Goal: Task Accomplishment & Management: Manage account settings

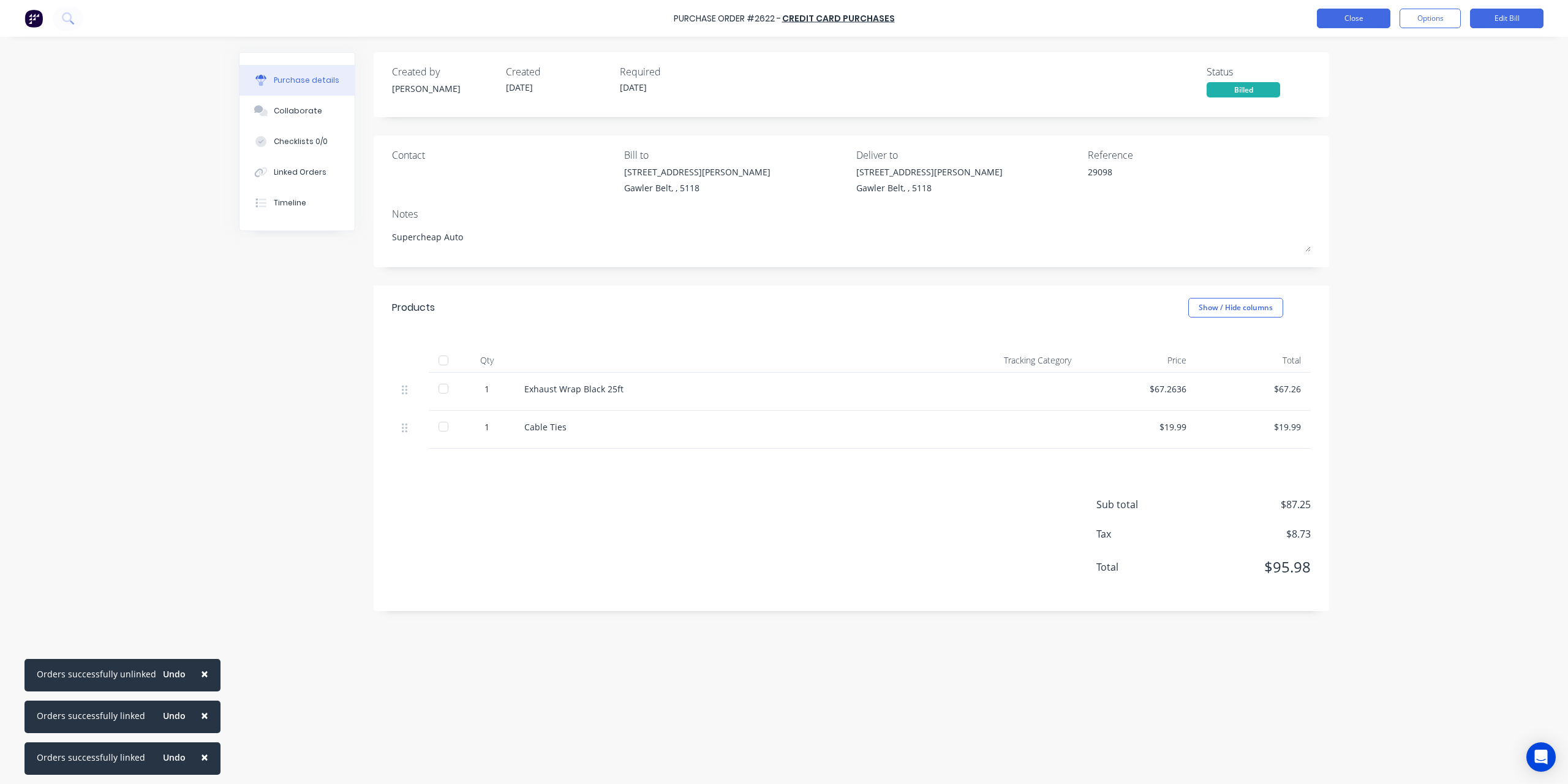
click at [1322, 24] on button "Close" at bounding box center [1354, 18] width 73 height 20
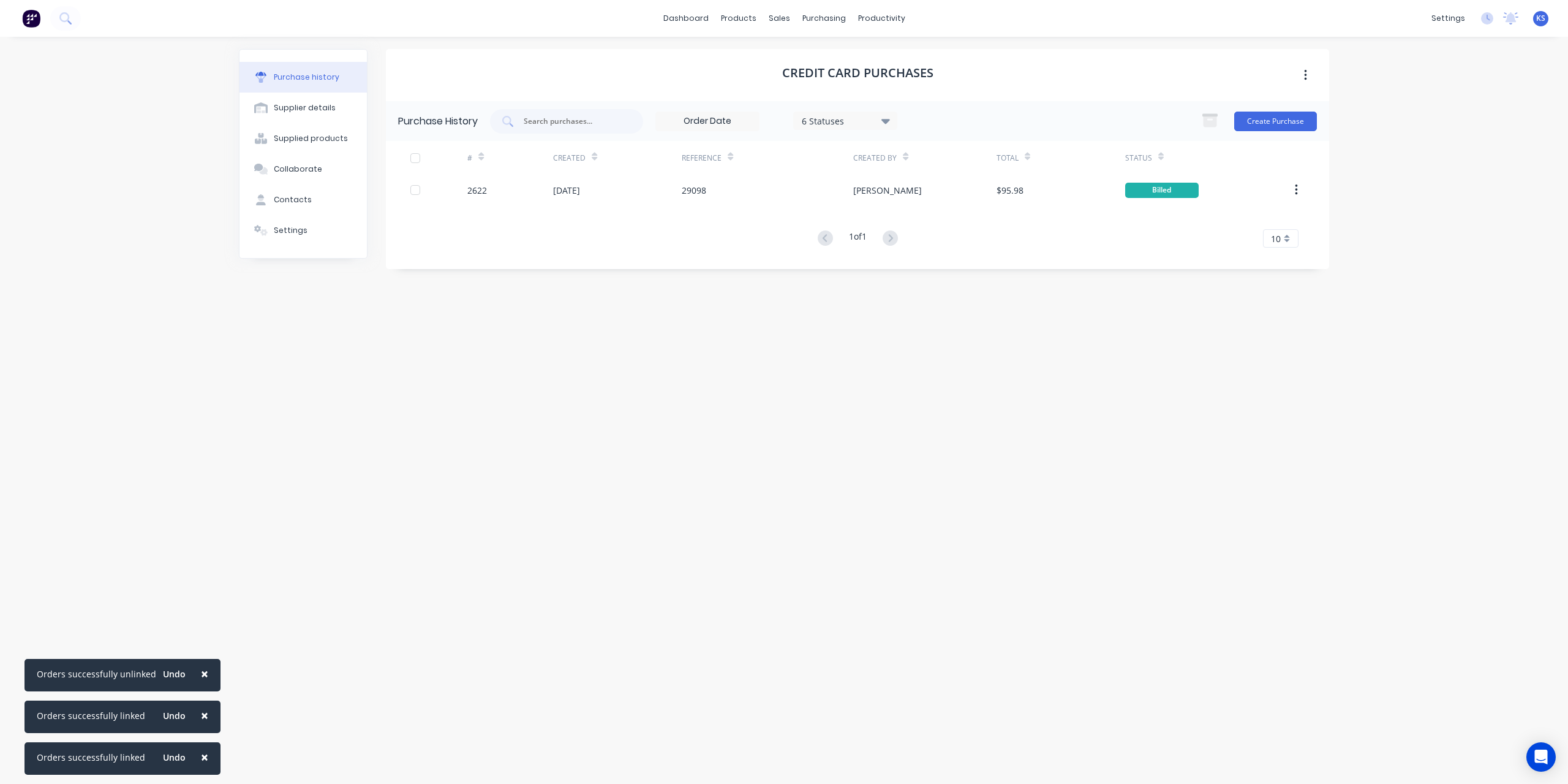
click at [201, 669] on span "×" at bounding box center [205, 673] width 8 height 18
click at [195, 712] on button "×" at bounding box center [194, 715] width 32 height 30
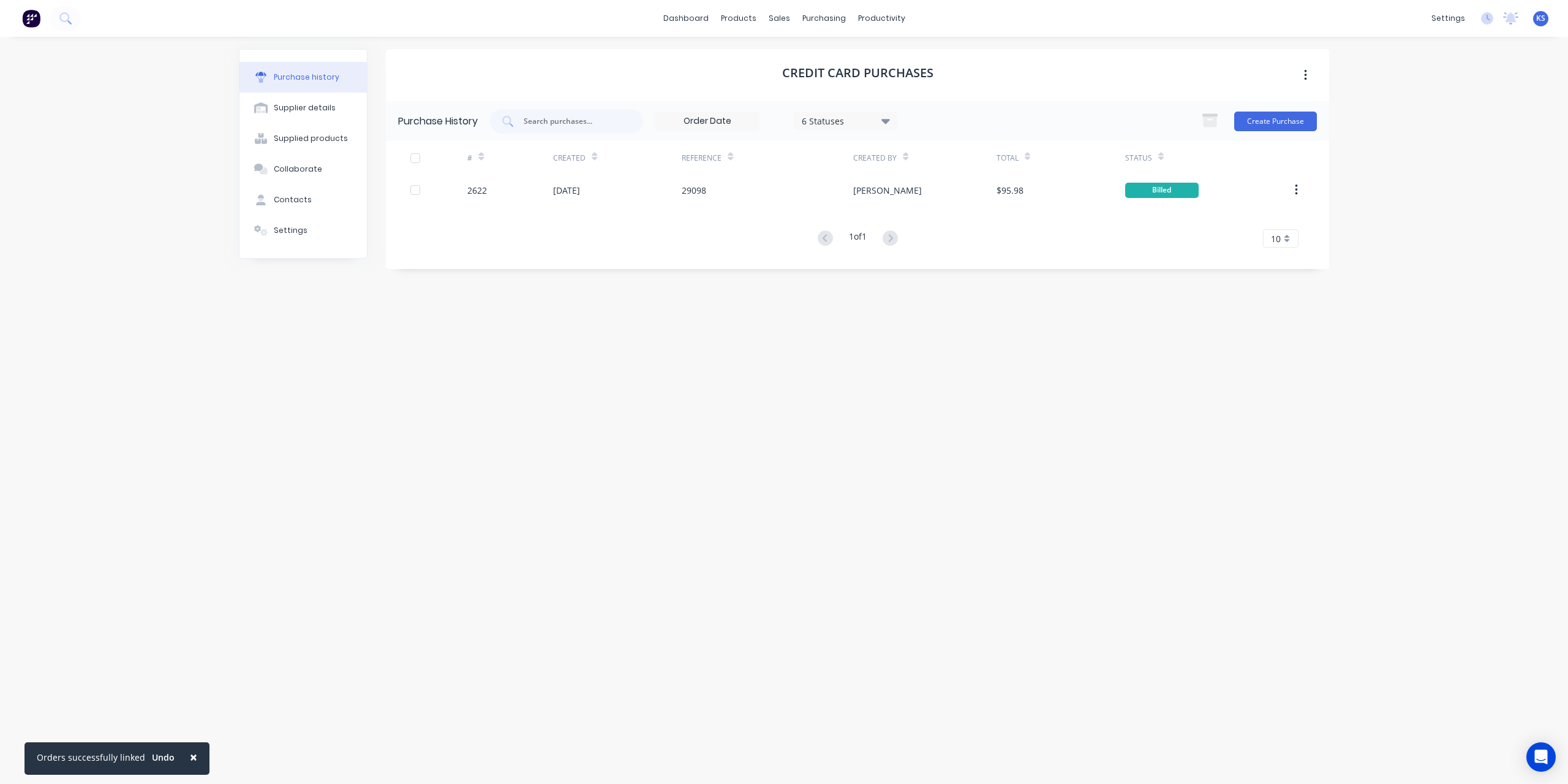
click at [190, 760] on span "×" at bounding box center [194, 757] width 8 height 18
click at [66, 25] on button at bounding box center [66, 18] width 30 height 24
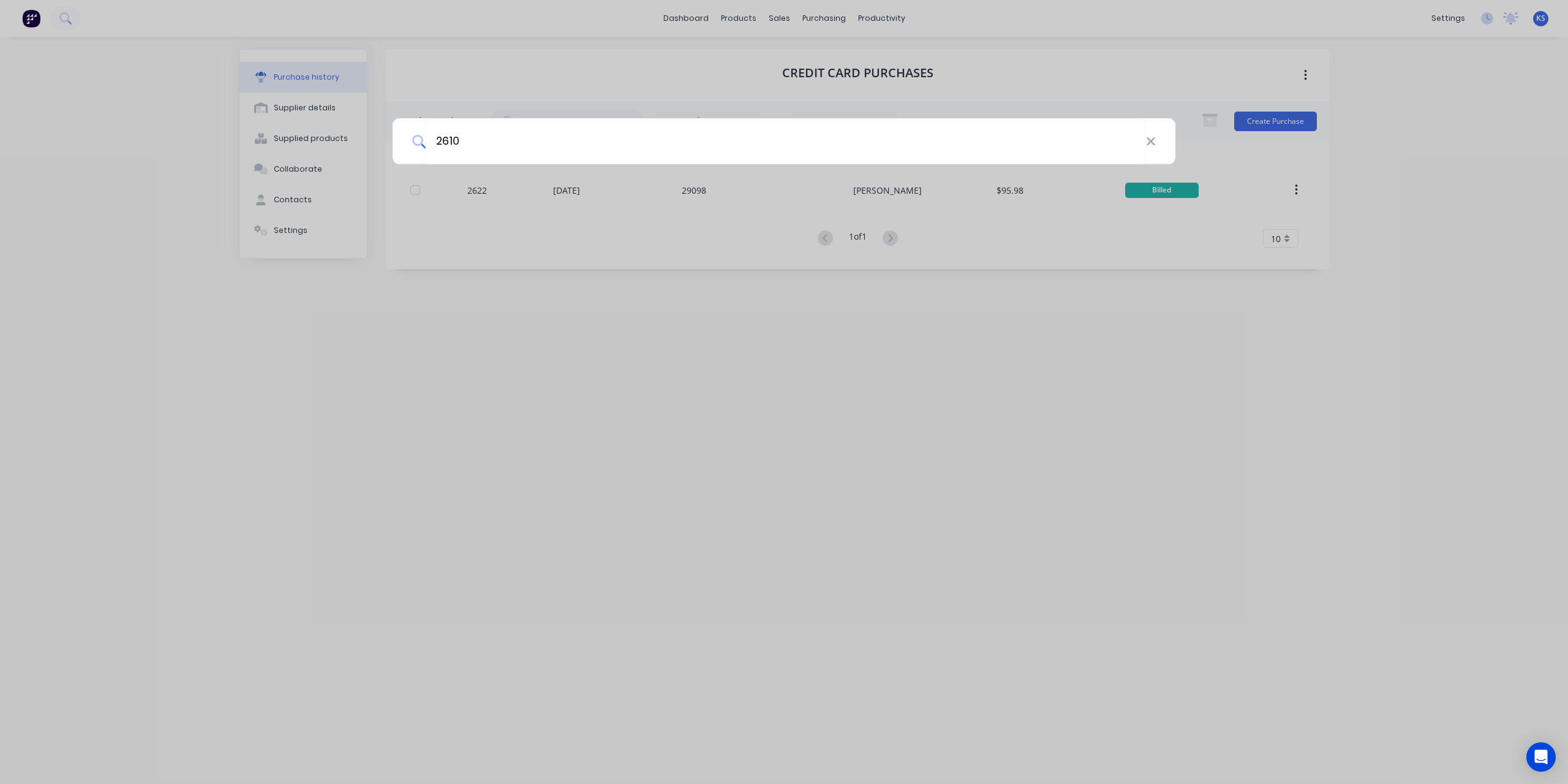
type input "2610"
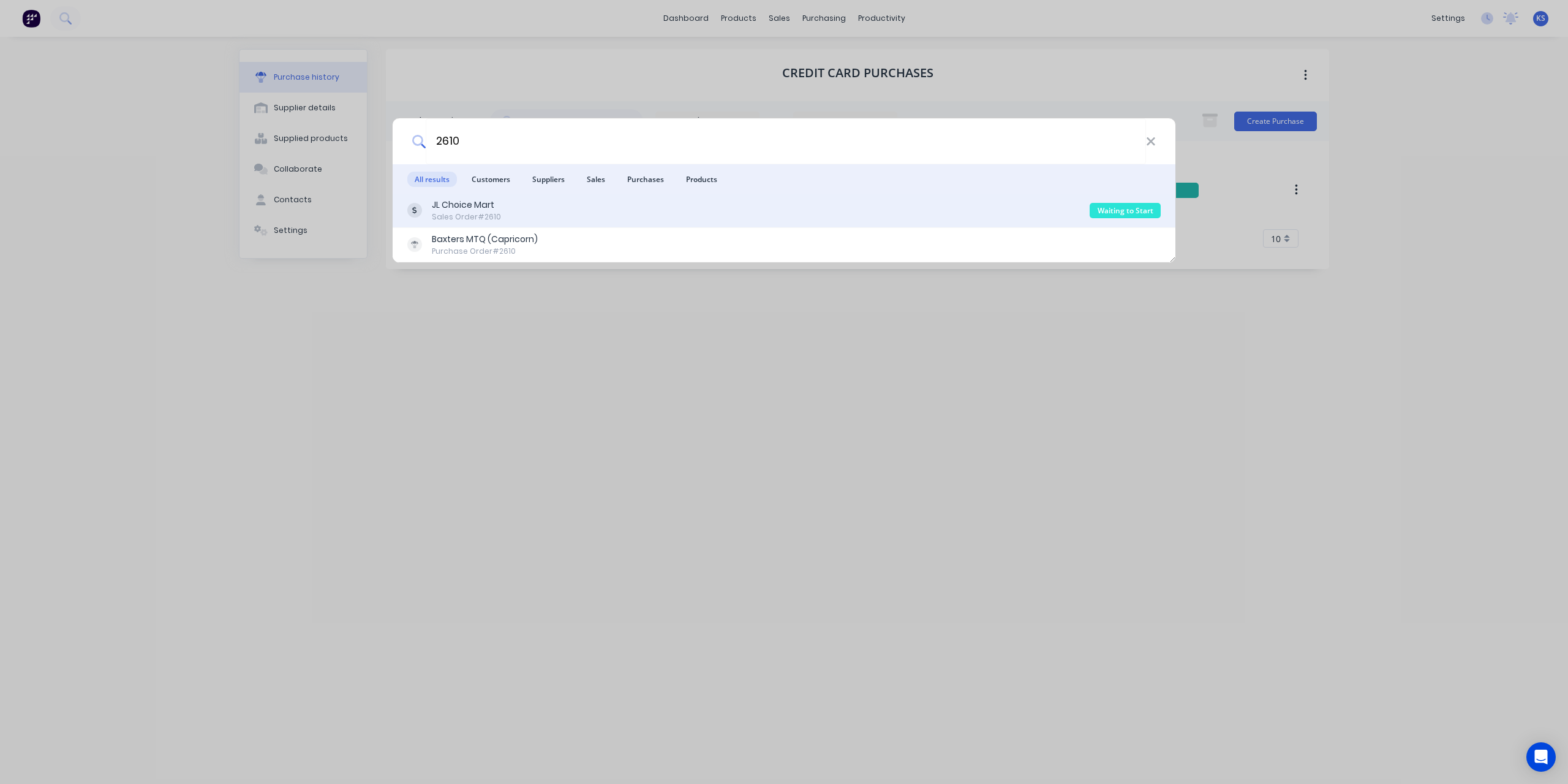
click at [447, 210] on div "JL Choice Mart" at bounding box center [467, 204] width 69 height 13
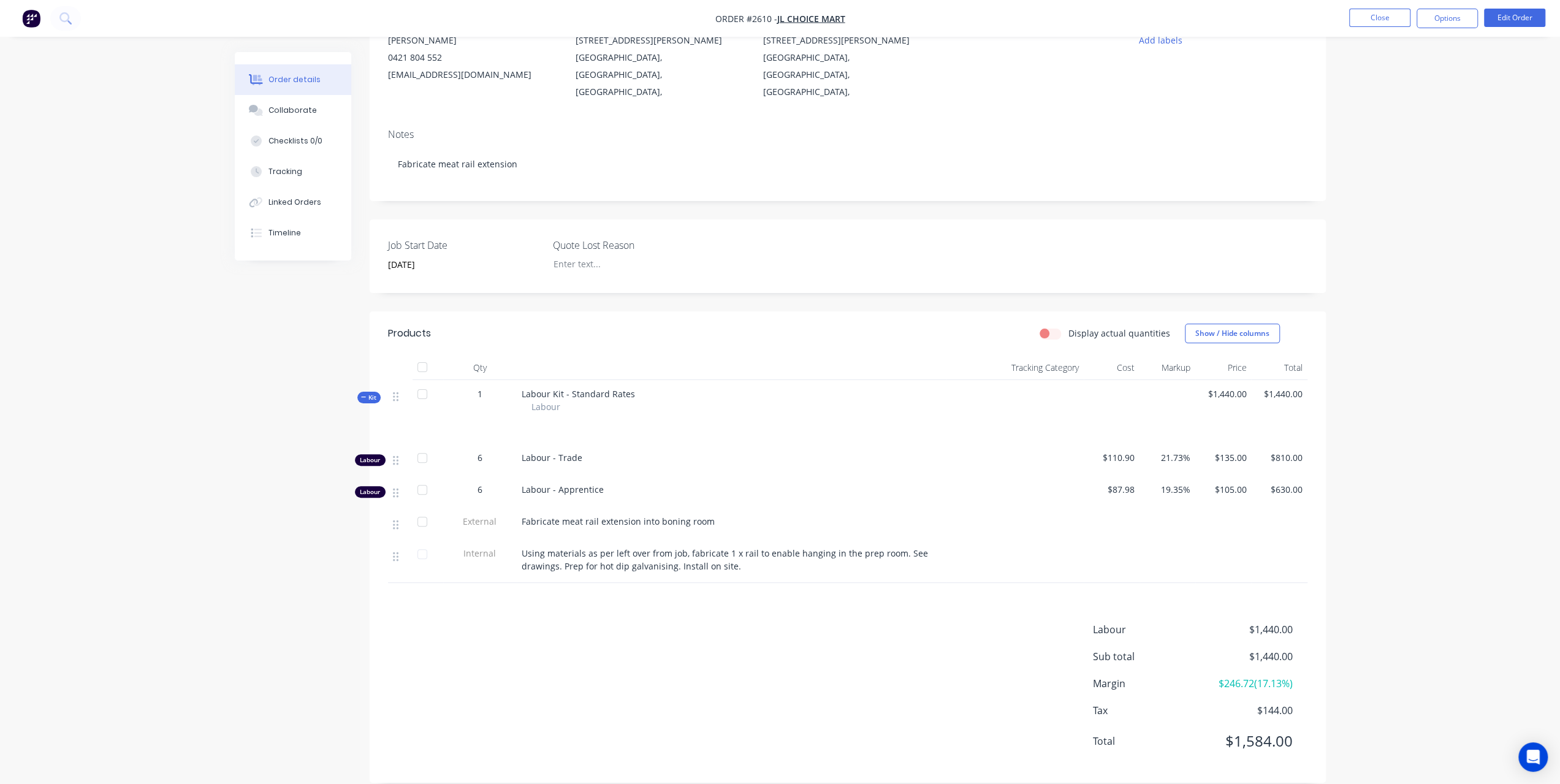
scroll to position [16, 0]
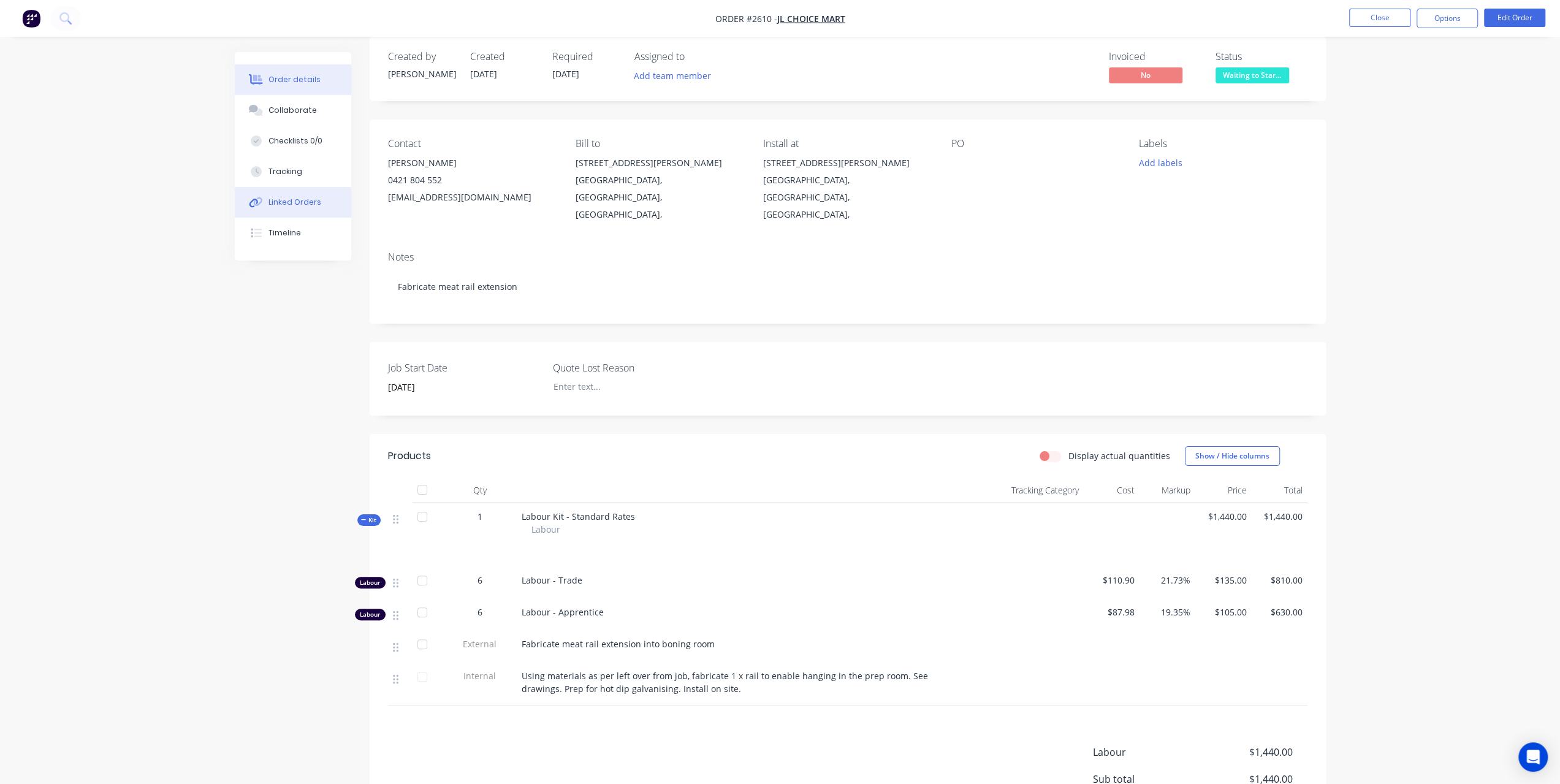
click at [292, 204] on div "Linked Orders" at bounding box center [294, 202] width 53 height 11
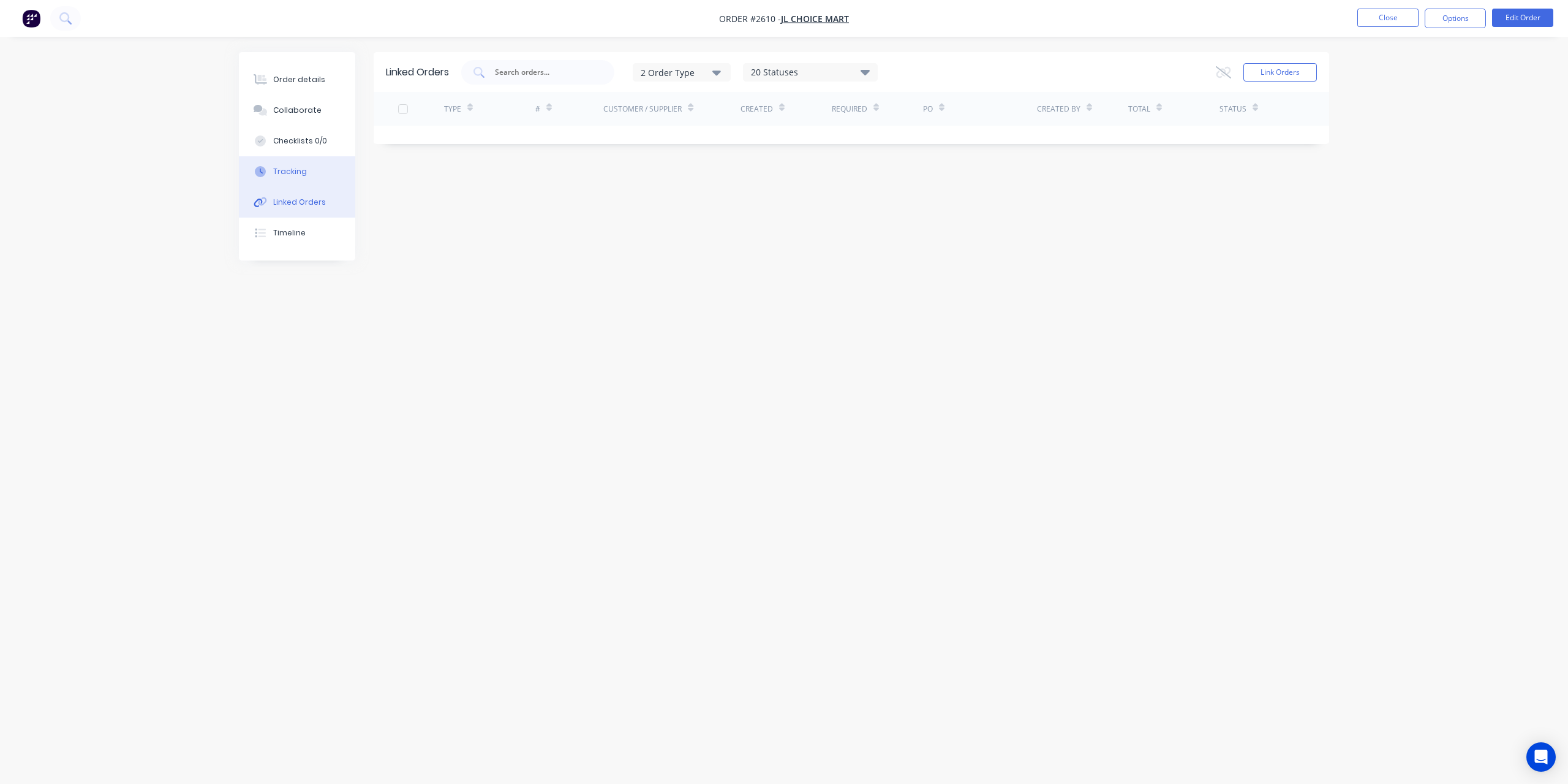
click at [291, 169] on div "Tracking" at bounding box center [290, 172] width 34 height 11
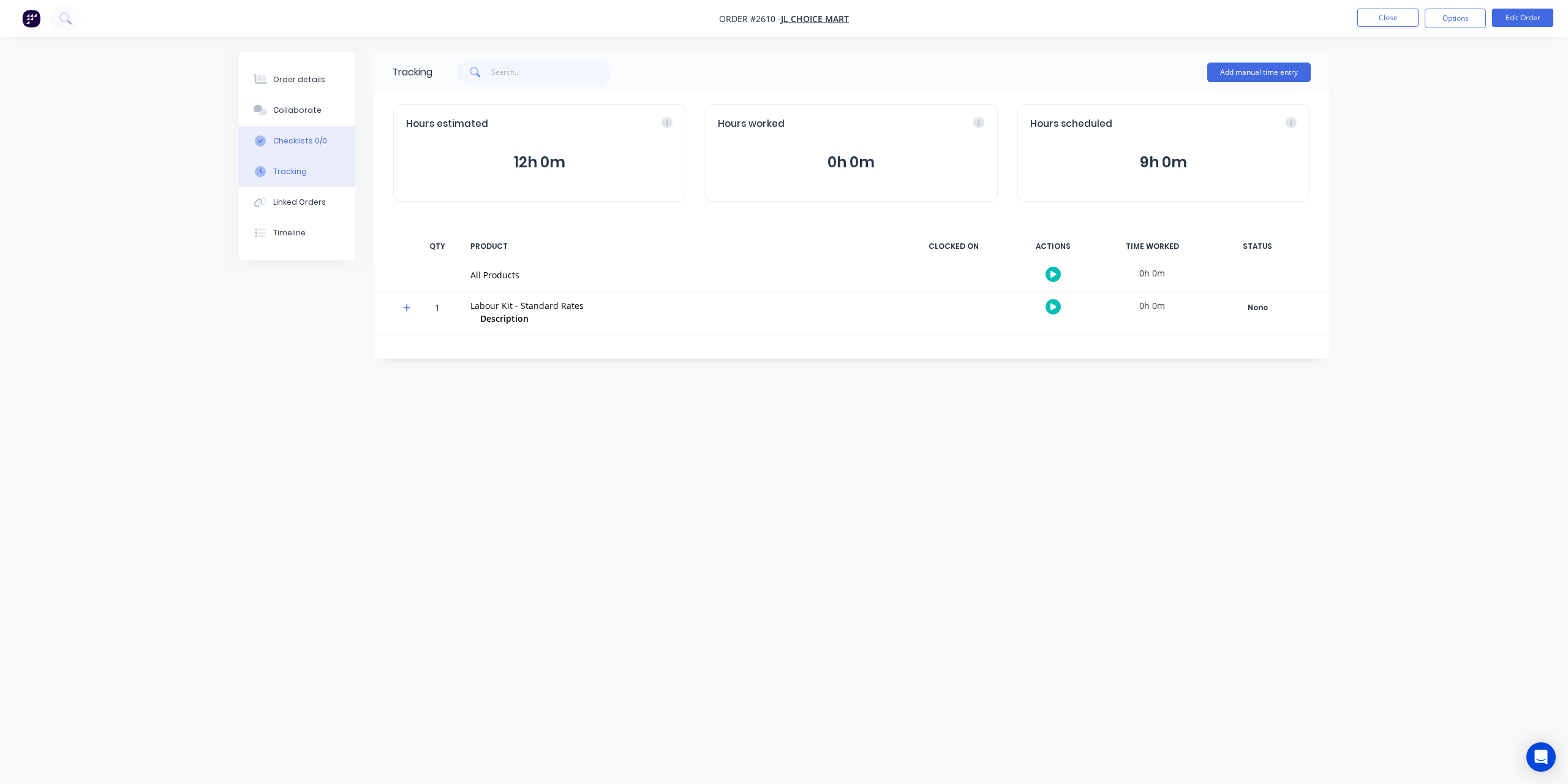
click at [299, 146] on button "Checklists 0/0" at bounding box center [297, 141] width 117 height 31
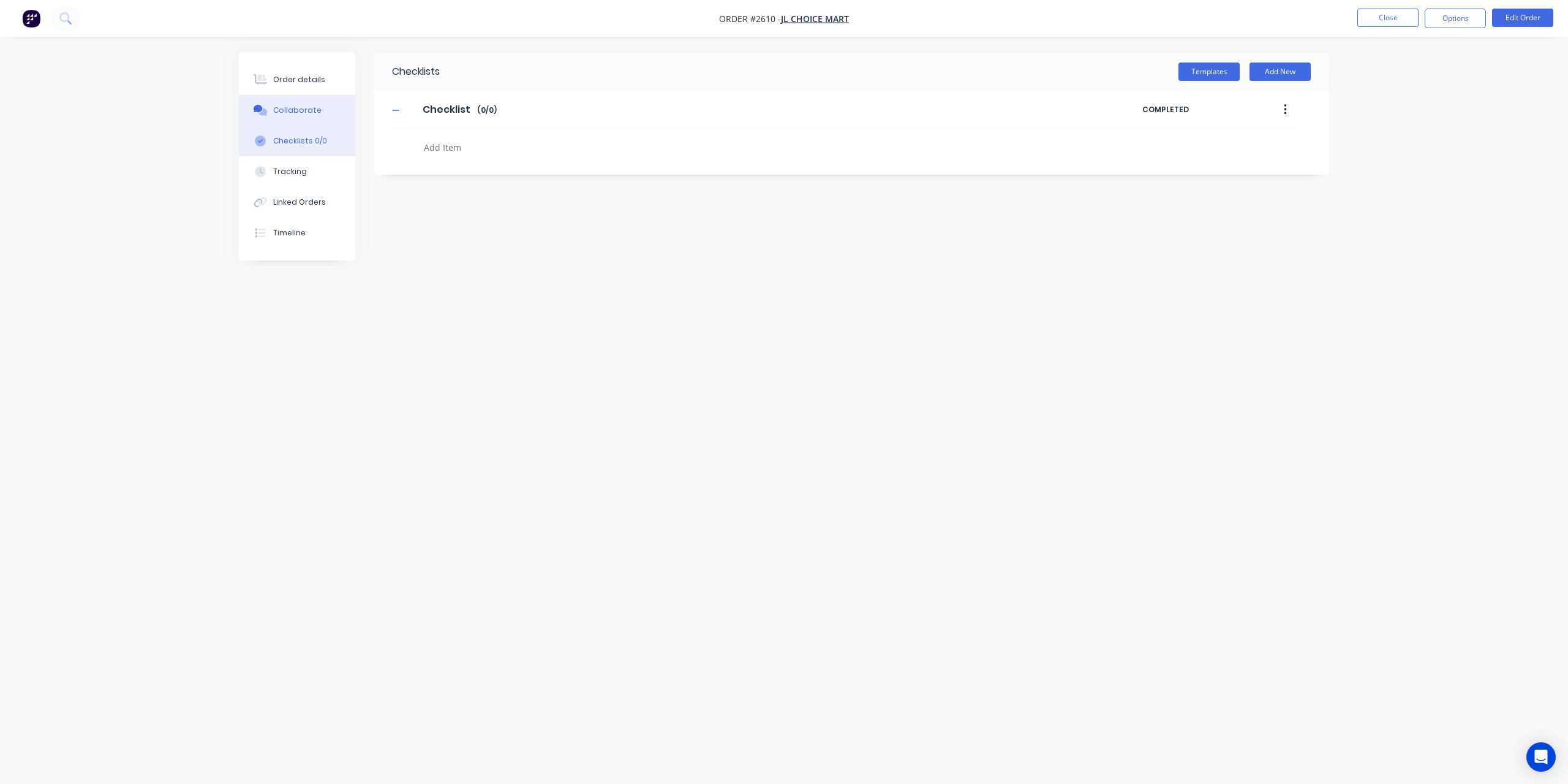
click at [299, 111] on div "Collaborate" at bounding box center [297, 110] width 48 height 11
click at [298, 85] on button "Order details" at bounding box center [297, 79] width 117 height 31
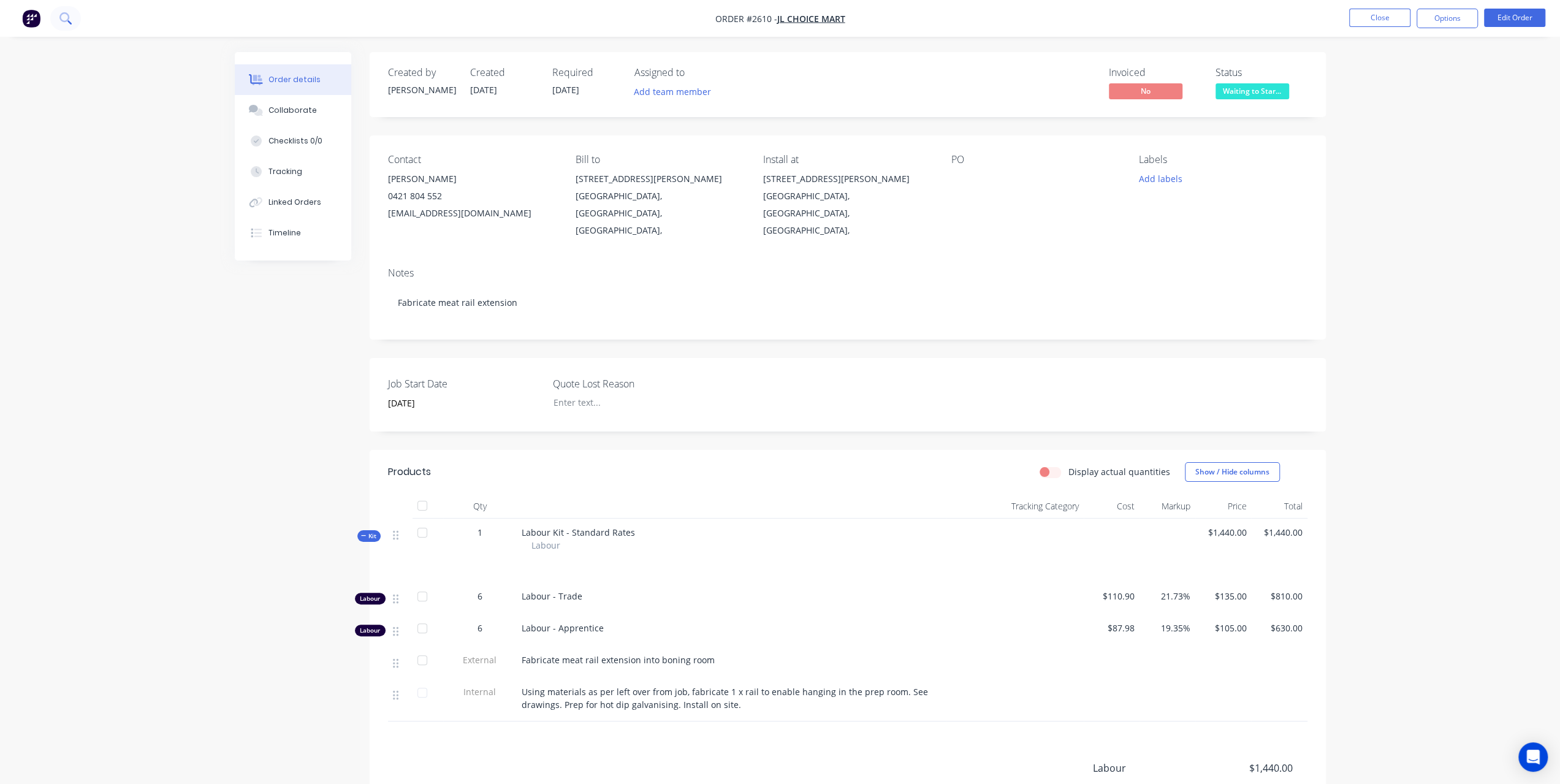
click at [70, 15] on icon at bounding box center [65, 18] width 11 height 11
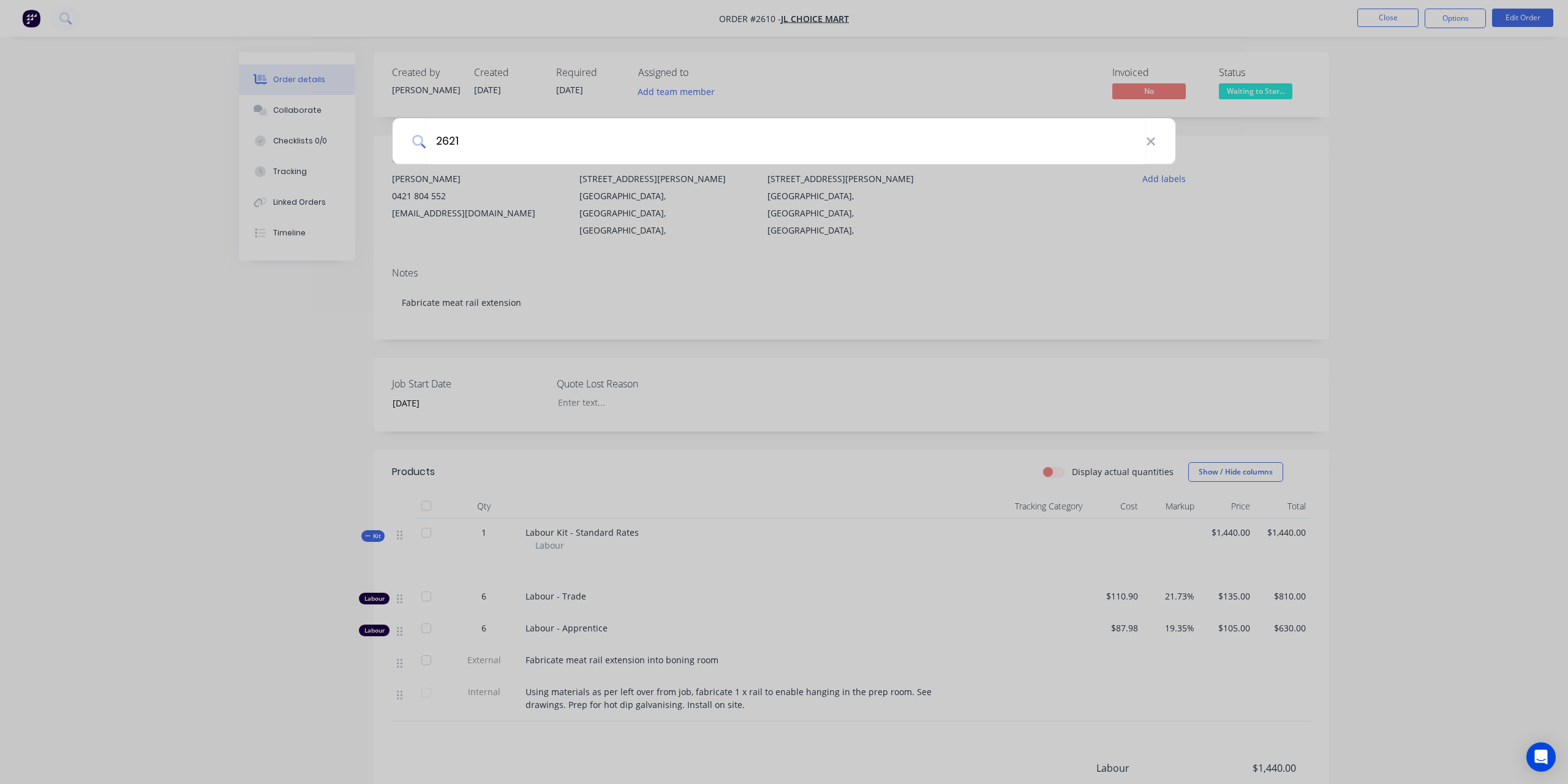
type input "2621"
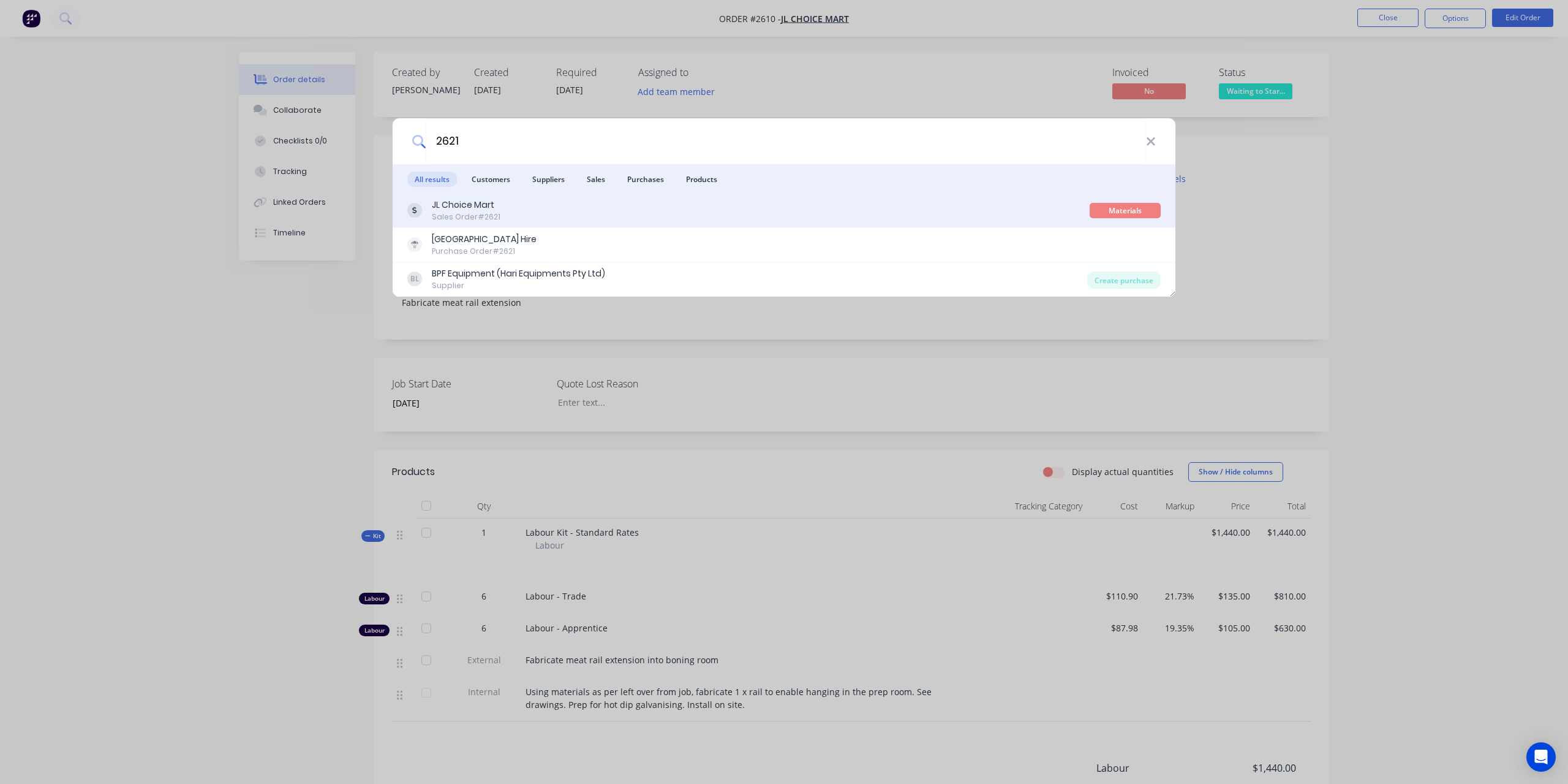
click at [473, 216] on div "Sales Order #2621" at bounding box center [467, 217] width 69 height 11
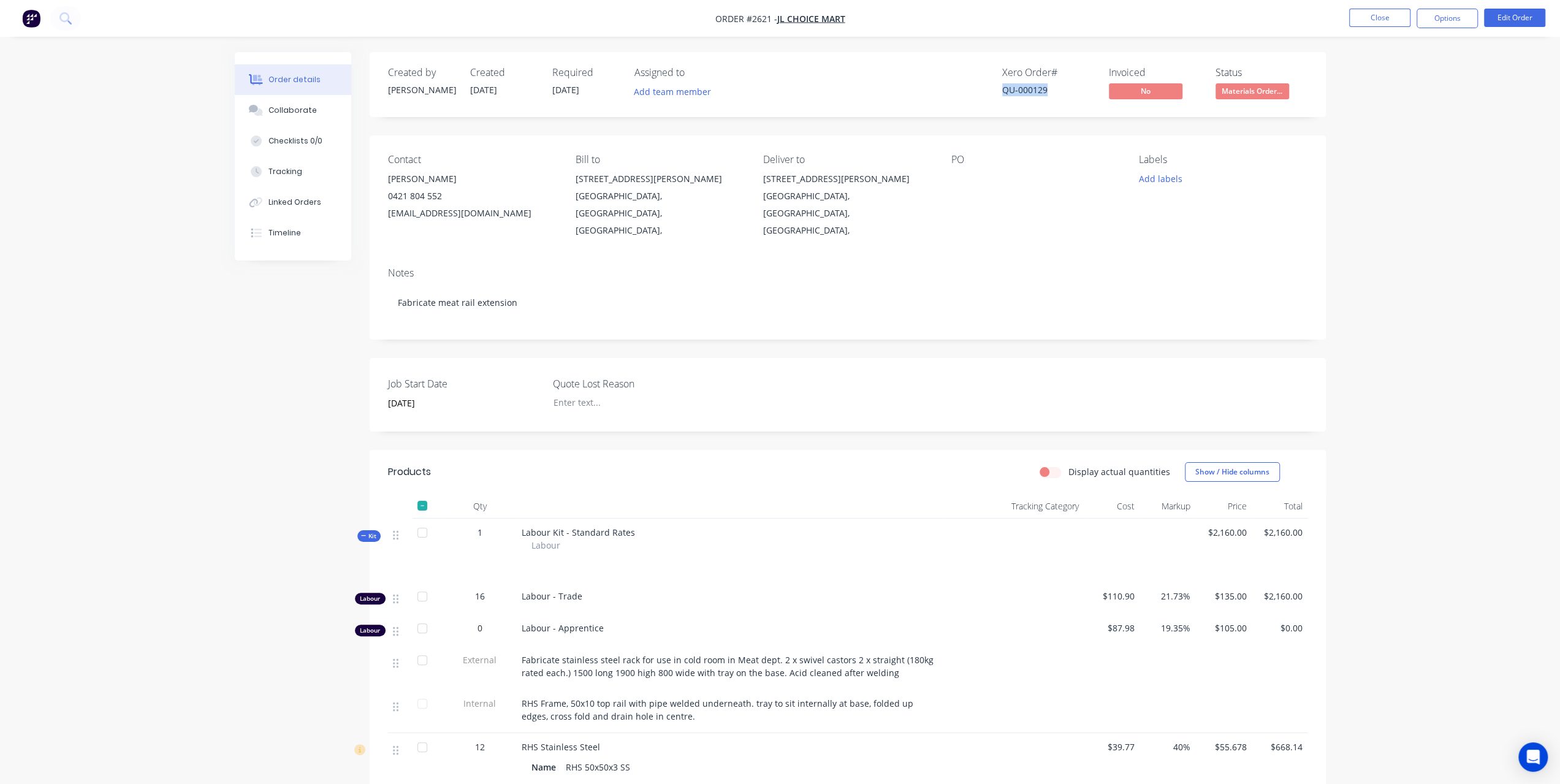
drag, startPoint x: 1047, startPoint y: 91, endPoint x: 996, endPoint y: 92, distance: 51.0
click at [996, 92] on div "Xero Order # QU-000129 Invoiced No Status Materials Order..." at bounding box center [1032, 85] width 551 height 36
copy div "QU-000129"
click at [1455, 12] on button "Options" at bounding box center [1447, 18] width 61 height 20
click at [1375, 72] on div "Invoice" at bounding box center [1410, 74] width 113 height 18
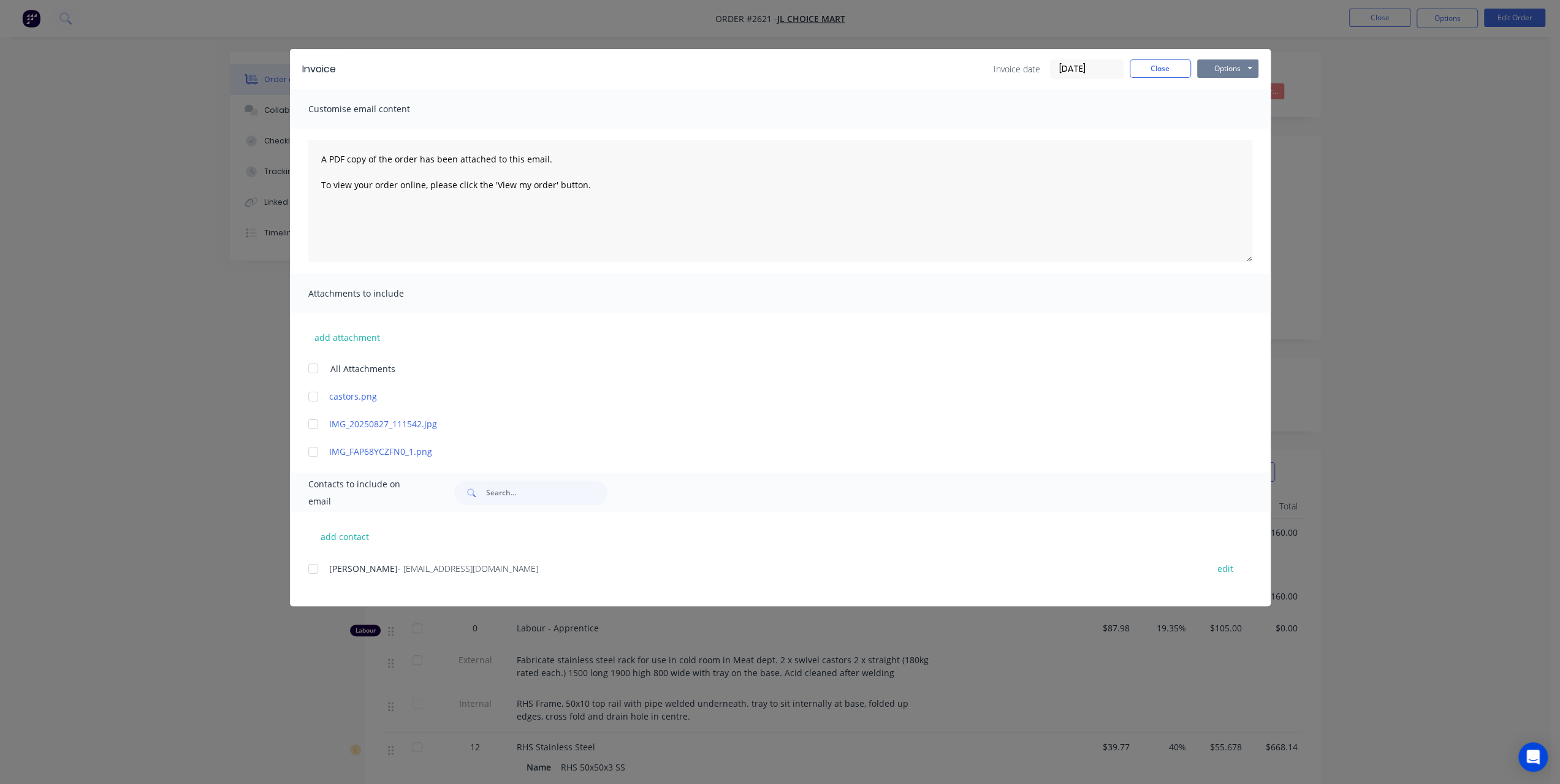
click at [1234, 72] on button "Options" at bounding box center [1227, 69] width 61 height 18
click at [1220, 95] on button "Preview" at bounding box center [1236, 90] width 79 height 21
click at [1135, 67] on button "Close" at bounding box center [1160, 69] width 61 height 18
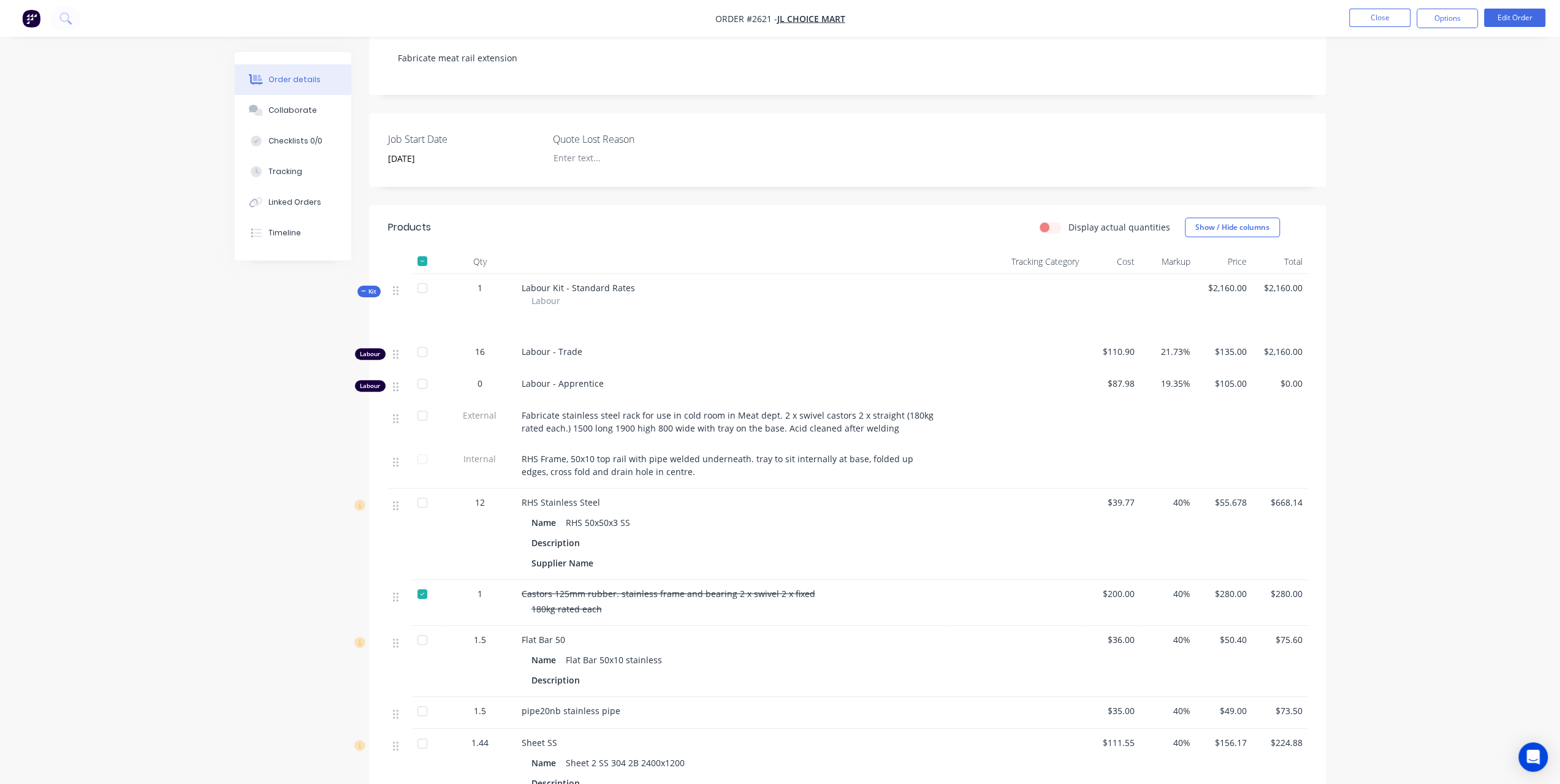
scroll to position [245, 0]
drag, startPoint x: 523, startPoint y: 482, endPoint x: 594, endPoint y: 482, distance: 71.0
click at [594, 496] on span "RHS Stainless Steel" at bounding box center [561, 501] width 79 height 11
copy span "RHS Stainless Stee"
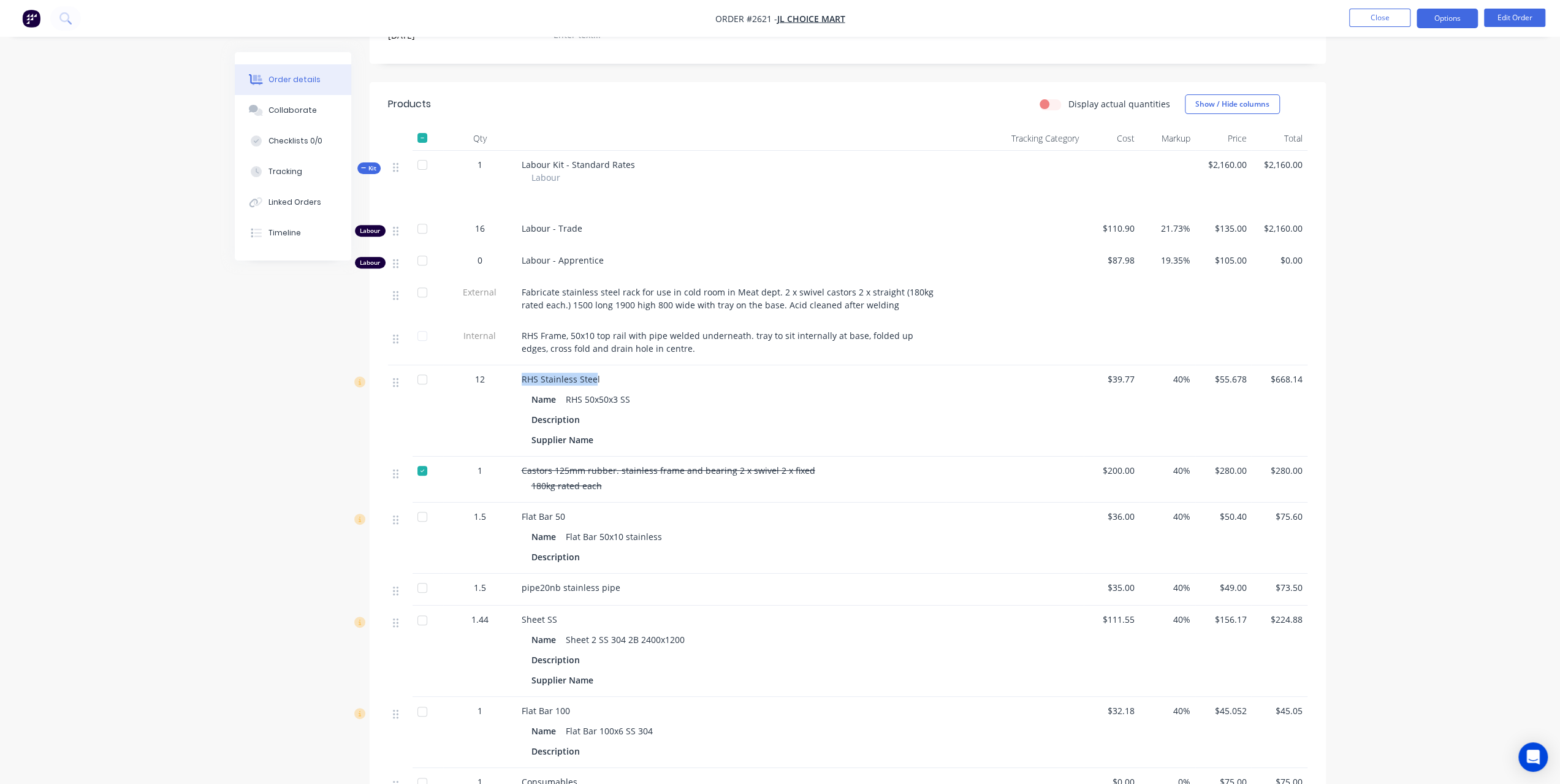
click at [1448, 21] on button "Options" at bounding box center [1447, 18] width 61 height 20
click at [1385, 68] on div "Invoice" at bounding box center [1410, 74] width 113 height 18
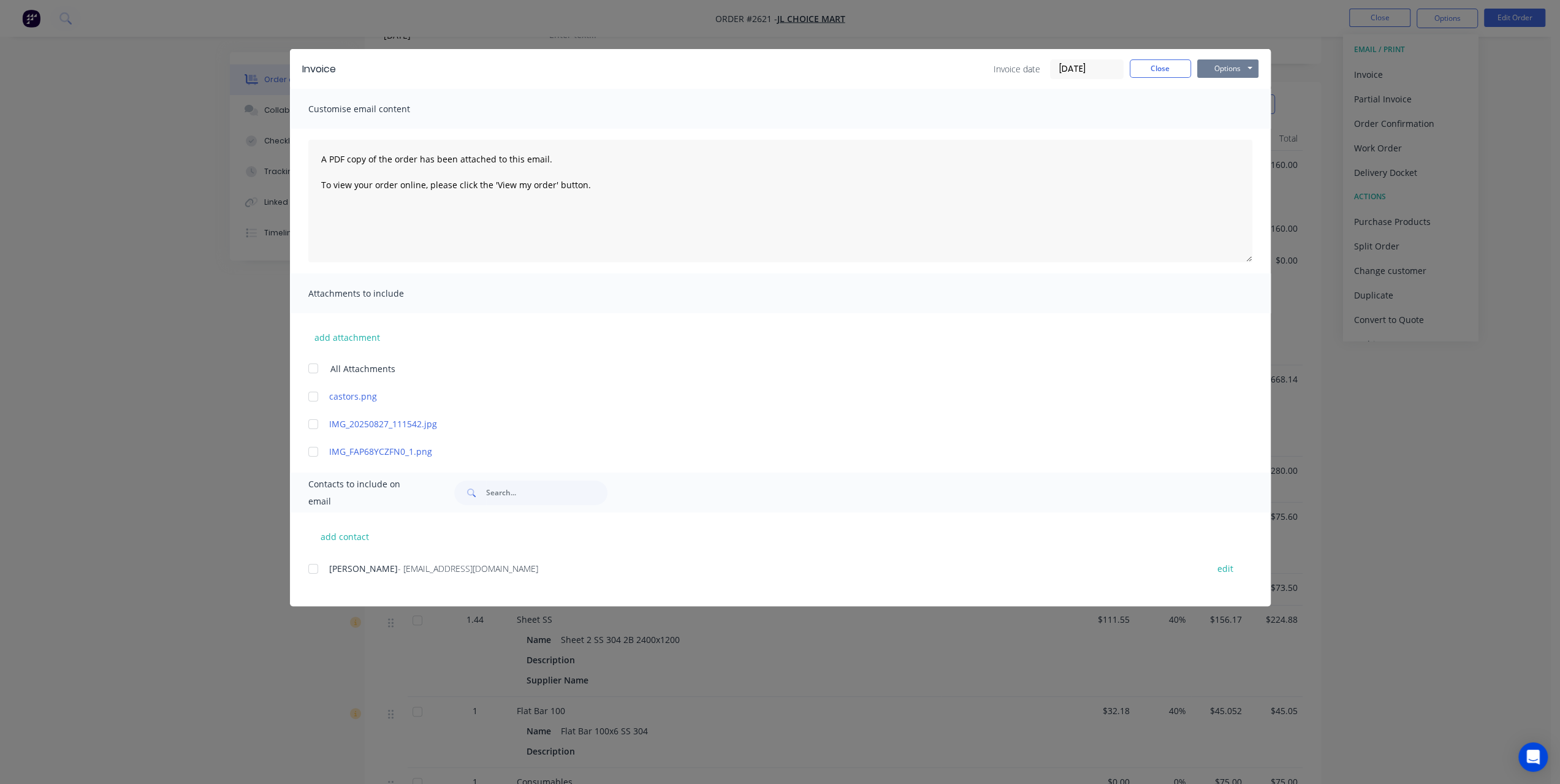
click at [1231, 72] on button "Options" at bounding box center [1227, 69] width 61 height 18
click at [1221, 90] on button "Preview" at bounding box center [1236, 90] width 79 height 21
click at [1206, 63] on button "Options" at bounding box center [1227, 69] width 61 height 18
click at [1220, 91] on button "Preview" at bounding box center [1236, 90] width 79 height 21
click at [1227, 69] on button "Options" at bounding box center [1227, 69] width 61 height 18
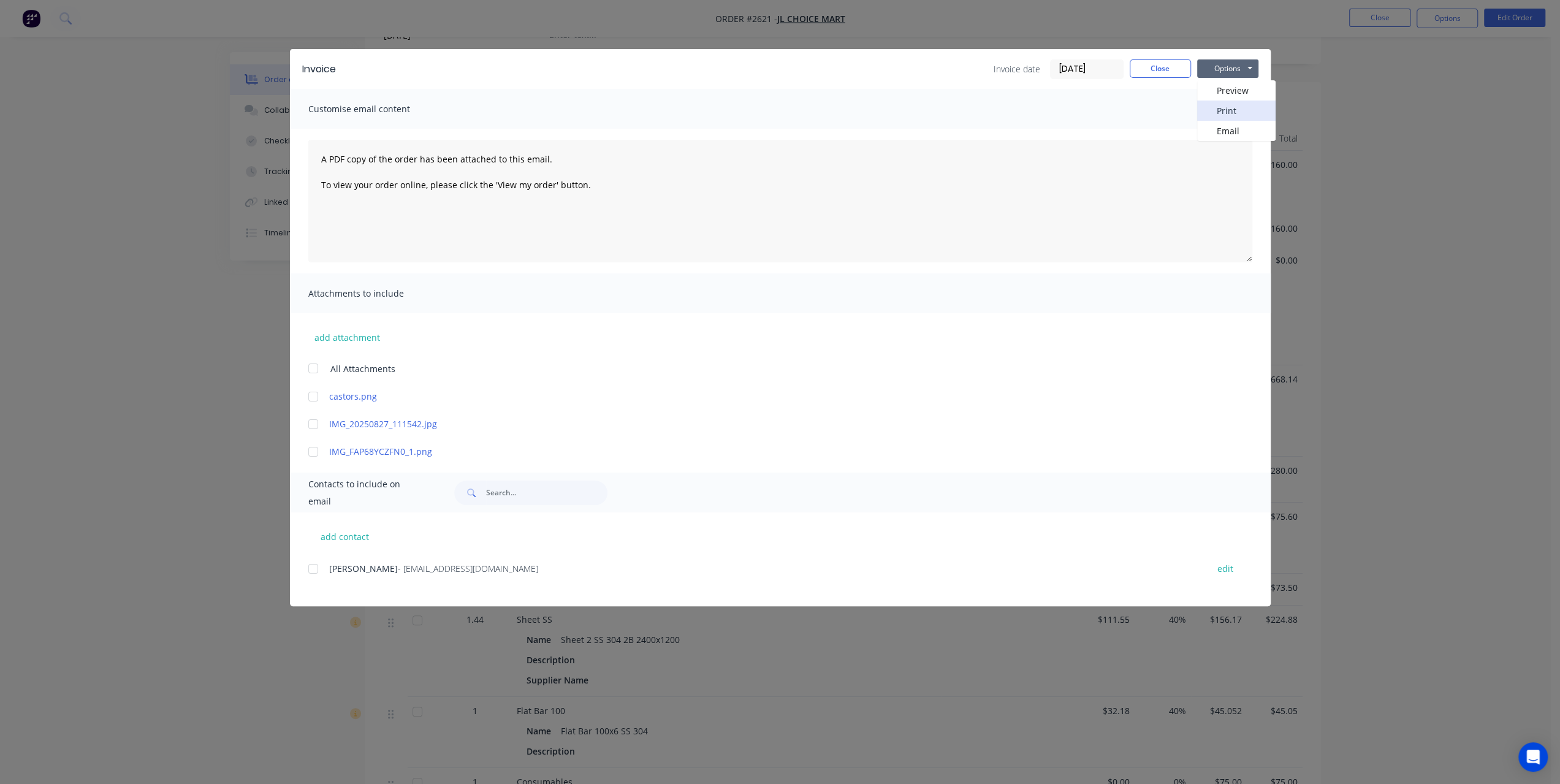
click at [1213, 110] on button "Print" at bounding box center [1236, 111] width 79 height 21
click at [1169, 72] on button "Close" at bounding box center [1160, 69] width 61 height 18
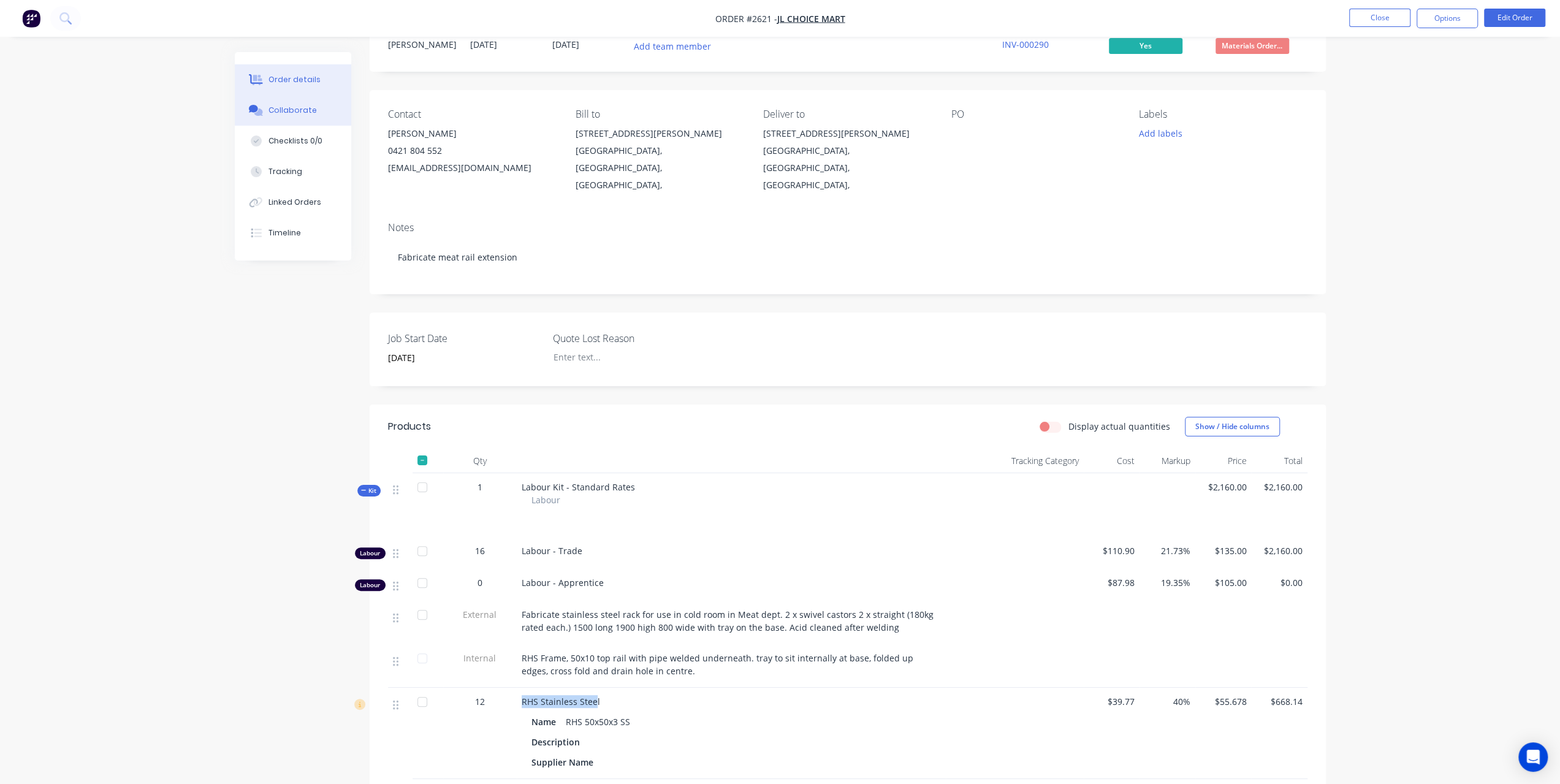
scroll to position [0, 0]
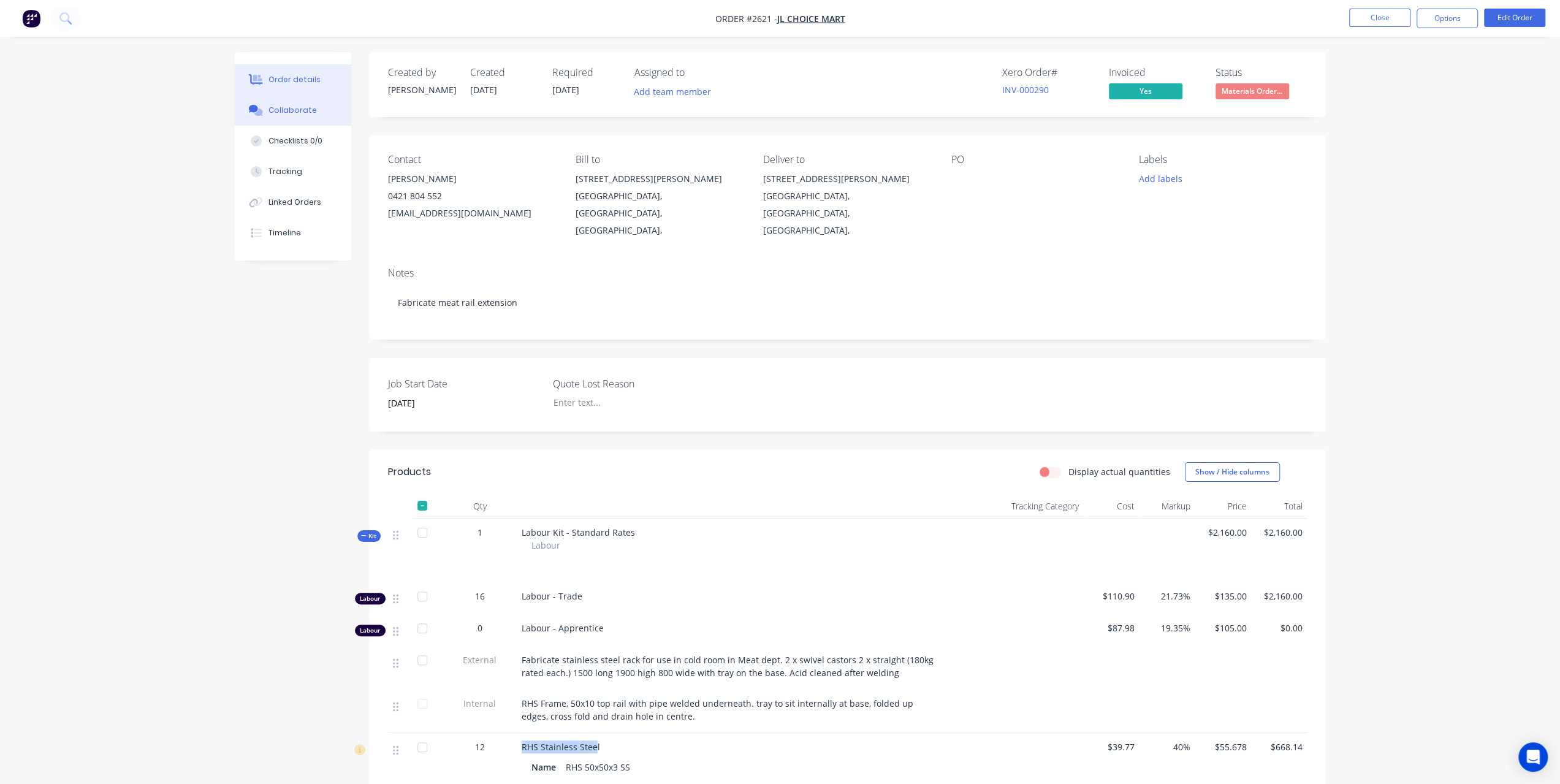
click at [309, 111] on div "Collaborate" at bounding box center [292, 110] width 48 height 11
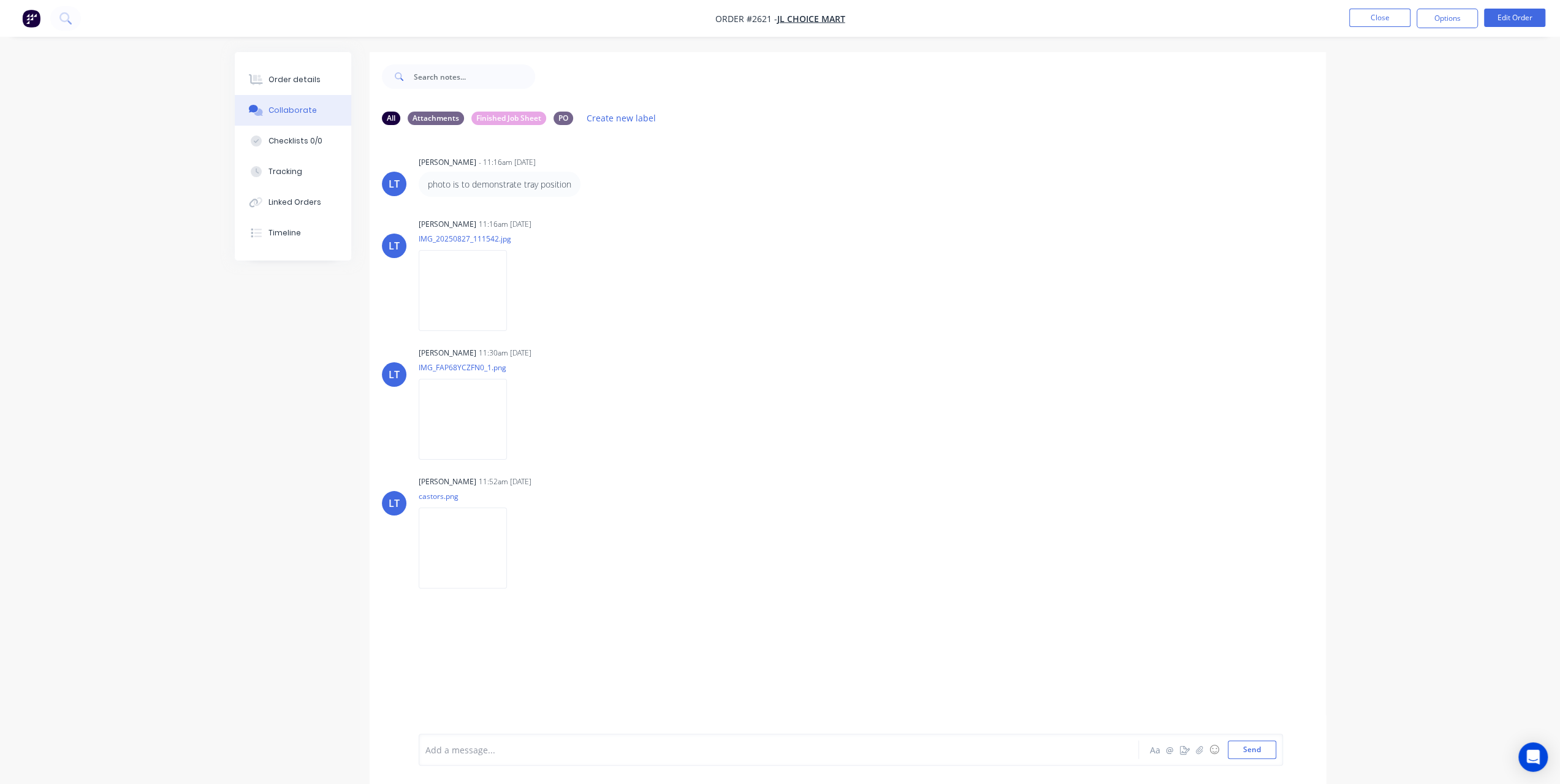
click at [491, 741] on div "Add a message..." at bounding box center [745, 750] width 638 height 18
click at [1259, 750] on button "Send" at bounding box center [1252, 750] width 48 height 18
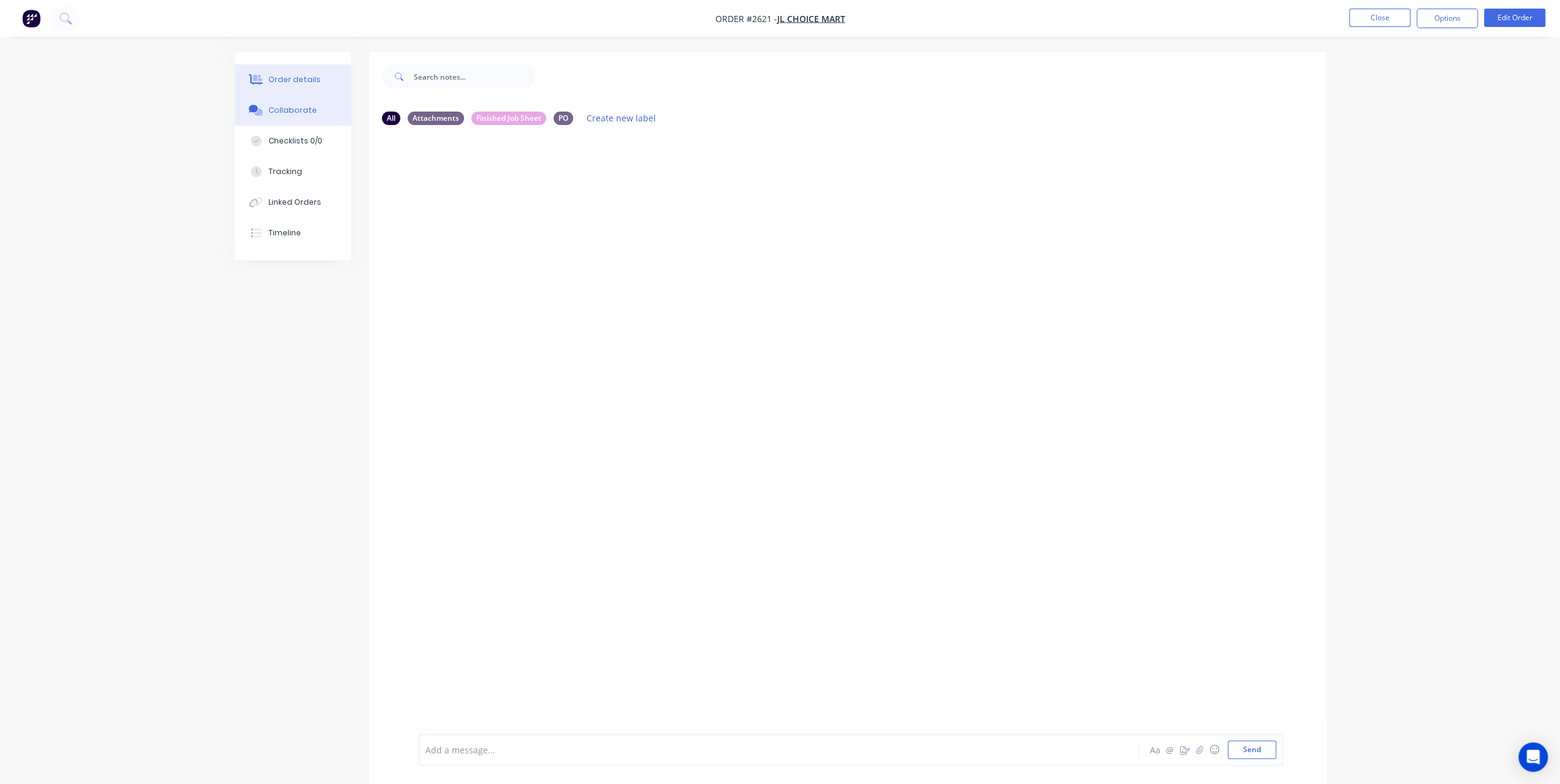
click at [314, 79] on div "Order details" at bounding box center [294, 79] width 52 height 11
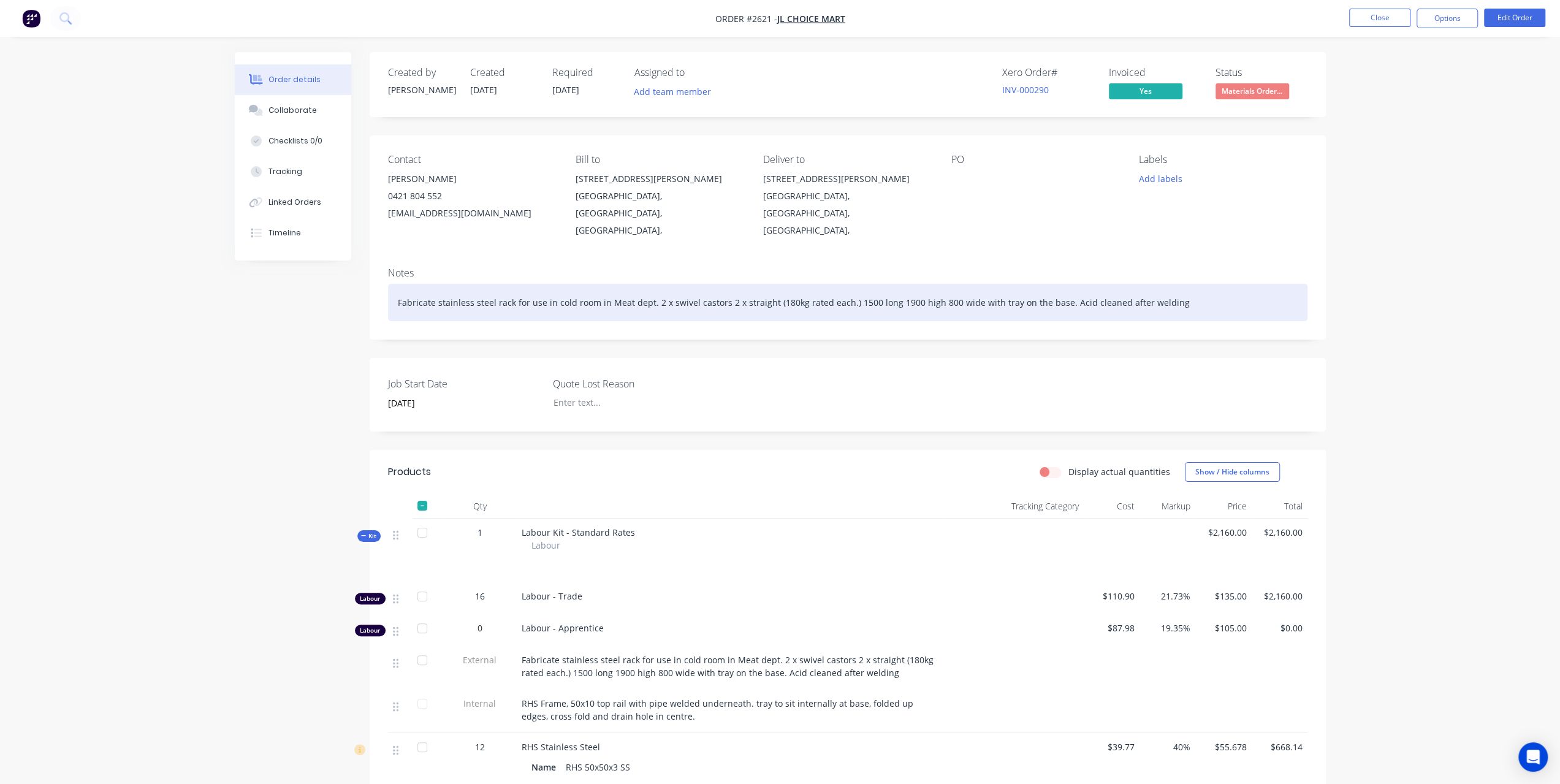
click at [1179, 296] on div "Fabricate stainless steel rack for use in cold room in Meat dept. 2 x swivel ca…" at bounding box center [848, 302] width 919 height 37
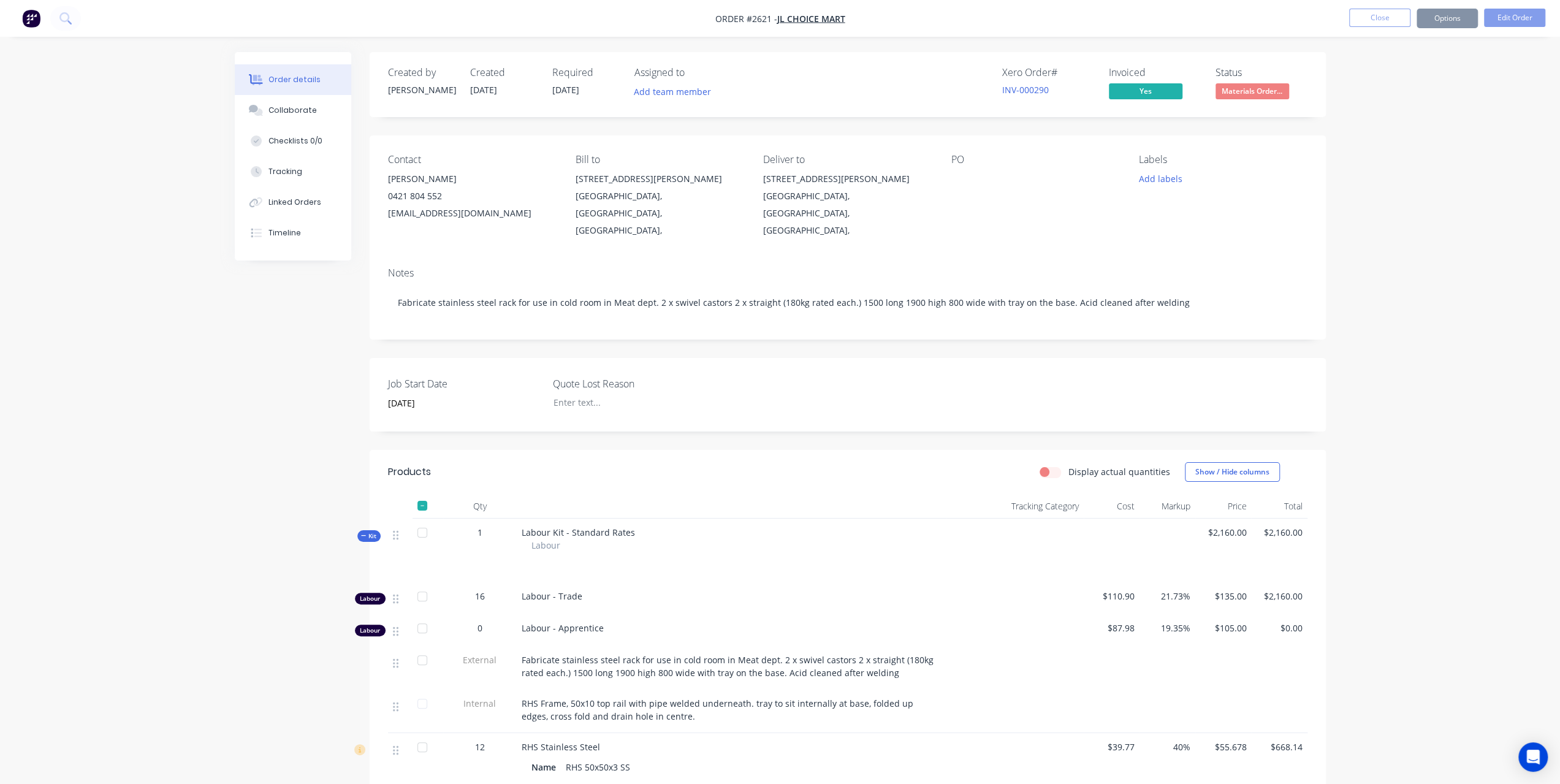
click at [1497, 30] on nav "Order #2621 - JL Choice Mart Close Options Edit Order" at bounding box center [780, 18] width 1560 height 37
click at [1507, 24] on button "Edit Order" at bounding box center [1515, 18] width 61 height 18
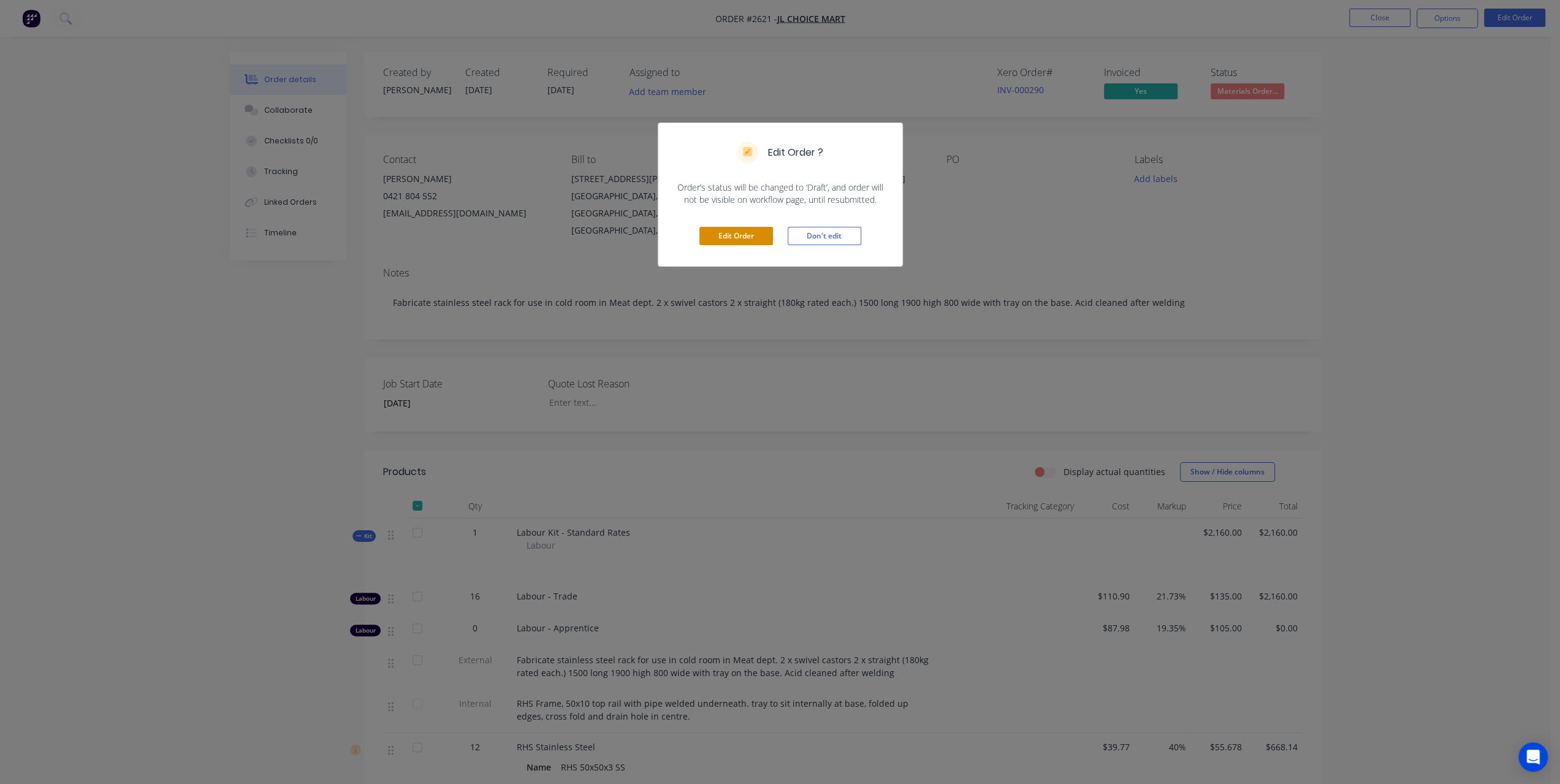
click at [754, 236] on button "Edit Order" at bounding box center [736, 236] width 73 height 18
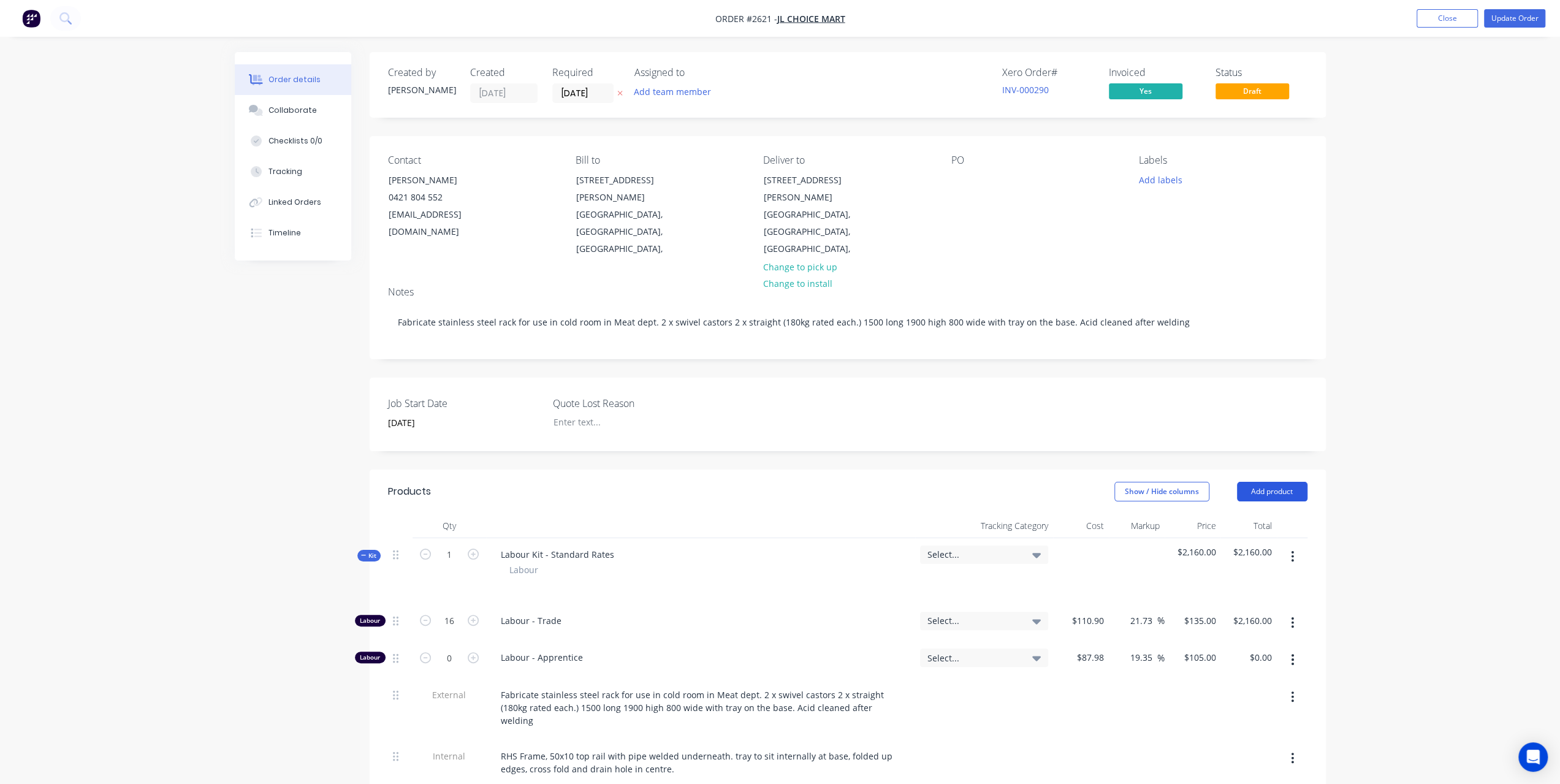
click at [1282, 482] on button "Add product" at bounding box center [1272, 492] width 70 height 20
click at [1232, 660] on div "Notes (Internal)" at bounding box center [1250, 669] width 95 height 18
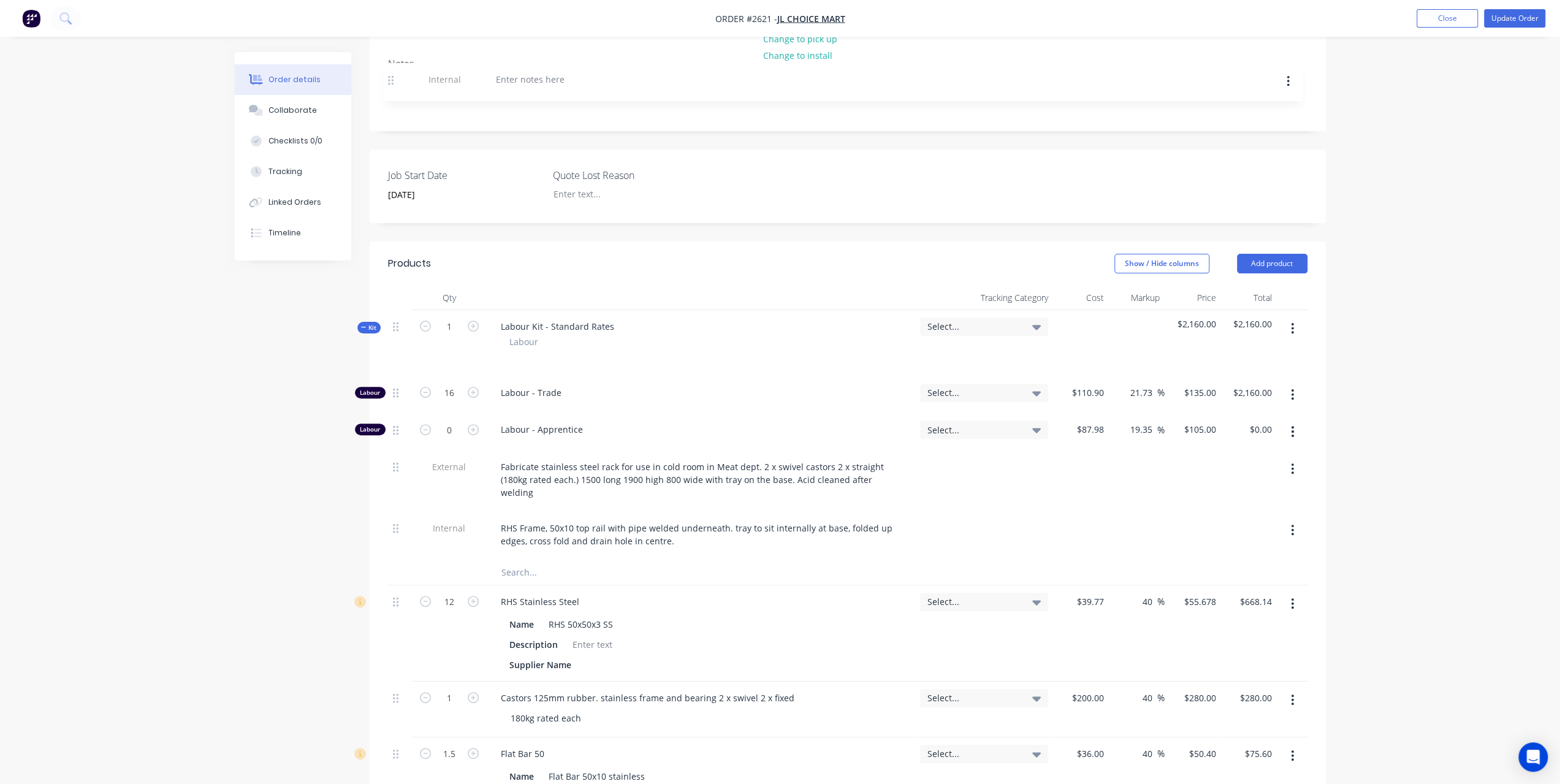
scroll to position [223, 0]
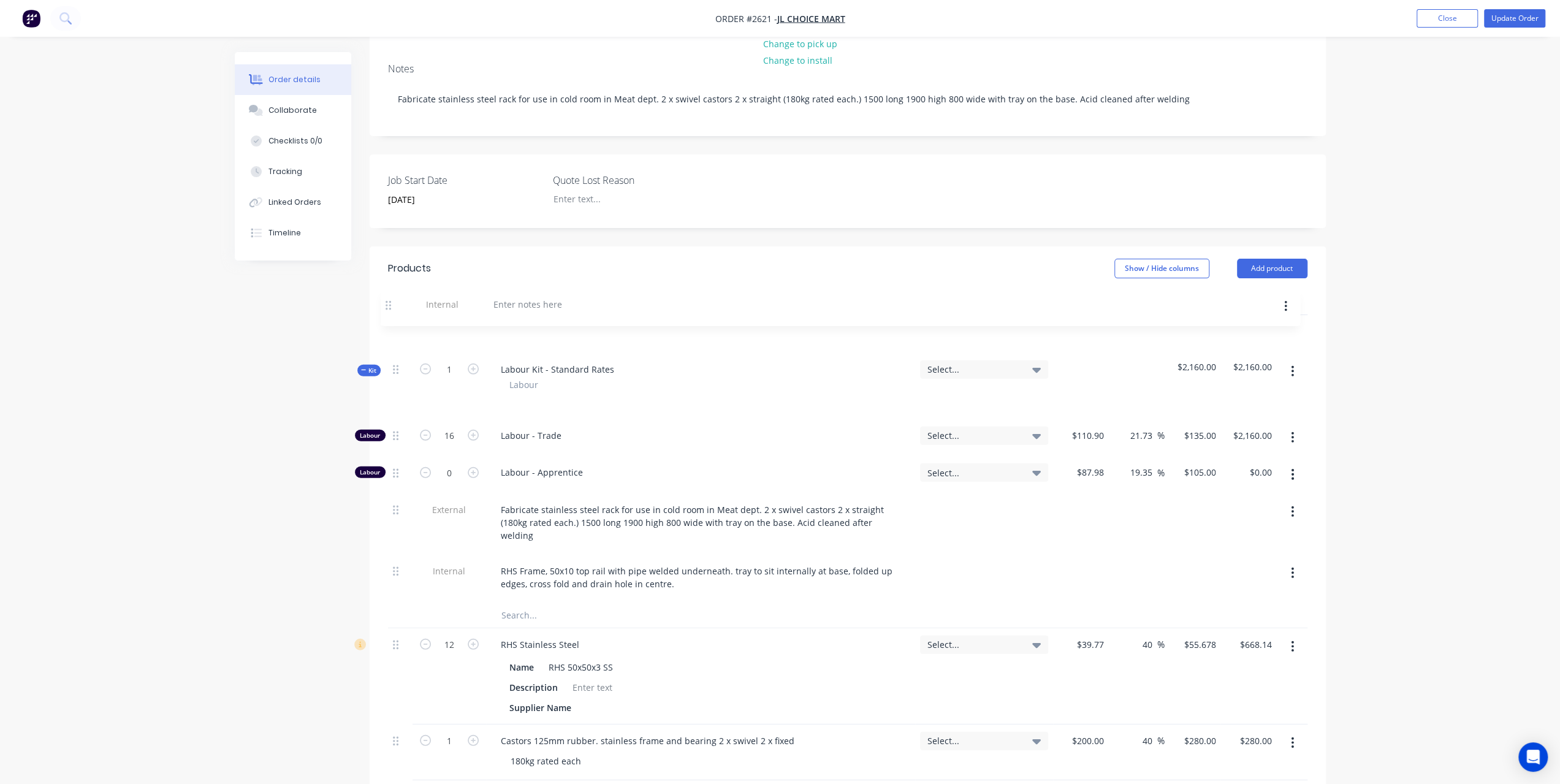
drag, startPoint x: 395, startPoint y: 506, endPoint x: 388, endPoint y: 301, distance: 205.1
click at [388, 315] on div "Kit 1 Labour Kit - Standard Rates Labour Select... $2,160.00 $2,160.00 Labour 1…" at bounding box center [848, 728] width 919 height 825
click at [513, 323] on div at bounding box center [536, 331] width 88 height 18
click at [651, 323] on div "Job was invoiced as per Quote" at bounding box center [701, 331] width 420 height 18
click at [640, 323] on div "Job was invoiced as per Quote" at bounding box center [701, 331] width 420 height 18
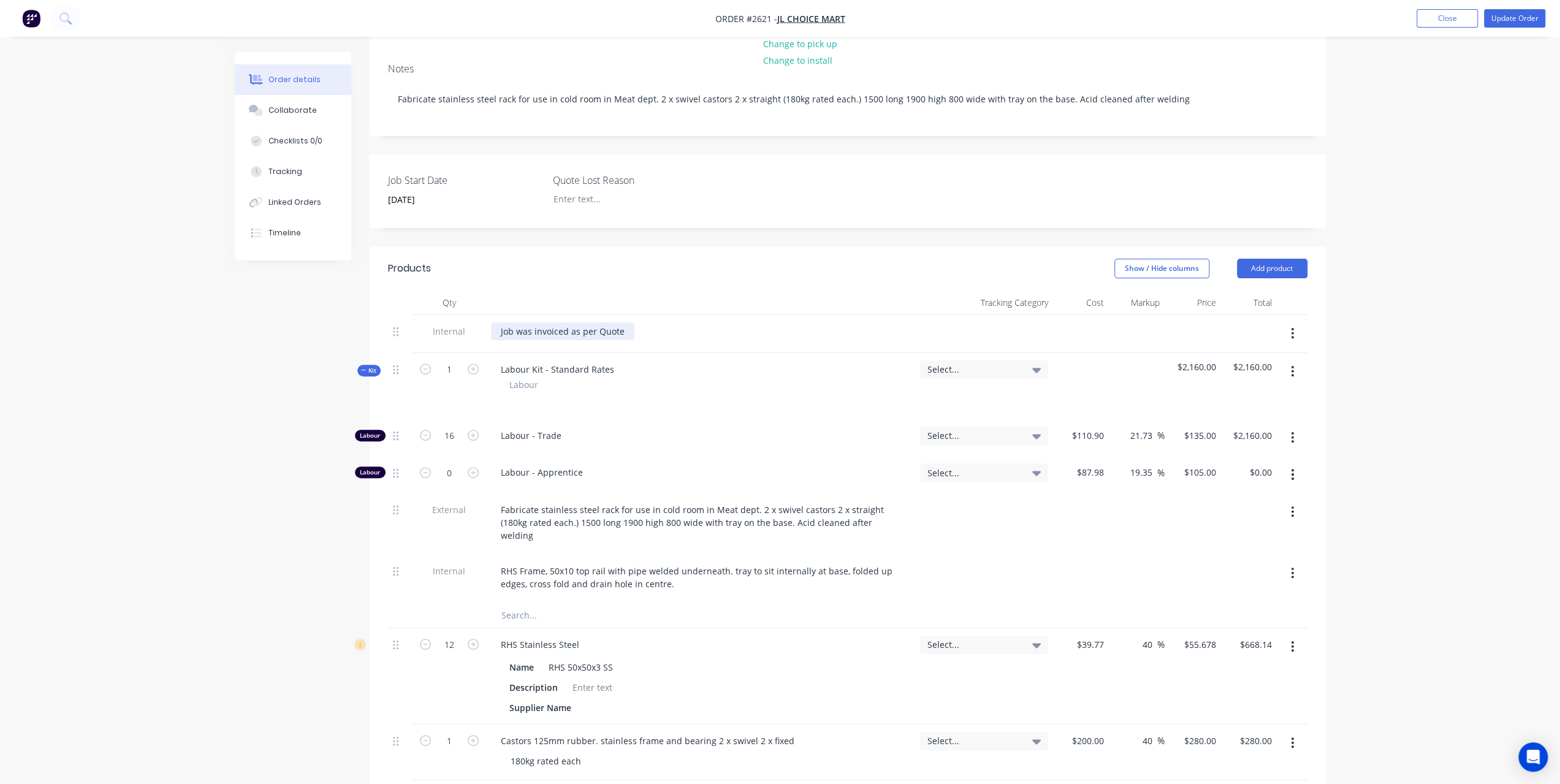
click at [619, 323] on div "Job was invoiced as per Quote" at bounding box center [563, 331] width 143 height 18
click at [1361, 300] on div "Order details Collaborate Checklists 0/0 Tracking Linked Orders Timeline Order …" at bounding box center [780, 634] width 1560 height 1715
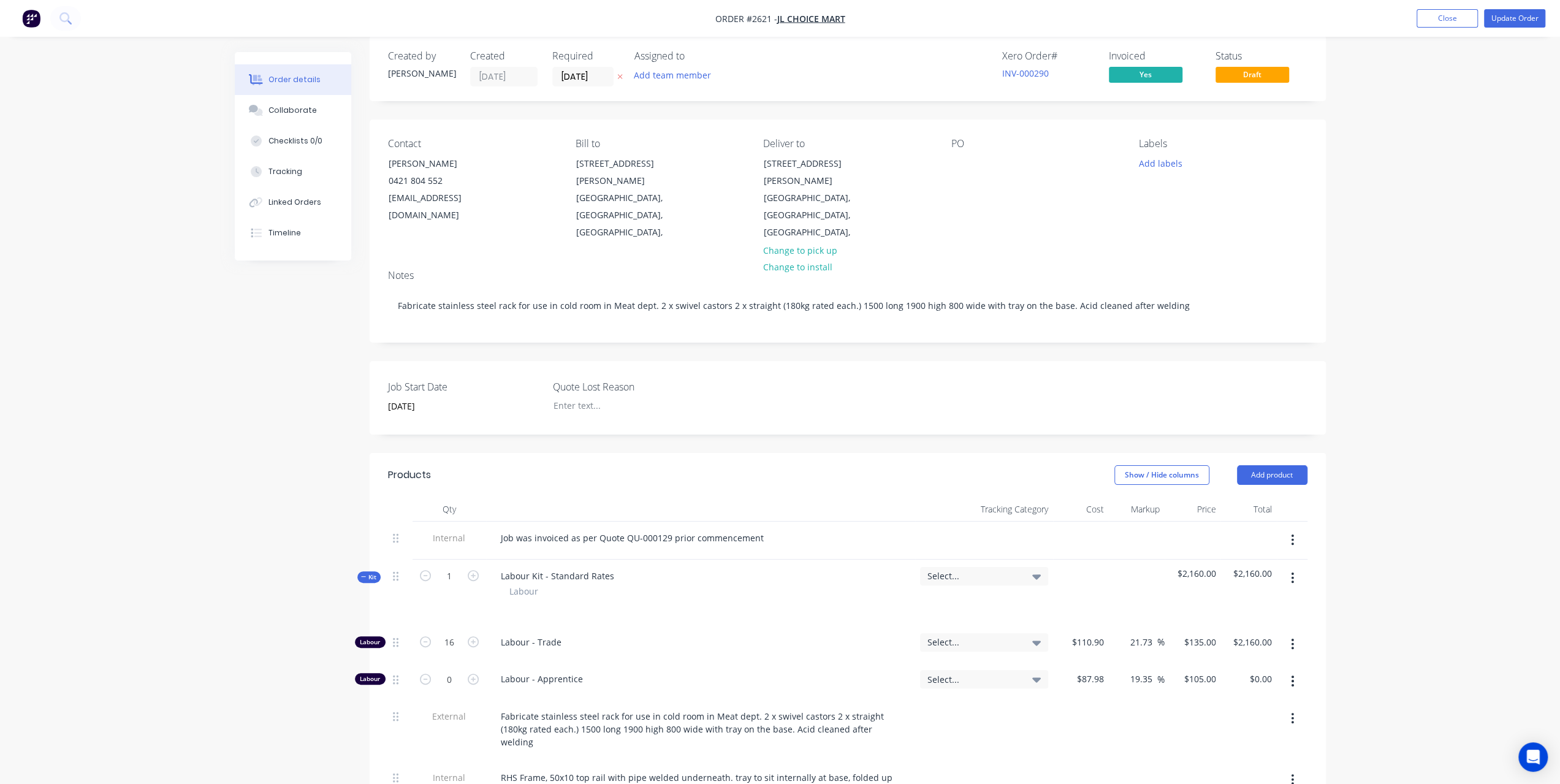
scroll to position [0, 0]
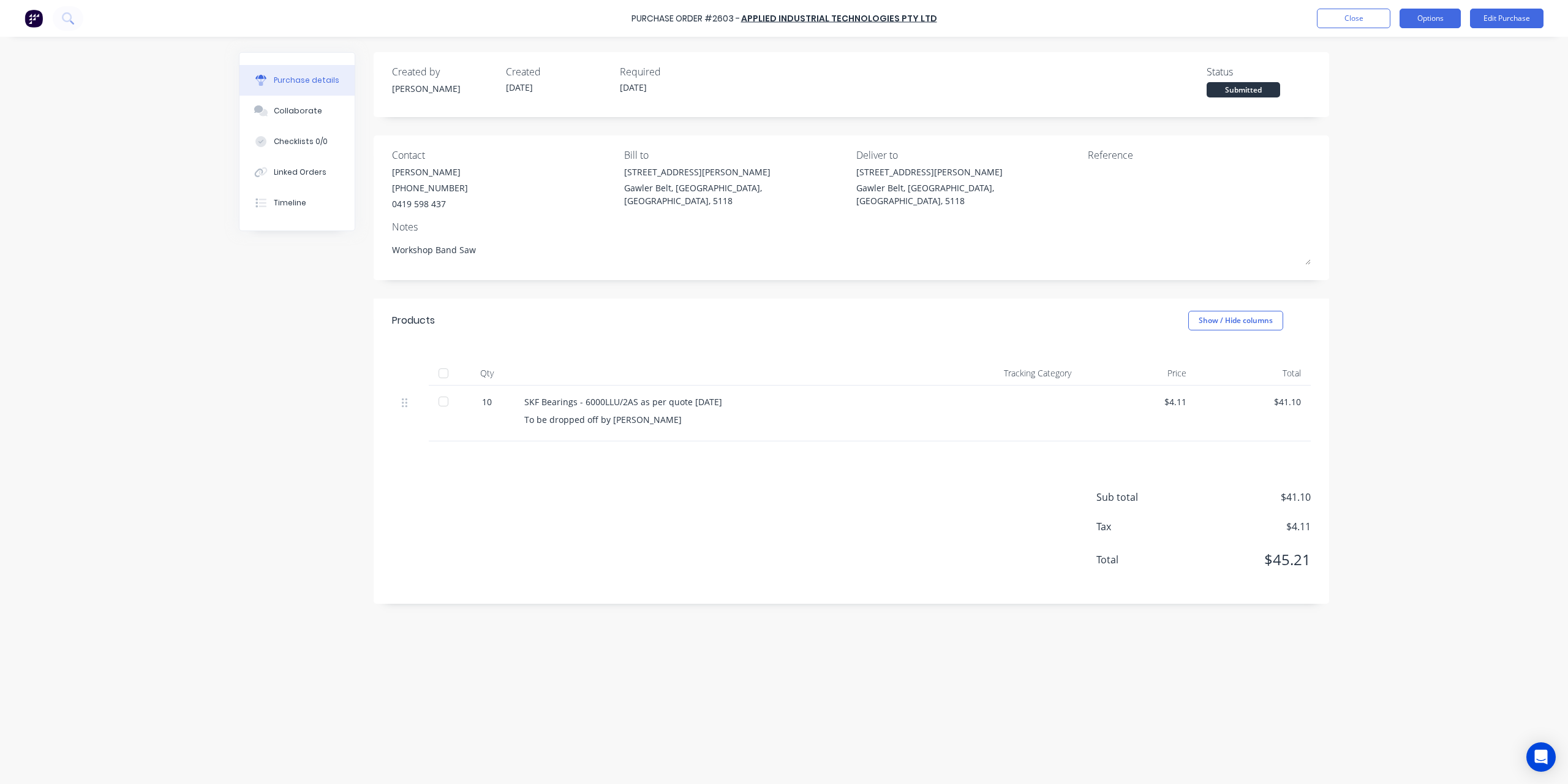
click at [1452, 21] on button "Options" at bounding box center [1430, 18] width 61 height 20
click at [1377, 79] on div "Convert to Bill" at bounding box center [1403, 74] width 95 height 18
type textarea "x"
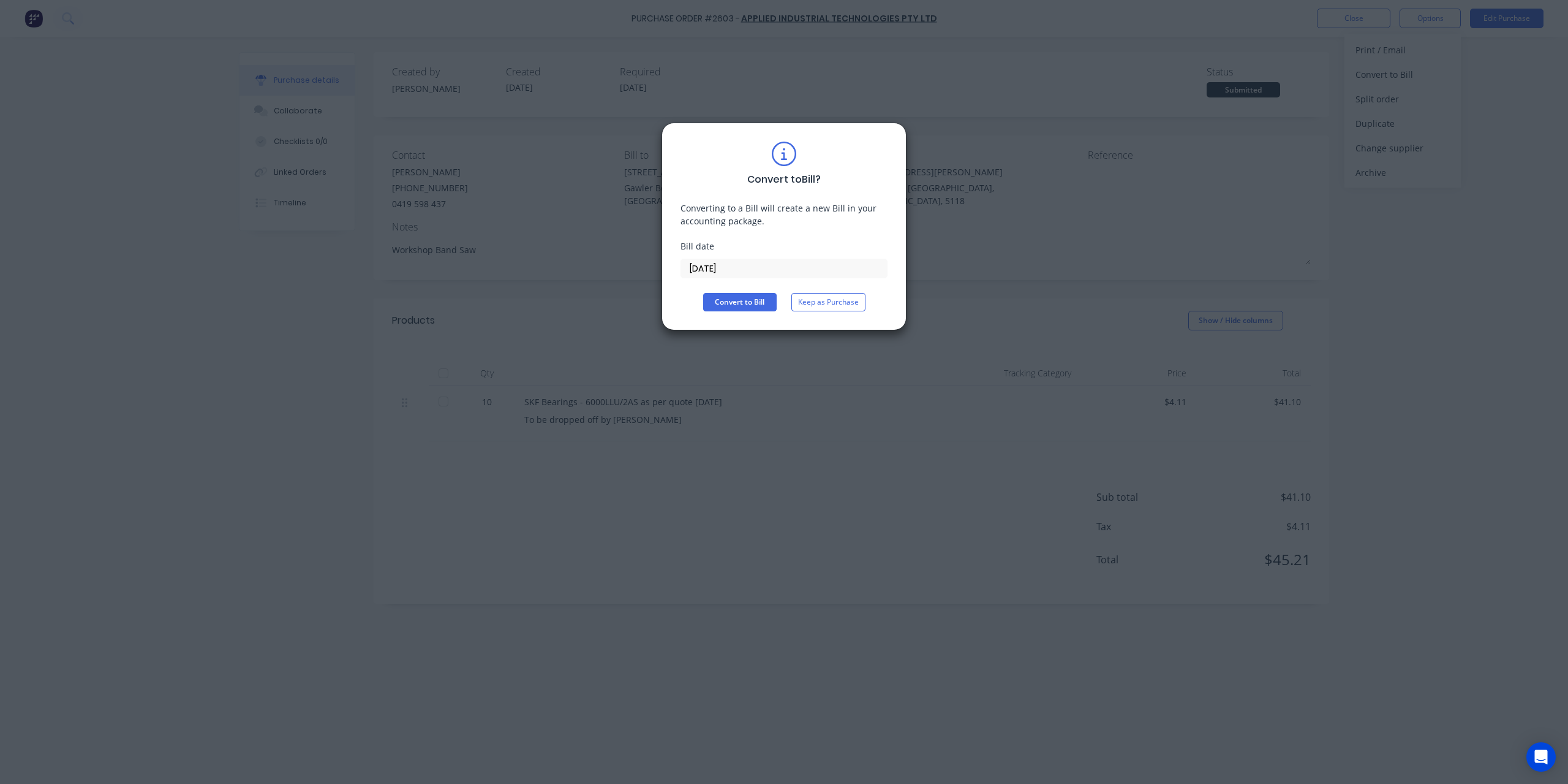
click at [752, 259] on label "[DATE]" at bounding box center [784, 268] width 207 height 20
click at [752, 259] on input "[DATE]" at bounding box center [784, 268] width 206 height 18
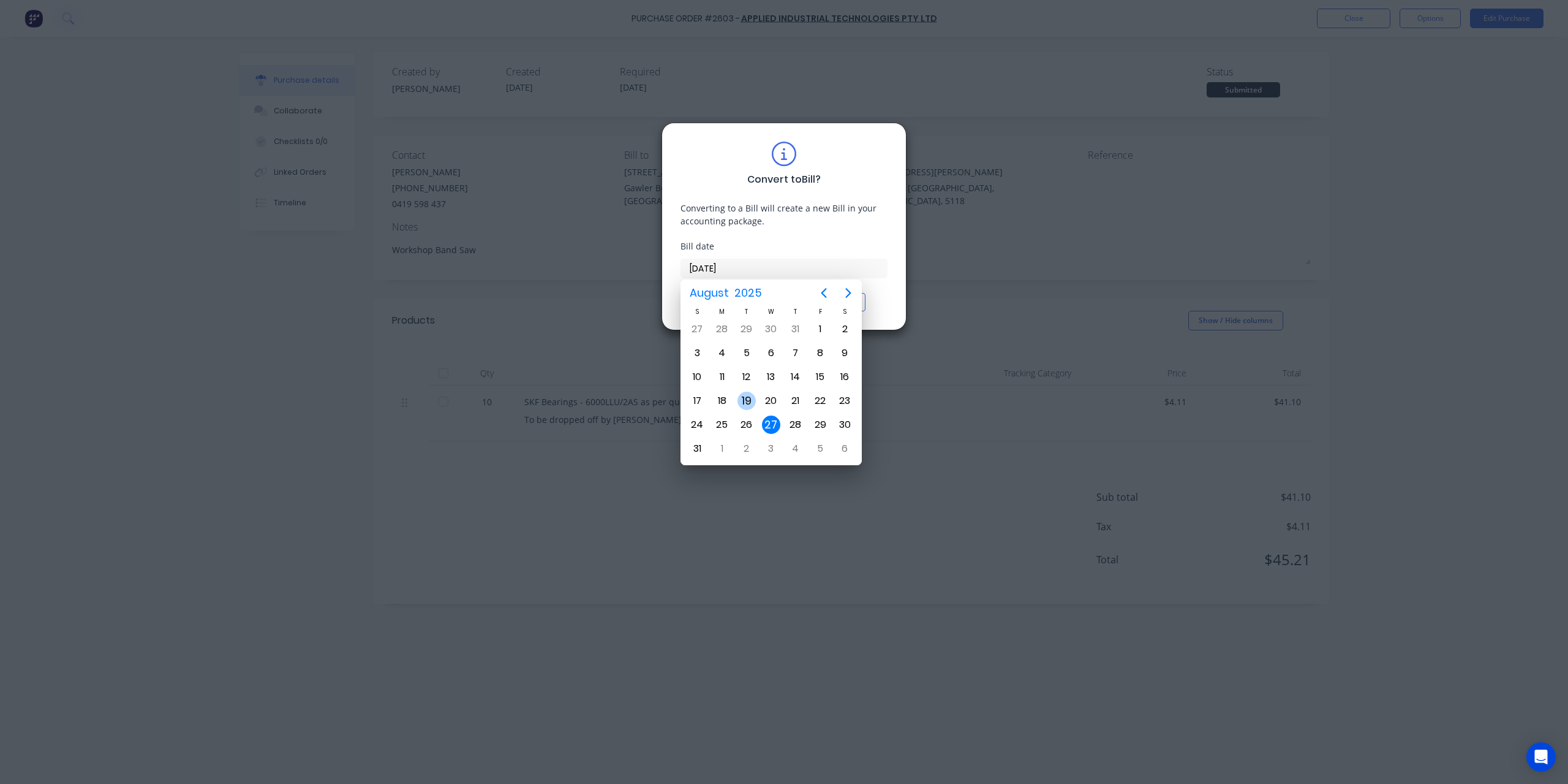
click at [745, 403] on div "19" at bounding box center [747, 400] width 18 height 18
type input "[DATE]"
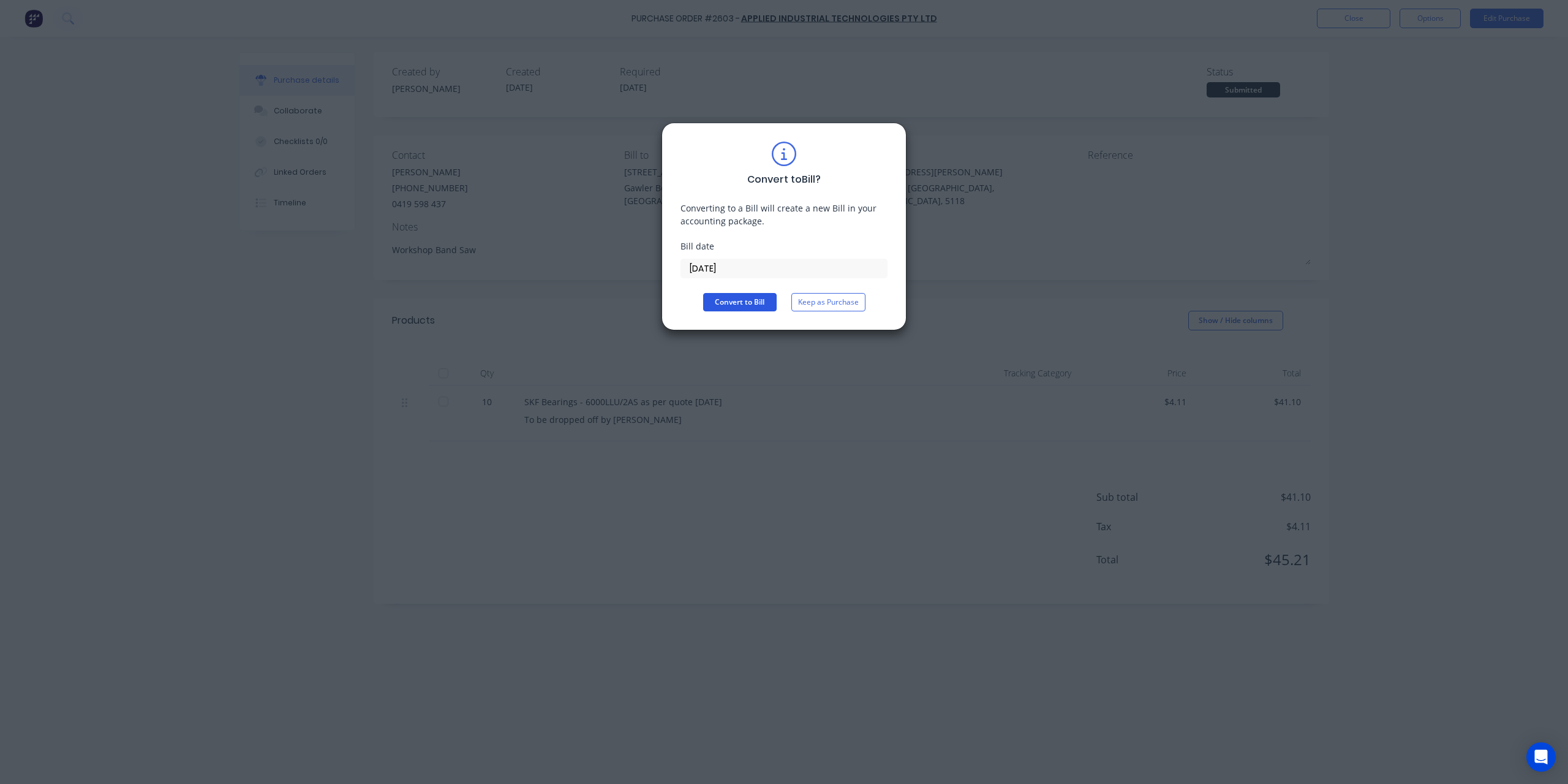
click at [736, 300] on button "Convert to Bill" at bounding box center [740, 302] width 73 height 18
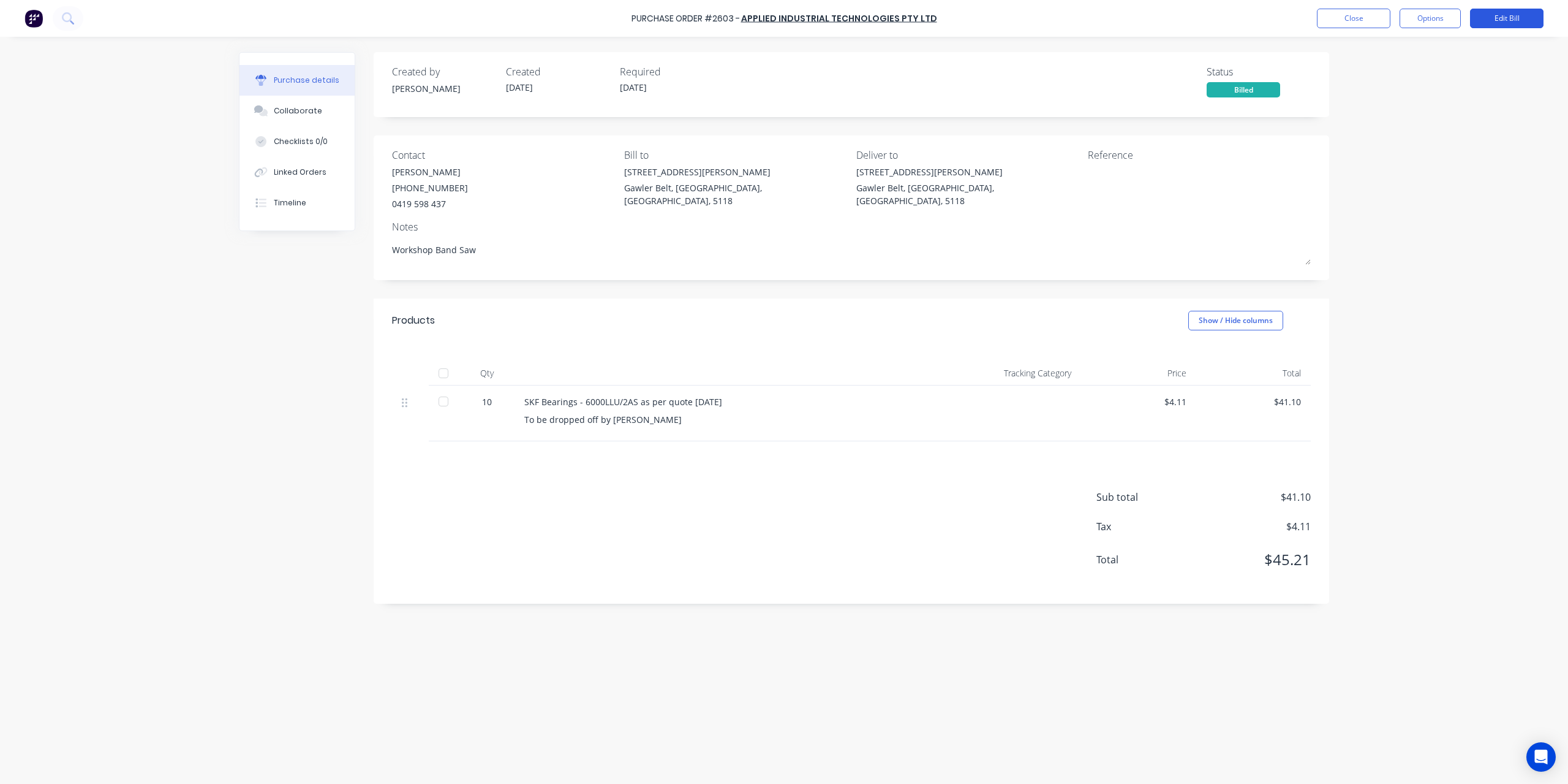
click at [1508, 13] on button "Edit Bill" at bounding box center [1507, 18] width 73 height 20
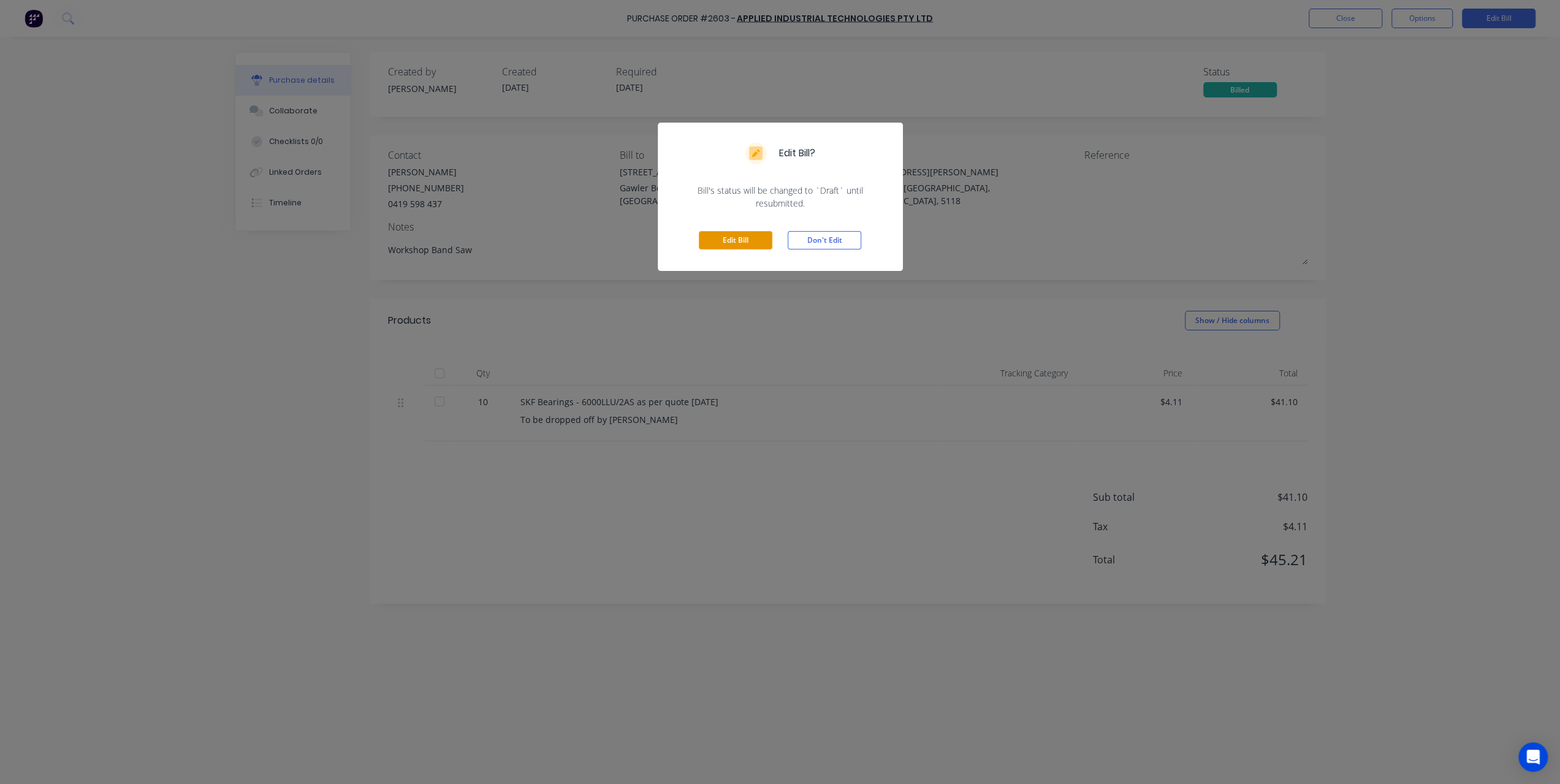
click at [705, 239] on button "Edit Bill" at bounding box center [735, 240] width 73 height 18
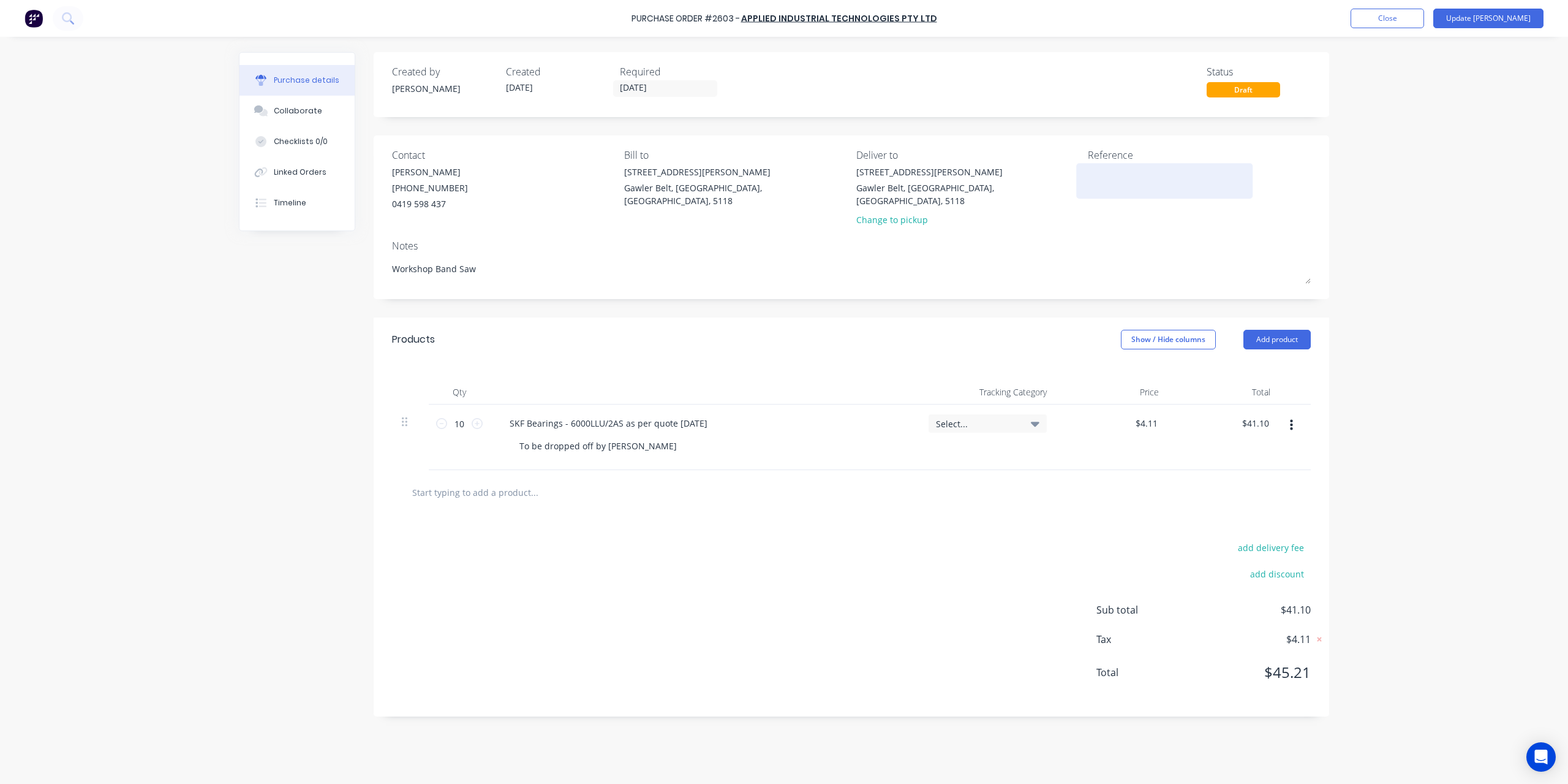
click at [1121, 187] on textarea at bounding box center [1164, 179] width 153 height 27
type textarea "x"
type textarea "7"
type textarea "x"
type textarea "75"
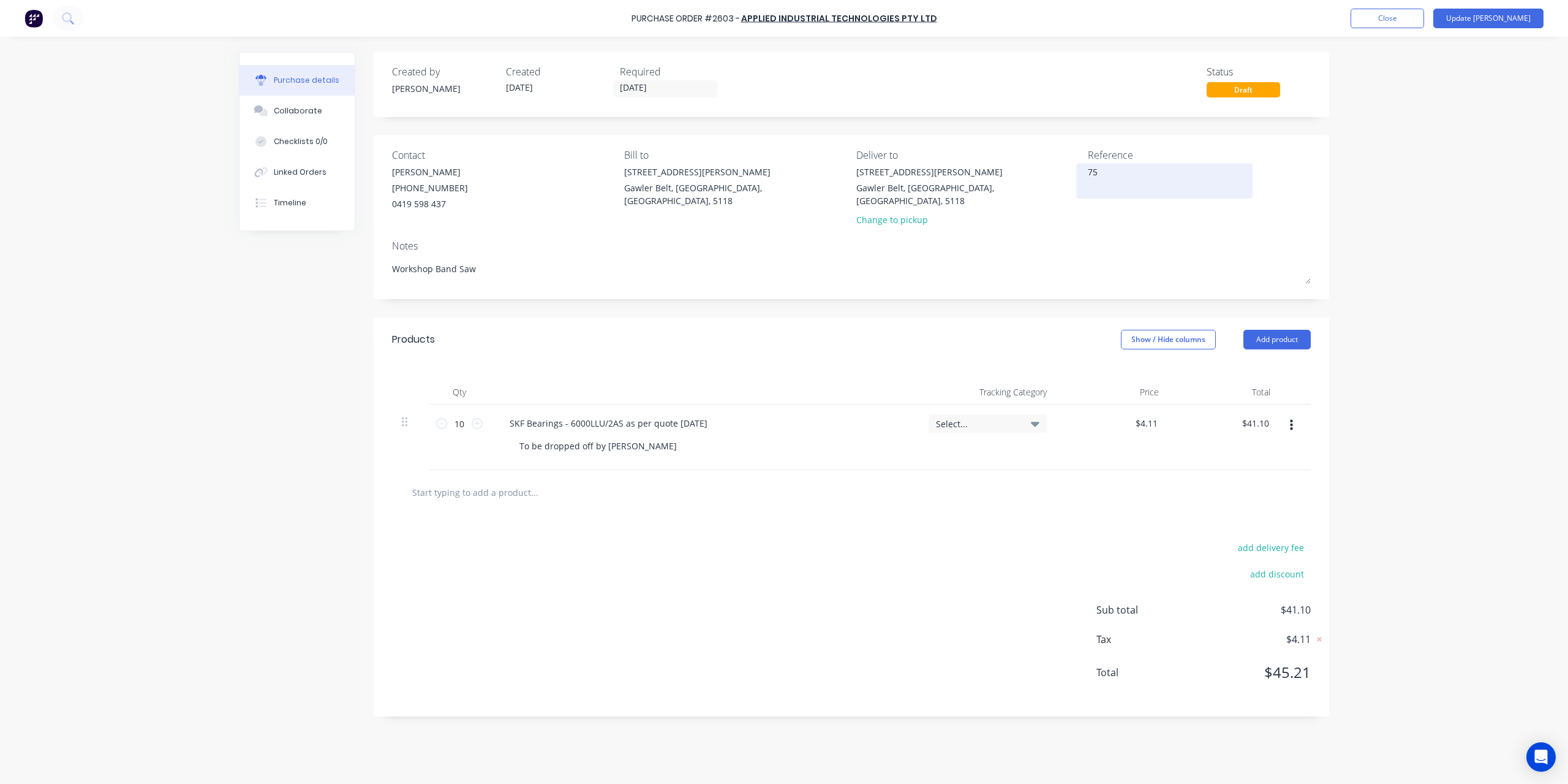
type textarea "x"
type textarea "758"
type textarea "x"
type textarea "7581"
type textarea "x"
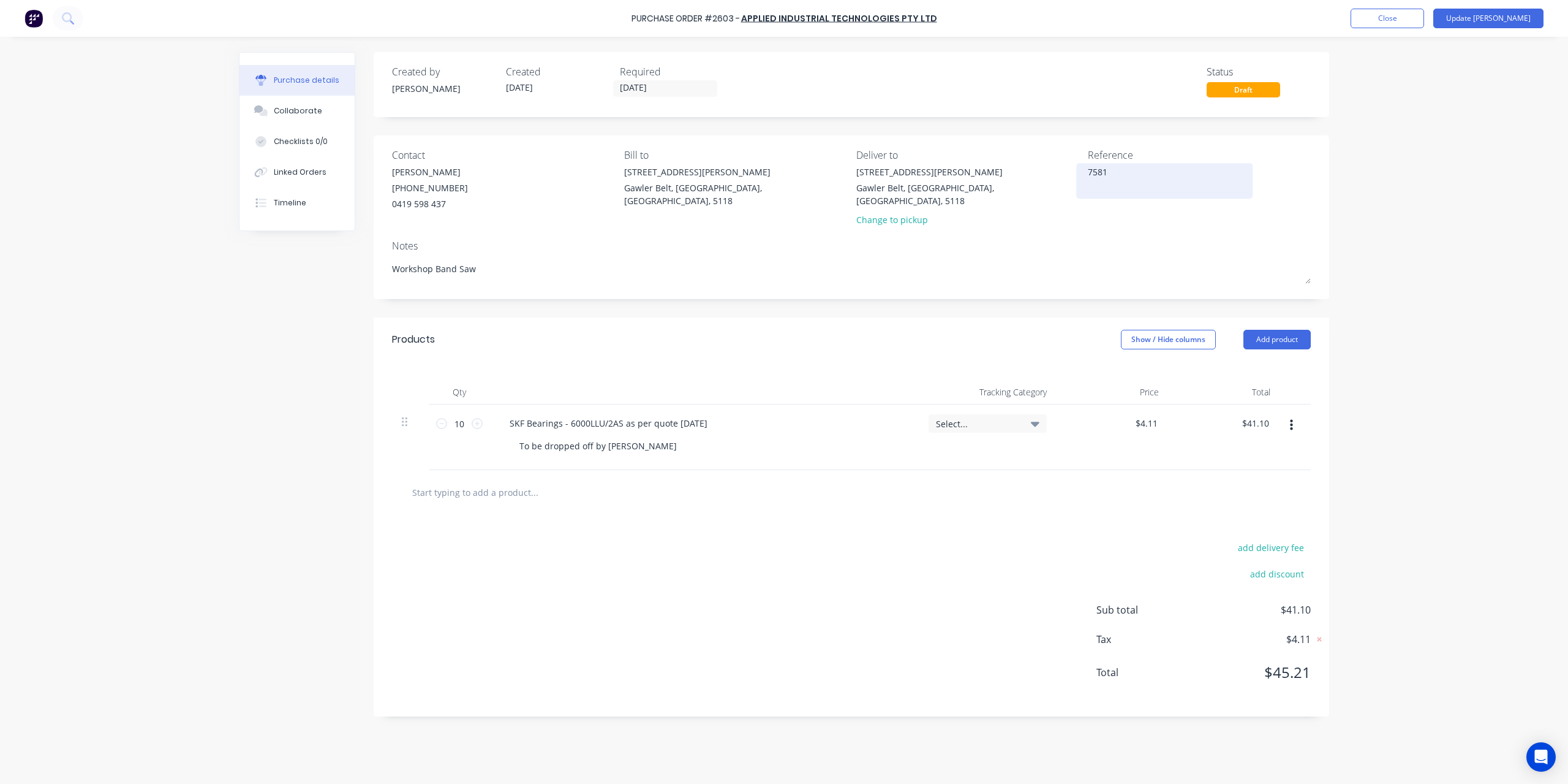
type textarea "75819"
type textarea "x"
type textarea "758193"
type textarea "x"
type textarea "7581938"
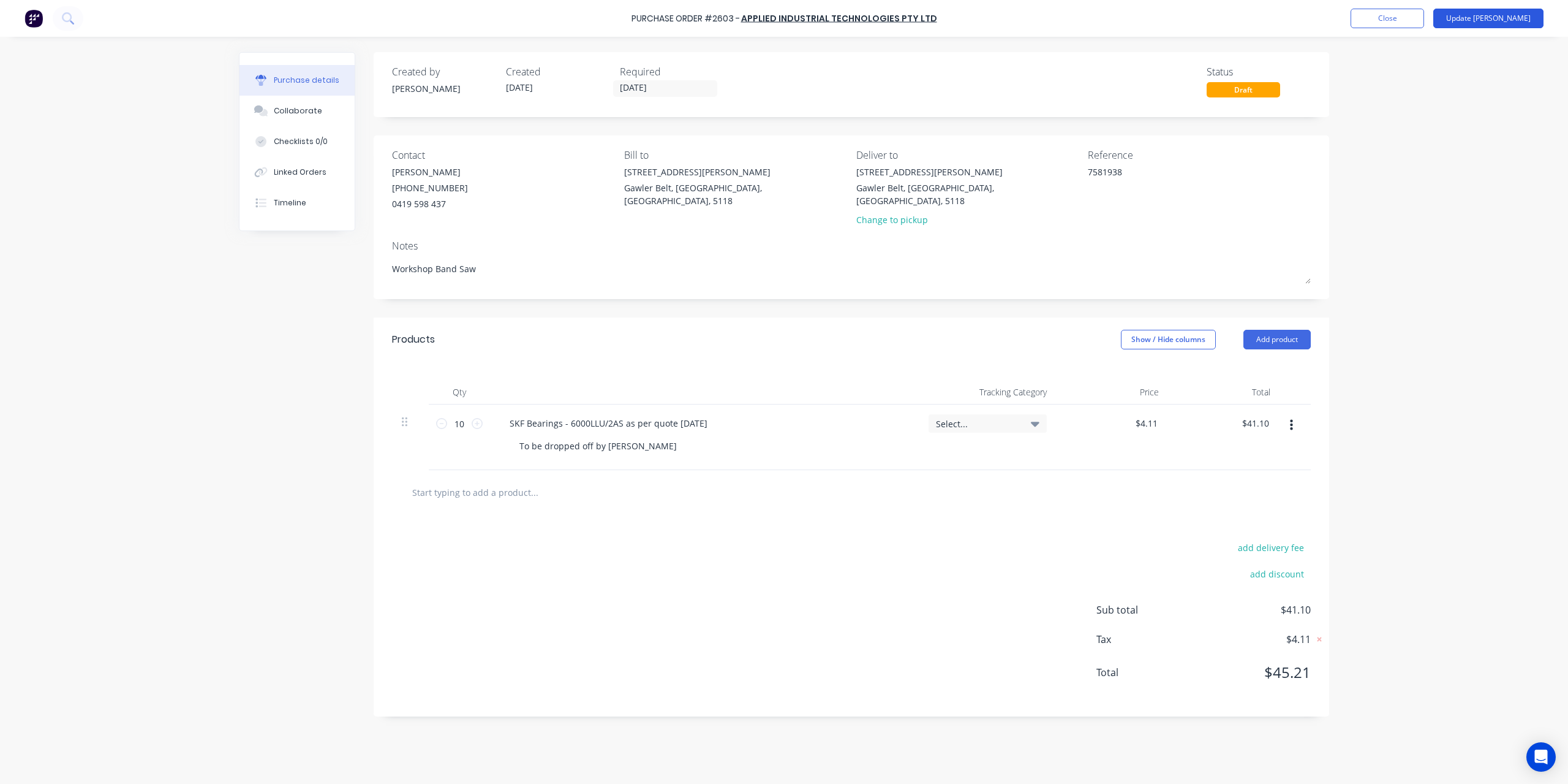
type textarea "x"
type textarea "7581938"
click at [1511, 21] on button "Update [PERSON_NAME]" at bounding box center [1488, 18] width 111 height 20
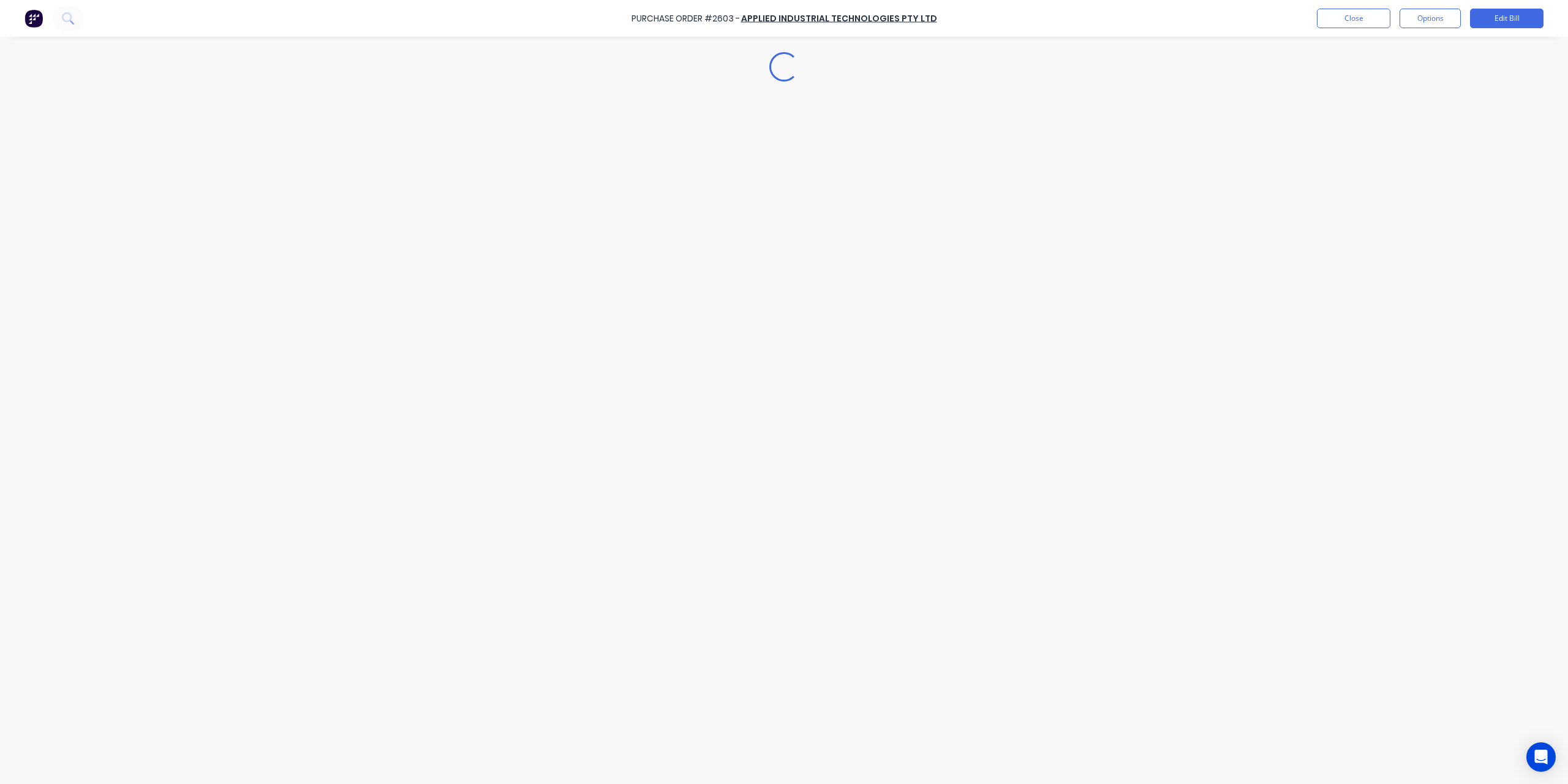
type textarea "x"
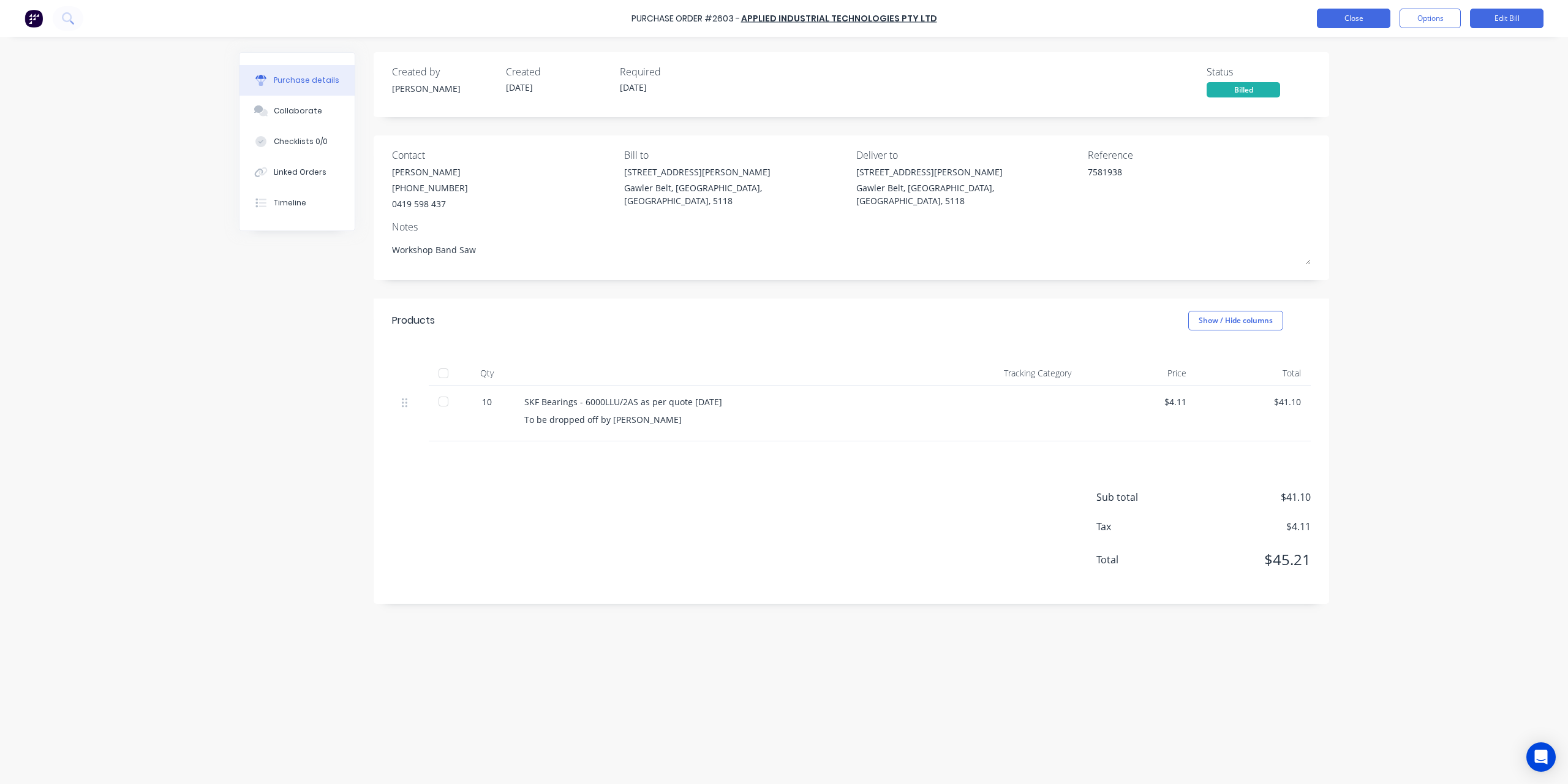
click at [1340, 18] on button "Close" at bounding box center [1354, 18] width 73 height 20
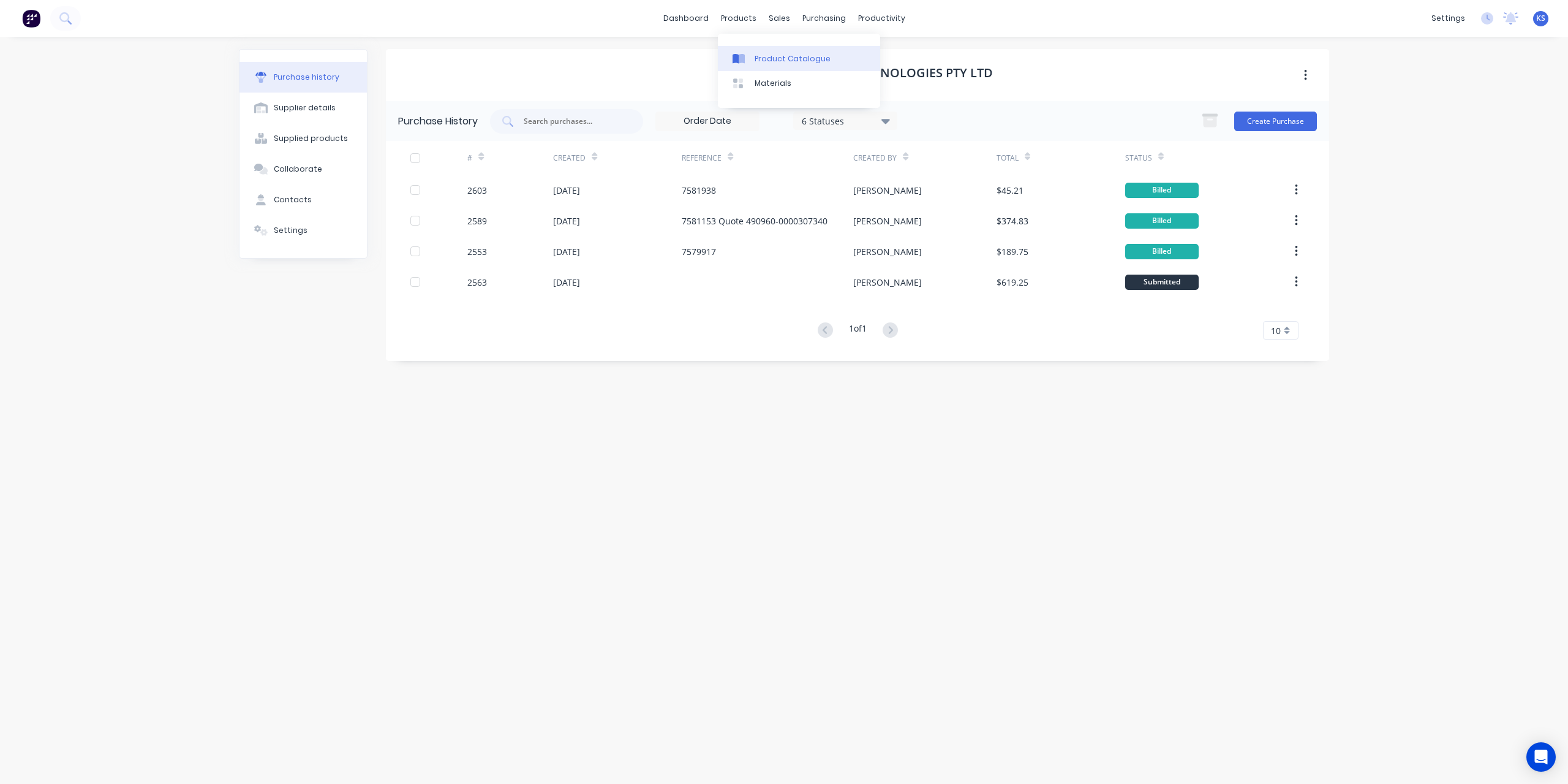
click at [752, 63] on link "Product Catalogue" at bounding box center [799, 58] width 162 height 24
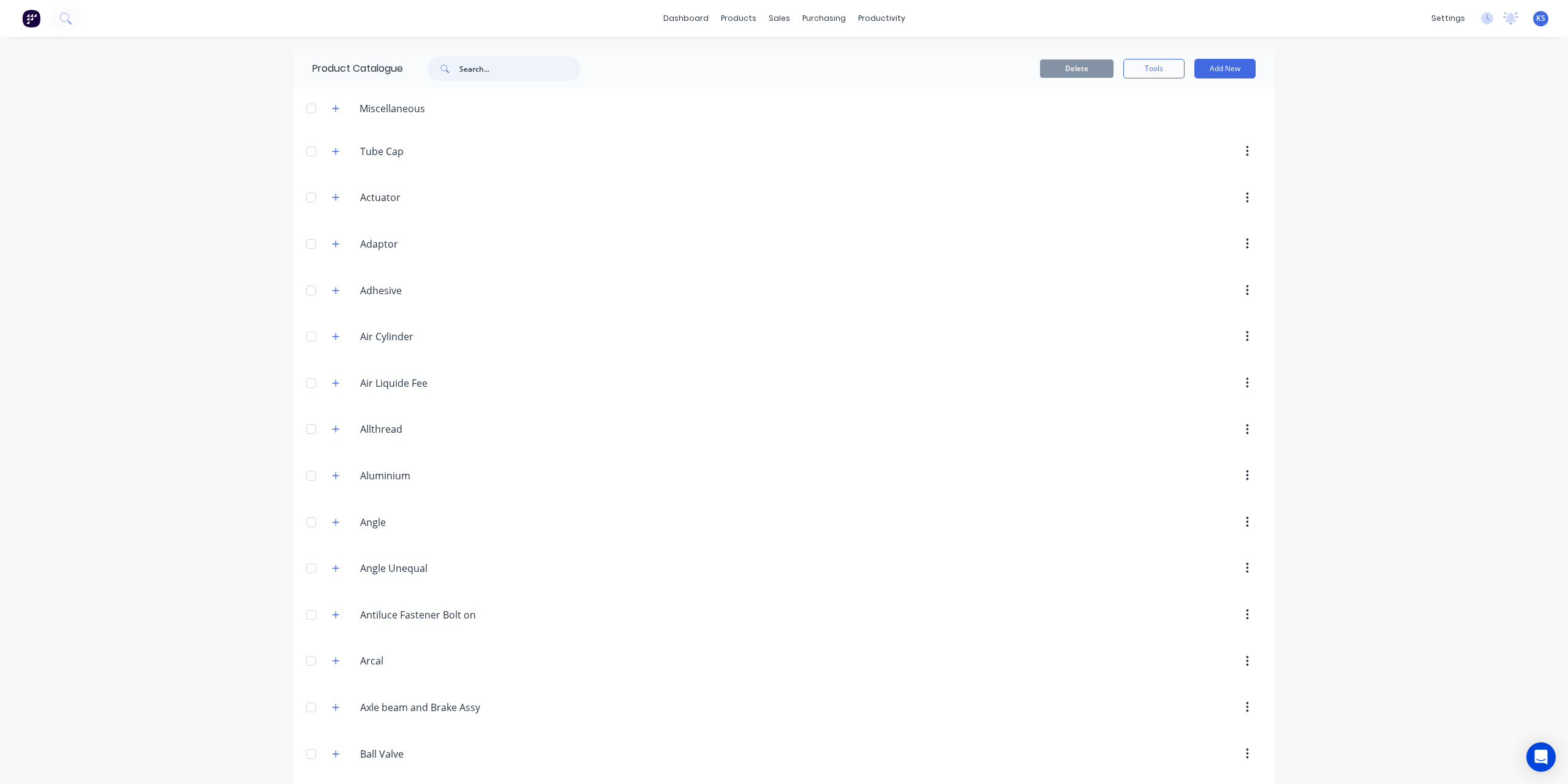
click at [482, 66] on input "text" at bounding box center [520, 69] width 121 height 24
type input "sheet"
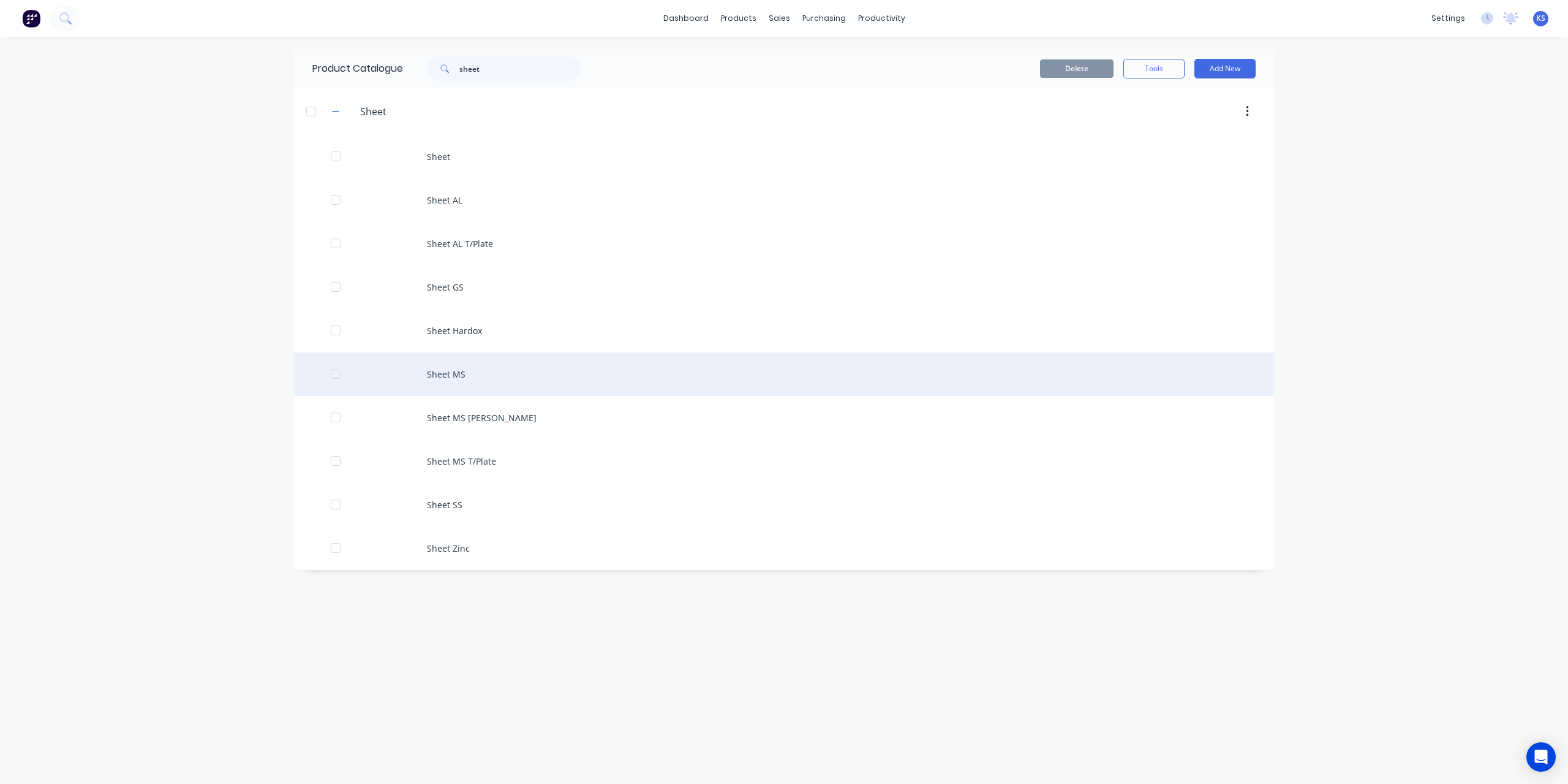
click at [447, 372] on div "Sheet MS" at bounding box center [784, 374] width 980 height 43
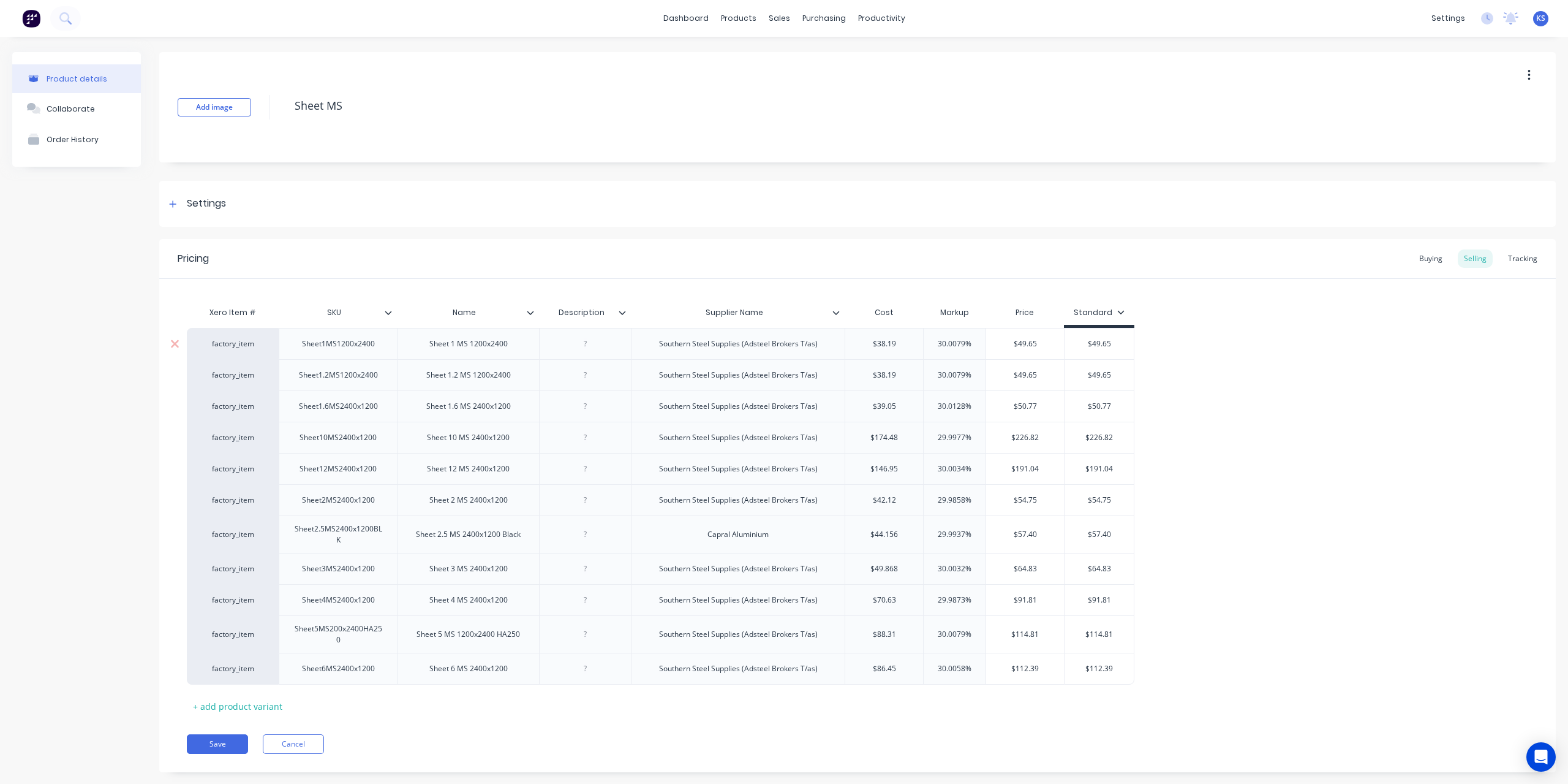
type textarea "x"
type input "$49.868"
click at [881, 567] on input "$49.868" at bounding box center [884, 569] width 78 height 11
click at [67, 21] on icon at bounding box center [65, 18] width 11 height 11
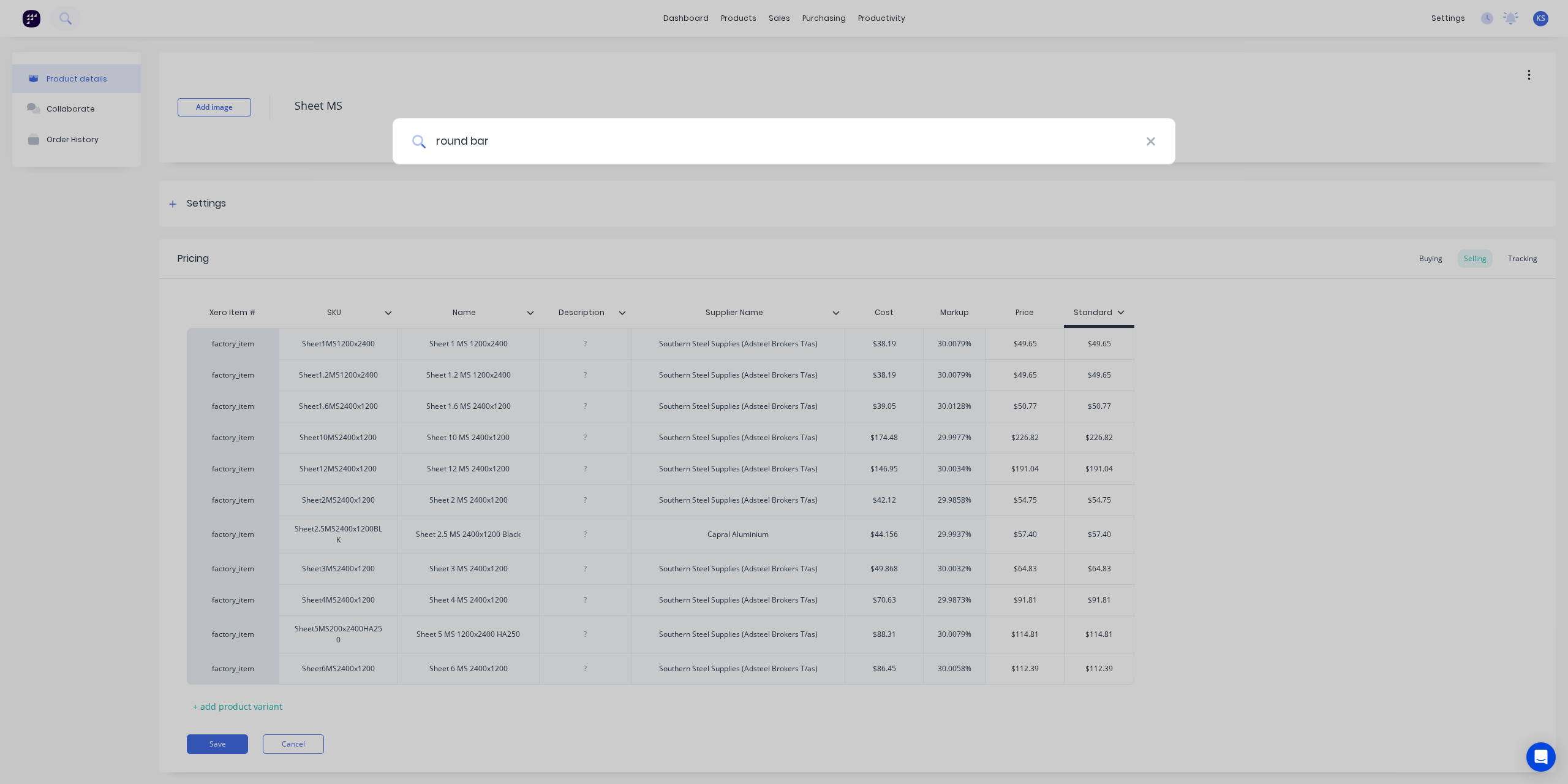
type input "round bar"
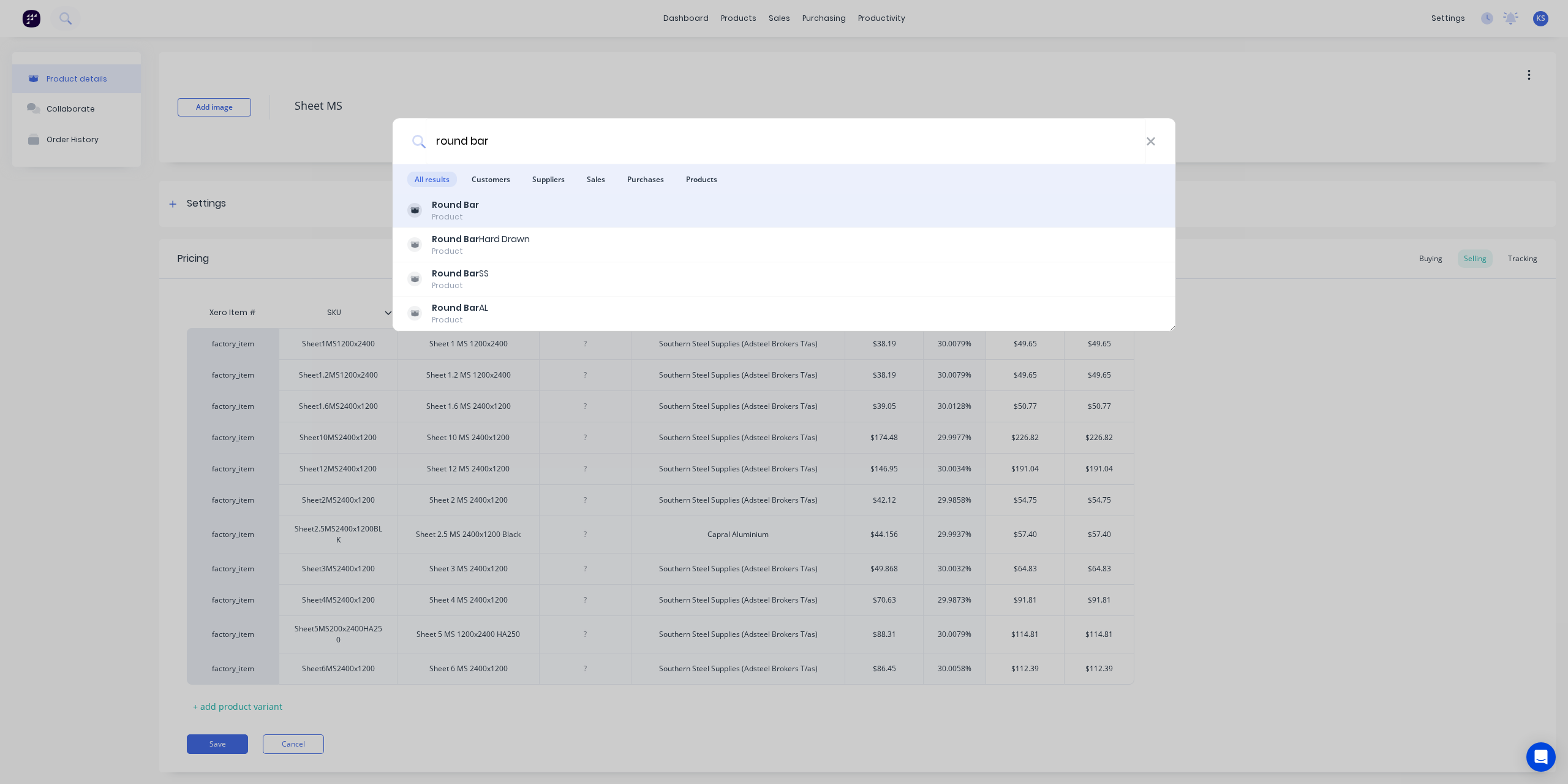
click at [492, 208] on div "Round Bar Product" at bounding box center [784, 210] width 753 height 24
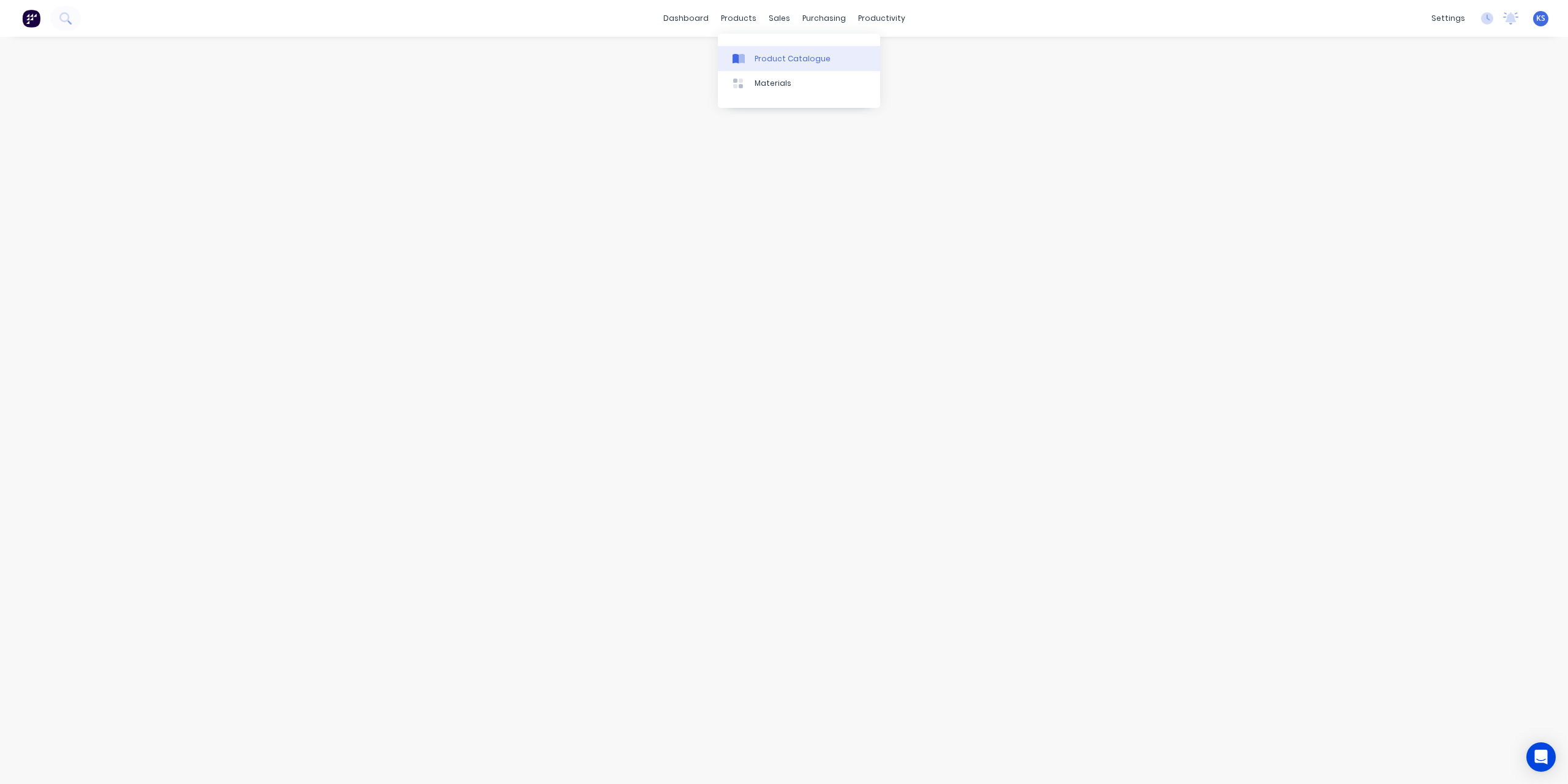
click at [758, 54] on div "Product Catalogue" at bounding box center [793, 59] width 76 height 11
drag, startPoint x: 482, startPoint y: 60, endPoint x: 348, endPoint y: 60, distance: 134.0
click at [348, 60] on div "Product Catalogue sheet" at bounding box center [453, 68] width 317 height 39
type input "round bar"
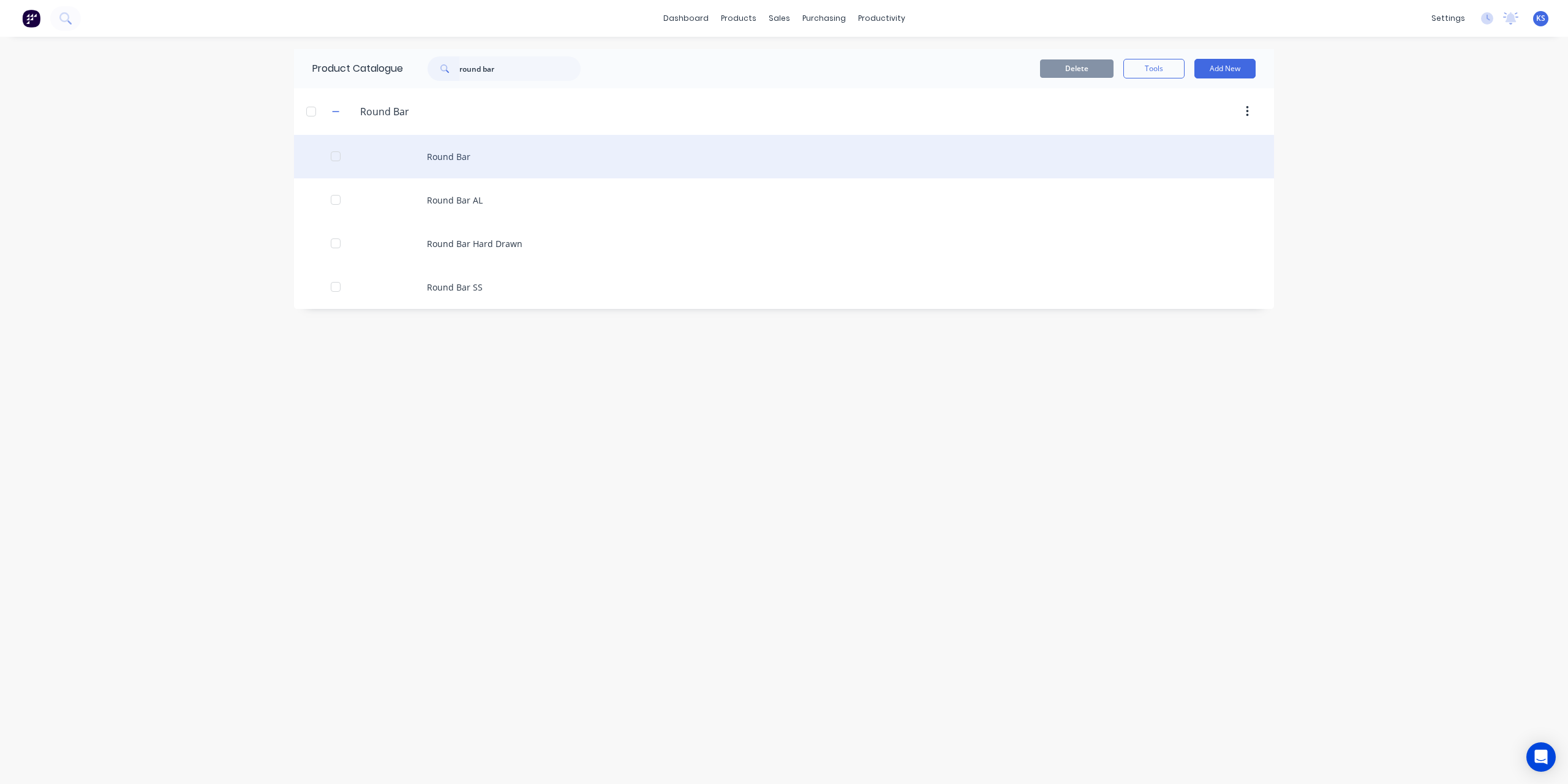
click at [441, 142] on div "Round Bar" at bounding box center [784, 156] width 980 height 43
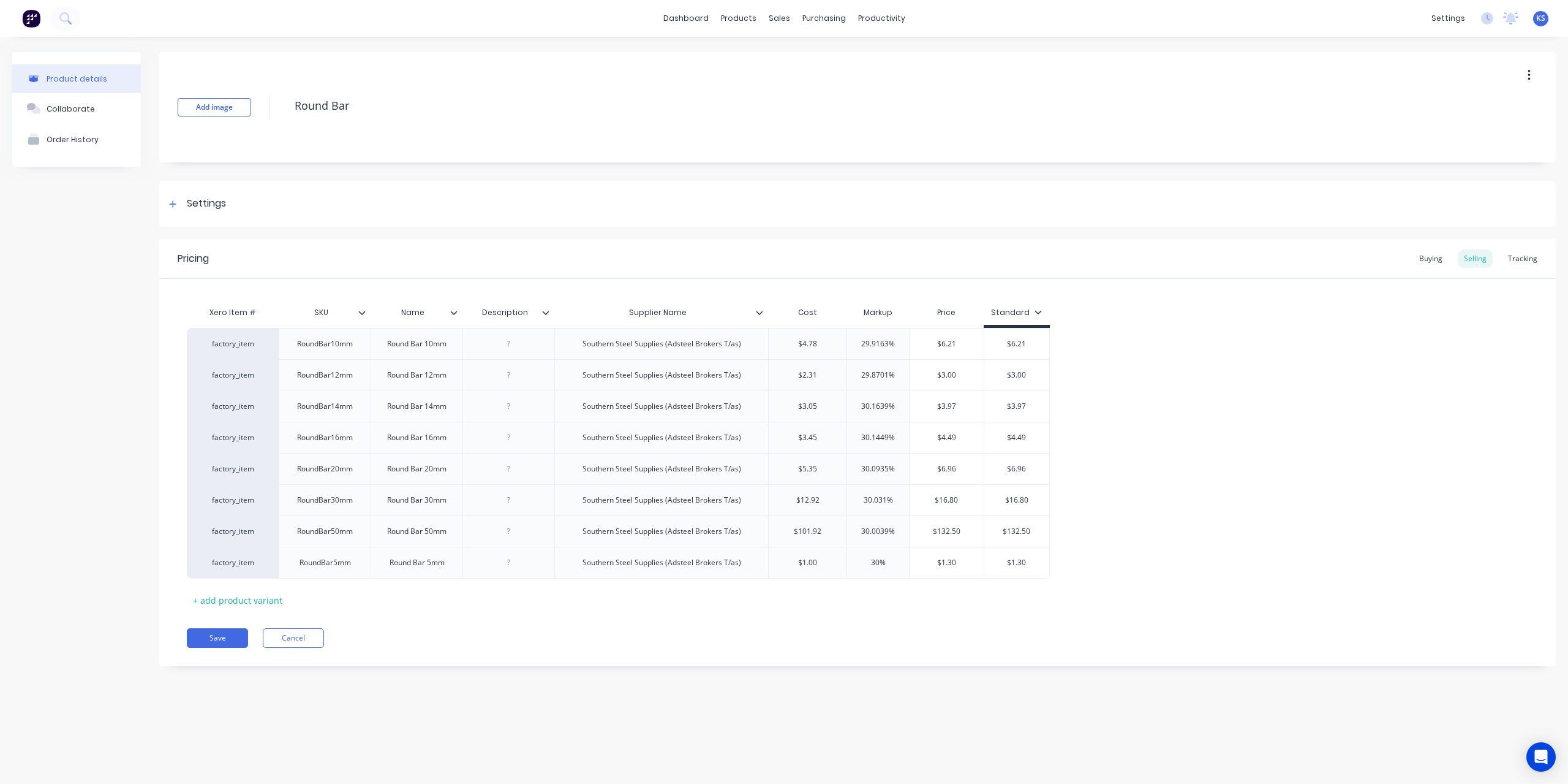
type textarea "x"
drag, startPoint x: 834, startPoint y: 382, endPoint x: 790, endPoint y: 376, distance: 44.4
click at [790, 376] on div "factory_item RoundBar10mm Round Bar 10mm Southern Steel Supplies (Adsteel Broke…" at bounding box center [858, 453] width 1342 height 250
type input "$2.31"
click at [823, 370] on input "$2.31" at bounding box center [808, 375] width 78 height 11
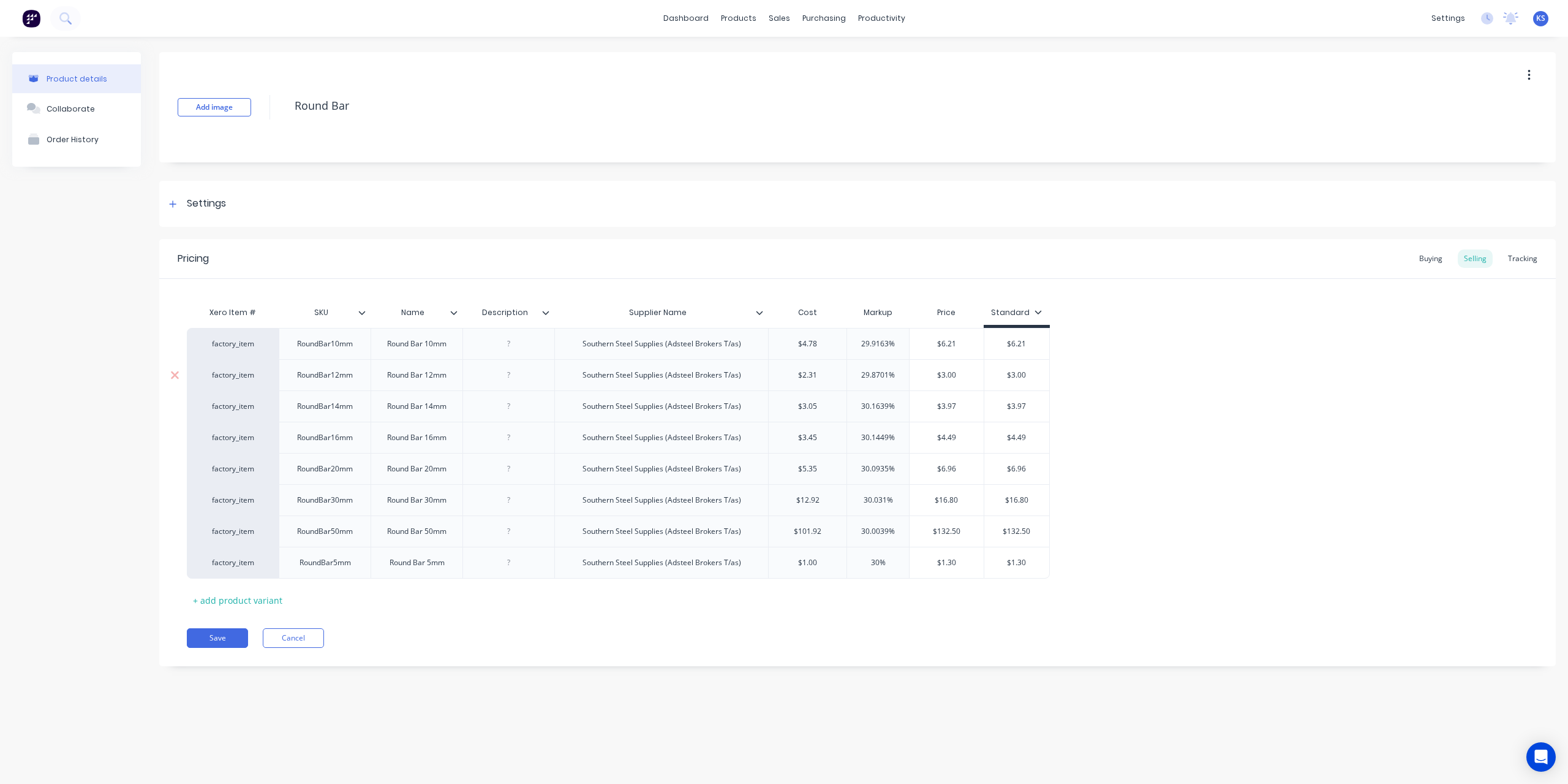
drag, startPoint x: 822, startPoint y: 378, endPoint x: 772, endPoint y: 376, distance: 50.0
click at [772, 376] on input "$2.31" at bounding box center [808, 375] width 78 height 11
type textarea "x"
type input "1."
type textarea "x"
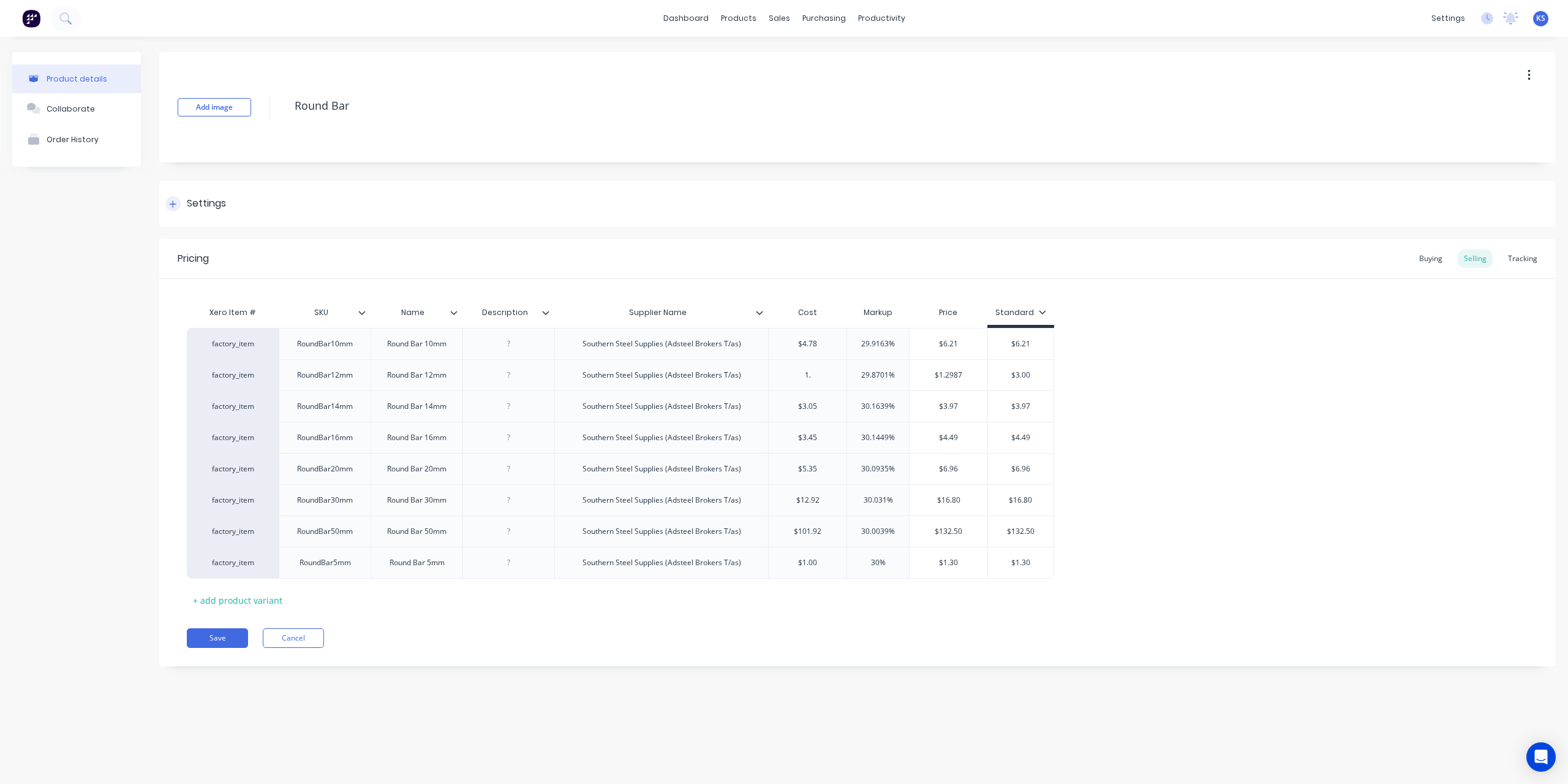
type input "1.6"
type textarea "x"
type input "1.64"
click at [1199, 381] on div "factory_item RoundBar10mm Round Bar 10mm Southern Steel Supplies (Adsteel Broke…" at bounding box center [858, 453] width 1342 height 251
type input "29.8701%"
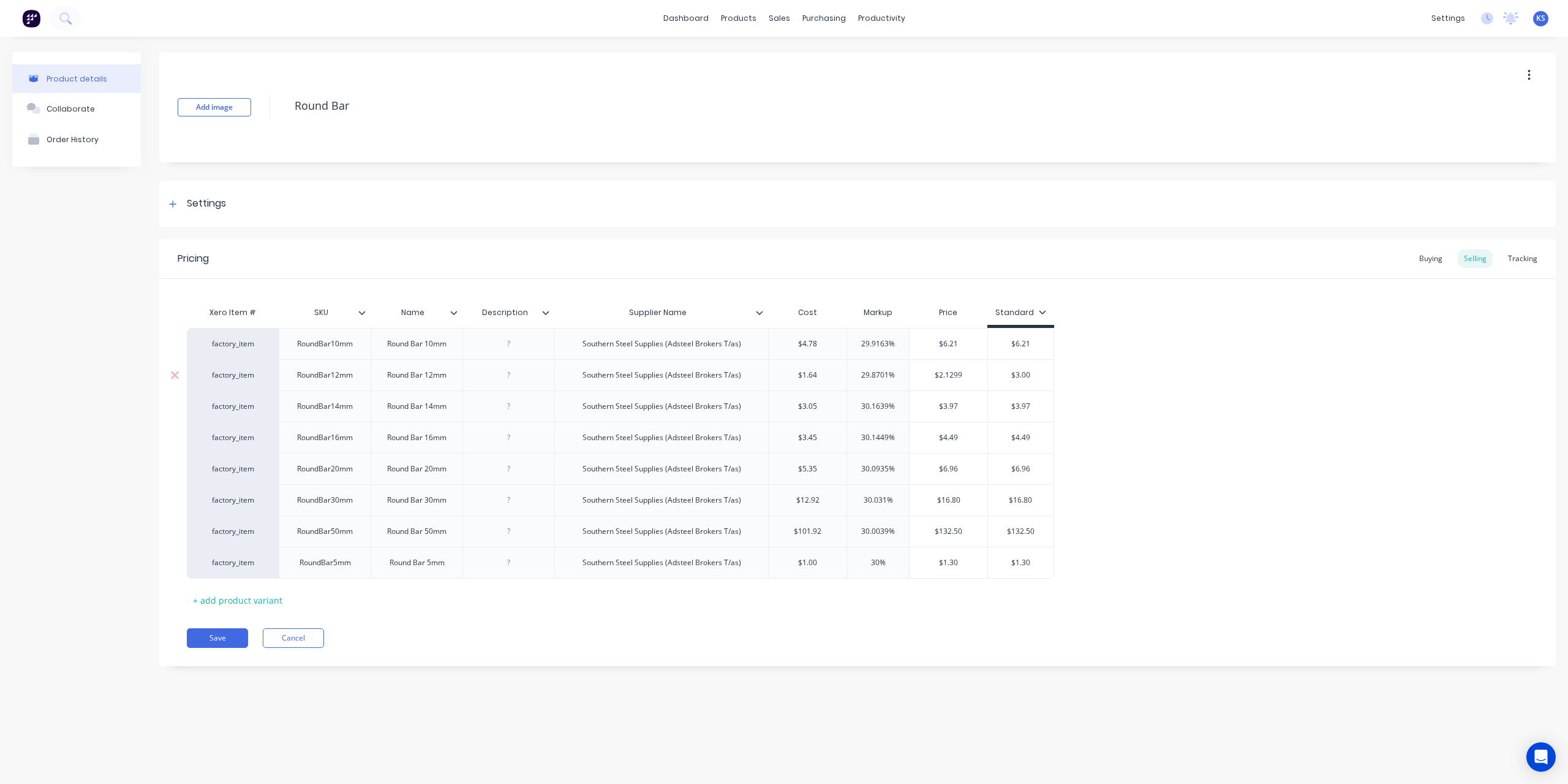
drag, startPoint x: 900, startPoint y: 374, endPoint x: 862, endPoint y: 378, distance: 38.2
click at [862, 378] on input "29.8701%" at bounding box center [877, 375] width 62 height 11
type textarea "x"
type input "3"
type textarea "x"
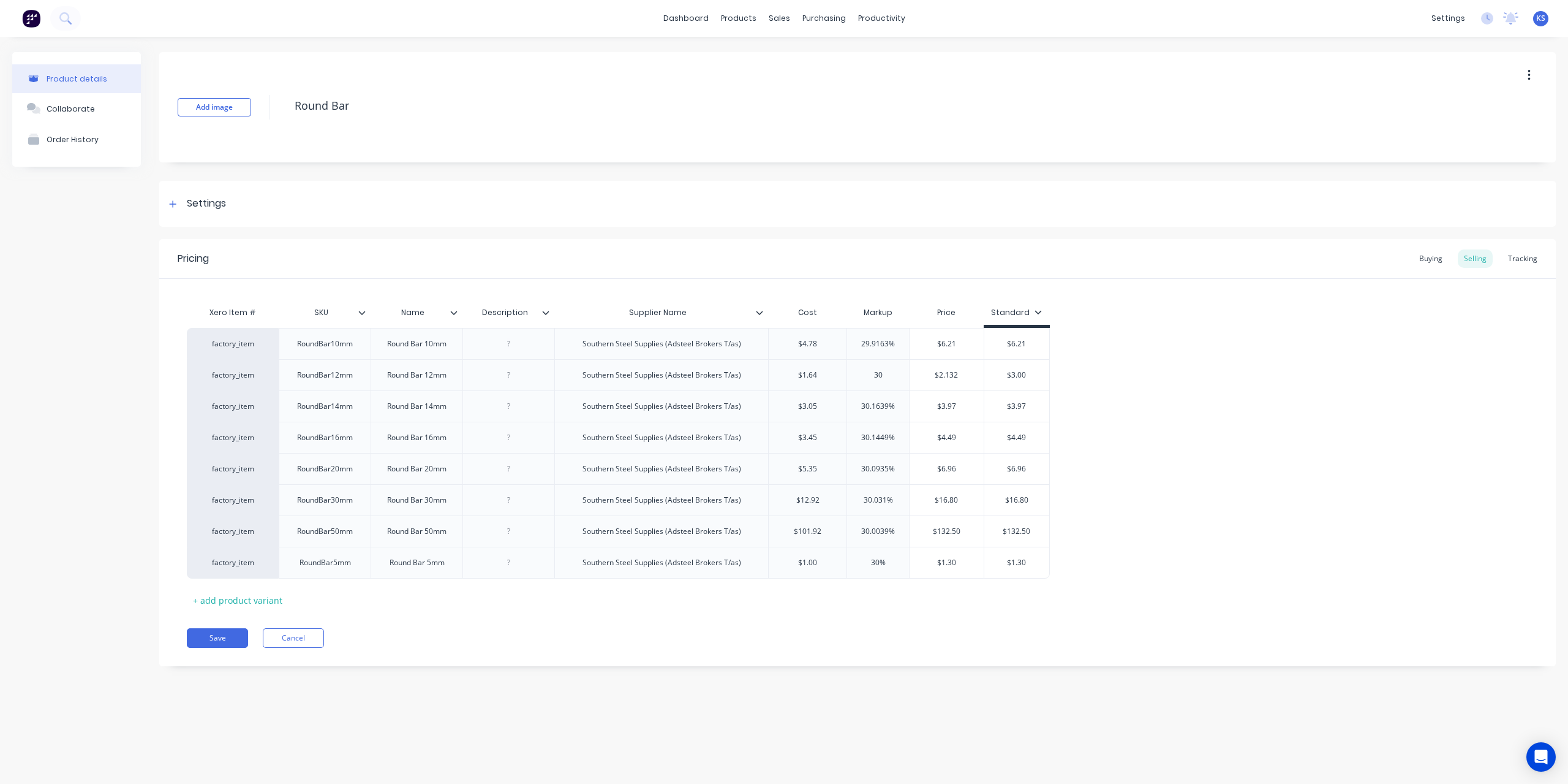
type input "30"
click at [1124, 364] on div "factory_item RoundBar10mm Round Bar 10mm Southern Steel Supplies (Adsteel Broke…" at bounding box center [858, 453] width 1342 height 251
drag, startPoint x: 220, startPoint y: 100, endPoint x: 144, endPoint y: 97, distance: 76.1
click at [144, 97] on div "Product details Collaborate Order History Add image Round Bar Settings Product …" at bounding box center [784, 368] width 1544 height 632
type textarea "x"
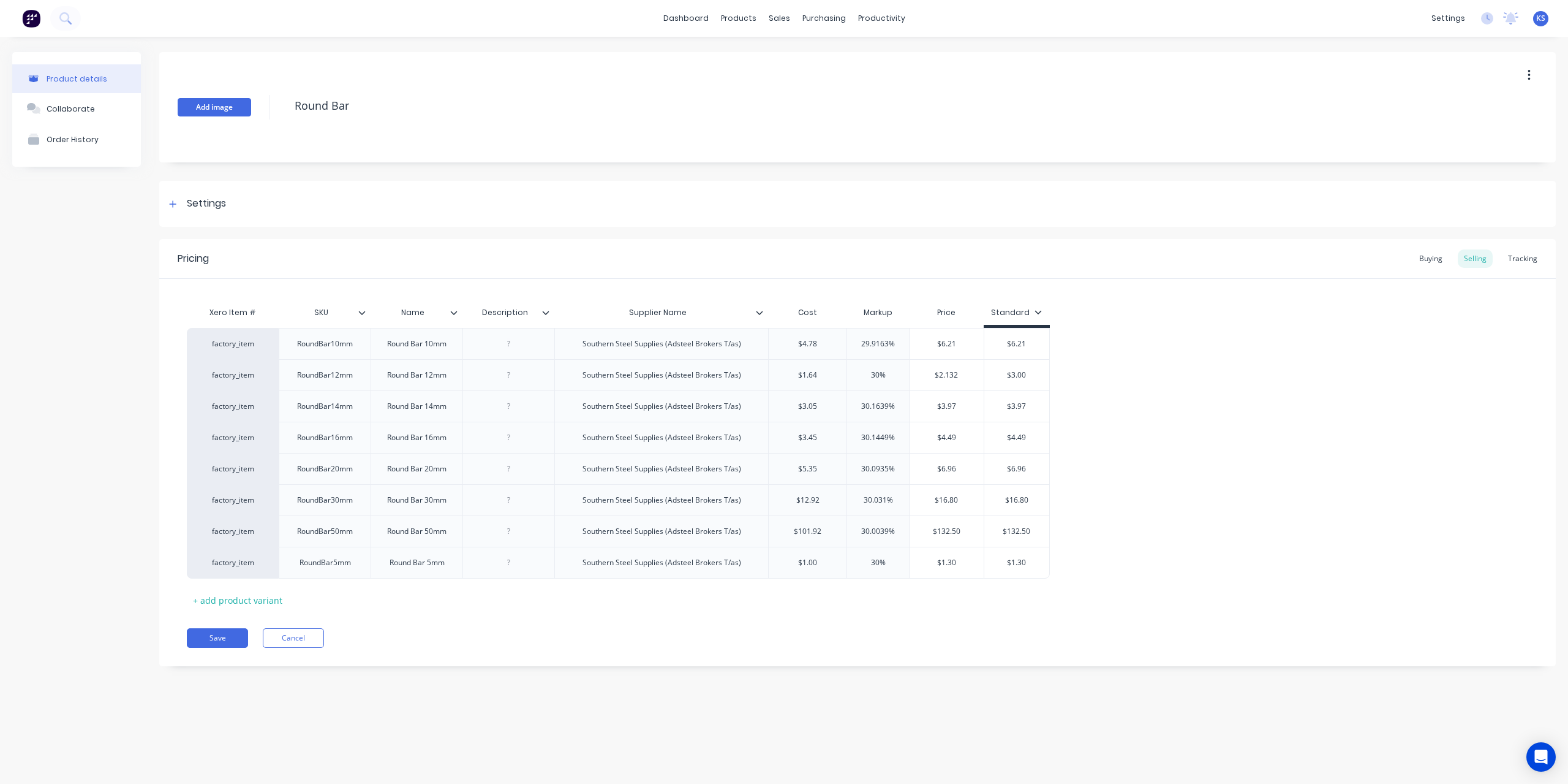
type textarea "f"
type textarea "x"
type textarea "fl"
type textarea "x"
type textarea "fla"
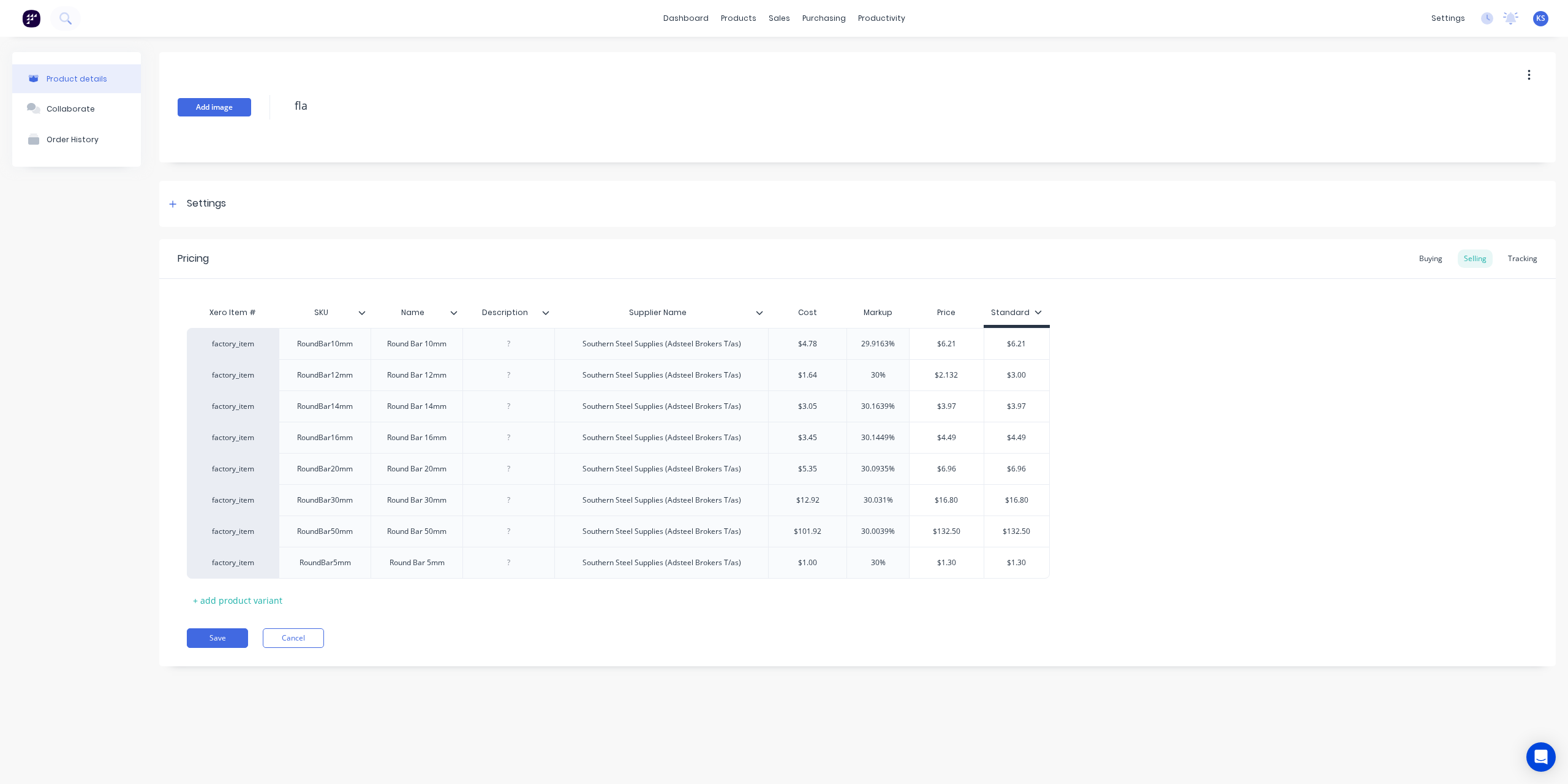
type textarea "x"
type textarea "flat"
type textarea "x"
type textarea "flat"
type textarea "x"
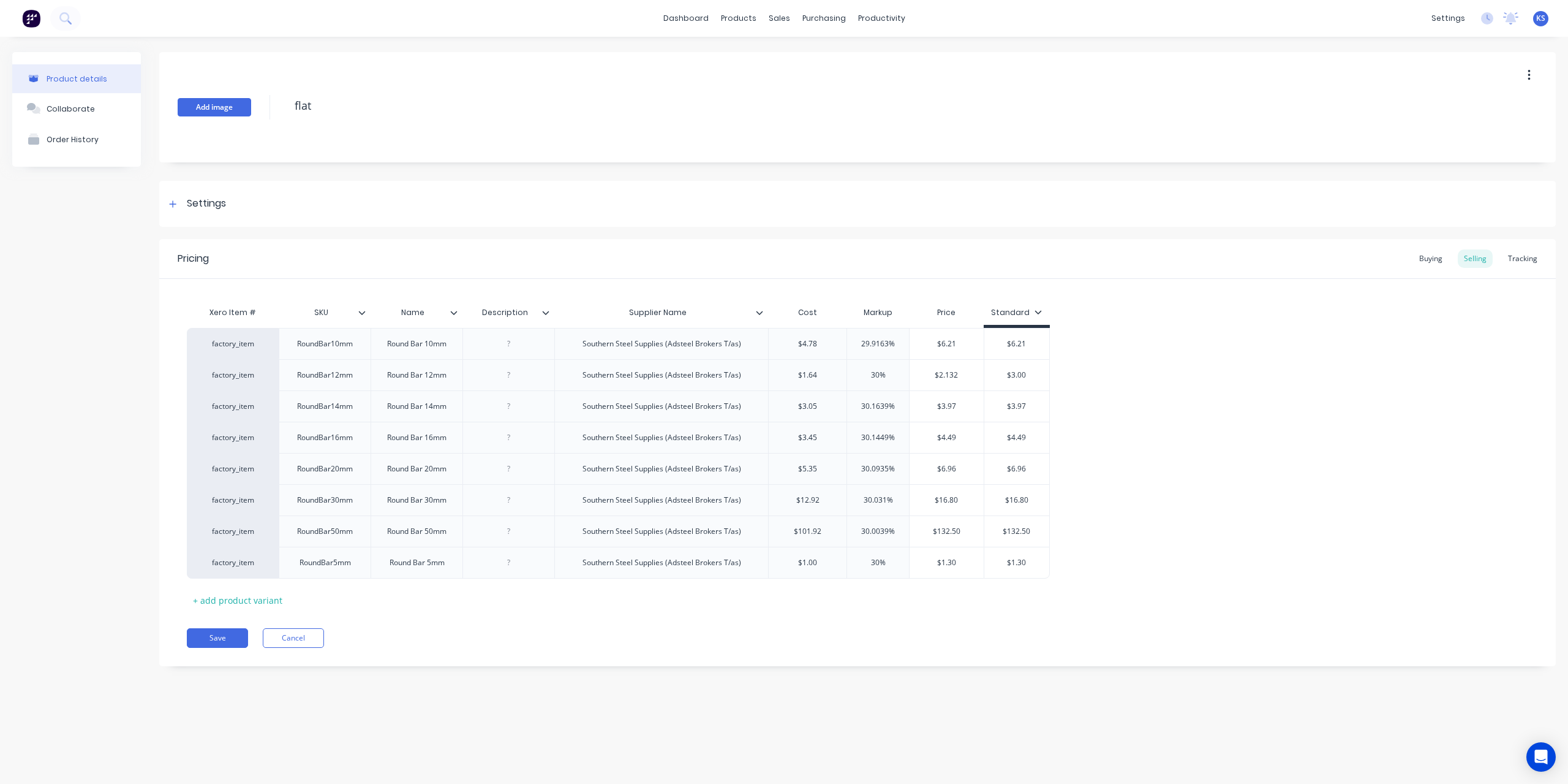
type textarea "flat b"
type textarea "x"
type textarea "flat ba"
type textarea "x"
type textarea "flat bar"
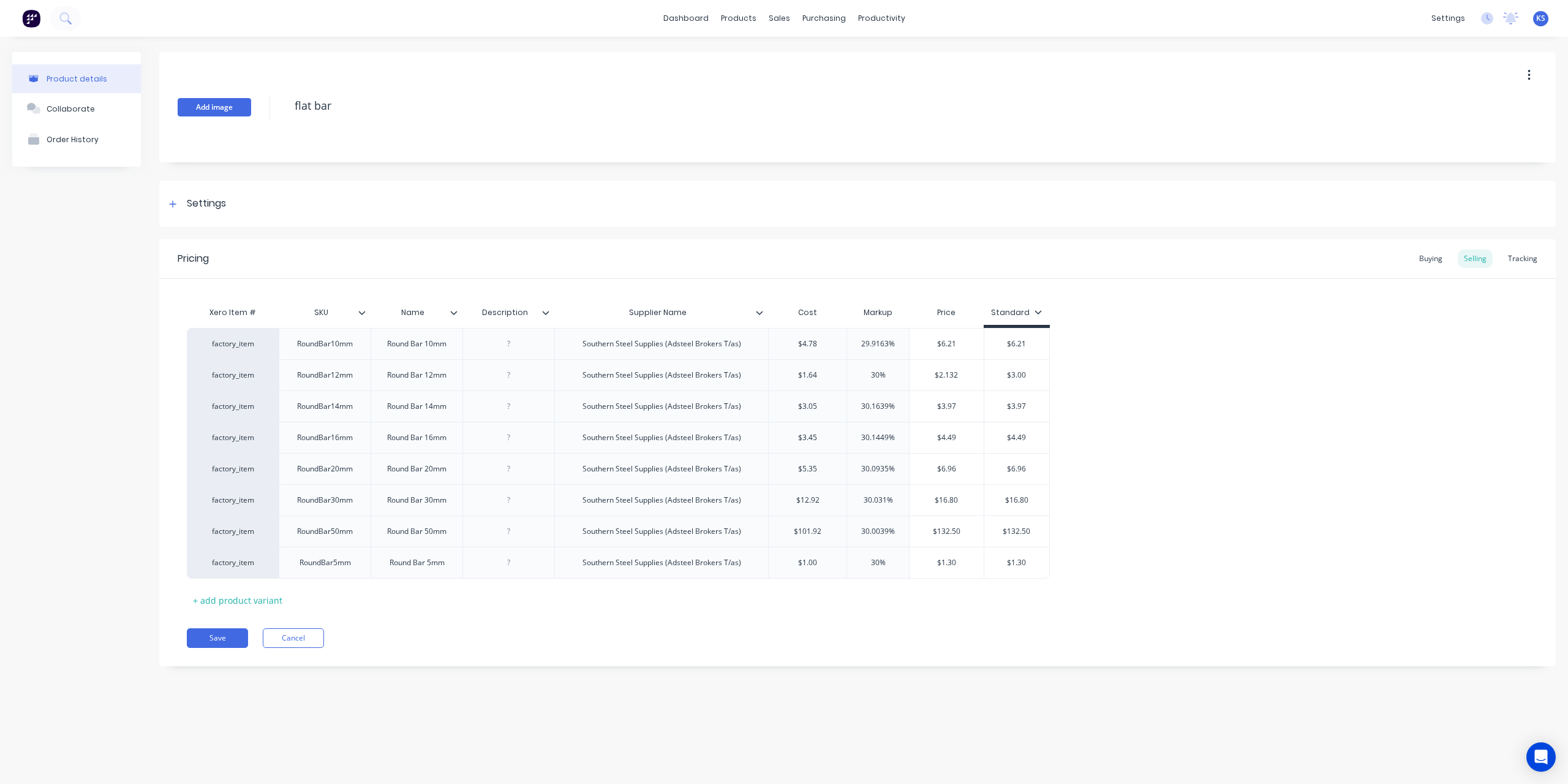
type textarea "x"
type textarea "flat bar"
type textarea "x"
type textarea "flat bar 1"
type textarea "x"
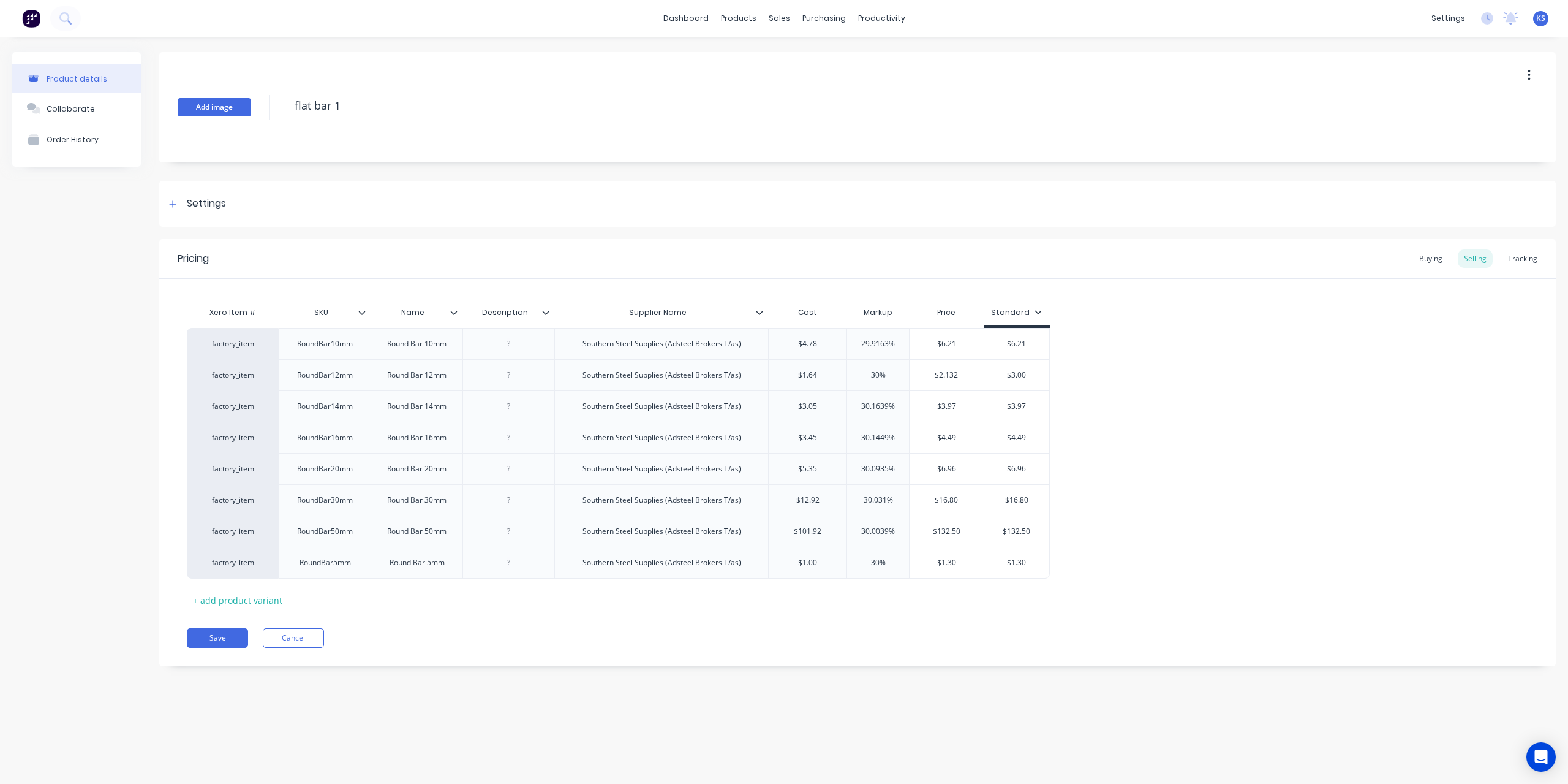
type textarea "flat bar 13"
type textarea "x"
type textarea "flat bar 130"
type textarea "x"
type textarea "flat bar 130"
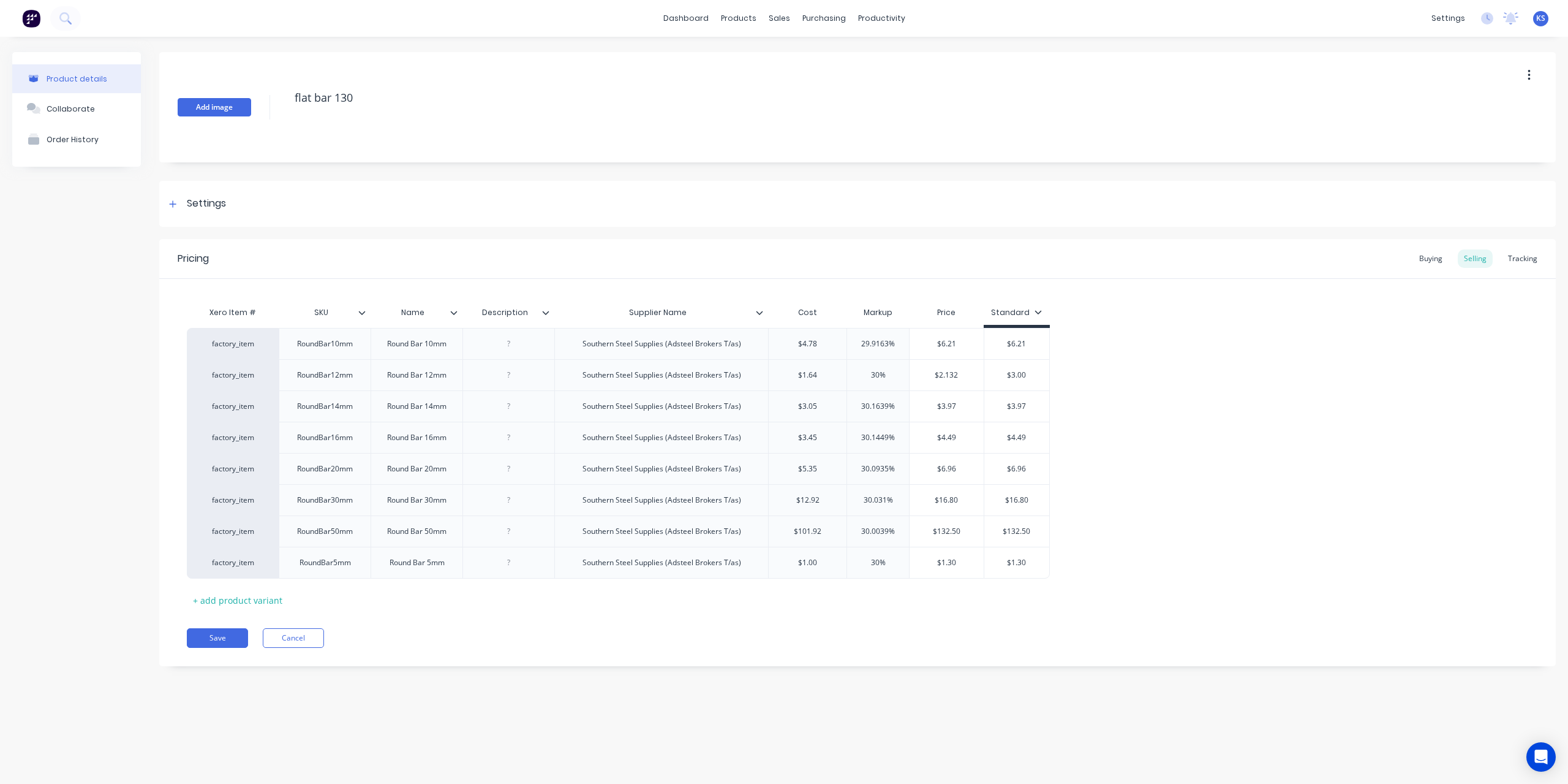
type textarea "x"
type textarea "flat bar 130"
type textarea "x"
type textarea "flat bar 13"
type textarea "x"
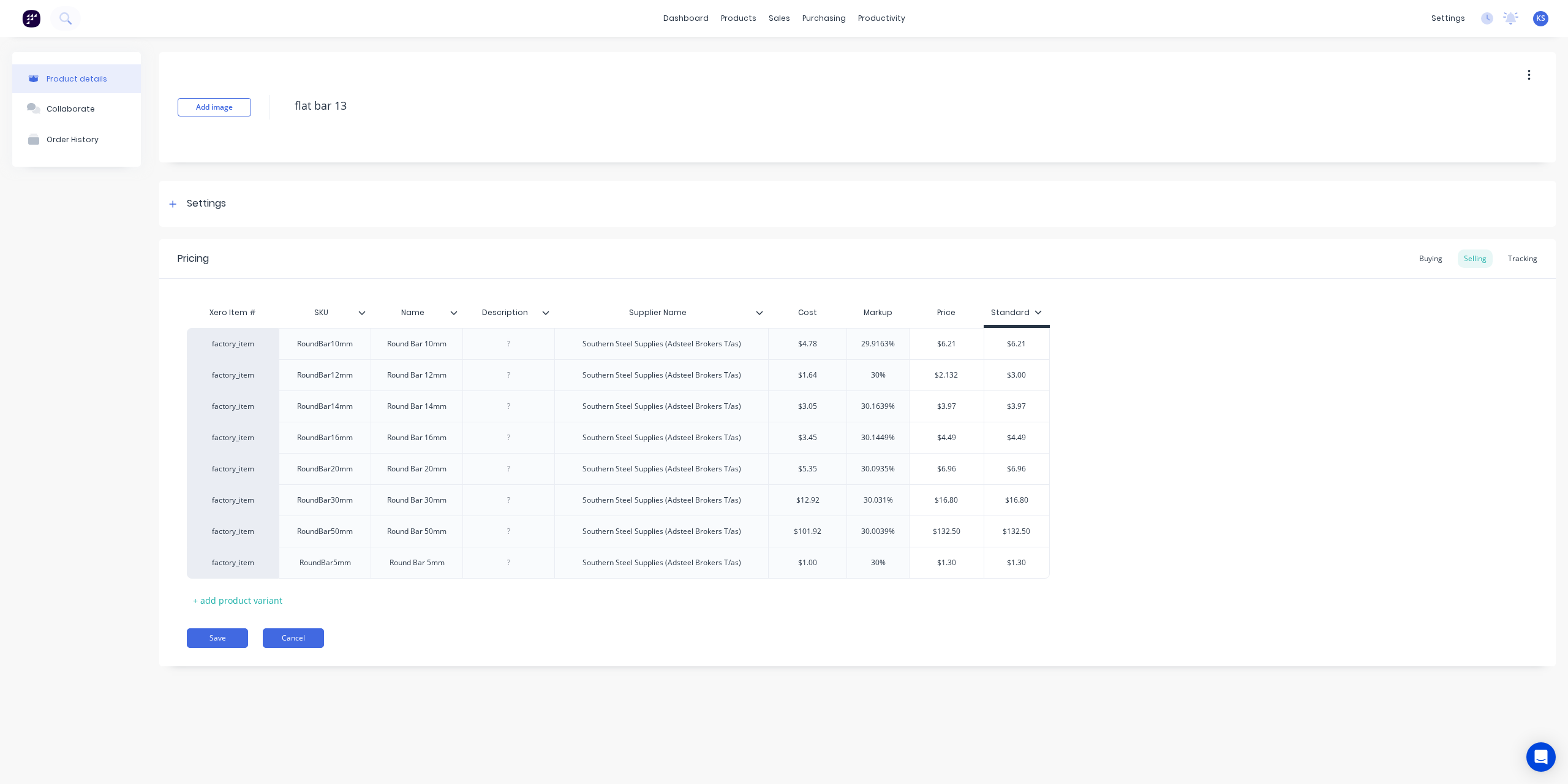
click at [298, 633] on button "Cancel" at bounding box center [293, 638] width 61 height 20
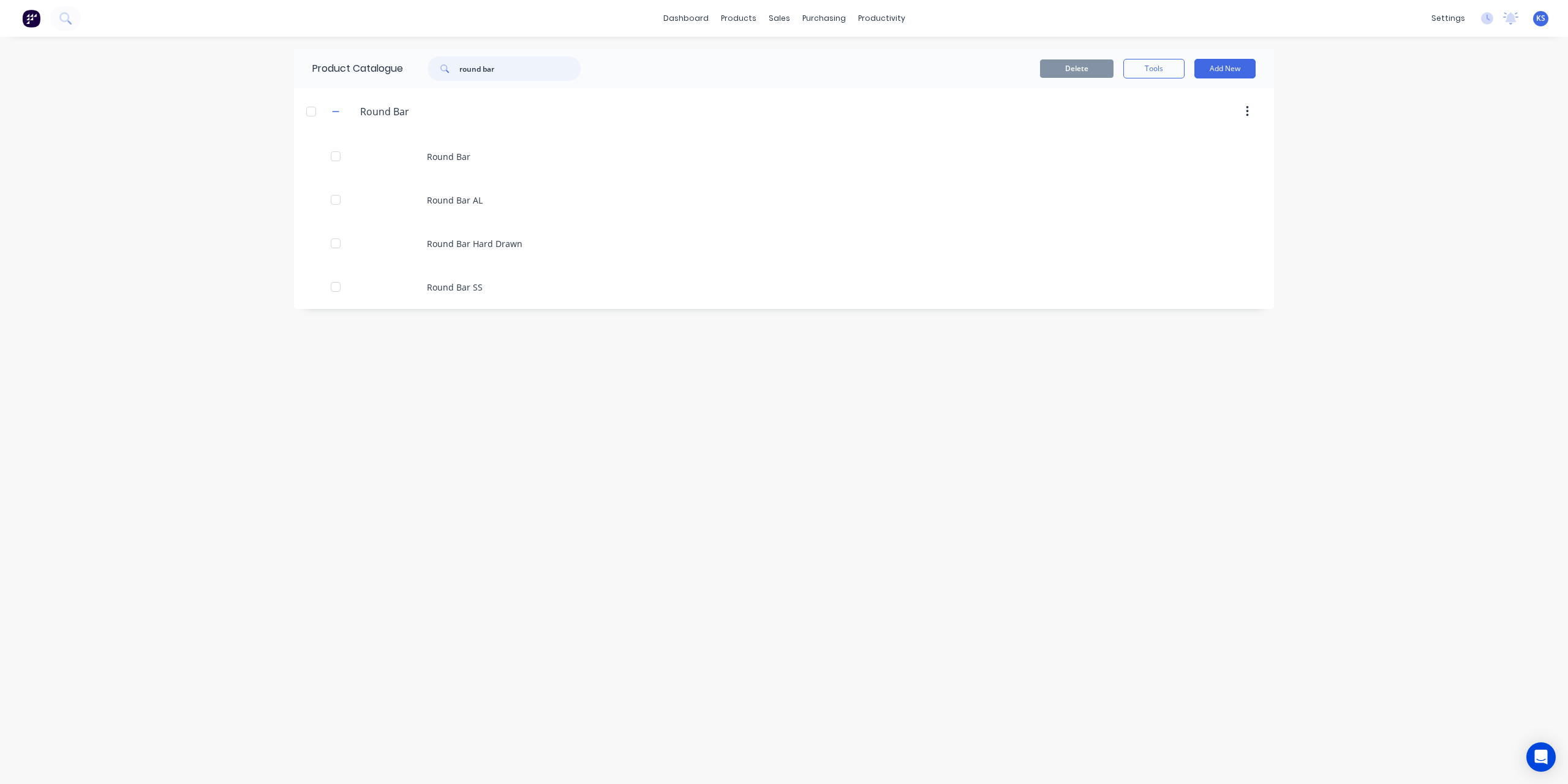
drag, startPoint x: 516, startPoint y: 70, endPoint x: 213, endPoint y: 40, distance: 304.5
click at [213, 40] on div "dashboard products sales purchasing productivity dashboard products Product Cat…" at bounding box center [784, 392] width 1568 height 784
type input "flat bar 130"
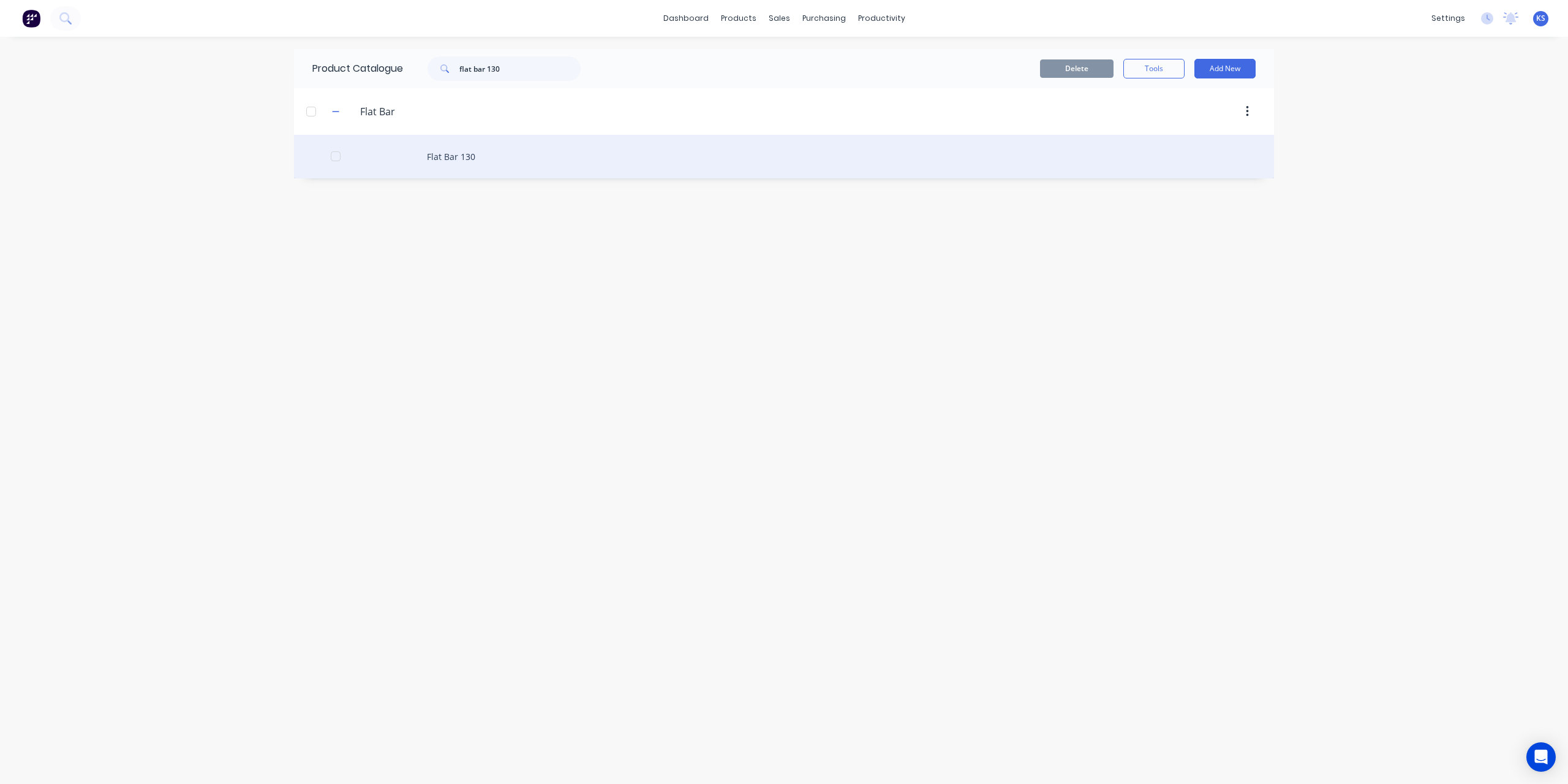
click at [470, 169] on div "Flat Bar 130" at bounding box center [784, 156] width 980 height 43
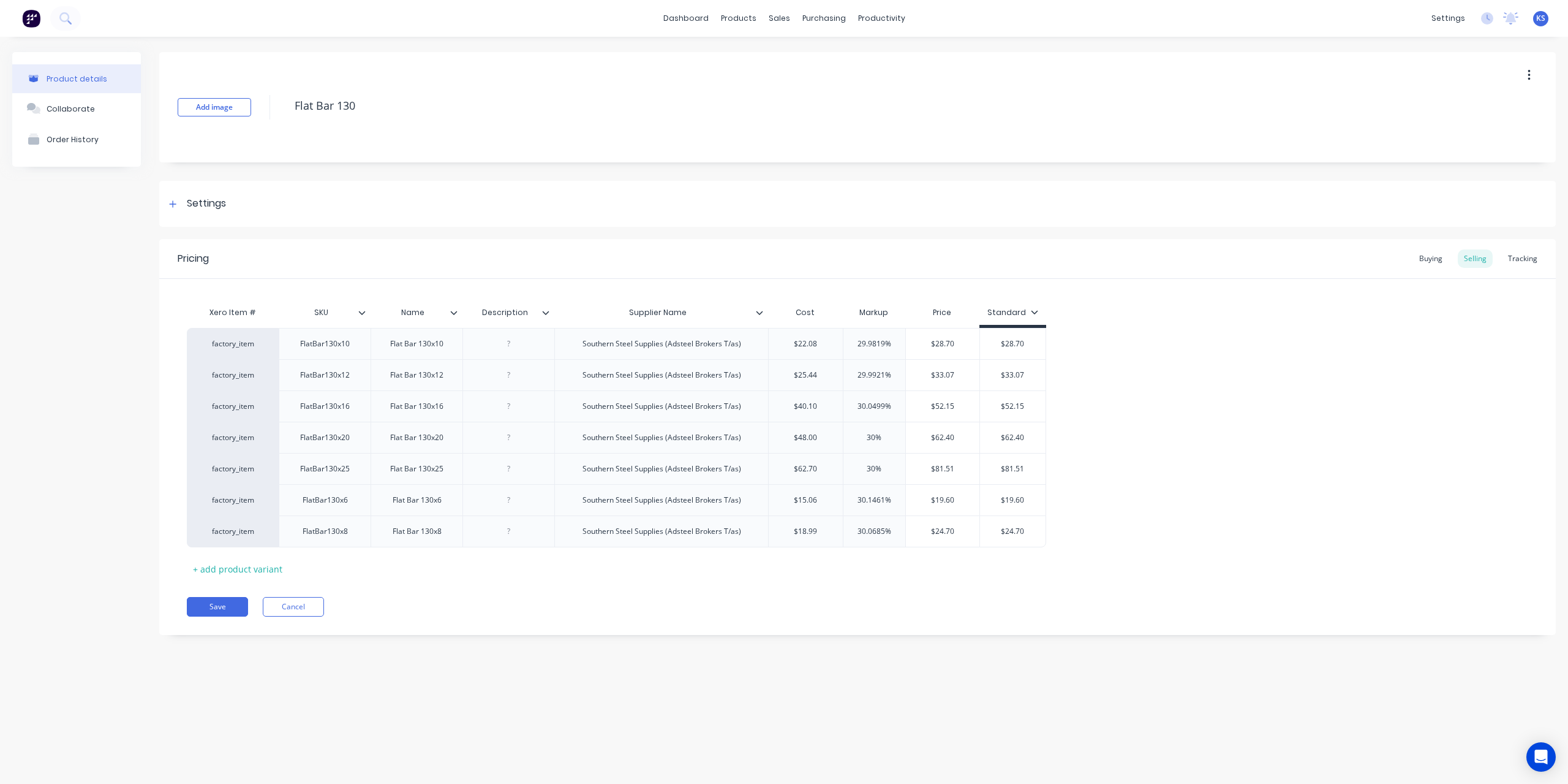
type textarea "x"
type input "$40.10"
click at [829, 404] on input "$40.10" at bounding box center [806, 406] width 74 height 11
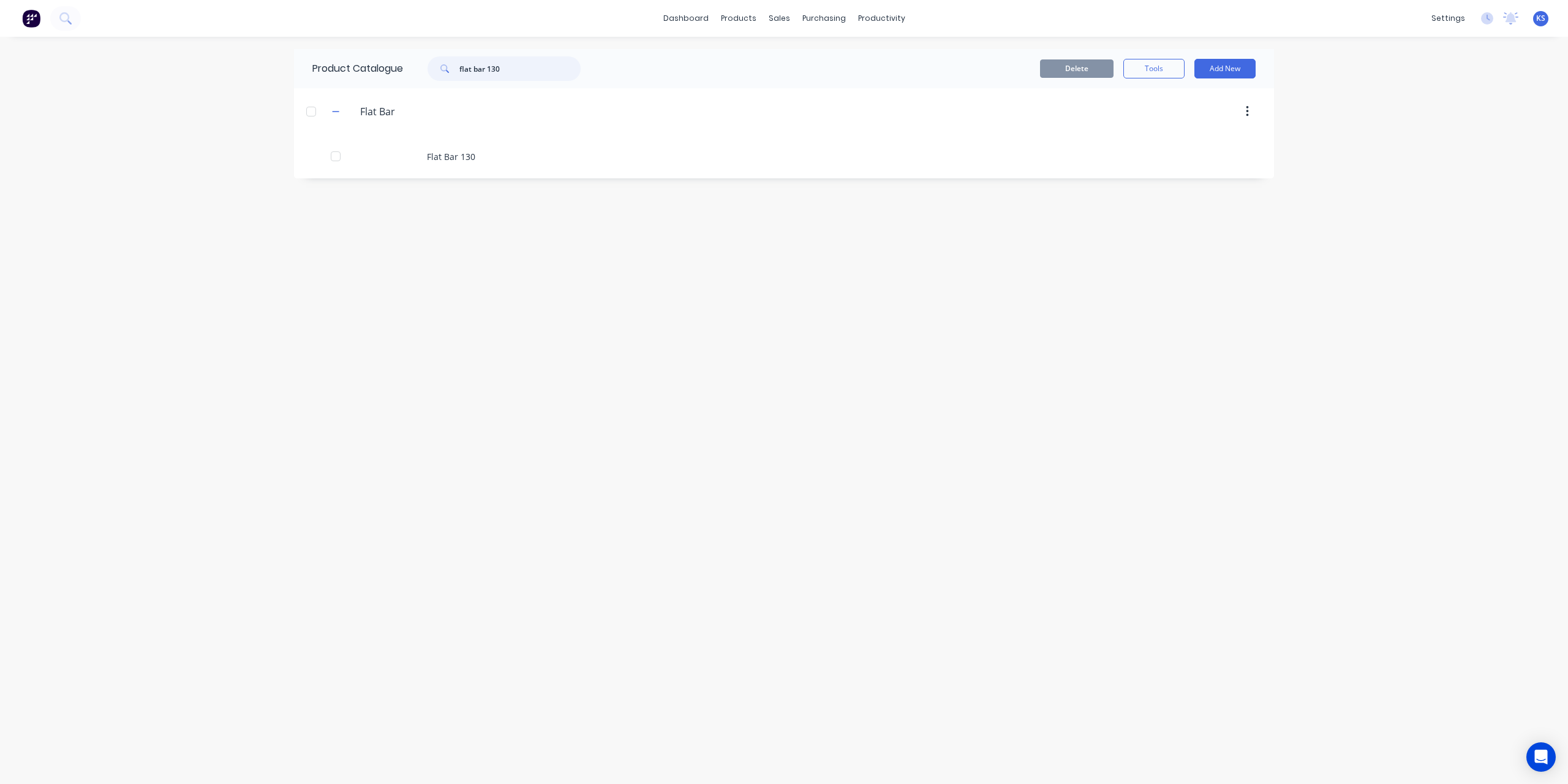
drag, startPoint x: 518, startPoint y: 76, endPoint x: 354, endPoint y: 59, distance: 164.9
click at [354, 59] on div "Product Catalogue flat bar 130" at bounding box center [453, 68] width 317 height 39
type input "sheet ms"
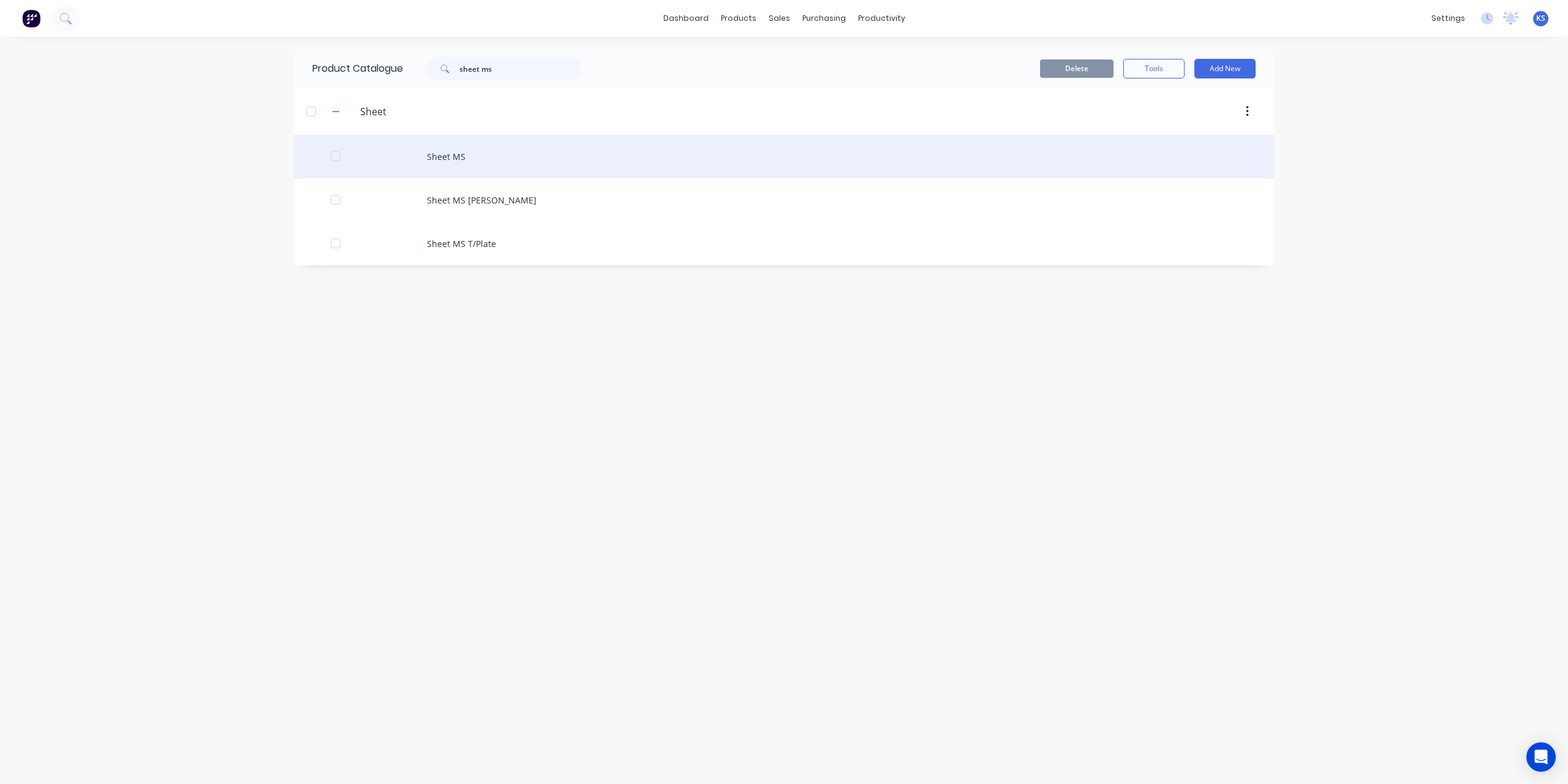
click at [419, 140] on div "Sheet MS" at bounding box center [784, 156] width 980 height 43
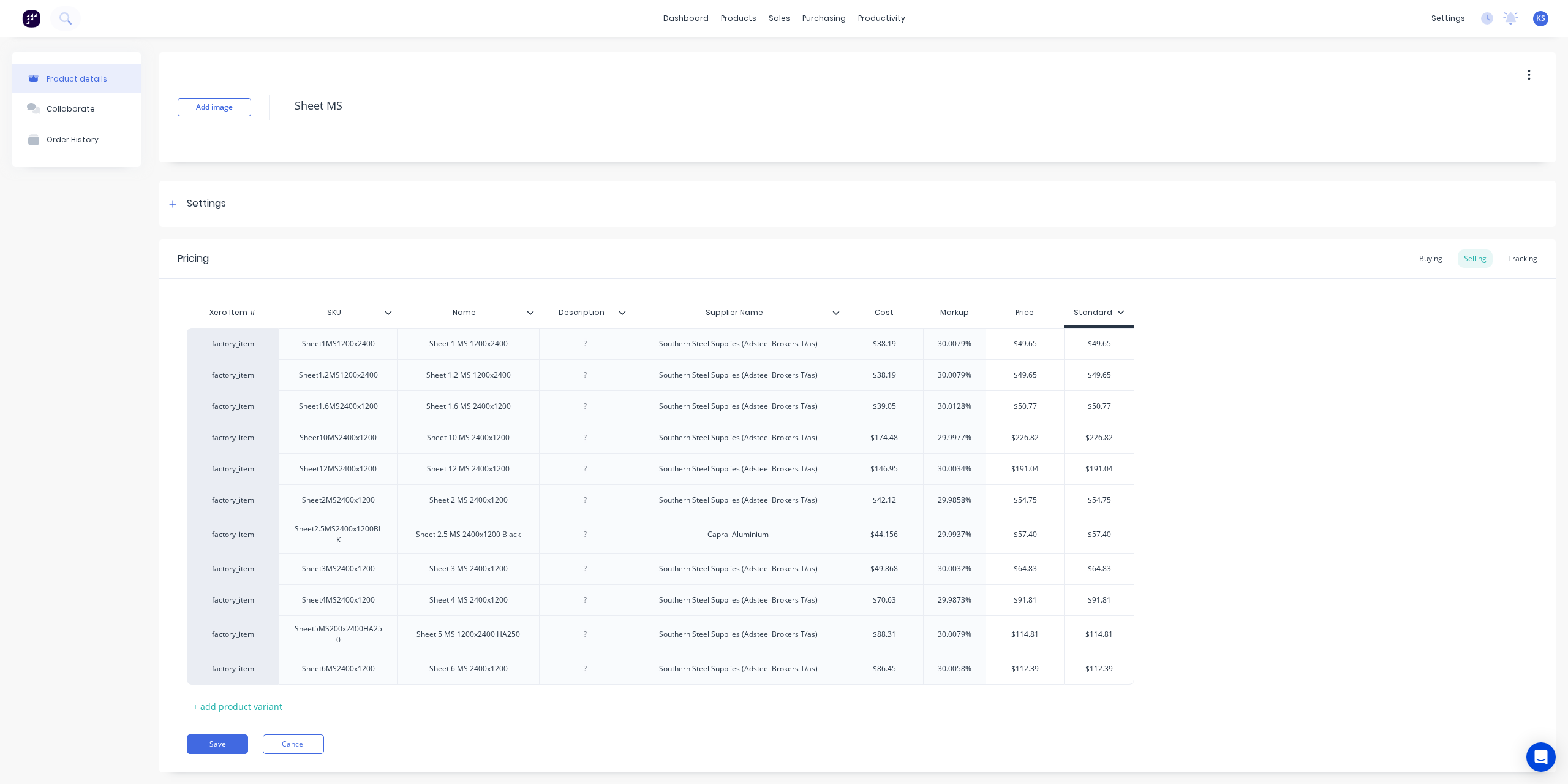
type textarea "x"
type input "$174.48"
drag, startPoint x: 869, startPoint y: 433, endPoint x: 909, endPoint y: 436, distance: 40.1
click at [909, 436] on input "$174.48" at bounding box center [884, 438] width 78 height 11
click at [890, 433] on input "$174.48" at bounding box center [884, 438] width 78 height 11
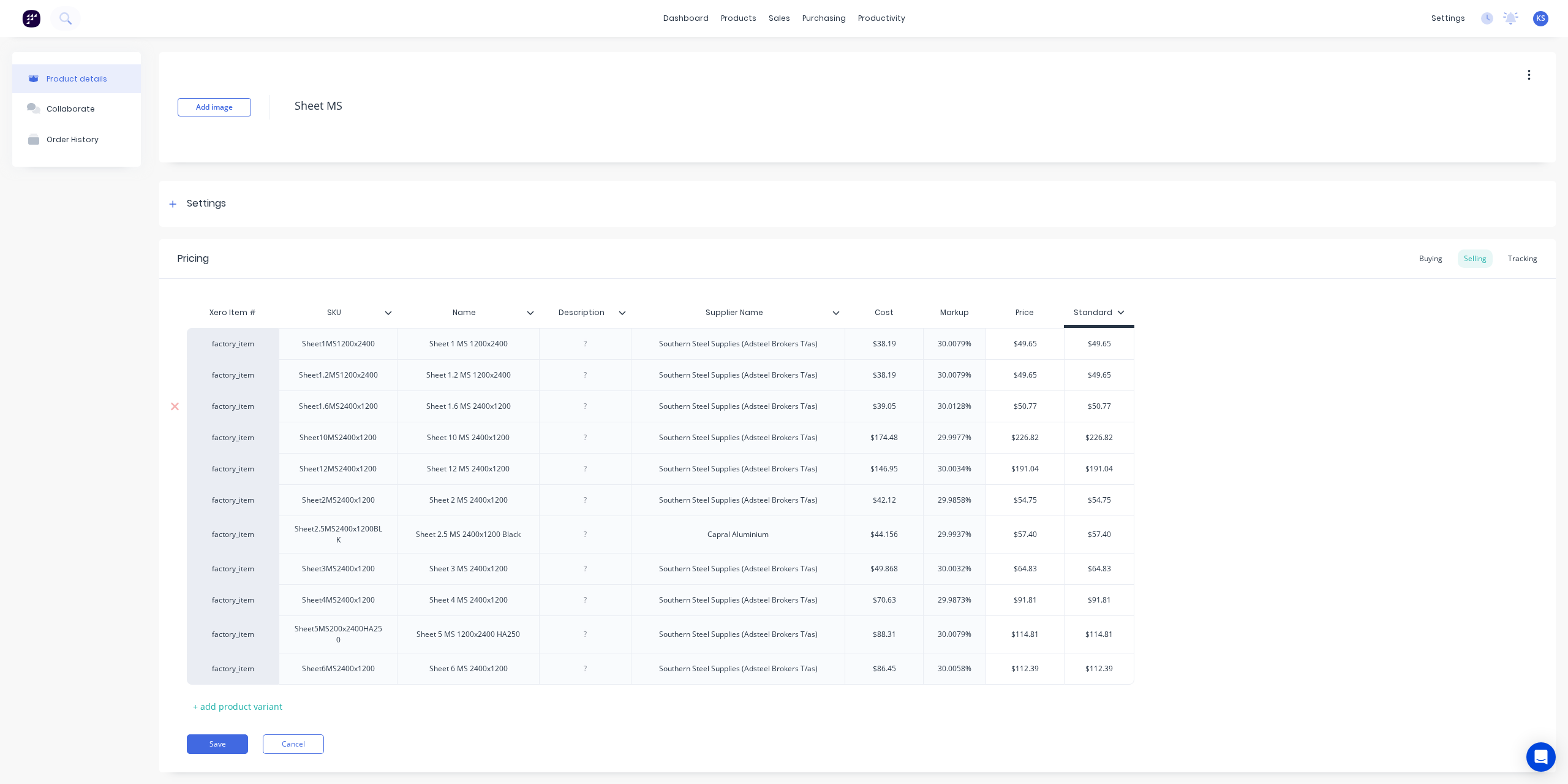
type textarea "x"
type input "$174.8"
type textarea "x"
type input "$174.6"
type textarea "x"
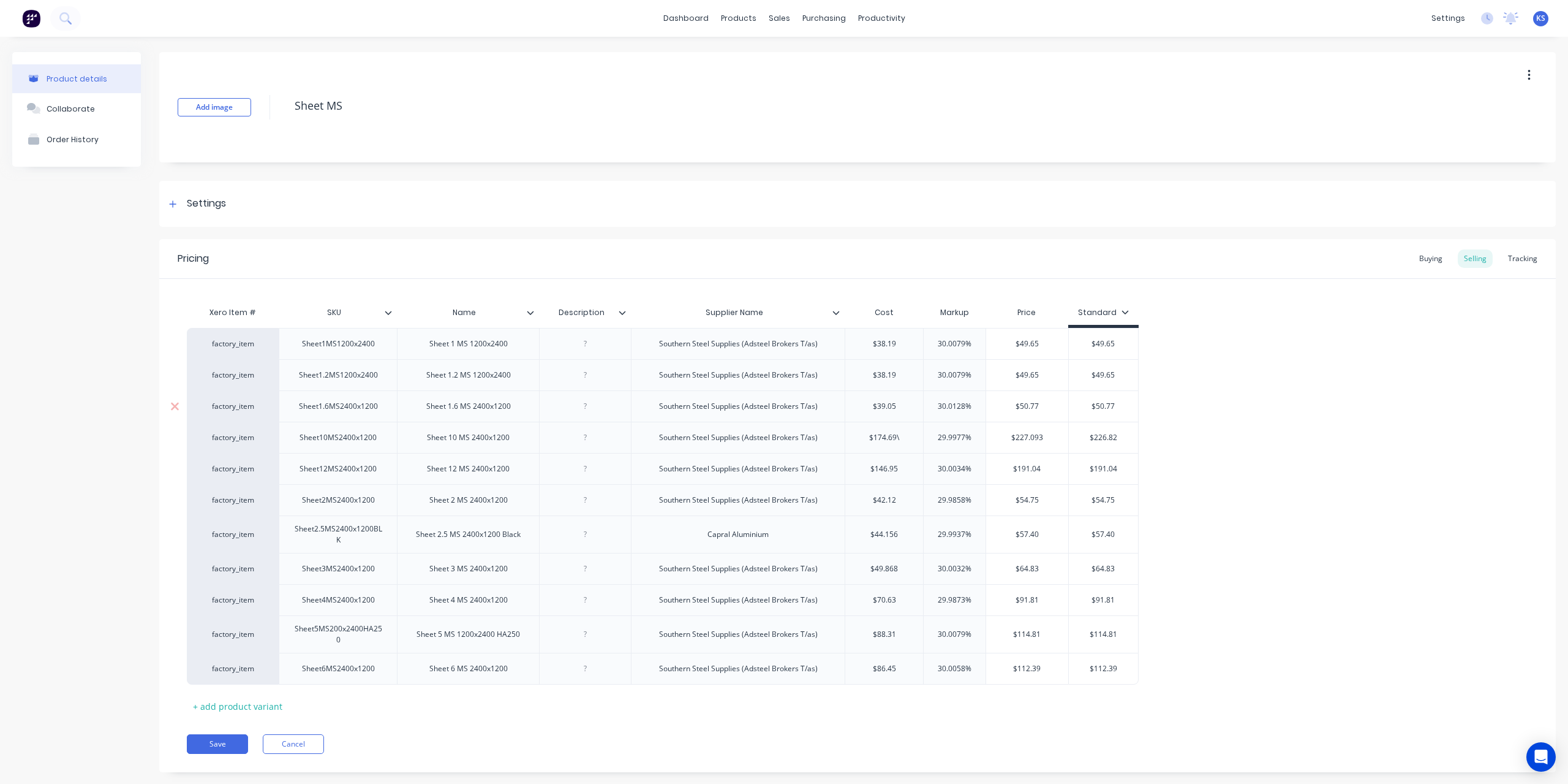
type input "$174.69"
type textarea "x"
type input "$174.6"
type textarea "x"
type input "$174."
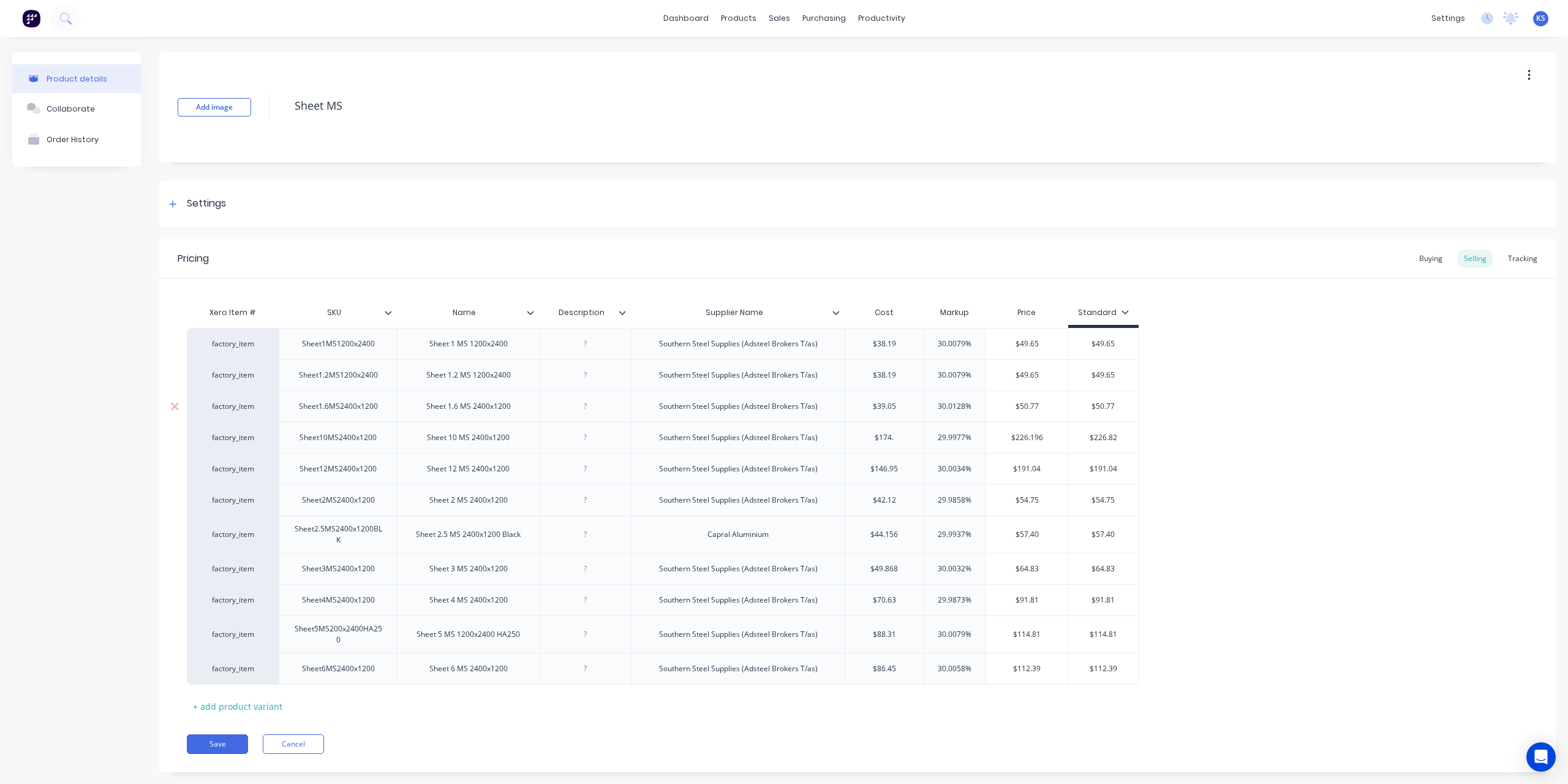
type textarea "x"
type input "$174.9"
type textarea "x"
type input "$174.97"
type input "29.9977%"
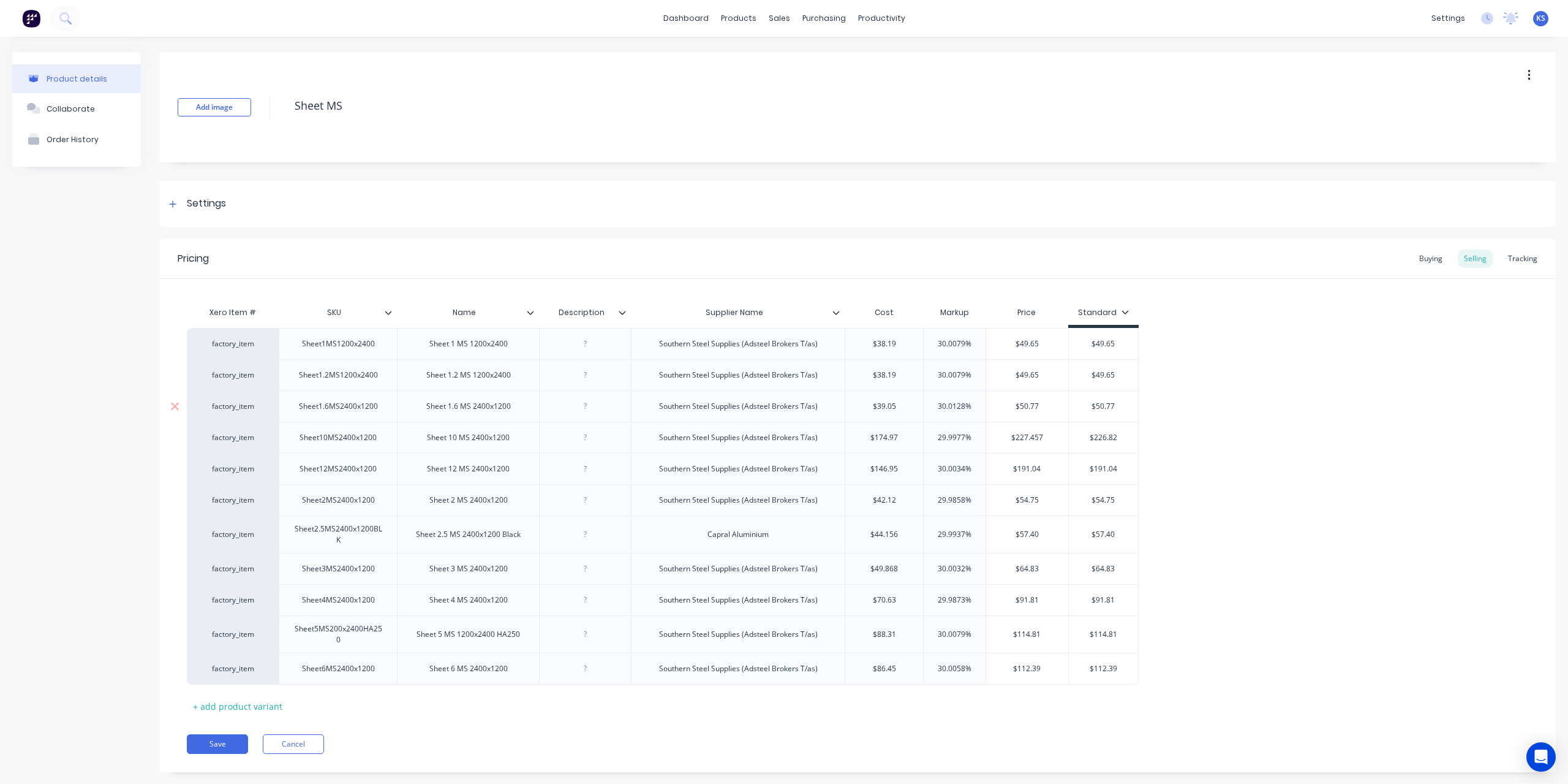
type textarea "x"
type input "29.9977%1"
type textarea "x"
type input "30"
type textarea "x"
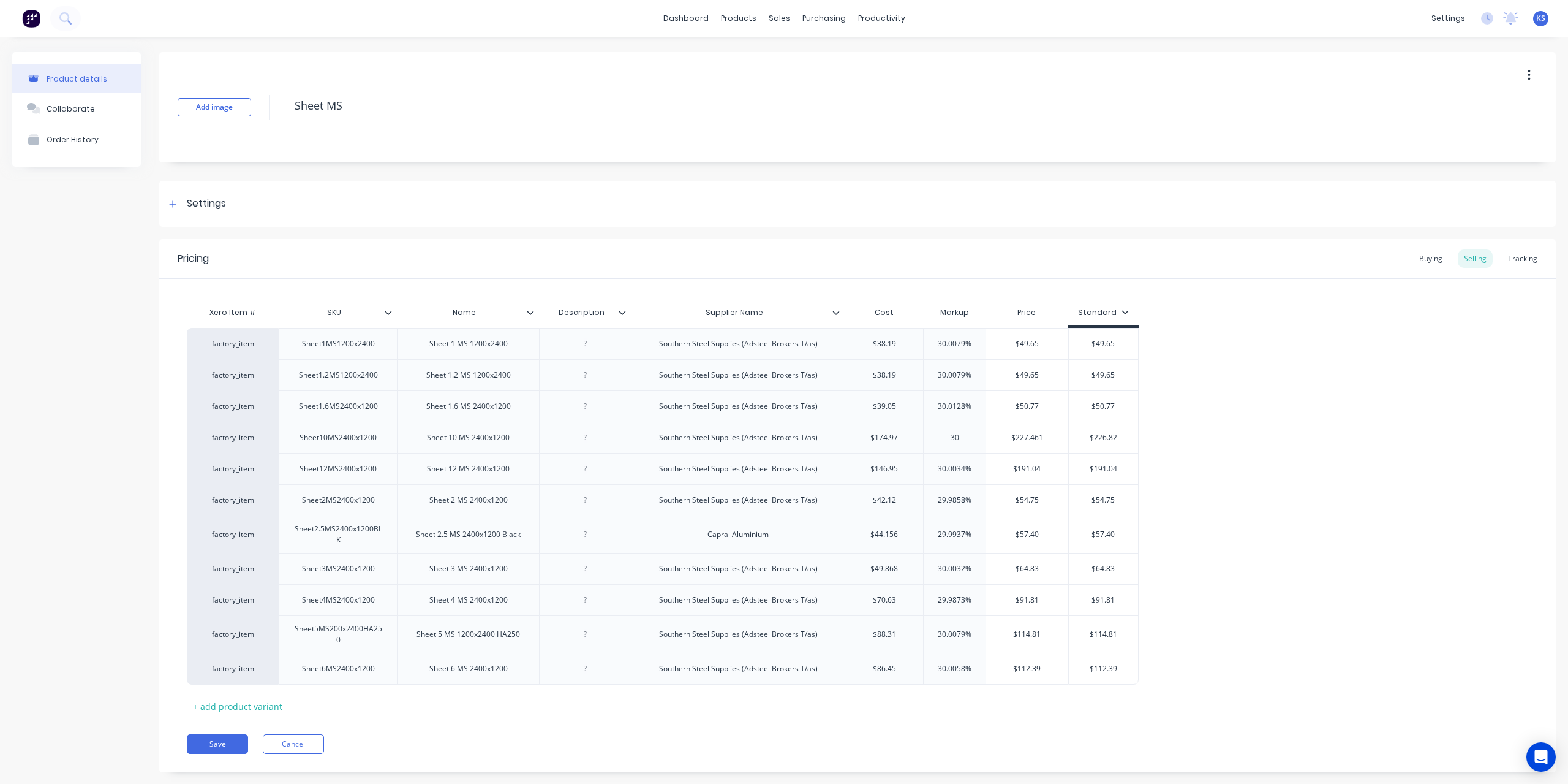
type input "30"
click at [1162, 439] on div "factory_item Sheet1MS1200x2400 Sheet 1 MS 1200x2400 Southern Steel Supplies (Ad…" at bounding box center [858, 506] width 1342 height 357
click at [835, 316] on icon at bounding box center [836, 313] width 8 height 8
click at [836, 316] on icon at bounding box center [836, 313] width 8 height 8
type textarea "x"
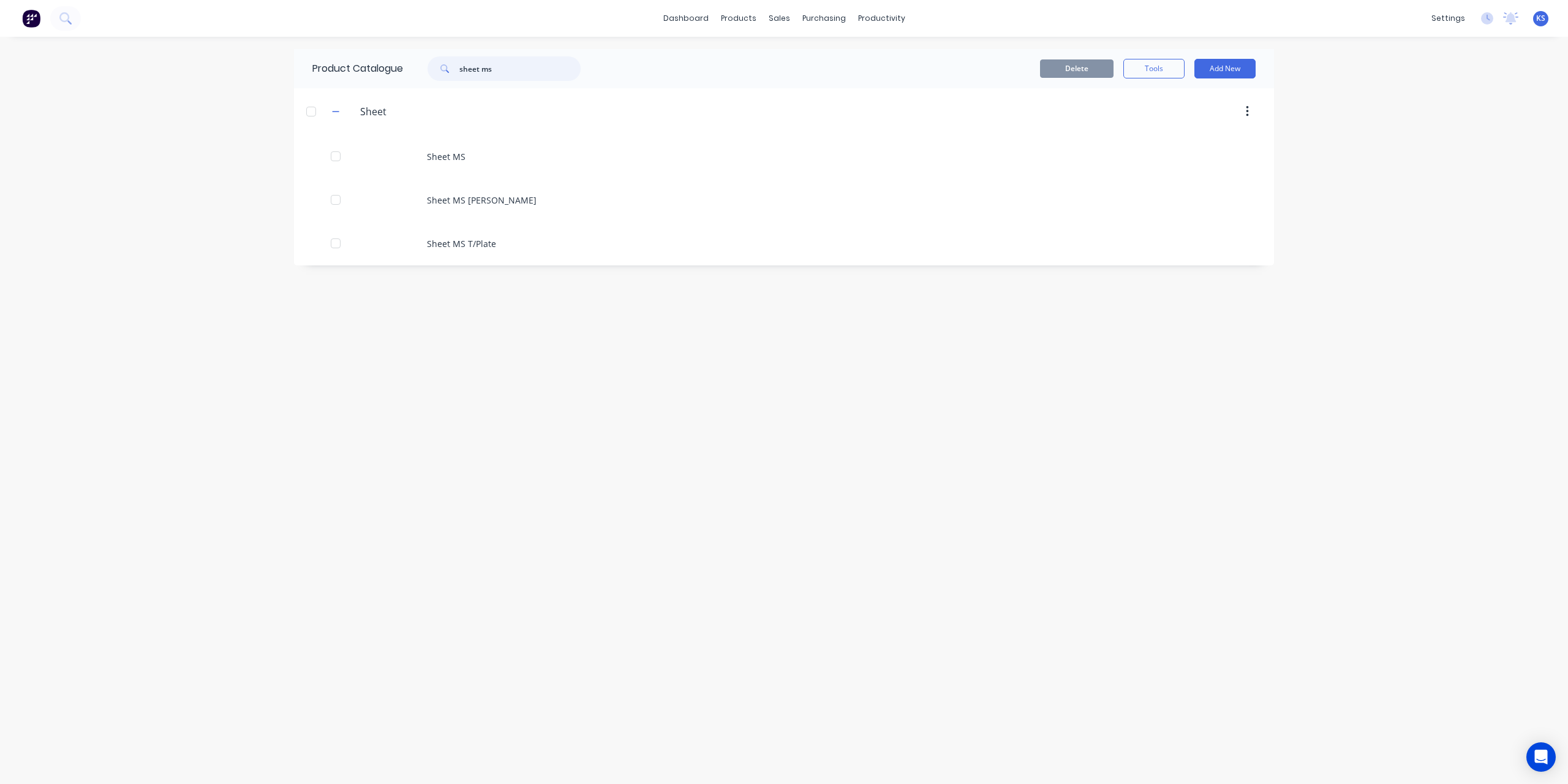
drag, startPoint x: 518, startPoint y: 73, endPoint x: 245, endPoint y: 72, distance: 273.0
click at [245, 72] on div "dashboard products sales purchasing productivity dashboard products Product Cat…" at bounding box center [784, 392] width 1568 height 784
type input "angle"
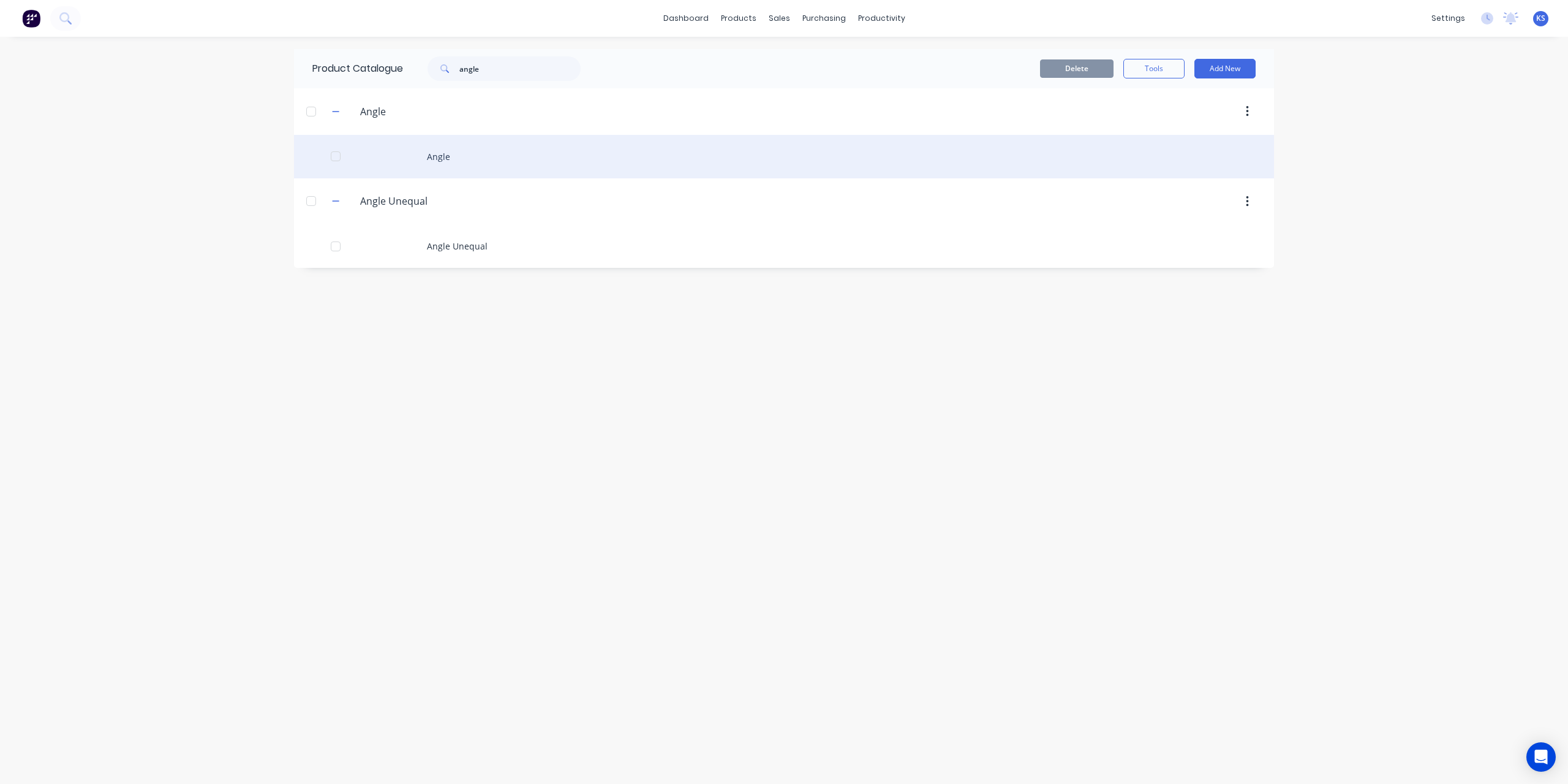
click at [456, 150] on div "Angle" at bounding box center [784, 156] width 980 height 43
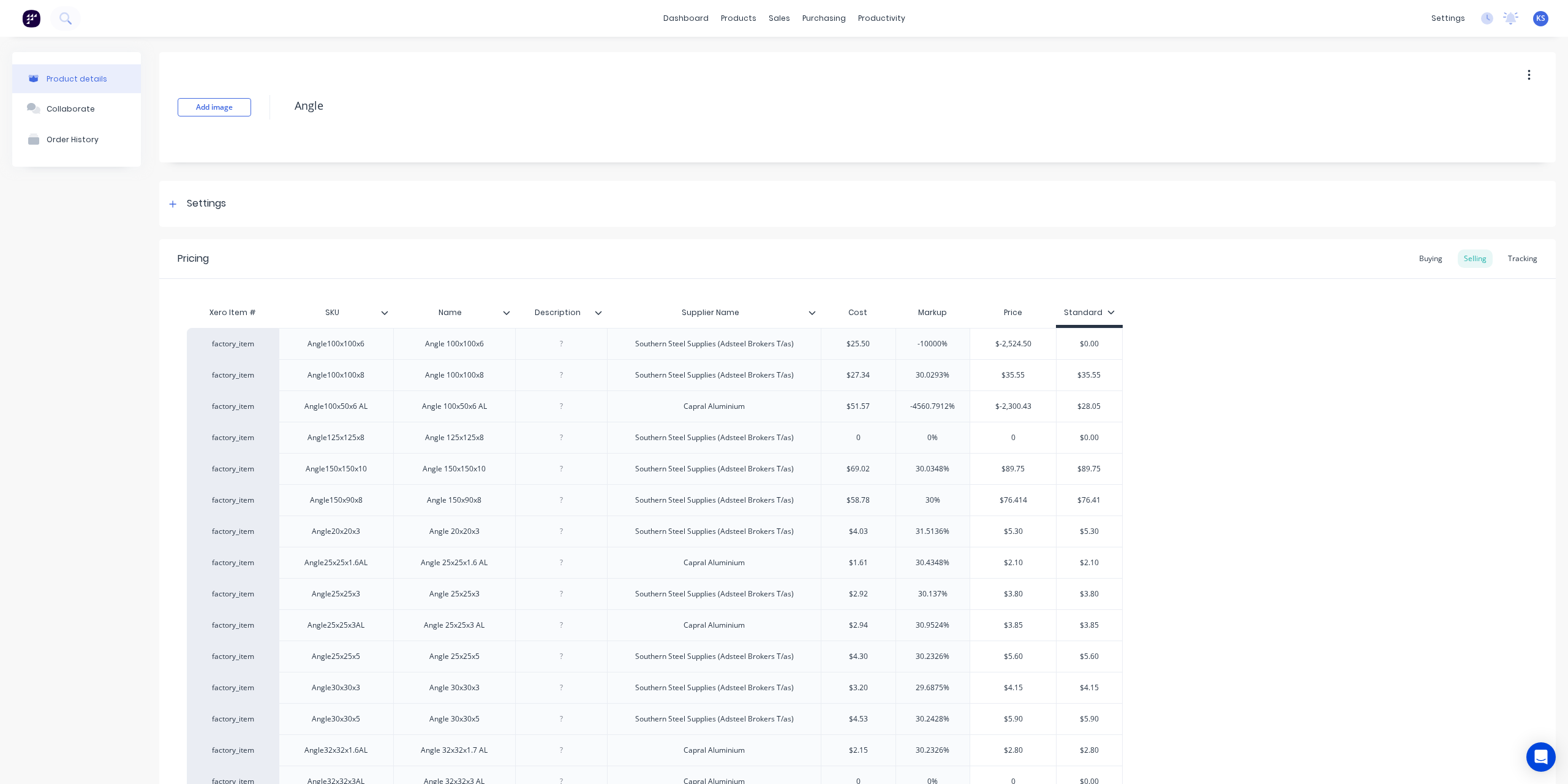
type textarea "x"
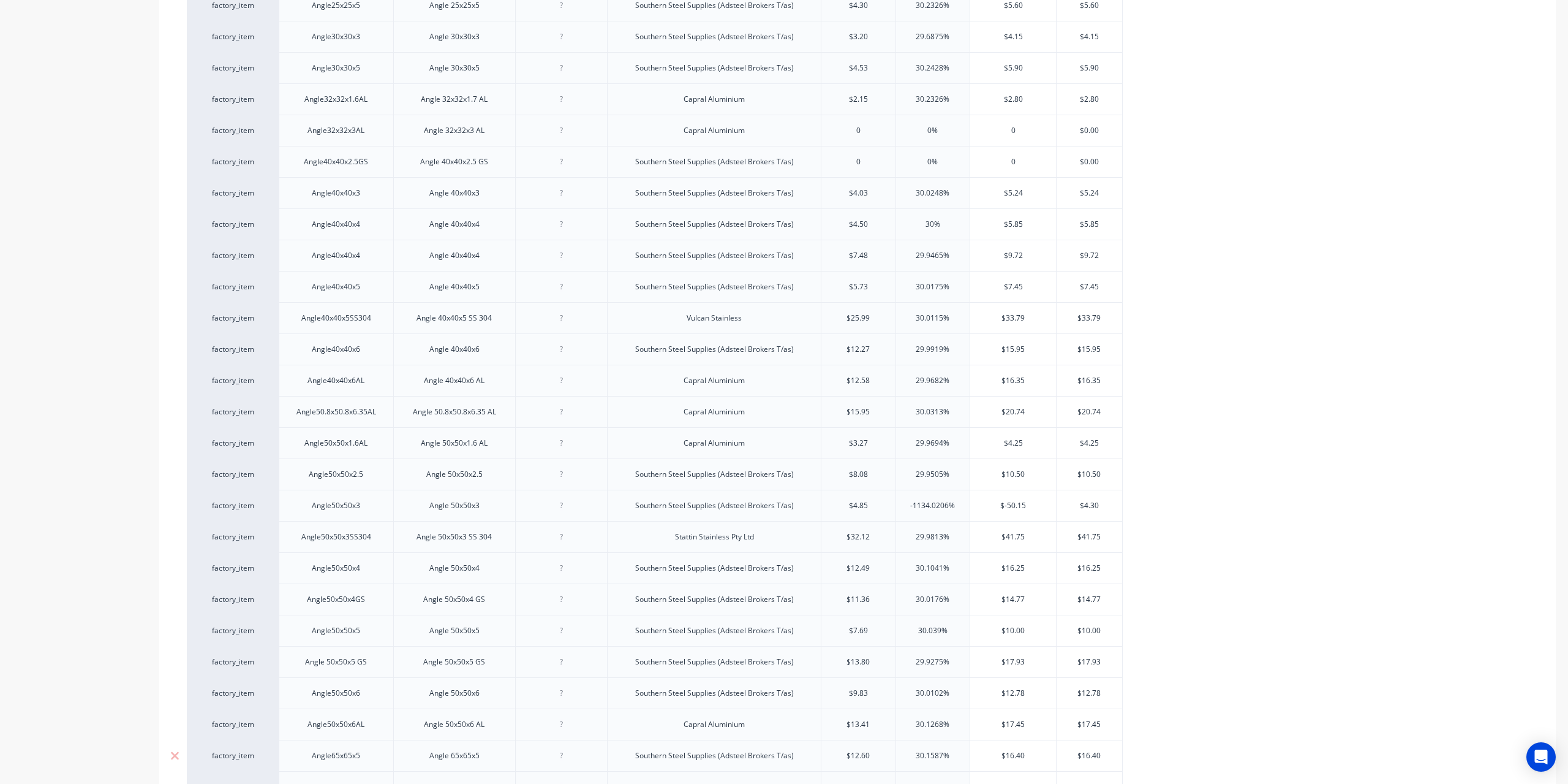
scroll to position [674, 0]
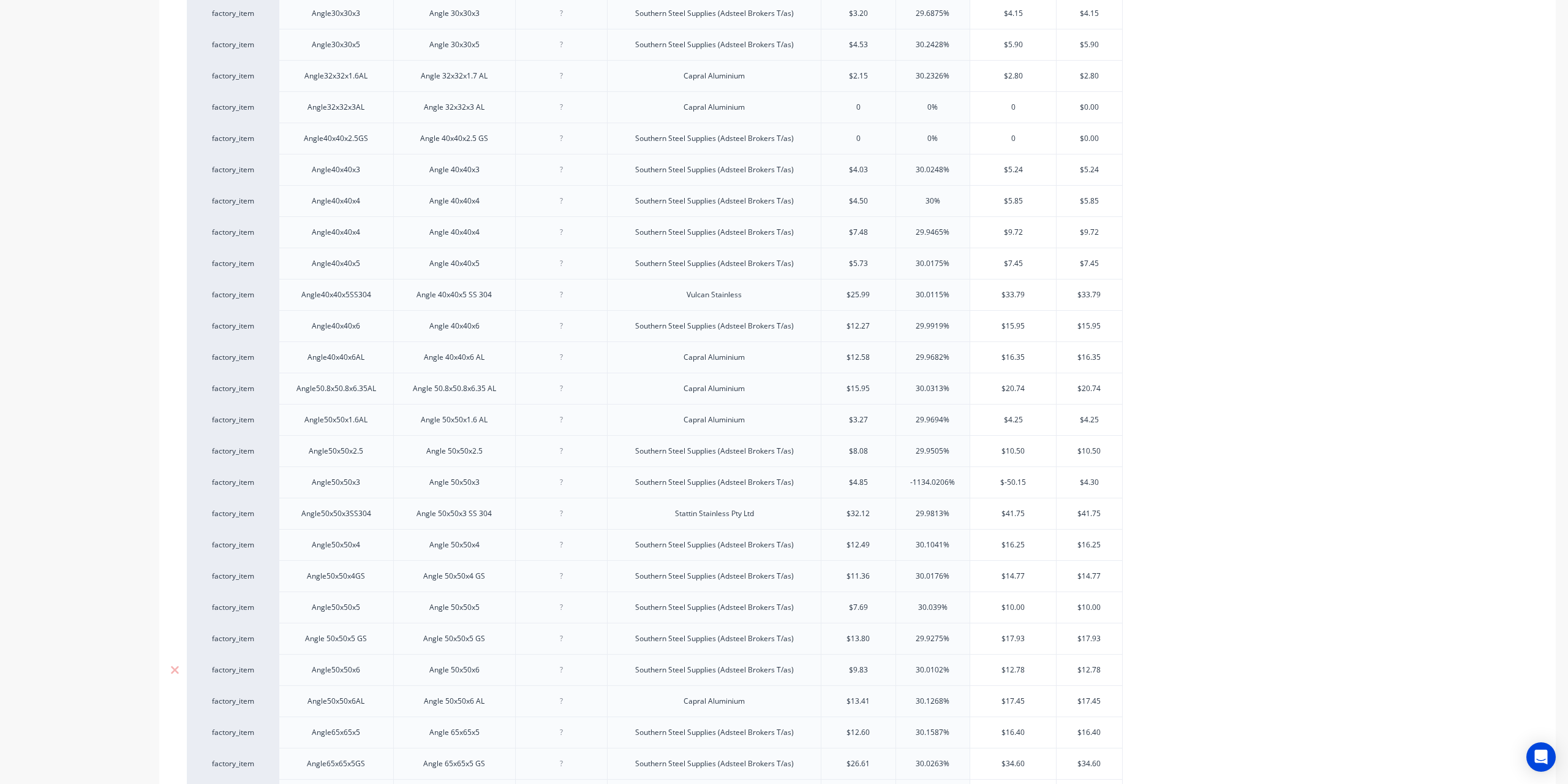
type input "$9.83"
click at [875, 665] on input "$9.83" at bounding box center [858, 670] width 74 height 11
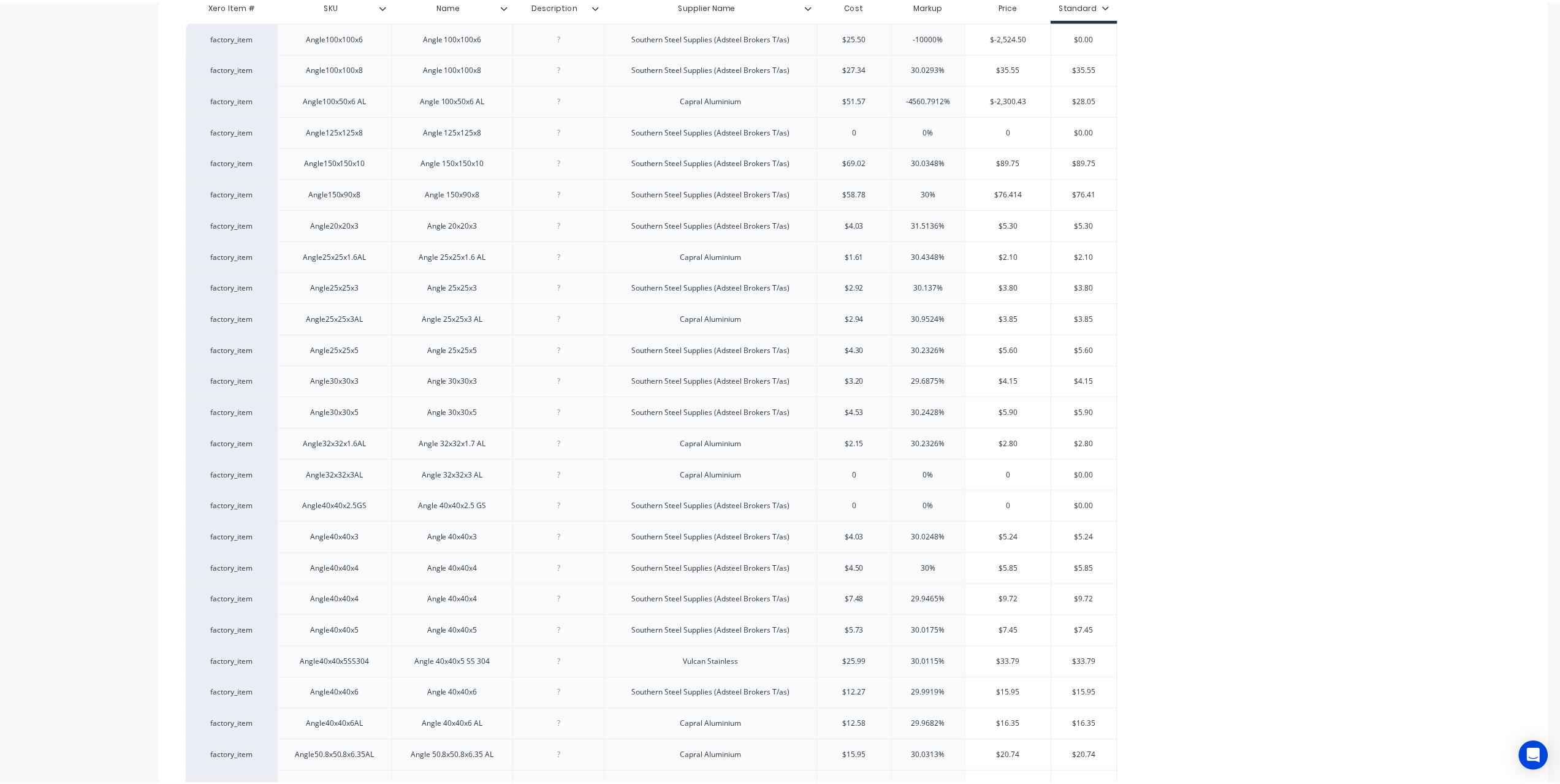
scroll to position [123, 0]
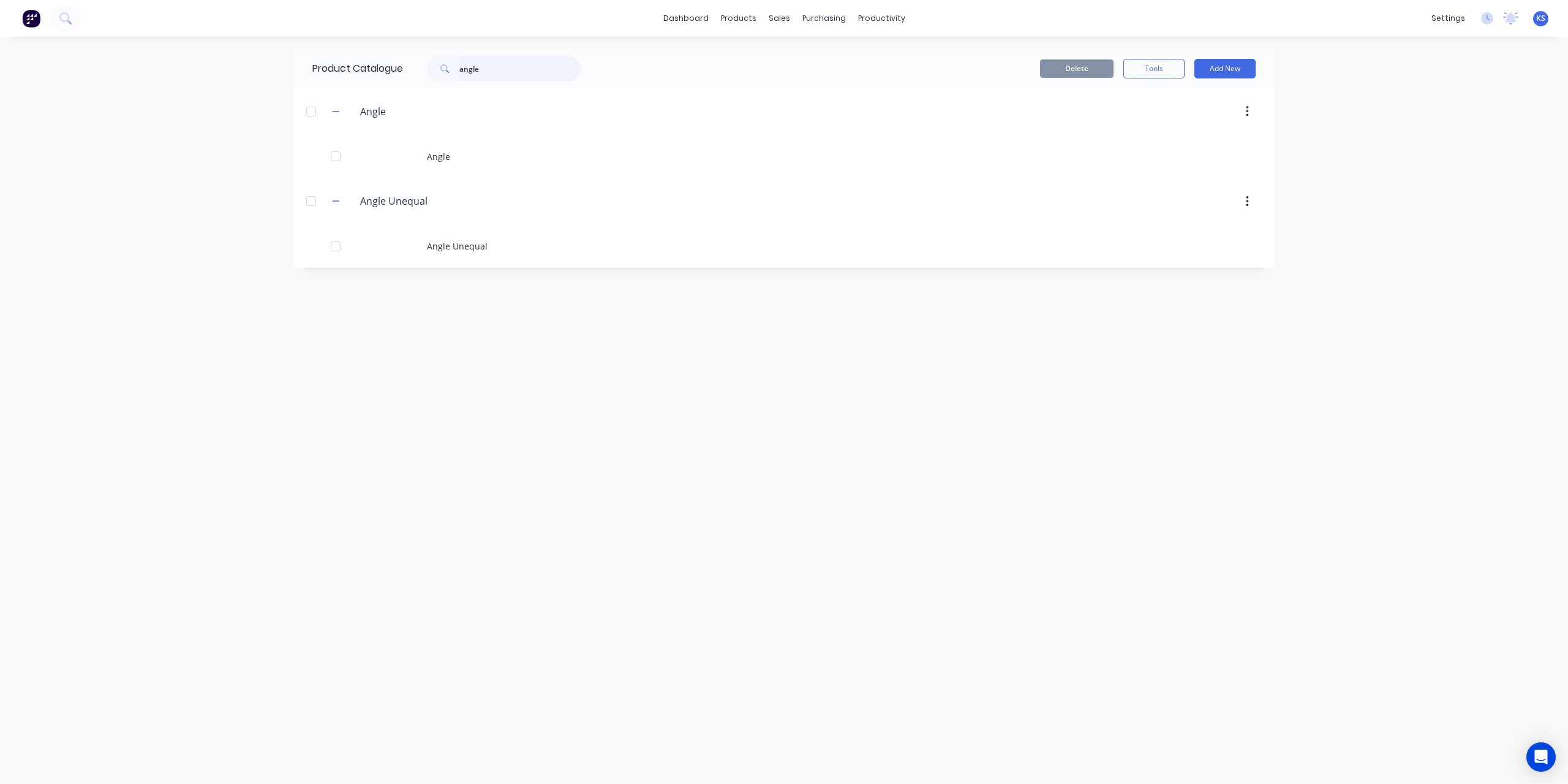
drag, startPoint x: 491, startPoint y: 70, endPoint x: 351, endPoint y: 56, distance: 140.7
click at [351, 56] on div "Product Catalogue angle" at bounding box center [453, 68] width 317 height 39
type input "channel"
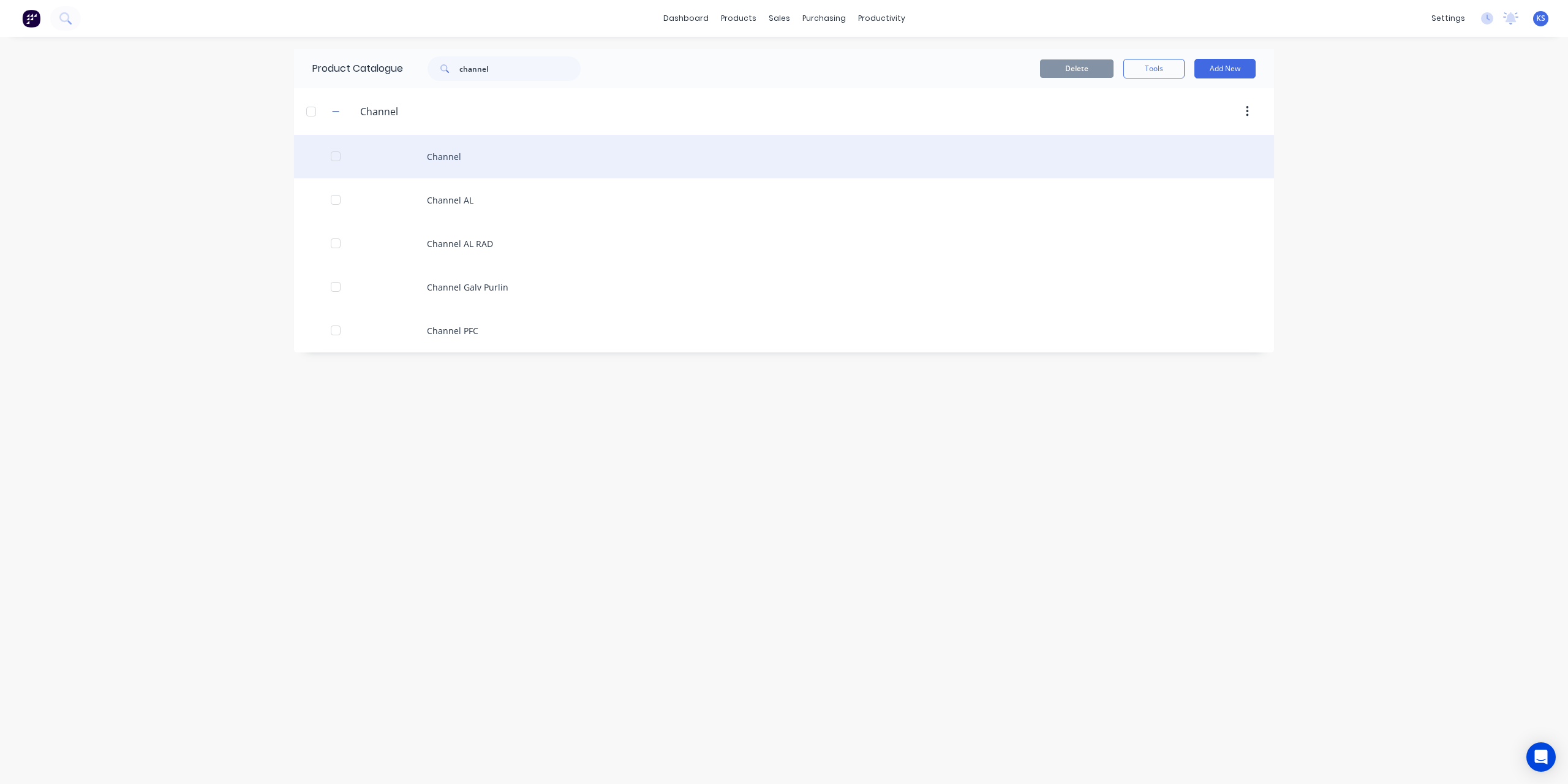
click at [461, 159] on div "Channel" at bounding box center [784, 156] width 980 height 43
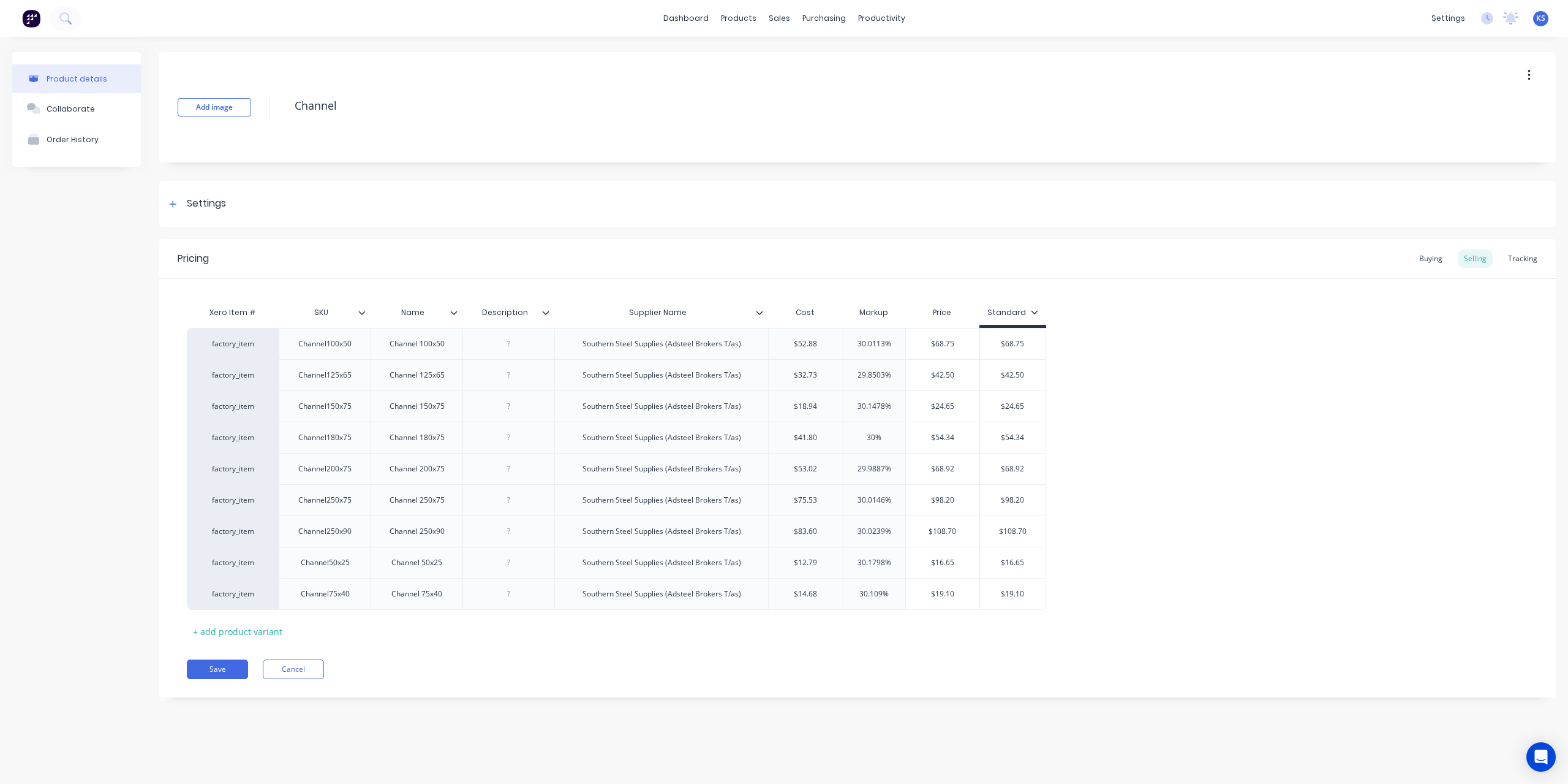
type textarea "x"
type input "$52.88"
click at [827, 347] on input "$52.88" at bounding box center [806, 344] width 74 height 11
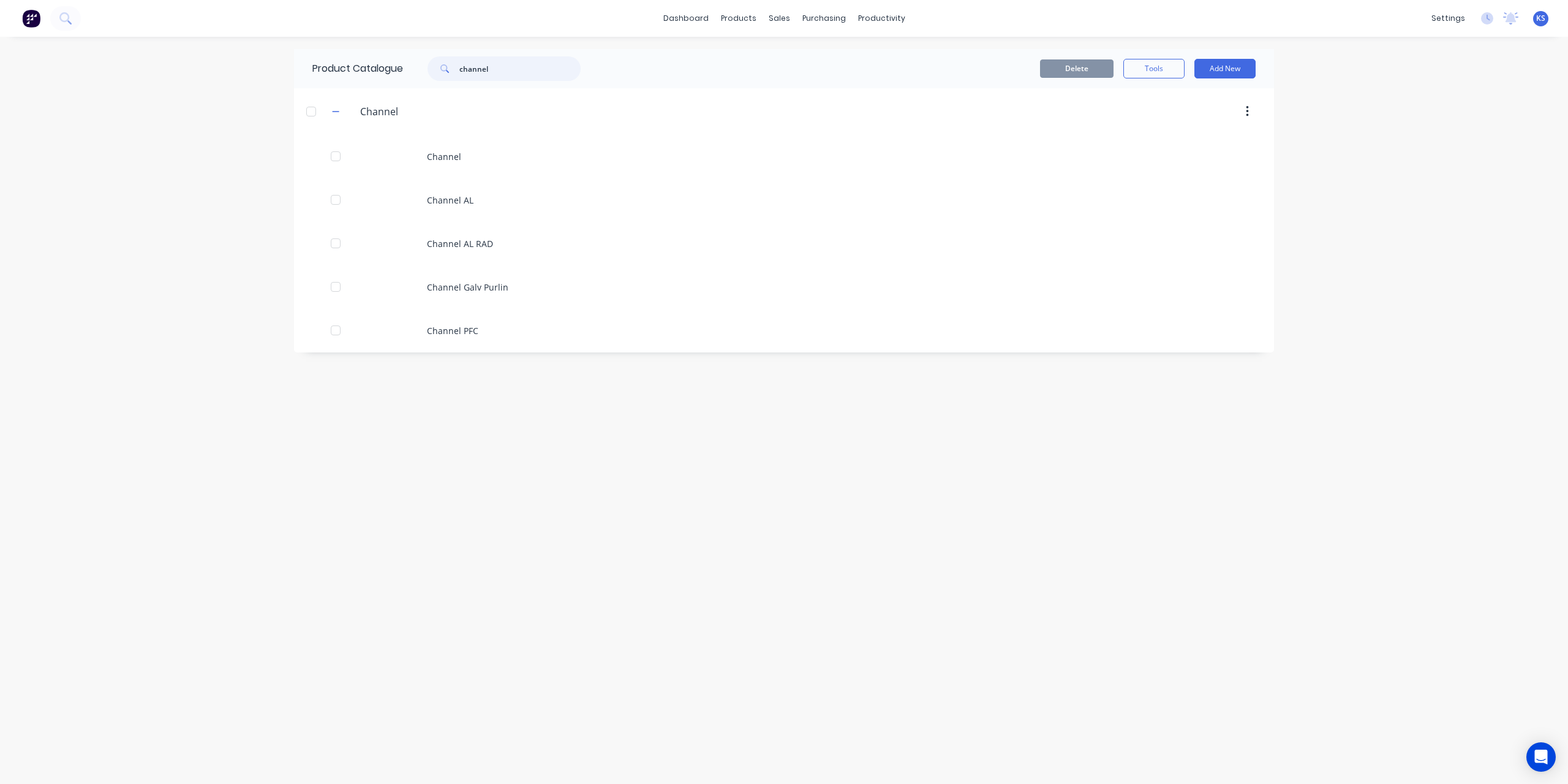
drag, startPoint x: 507, startPoint y: 62, endPoint x: 266, endPoint y: 76, distance: 241.4
click at [266, 76] on div "dashboard products sales purchasing productivity dashboard products Product Cat…" at bounding box center [784, 392] width 1568 height 784
type input "flat bar"
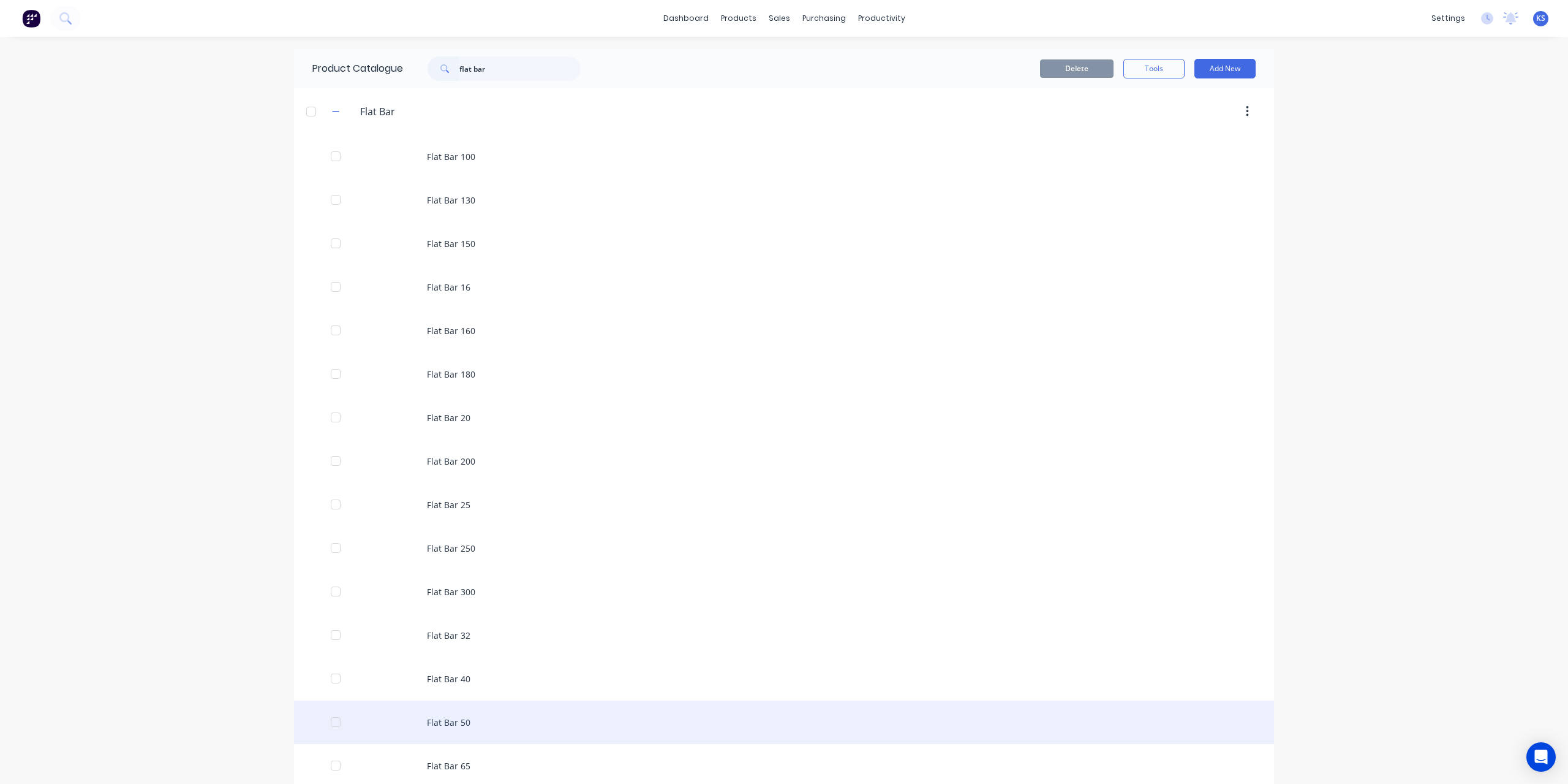
click at [460, 725] on div "Flat Bar 50" at bounding box center [784, 722] width 980 height 43
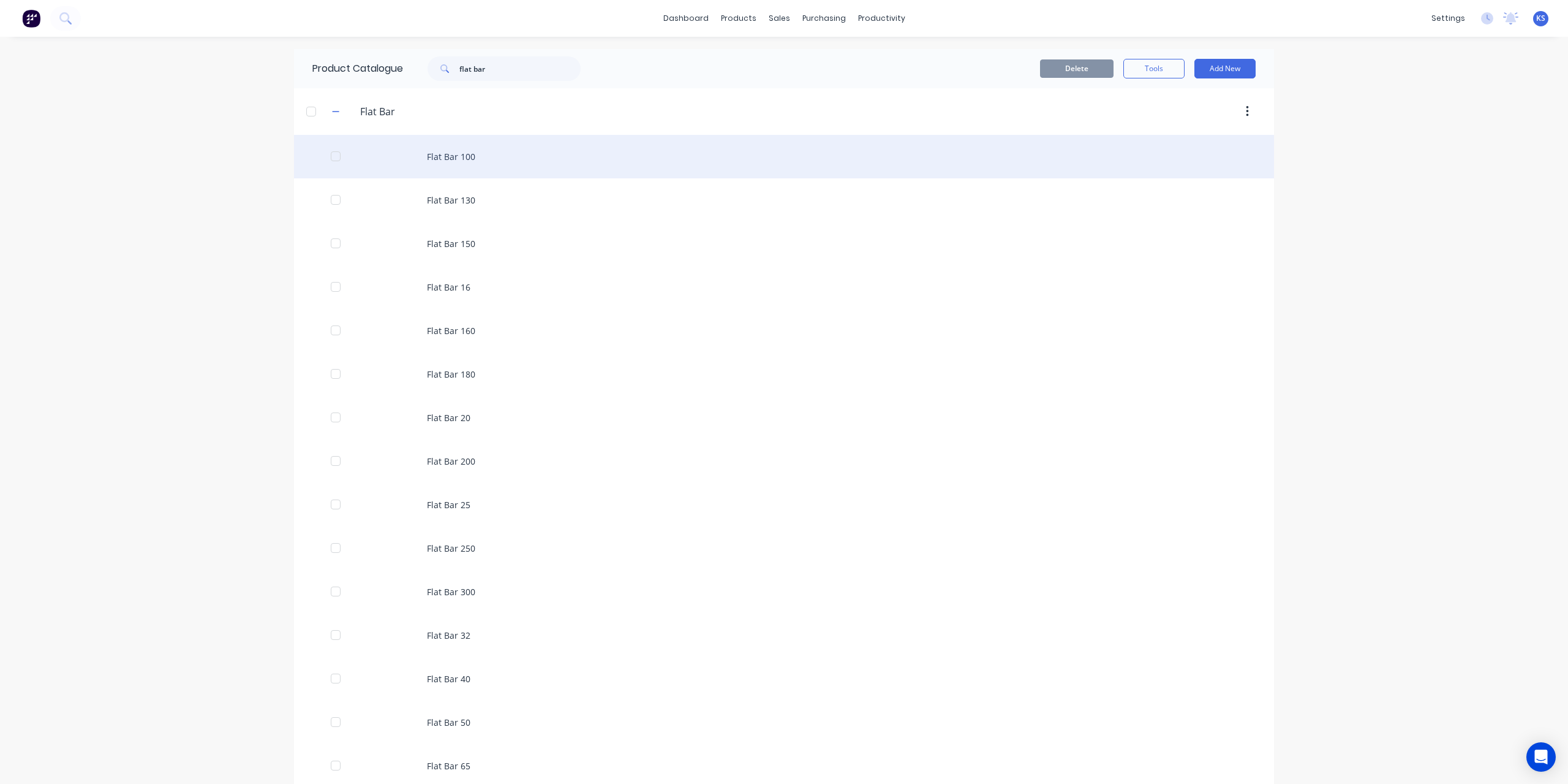
click at [447, 156] on div "Flat Bar 100" at bounding box center [784, 156] width 980 height 43
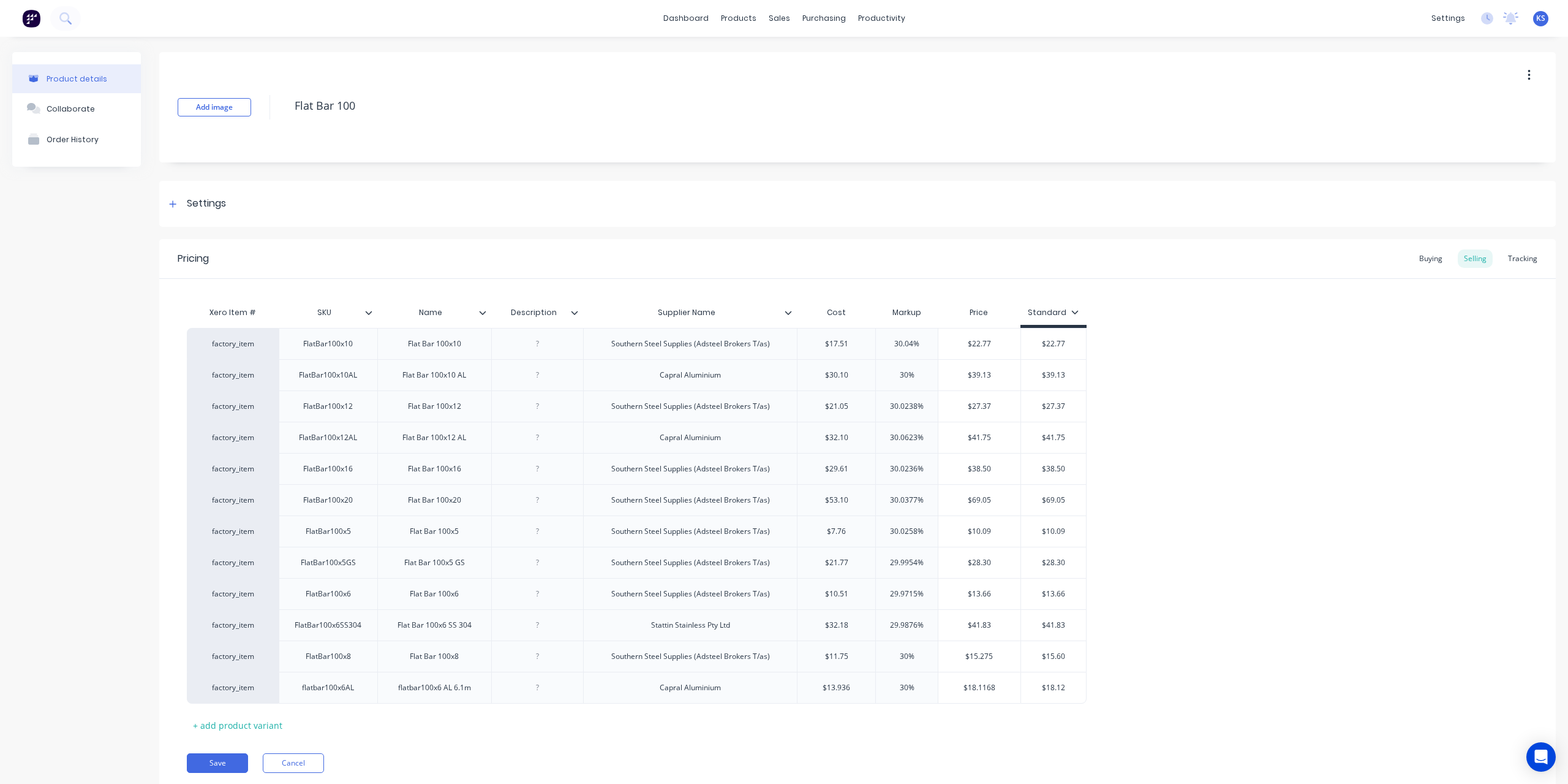
type textarea "x"
click at [75, 17] on button at bounding box center [66, 18] width 30 height 24
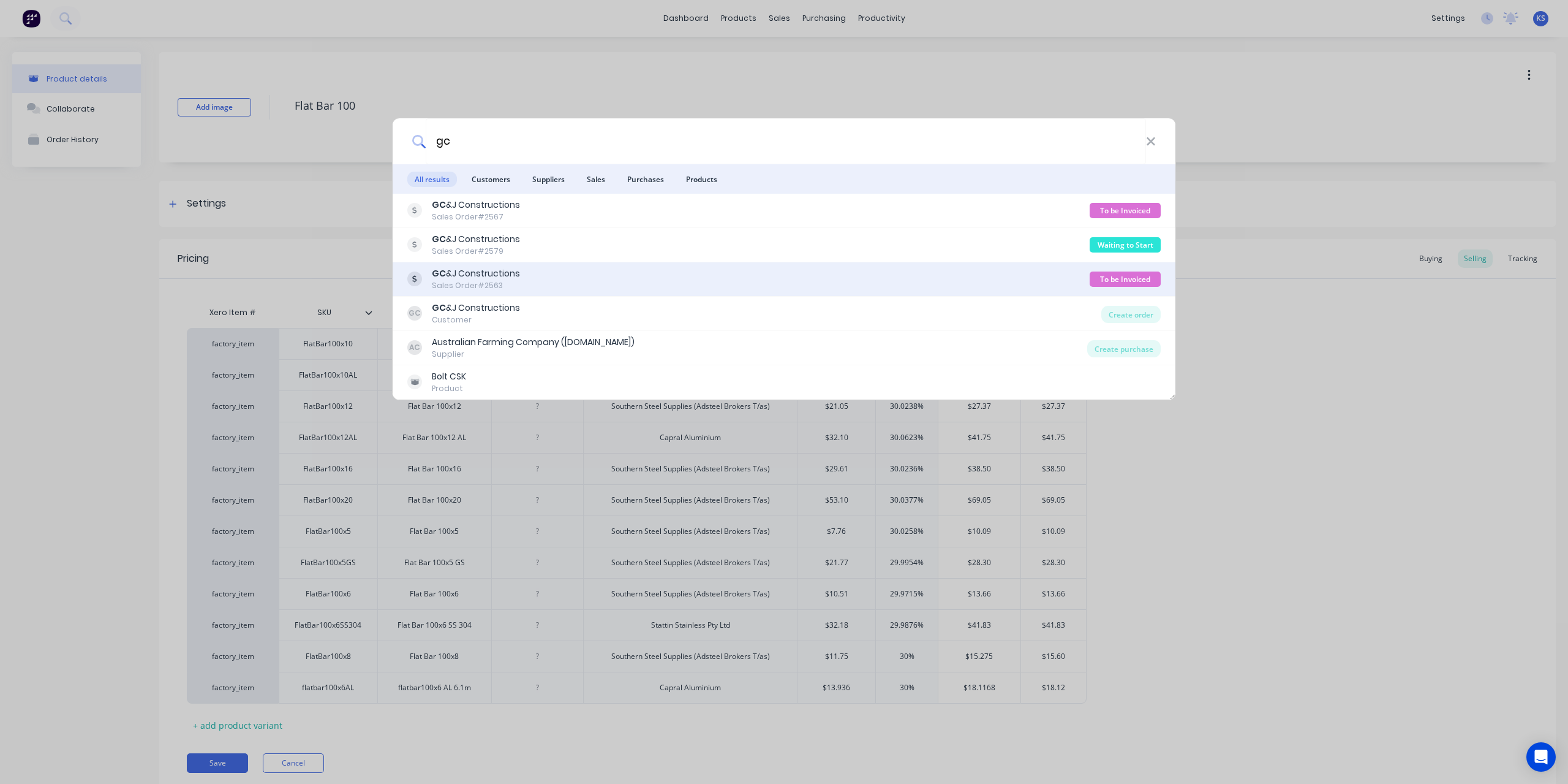
type input "gc"
click at [460, 285] on div "Sales Order #2563" at bounding box center [476, 285] width 88 height 11
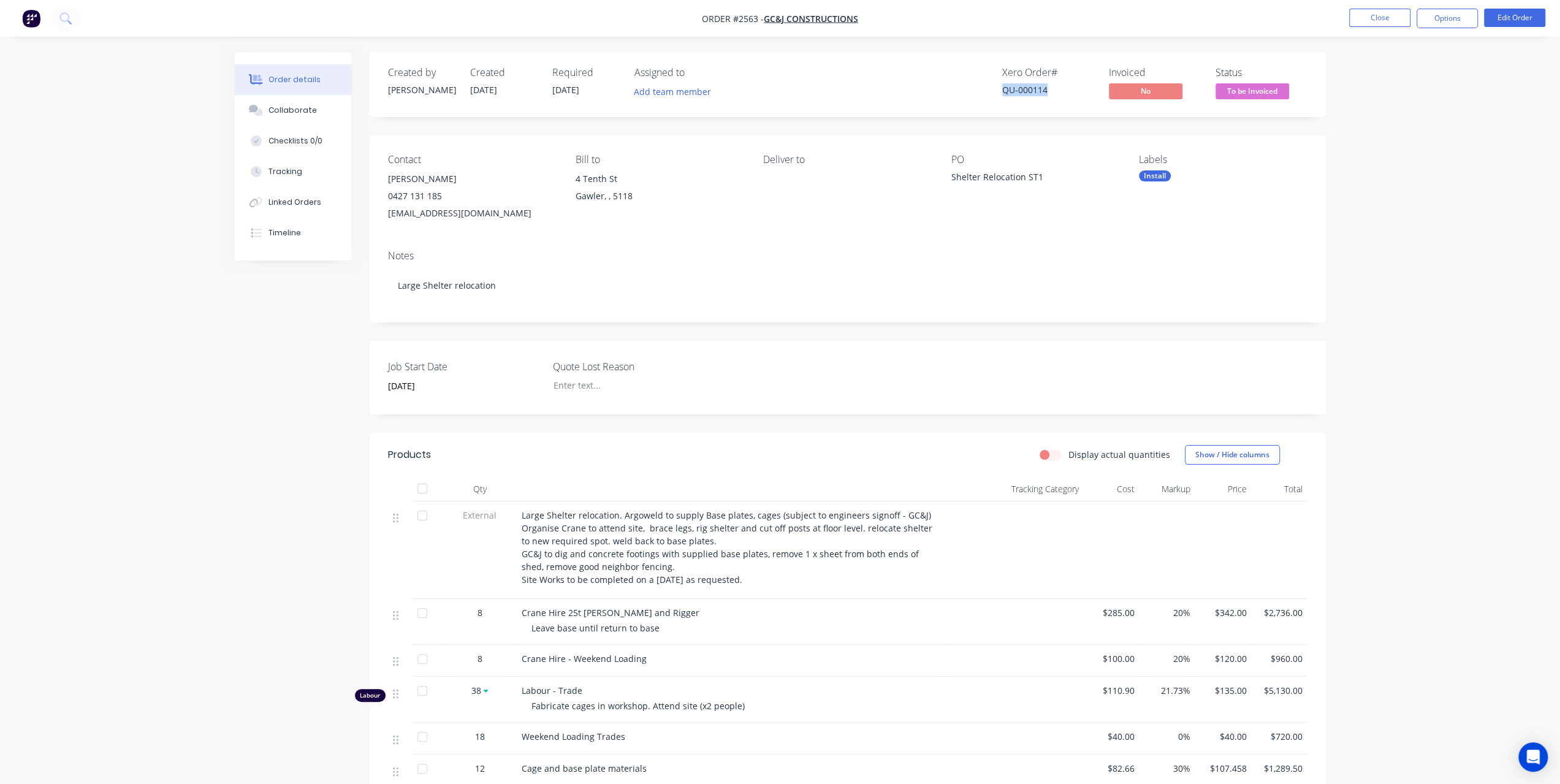
drag, startPoint x: 1048, startPoint y: 87, endPoint x: 1000, endPoint y: 87, distance: 48.0
click at [1000, 87] on div "Xero Order # QU-000114 Invoiced No Status To be Invoiced" at bounding box center [1032, 85] width 551 height 36
copy div "QU-000114"
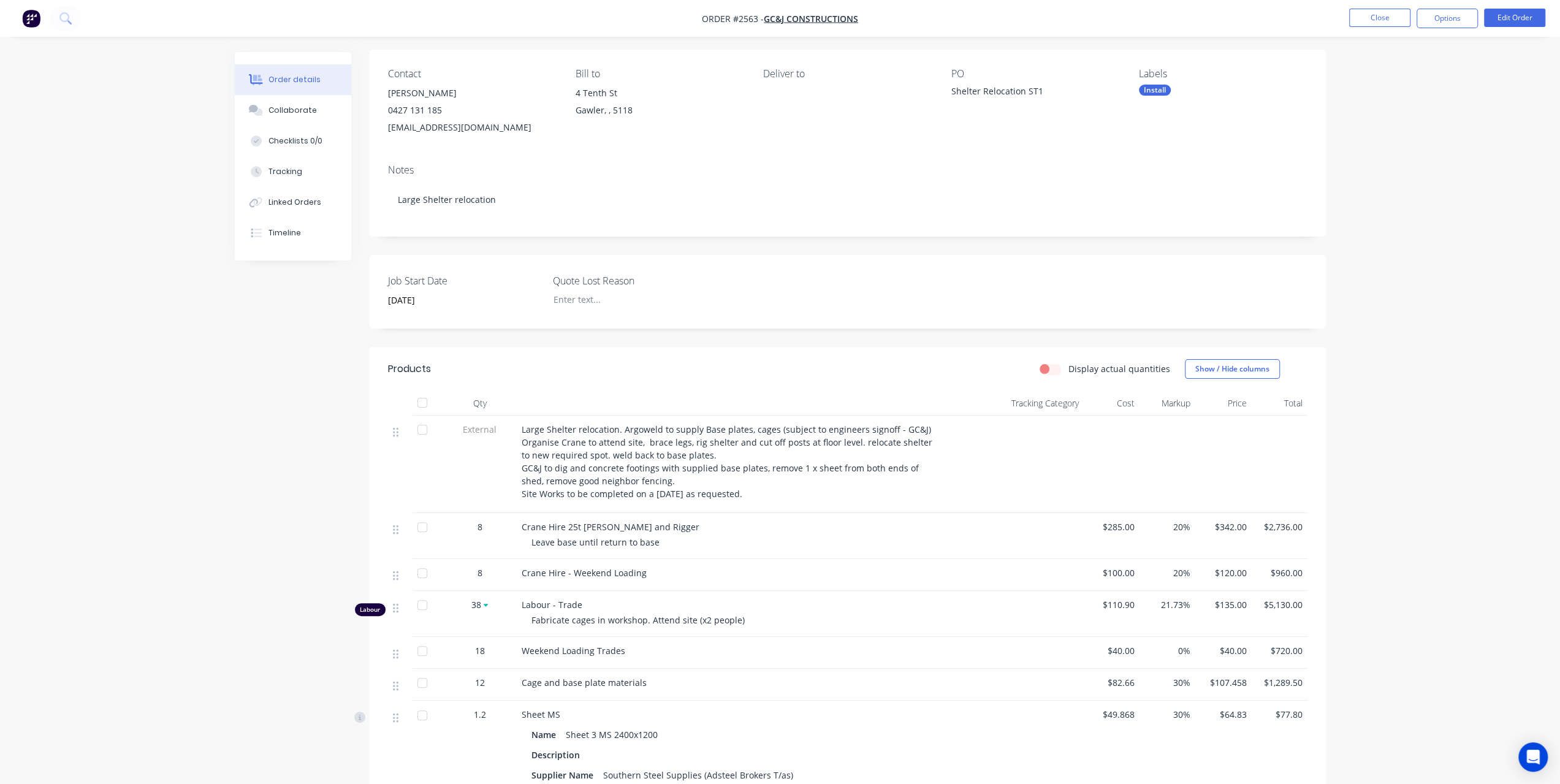
scroll to position [311, 0]
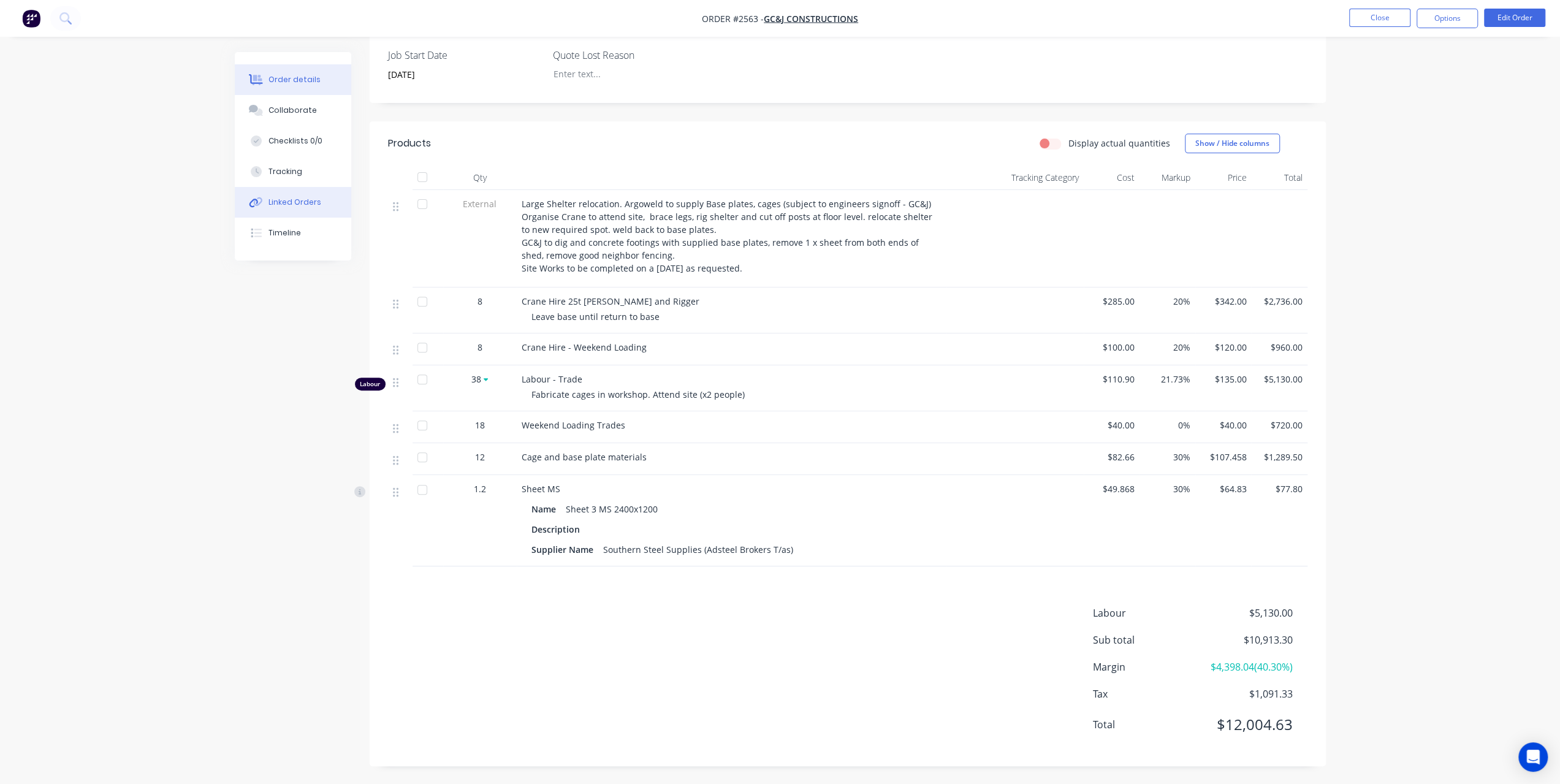
click at [300, 194] on button "Linked Orders" at bounding box center [293, 202] width 117 height 31
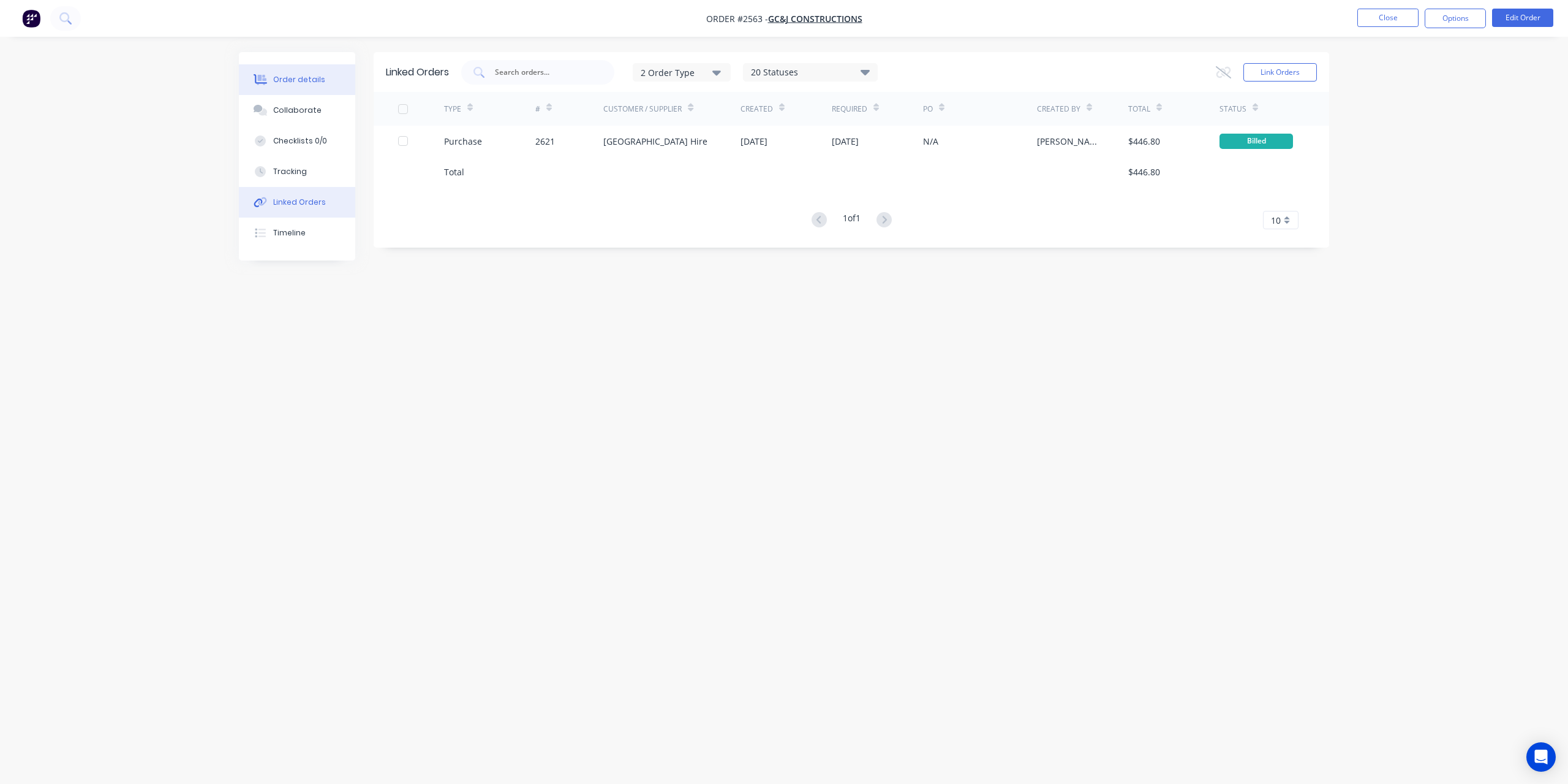
click at [326, 76] on button "Order details" at bounding box center [297, 79] width 117 height 31
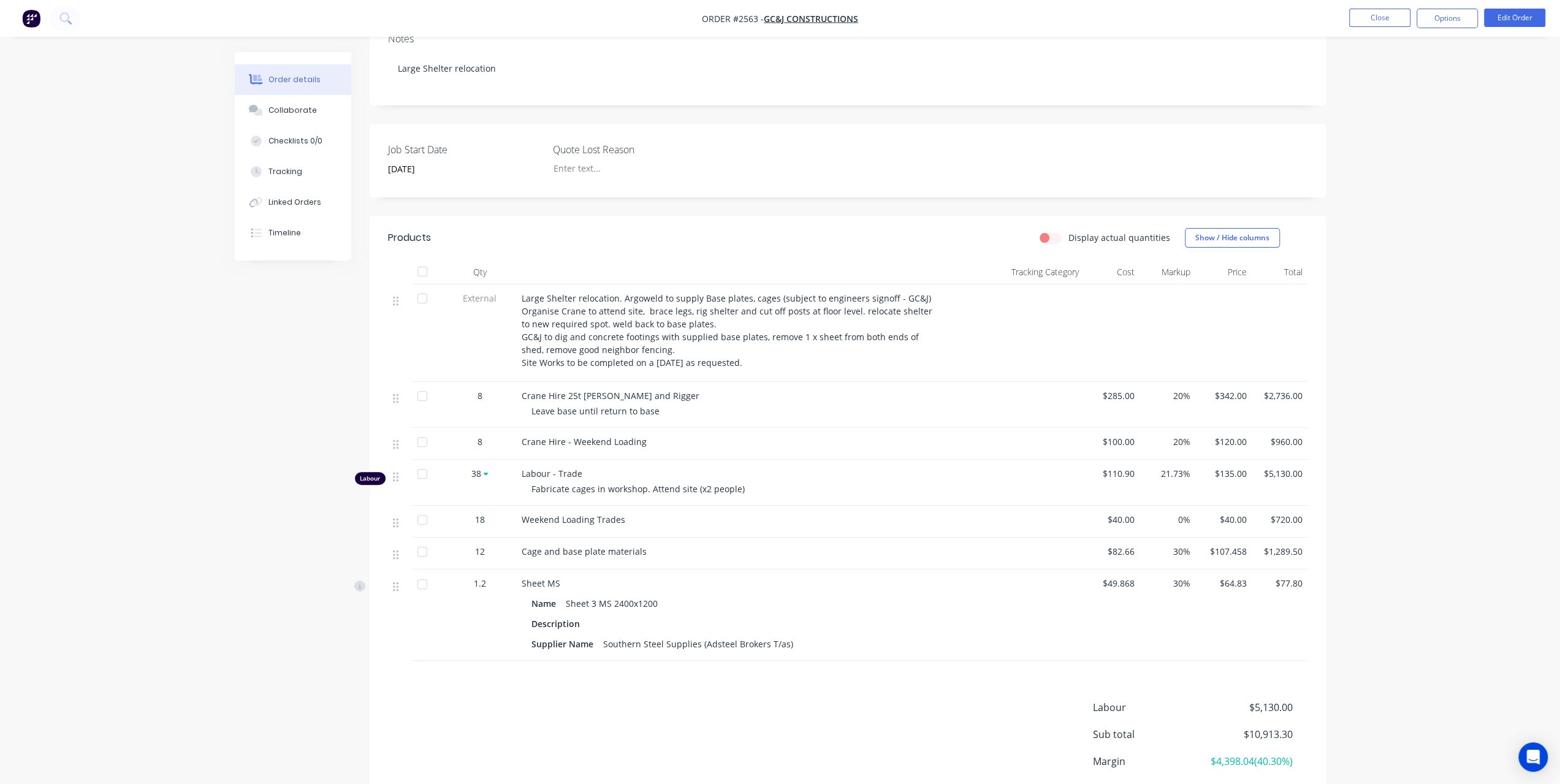
scroll to position [311, 0]
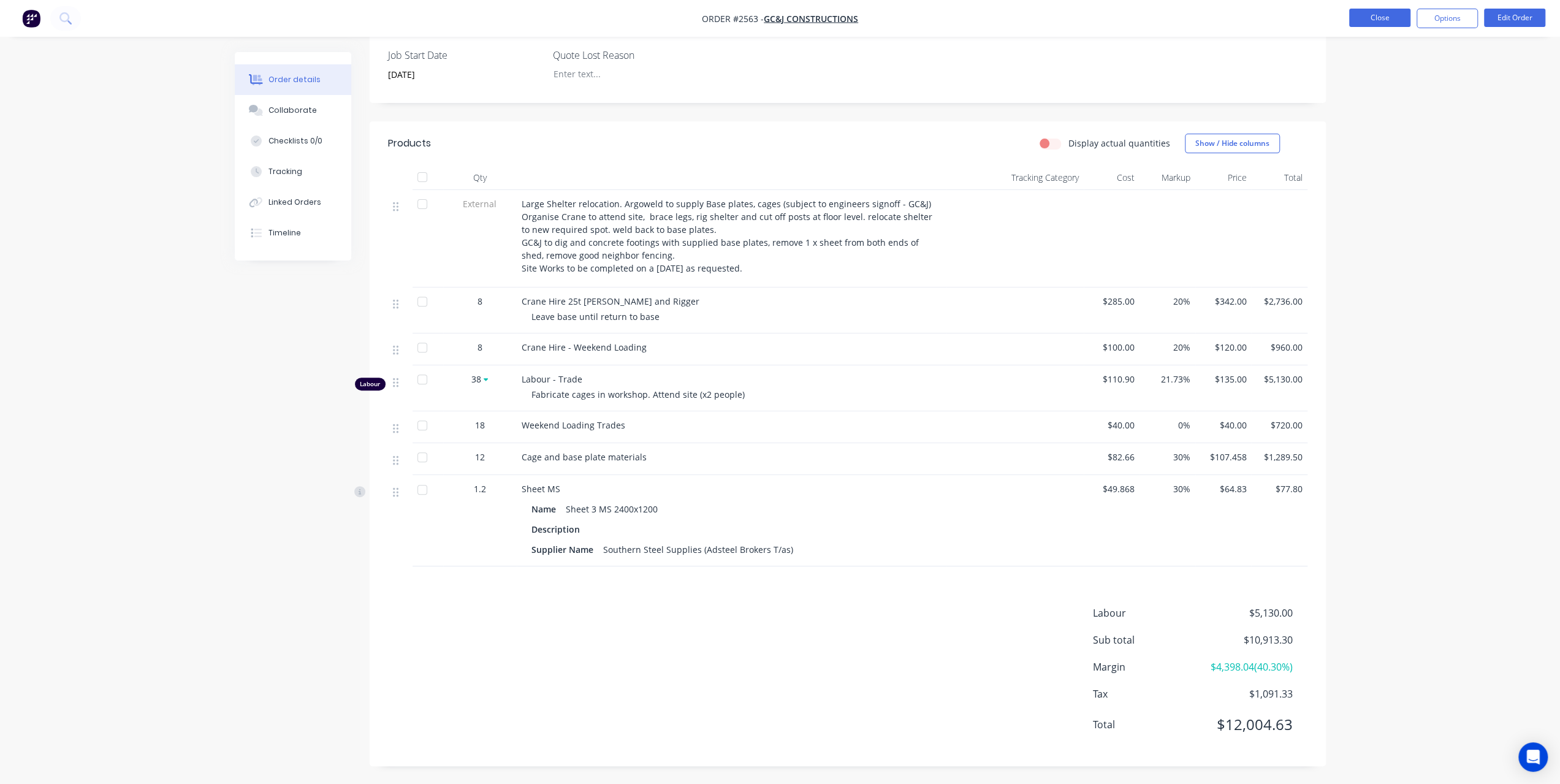
click at [1364, 21] on button "Close" at bounding box center [1380, 18] width 61 height 18
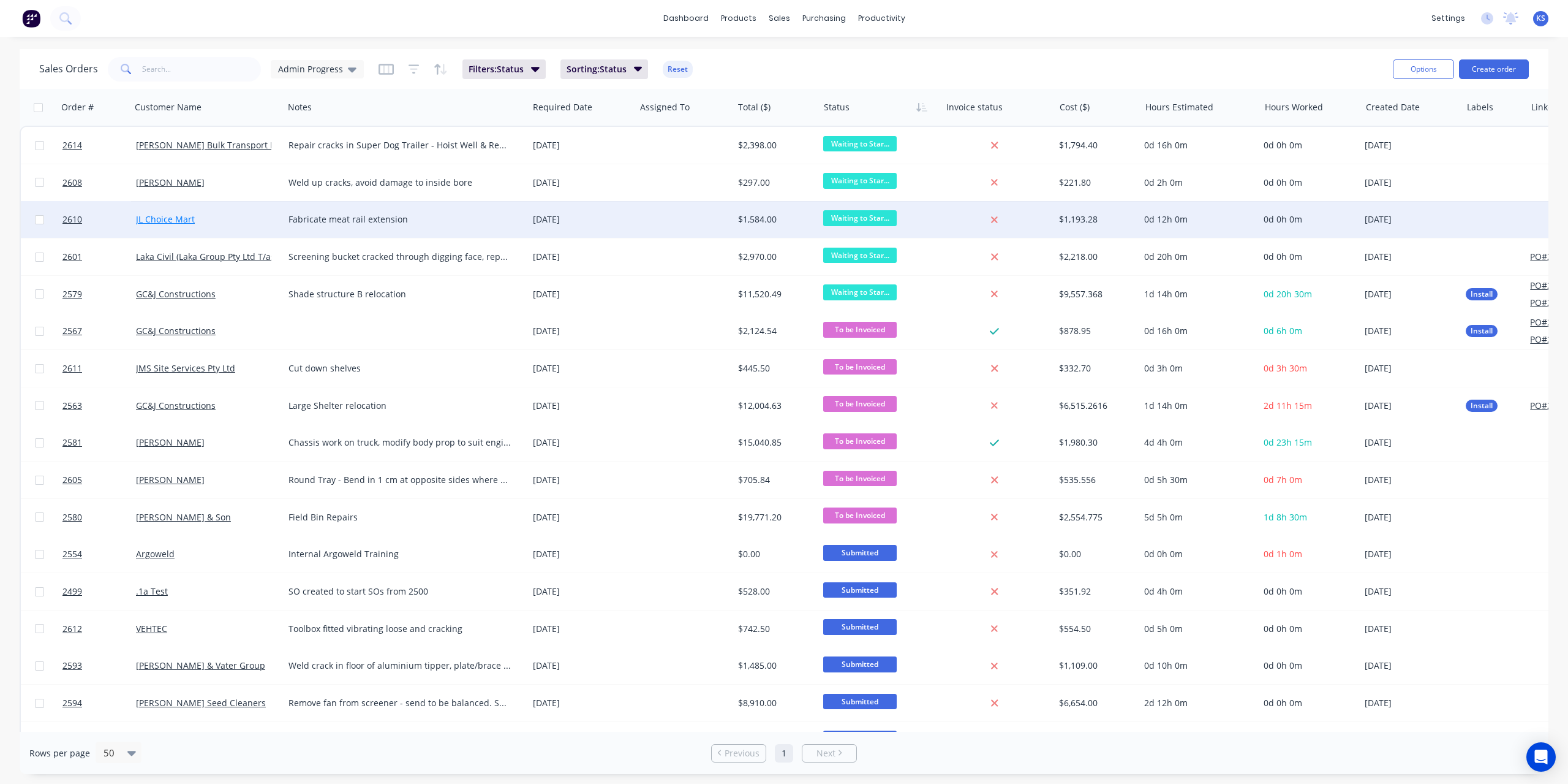
click at [152, 222] on link "JL Choice Mart" at bounding box center [165, 219] width 59 height 11
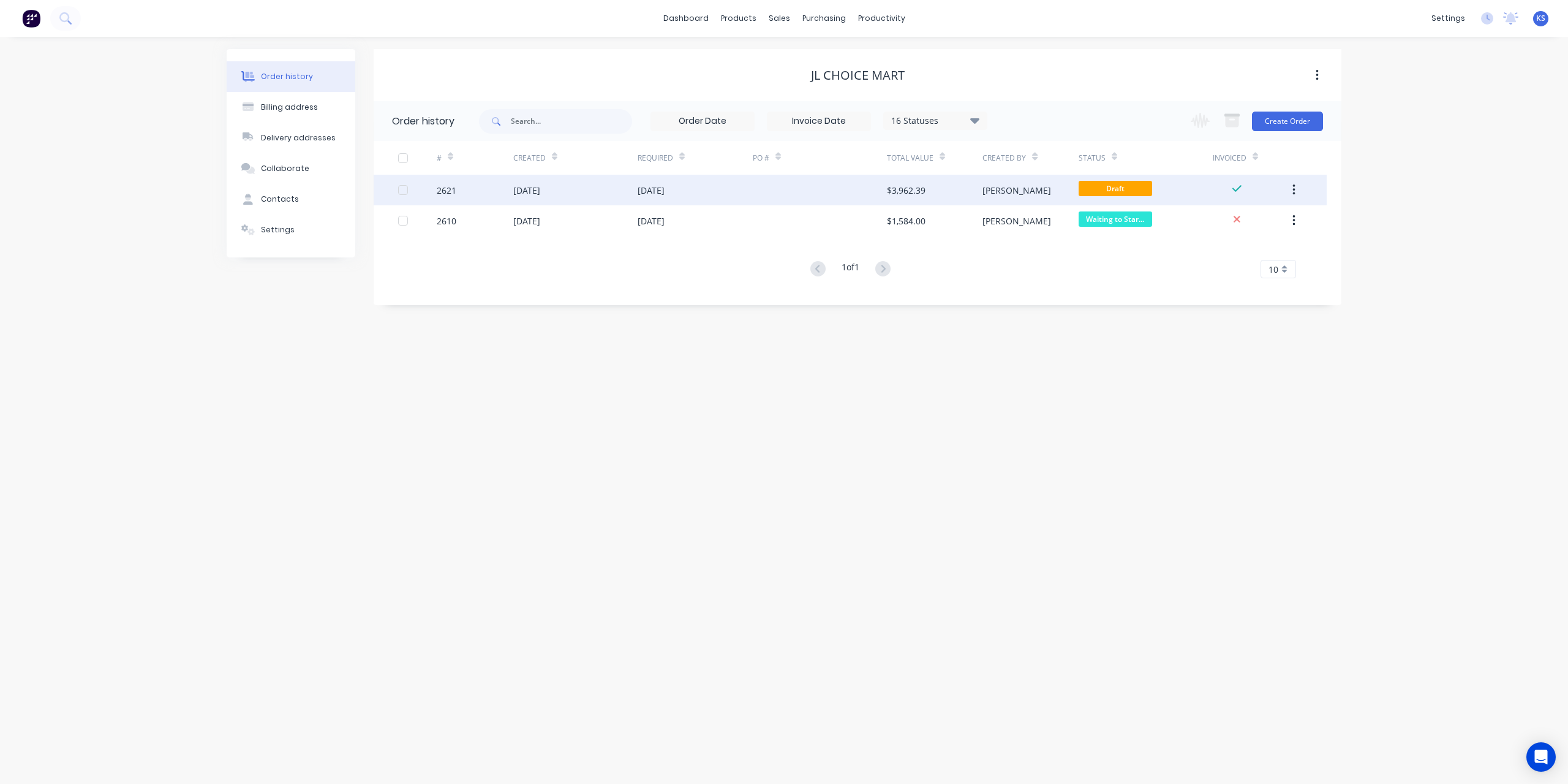
click at [513, 191] on div "27 Aug 2025" at bounding box center [526, 190] width 27 height 13
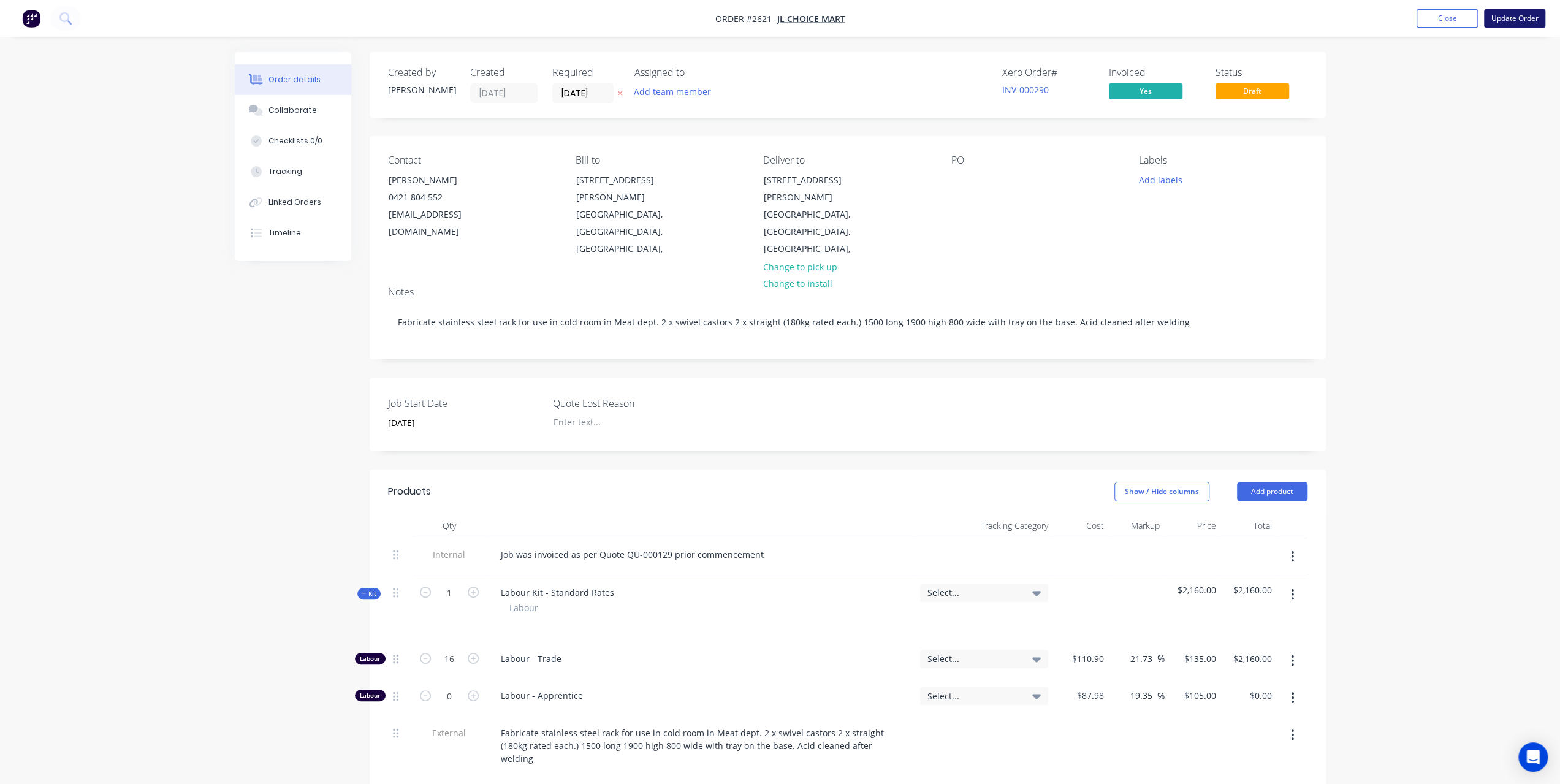
click at [1515, 15] on button "Update Order" at bounding box center [1515, 18] width 61 height 18
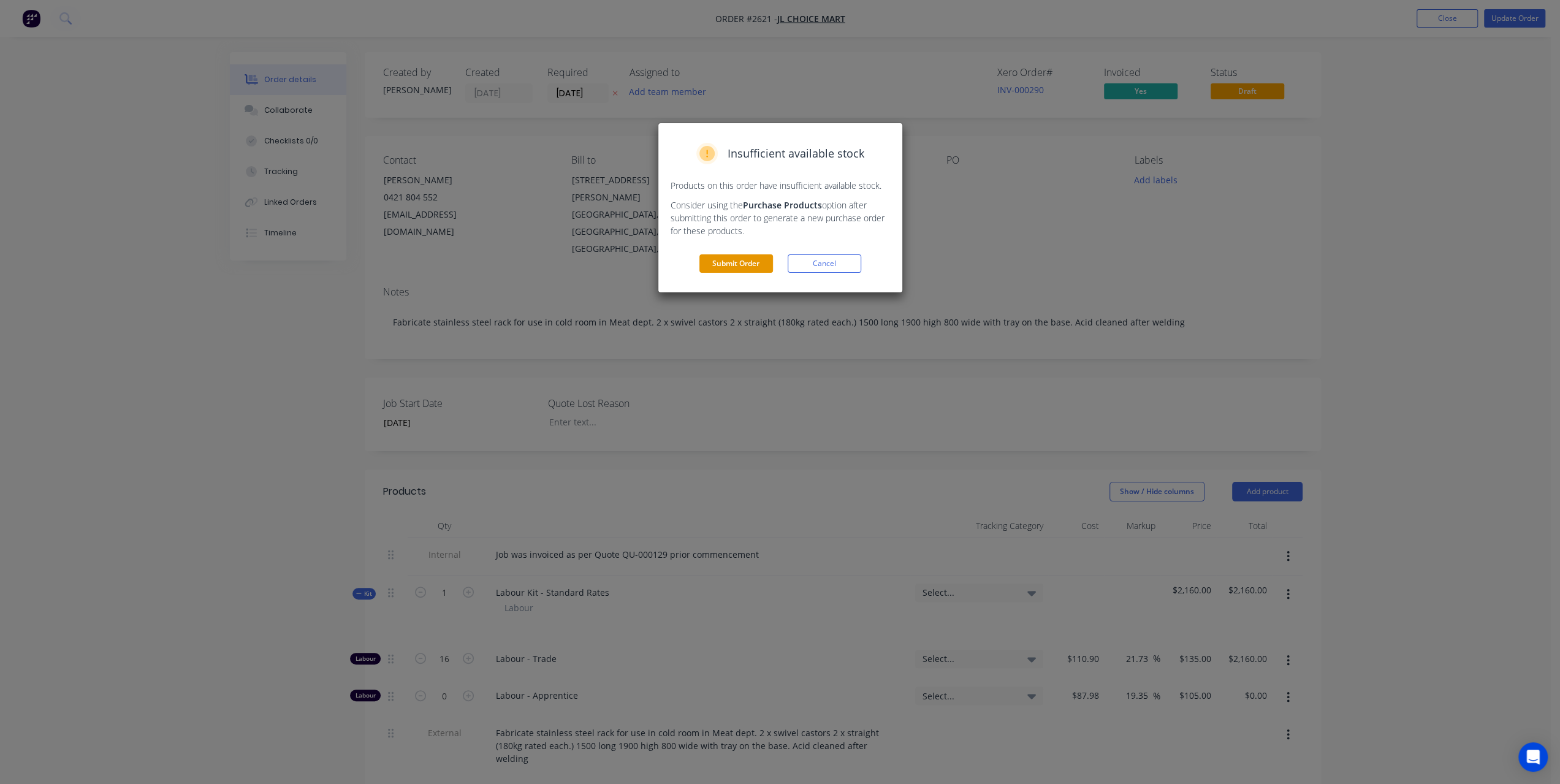
click at [735, 266] on button "Submit Order" at bounding box center [736, 263] width 73 height 18
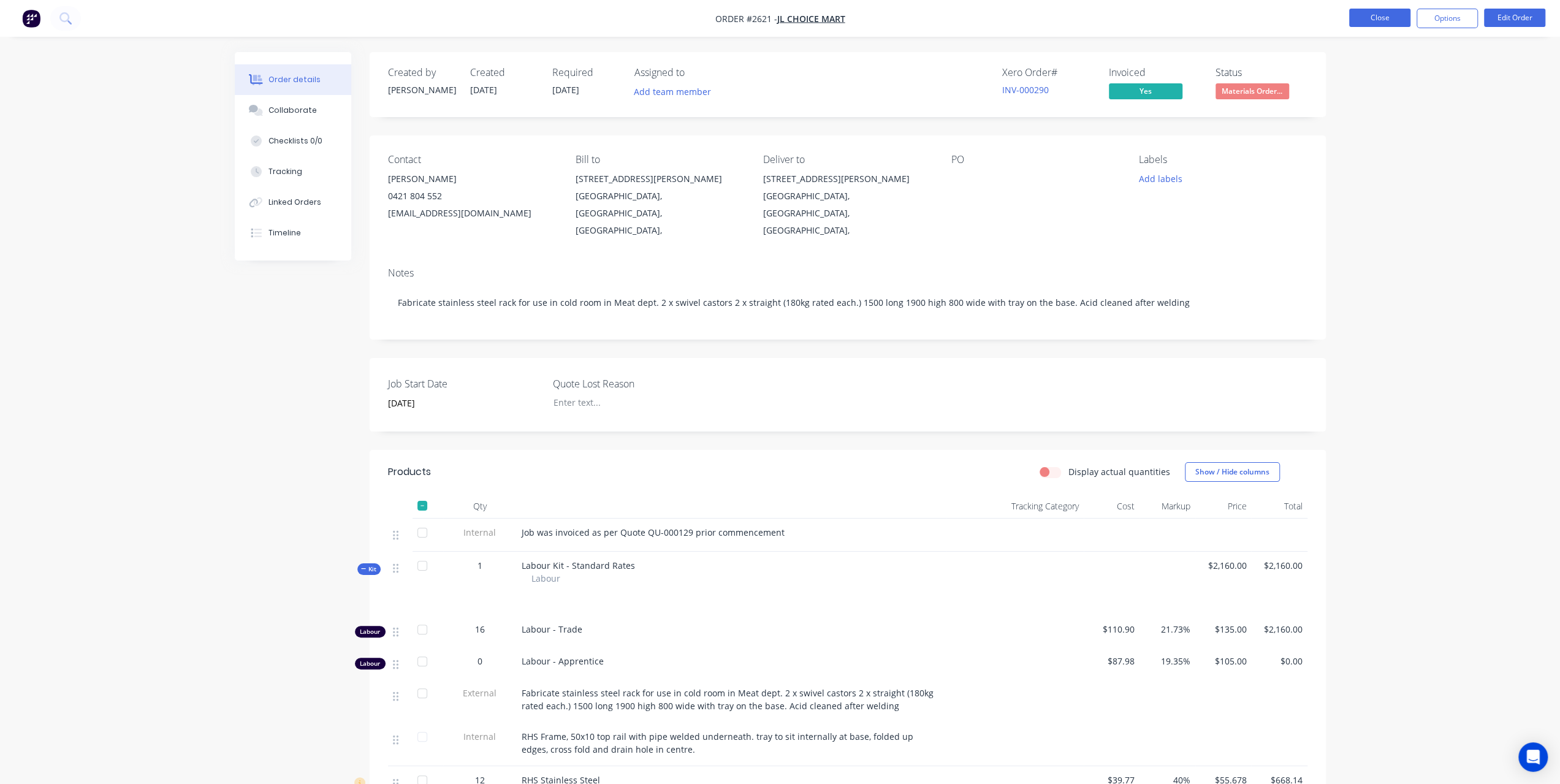
click at [1365, 14] on button "Close" at bounding box center [1380, 18] width 61 height 18
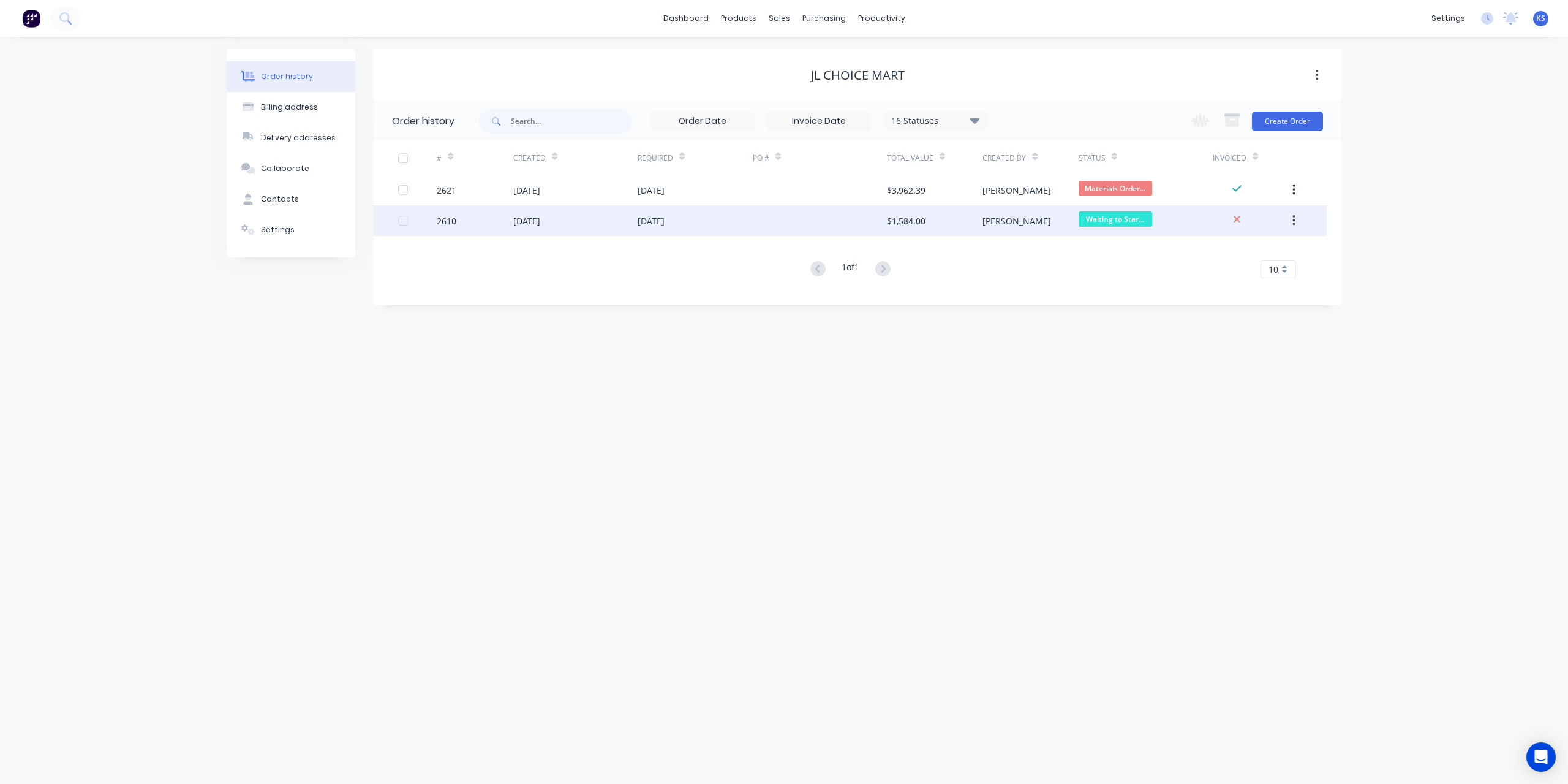
click at [535, 220] on div "22 Aug 2025" at bounding box center [526, 220] width 27 height 13
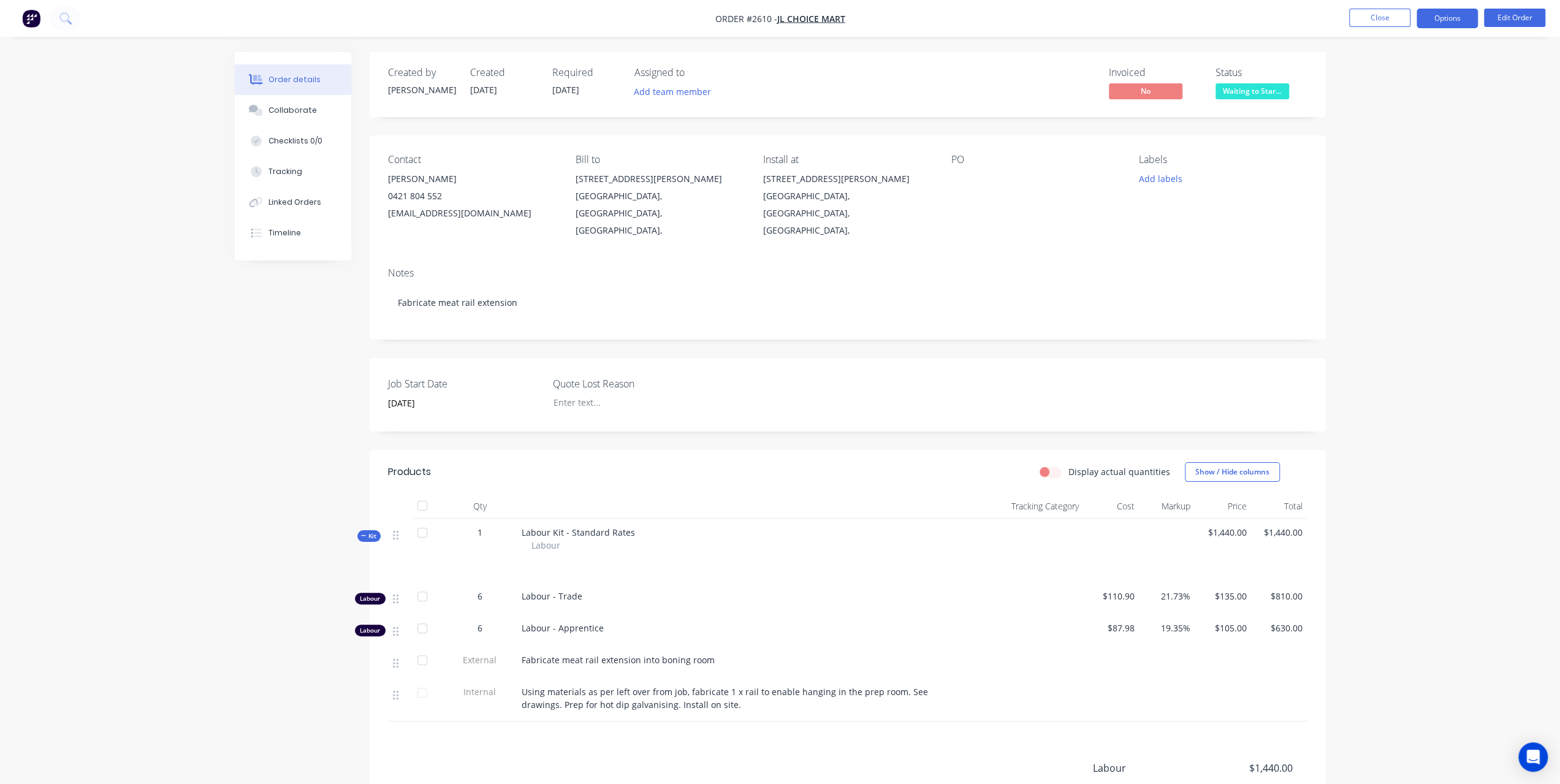
click at [1462, 18] on button "Options" at bounding box center [1447, 18] width 61 height 20
click at [1406, 79] on div "Invoice" at bounding box center [1410, 74] width 113 height 18
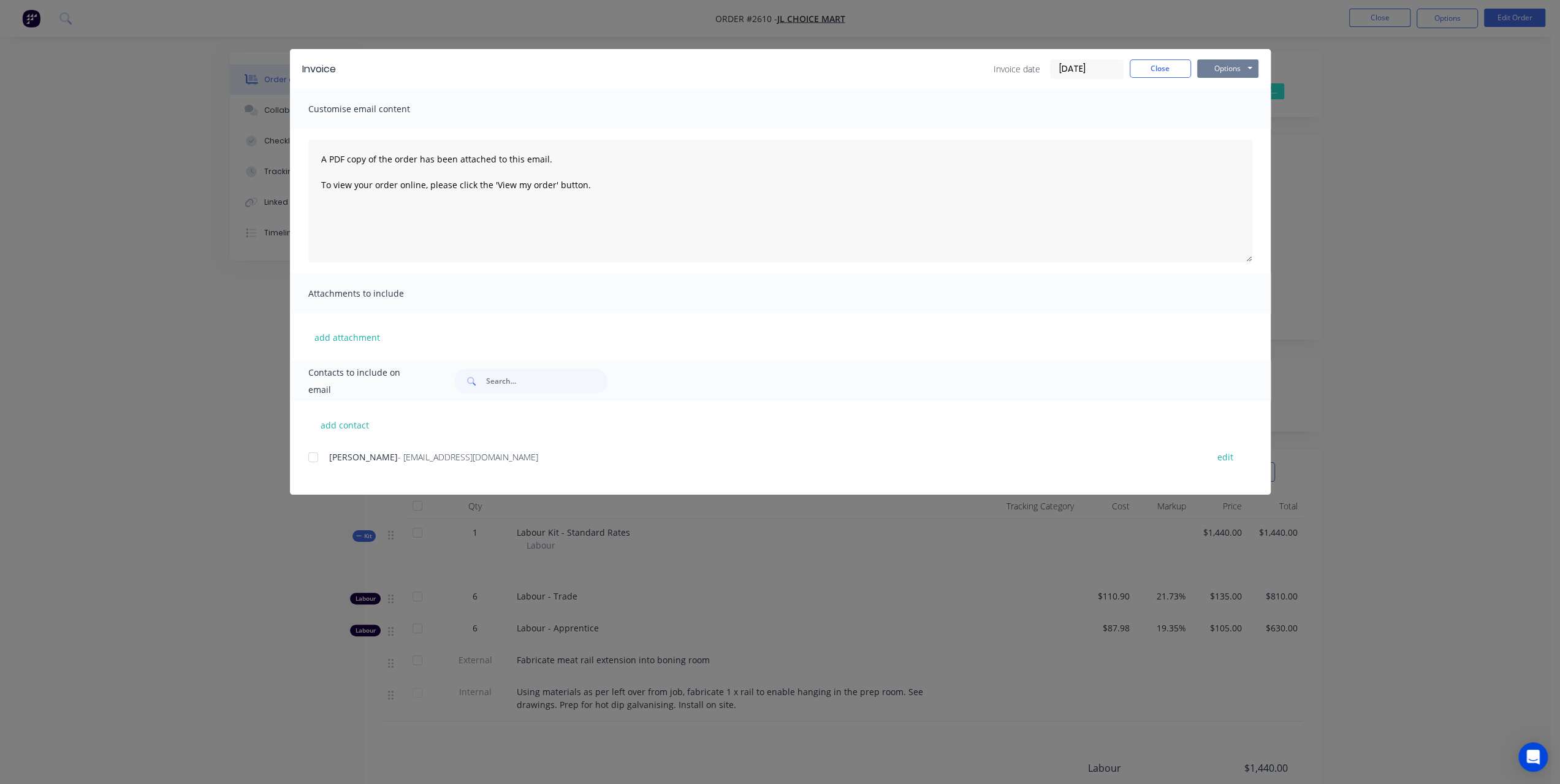
click at [1201, 68] on button "Options" at bounding box center [1227, 69] width 61 height 18
click at [1210, 92] on button "Preview" at bounding box center [1236, 90] width 79 height 21
click at [1206, 68] on button "Options" at bounding box center [1227, 69] width 61 height 18
click at [1209, 90] on button "Preview" at bounding box center [1236, 90] width 79 height 21
click at [1230, 72] on button "Options" at bounding box center [1227, 69] width 61 height 18
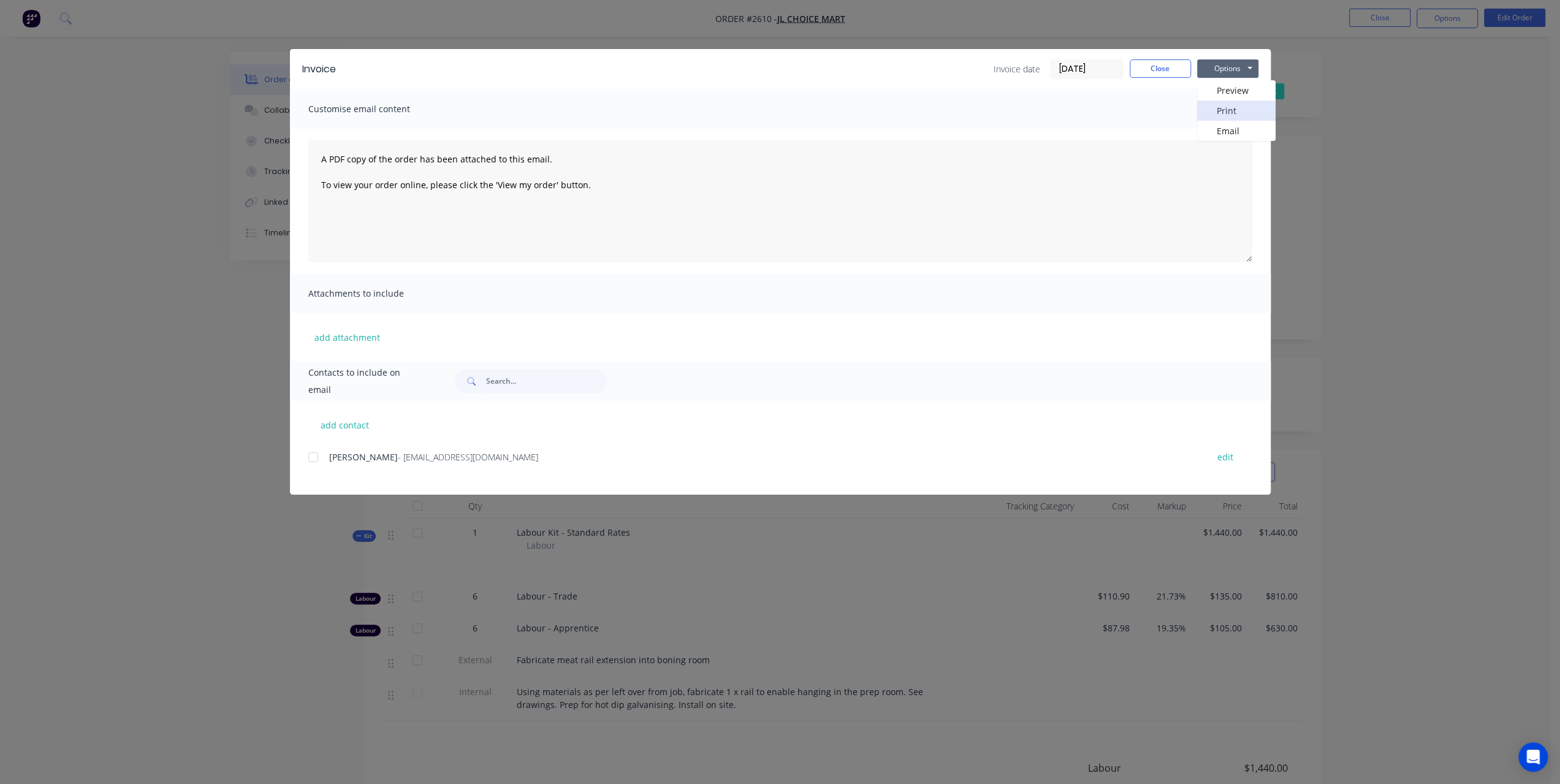
click at [1228, 104] on button "Print" at bounding box center [1236, 111] width 79 height 21
click at [1150, 73] on button "Close" at bounding box center [1160, 69] width 61 height 18
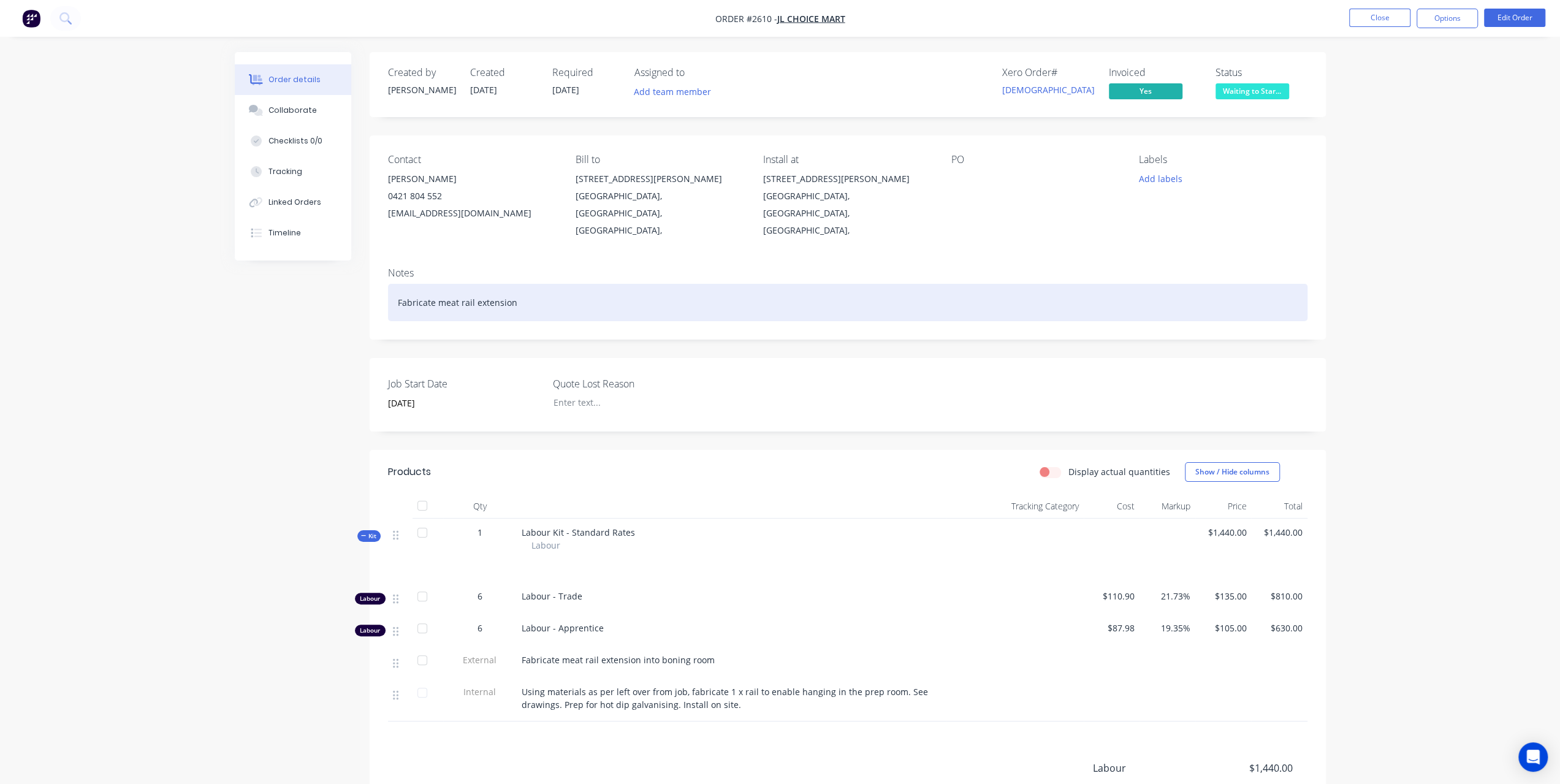
click at [537, 287] on div "Fabricate meat rail extension" at bounding box center [848, 302] width 919 height 37
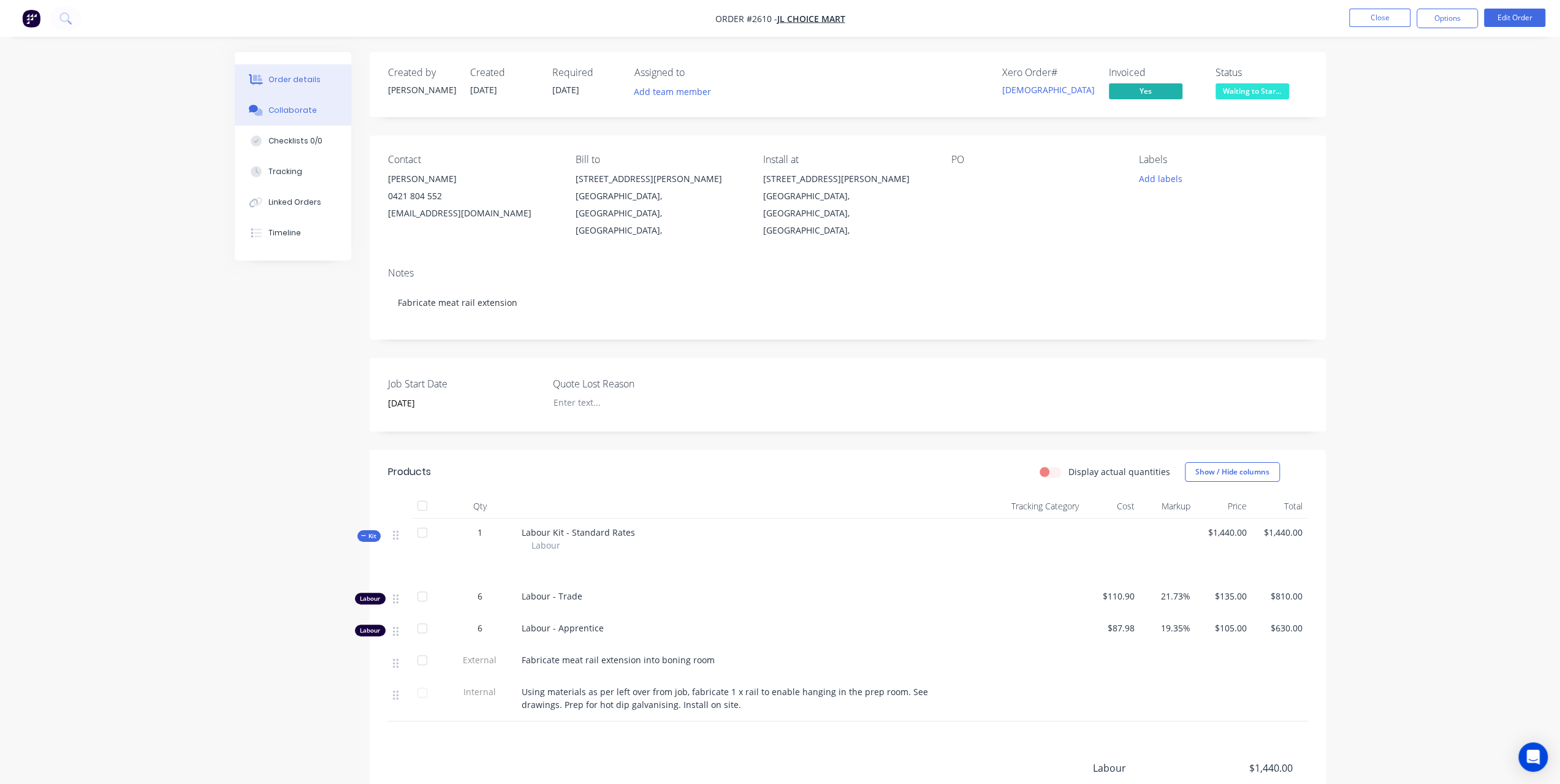
click at [319, 111] on button "Collaborate" at bounding box center [293, 111] width 117 height 31
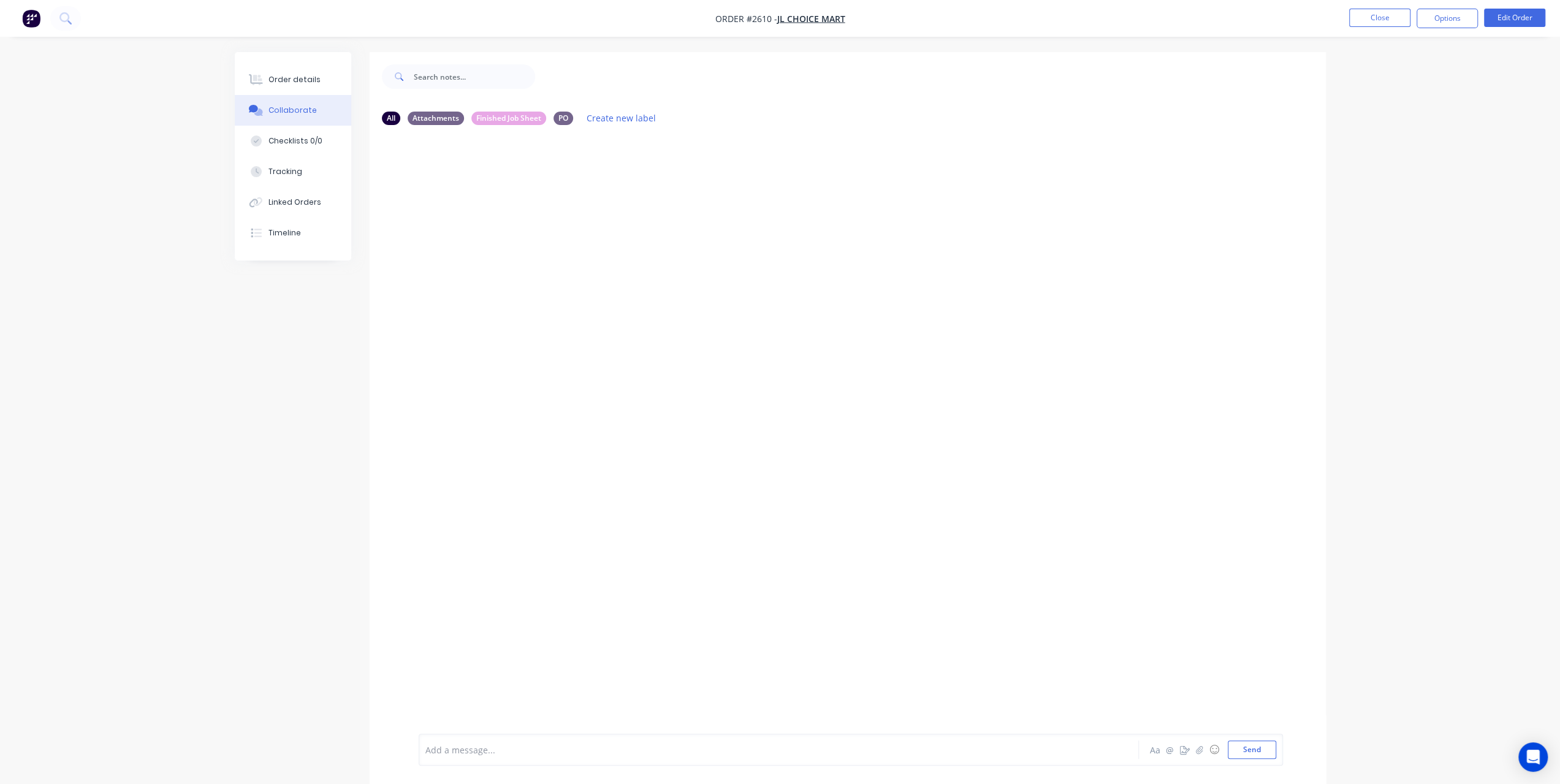
click at [479, 736] on div "Add a message... Aa @ ☺ Send" at bounding box center [851, 750] width 864 height 32
click at [473, 754] on div at bounding box center [745, 750] width 638 height 13
click at [1264, 754] on button "Send" at bounding box center [1252, 750] width 48 height 18
click at [301, 86] on button "Order details" at bounding box center [293, 79] width 117 height 31
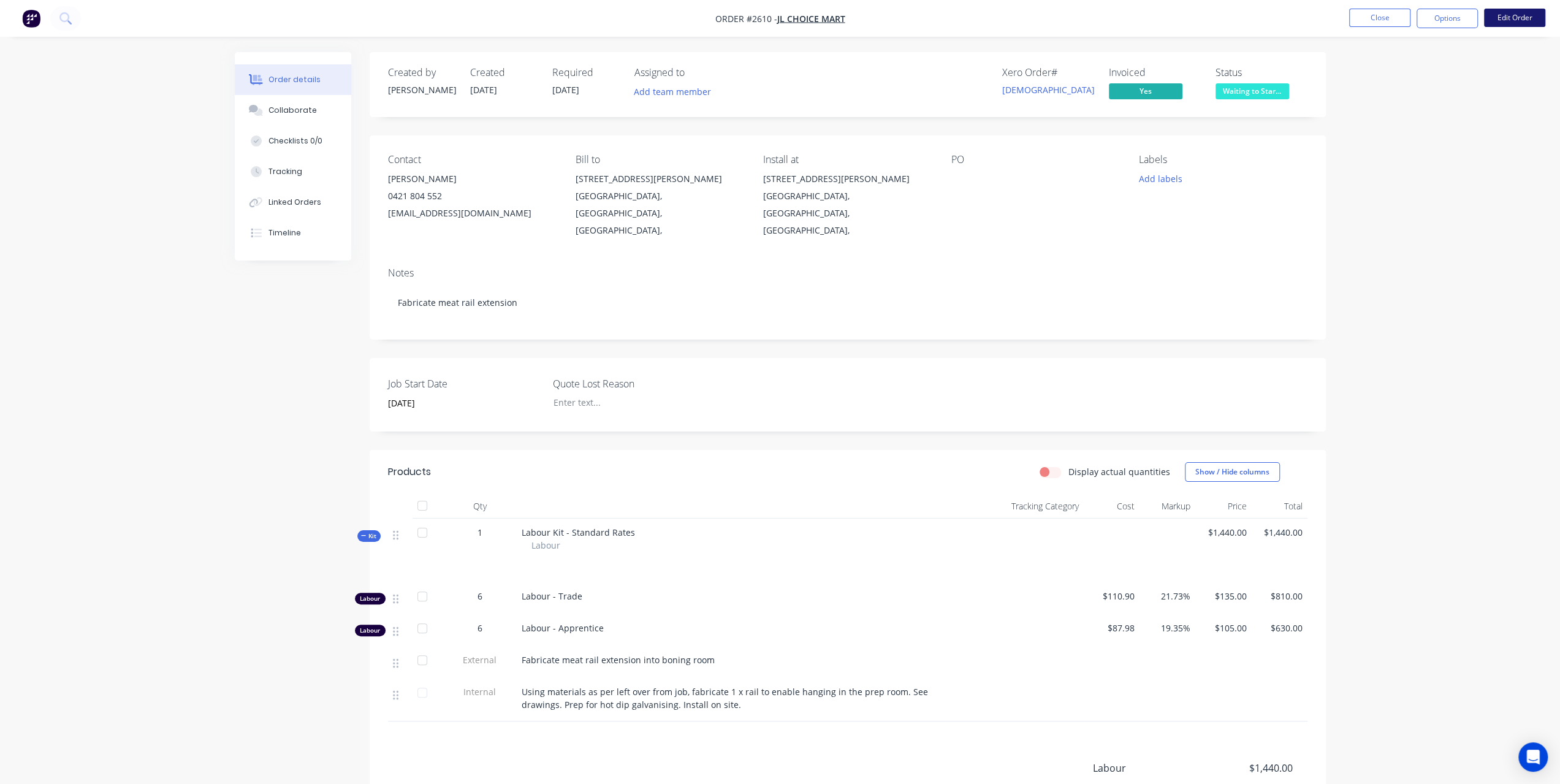
click at [1515, 18] on button "Edit Order" at bounding box center [1515, 18] width 61 height 18
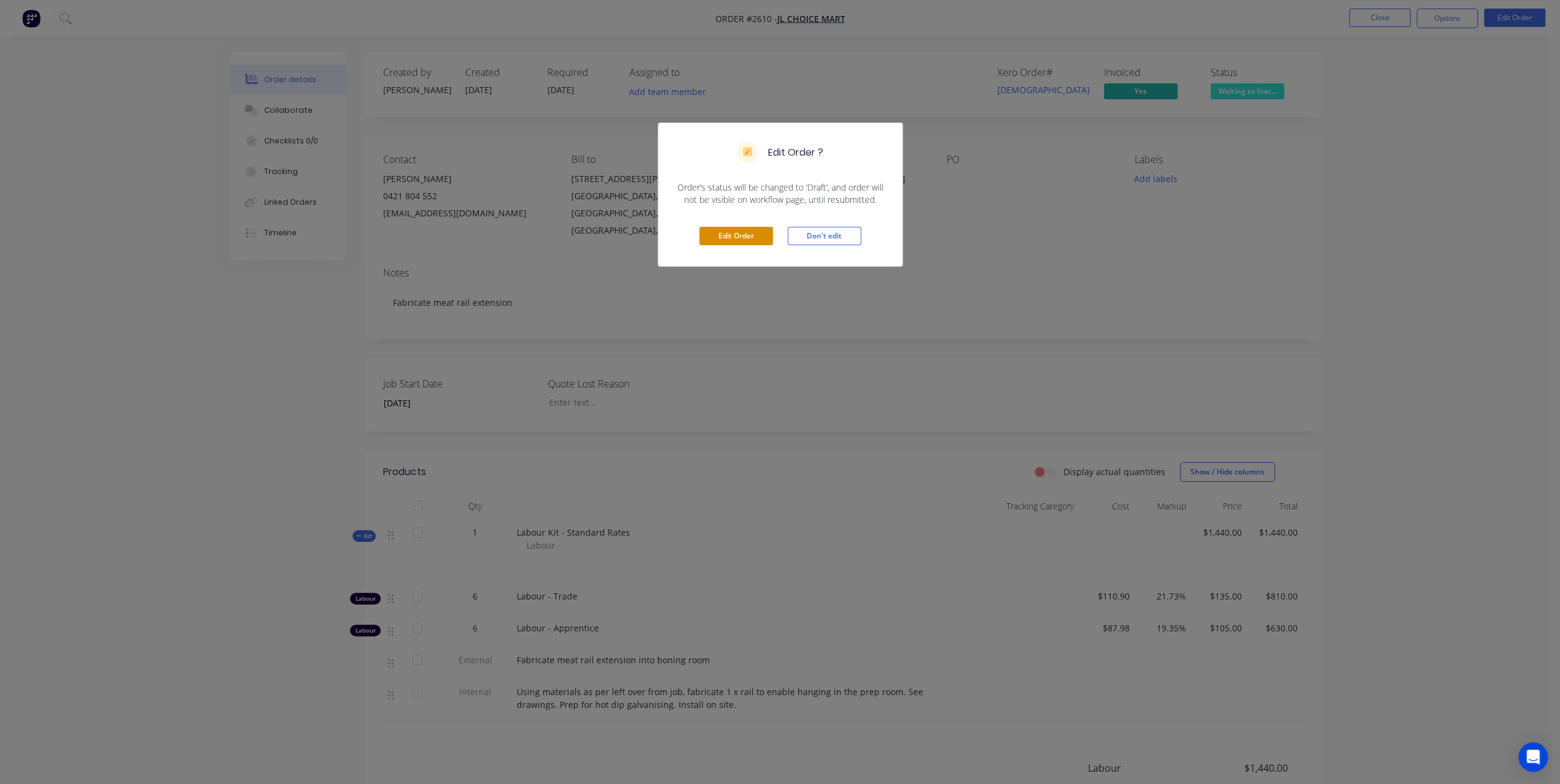
click at [745, 231] on button "Edit Order" at bounding box center [736, 236] width 73 height 18
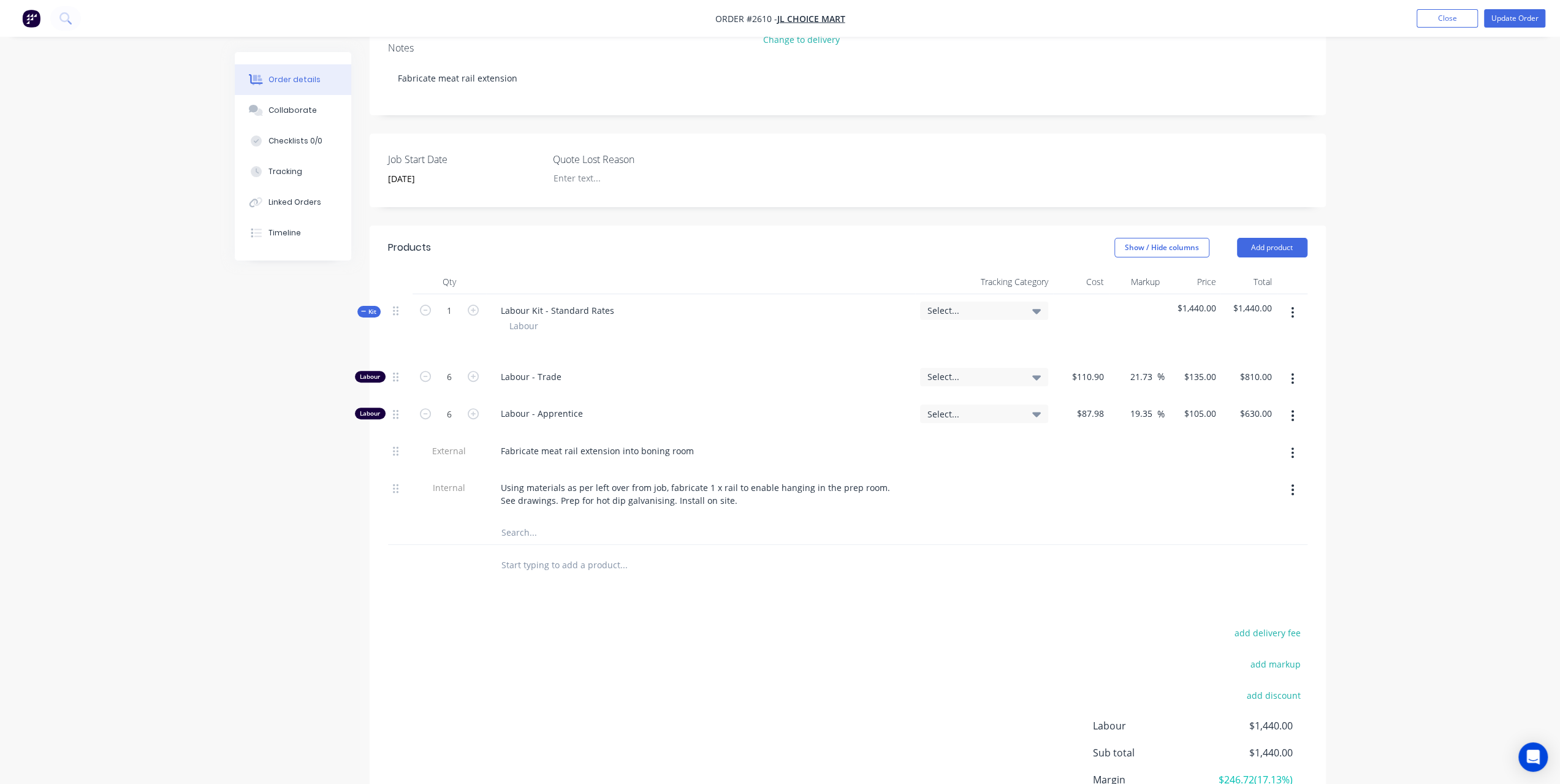
scroll to position [319, 0]
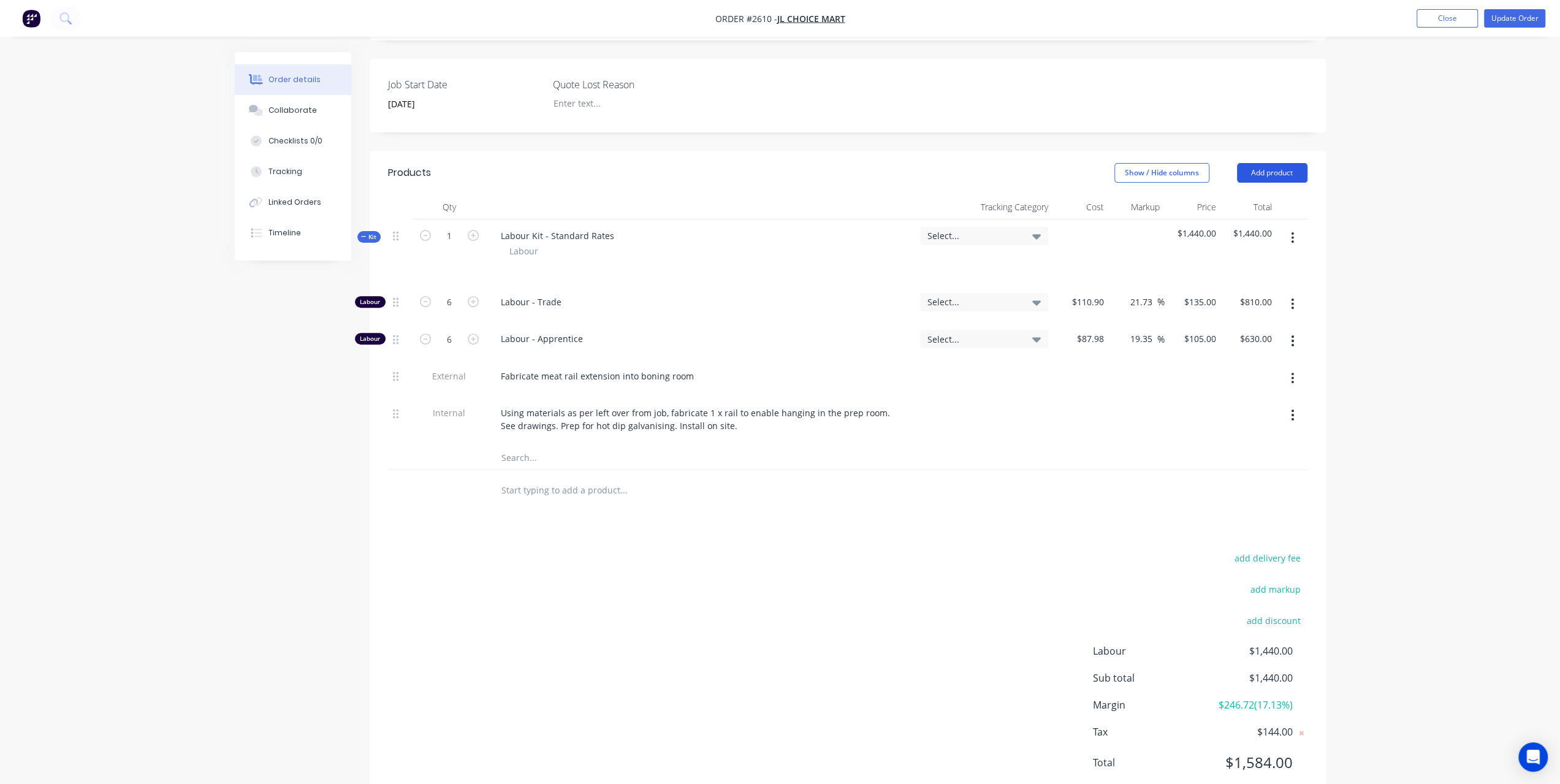
click at [1288, 163] on button "Add product" at bounding box center [1272, 173] width 70 height 20
click at [1219, 342] on div "Notes (Internal)" at bounding box center [1250, 350] width 95 height 18
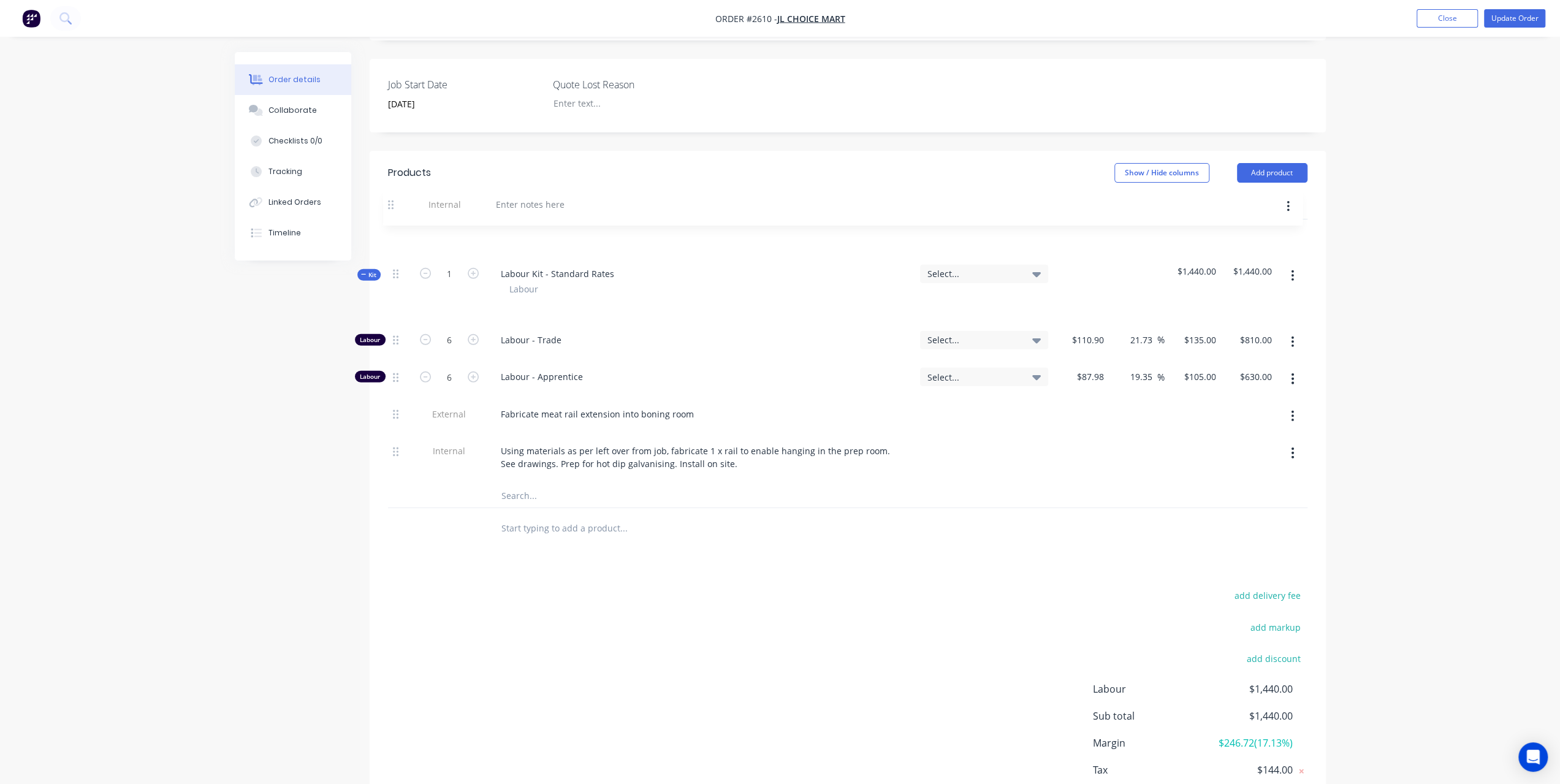
drag, startPoint x: 392, startPoint y: 445, endPoint x: 388, endPoint y: 198, distance: 247.0
click at [388, 220] on div "Kit 1 Labour Kit - Standard Rates Labour Select... $1,440.00 $1,440.00 Labour 6…" at bounding box center [848, 364] width 919 height 288
click at [544, 227] on div at bounding box center [536, 235] width 88 height 18
click at [1519, 18] on button "Update Order" at bounding box center [1515, 18] width 61 height 18
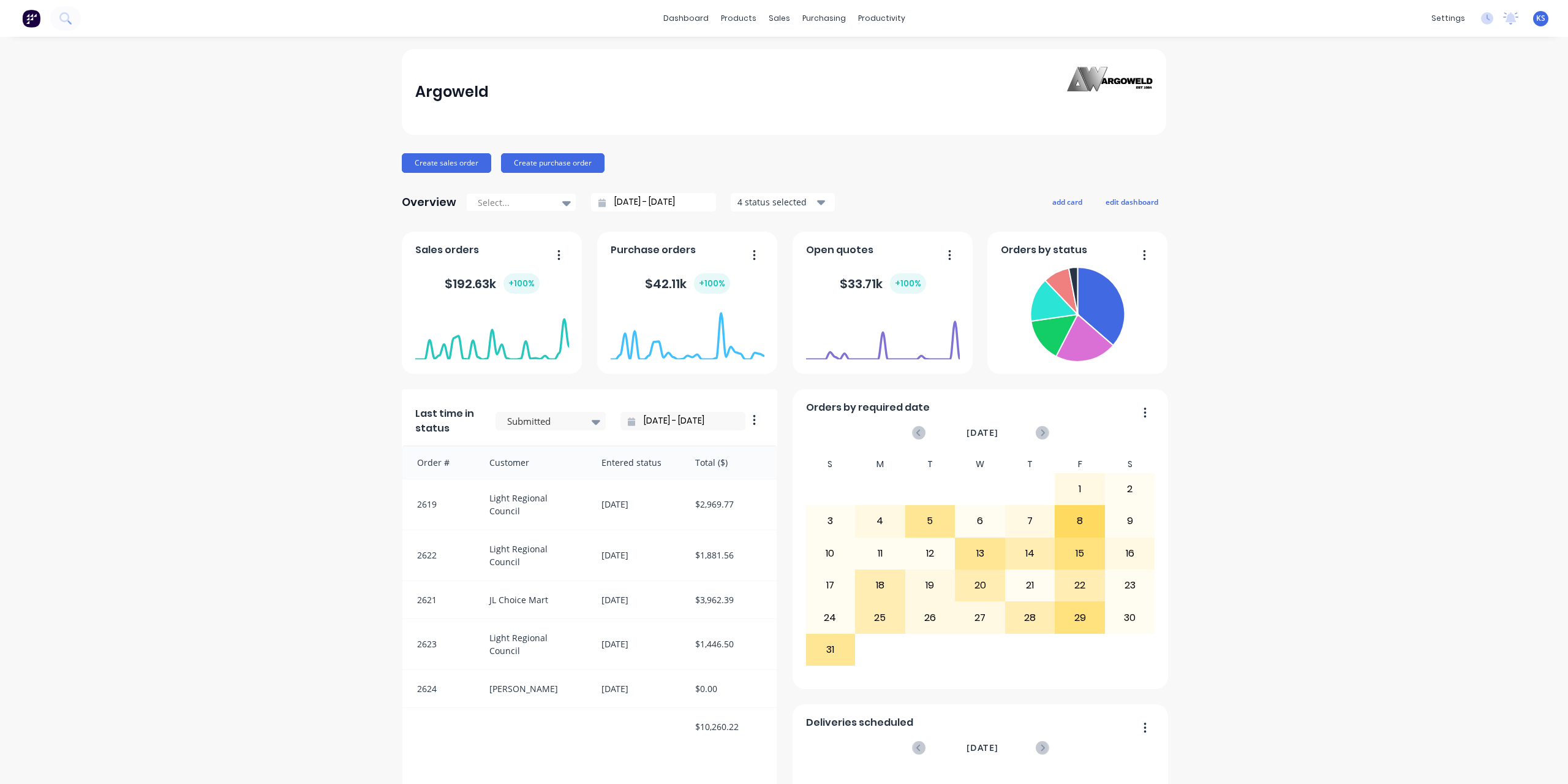
click at [63, 21] on icon at bounding box center [64, 17] width 10 height 10
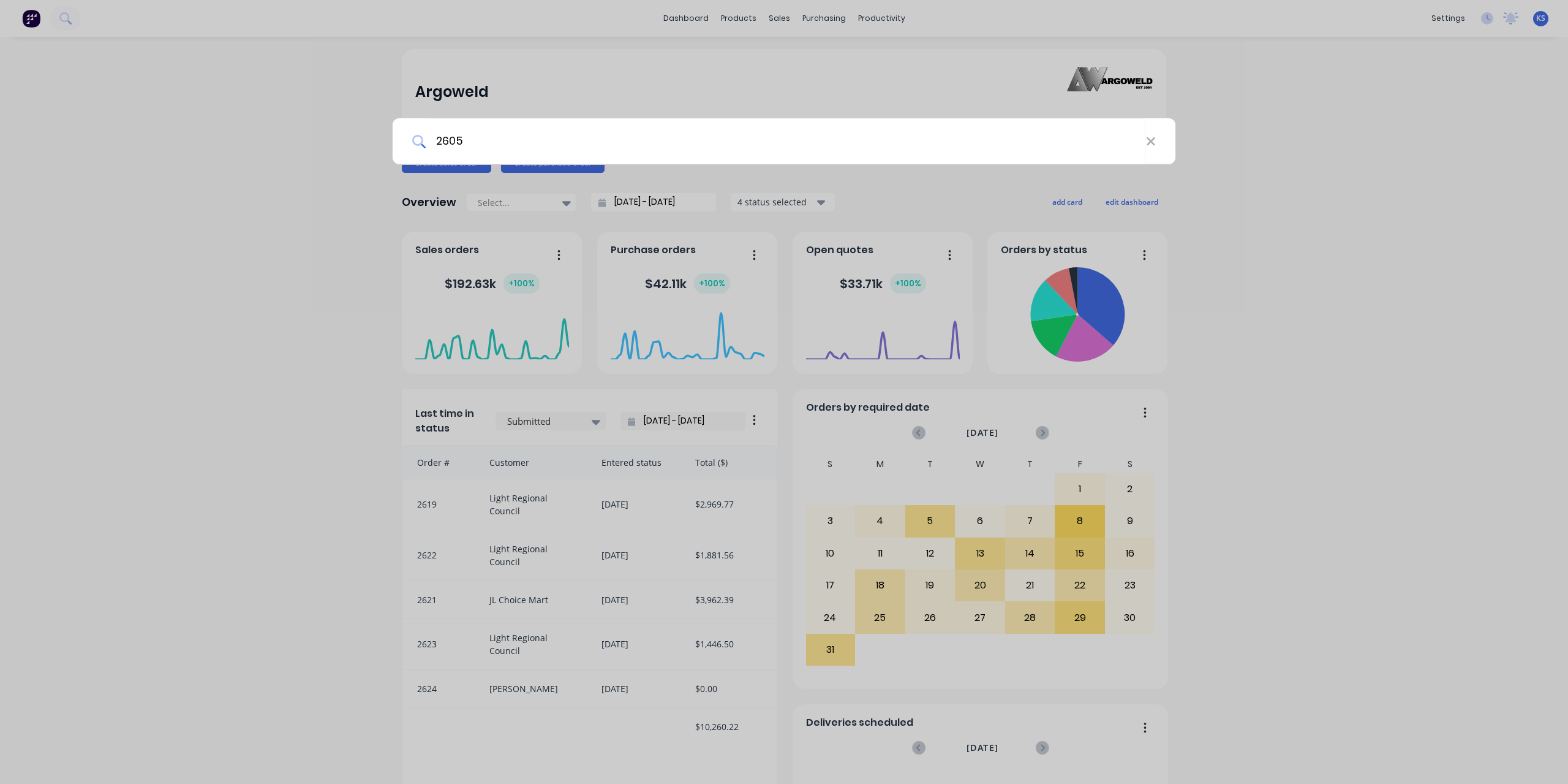
type input "2605"
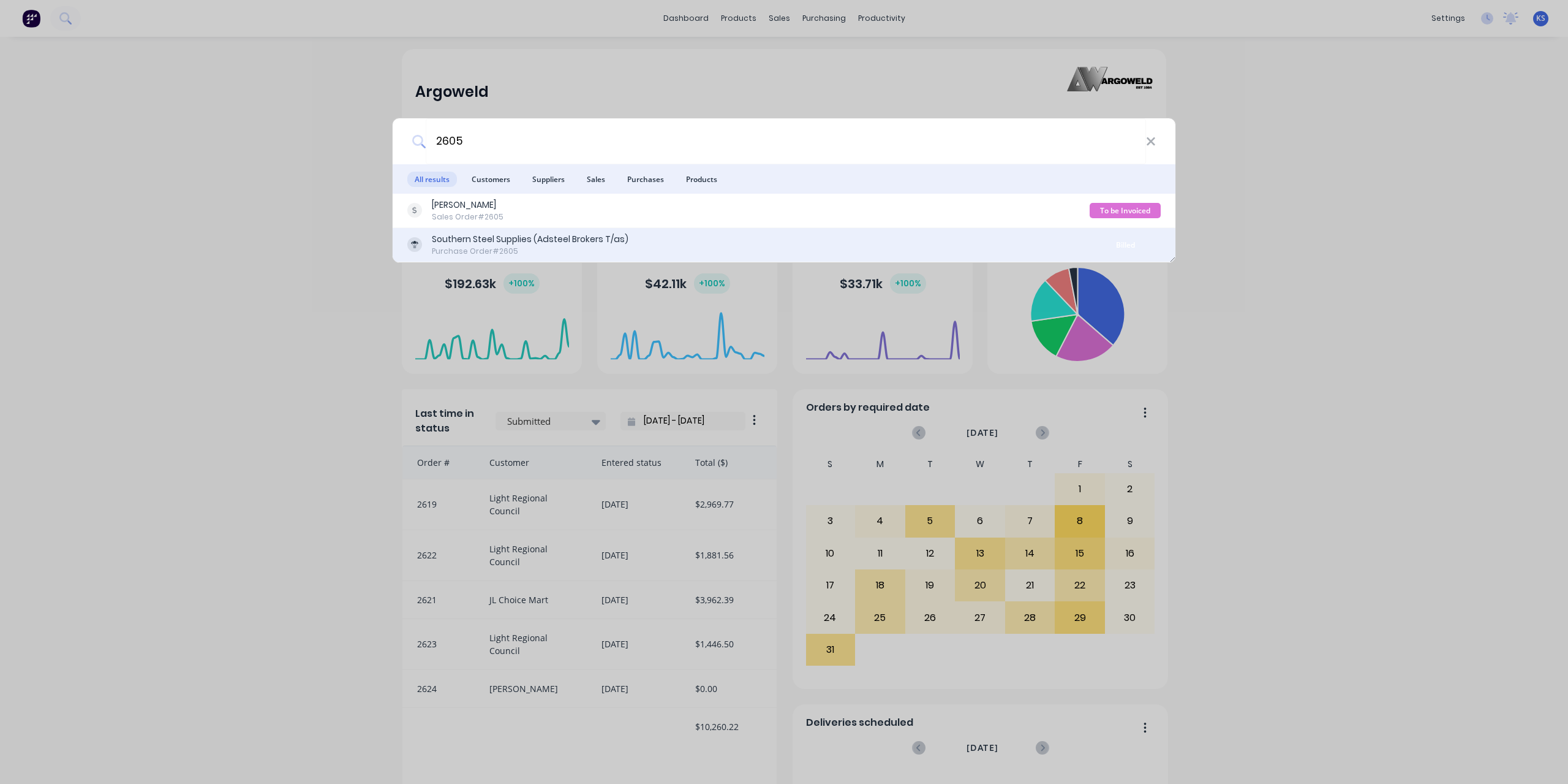
click at [525, 251] on div "Purchase Order #2605" at bounding box center [531, 251] width 197 height 11
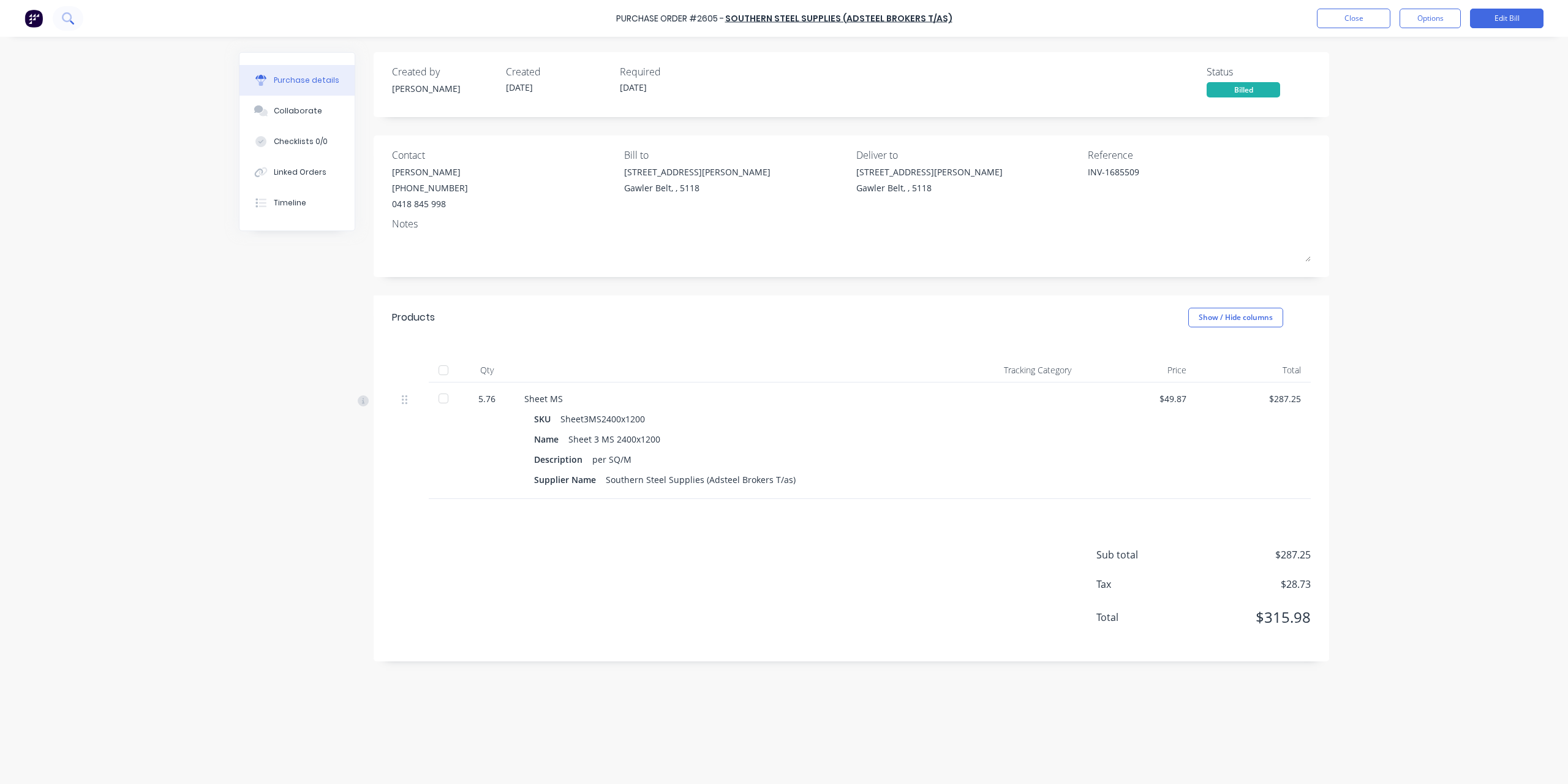
click at [82, 19] on button at bounding box center [68, 18] width 30 height 24
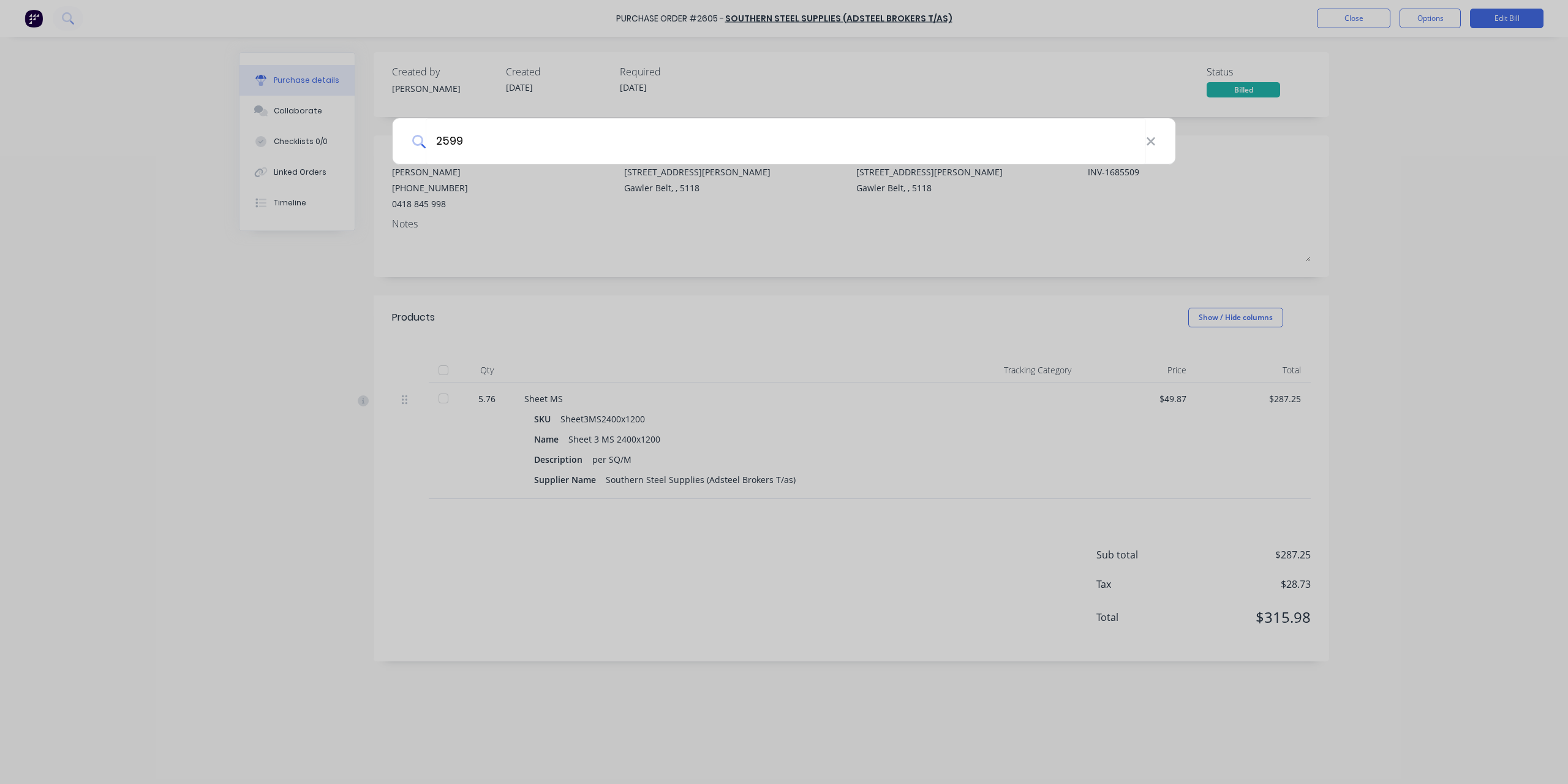
type input "2599"
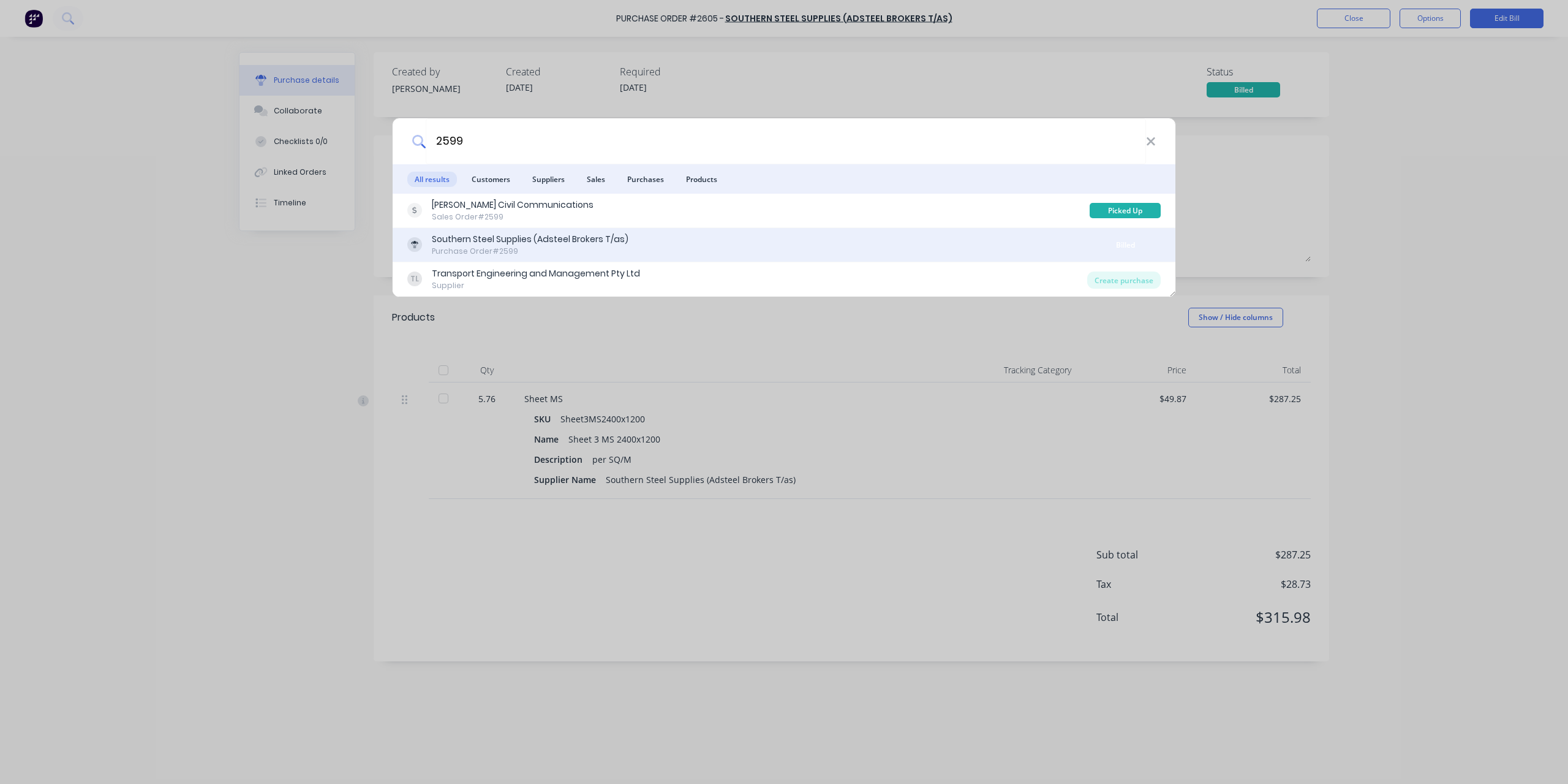
click at [520, 256] on div "Purchase Order #2599" at bounding box center [531, 251] width 197 height 11
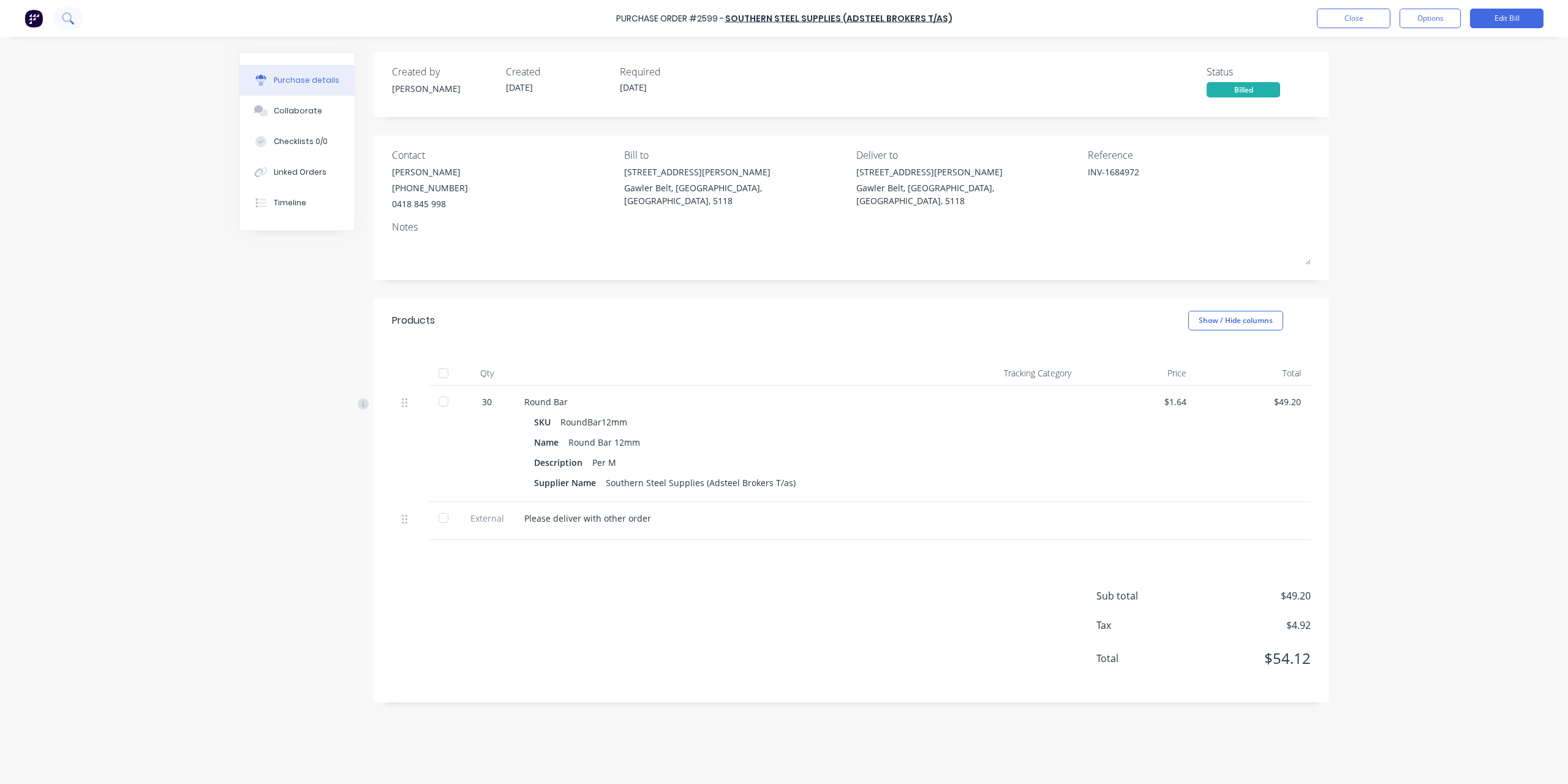
click at [68, 21] on icon at bounding box center [66, 17] width 10 height 10
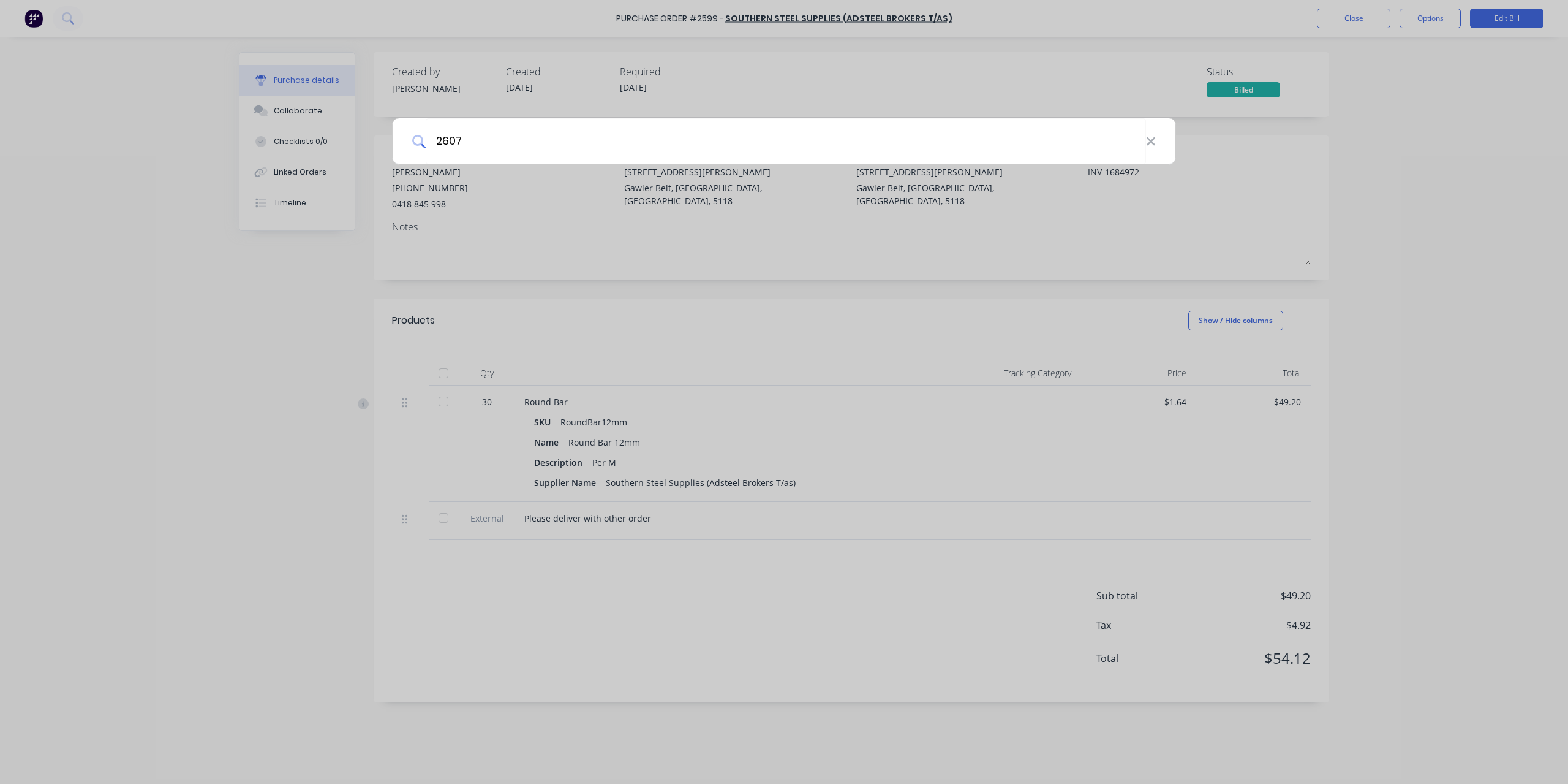
type input "2607"
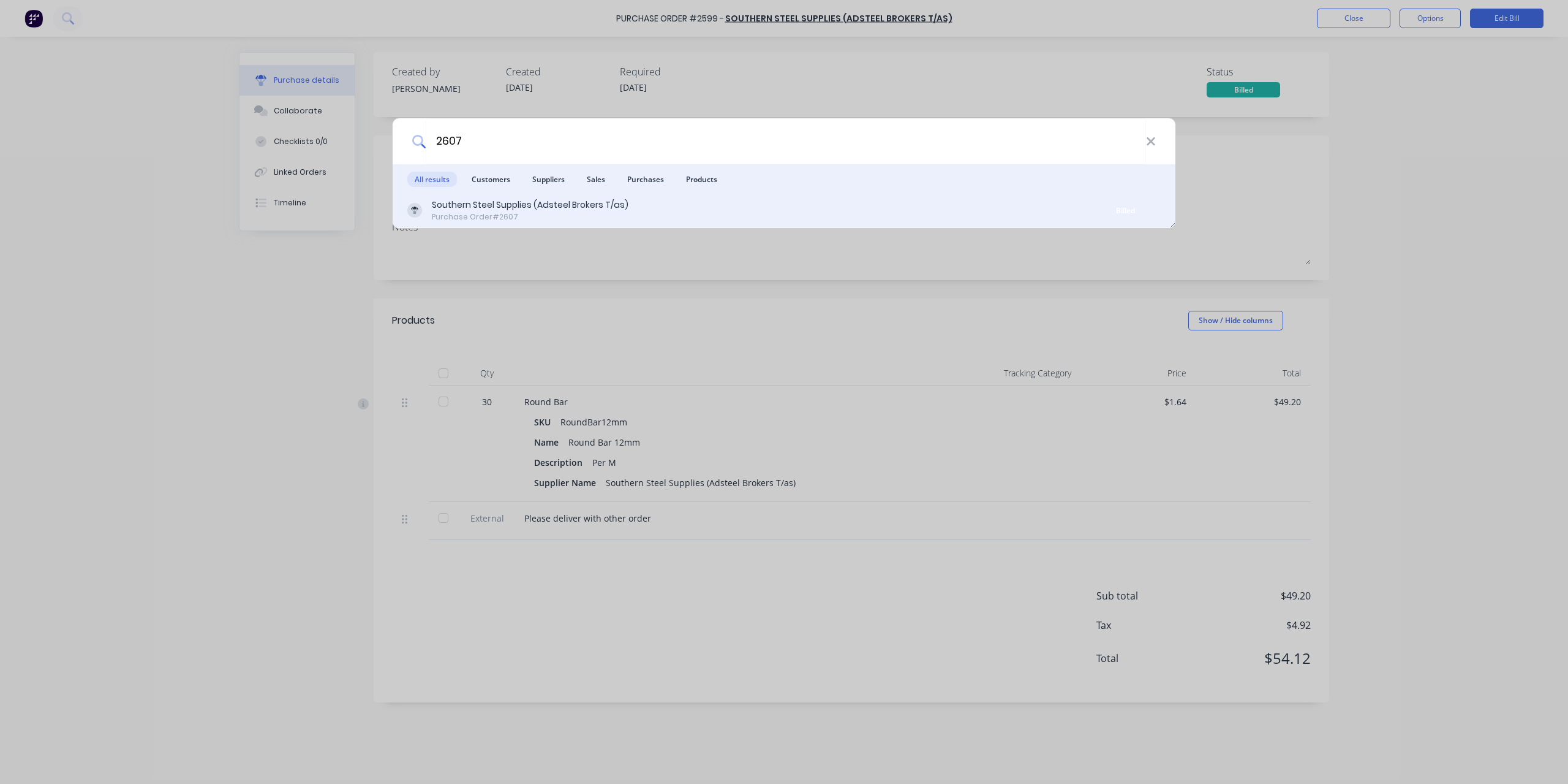
click at [544, 204] on div "Southern Steel Supplies (Adsteel Brokers T/as)" at bounding box center [531, 204] width 197 height 13
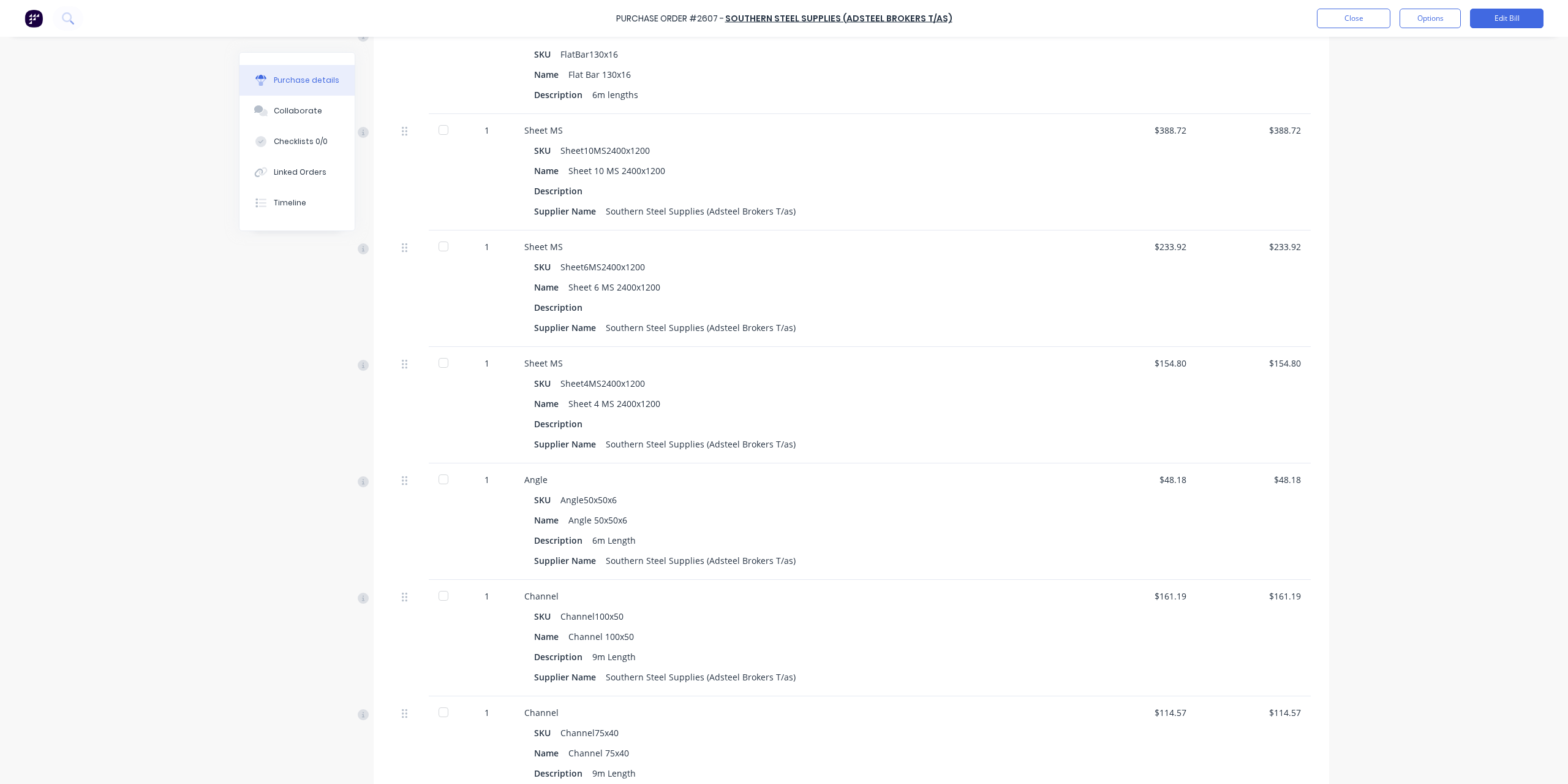
scroll to position [307, 0]
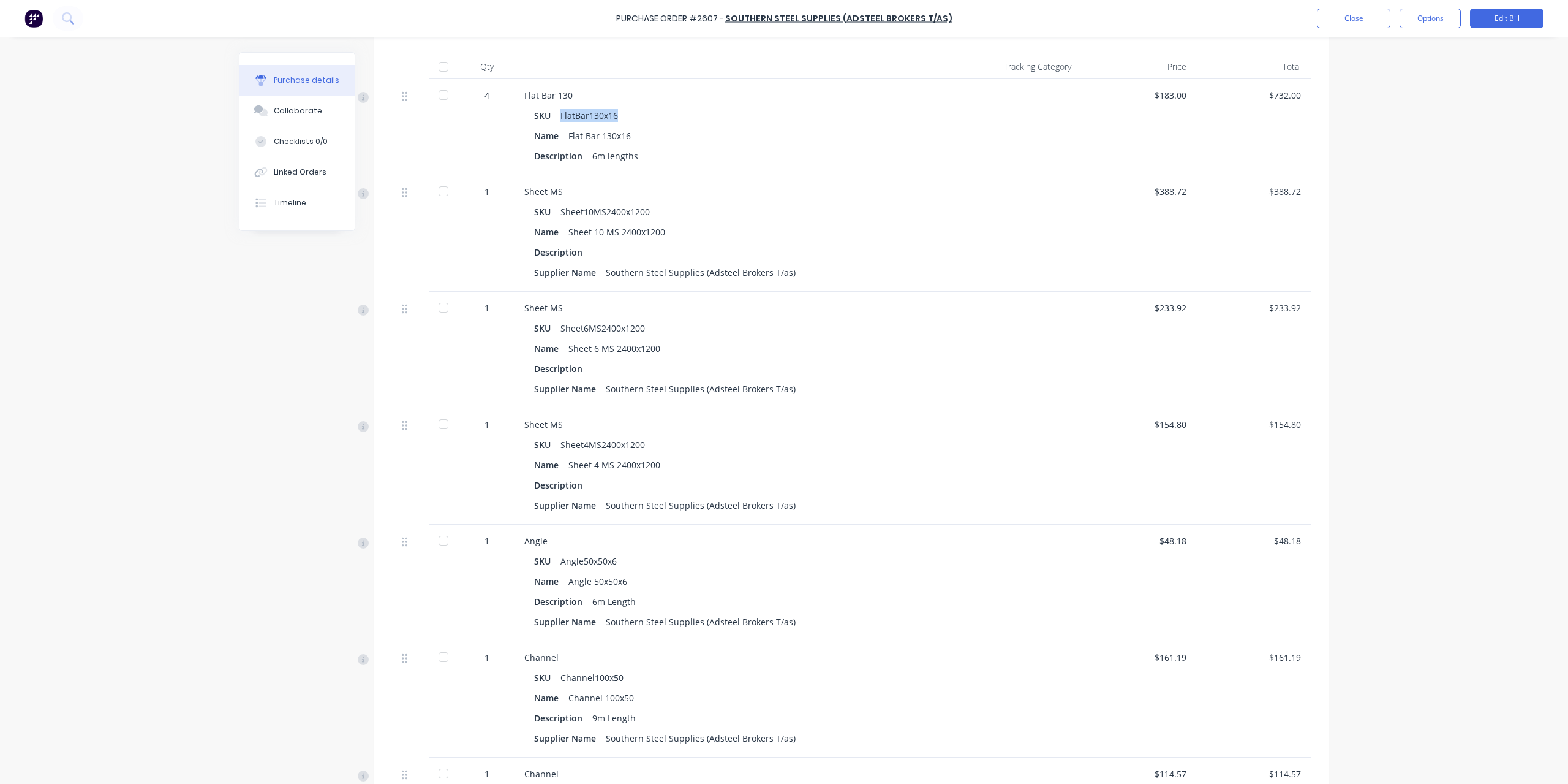
drag, startPoint x: 556, startPoint y: 111, endPoint x: 622, endPoint y: 111, distance: 66.0
click at [622, 111] on div "SKU FlatBar130x16" at bounding box center [729, 115] width 390 height 18
copy div "FlatBar130x16"
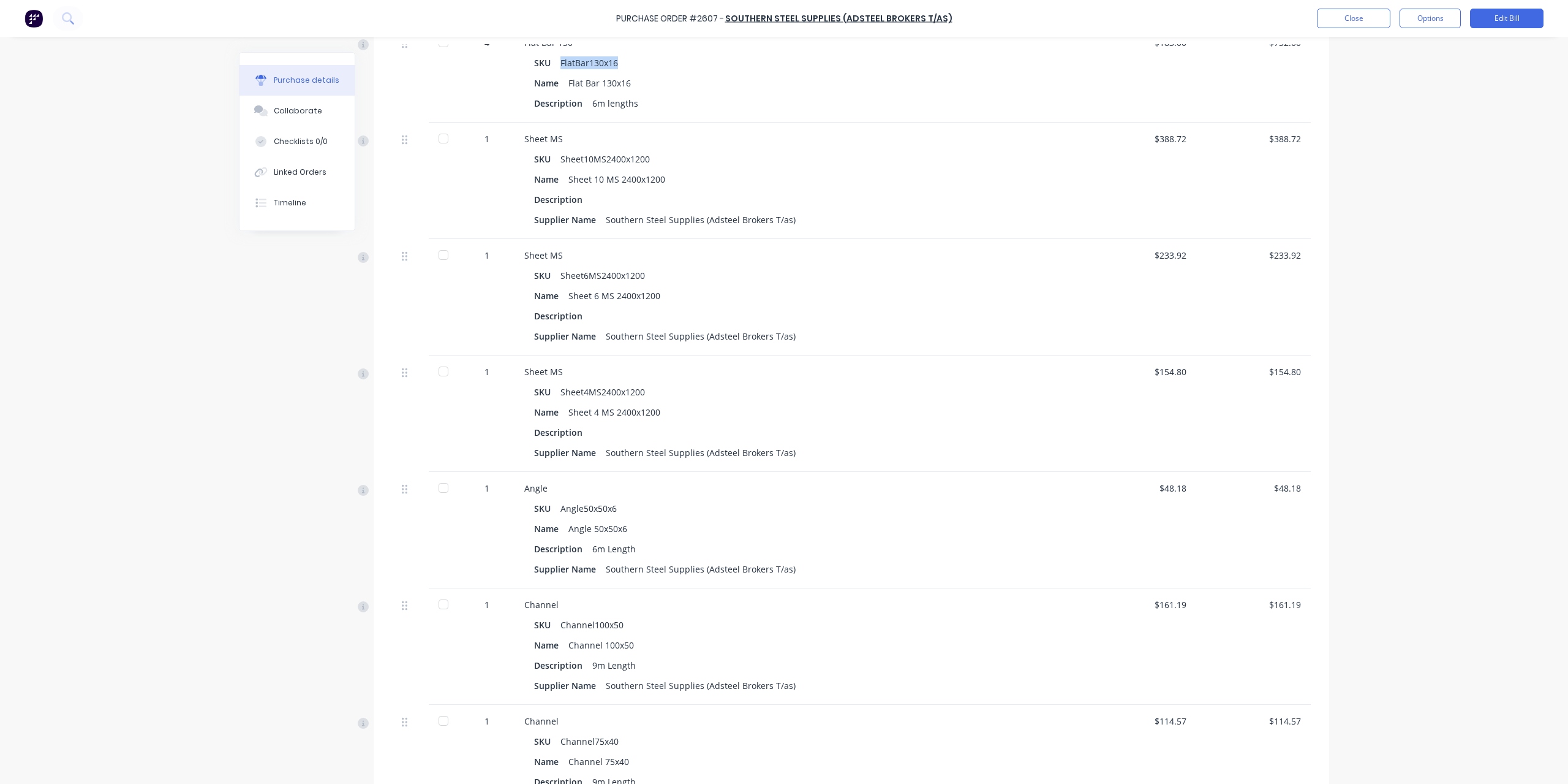
scroll to position [298, 0]
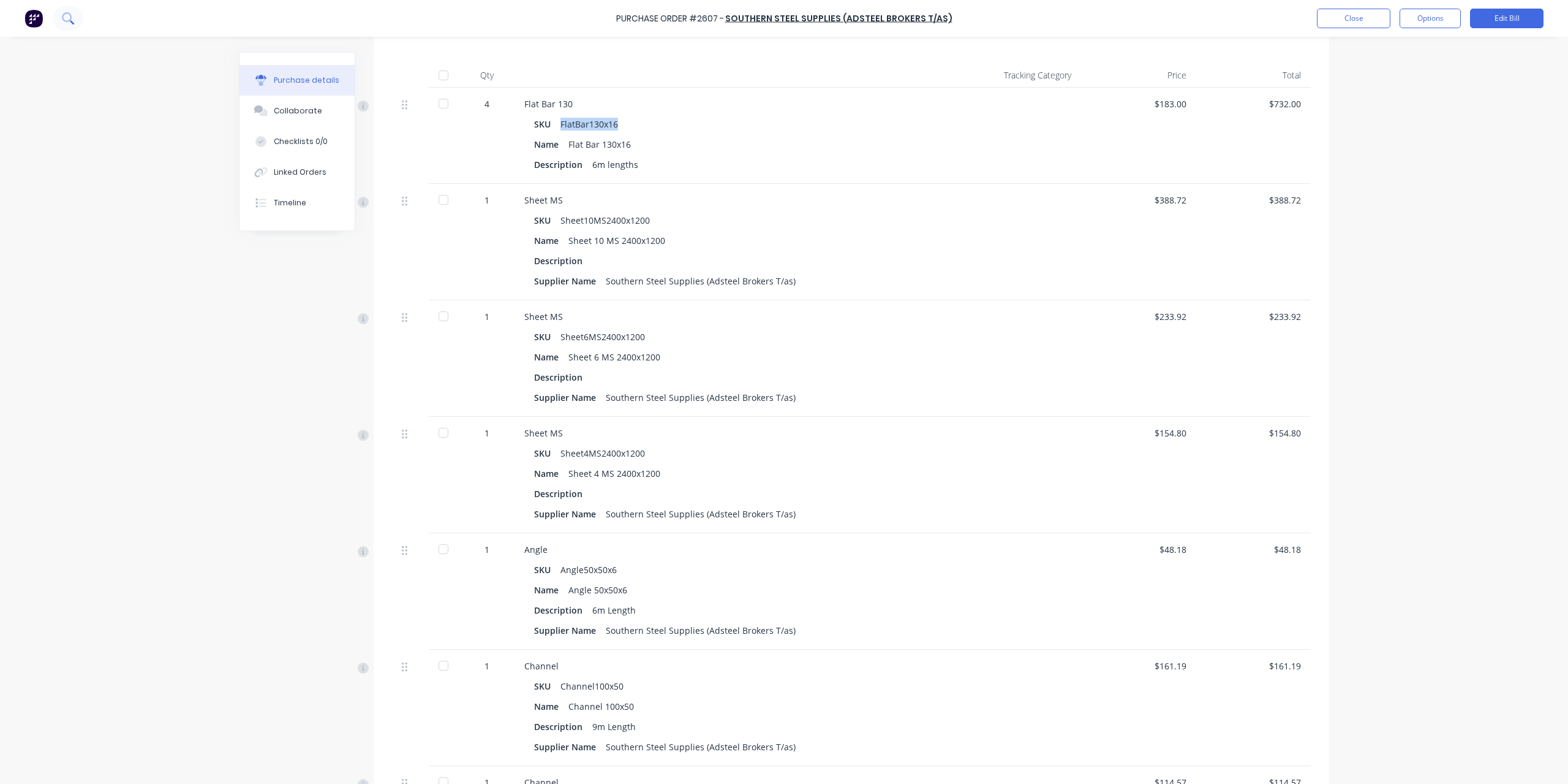
click at [79, 24] on button at bounding box center [68, 18] width 30 height 24
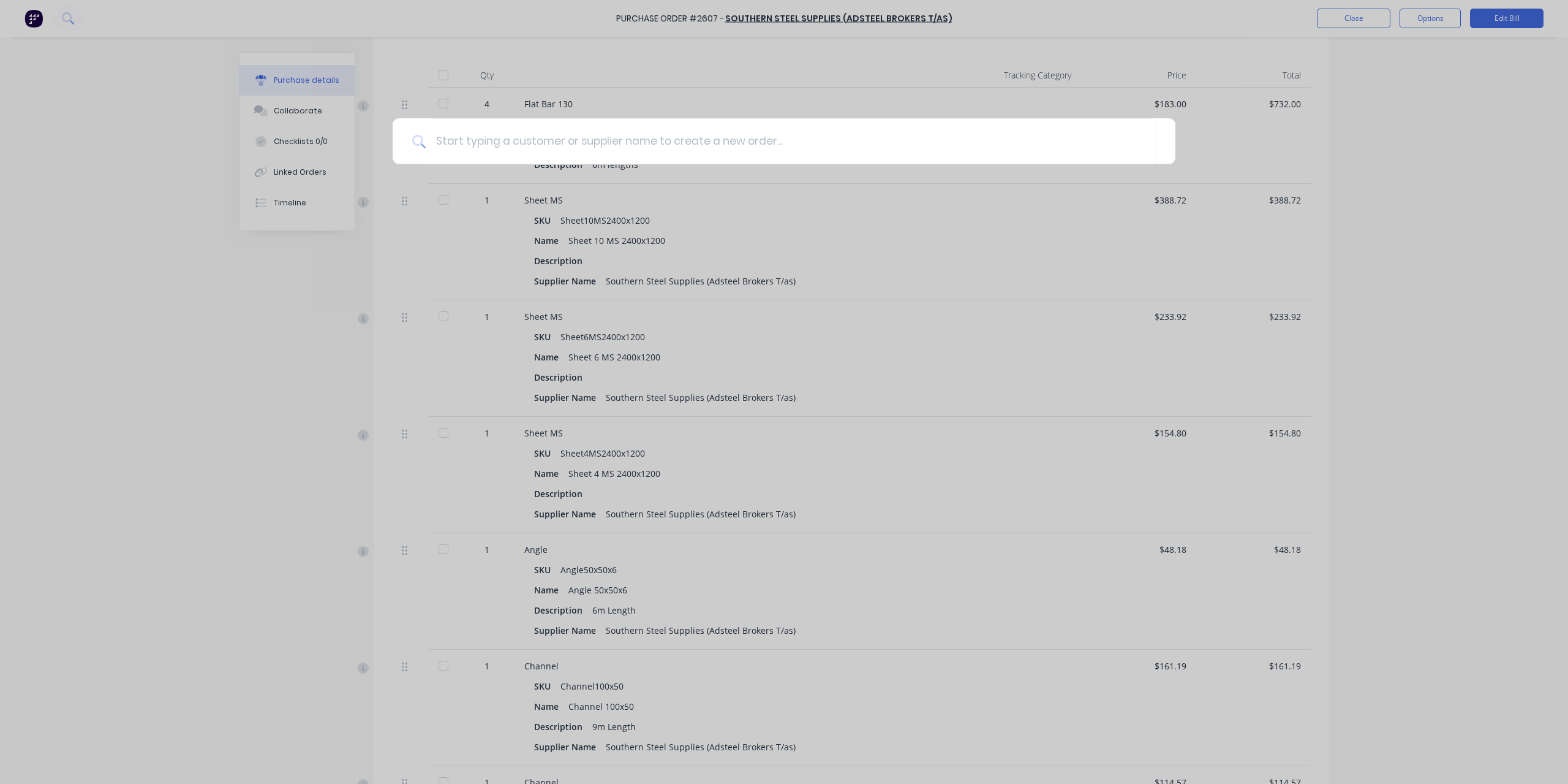
click at [223, 461] on div at bounding box center [784, 392] width 1568 height 784
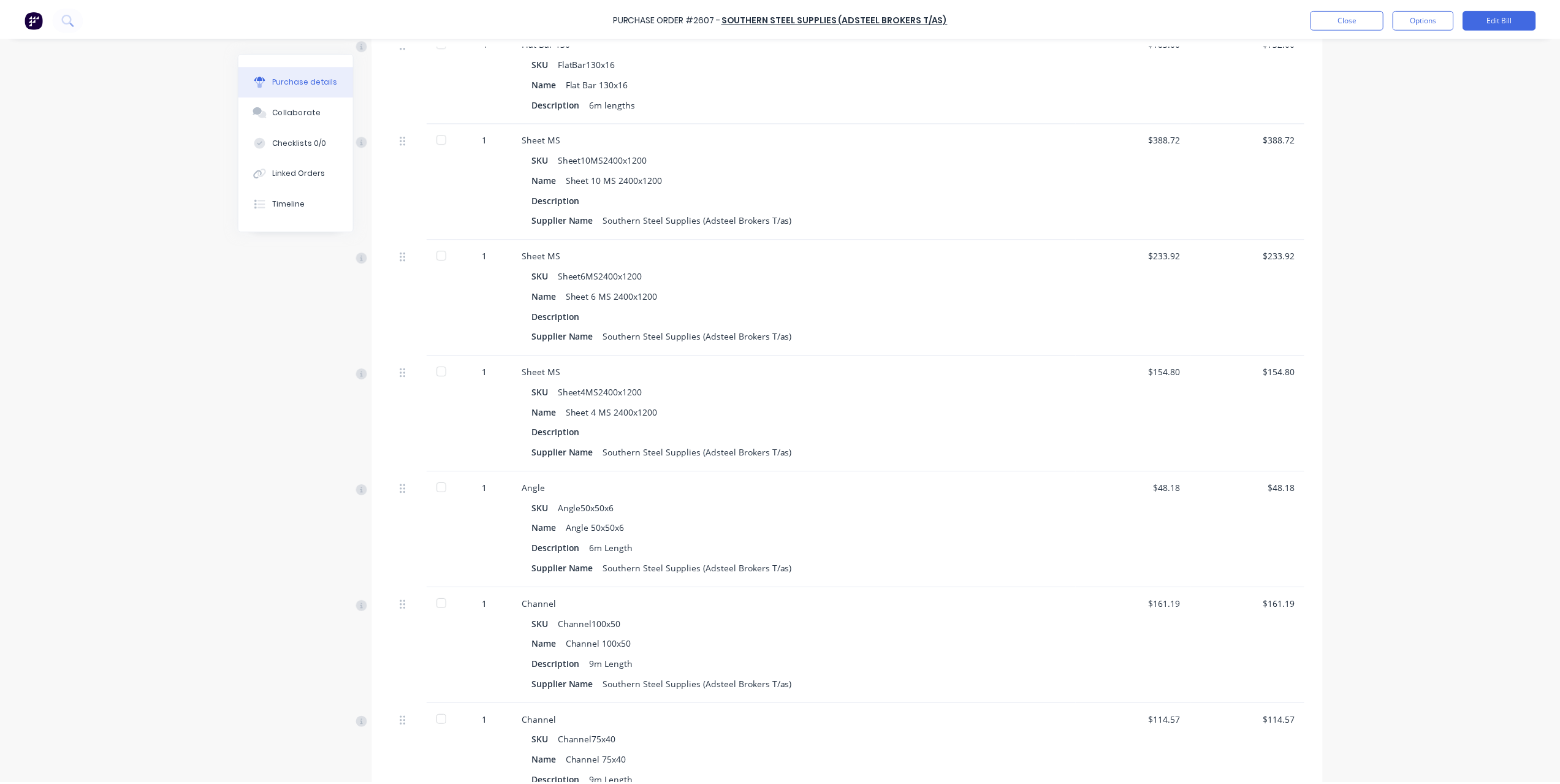
scroll to position [0, 0]
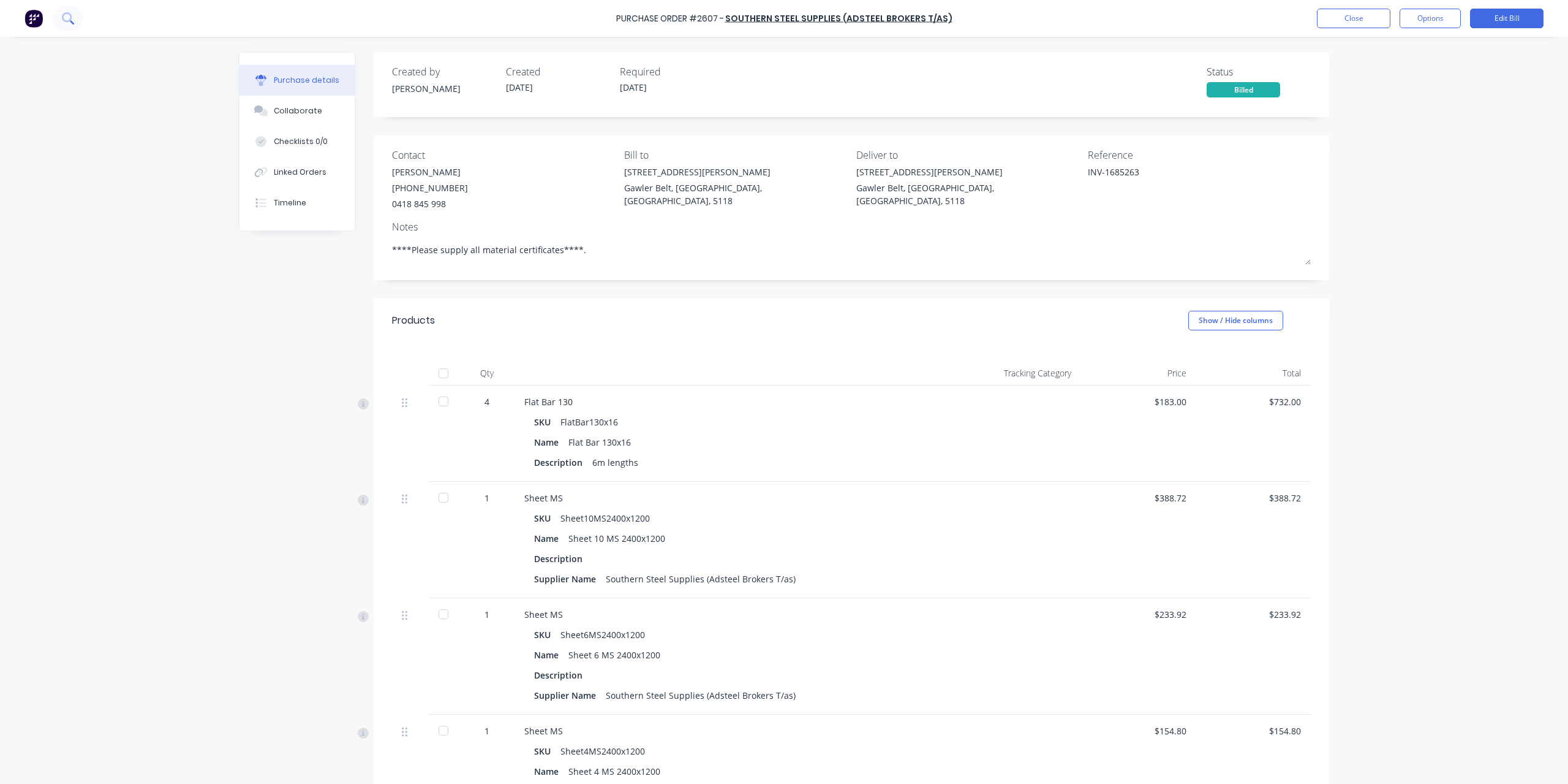
click at [69, 23] on icon at bounding box center [67, 18] width 11 height 11
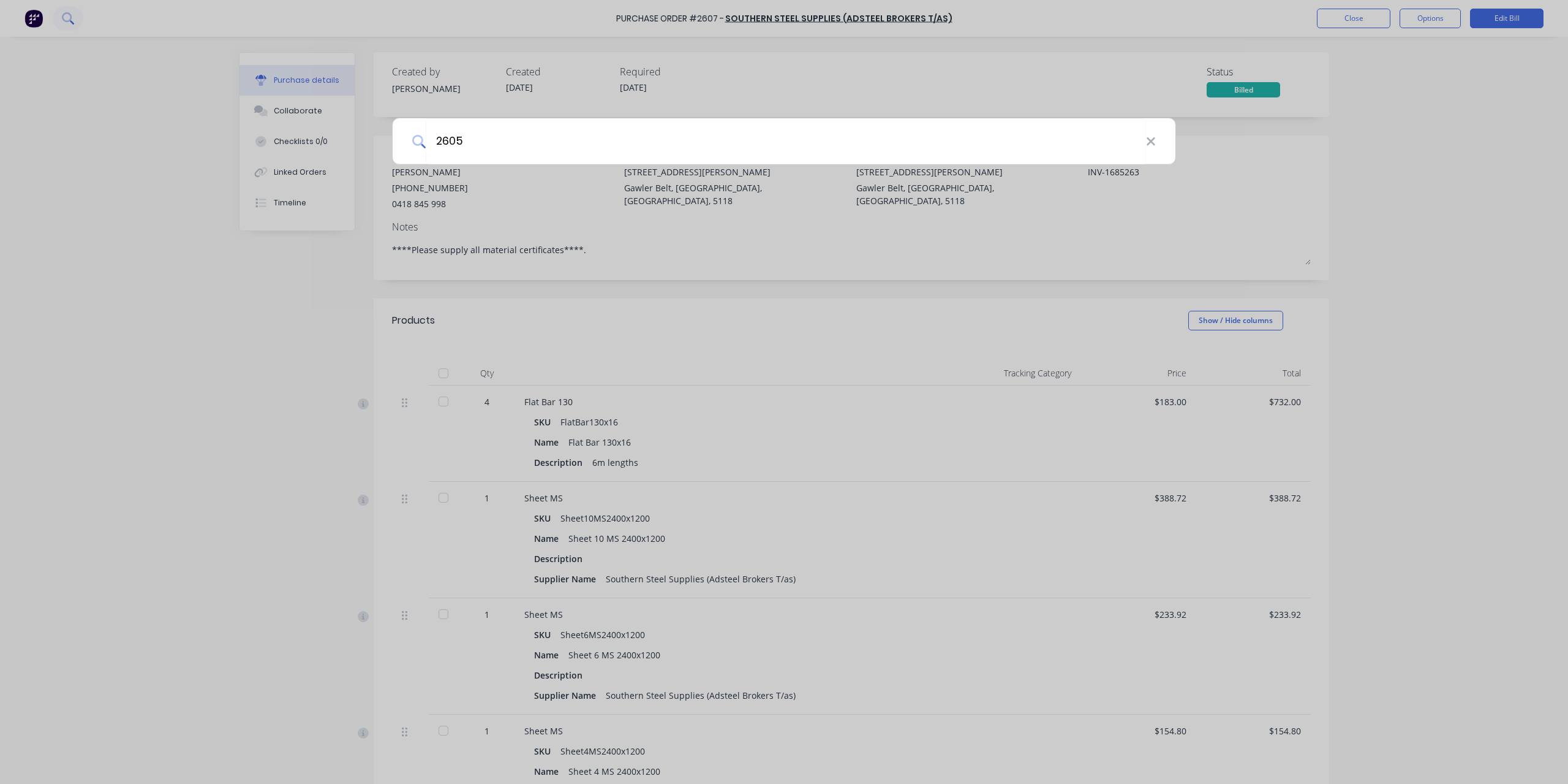
type input "2605"
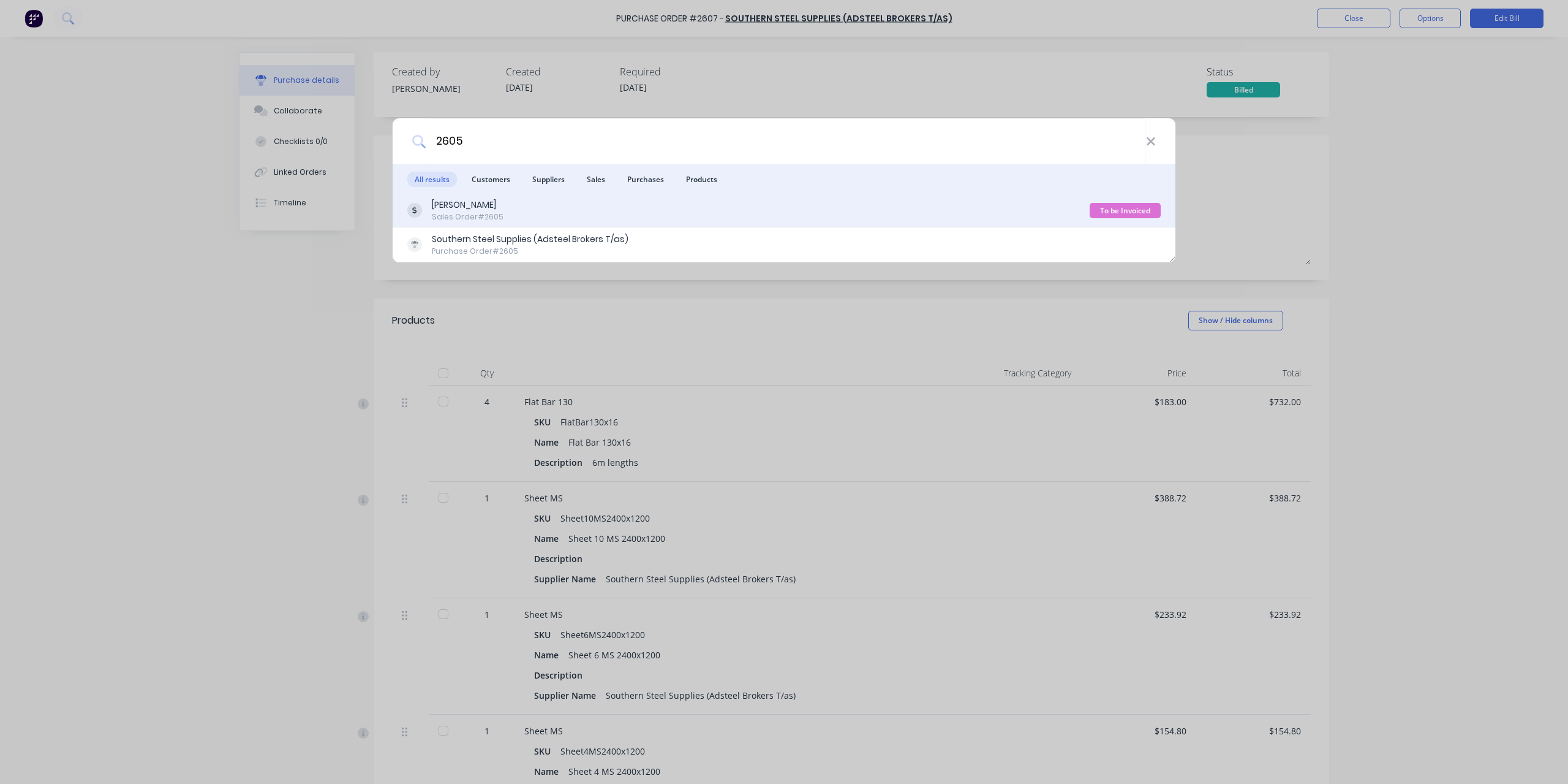
click at [453, 214] on div "Sales Order #2605" at bounding box center [468, 217] width 72 height 11
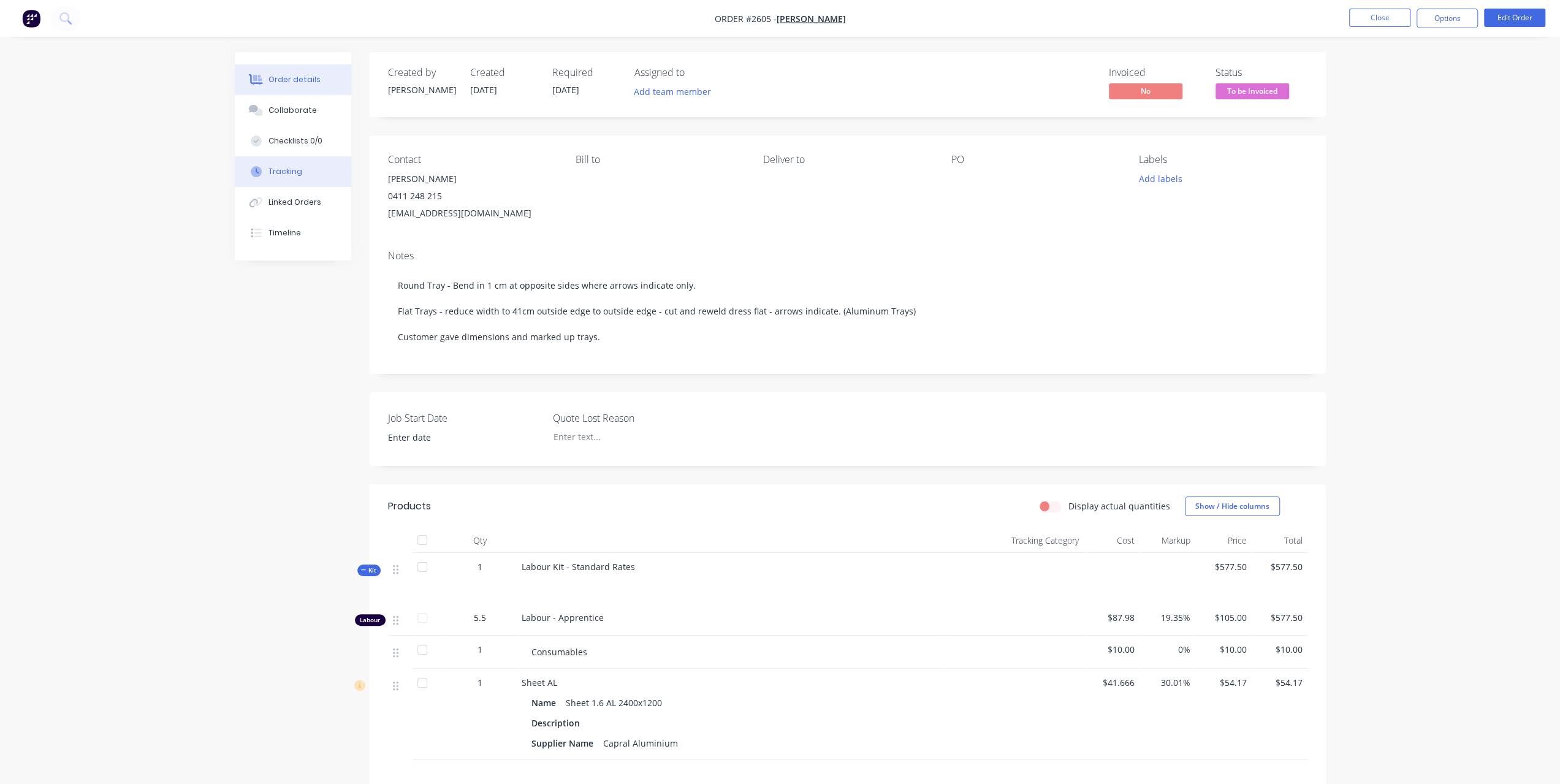
click at [292, 165] on button "Tracking" at bounding box center [293, 172] width 117 height 31
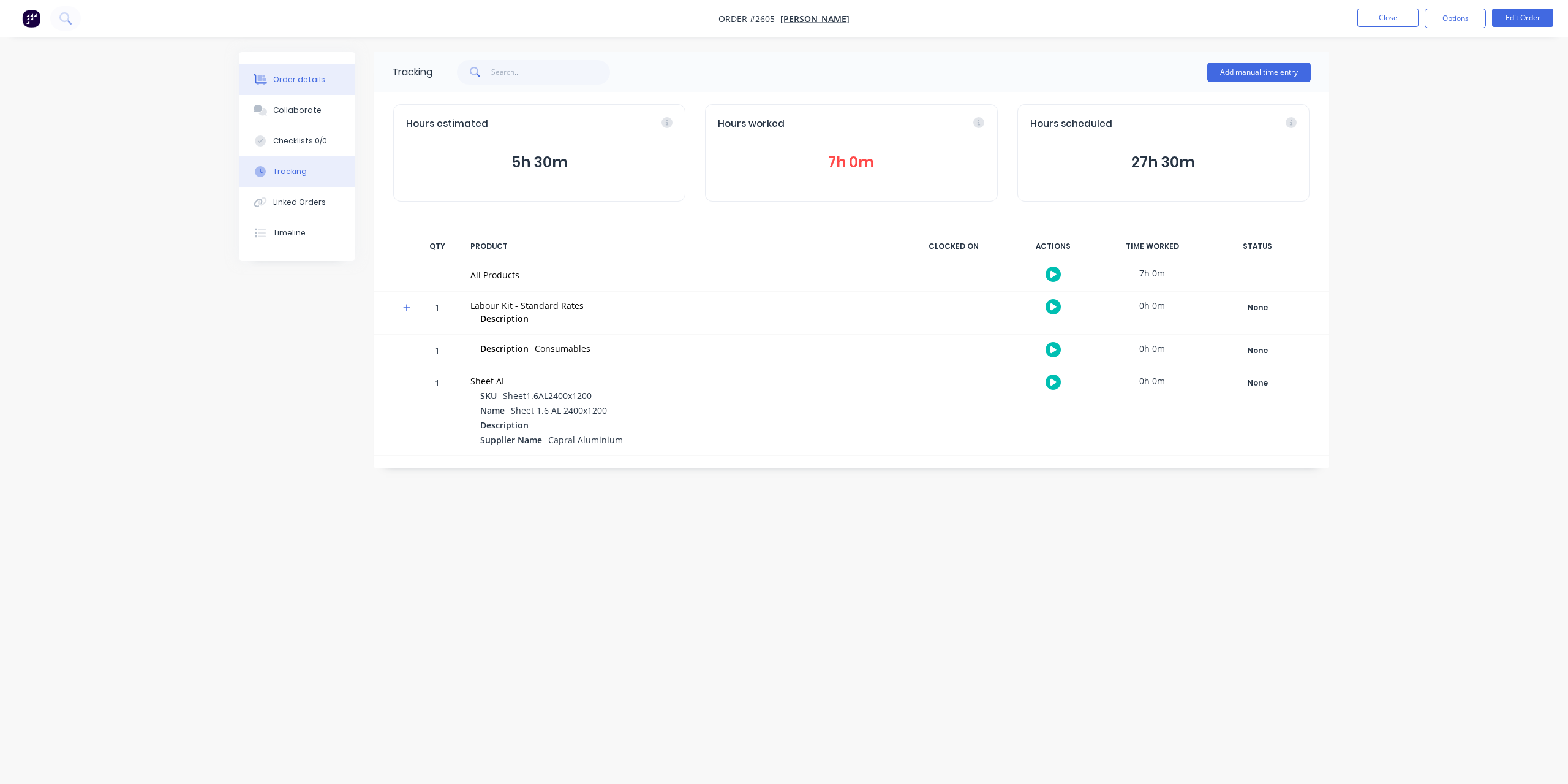
click at [322, 64] on button "Order details" at bounding box center [297, 79] width 117 height 31
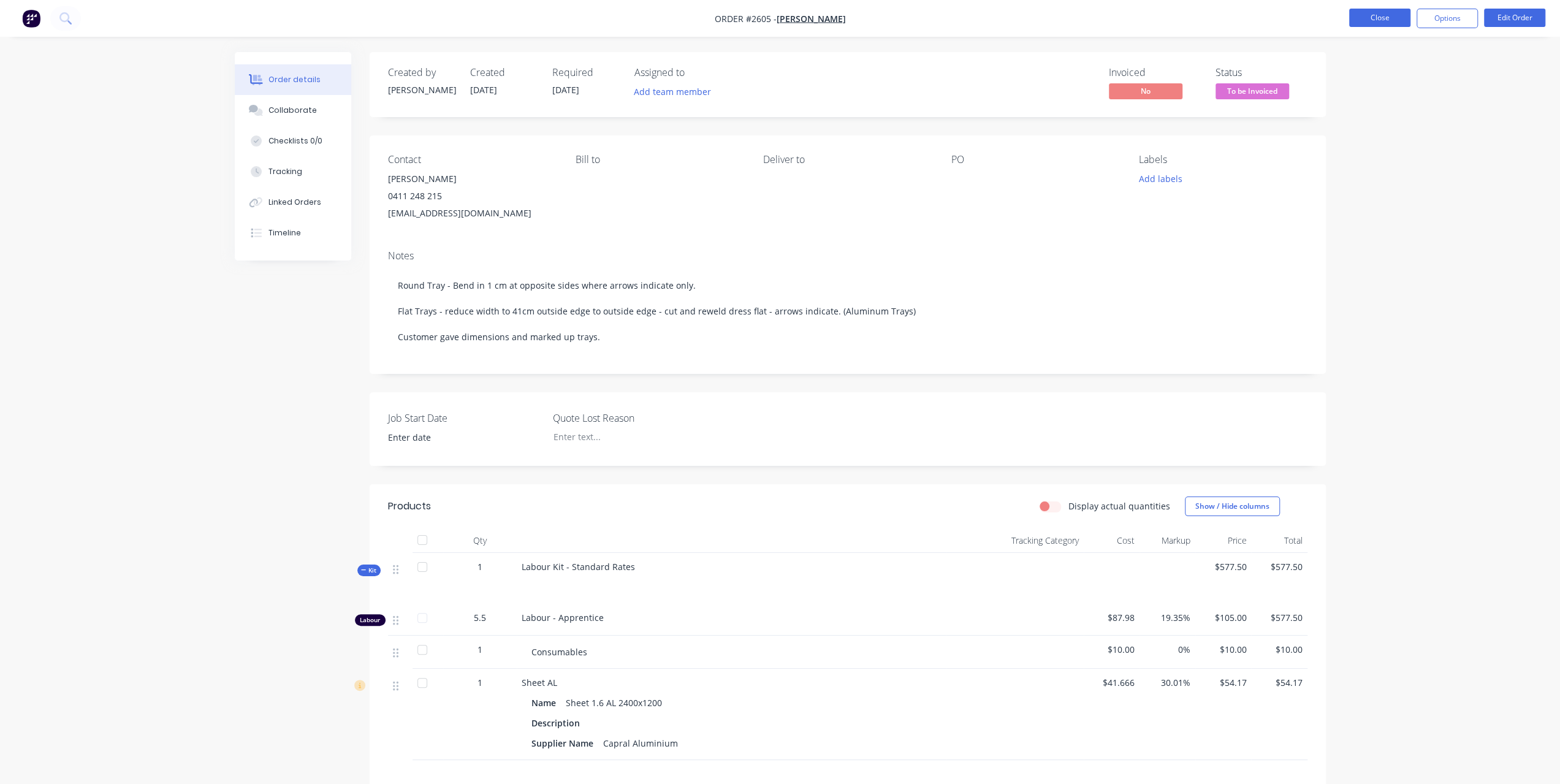
click at [1359, 11] on button "Close" at bounding box center [1380, 18] width 61 height 18
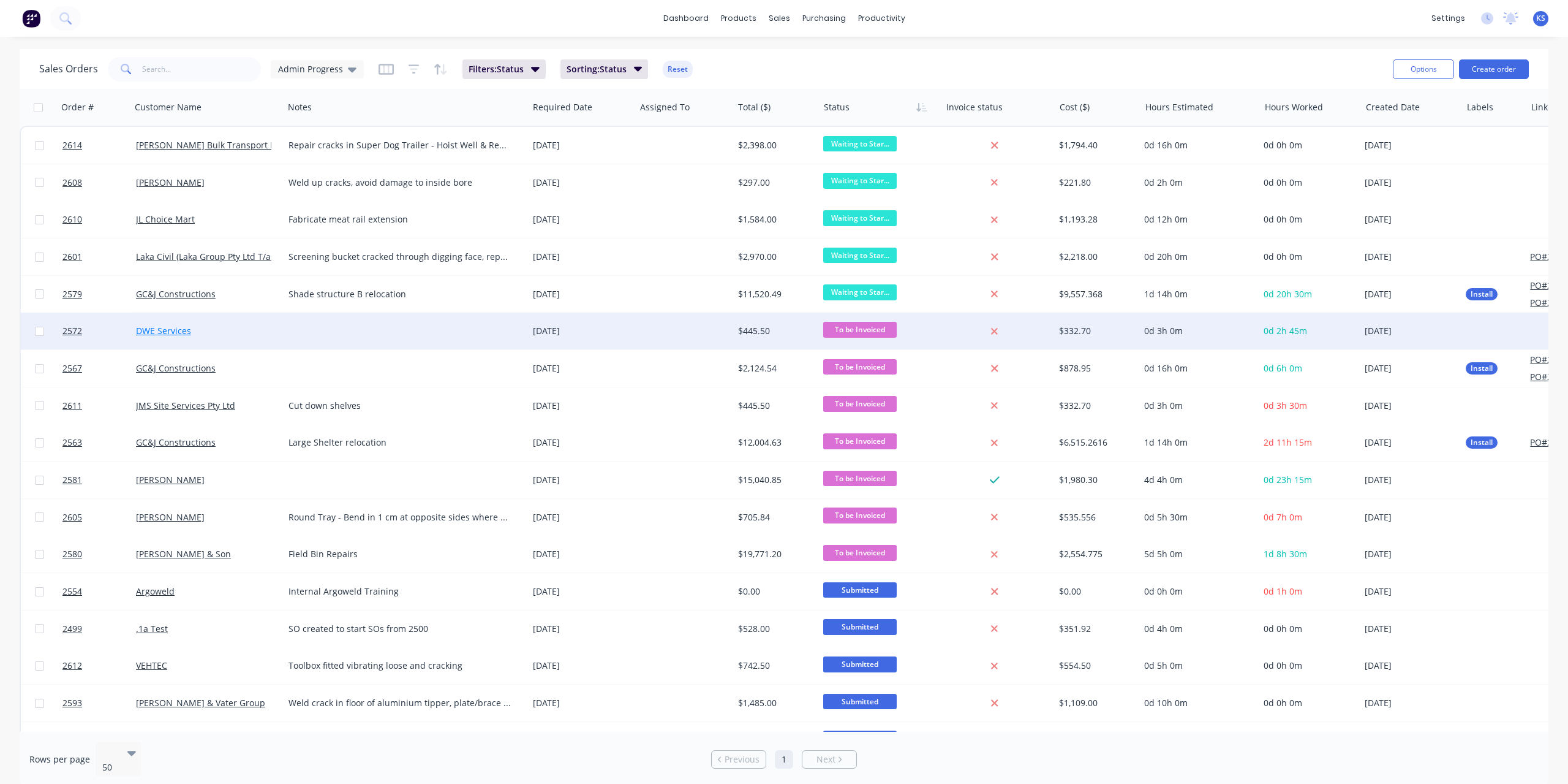
click at [174, 334] on link "DWE Services" at bounding box center [163, 330] width 55 height 11
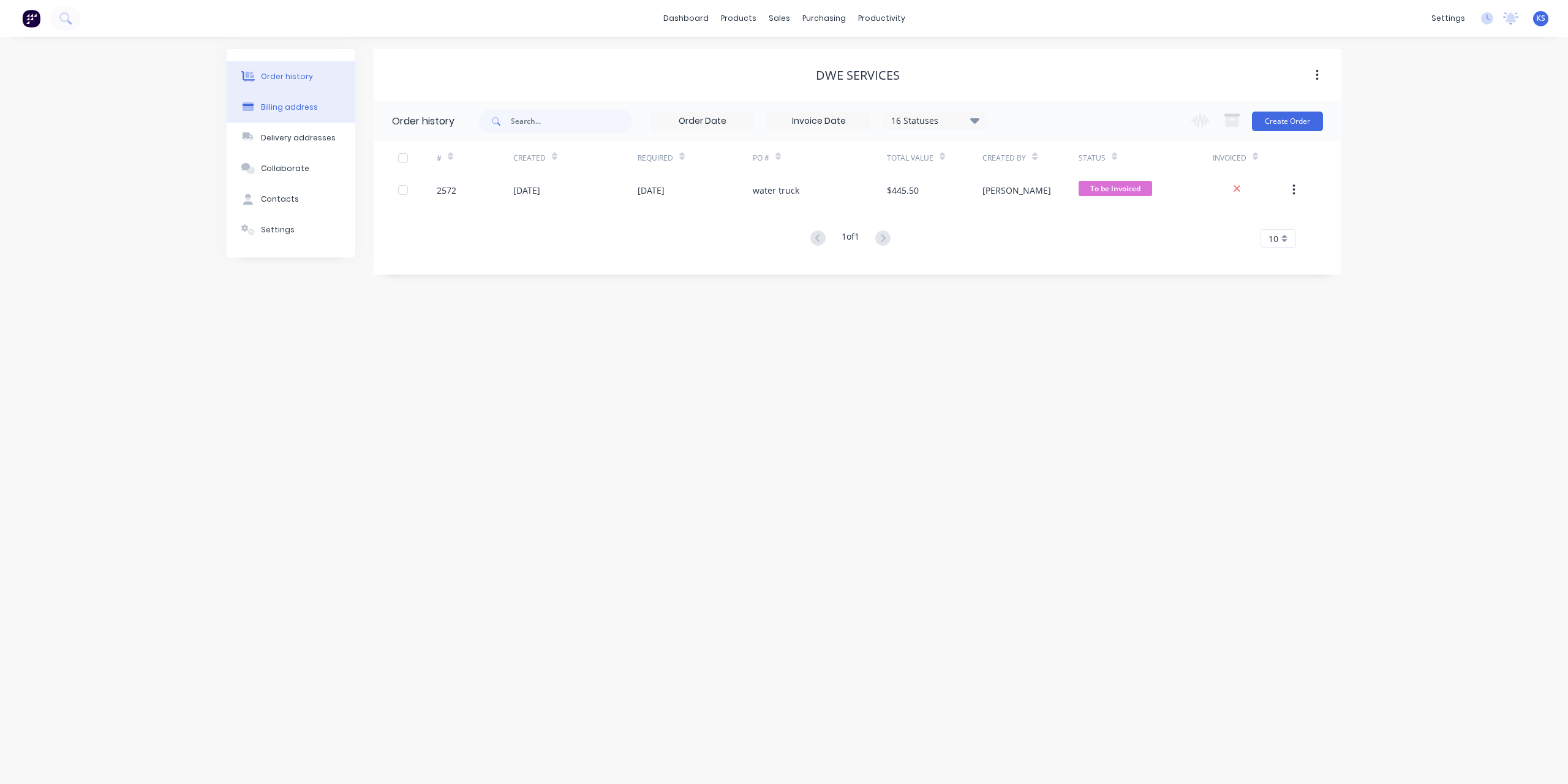
click at [283, 106] on div "Billing address" at bounding box center [289, 107] width 57 height 11
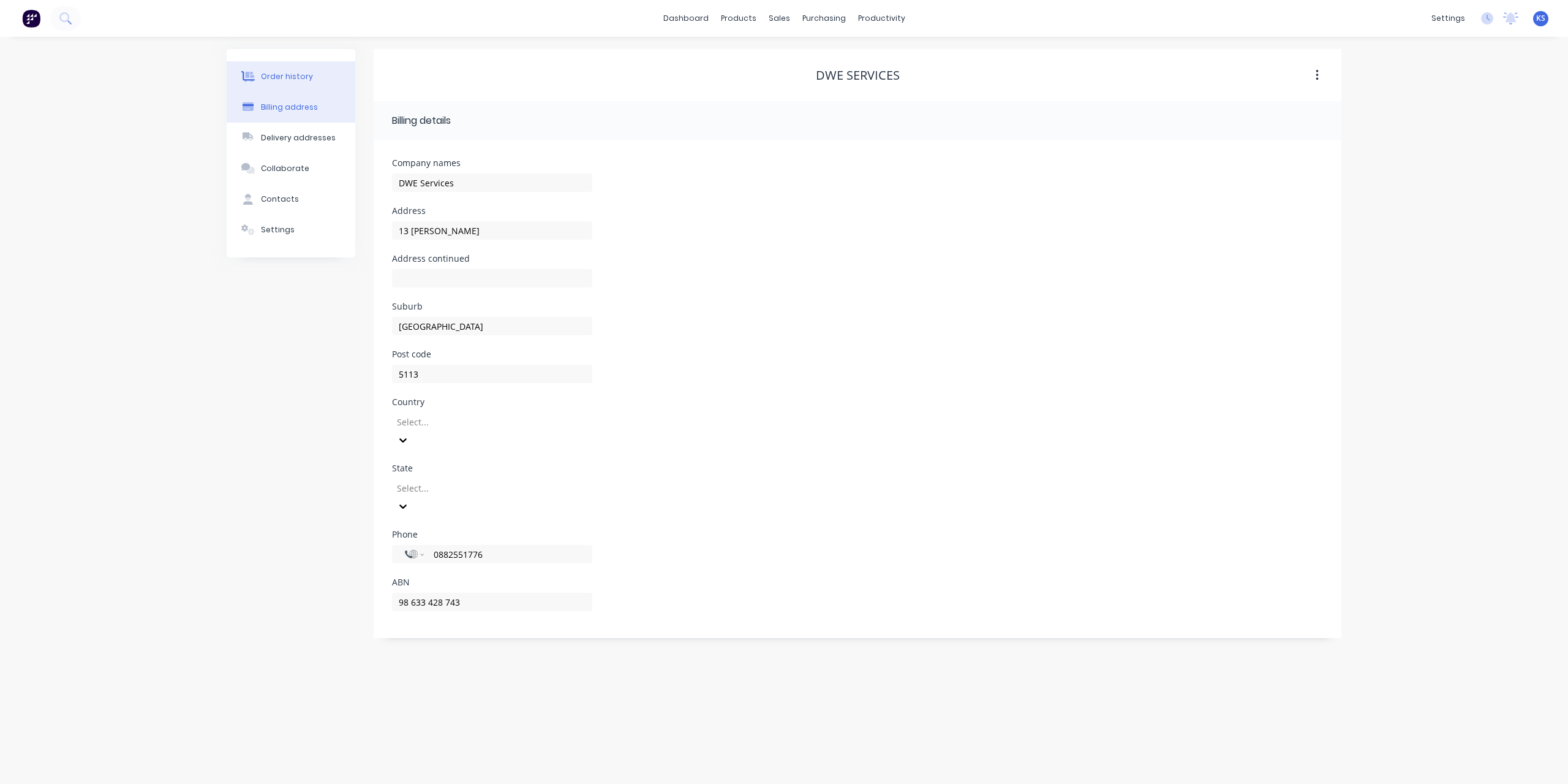
click at [287, 82] on button "Order history" at bounding box center [290, 76] width 129 height 31
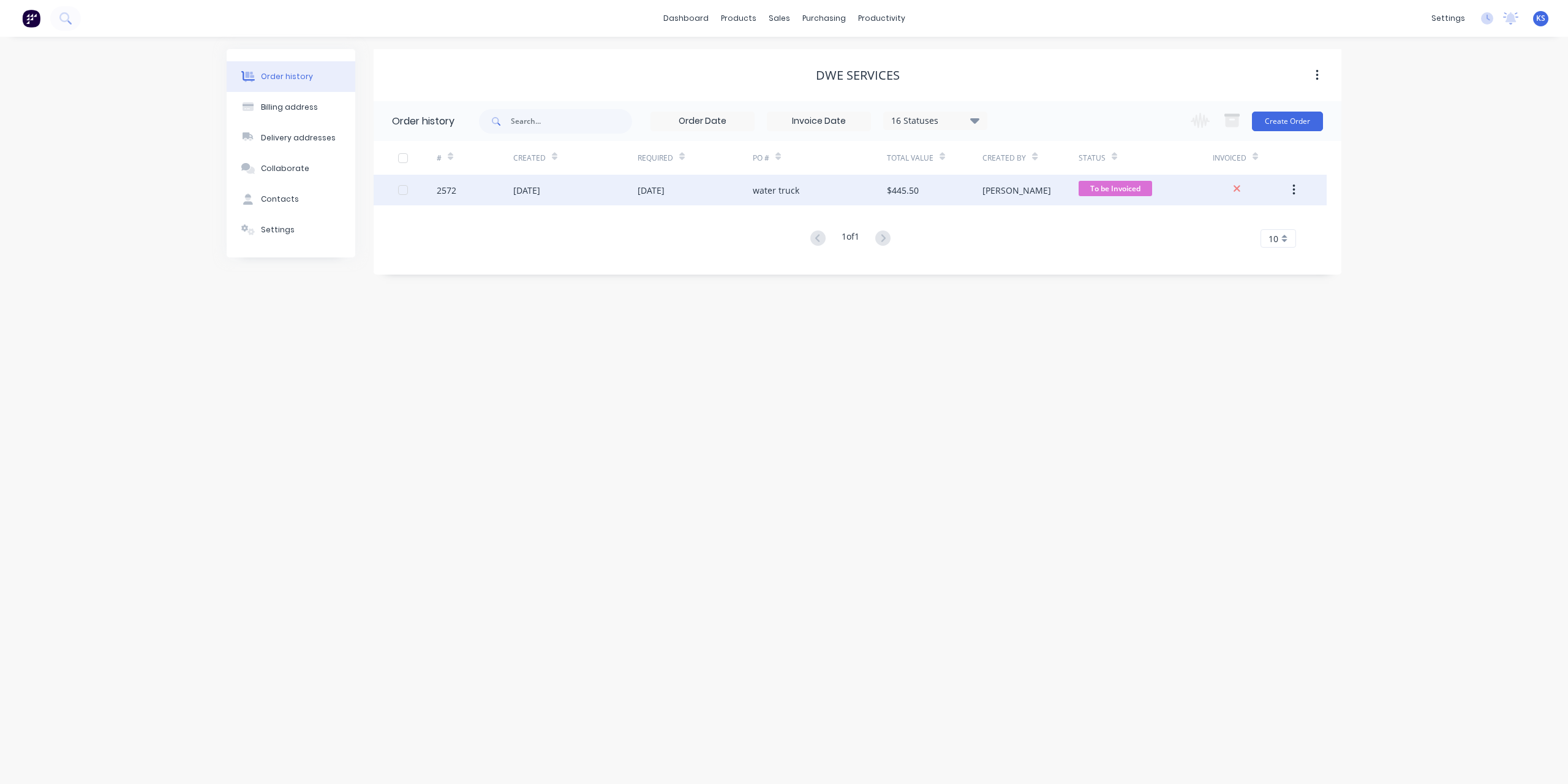
click at [507, 185] on div "2572" at bounding box center [475, 190] width 76 height 31
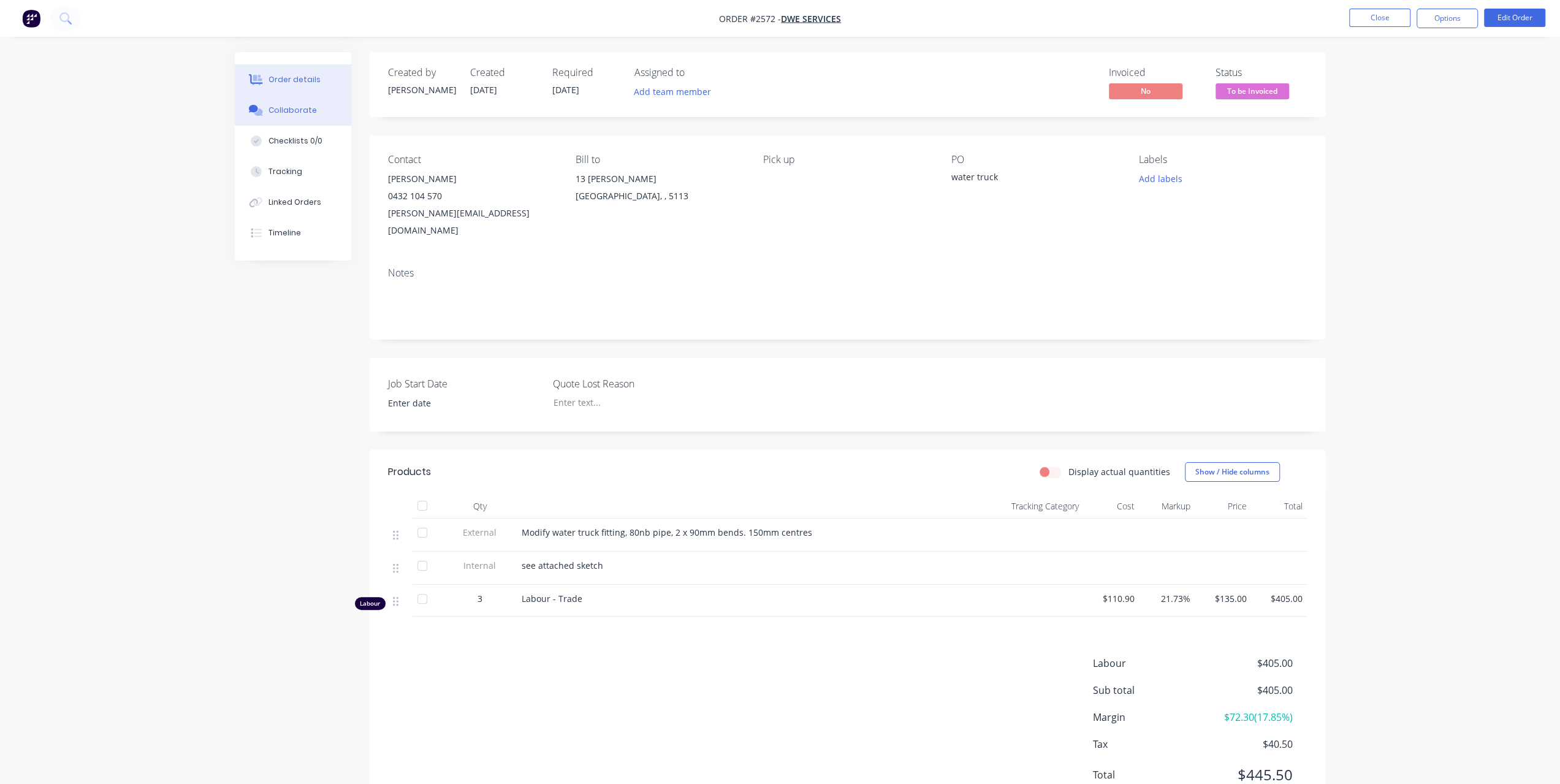
click at [287, 114] on div "Collaborate" at bounding box center [292, 110] width 48 height 11
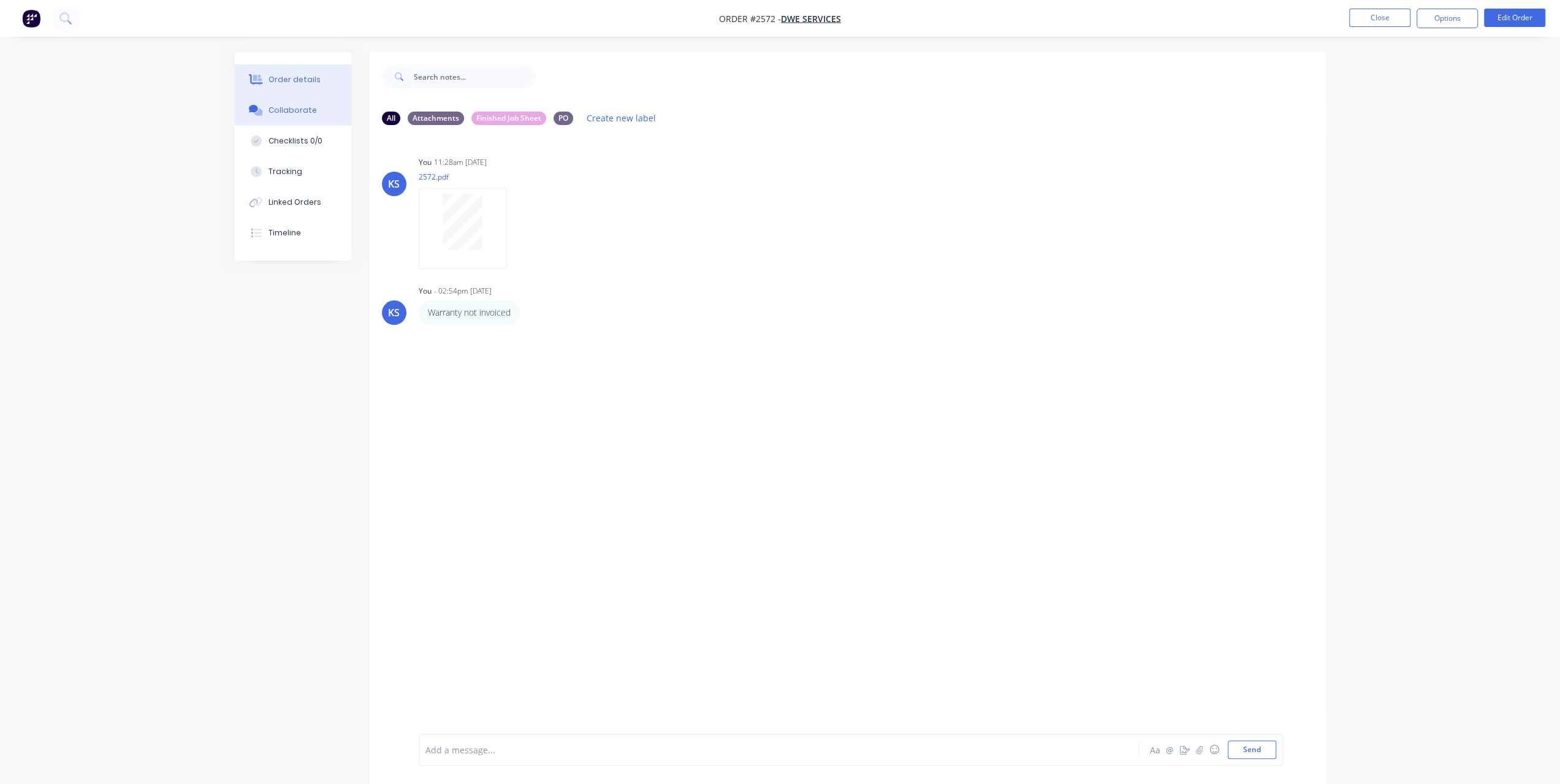
click at [288, 76] on div "Order details" at bounding box center [294, 79] width 52 height 11
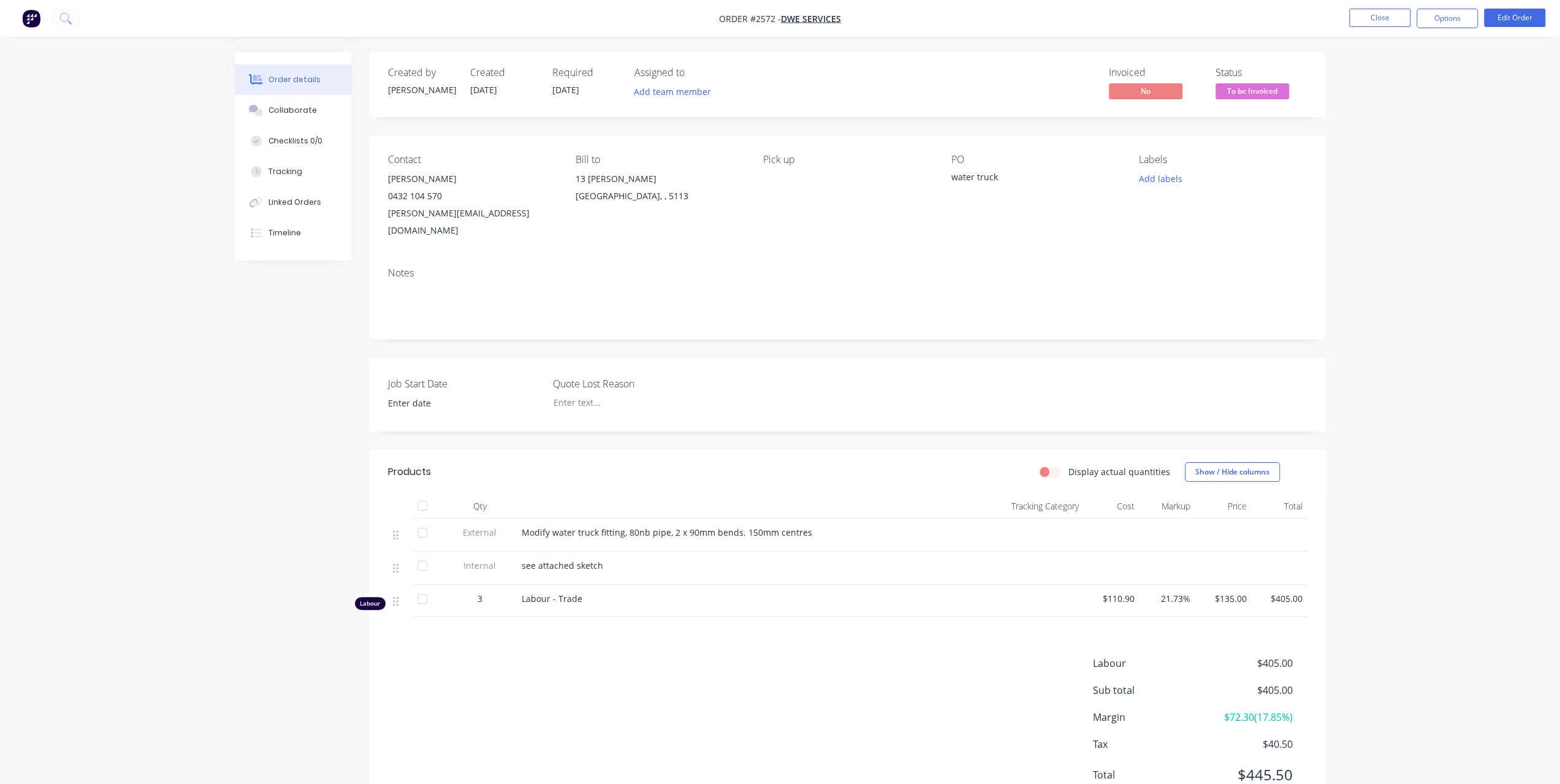
click at [1269, 92] on span "To be Invoiced" at bounding box center [1253, 91] width 73 height 15
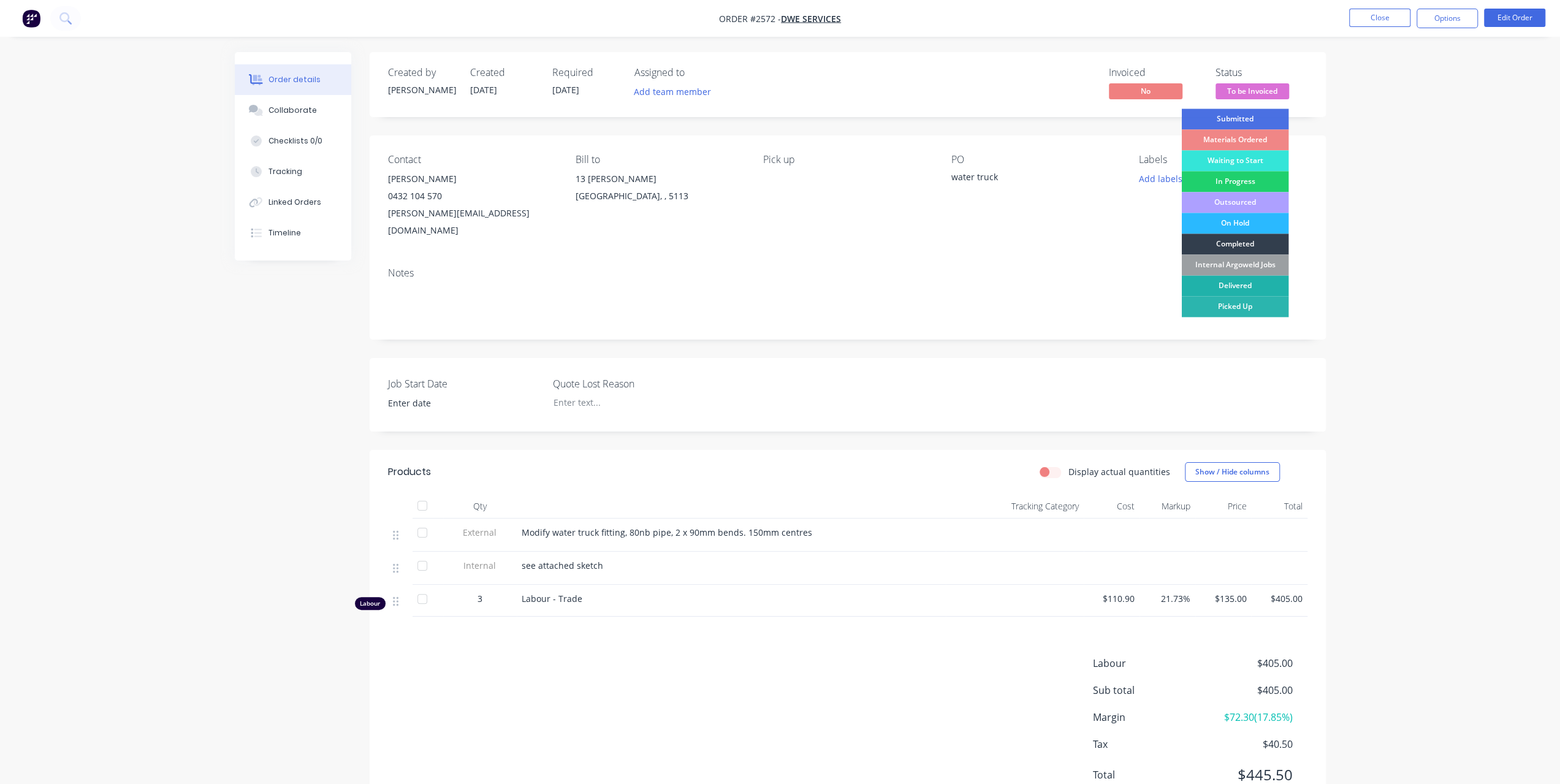
click at [1246, 284] on div "Delivered" at bounding box center [1235, 285] width 108 height 21
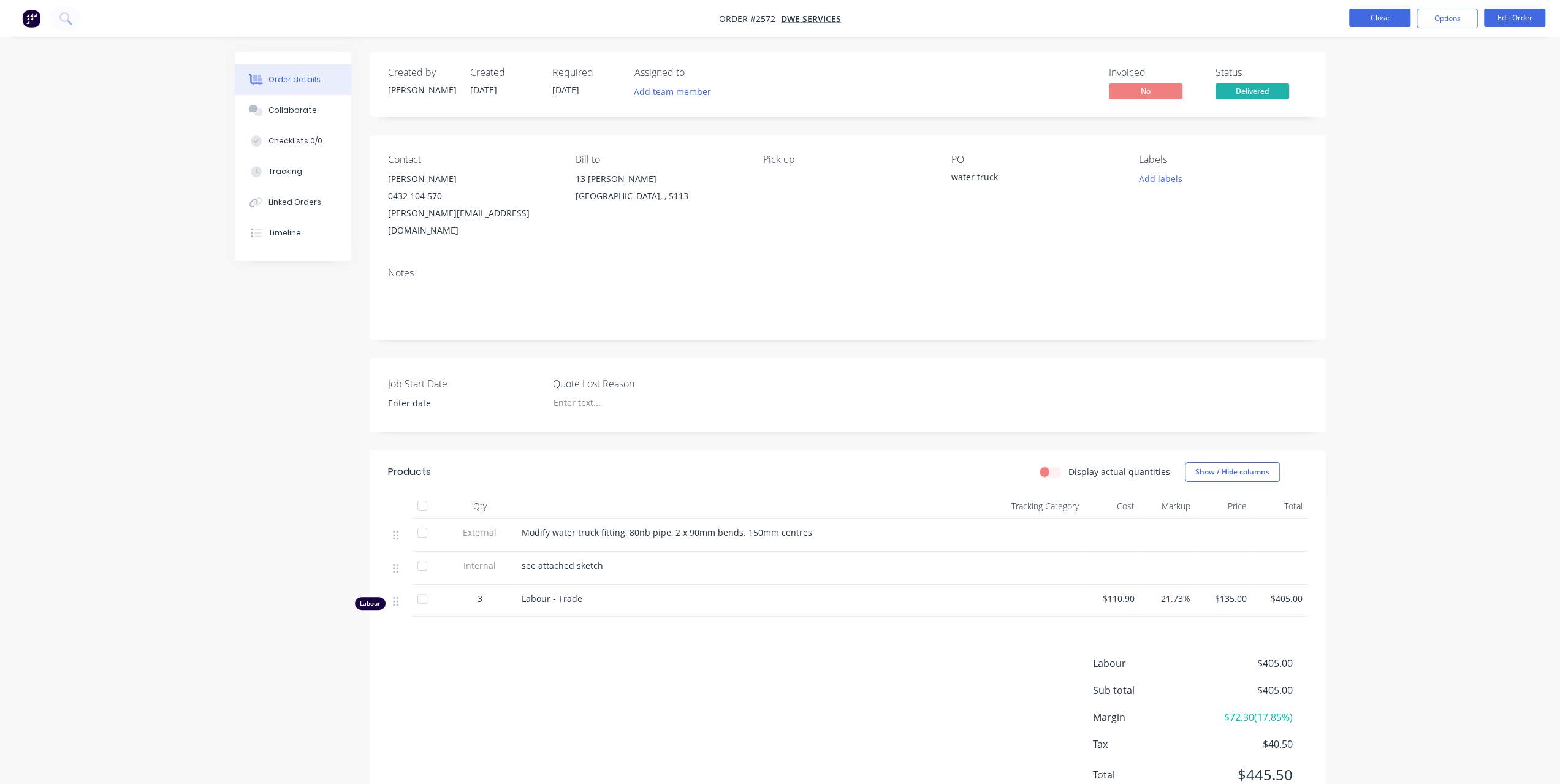
click at [1398, 21] on button "Close" at bounding box center [1380, 18] width 61 height 18
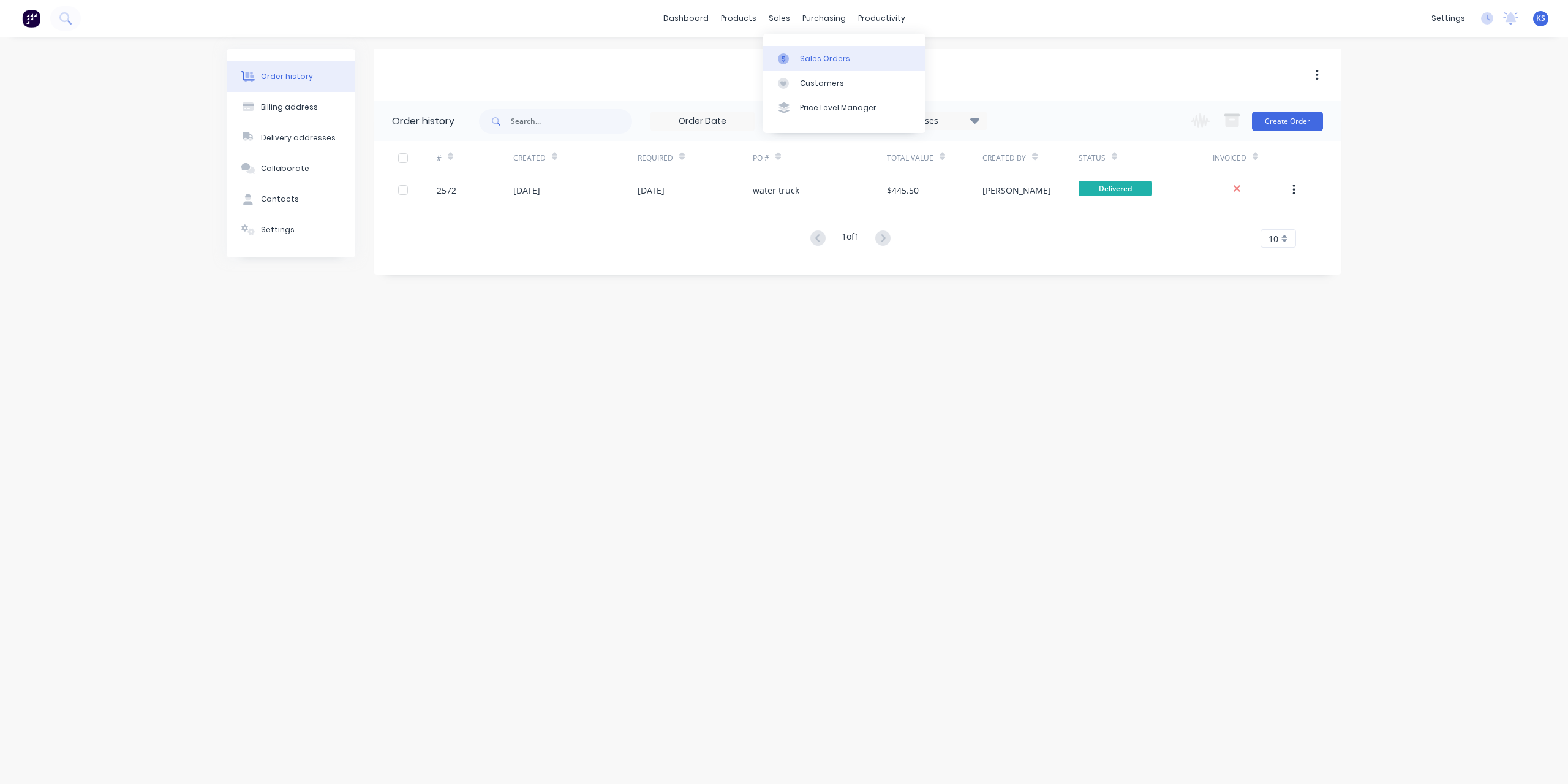
click at [807, 53] on div "Sales Orders" at bounding box center [825, 59] width 50 height 11
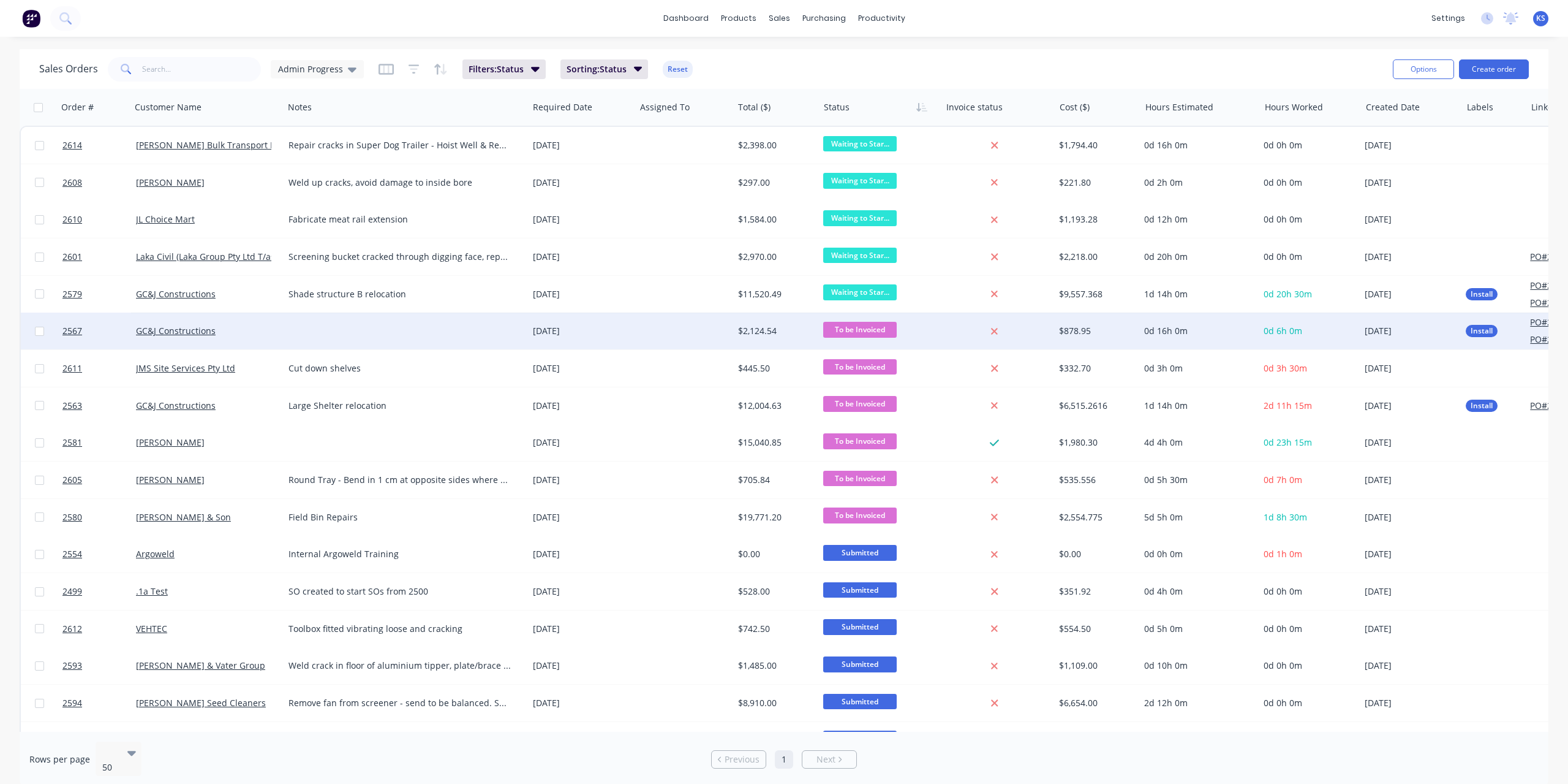
click at [179, 338] on div "GC&J Constructions" at bounding box center [207, 331] width 152 height 37
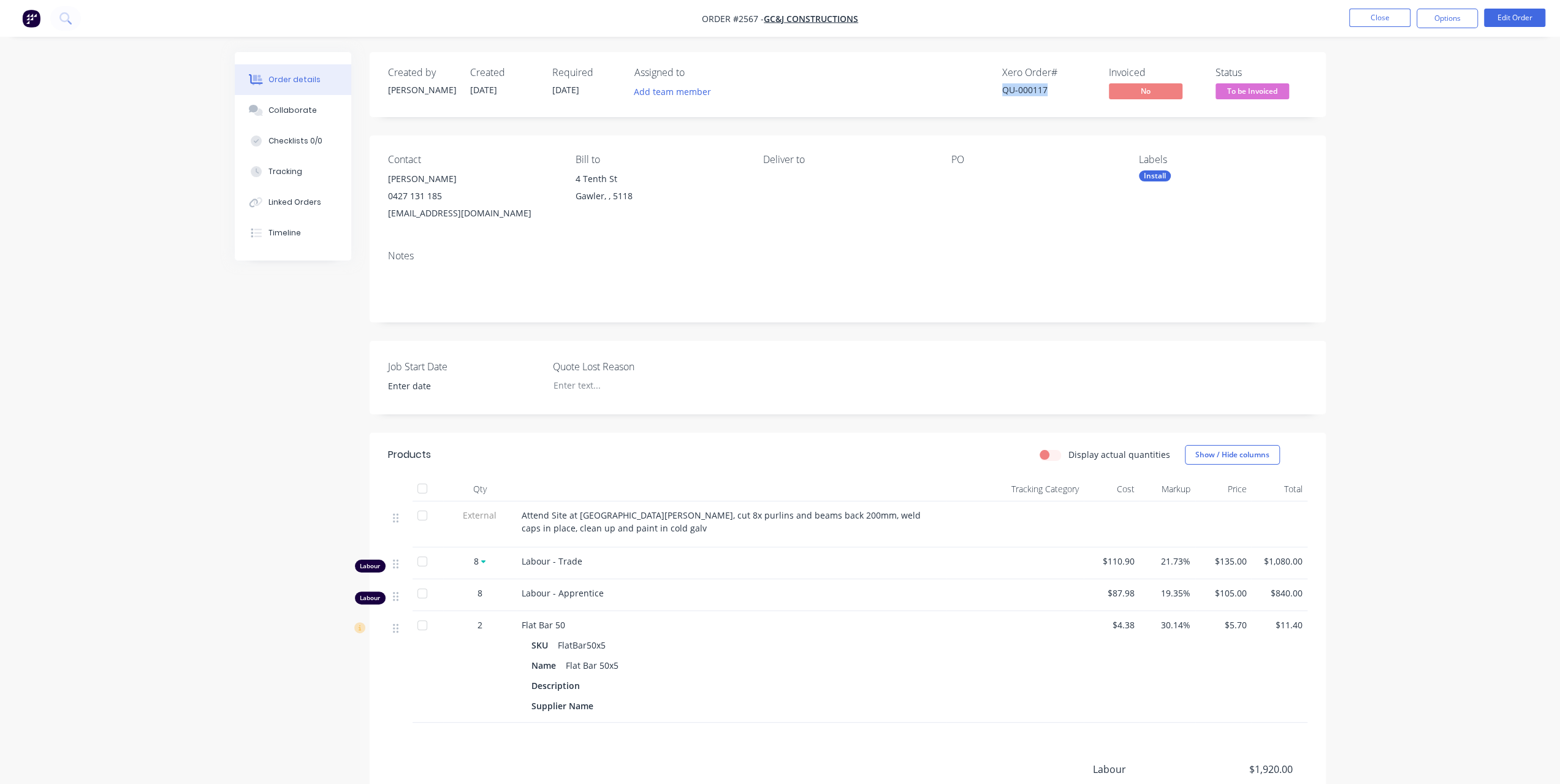
drag, startPoint x: 1047, startPoint y: 95, endPoint x: 999, endPoint y: 91, distance: 48.2
click at [999, 91] on div "Xero Order # QU-000117 Invoiced No Status To be Invoiced" at bounding box center [1032, 85] width 551 height 36
copy div "QU-000117"
click at [282, 175] on div "Tracking" at bounding box center [285, 172] width 34 height 11
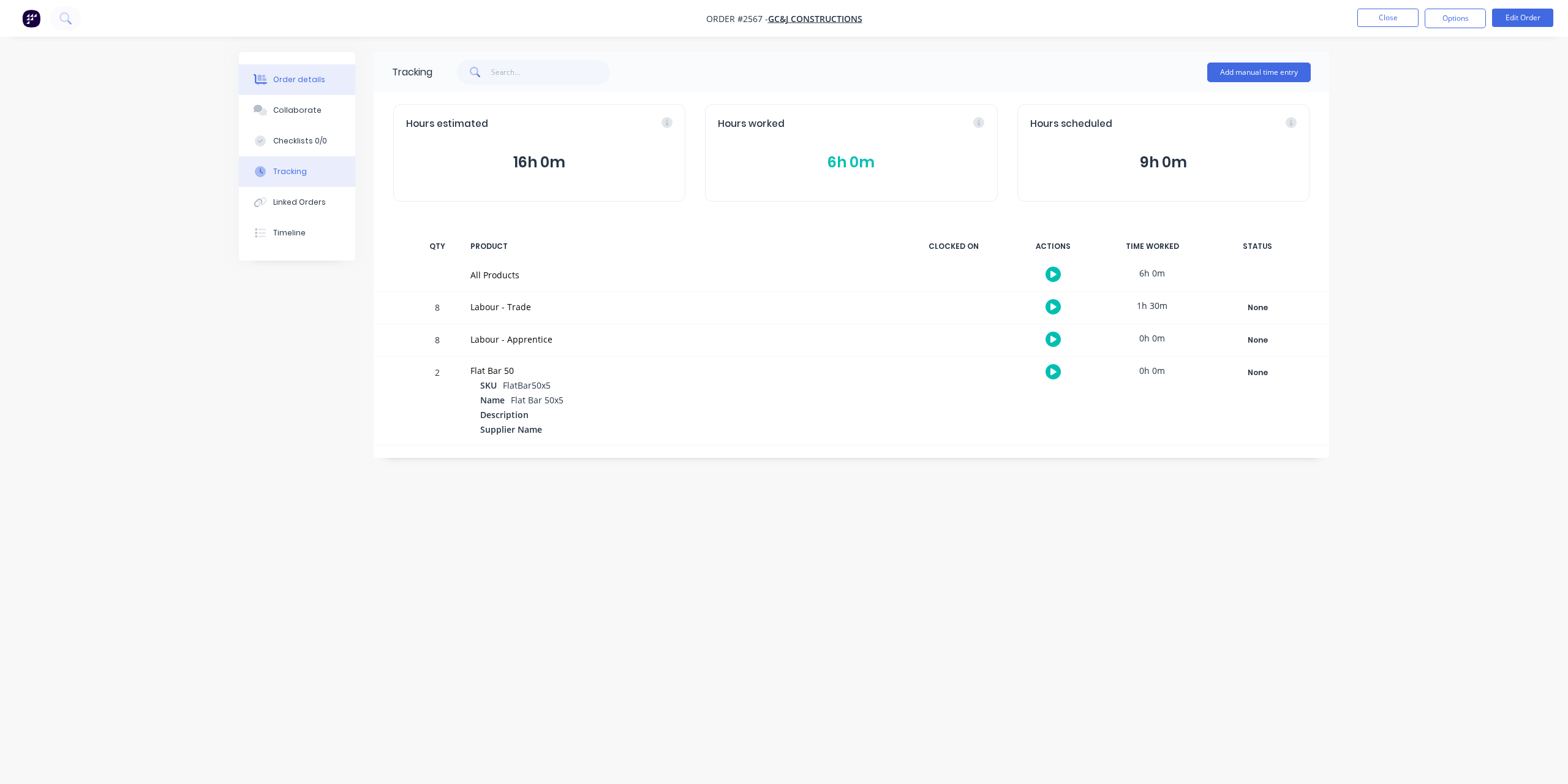
click at [300, 88] on button "Order details" at bounding box center [297, 79] width 117 height 31
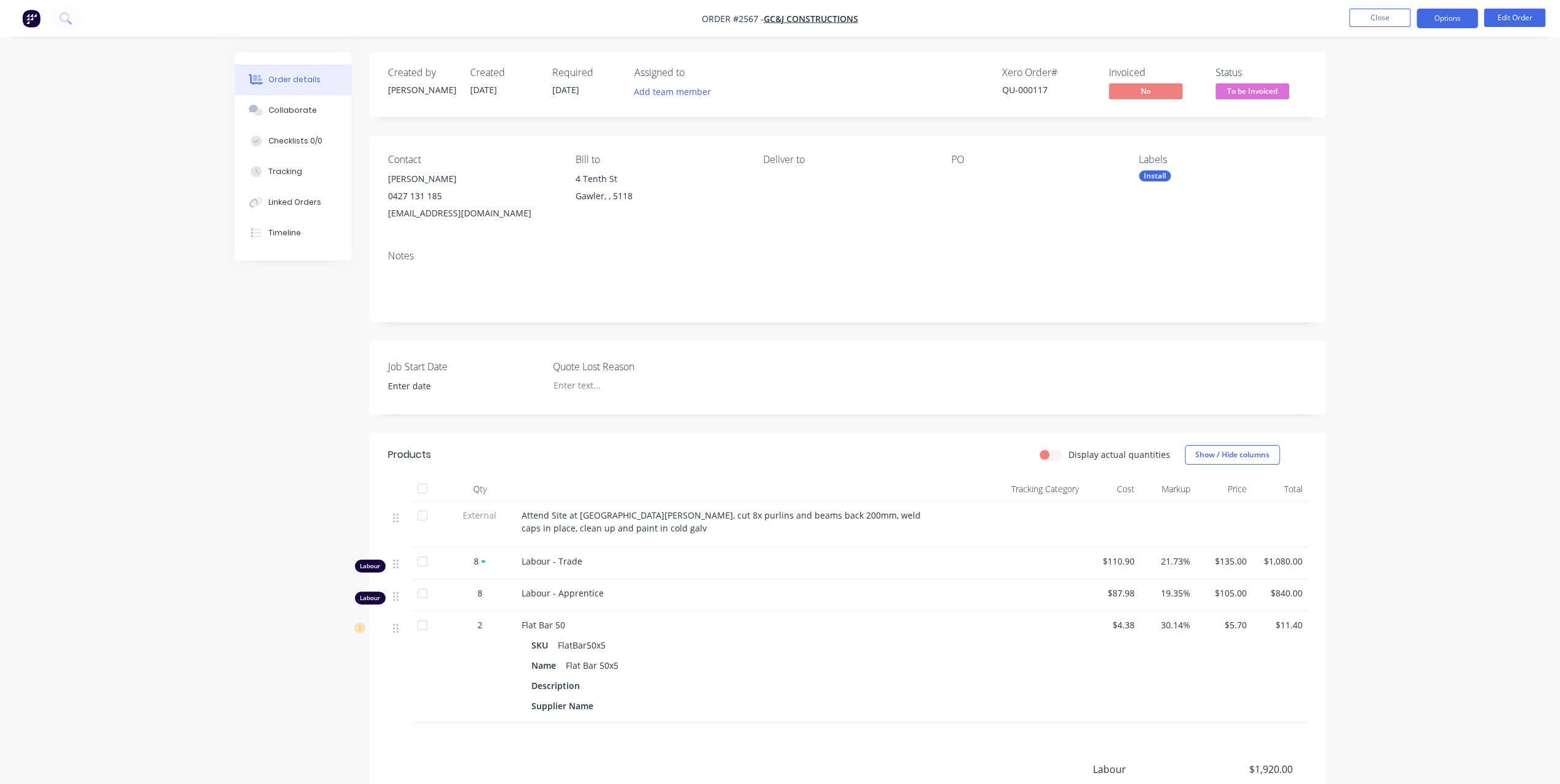
click at [1455, 23] on button "Options" at bounding box center [1447, 18] width 61 height 20
click at [1385, 69] on div "Invoice" at bounding box center [1410, 74] width 113 height 18
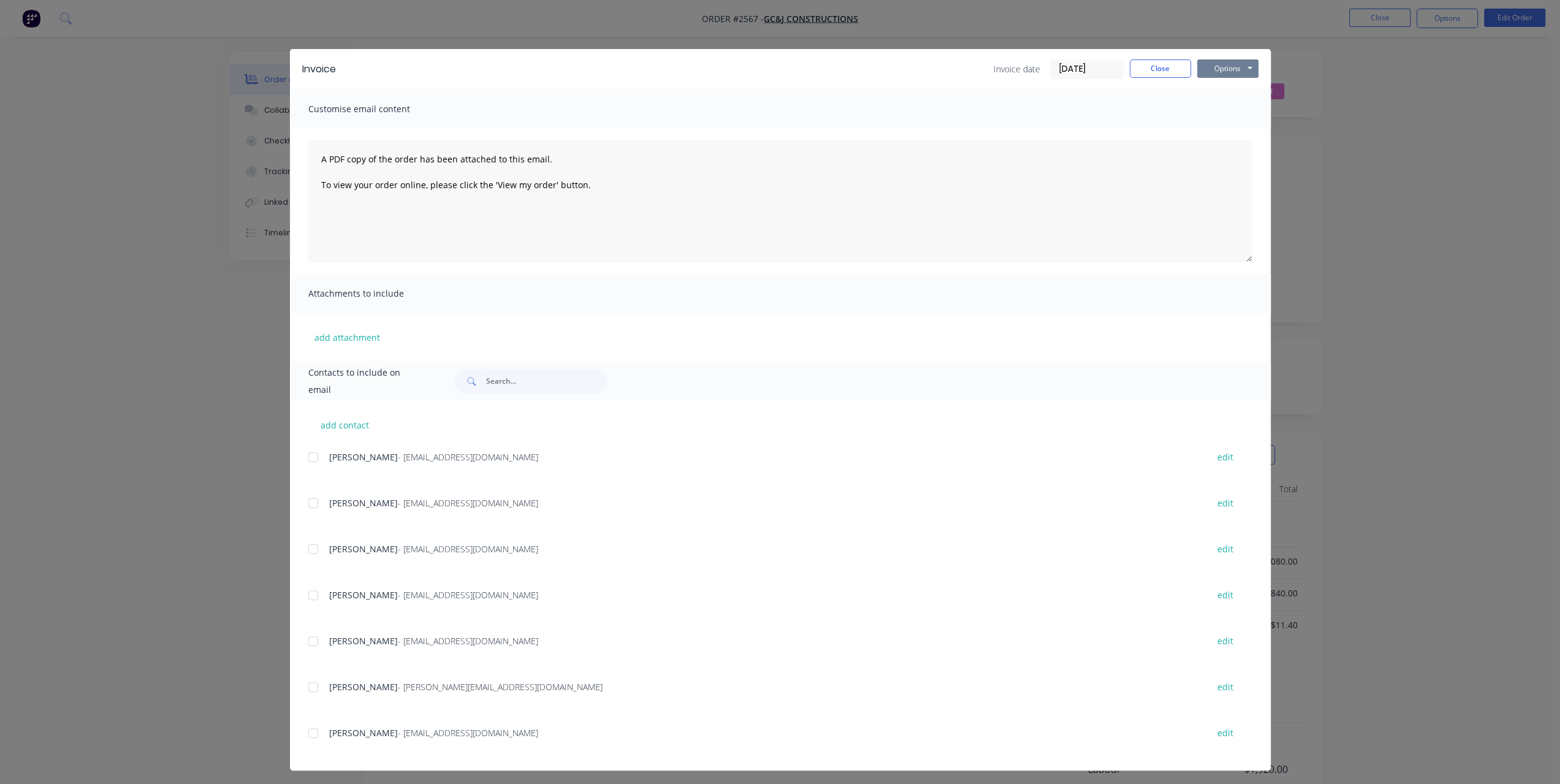
click at [1226, 73] on button "Options" at bounding box center [1227, 69] width 61 height 18
click at [1221, 92] on button "Preview" at bounding box center [1236, 90] width 79 height 21
click at [1243, 80] on div "Invoice Invoice date 27/08/25 Close Options Preview Print Email" at bounding box center [780, 69] width 981 height 40
click at [1234, 74] on button "Options" at bounding box center [1227, 69] width 61 height 18
click at [1225, 106] on button "Print" at bounding box center [1236, 111] width 79 height 21
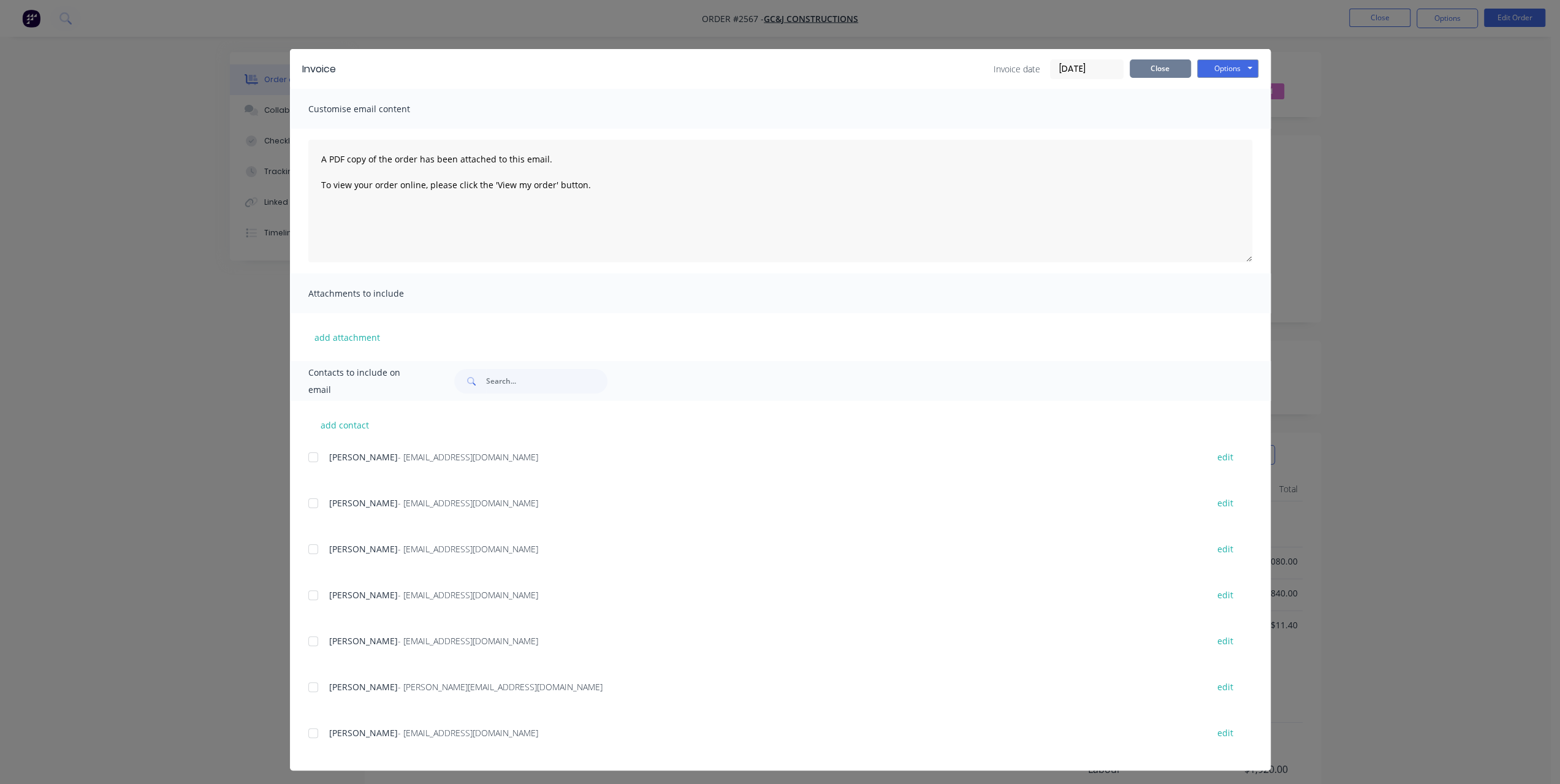
click at [1150, 76] on button "Close" at bounding box center [1160, 69] width 61 height 18
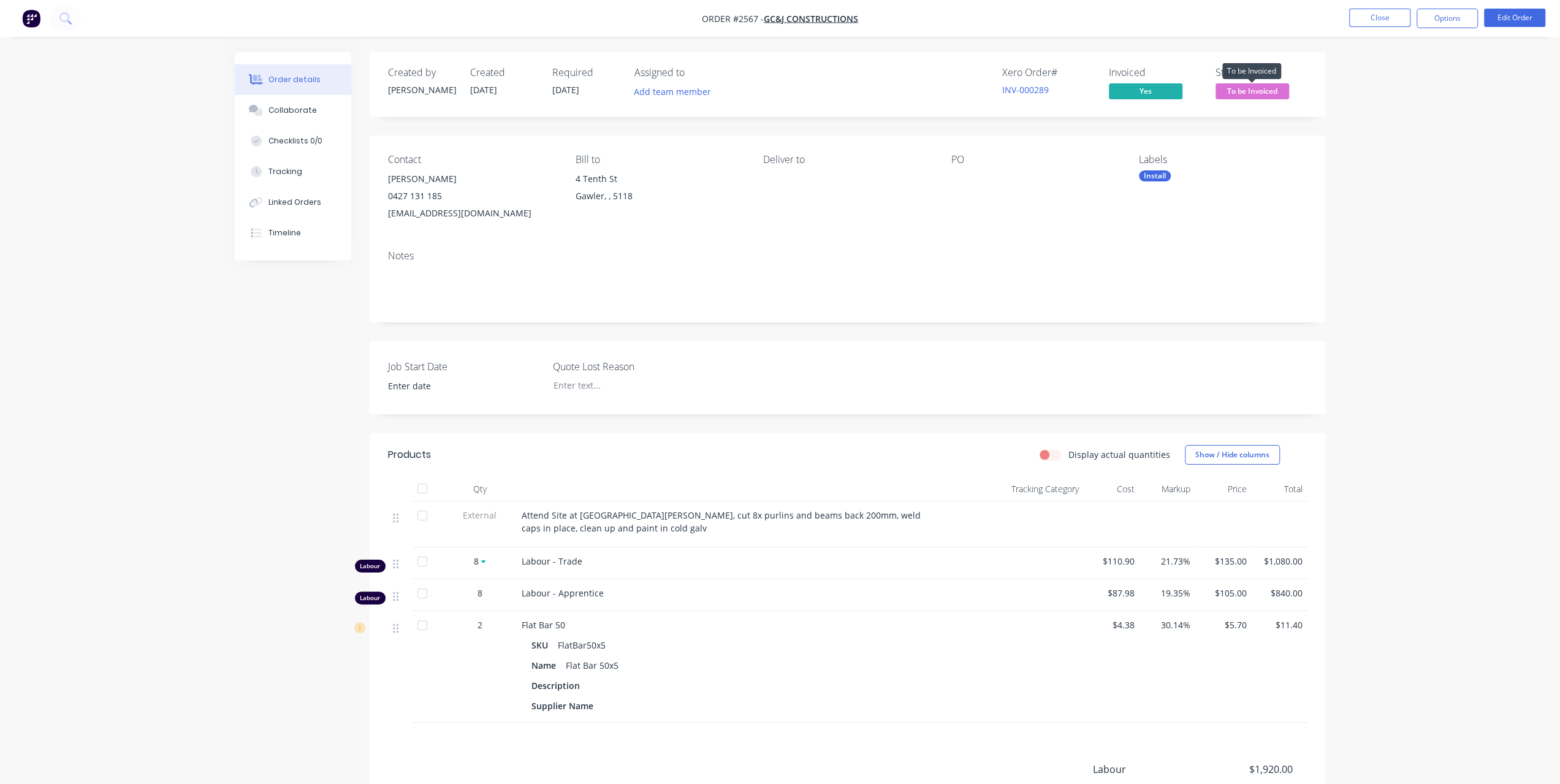
click at [1278, 95] on span "To be Invoiced" at bounding box center [1253, 91] width 73 height 15
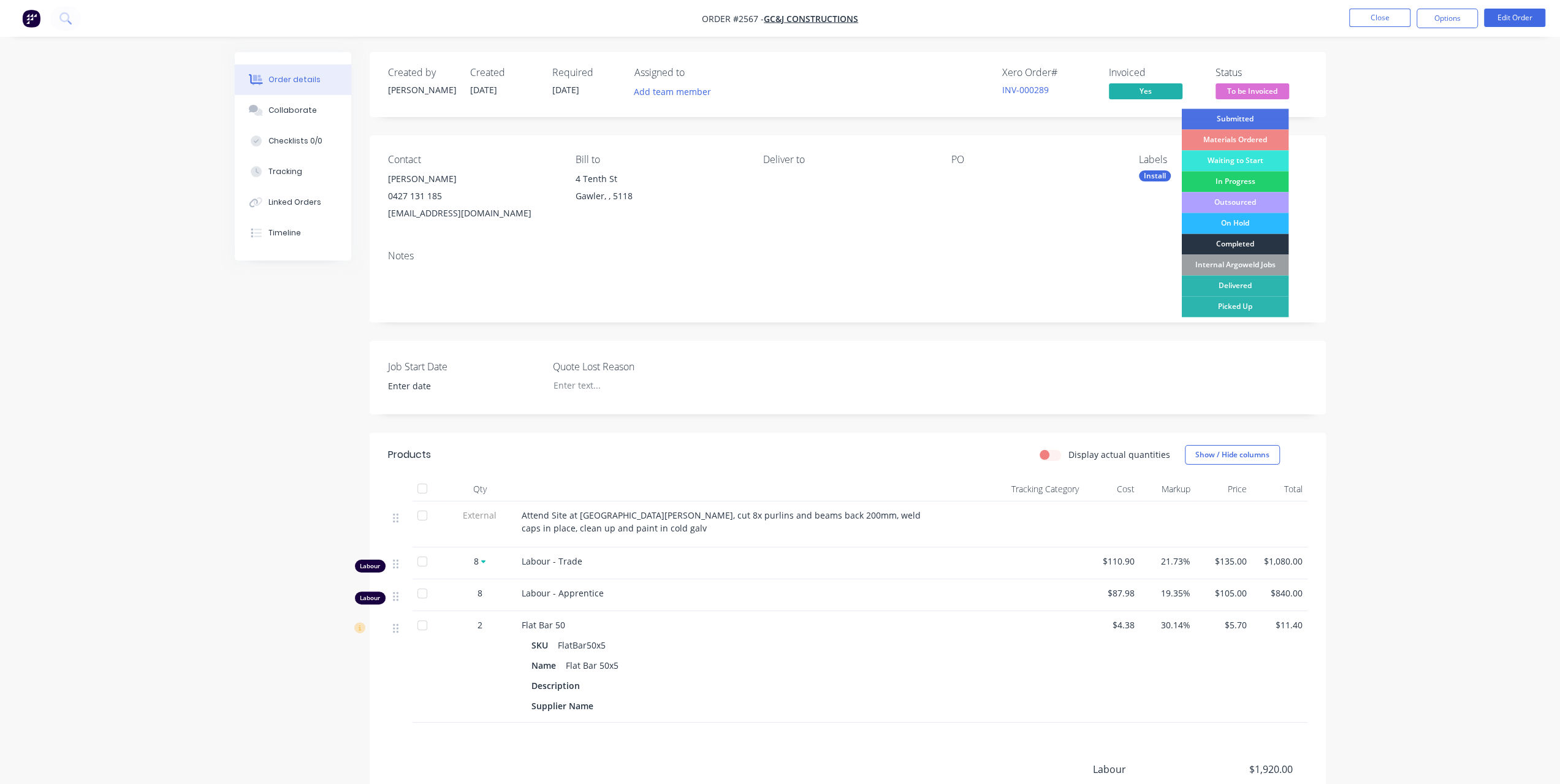
click at [1250, 245] on div "Completed" at bounding box center [1235, 243] width 108 height 21
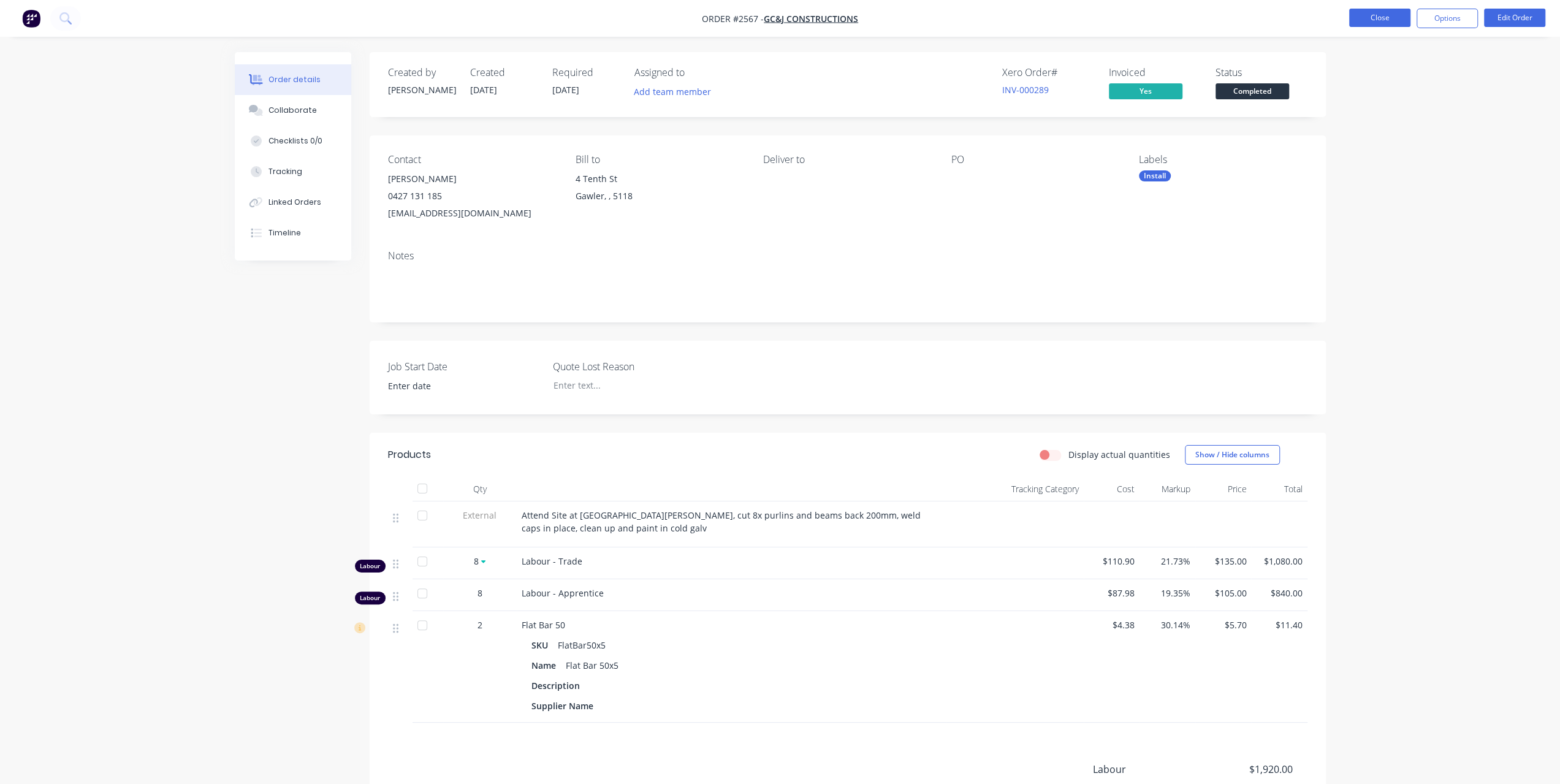
click at [1369, 13] on button "Close" at bounding box center [1380, 18] width 61 height 18
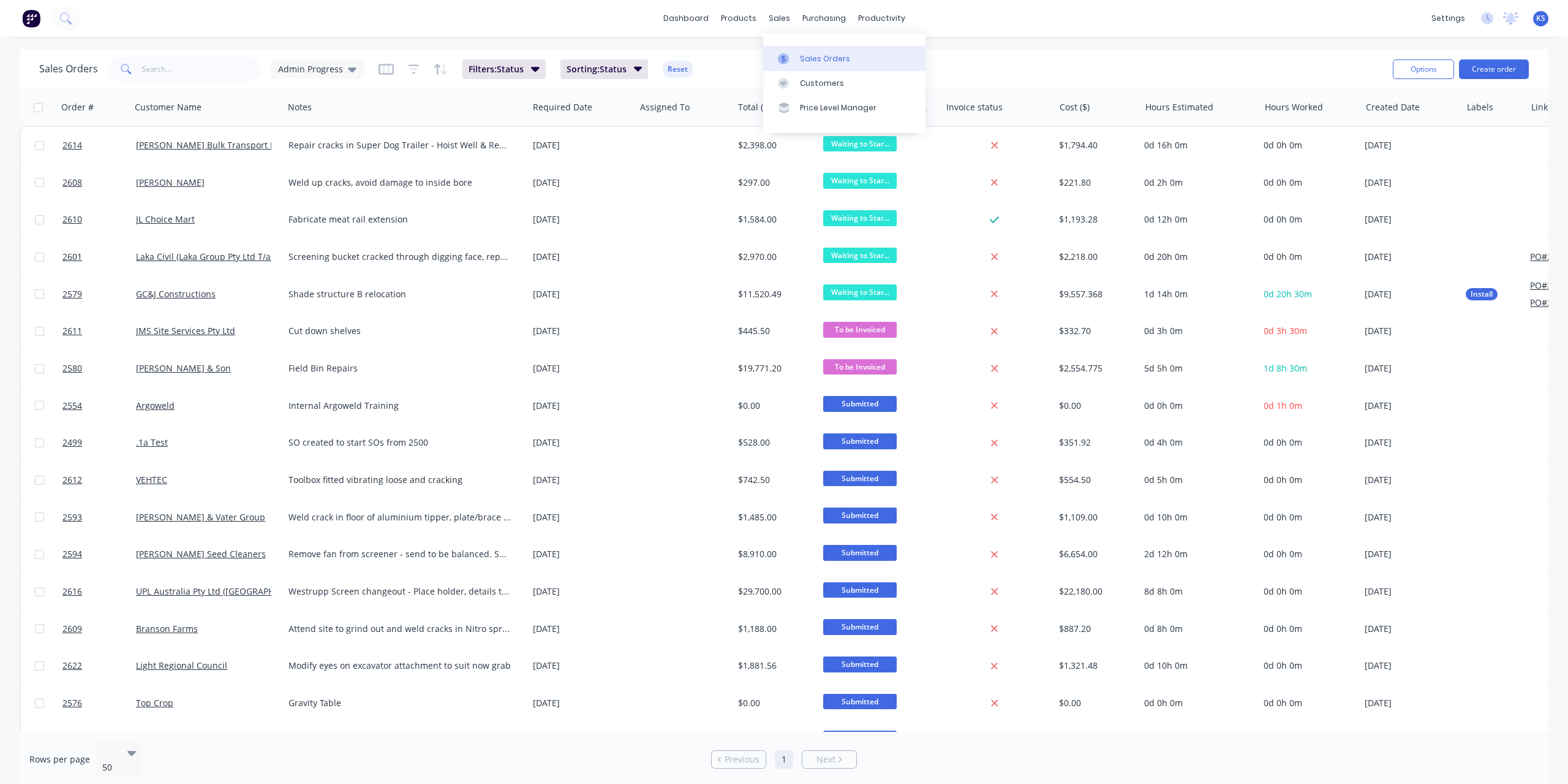
click at [823, 58] on div "Sales Orders" at bounding box center [825, 59] width 50 height 11
click at [822, 58] on div "Sales Orders" at bounding box center [825, 59] width 50 height 11
click at [826, 63] on div "Sales Orders" at bounding box center [825, 59] width 50 height 11
click at [856, 59] on link "Sales Orders" at bounding box center [844, 58] width 162 height 24
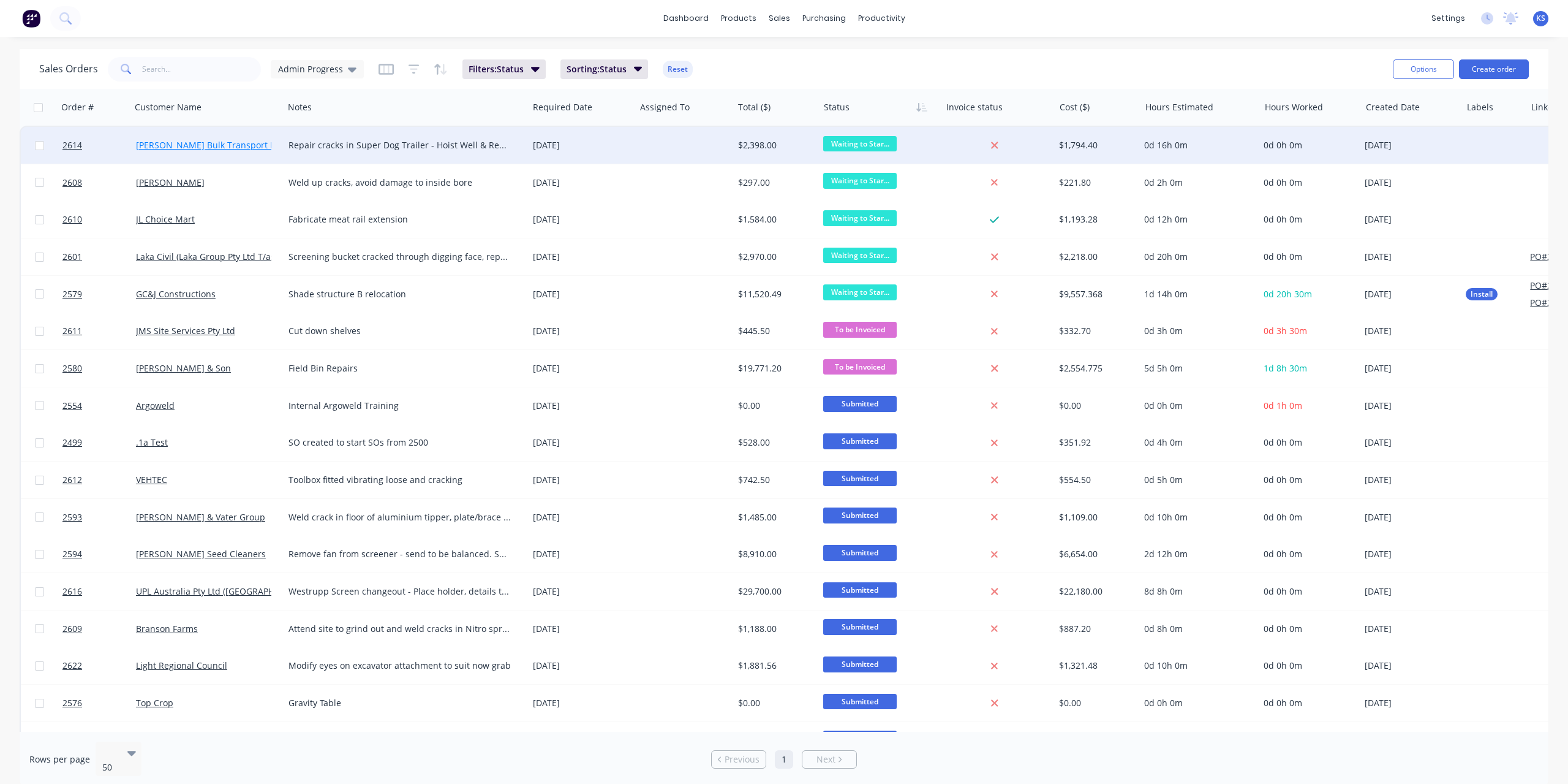
click at [206, 145] on link "Sanders Bulk Transport Pty Ltd" at bounding box center [216, 144] width 162 height 11
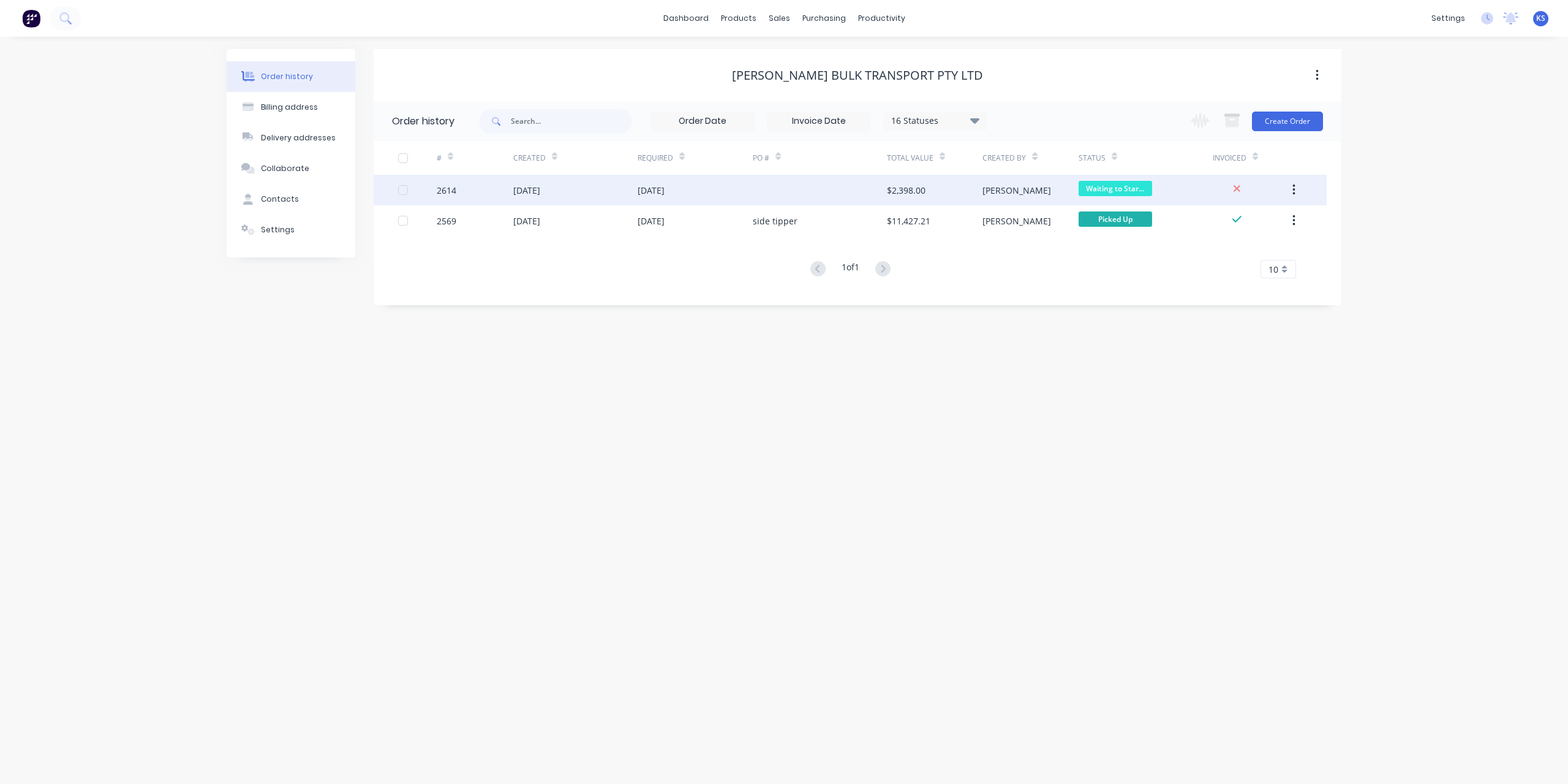
click at [601, 191] on div "26 Aug 2025" at bounding box center [575, 190] width 124 height 31
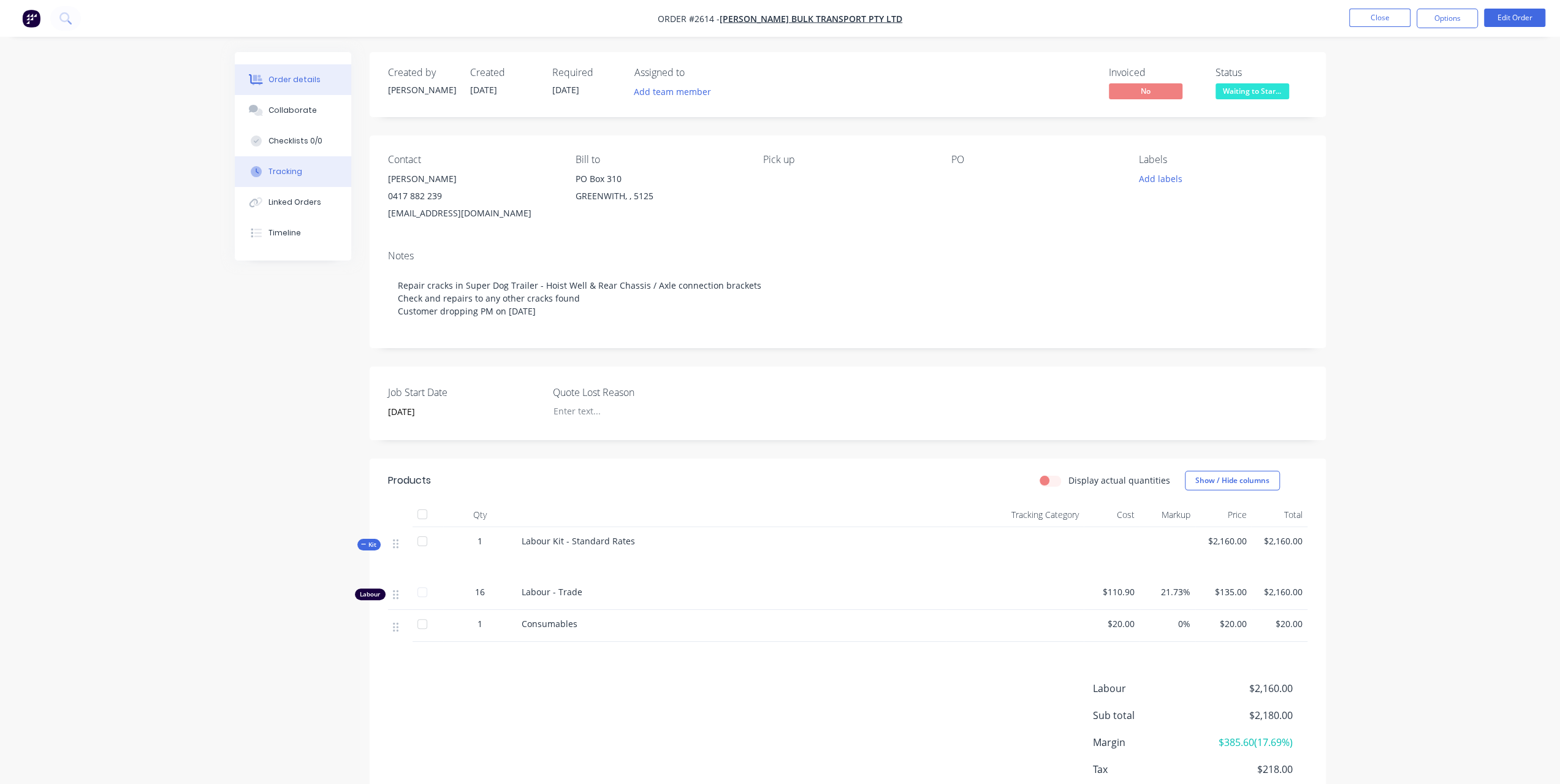
click at [313, 171] on button "Tracking" at bounding box center [293, 172] width 117 height 31
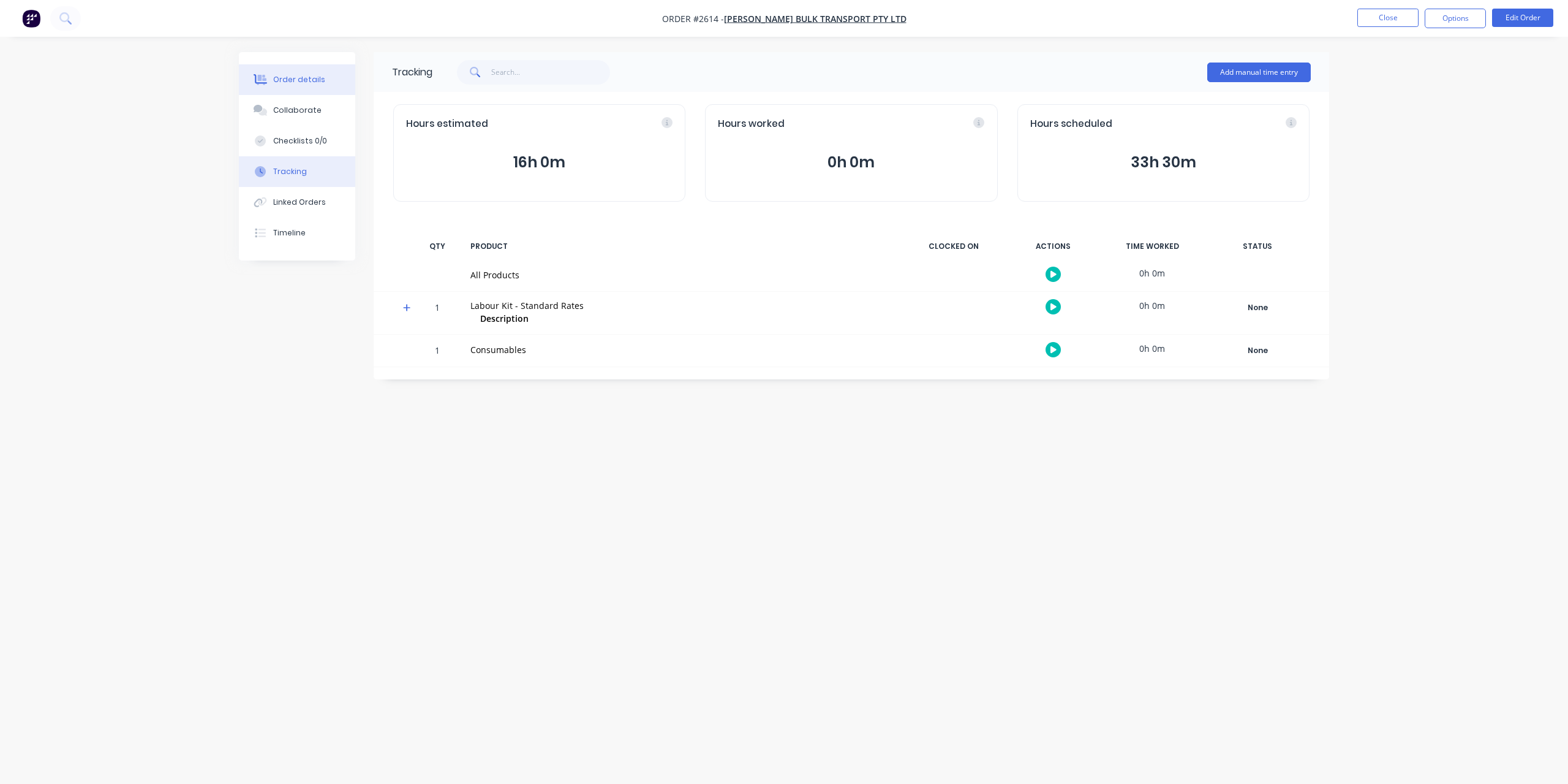
click at [324, 85] on button "Order details" at bounding box center [297, 79] width 117 height 31
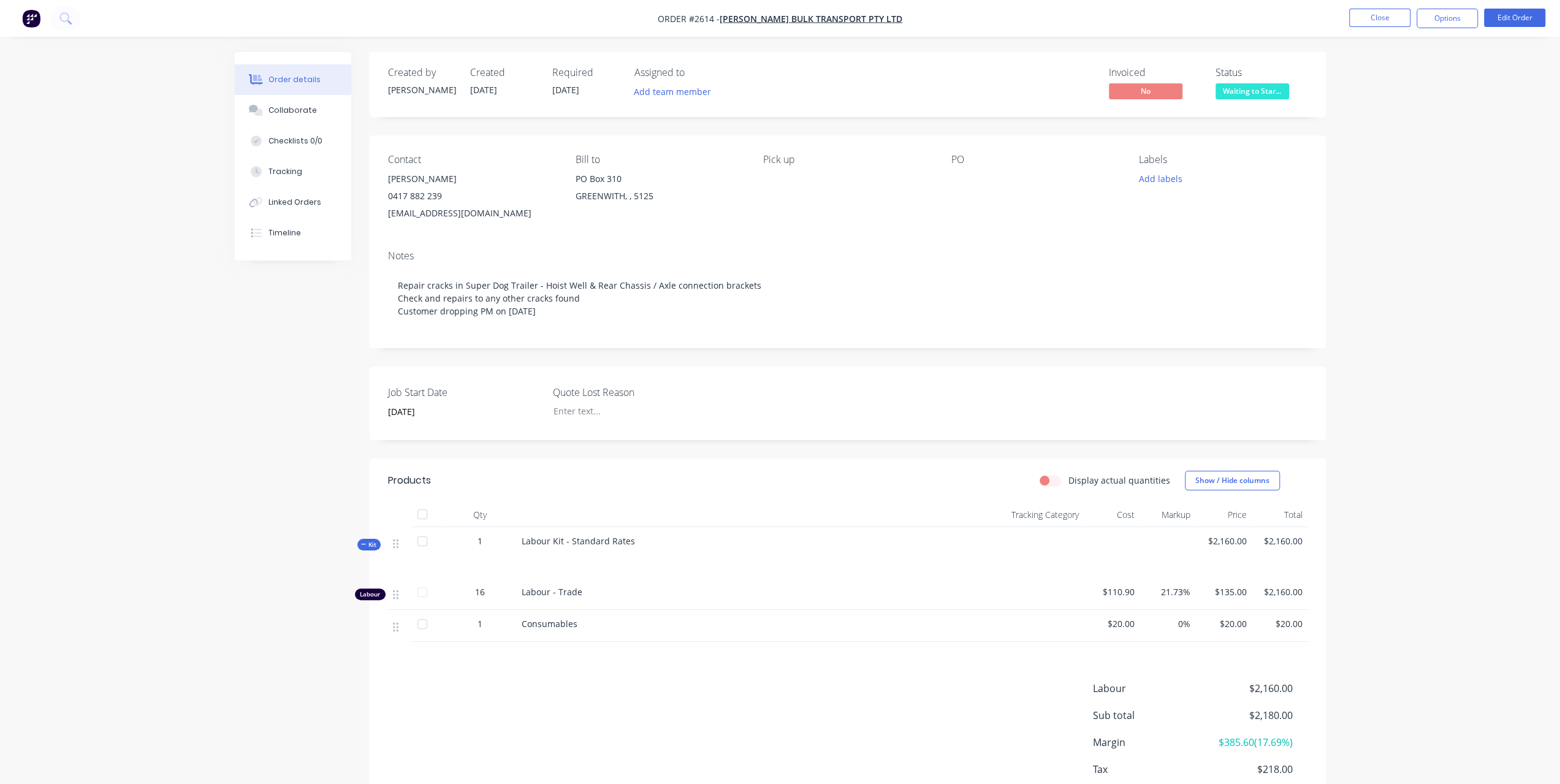
click at [295, 394] on div "Created by Paul Created 26/08/25 Required 29/08/25 Assigned to Add team member …" at bounding box center [780, 455] width 1091 height 808
click at [1372, 19] on button "Close" at bounding box center [1380, 18] width 61 height 18
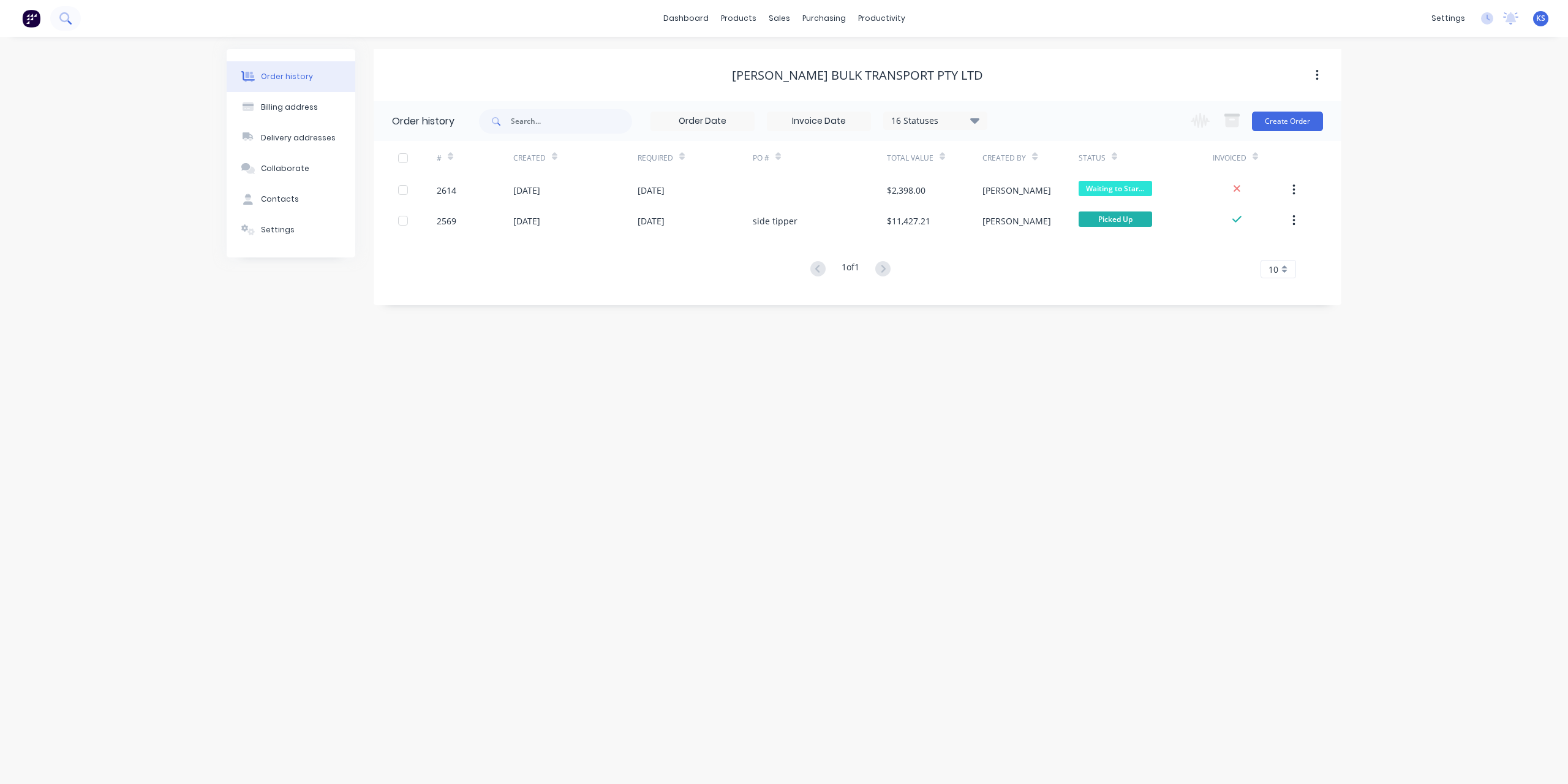
click at [64, 19] on icon at bounding box center [65, 18] width 11 height 11
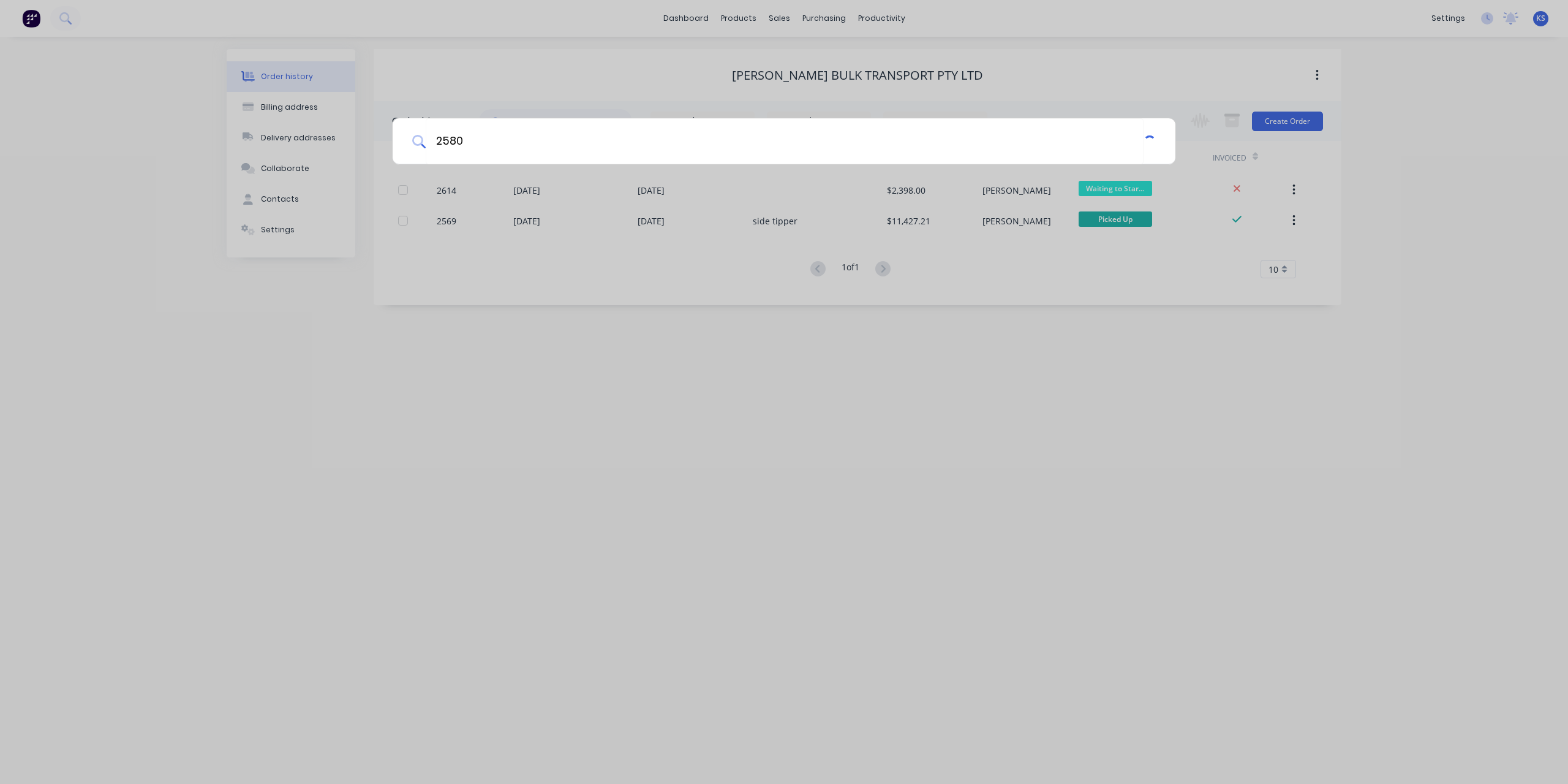
type input "2580"
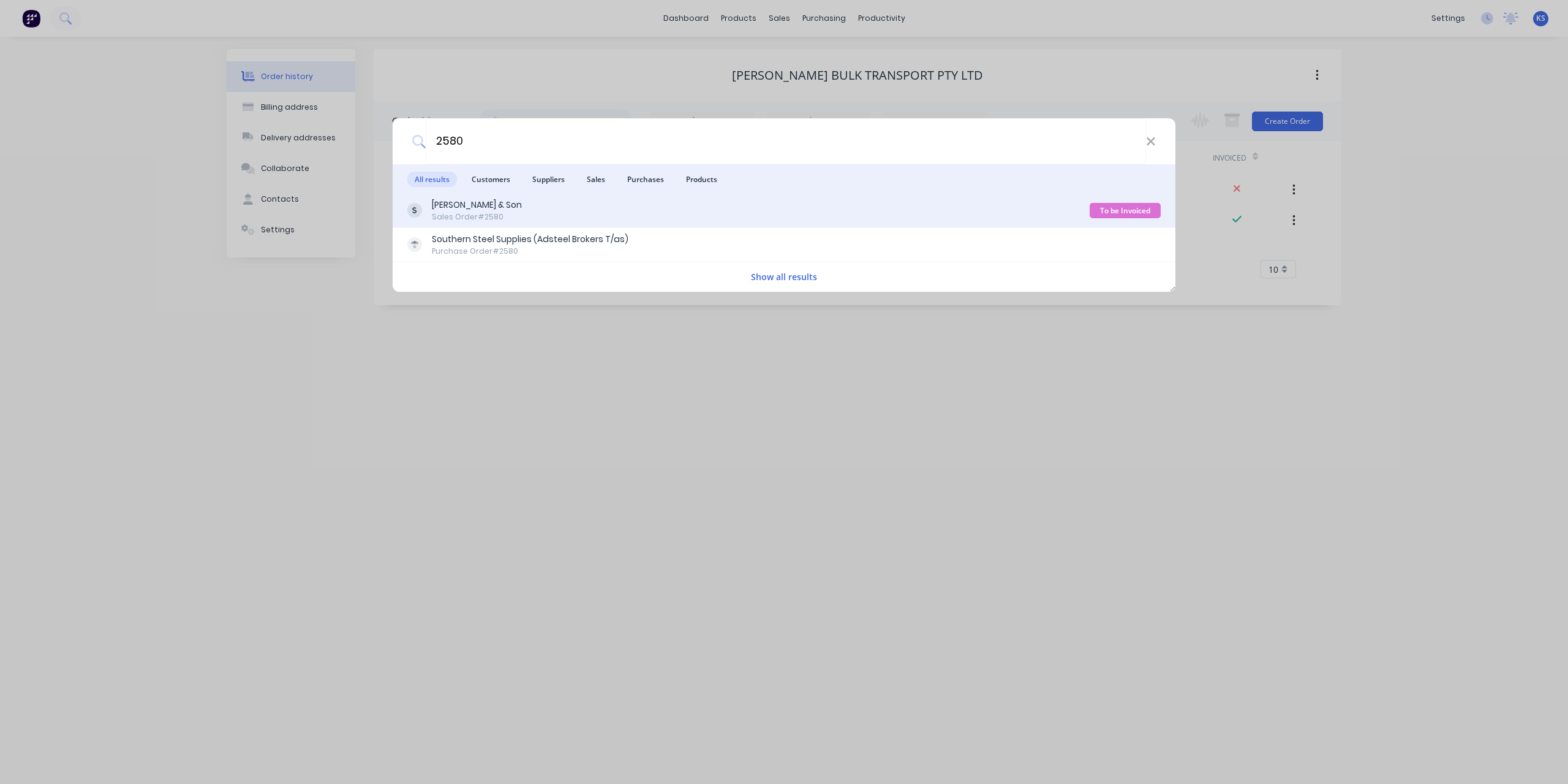
click at [486, 210] on div "Gaertner & Son" at bounding box center [477, 204] width 90 height 13
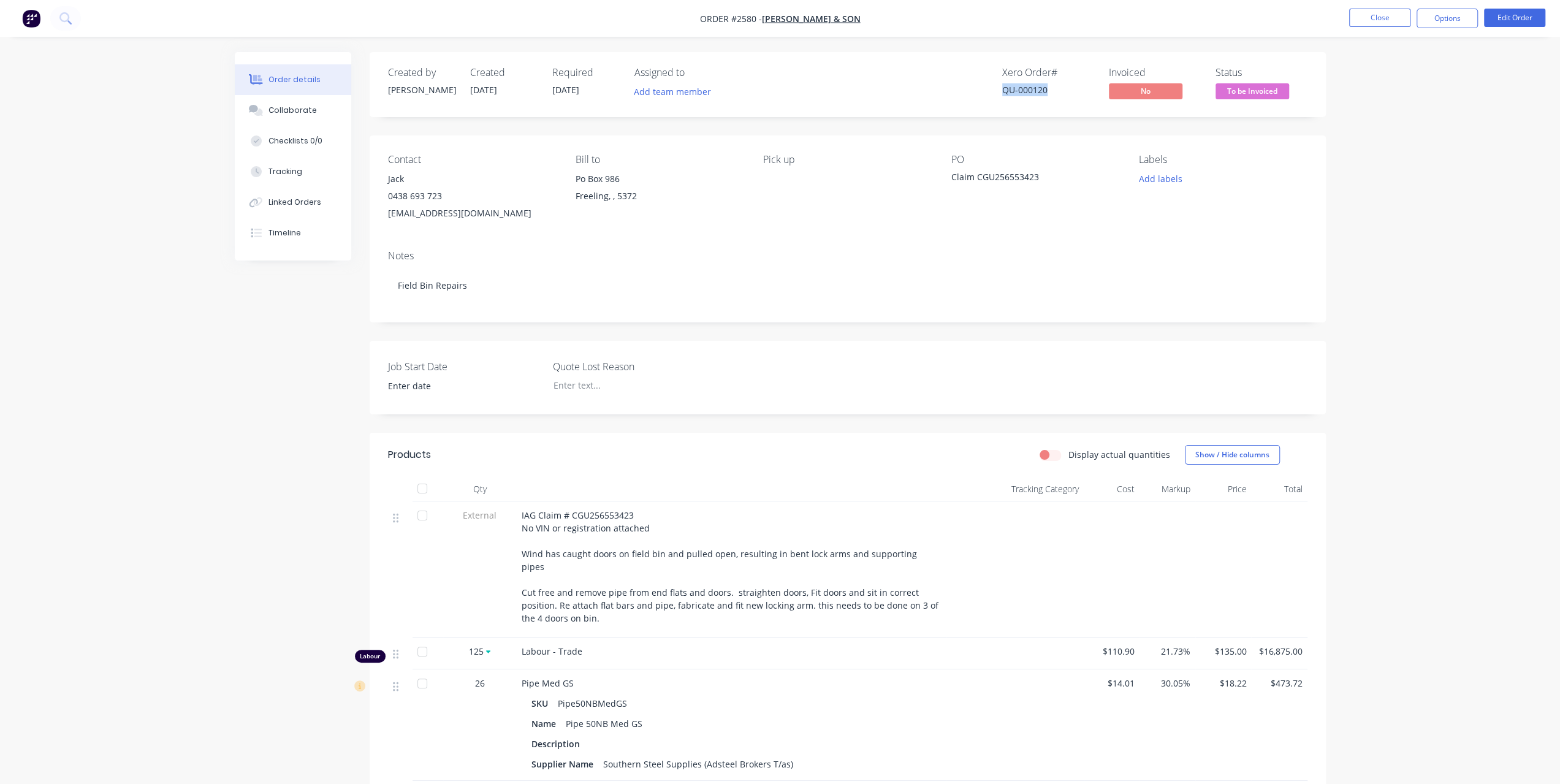
drag, startPoint x: 1053, startPoint y: 89, endPoint x: 1004, endPoint y: 89, distance: 49.0
click at [1004, 89] on div "QU-000120" at bounding box center [1048, 89] width 92 height 13
copy div "QU-000120"
click at [288, 179] on button "Tracking" at bounding box center [293, 172] width 117 height 31
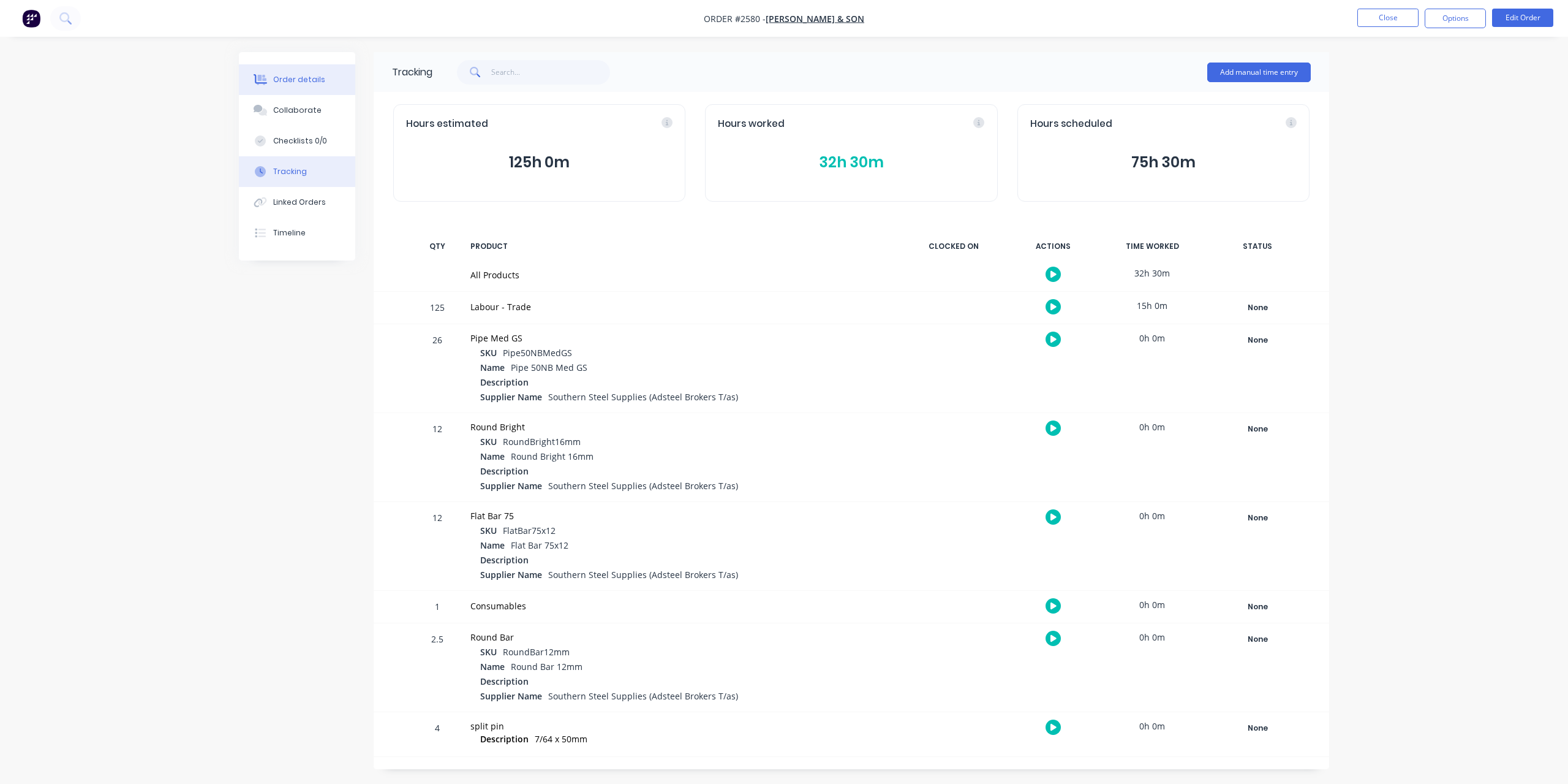
click at [270, 77] on button "Order details" at bounding box center [297, 79] width 117 height 31
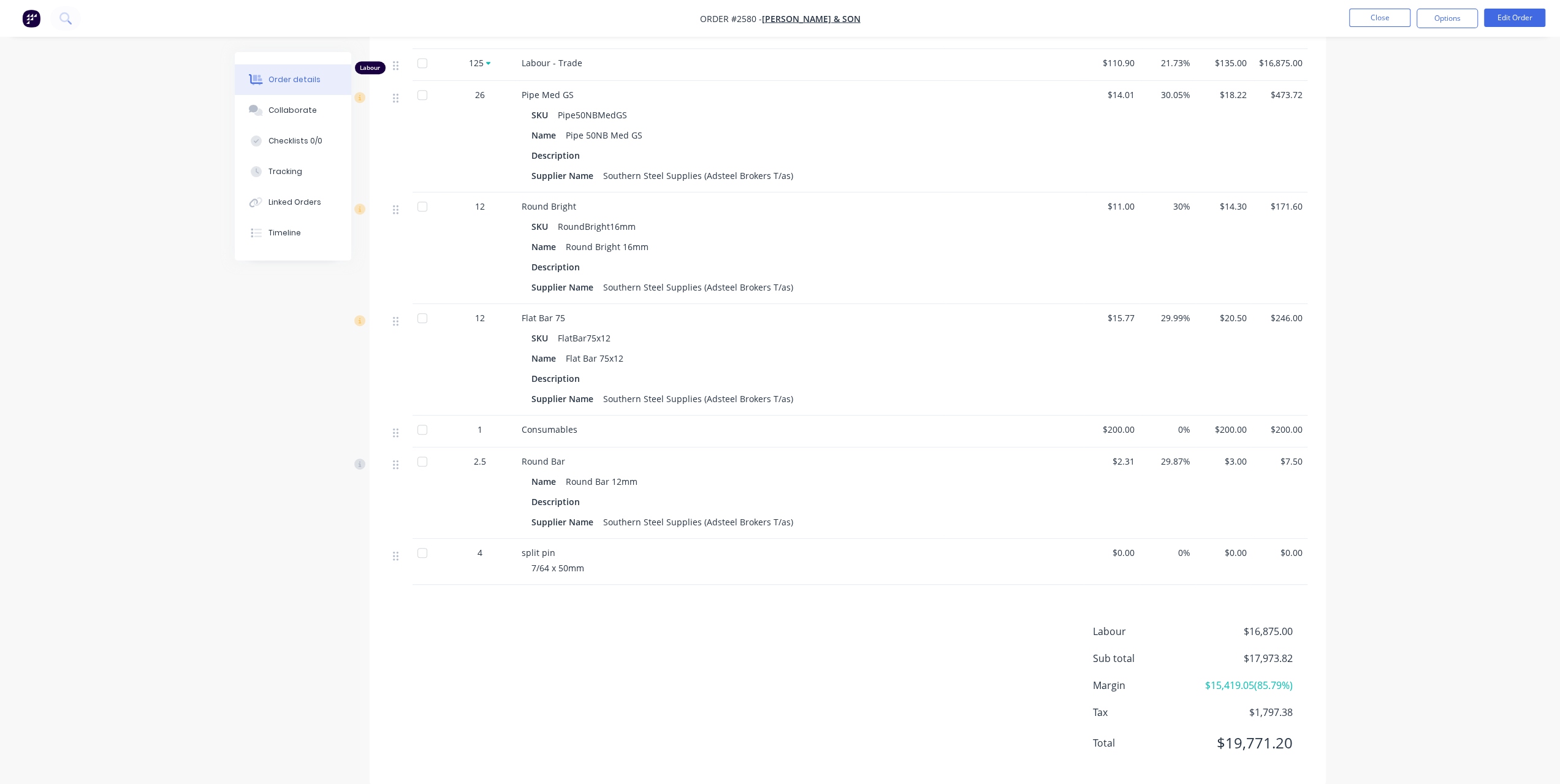
scroll to position [608, 0]
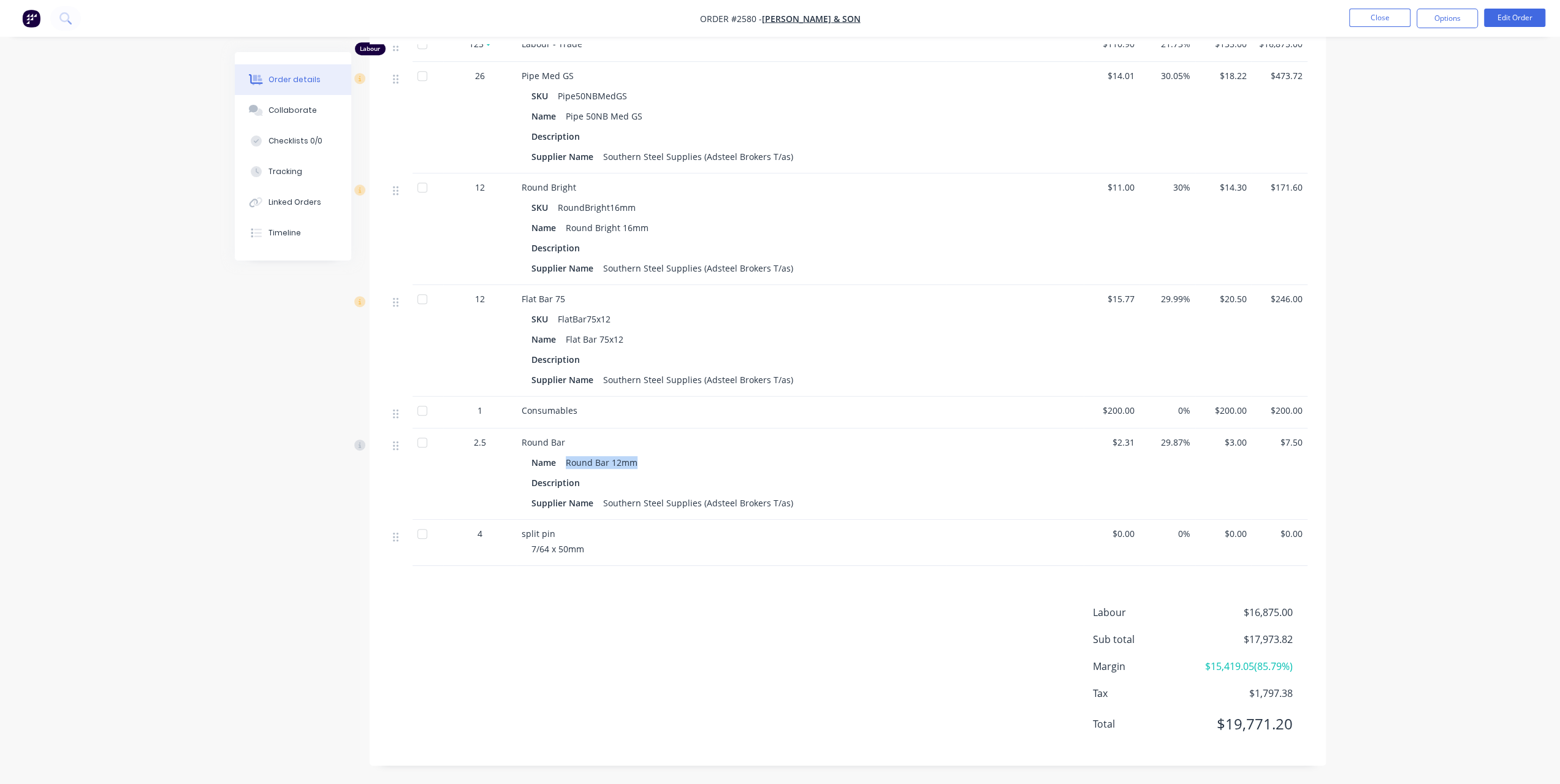
drag, startPoint x: 565, startPoint y: 451, endPoint x: 645, endPoint y: 452, distance: 80.0
click at [645, 454] on div "Name Round Bar 12mm" at bounding box center [732, 462] width 400 height 18
copy div "Round Bar 12mm"
click at [269, 114] on div "Collaborate" at bounding box center [292, 110] width 48 height 11
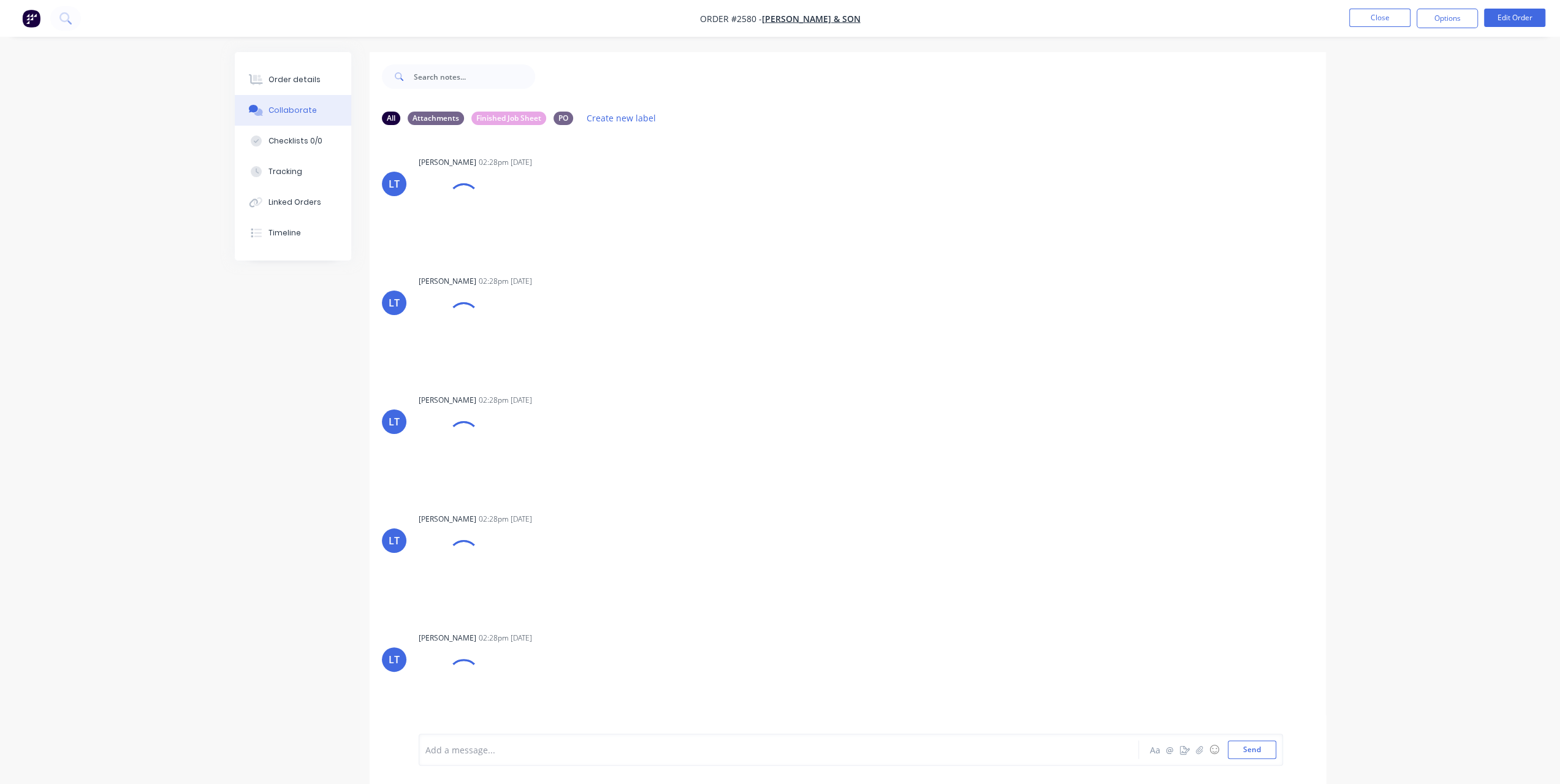
click at [493, 750] on div at bounding box center [745, 750] width 638 height 13
paste div
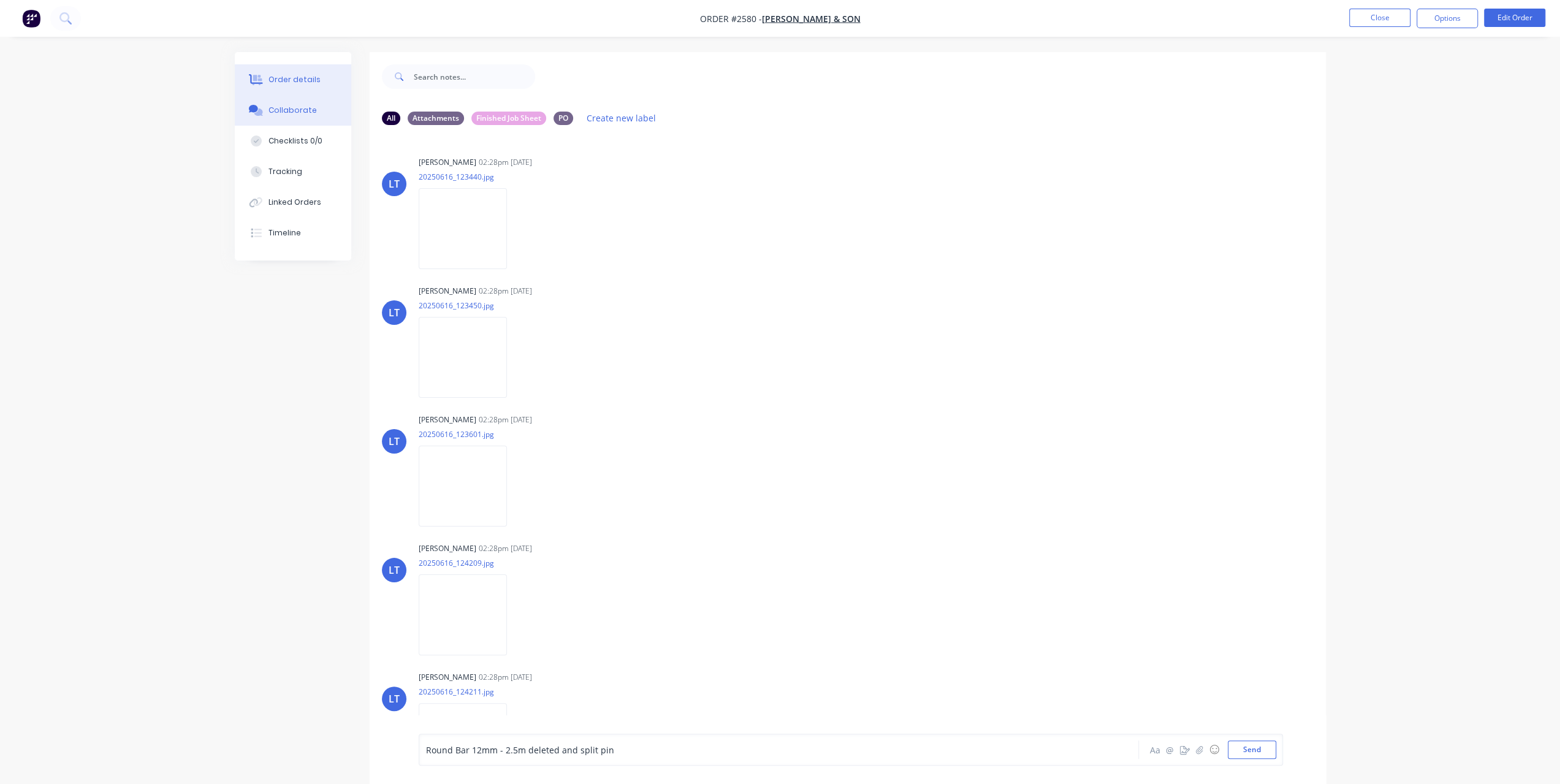
click at [310, 81] on div "Order details" at bounding box center [294, 79] width 52 height 11
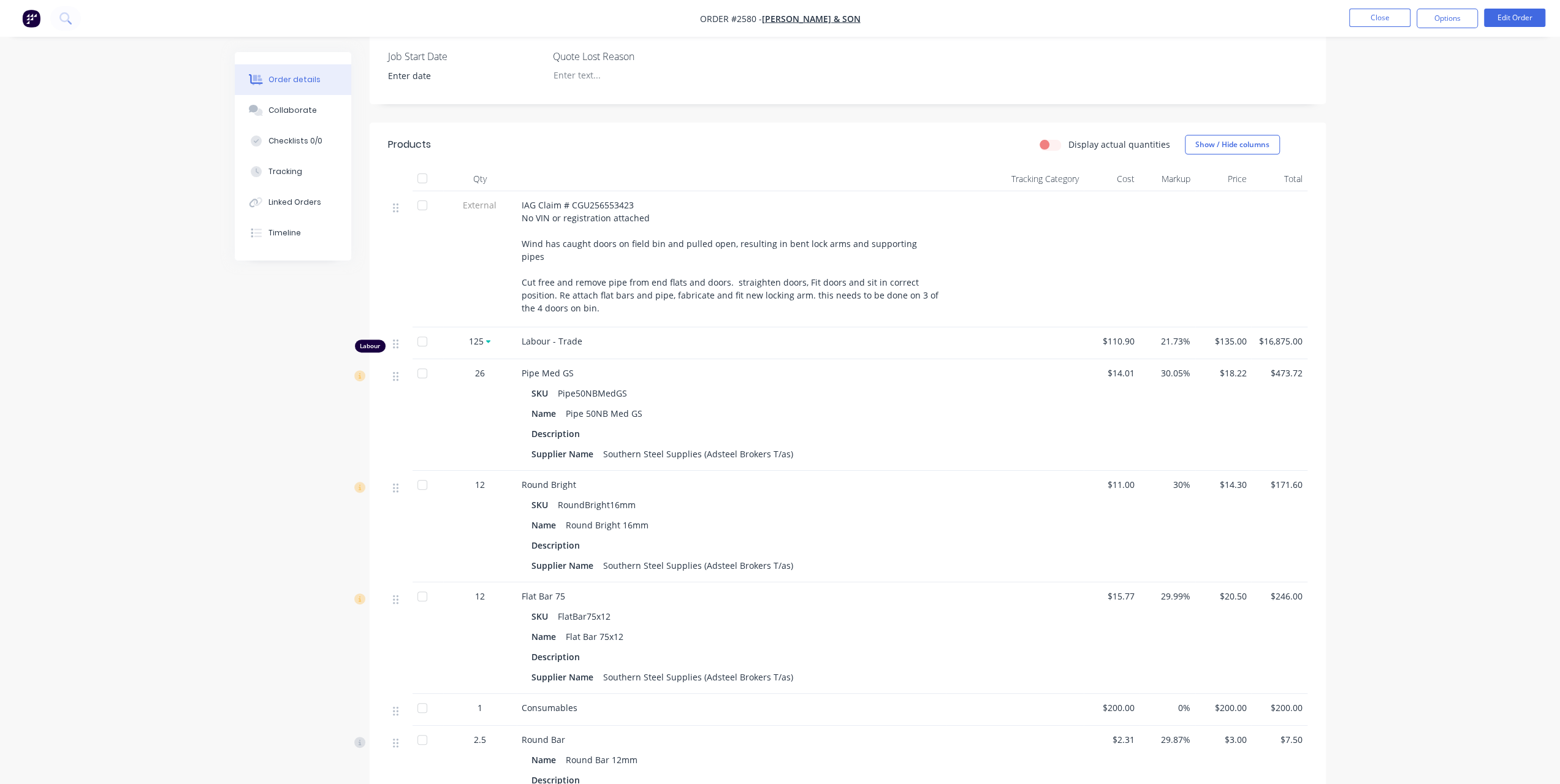
scroll to position [551, 0]
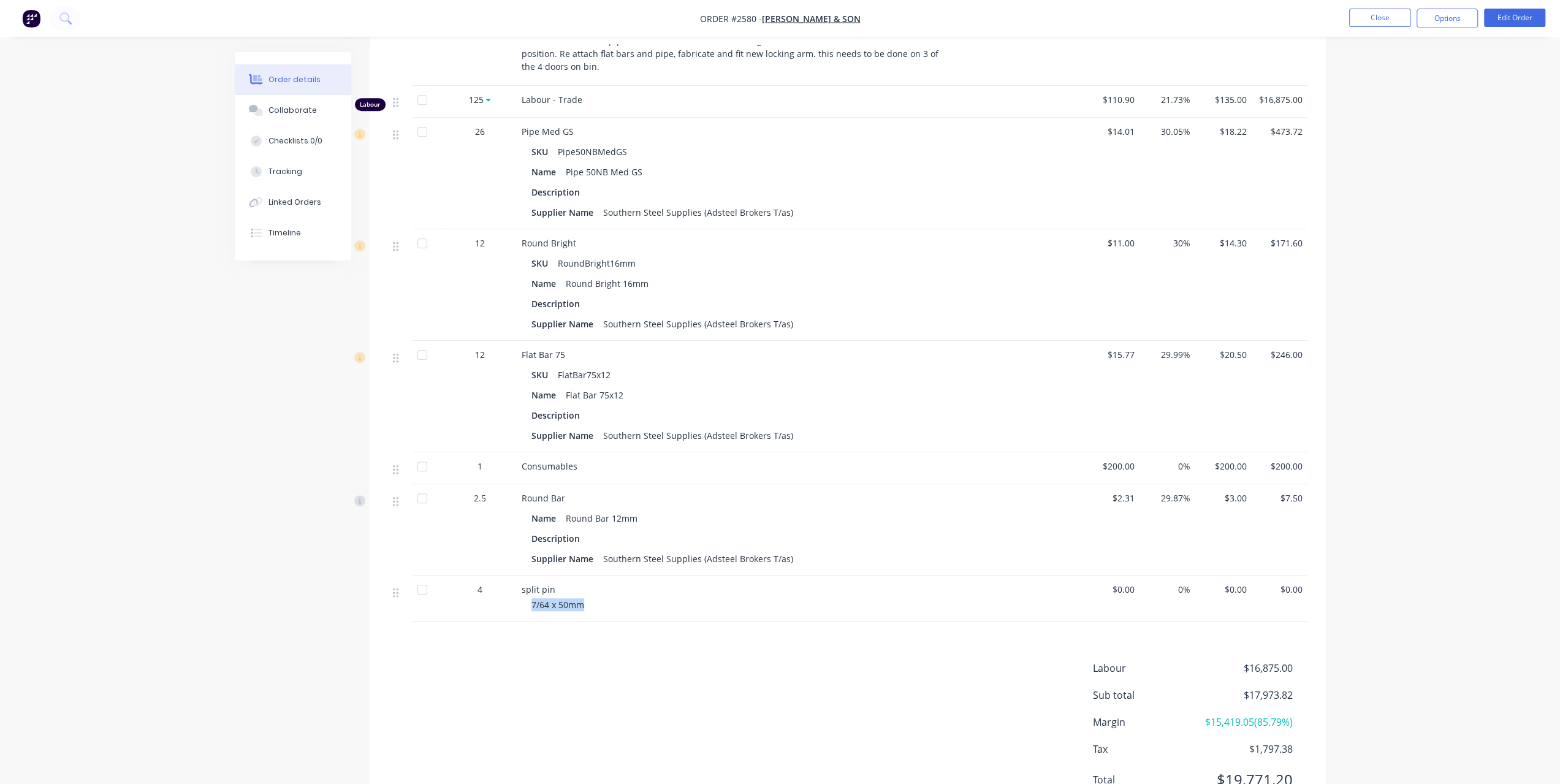
drag, startPoint x: 533, startPoint y: 586, endPoint x: 620, endPoint y: 593, distance: 87.3
click at [620, 598] on div "7/64 x 50mm" at bounding box center [736, 604] width 410 height 13
copy span "7/64 x 50mm"
click at [314, 101] on button "Collaborate" at bounding box center [293, 111] width 117 height 31
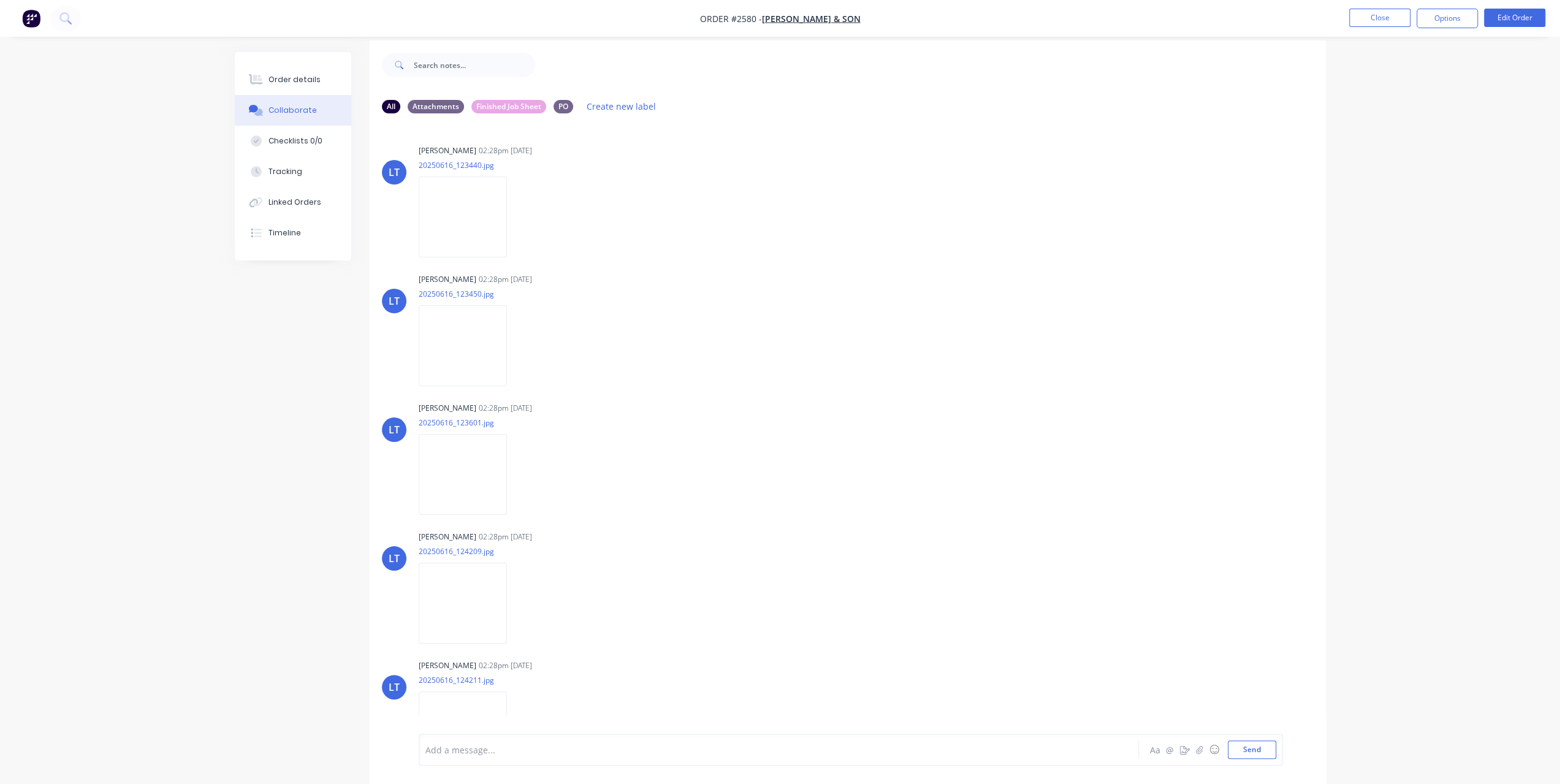
scroll to position [18, 0]
click at [539, 744] on div at bounding box center [745, 750] width 638 height 13
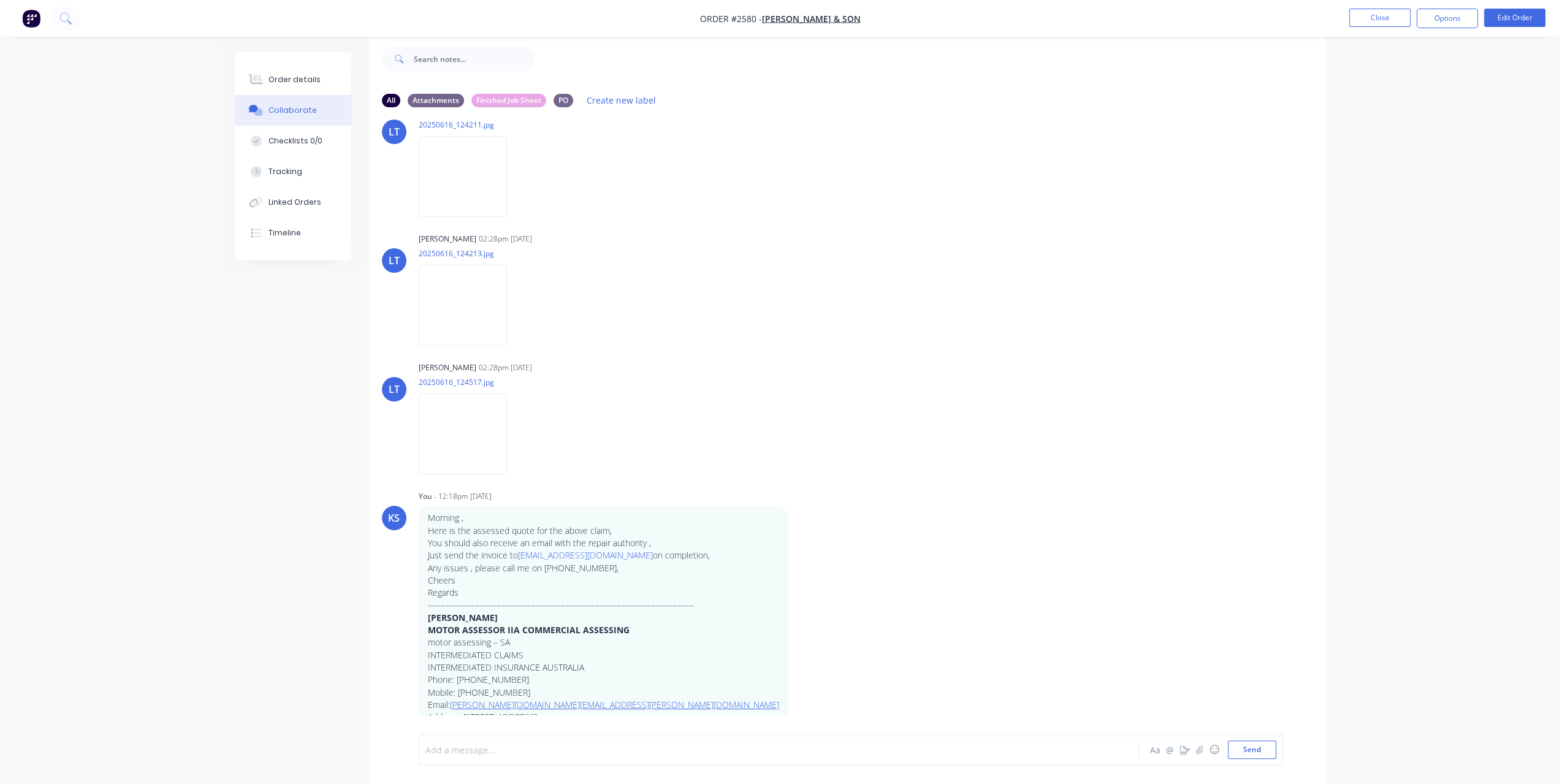
scroll to position [636, 0]
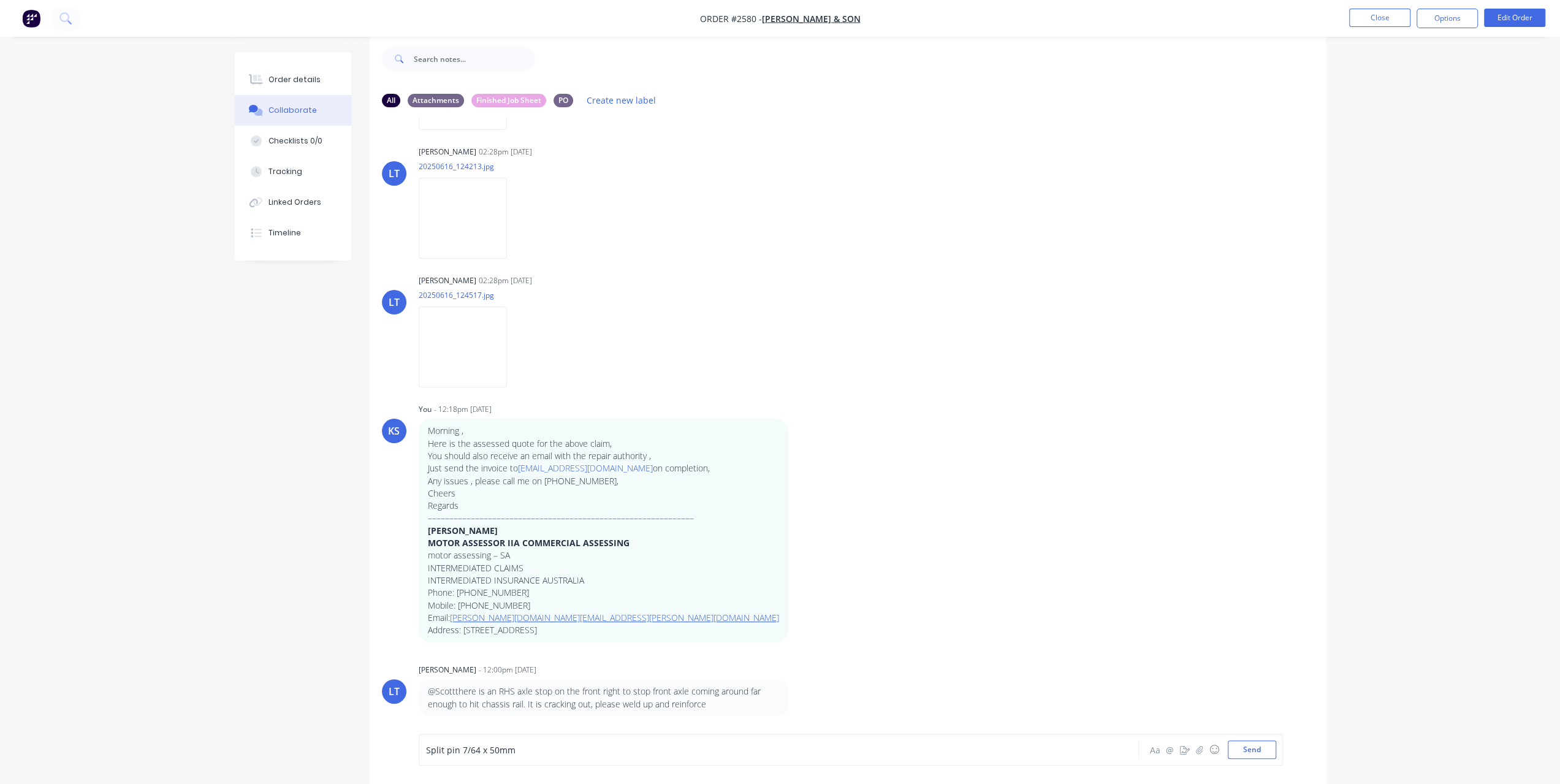
click at [426, 755] on span "Split pin 7/64 x 50mm" at bounding box center [470, 750] width 89 height 11
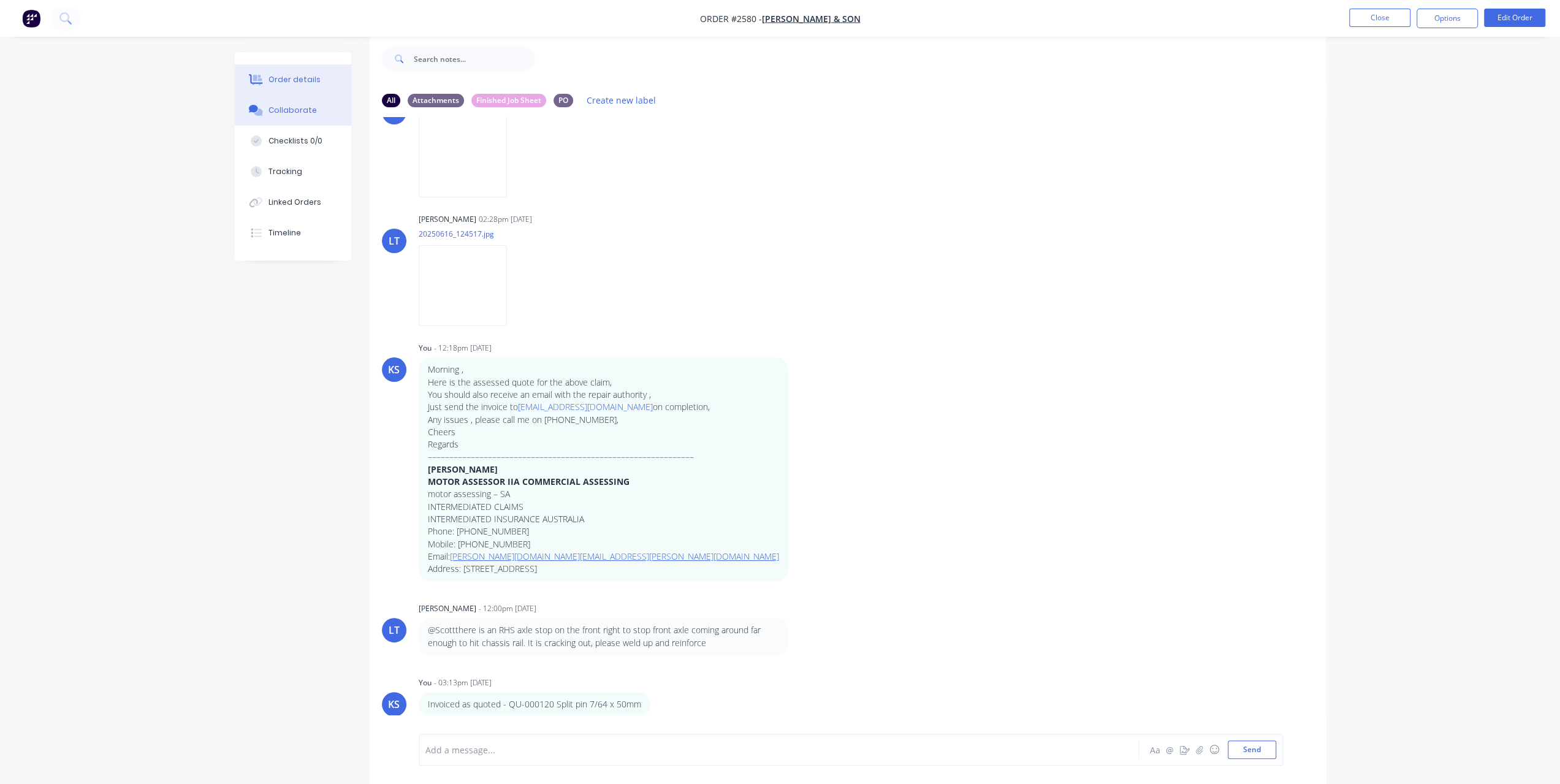
click at [291, 80] on div "Order details" at bounding box center [294, 79] width 52 height 11
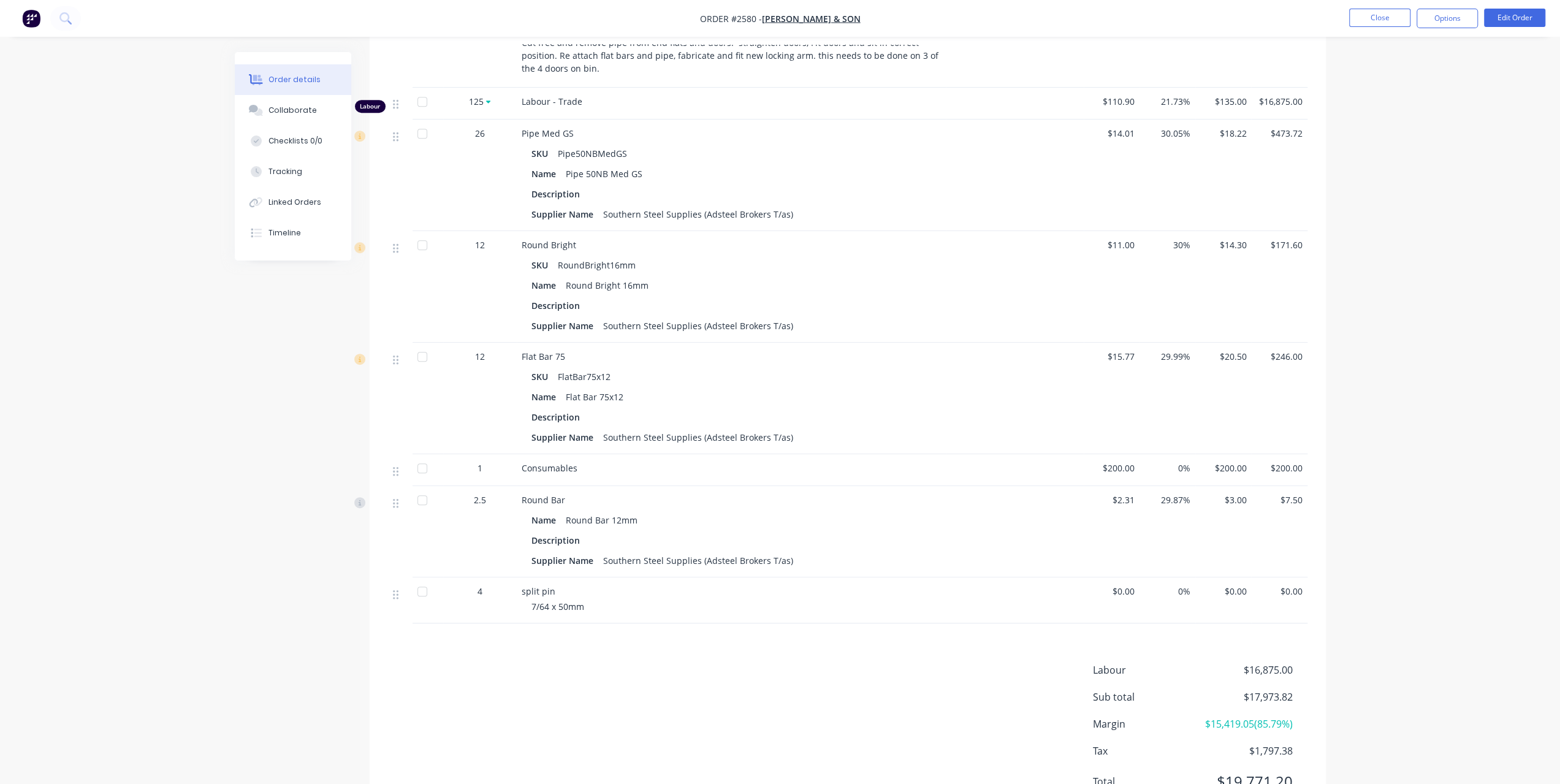
scroll to position [608, 0]
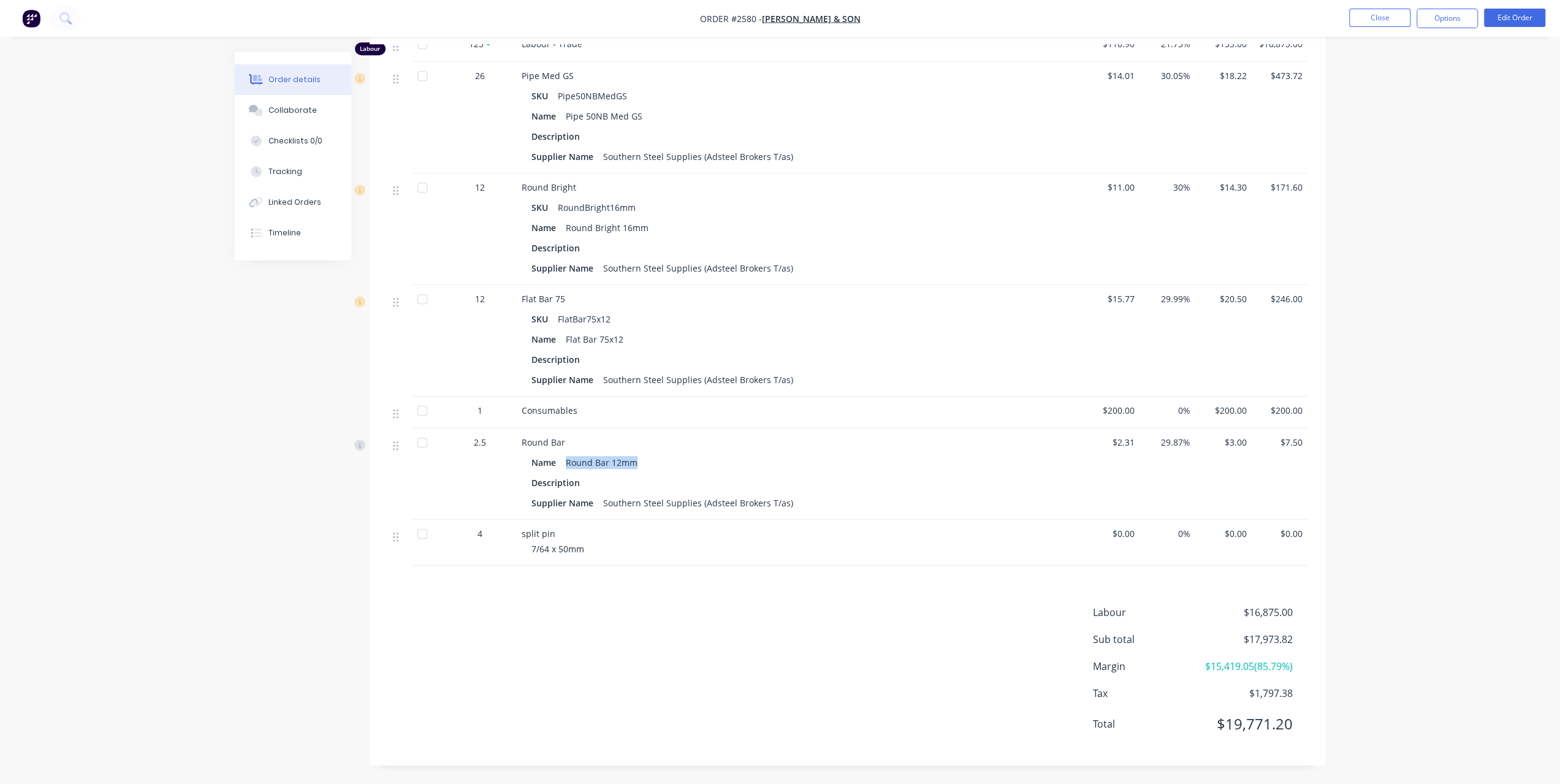
drag, startPoint x: 567, startPoint y: 448, endPoint x: 671, endPoint y: 448, distance: 104.0
click at [671, 454] on div "Name Round Bar 12mm" at bounding box center [732, 462] width 400 height 18
copy div "Round Bar 12mm"
click at [298, 117] on button "Collaborate" at bounding box center [293, 111] width 117 height 31
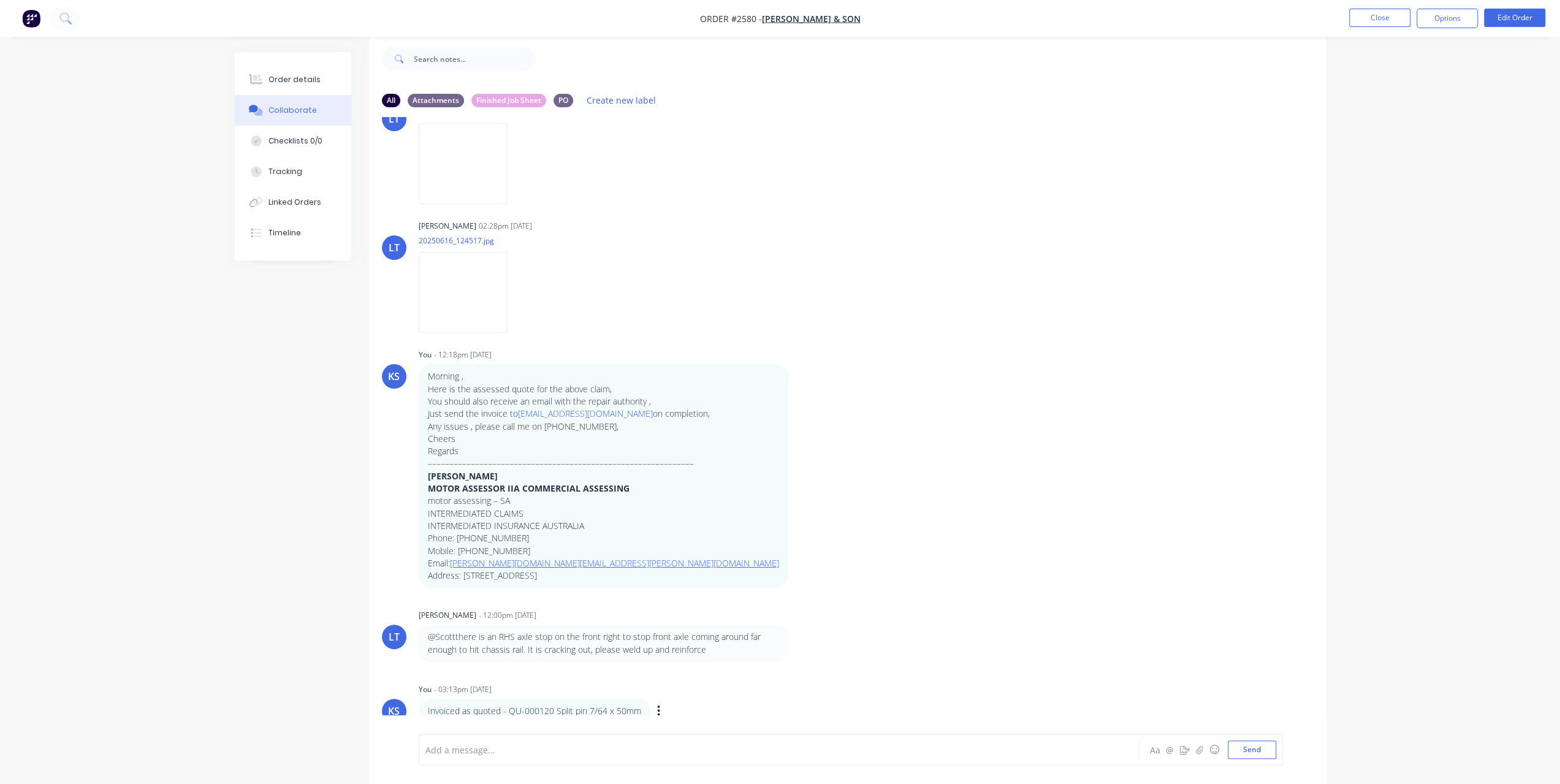
scroll to position [697, 0]
click at [654, 701] on div "Invoiced as quoted - QU-000120 Split pin 7/64 x 50mm Labels Edit Delete" at bounding box center [610, 704] width 383 height 24
click at [657, 701] on icon "button" at bounding box center [658, 704] width 4 height 14
click at [682, 685] on button "Edit" at bounding box center [702, 683] width 77 height 21
click at [557, 747] on span "Invoiced as quoted - QU-000120 Split pin 7/64 x 50mm" at bounding box center [537, 750] width 224 height 11
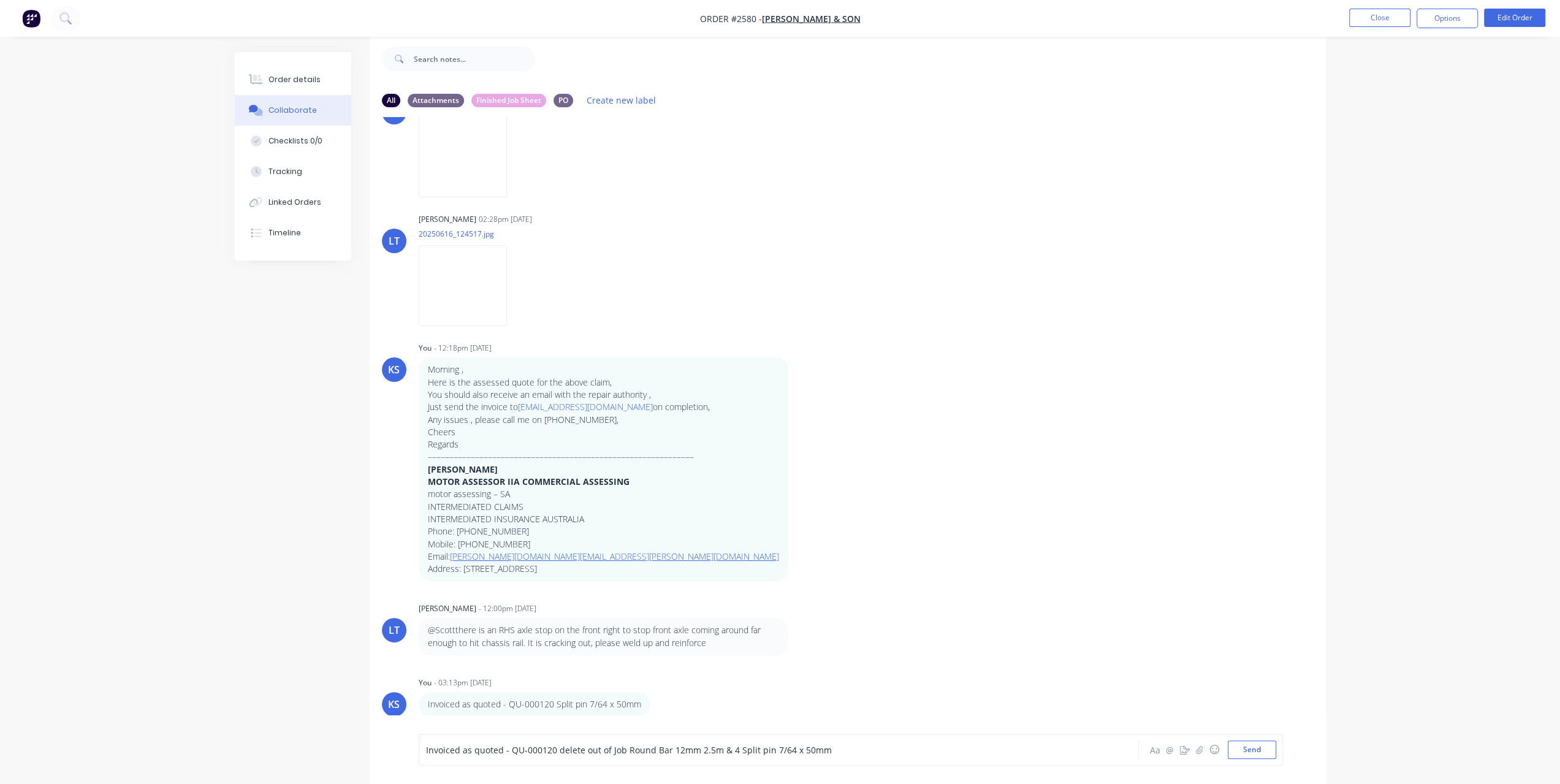
click at [611, 750] on span "Invoiced as quoted - QU-000120 delete out of Job Round Bar 12mm 2.5m & 4 Split …" at bounding box center [629, 750] width 406 height 11
click at [1262, 744] on button "Send" at bounding box center [1252, 750] width 48 height 18
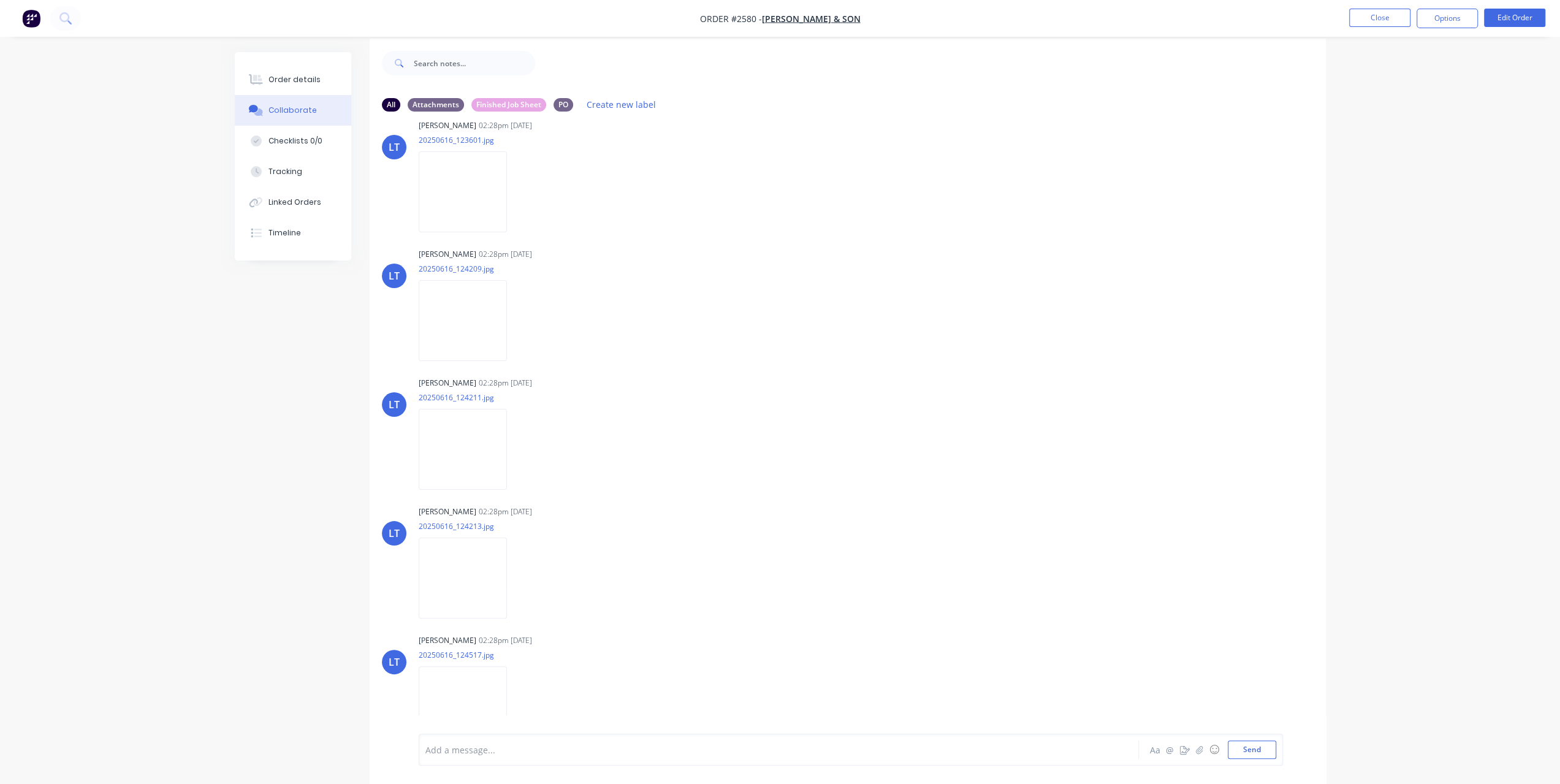
scroll to position [0, 0]
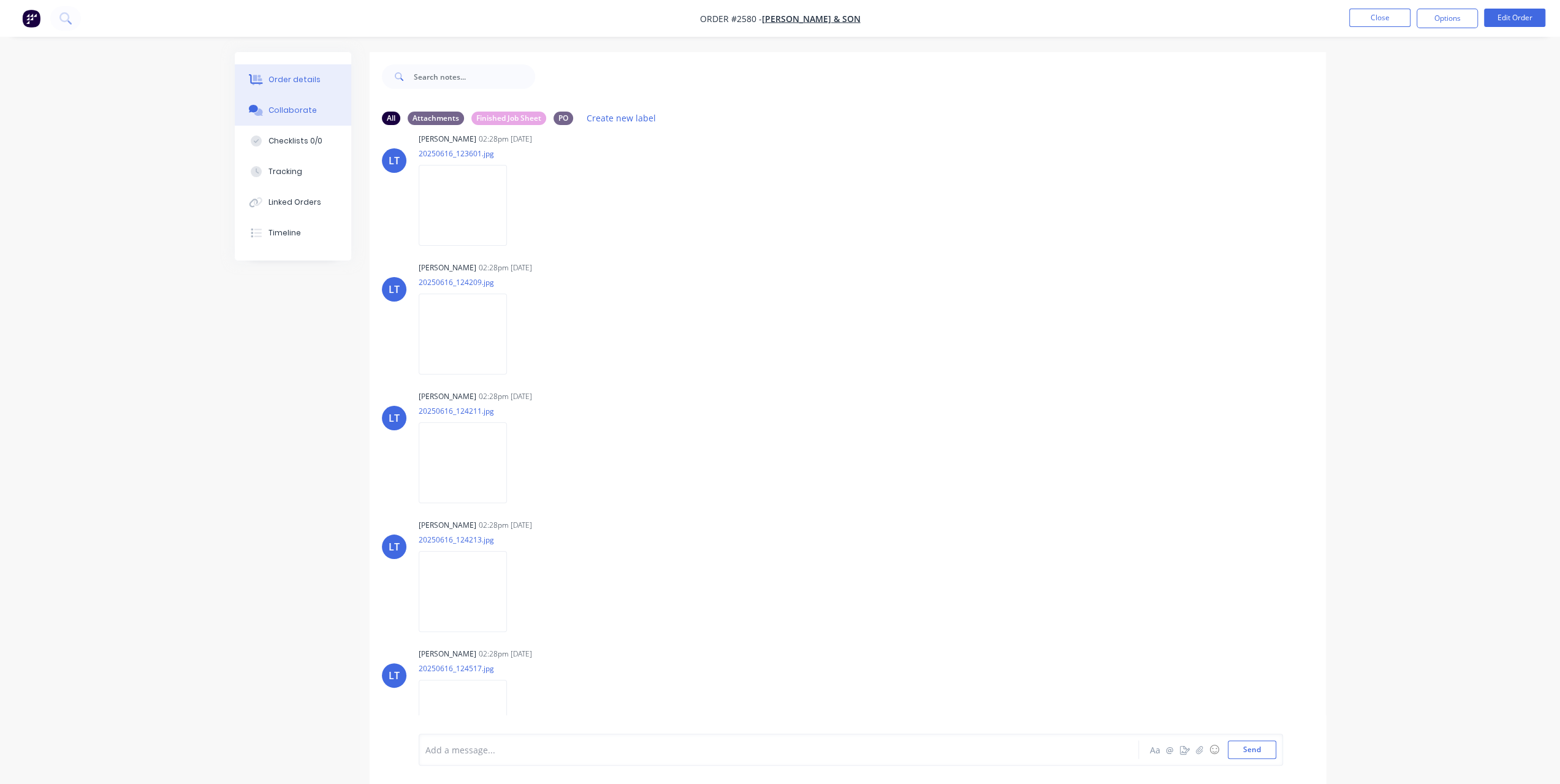
click at [289, 70] on button "Order details" at bounding box center [293, 79] width 117 height 31
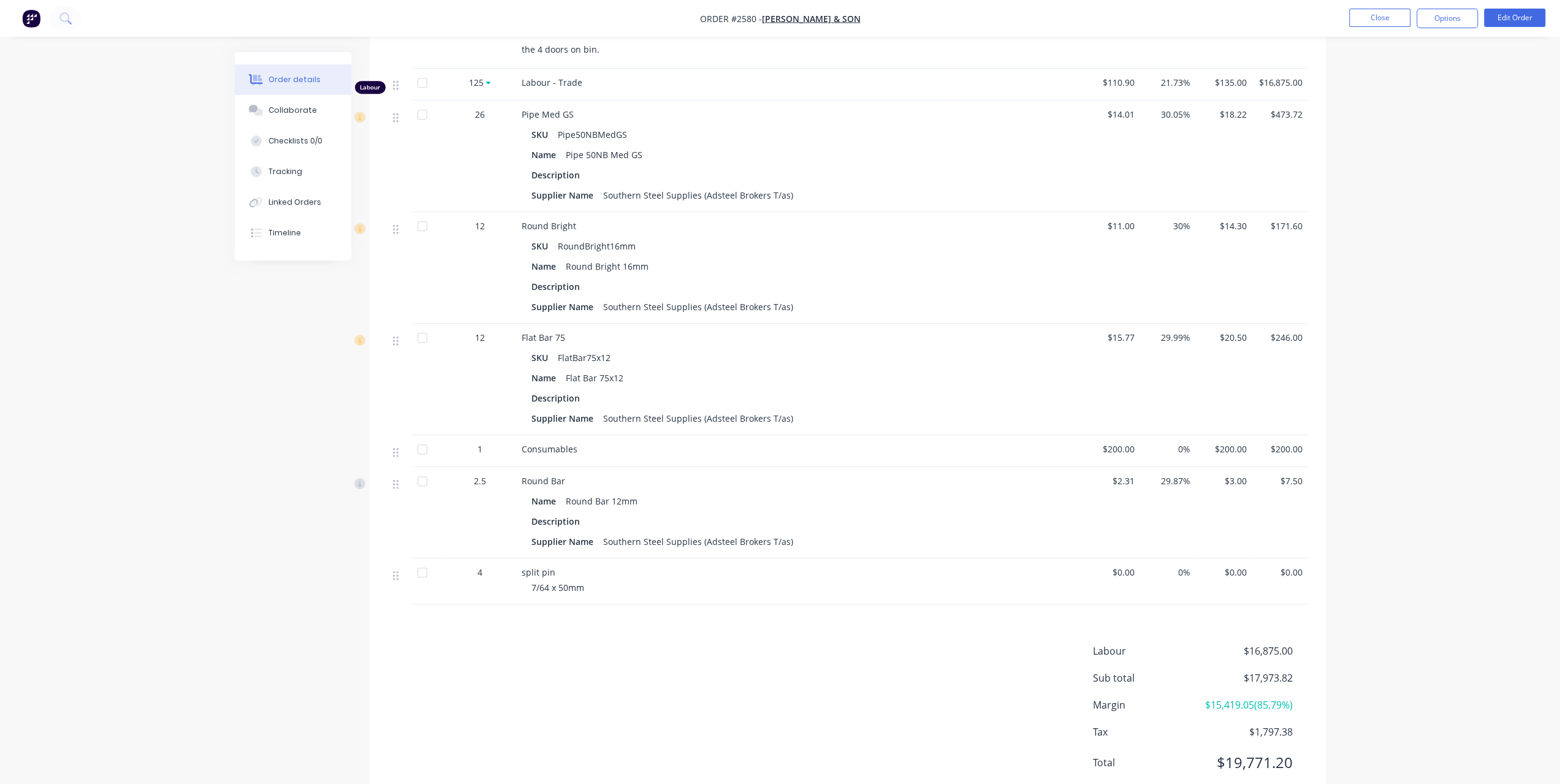
scroll to position [608, 0]
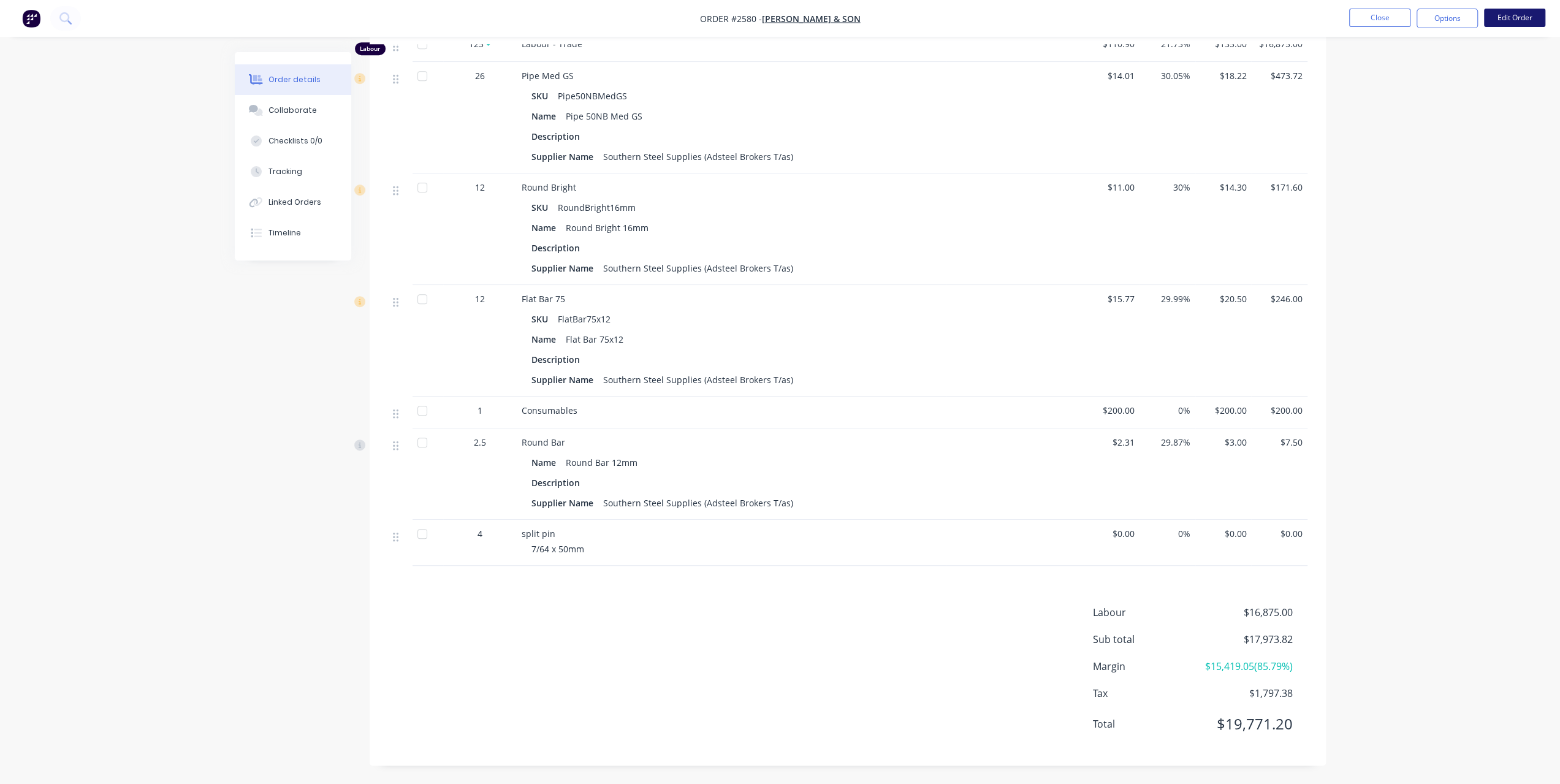
click at [1517, 20] on button "Edit Order" at bounding box center [1515, 18] width 61 height 18
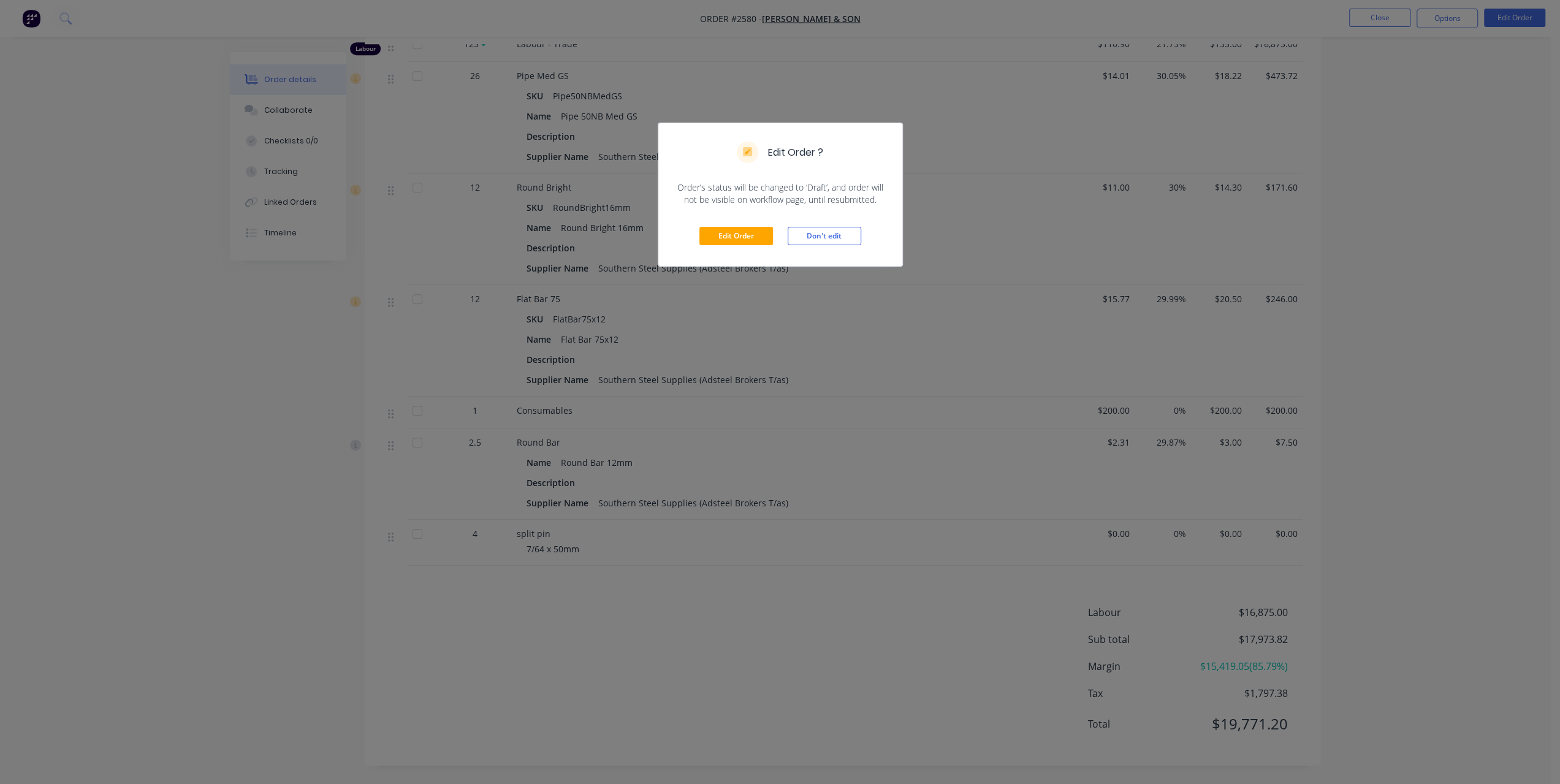
click at [749, 248] on div "Edit Order Don't edit" at bounding box center [780, 236] width 244 height 60
click at [749, 232] on button "Edit Order" at bounding box center [736, 236] width 73 height 18
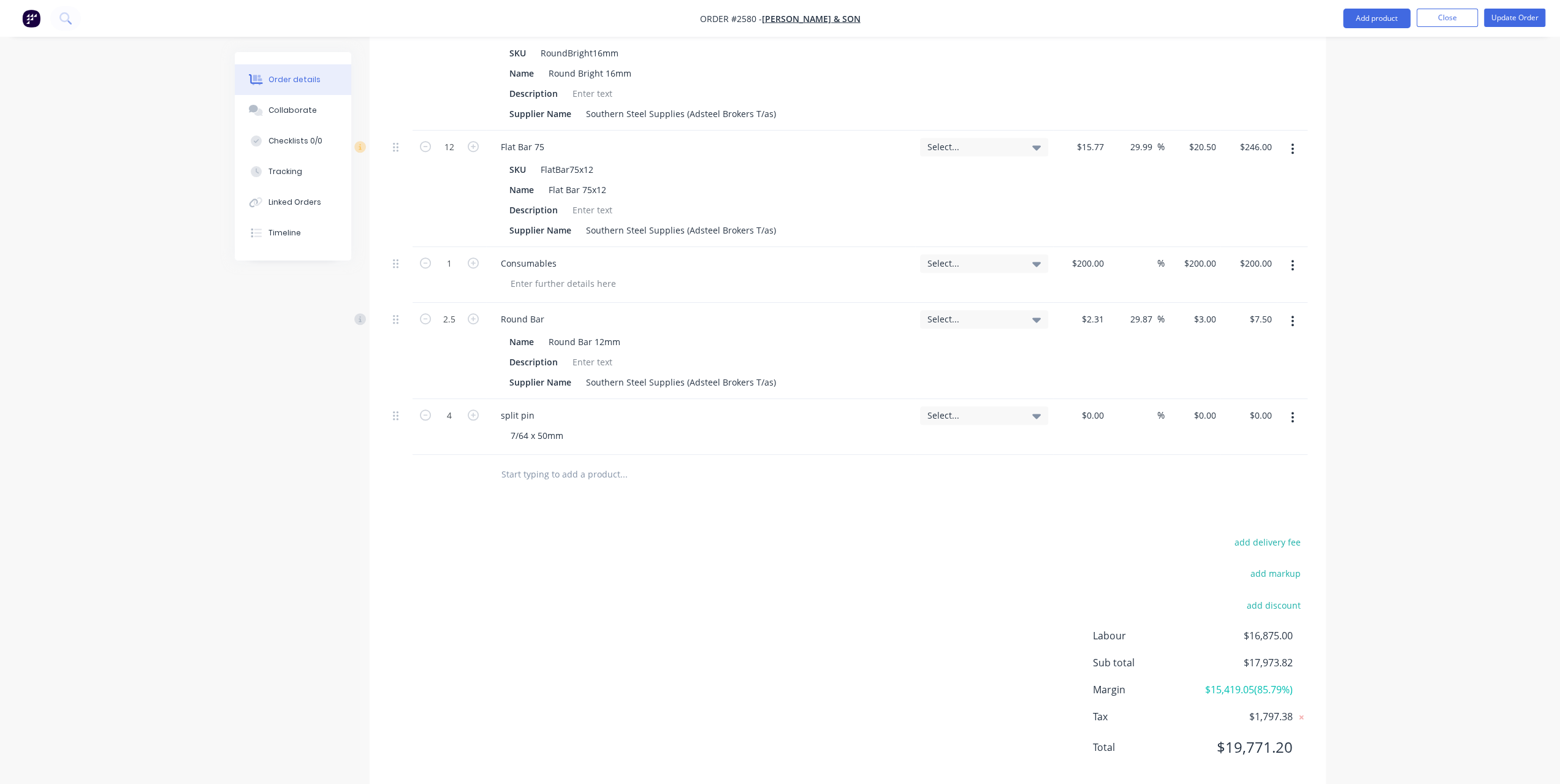
scroll to position [834, 0]
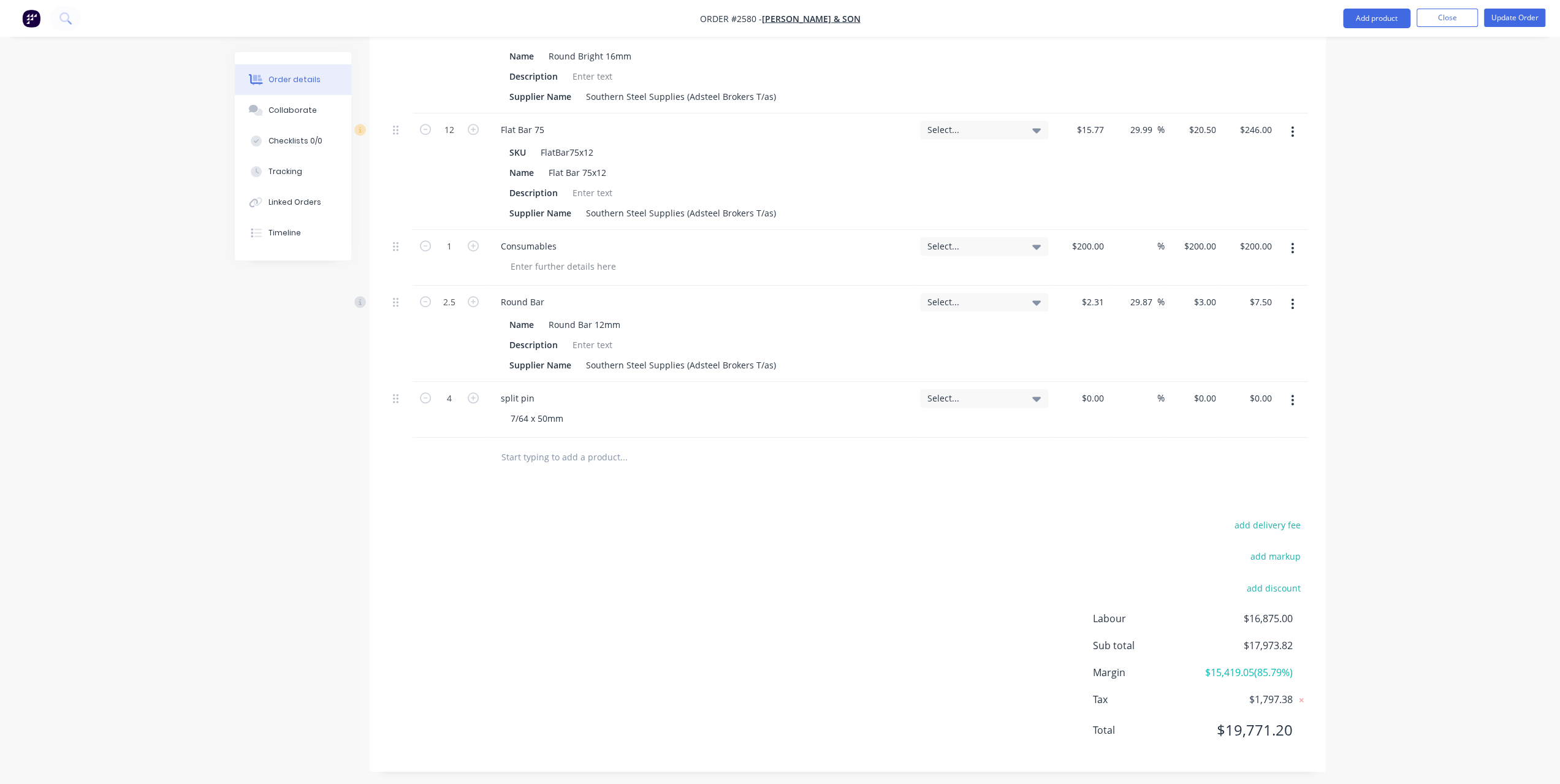
click at [1296, 389] on button "button" at bounding box center [1292, 400] width 29 height 22
click at [1235, 497] on div "Delete" at bounding box center [1250, 506] width 95 height 18
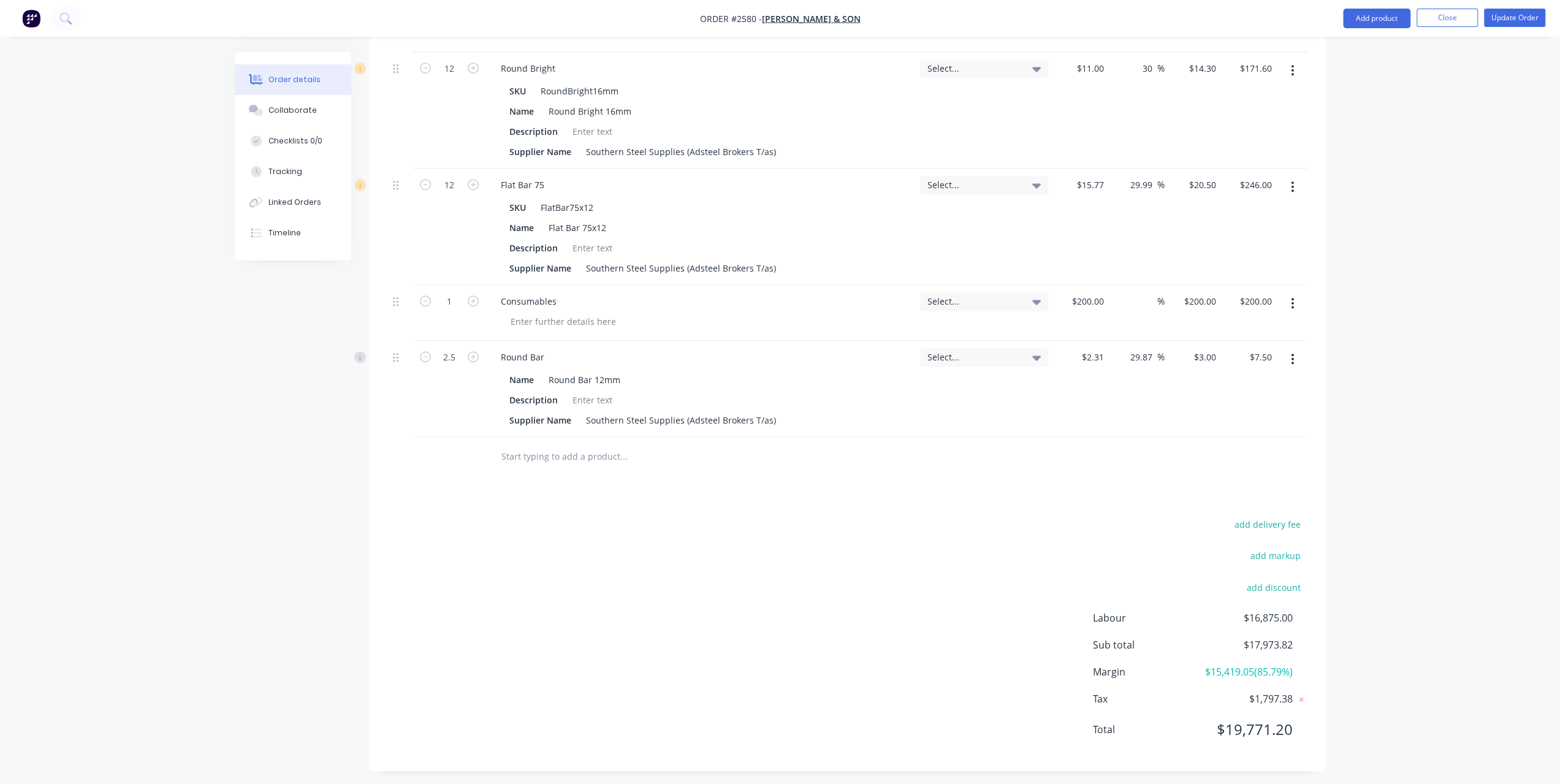
click at [1292, 354] on icon "button" at bounding box center [1292, 359] width 2 height 11
click at [1235, 456] on div "Delete" at bounding box center [1250, 464] width 95 height 18
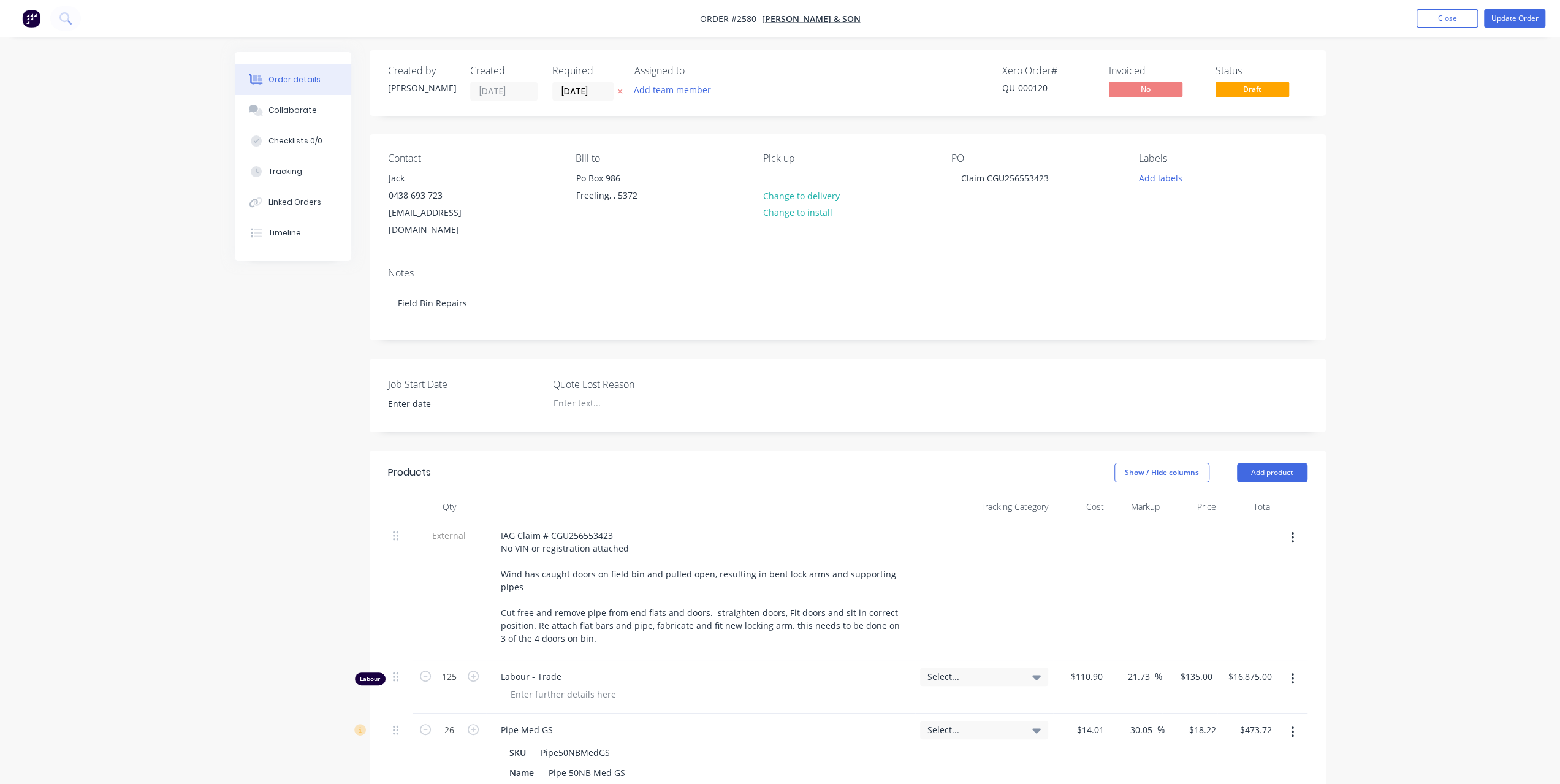
scroll to position [0, 0]
click at [1517, 21] on button "Update Order" at bounding box center [1515, 18] width 61 height 18
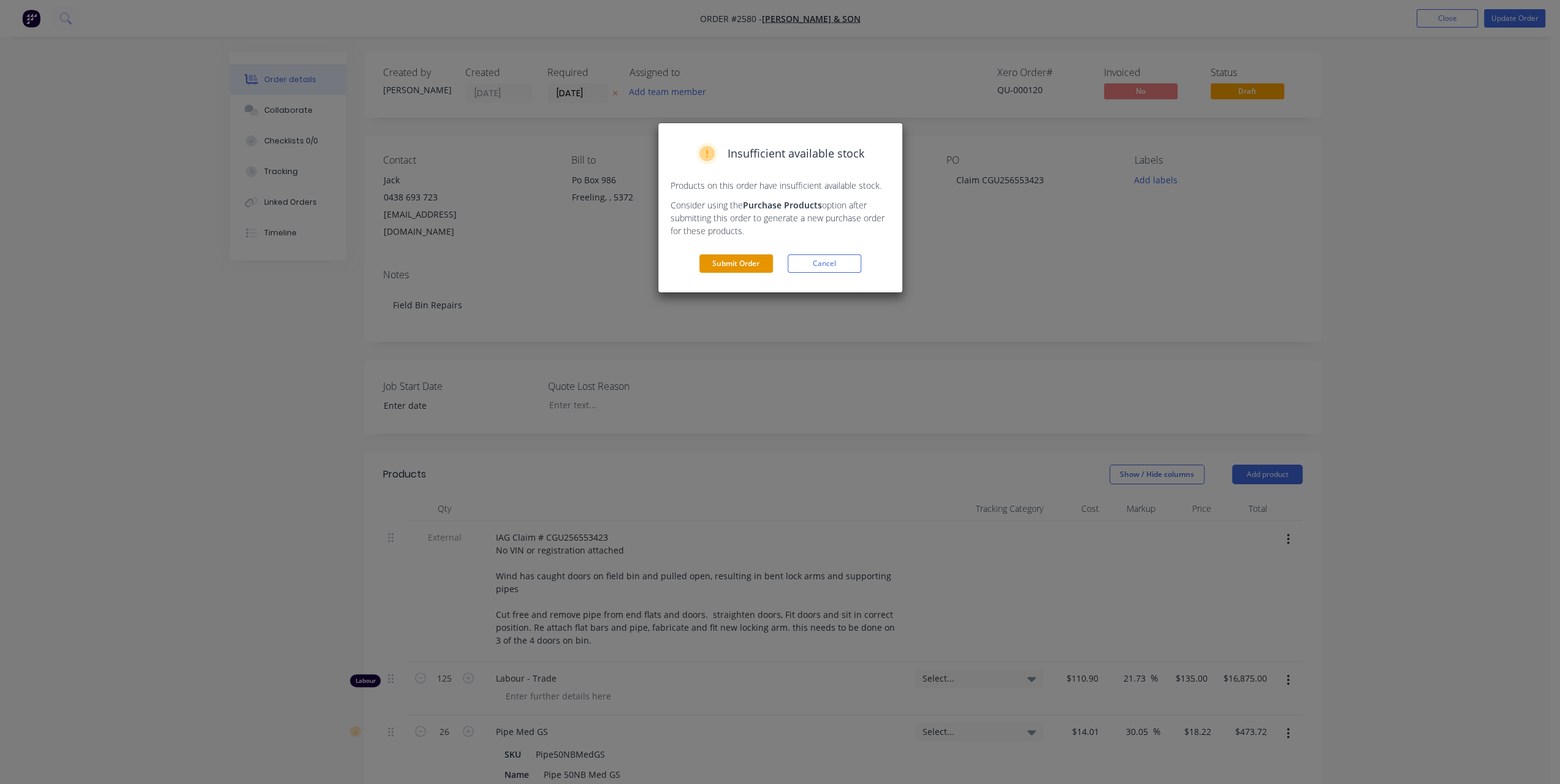
click at [738, 269] on button "Submit Order" at bounding box center [736, 263] width 73 height 18
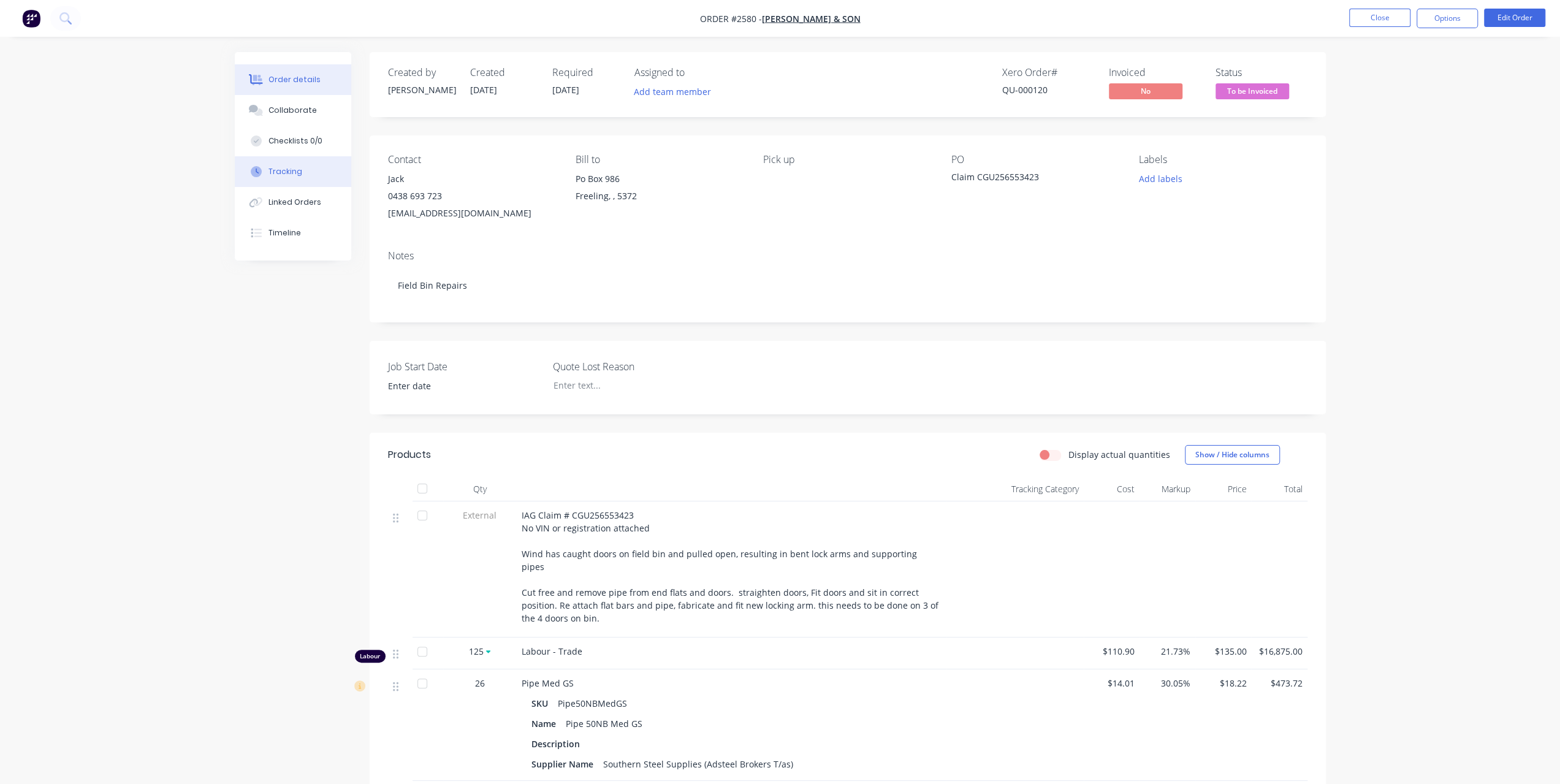
click at [304, 176] on button "Tracking" at bounding box center [293, 172] width 117 height 31
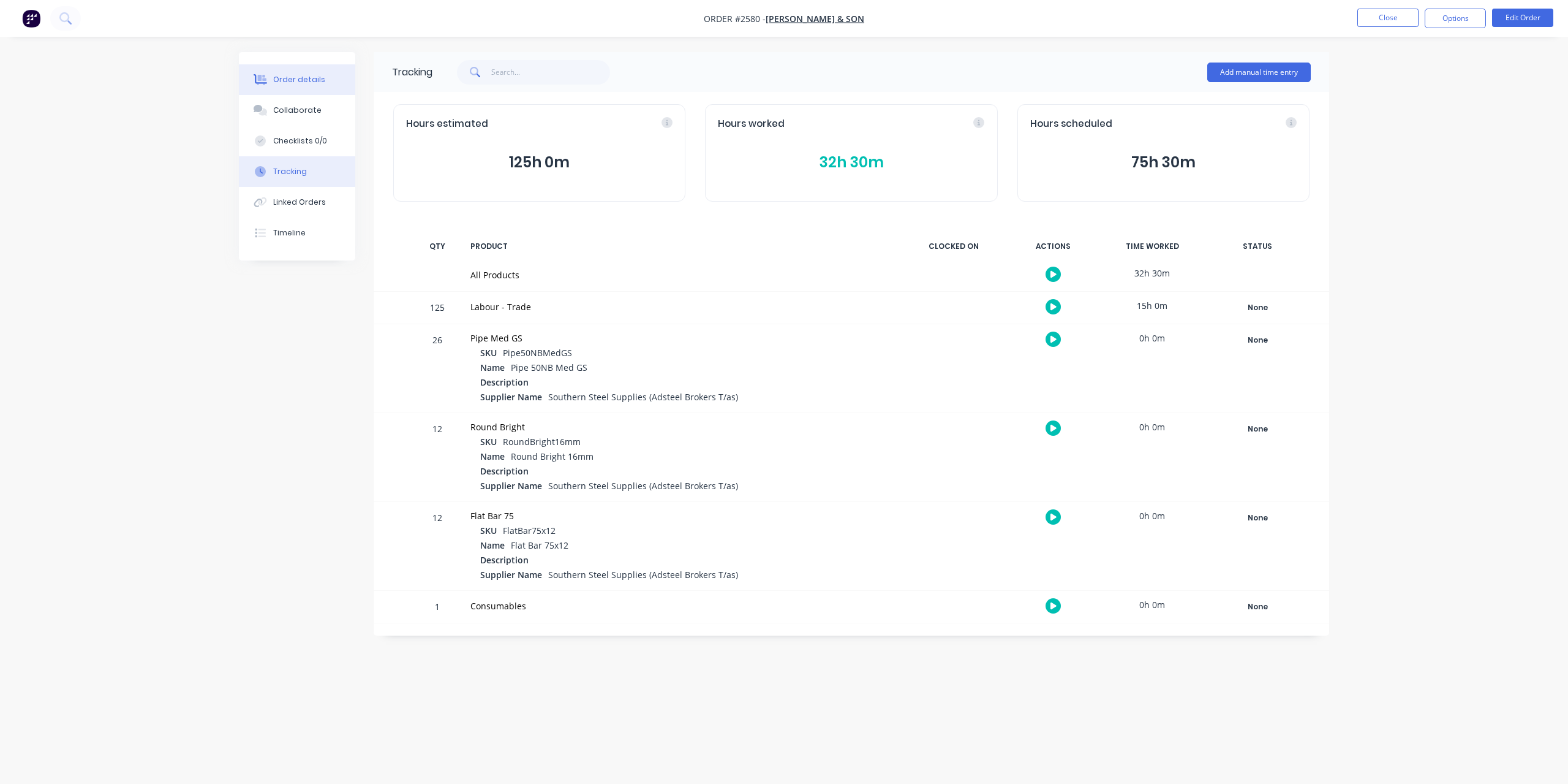
click at [308, 76] on div "Order details" at bounding box center [299, 79] width 52 height 11
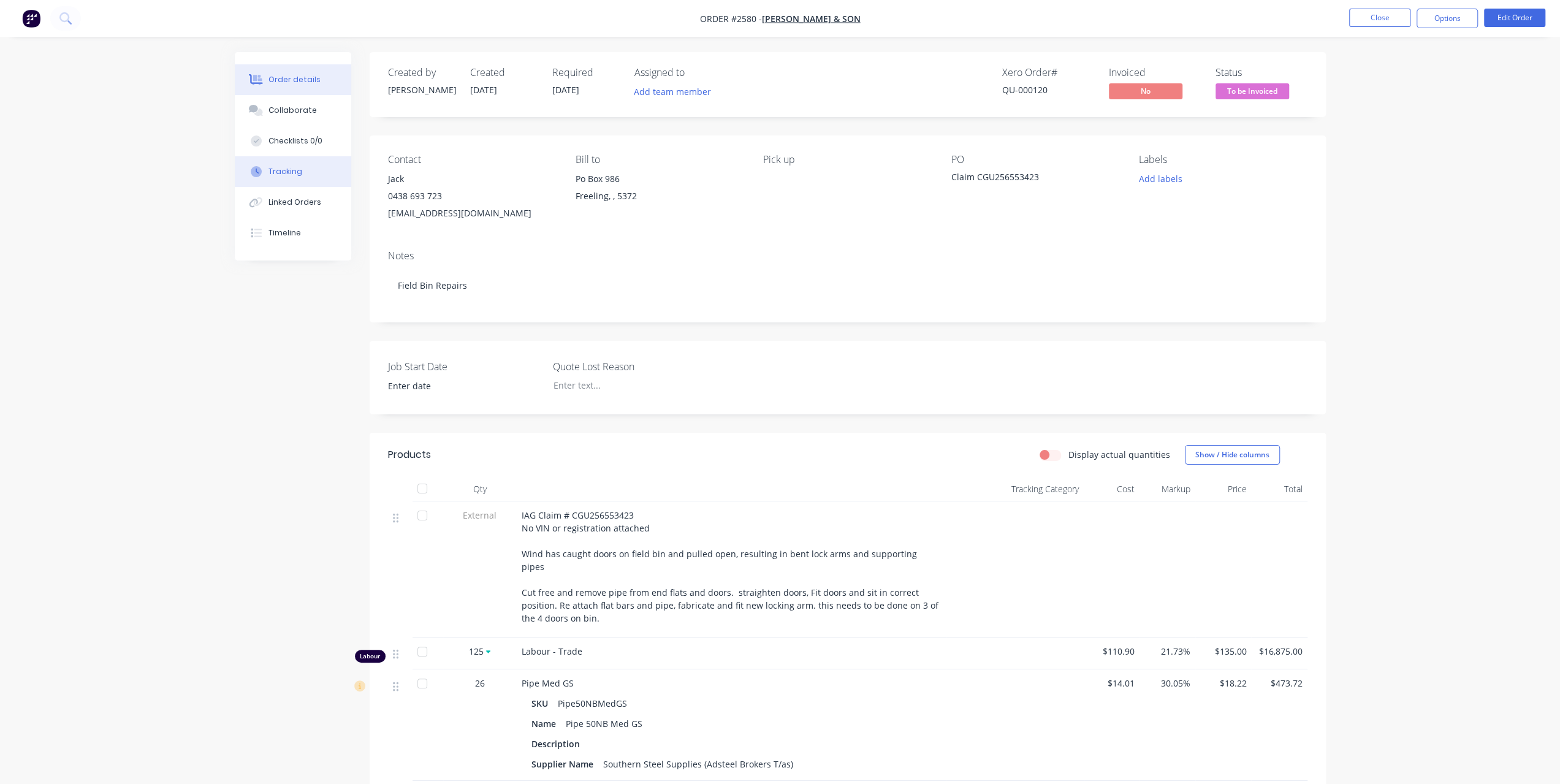
click at [288, 173] on div "Tracking" at bounding box center [285, 172] width 34 height 11
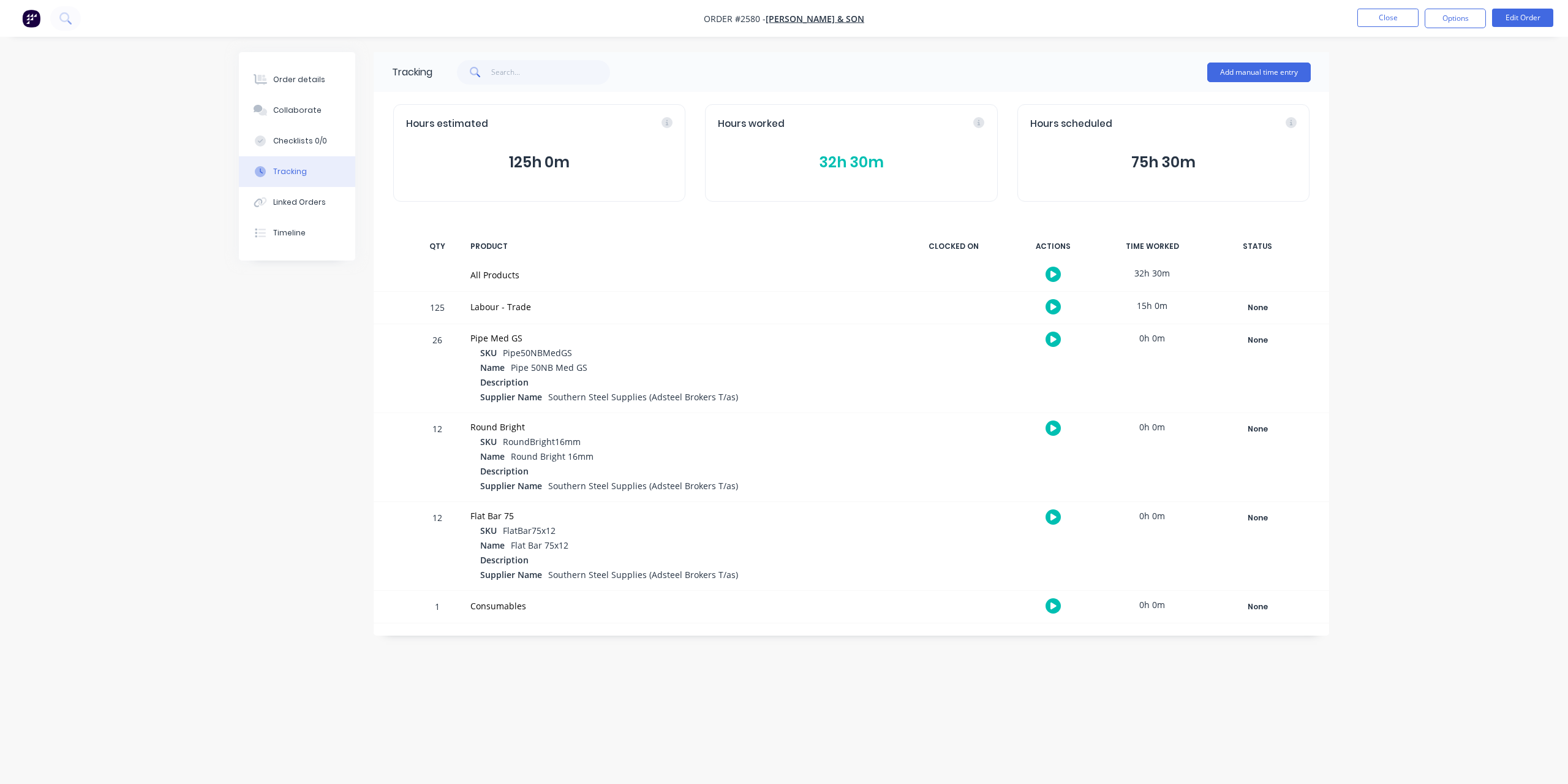
click at [864, 159] on button "32h 30m" at bounding box center [851, 162] width 267 height 24
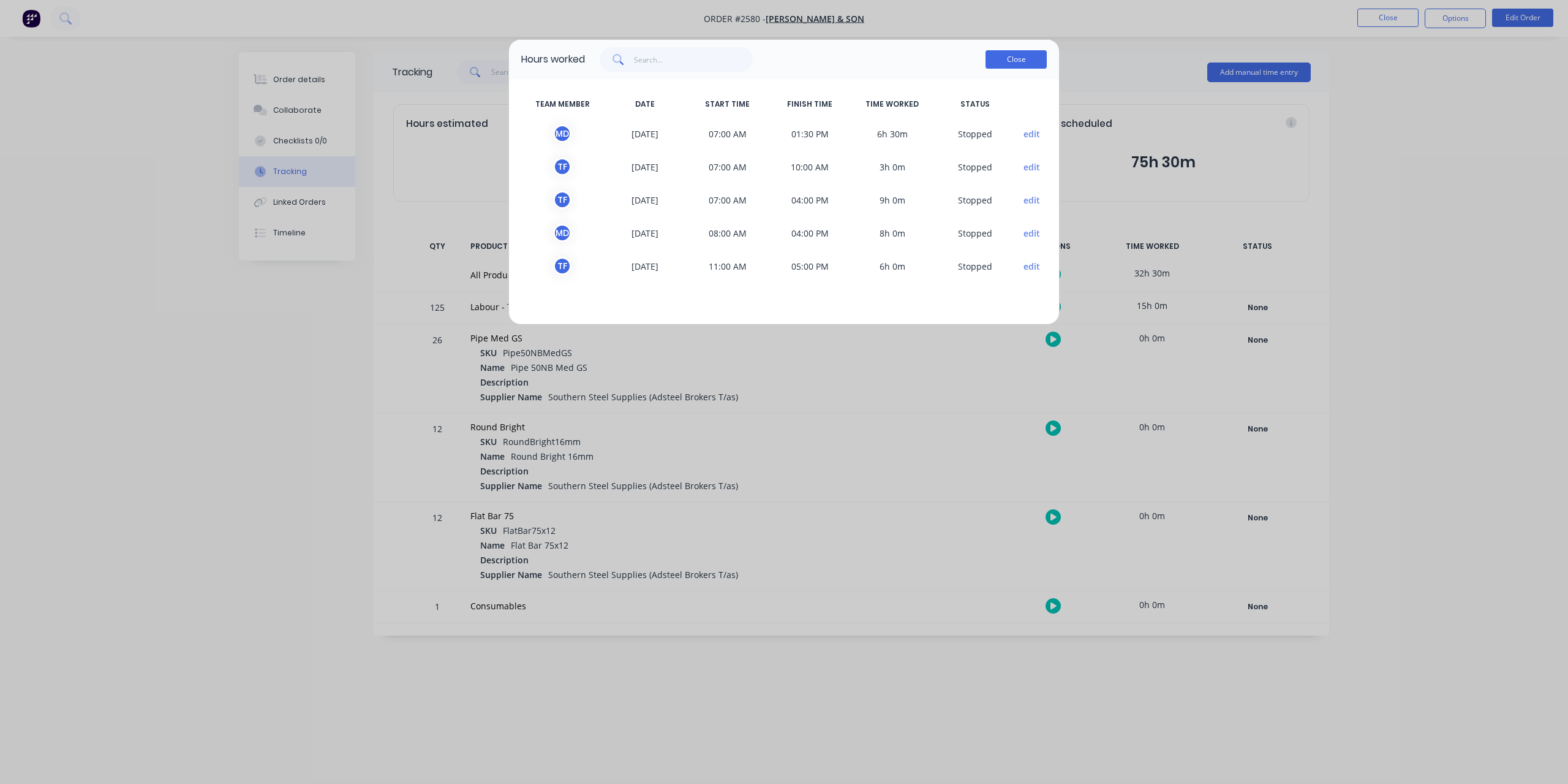
click at [1031, 58] on button "Close" at bounding box center [1016, 59] width 61 height 18
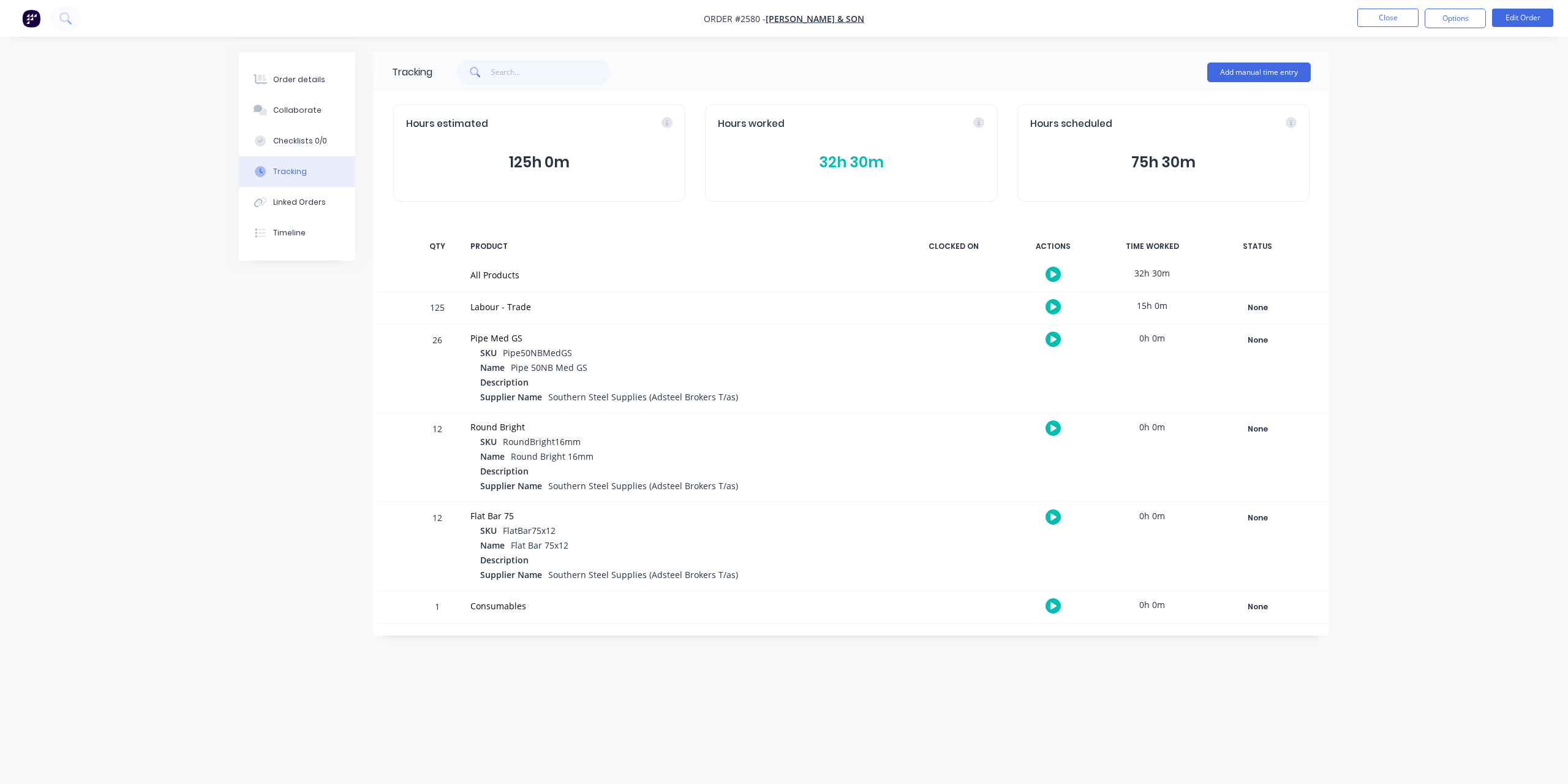
click at [856, 143] on div "Hours worked 32h 30m" at bounding box center [851, 153] width 292 height 98
click at [857, 153] on button "32h 30m" at bounding box center [851, 162] width 267 height 24
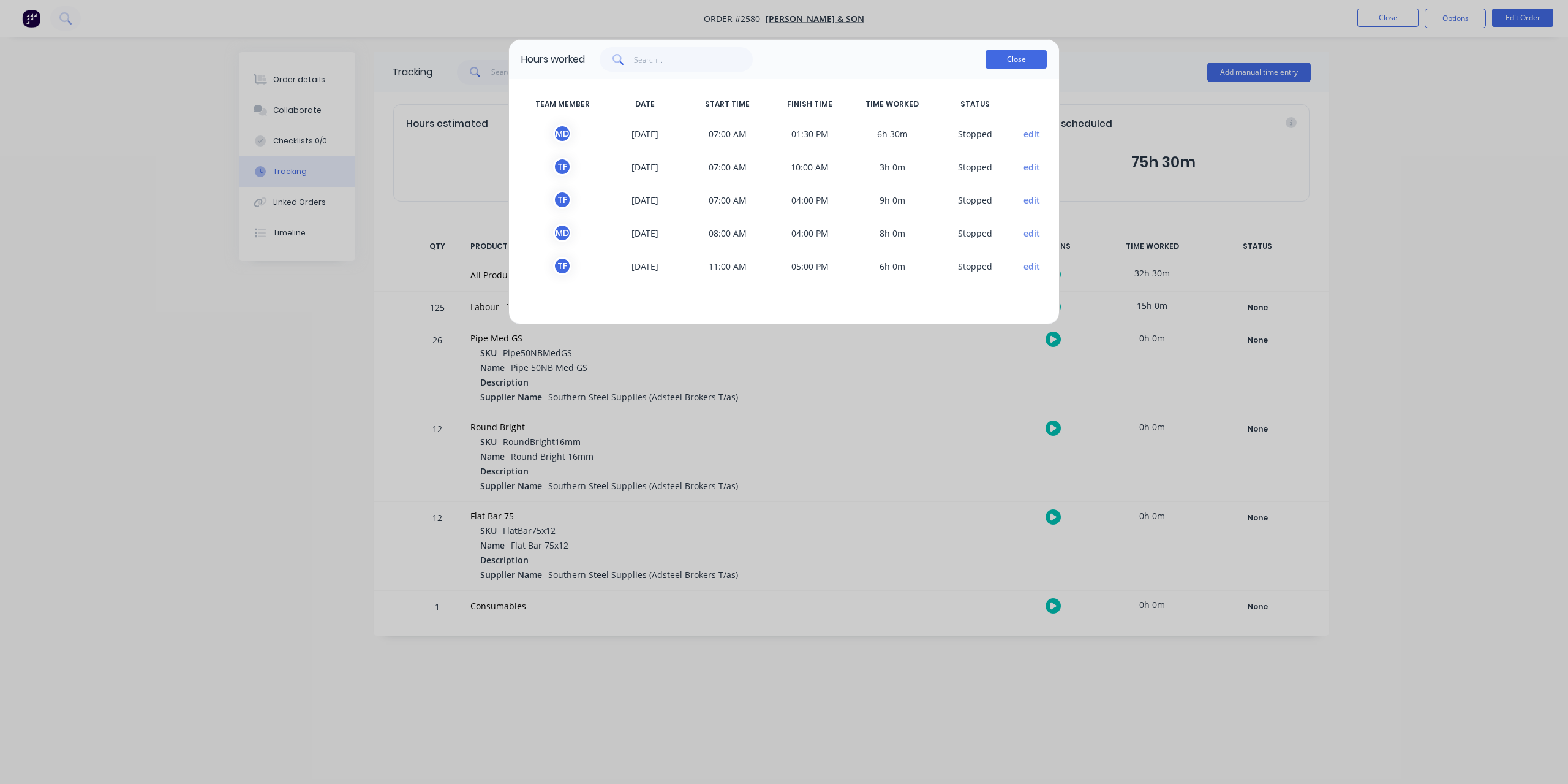
click at [1003, 53] on button "Close" at bounding box center [1016, 59] width 61 height 18
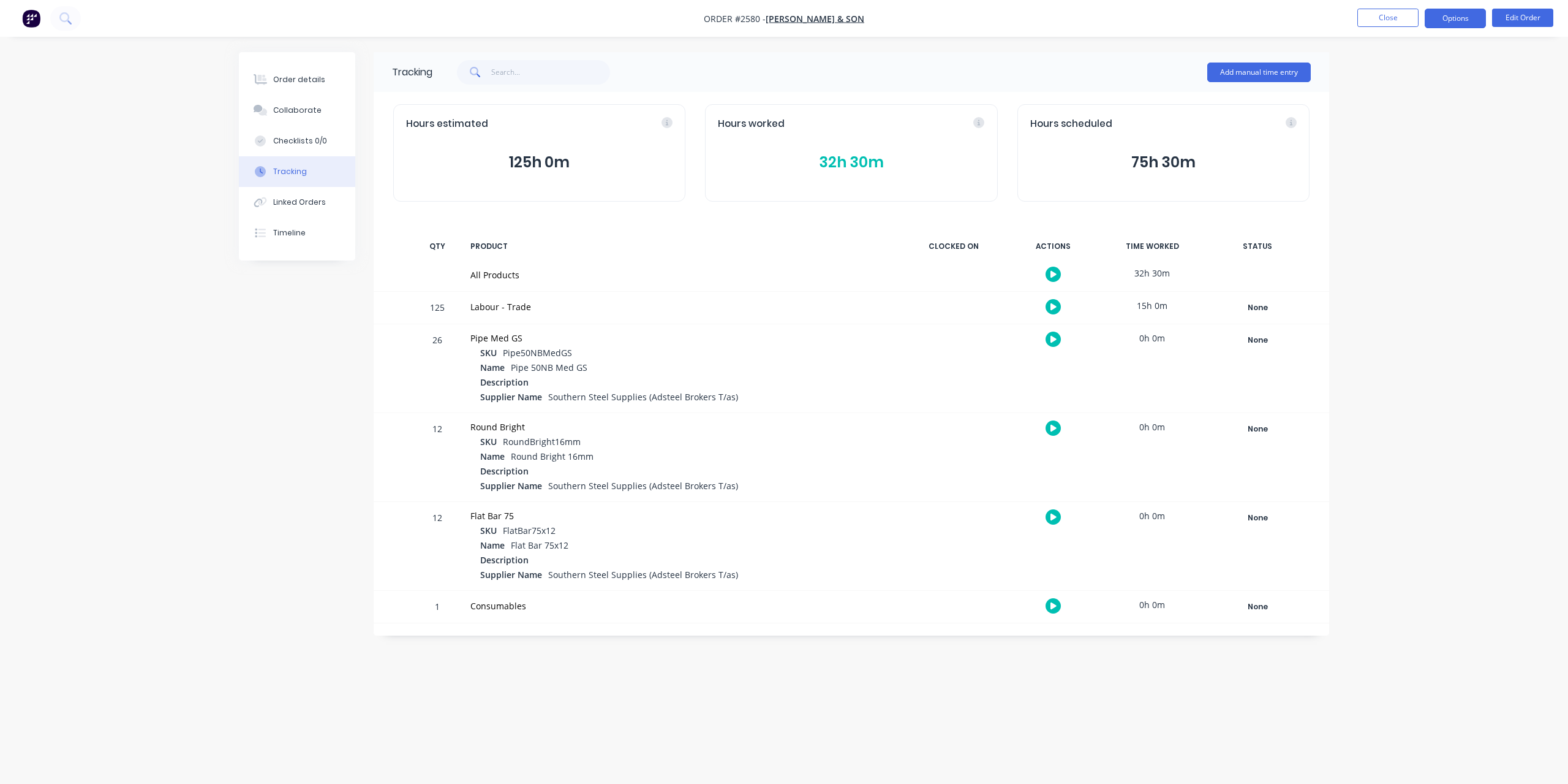
click at [1447, 12] on button "Options" at bounding box center [1455, 18] width 61 height 20
click at [1415, 74] on div "Invoice" at bounding box center [1419, 74] width 113 height 18
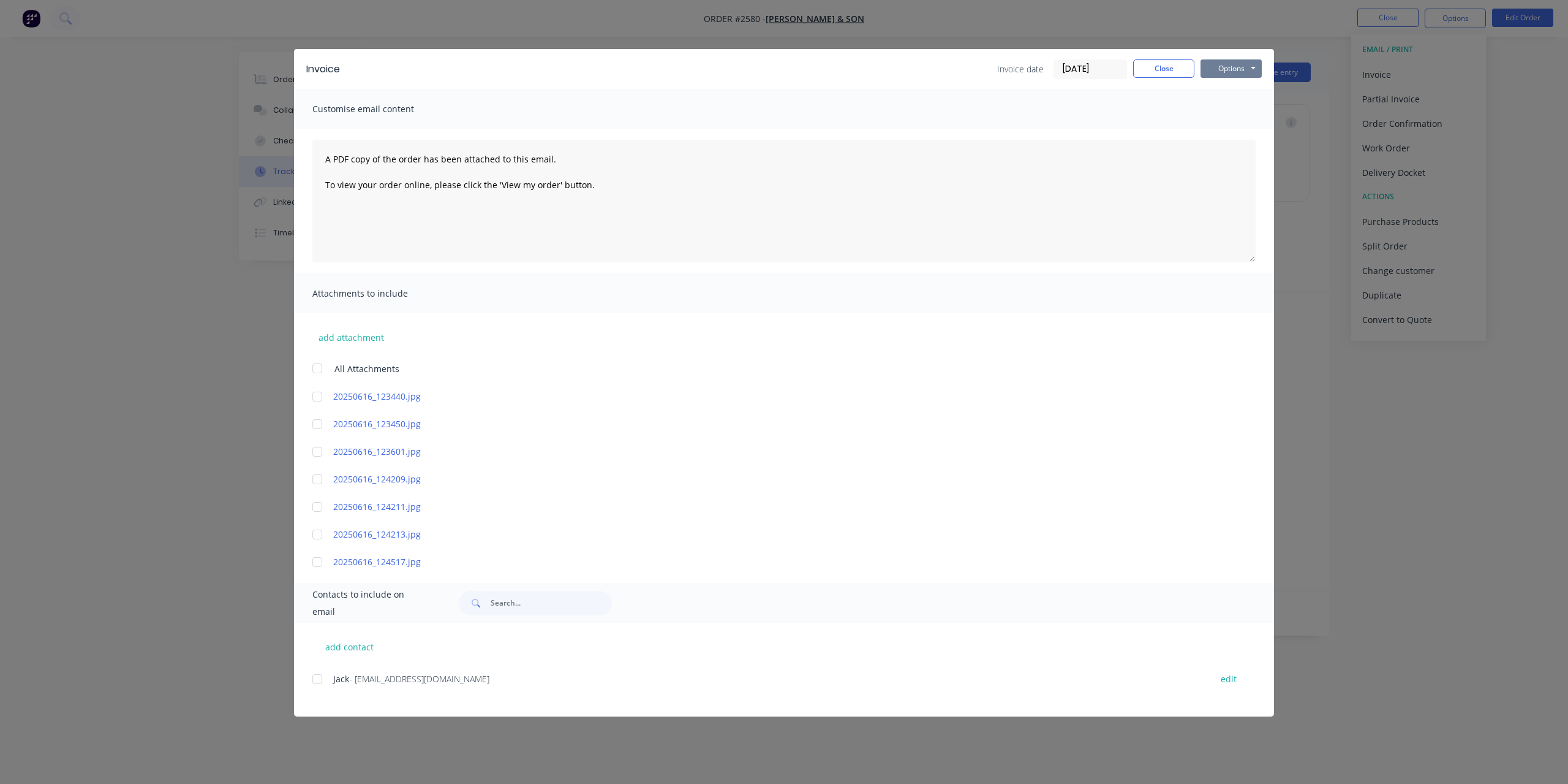
click at [1253, 62] on button "Options" at bounding box center [1231, 69] width 61 height 18
click at [1239, 86] on button "Preview" at bounding box center [1239, 90] width 79 height 21
click at [1221, 72] on button "Options" at bounding box center [1231, 69] width 61 height 18
click at [1224, 104] on button "Print" at bounding box center [1239, 111] width 79 height 21
click at [1174, 72] on button "Close" at bounding box center [1164, 69] width 61 height 18
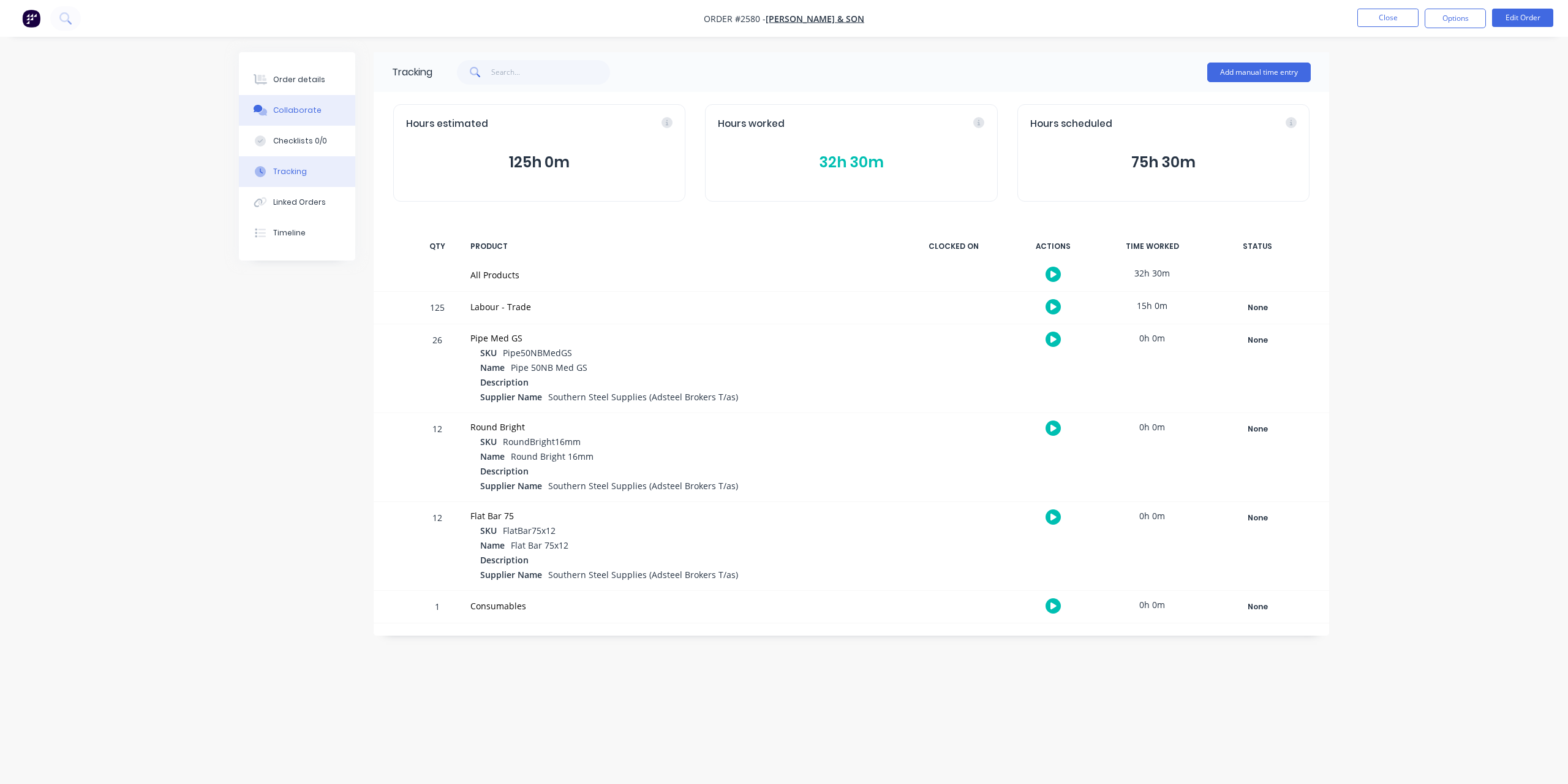
click at [301, 114] on div "Collaborate" at bounding box center [297, 110] width 48 height 11
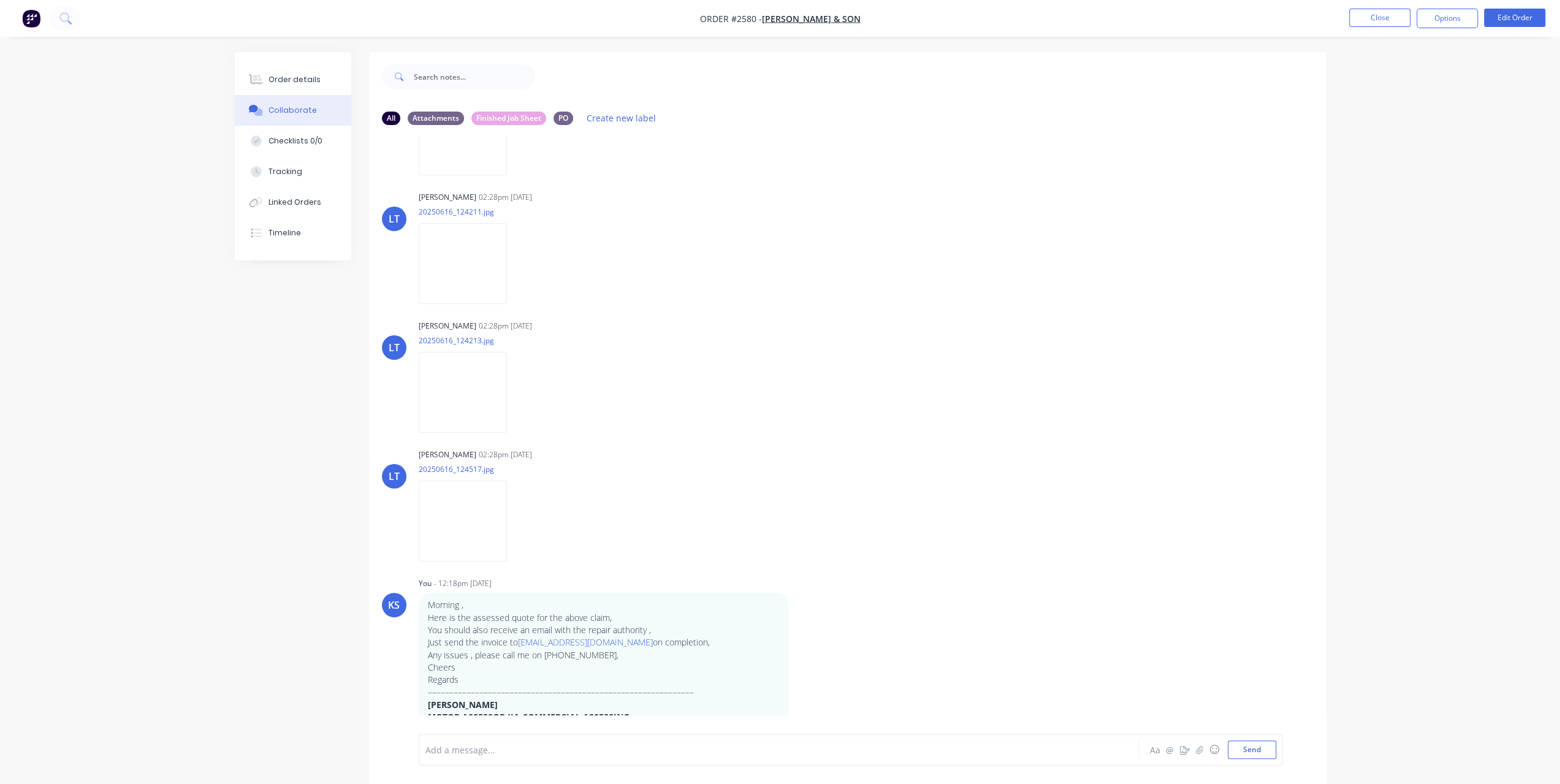
scroll to position [710, 0]
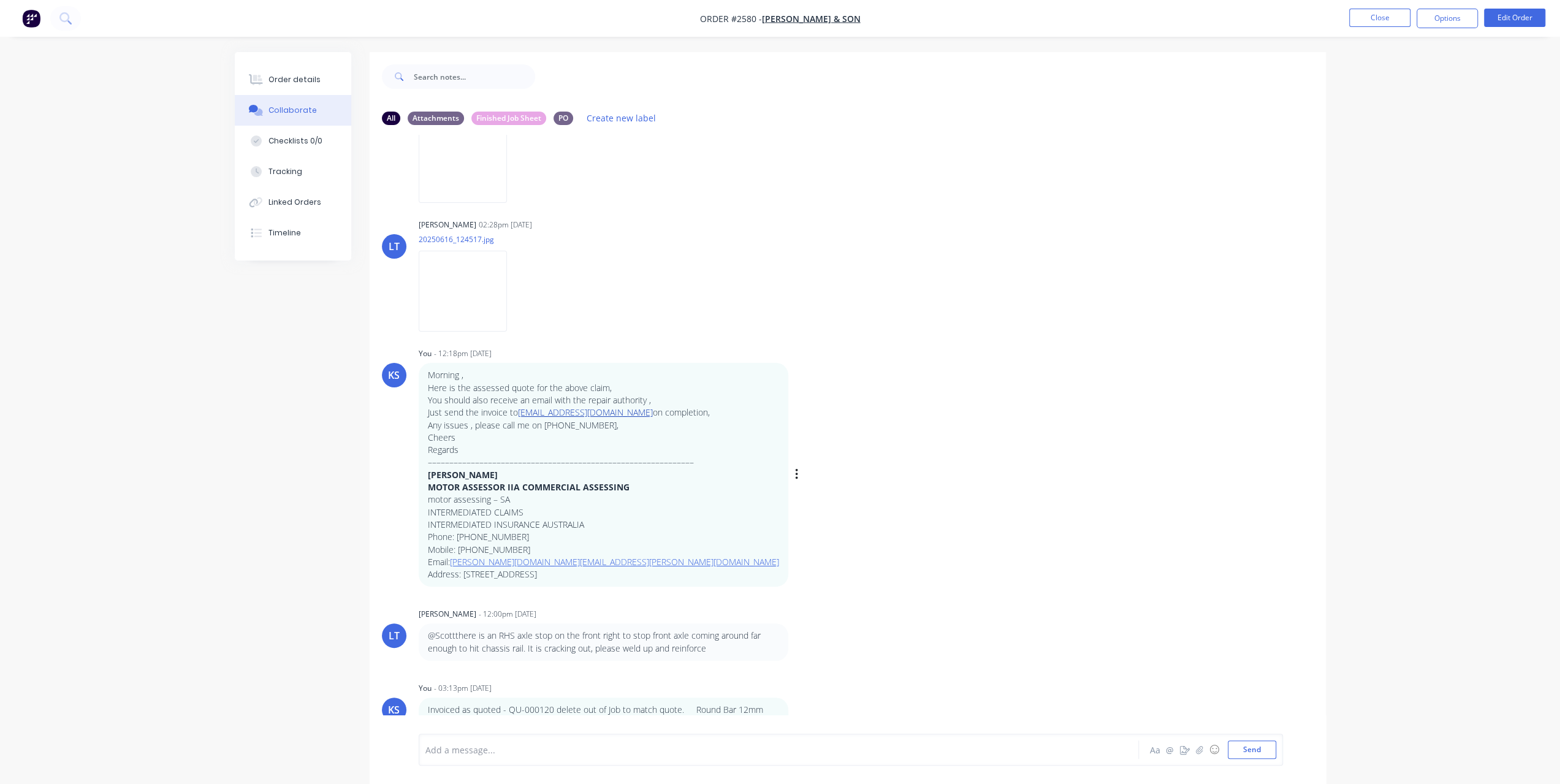
click at [537, 413] on link "supplierinvoices@iag.com.au" at bounding box center [585, 412] width 135 height 11
click at [558, 230] on div "Leigh Thamm 02:28pm 06/08/25" at bounding box center [610, 225] width 383 height 11
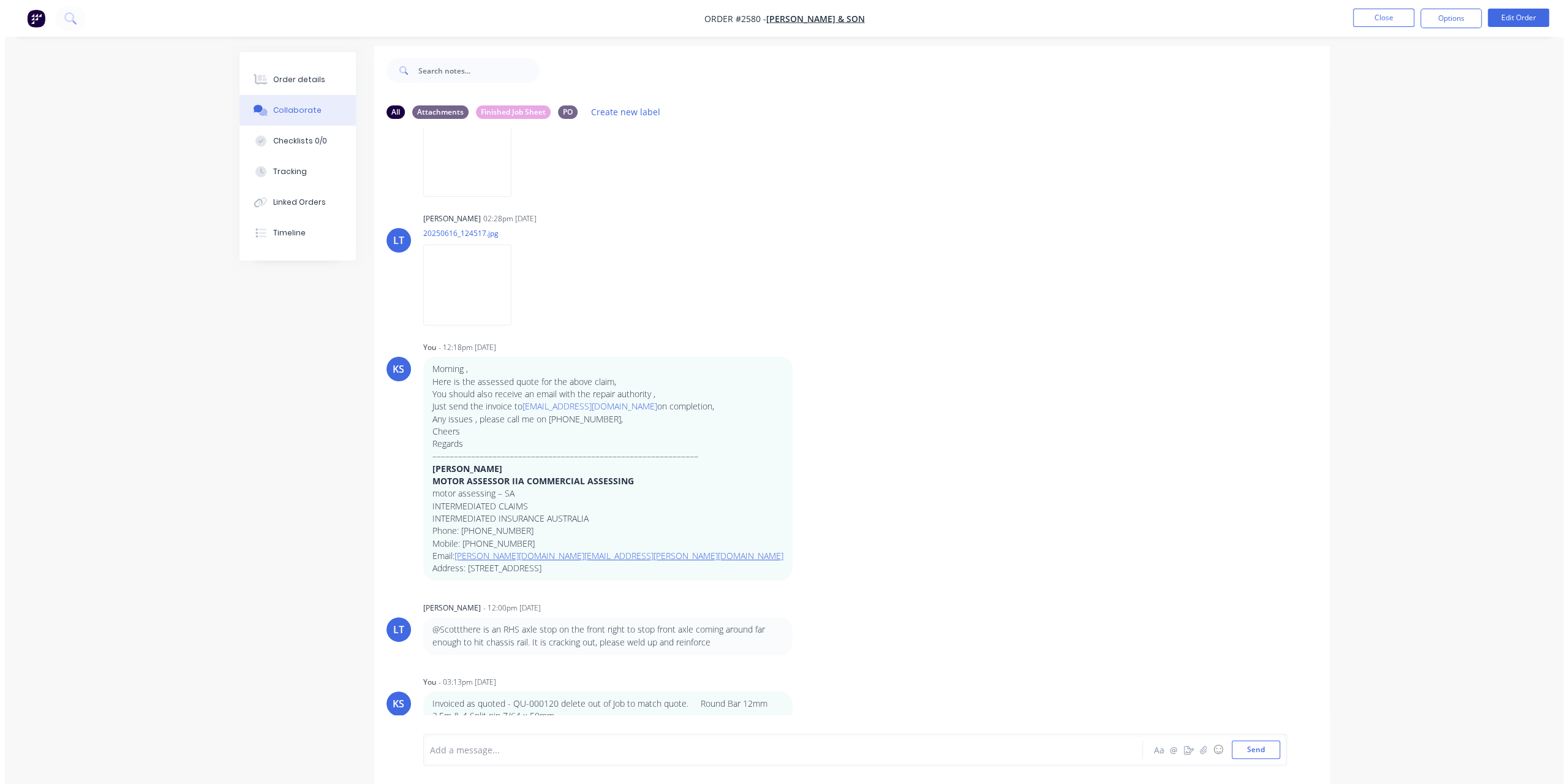
scroll to position [0, 0]
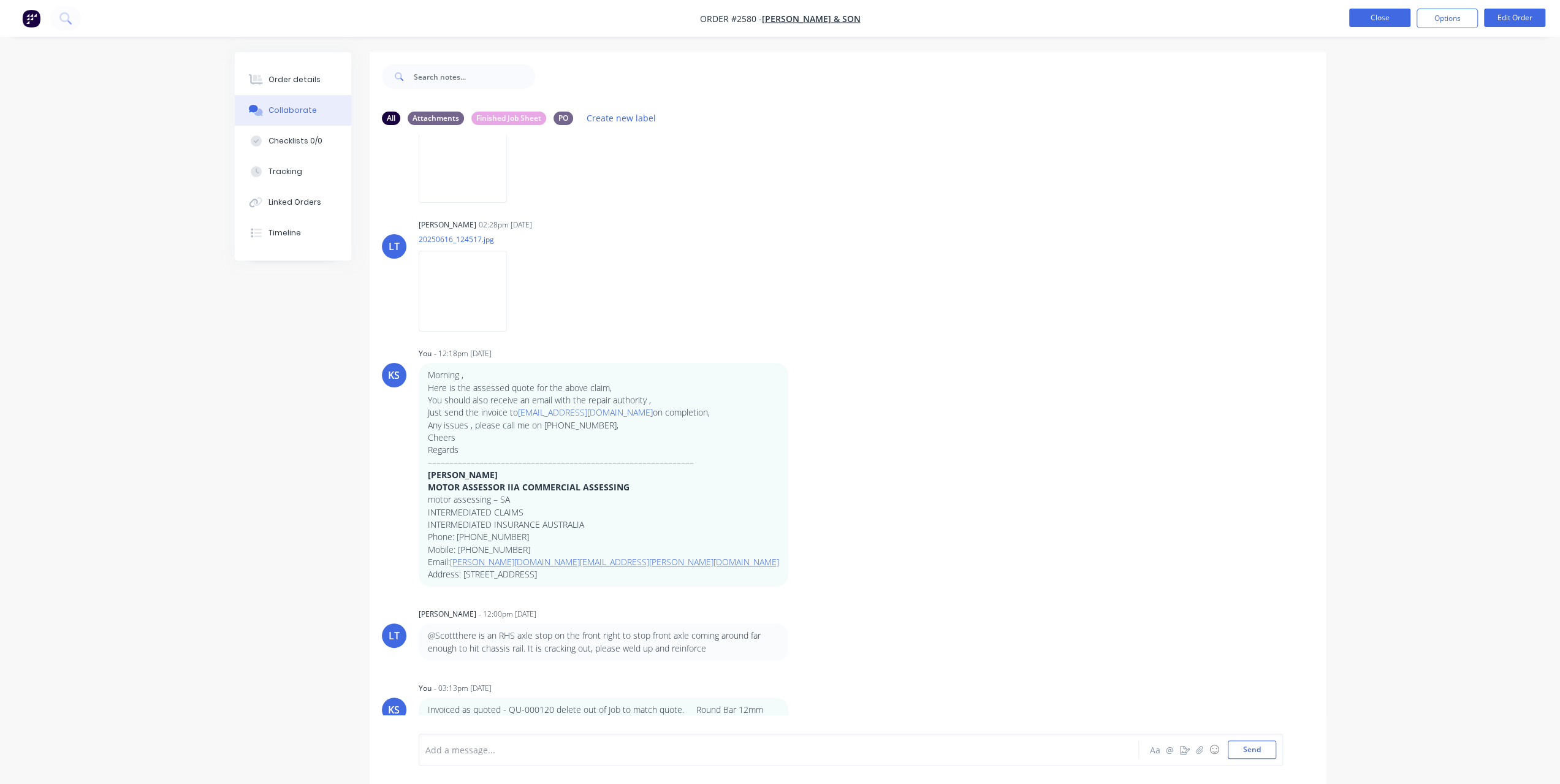
click at [1375, 16] on button "Close" at bounding box center [1380, 18] width 61 height 18
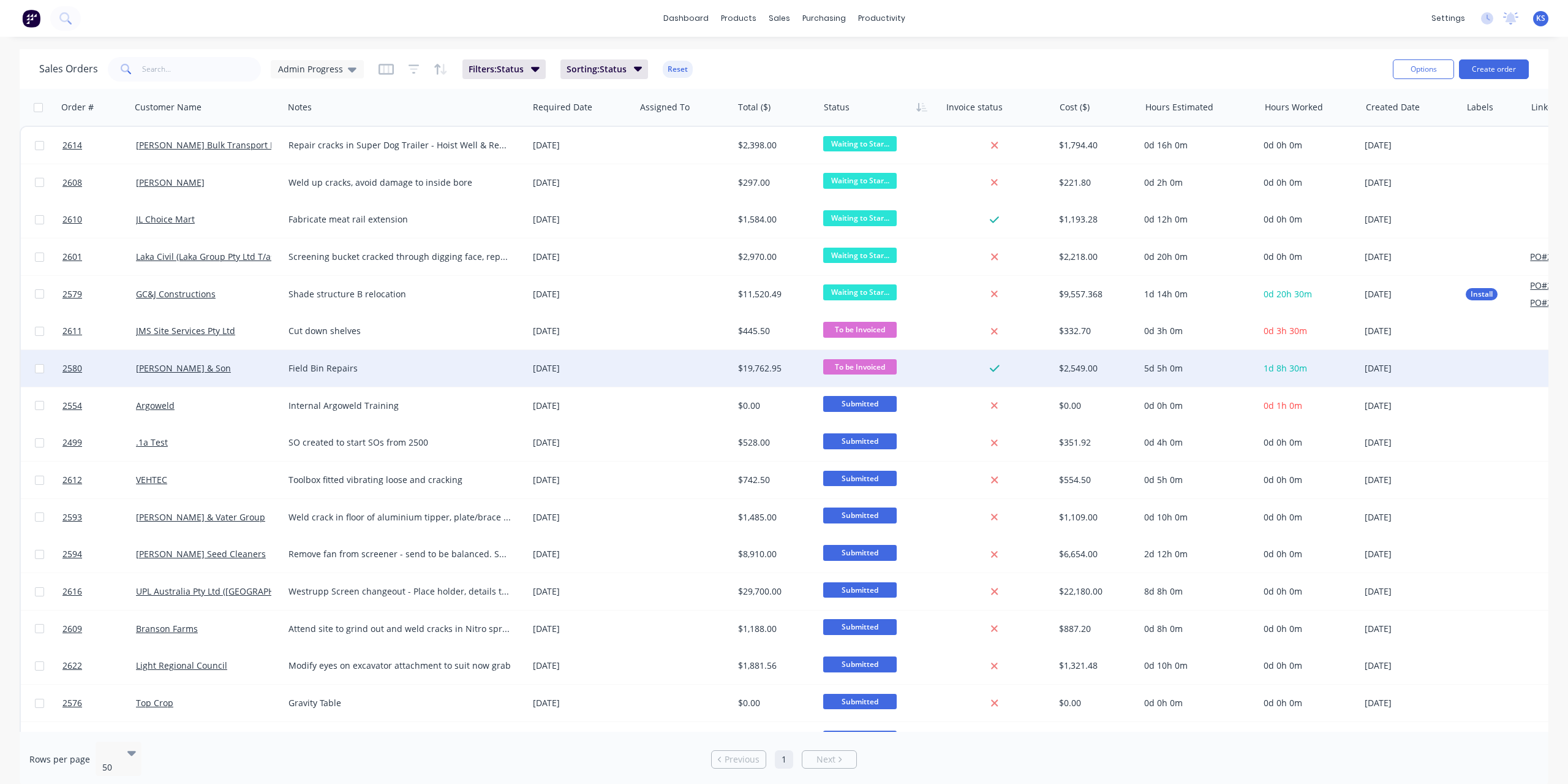
click at [851, 370] on span "To be Invoiced" at bounding box center [860, 367] width 73 height 15
click at [868, 567] on span "Completed" at bounding box center [850, 564] width 45 height 11
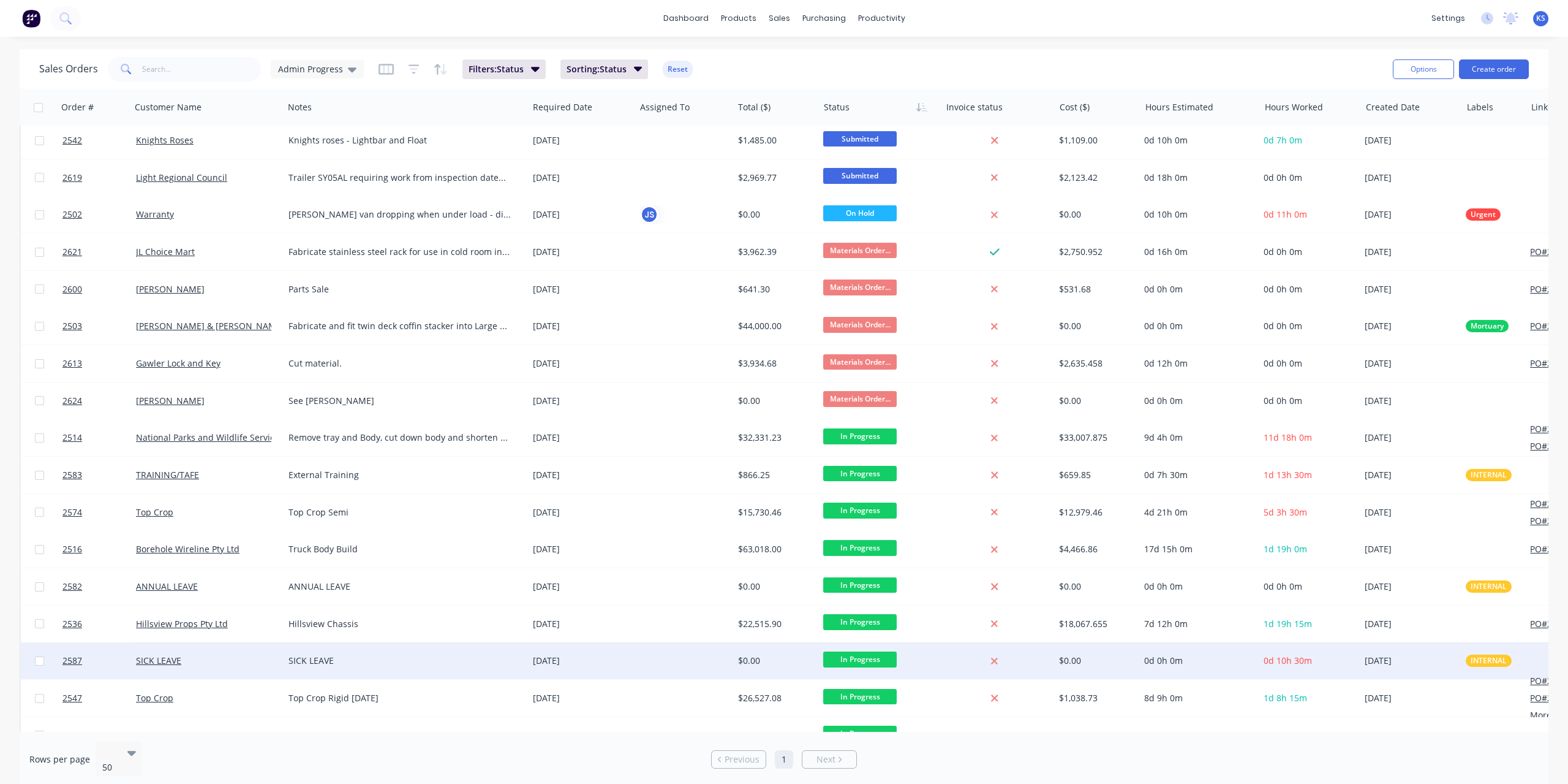
scroll to position [961, 0]
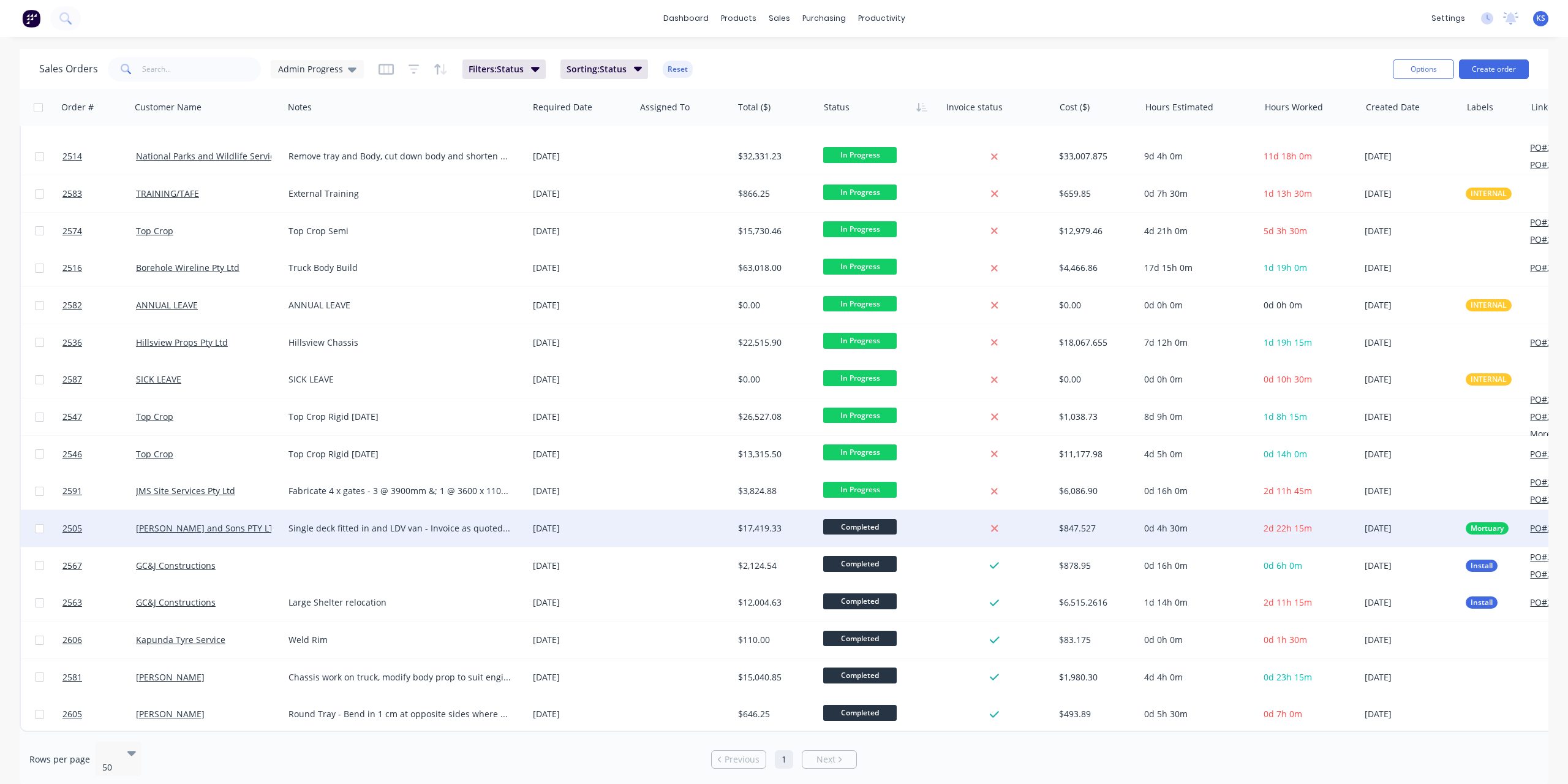
click at [862, 519] on span "Completed" at bounding box center [860, 527] width 73 height 15
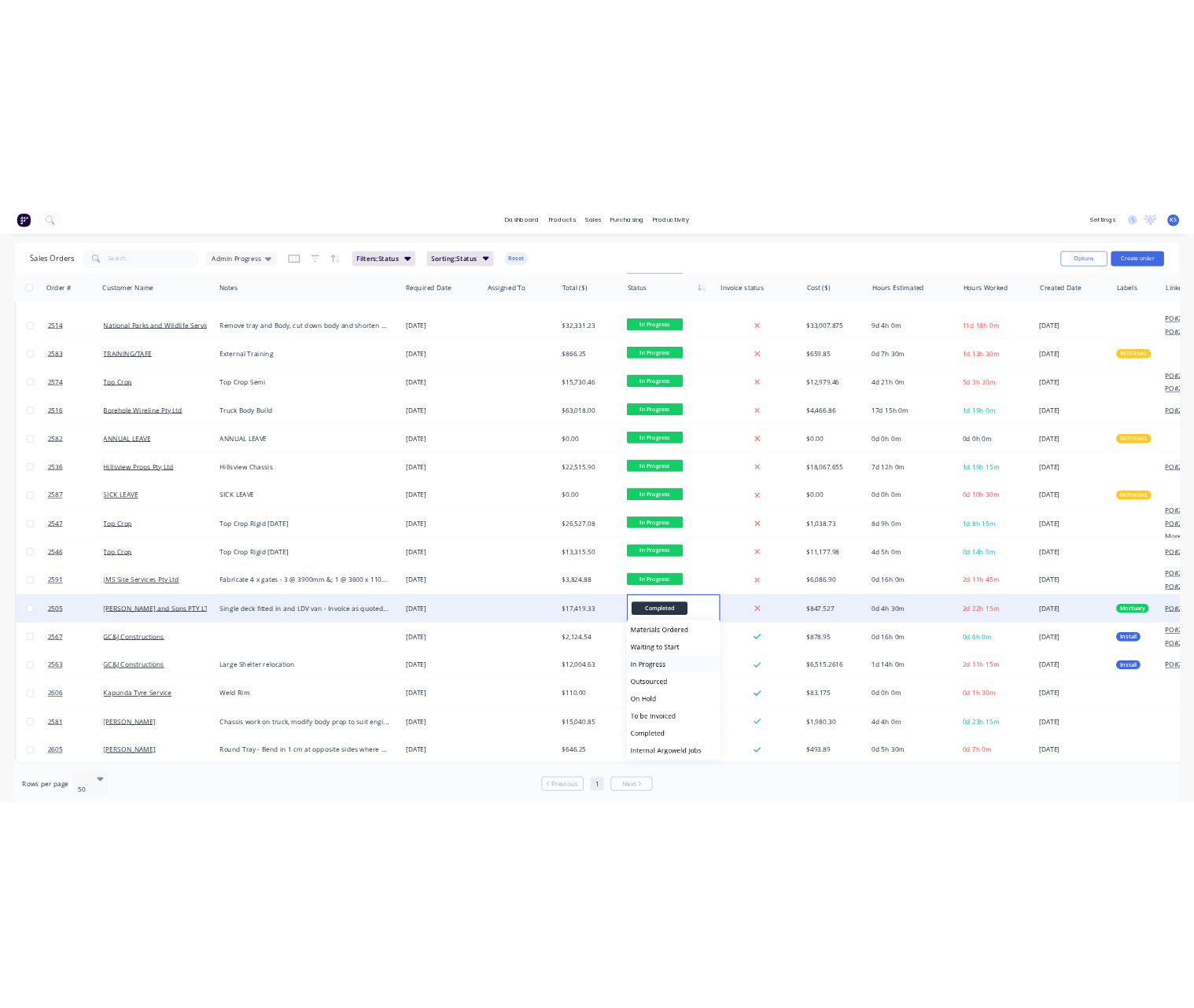
scroll to position [97, 0]
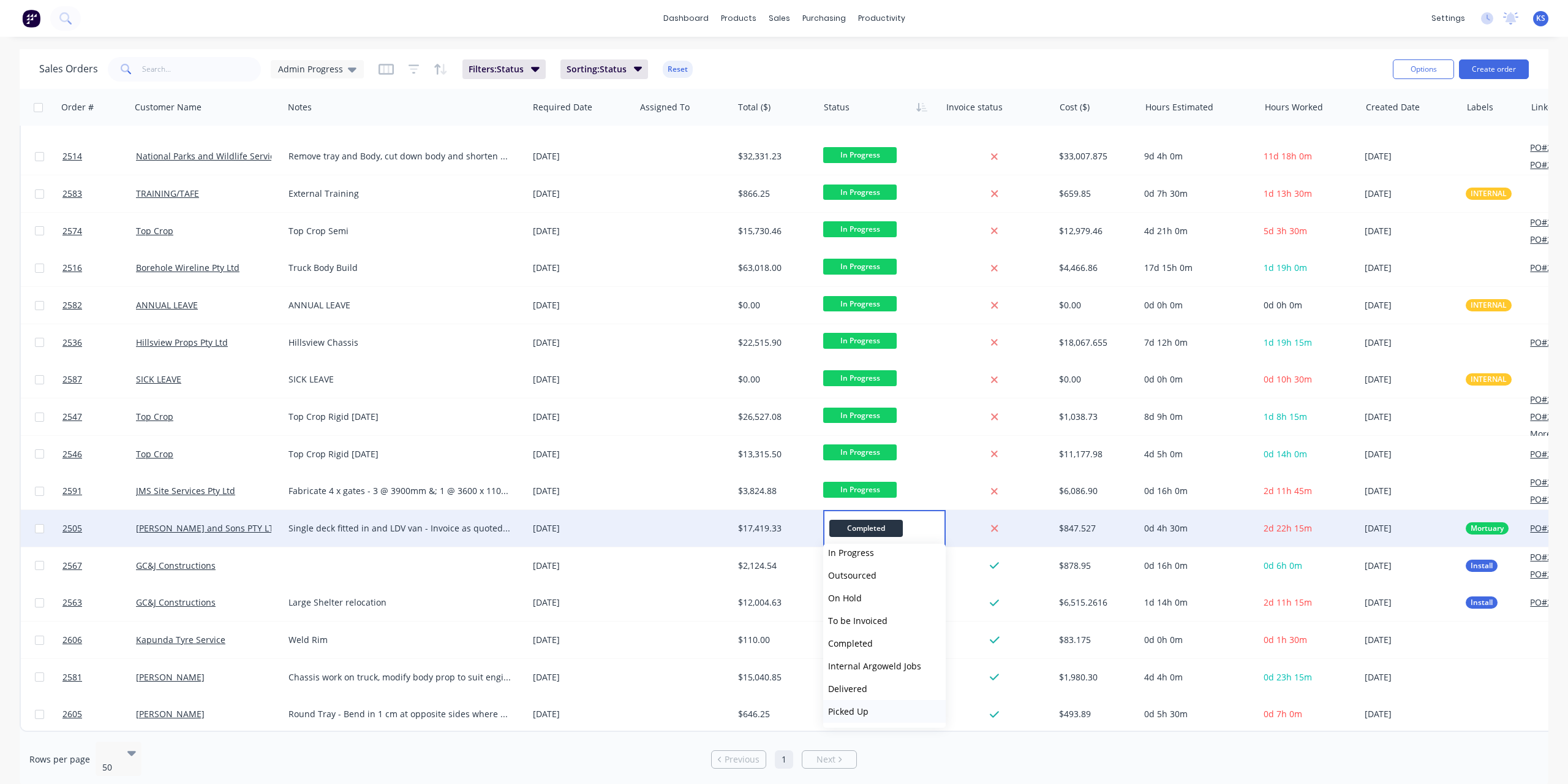
click at [851, 711] on span "Picked Up" at bounding box center [848, 711] width 40 height 11
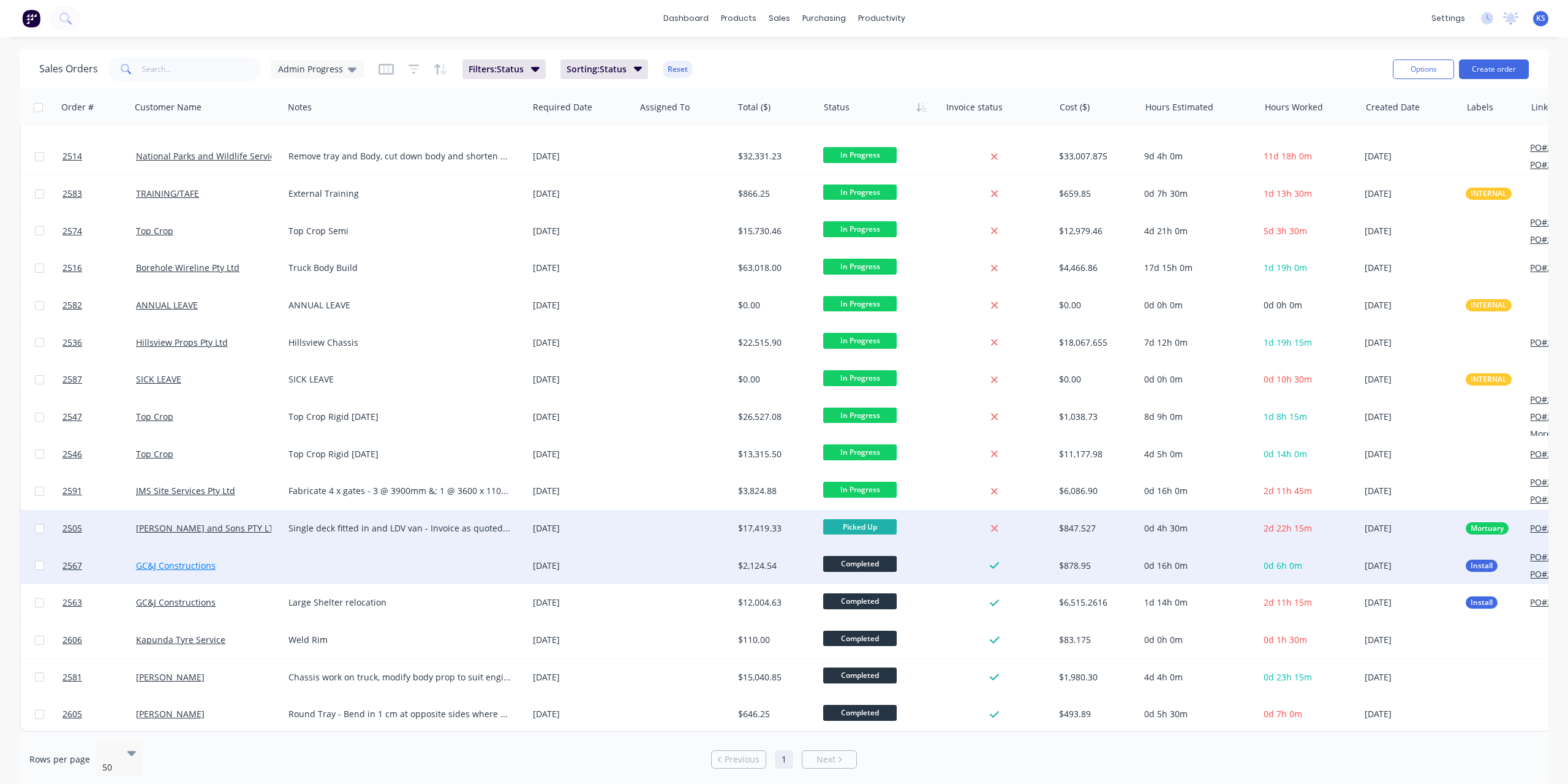
click at [184, 562] on link "GC&J Constructions" at bounding box center [175, 565] width 79 height 11
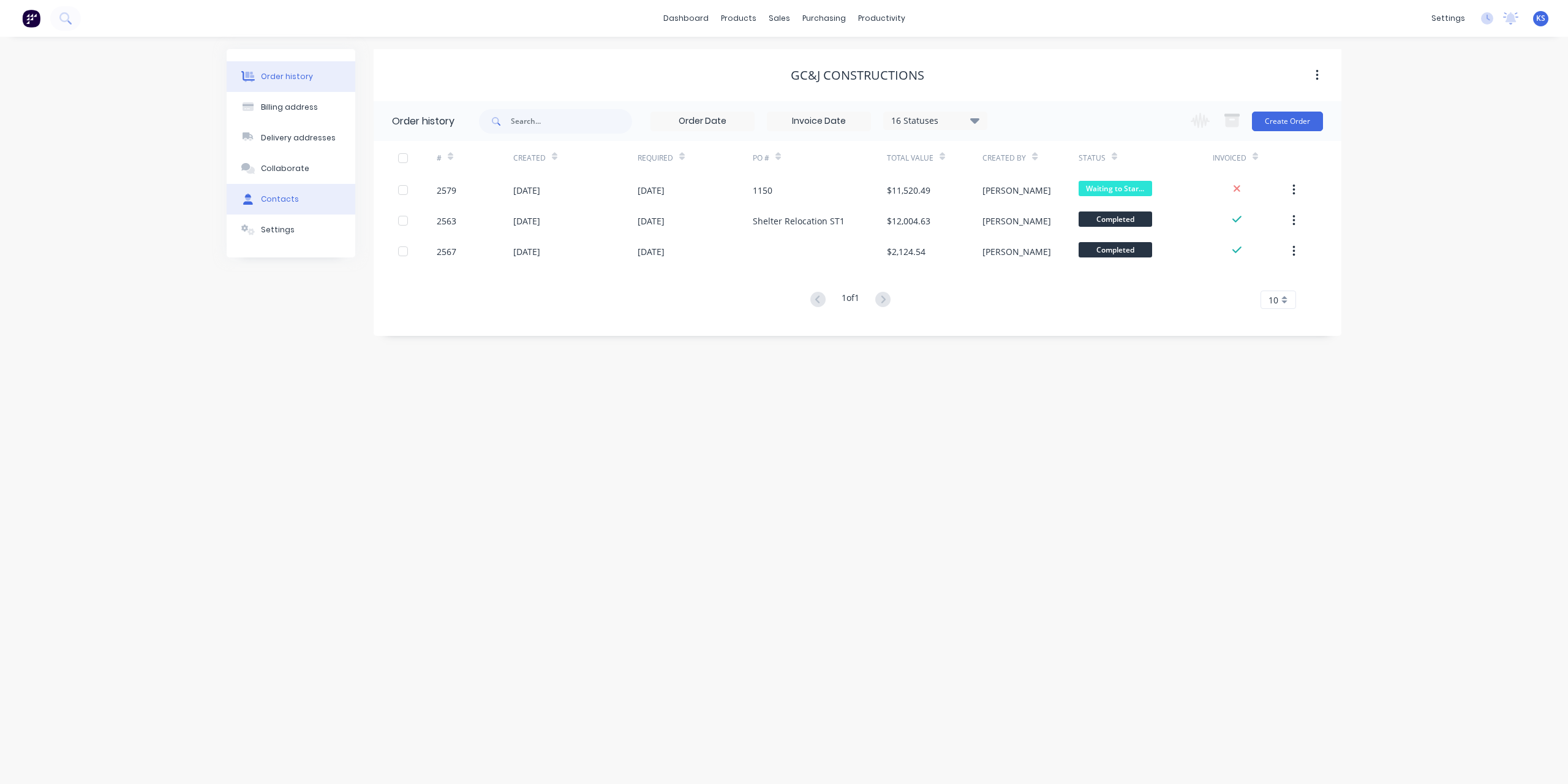
click at [296, 198] on button "Contacts" at bounding box center [290, 199] width 129 height 31
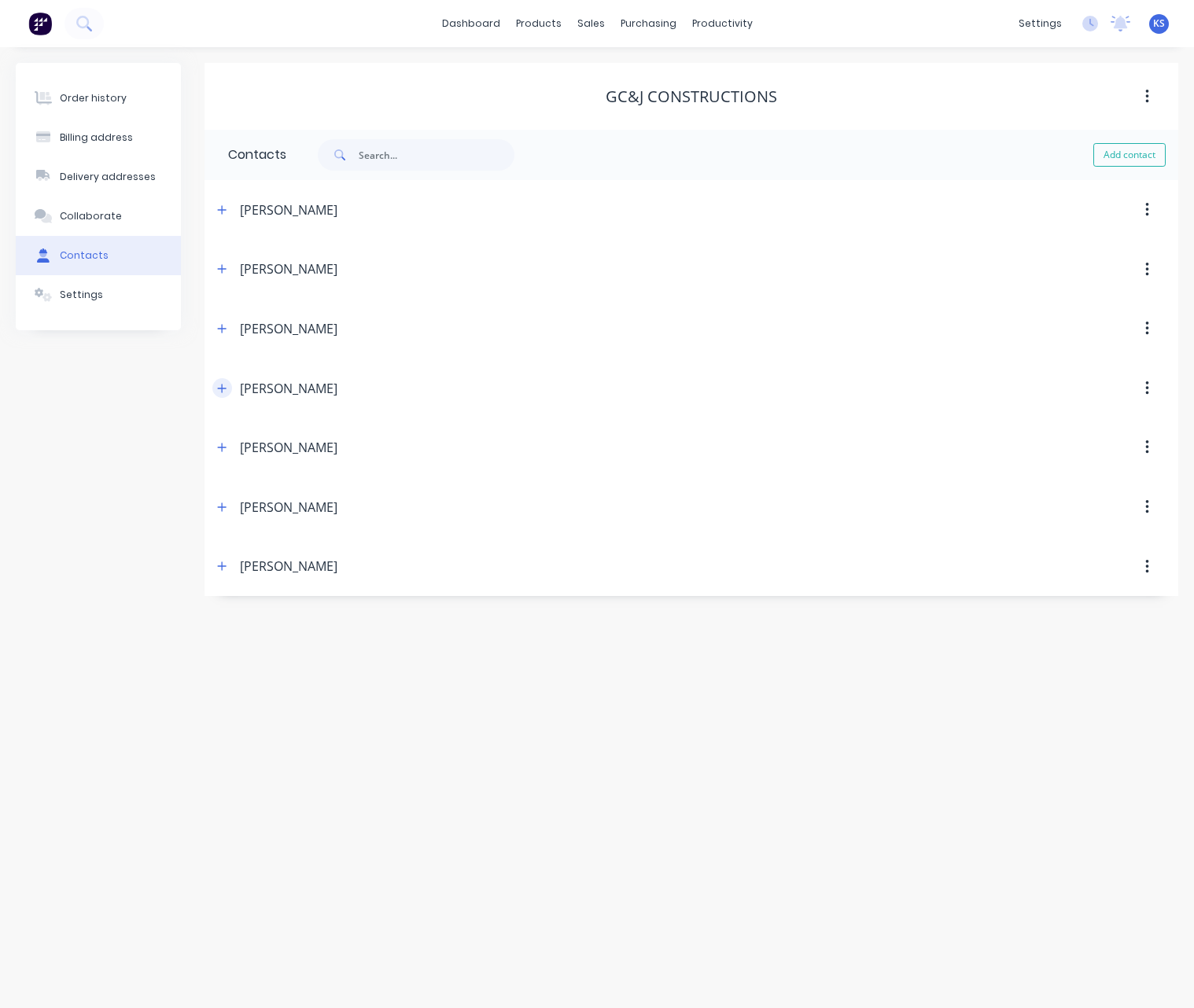
click at [225, 384] on icon "button" at bounding box center [222, 388] width 10 height 11
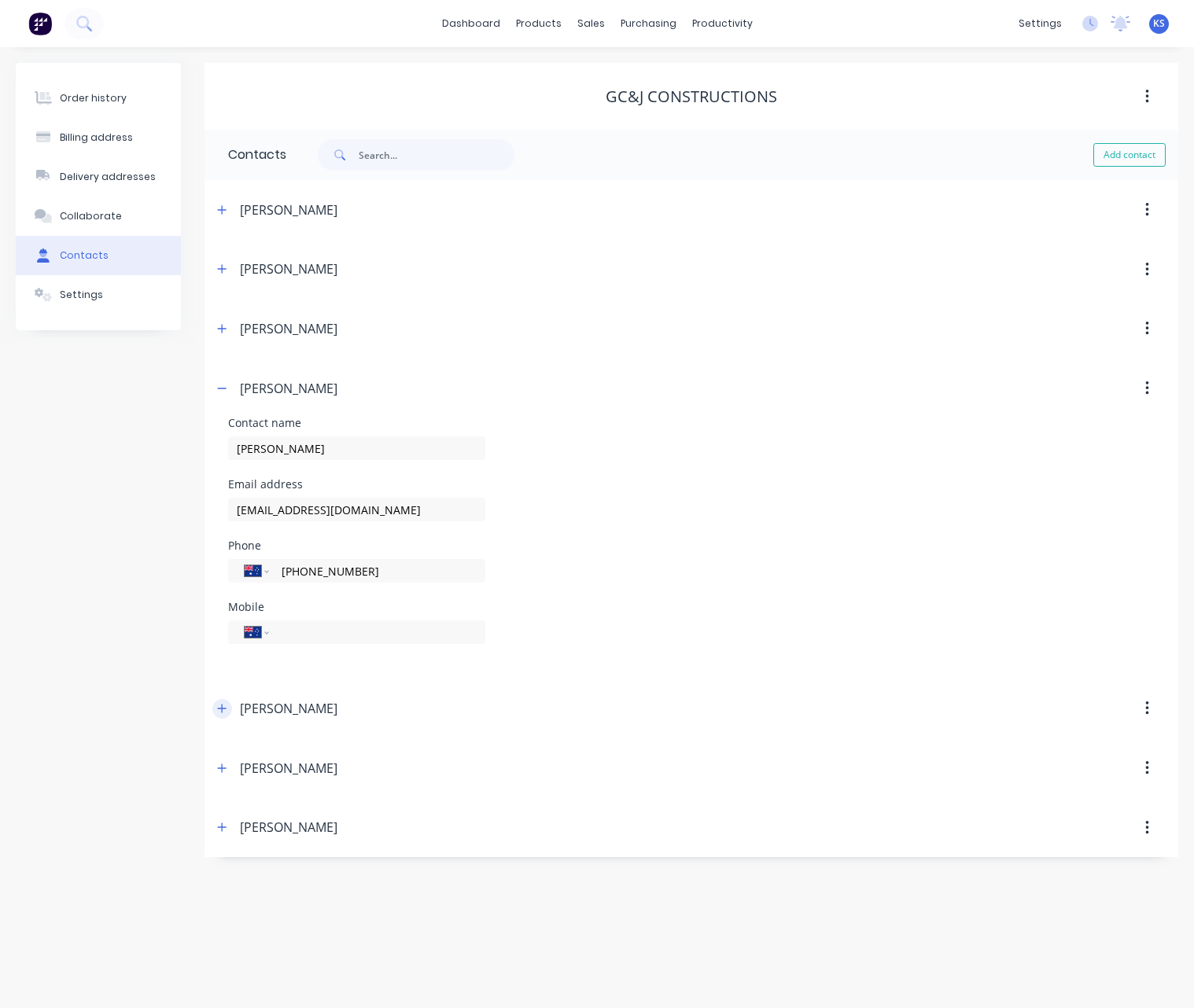
click at [222, 707] on icon "button" at bounding box center [222, 708] width 9 height 9
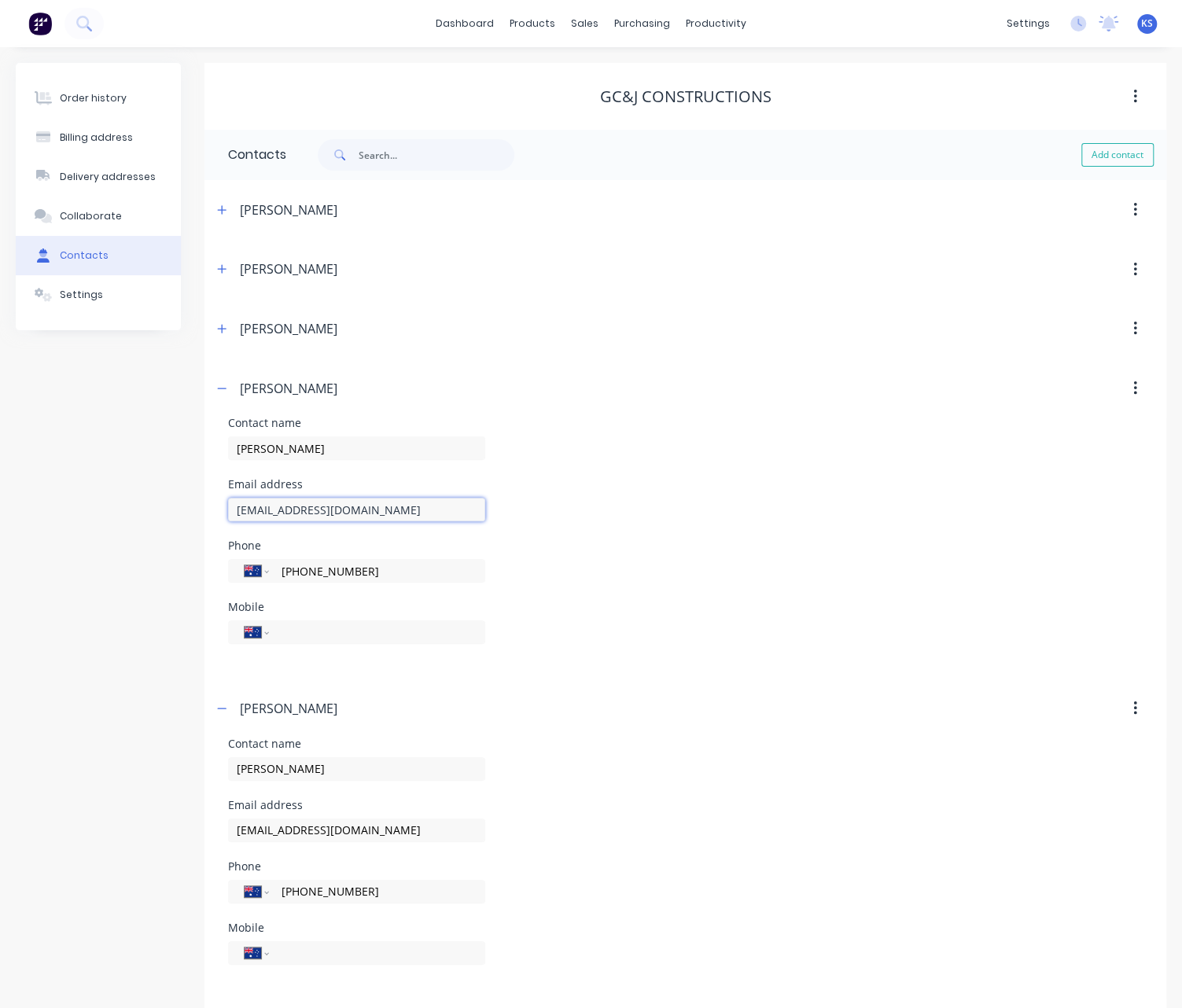
click at [0, 0] on input "nolas@gct.com.au" at bounding box center [0, 0] width 0 height 0
type input "nolas@gcj.com.au"
click at [612, 607] on div "Mobile International Afghanistan Åland Islands Albania Algeria American Samoa A…" at bounding box center [685, 632] width 915 height 62
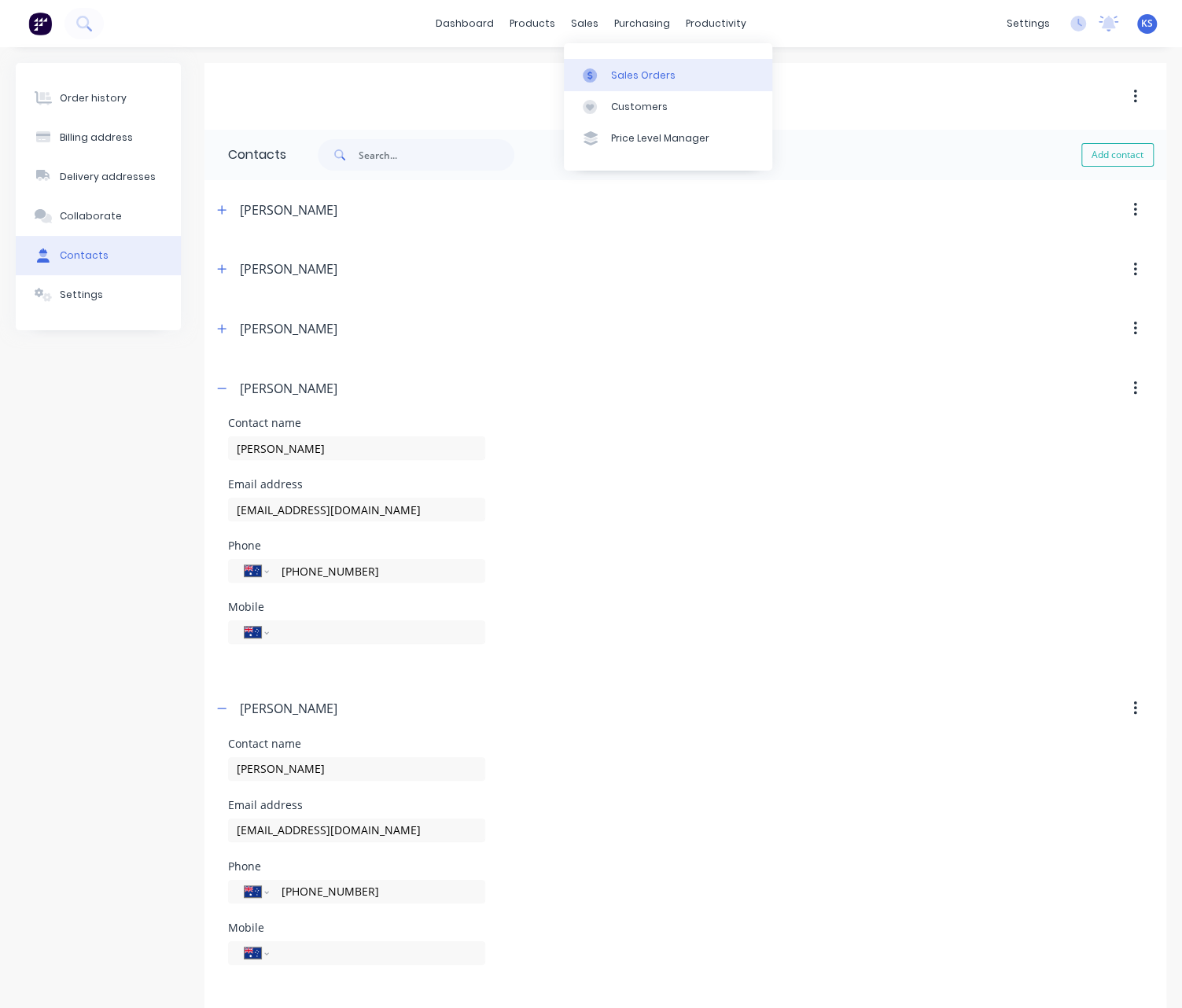
click at [611, 78] on div "Sales Orders" at bounding box center [643, 75] width 65 height 14
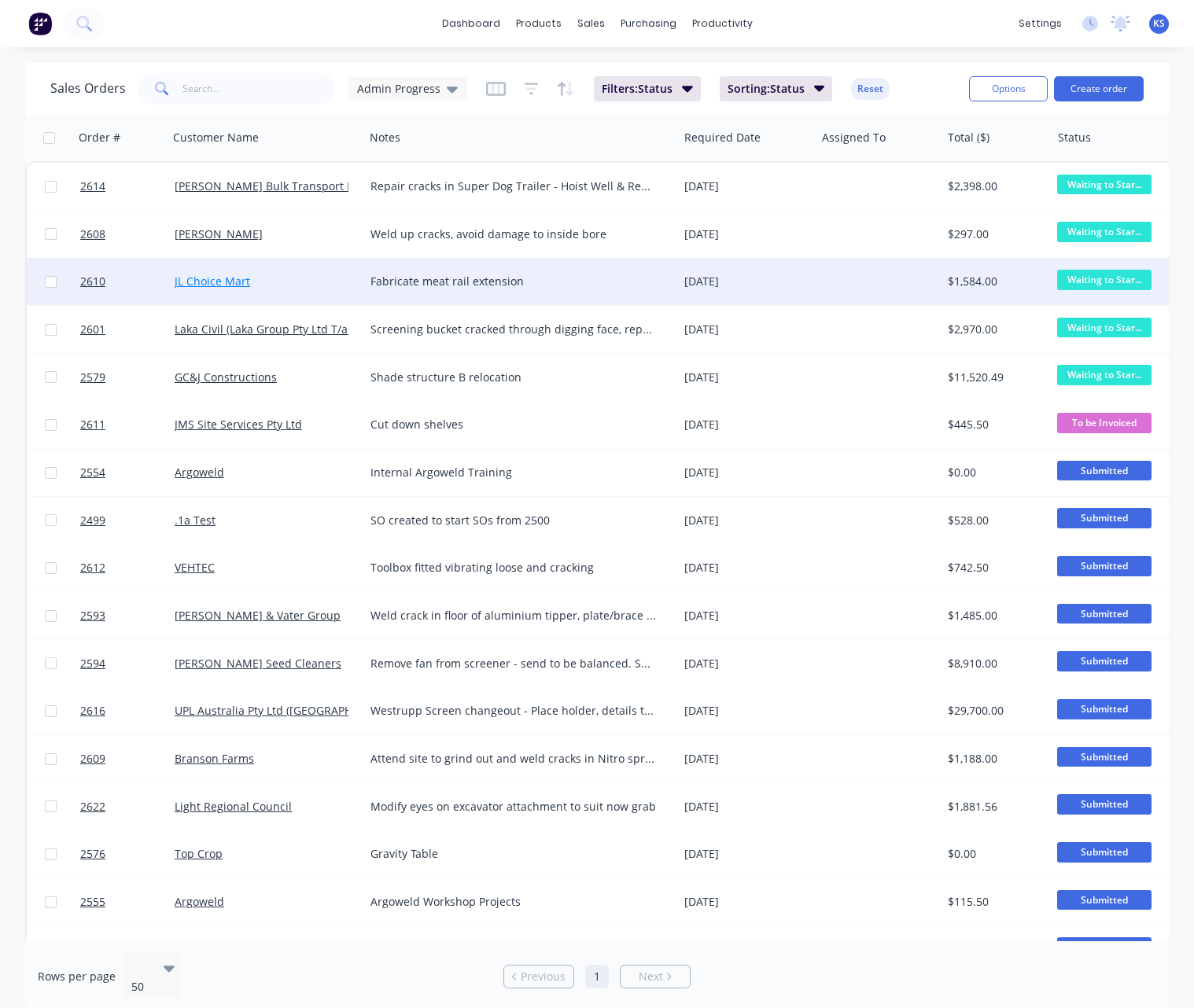
click at [214, 277] on link "JL Choice Mart" at bounding box center [211, 281] width 75 height 15
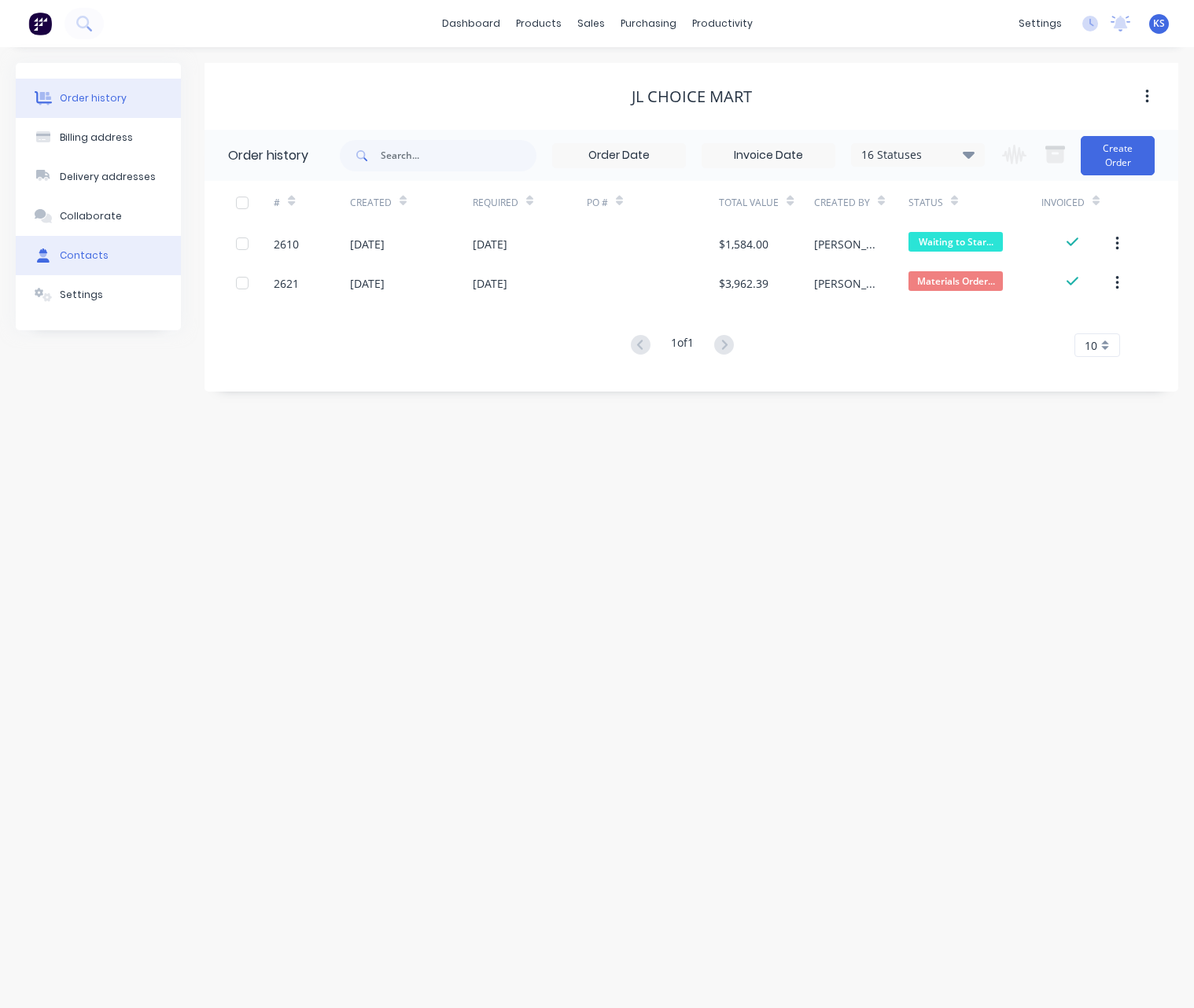
click at [90, 244] on button "Contacts" at bounding box center [98, 255] width 165 height 39
select select "AU"
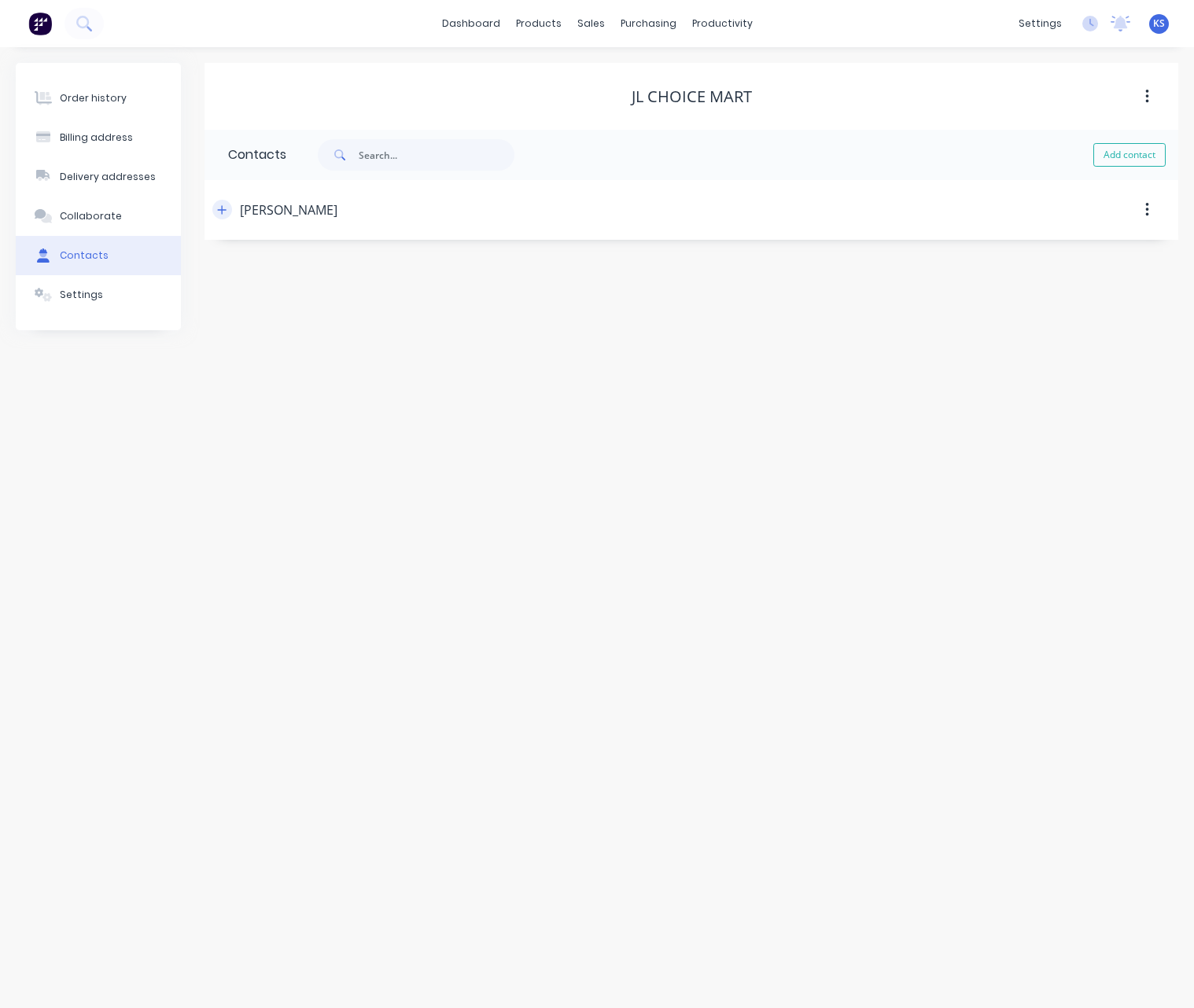
click at [224, 212] on icon "button" at bounding box center [222, 209] width 10 height 11
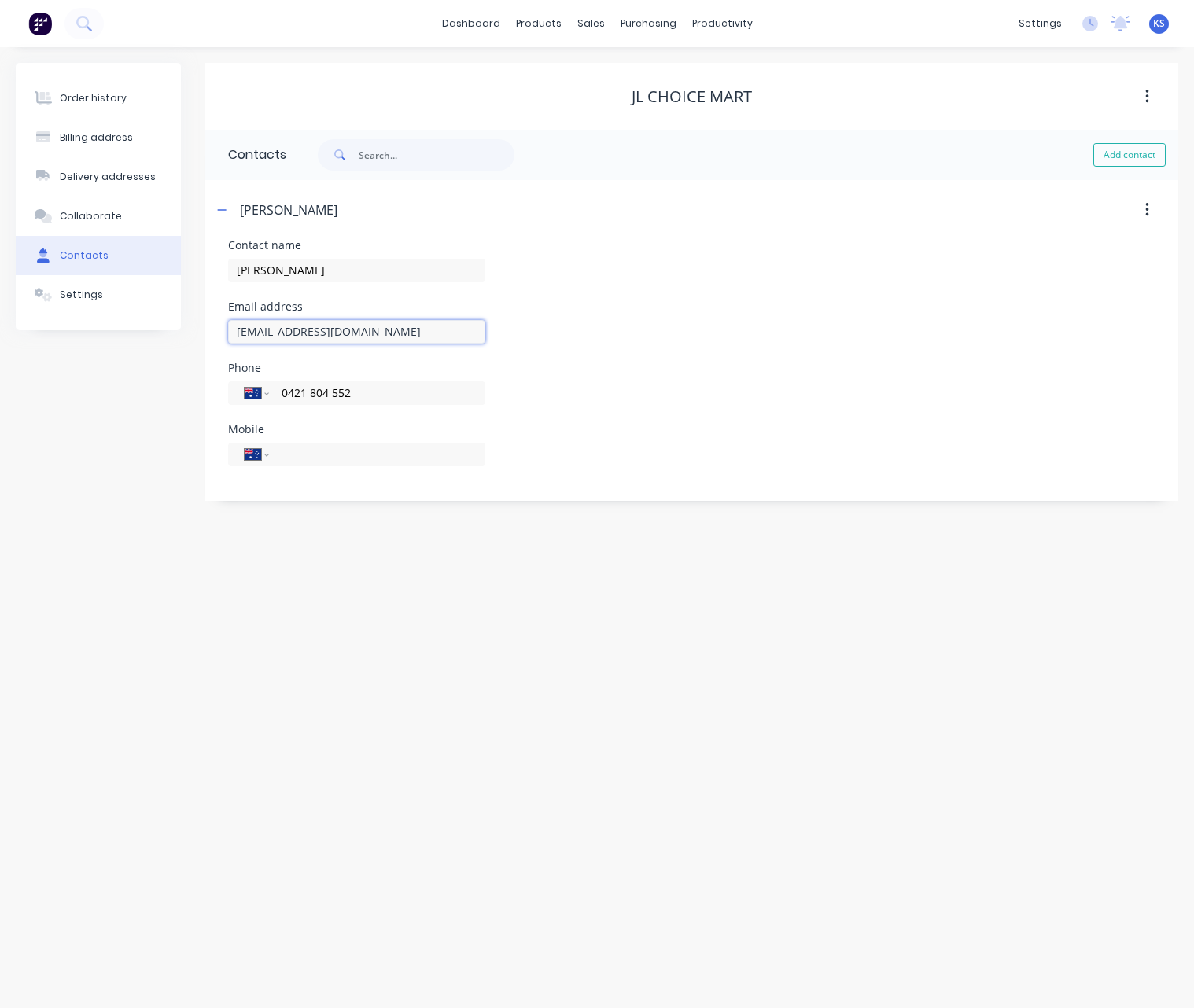
drag, startPoint x: 453, startPoint y: 331, endPoint x: 199, endPoint y: 330, distance: 254.0
click at [199, 330] on div "Order history Billing address Delivery addresses Collaborate Contacts Settings …" at bounding box center [597, 282] width 1163 height 438
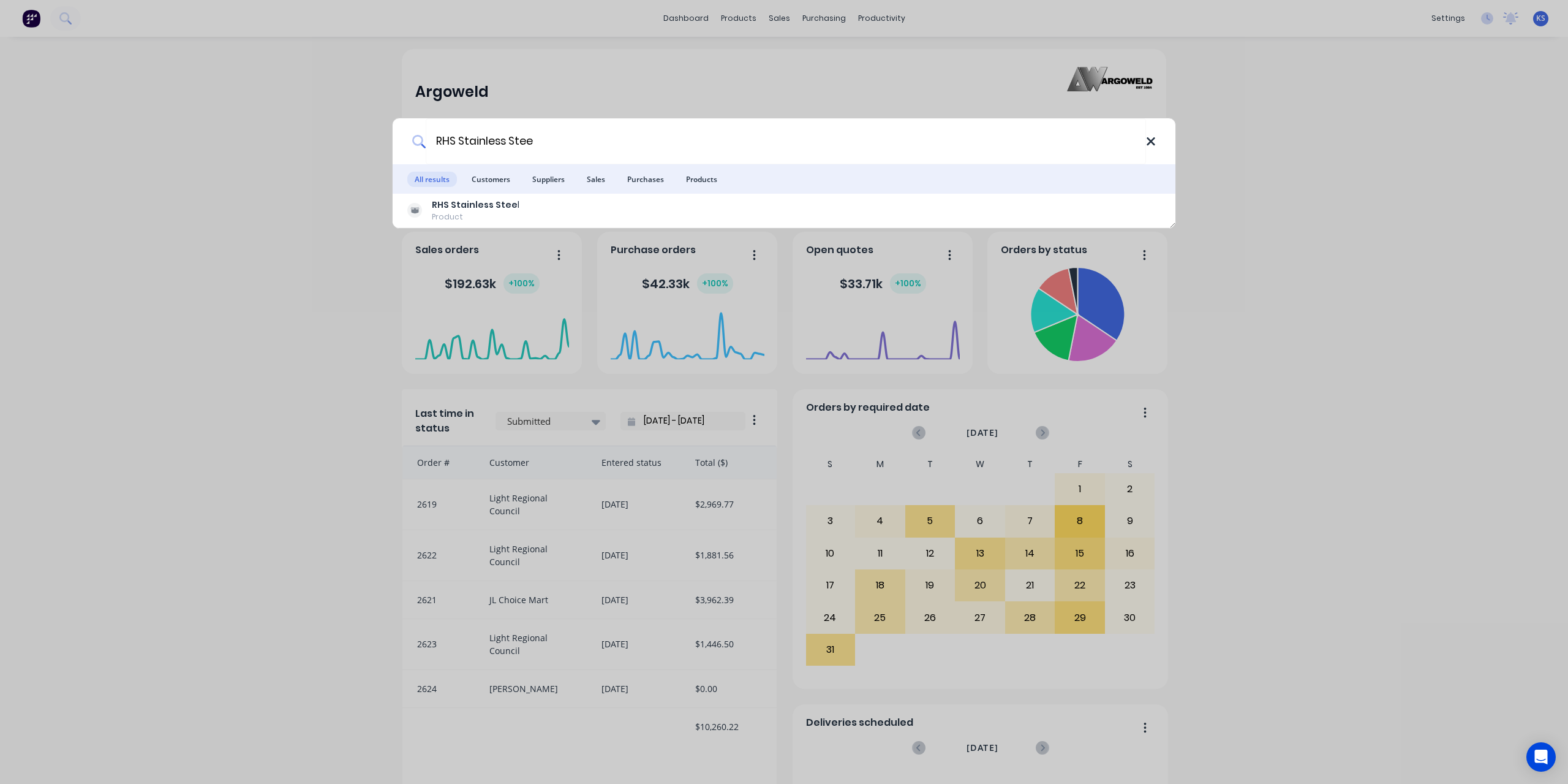
type input "RHS Stainless Stee"
click at [1150, 140] on icon at bounding box center [1150, 141] width 8 height 8
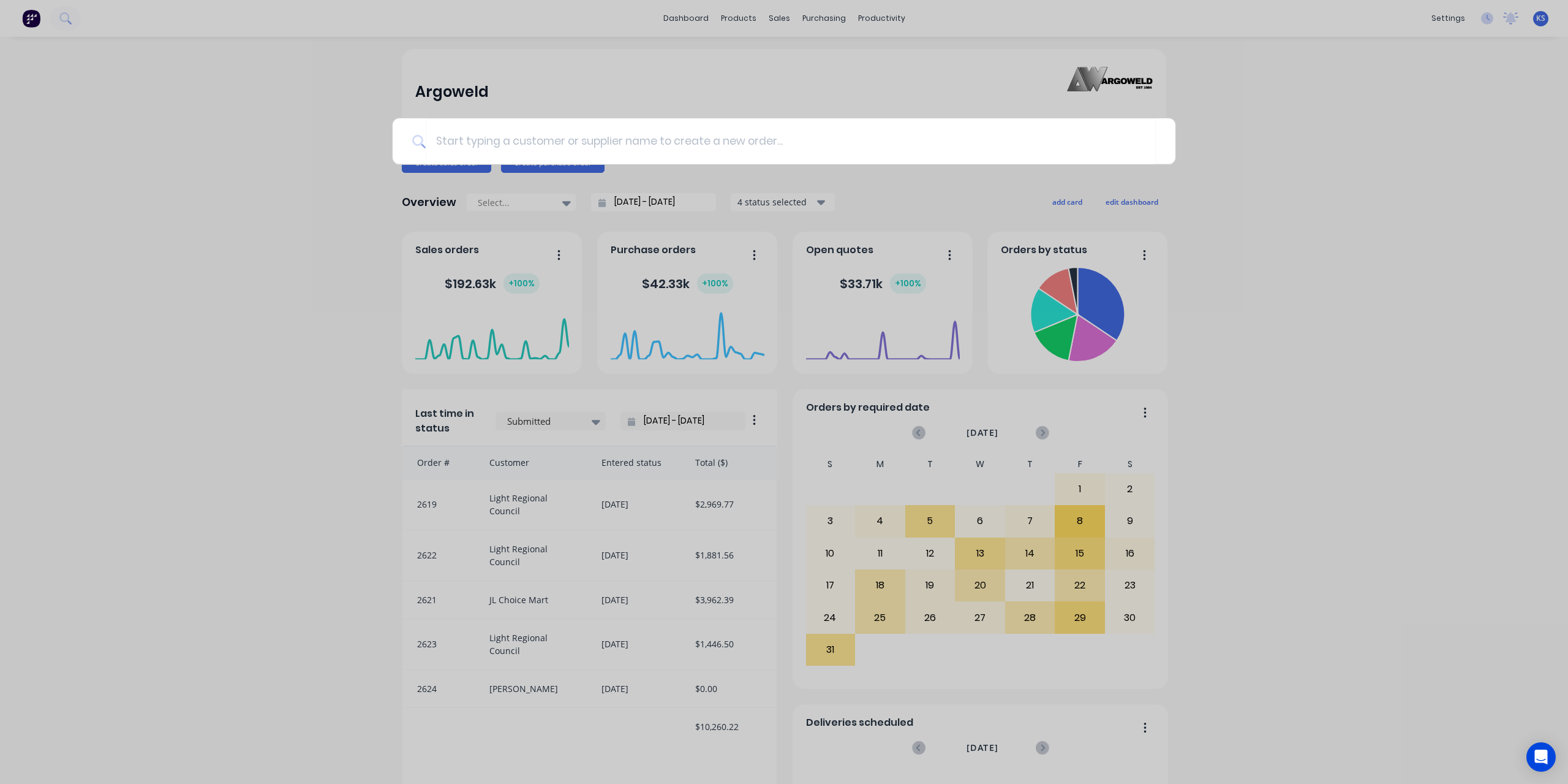
click at [748, 17] on div at bounding box center [784, 392] width 1568 height 784
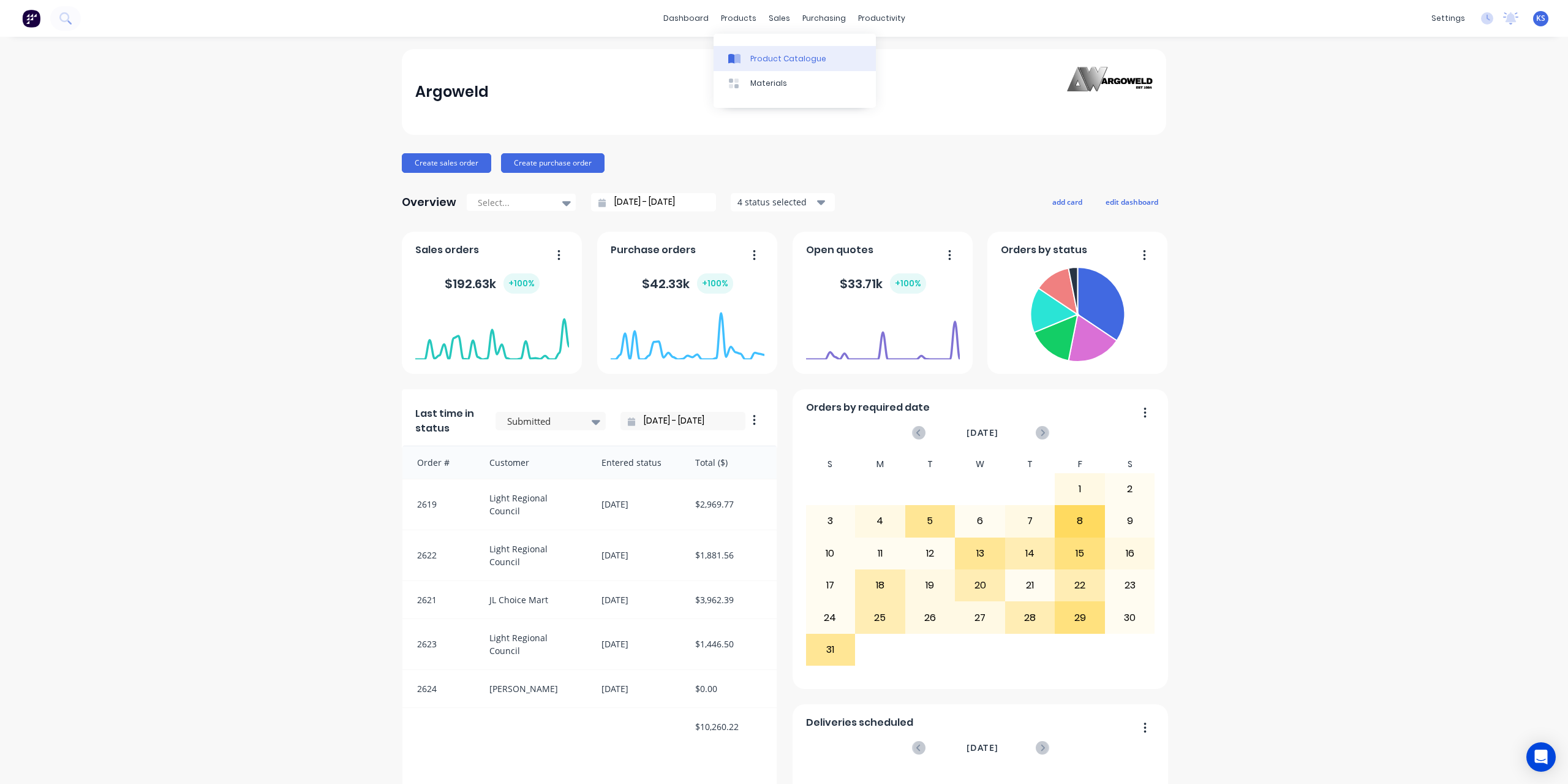
click at [764, 54] on div "Product Catalogue" at bounding box center [788, 59] width 76 height 11
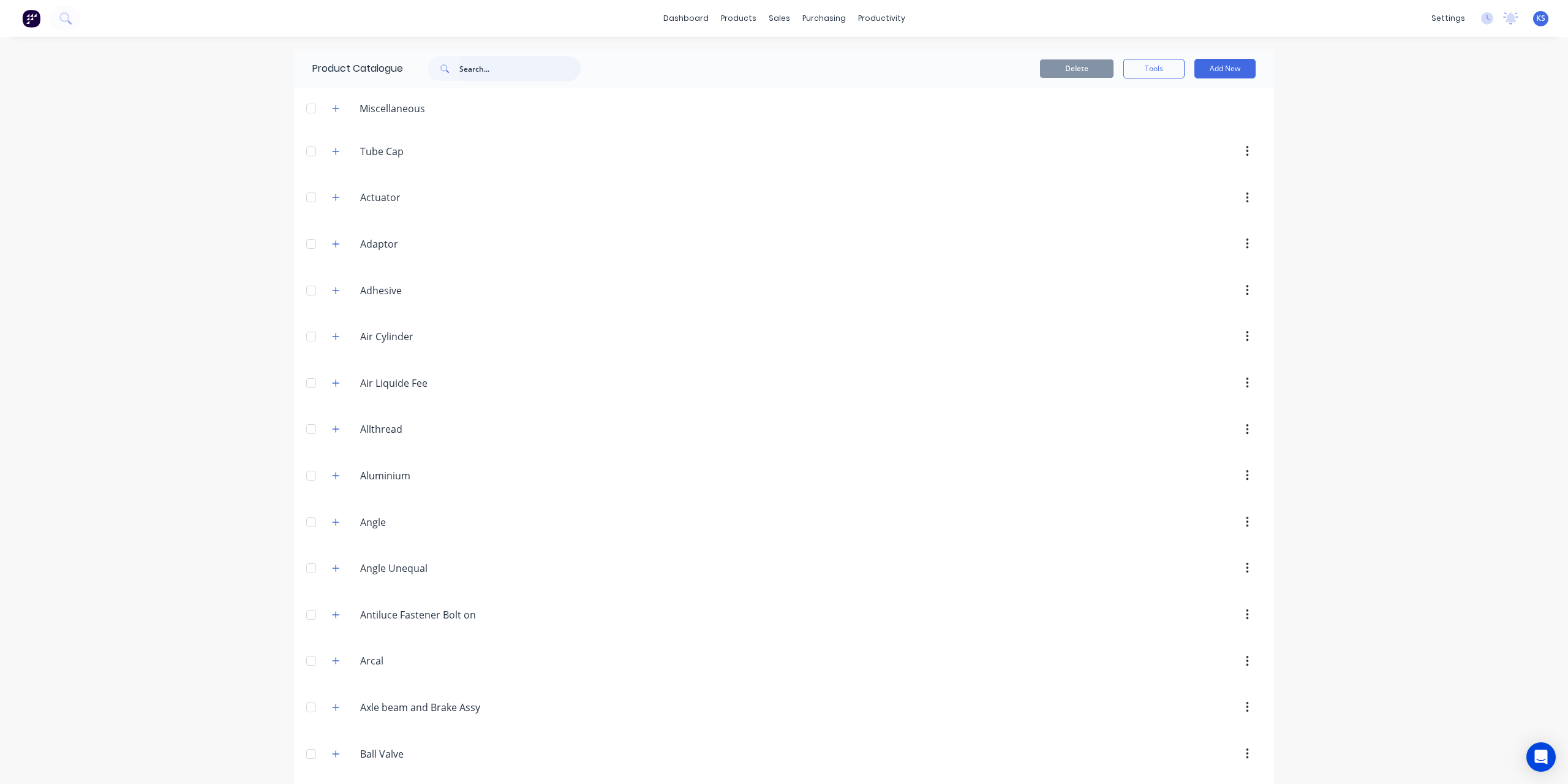
click at [466, 63] on input "text" at bounding box center [520, 69] width 121 height 24
paste input "RHS Stainless Stee"
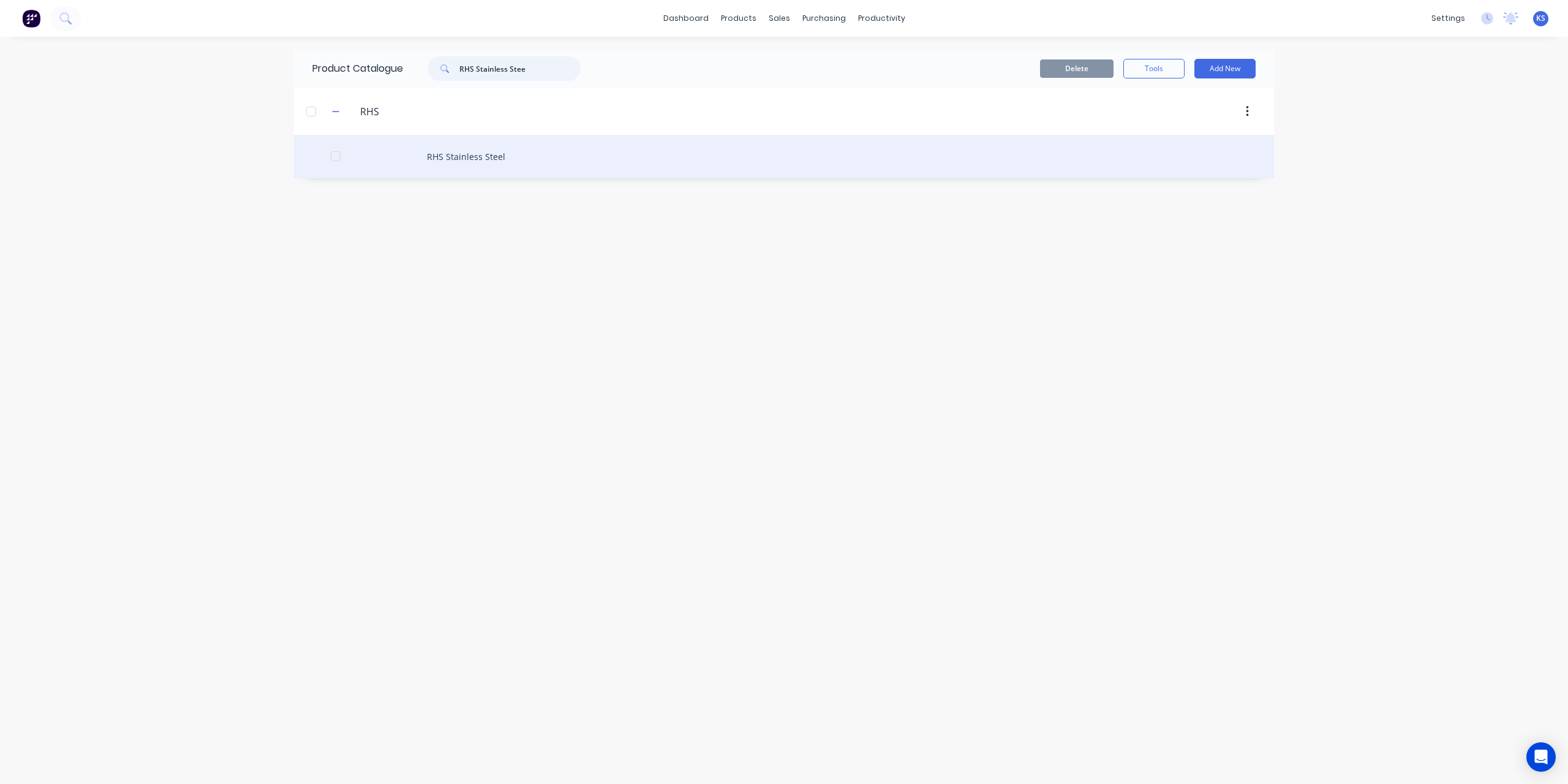
type input "RHS Stainless Stee"
click at [441, 158] on div "RHS Stainless Steel" at bounding box center [784, 156] width 980 height 43
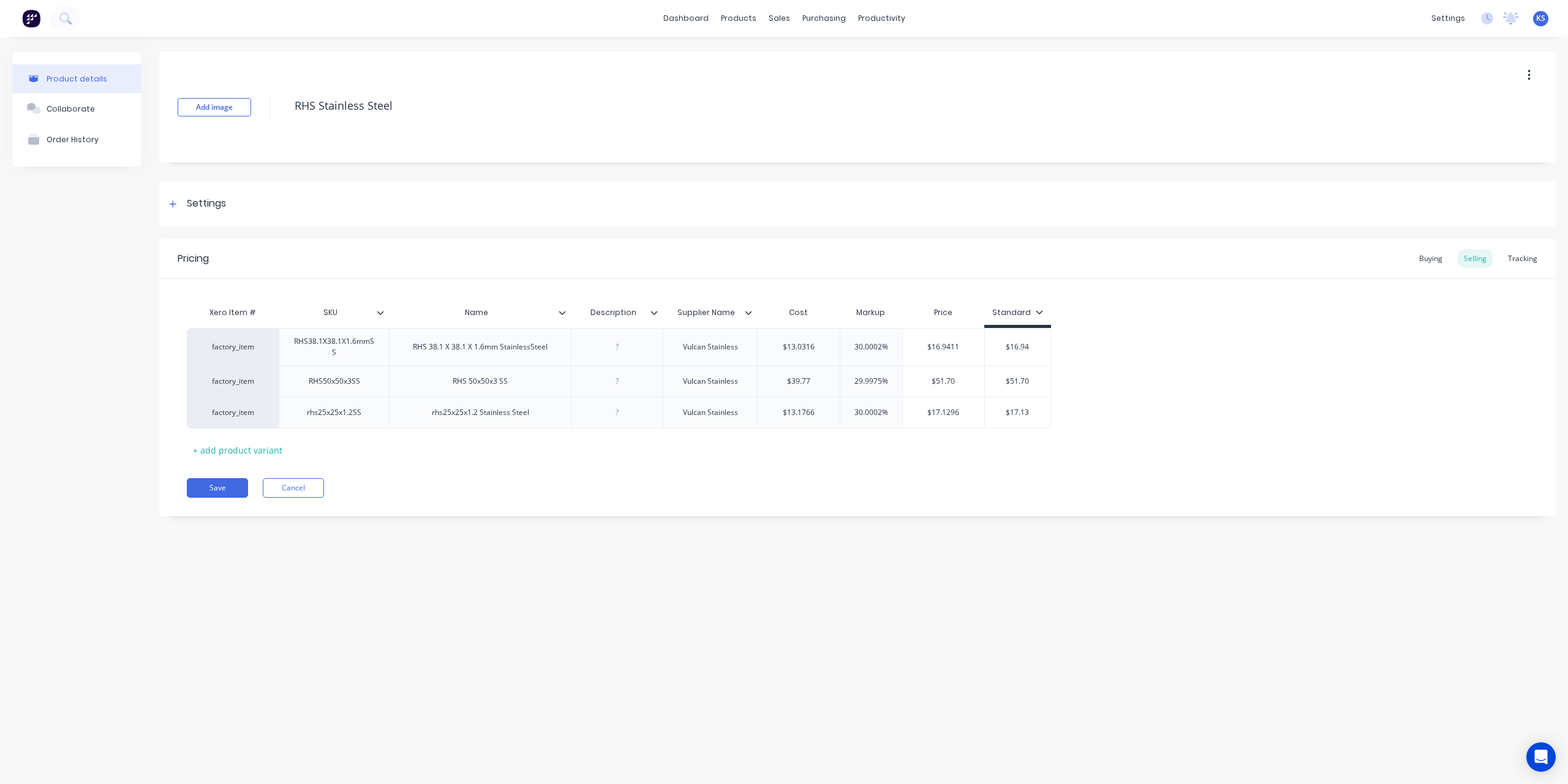
click at [746, 313] on icon at bounding box center [749, 313] width 8 height 8
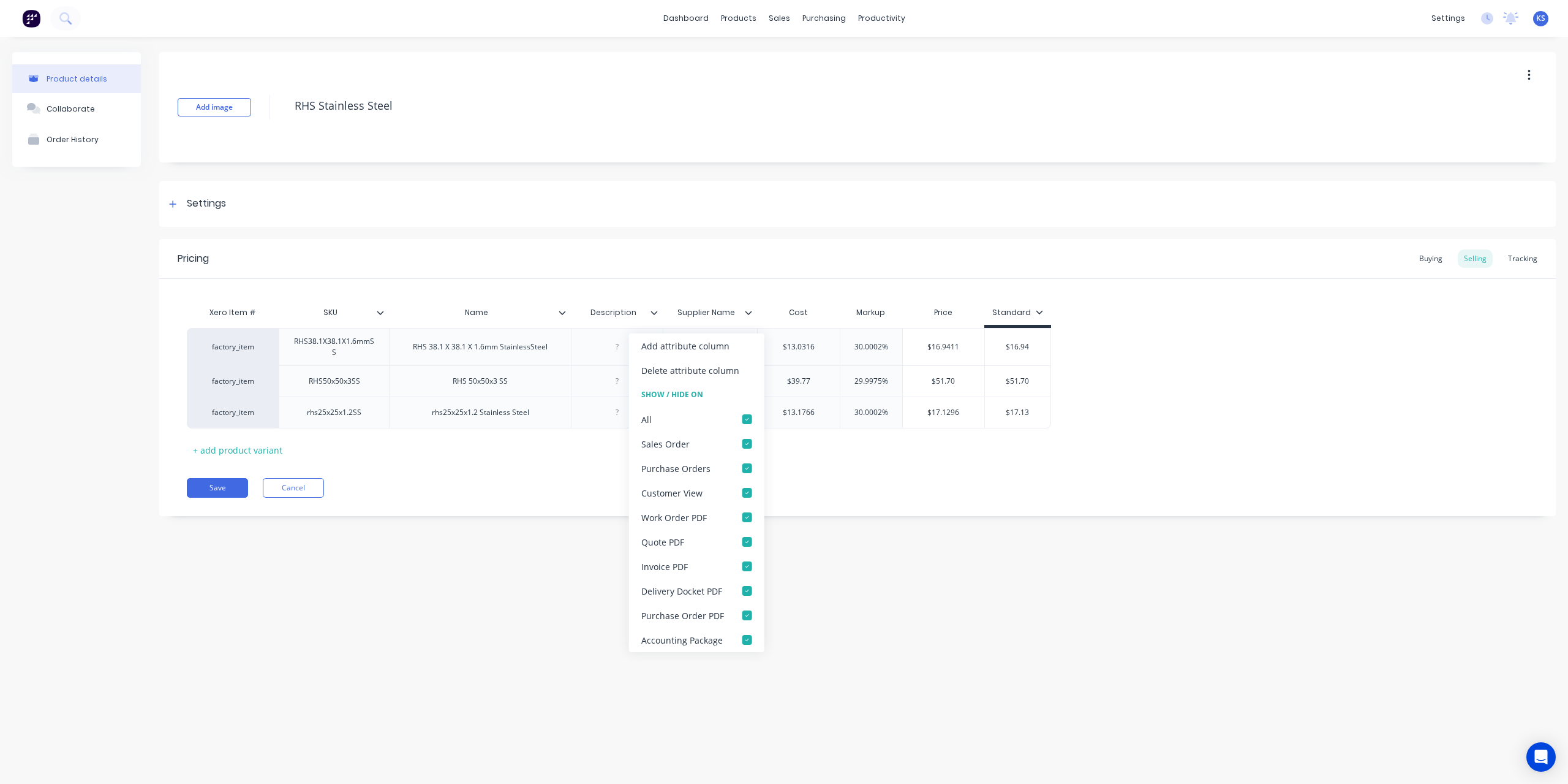
click at [746, 313] on icon at bounding box center [749, 313] width 8 height 8
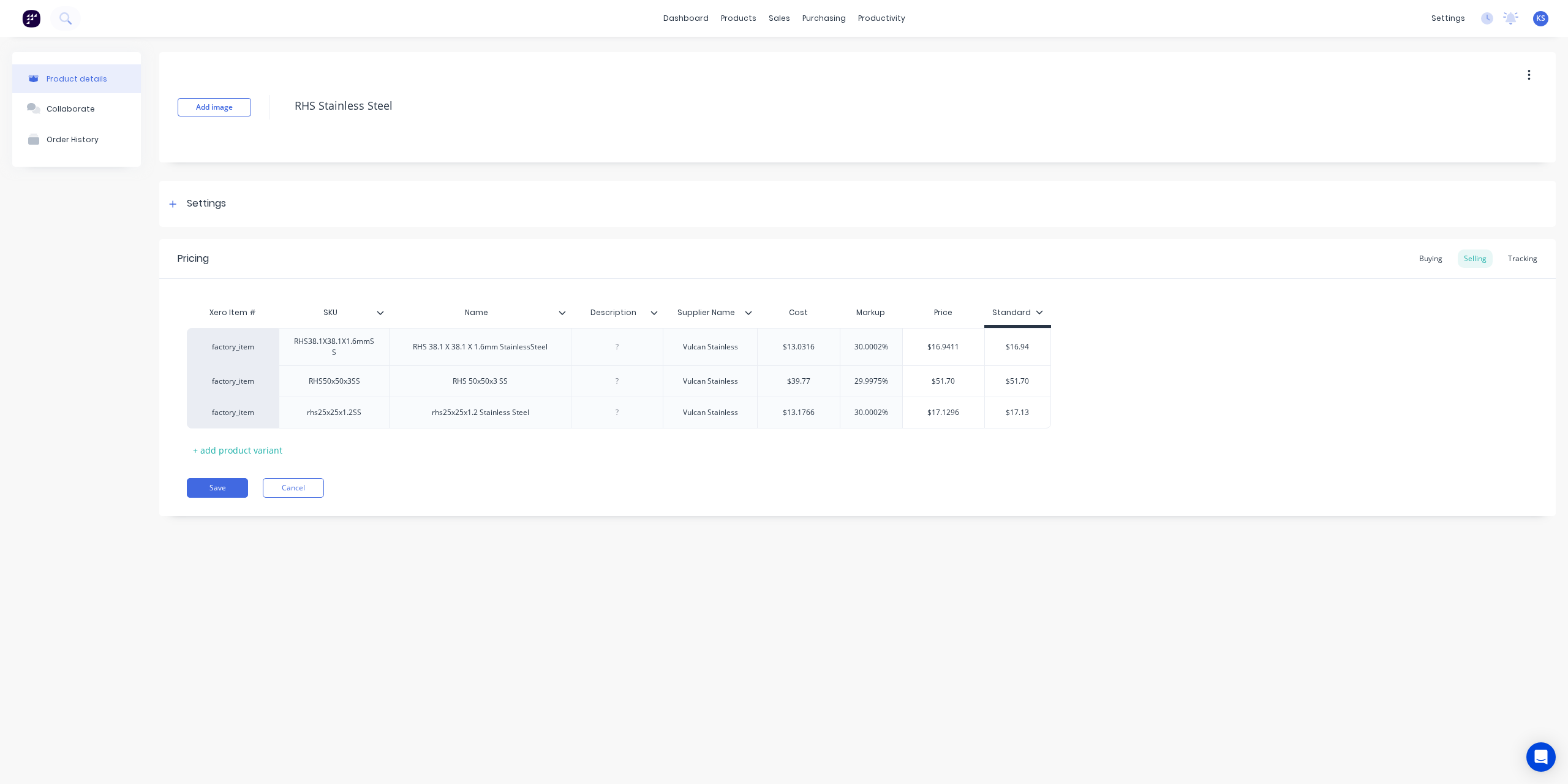
click at [749, 313] on icon at bounding box center [749, 313] width 8 height 8
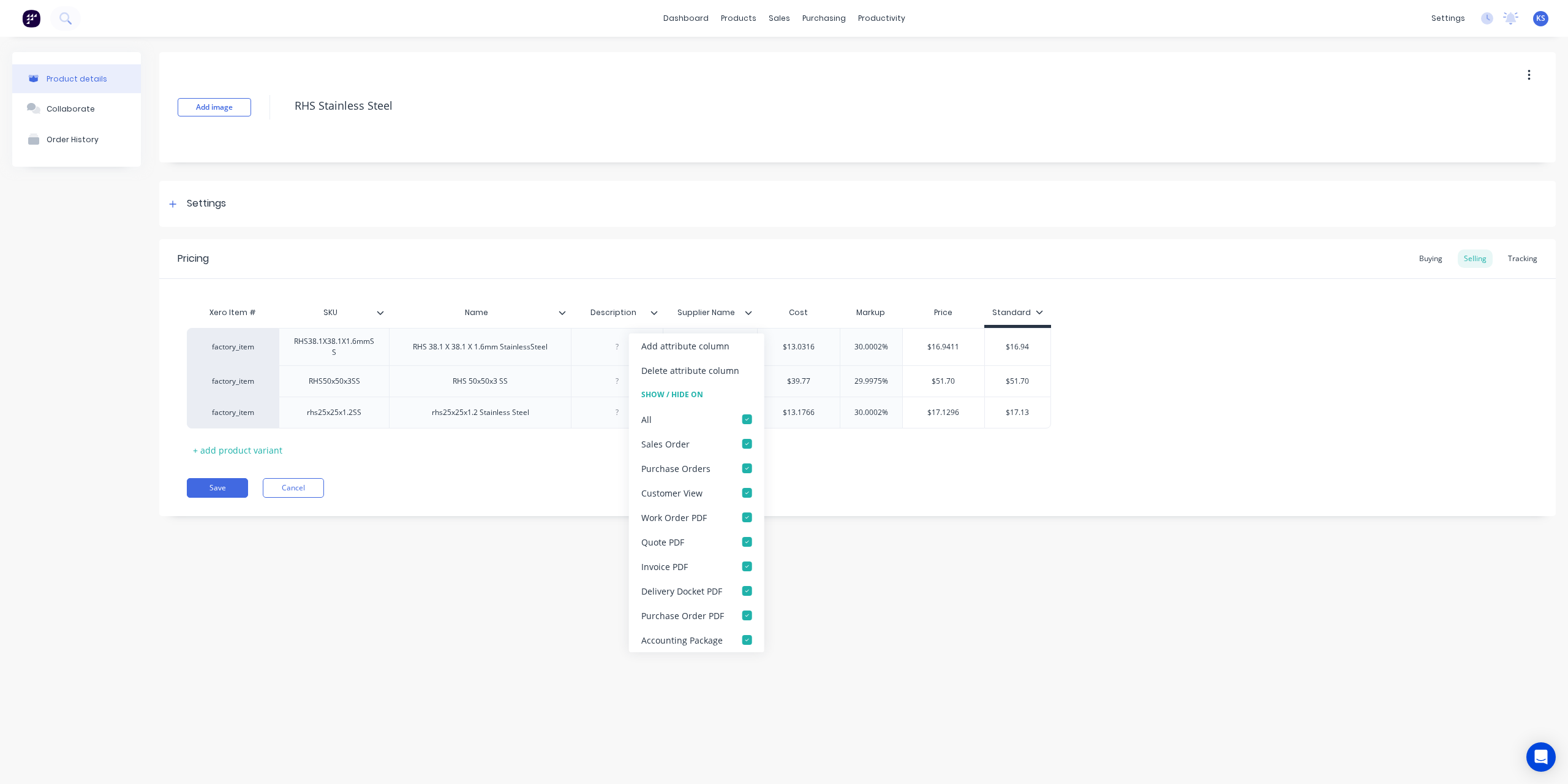
click at [749, 313] on icon at bounding box center [749, 313] width 8 height 8
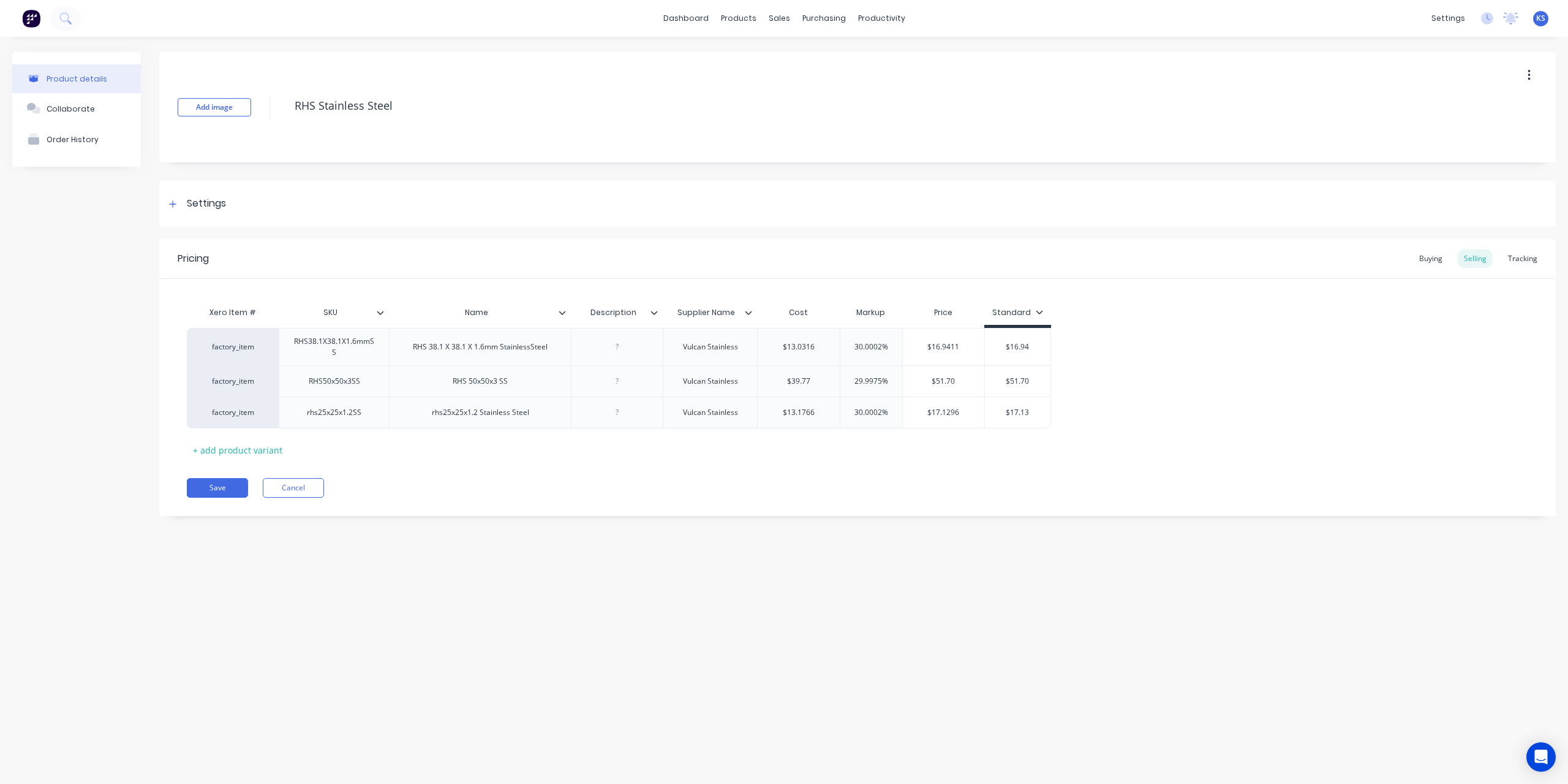
click at [379, 316] on icon at bounding box center [380, 313] width 8 height 8
click at [380, 312] on icon at bounding box center [380, 313] width 8 height 8
click at [657, 309] on icon at bounding box center [654, 313] width 8 height 8
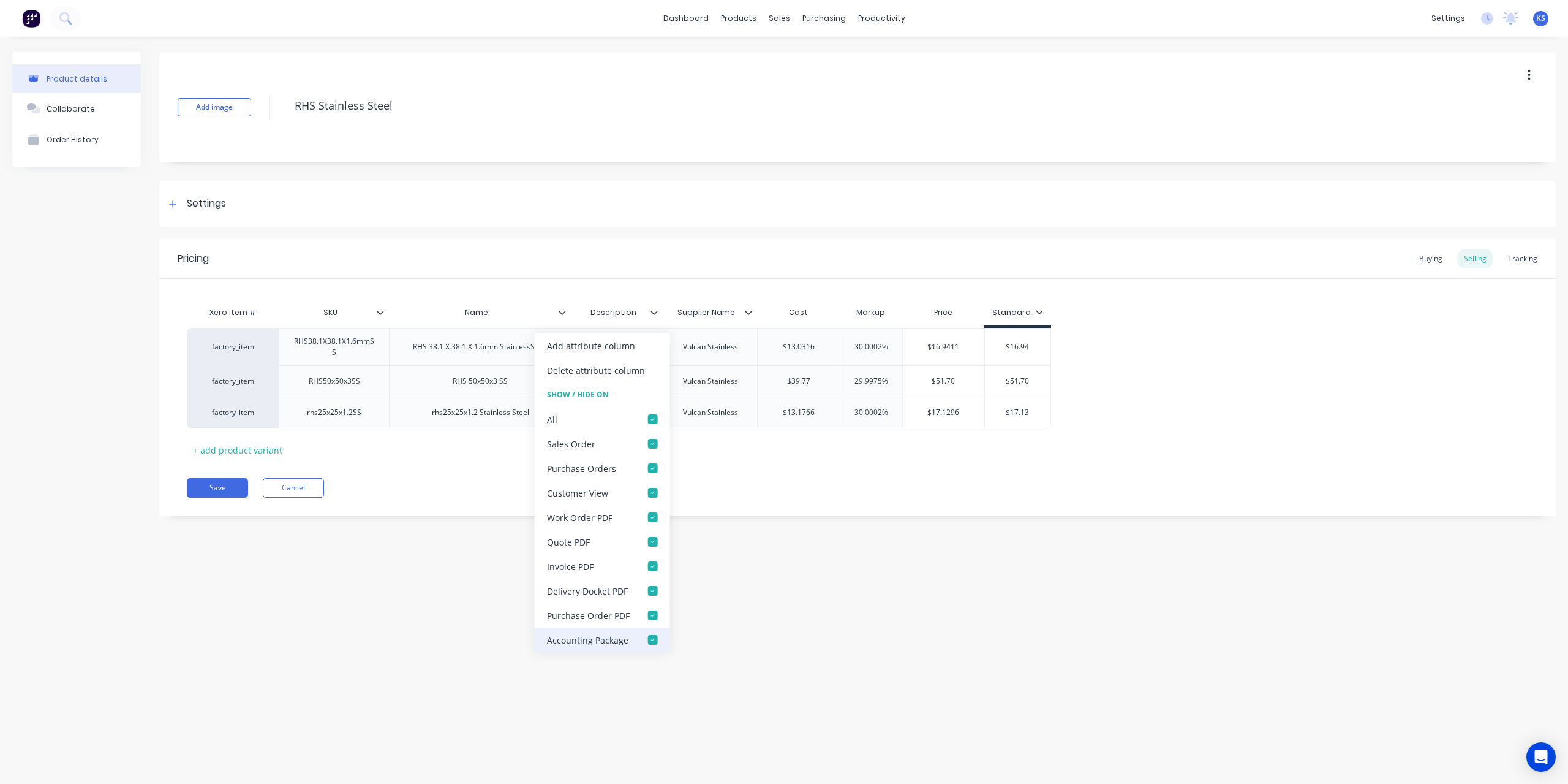
click at [650, 641] on div at bounding box center [653, 640] width 24 height 24
click at [647, 563] on div at bounding box center [653, 566] width 24 height 24
type textarea "x"
click at [398, 138] on div "Add image RHS Stainless Steel" at bounding box center [858, 107] width 1396 height 111
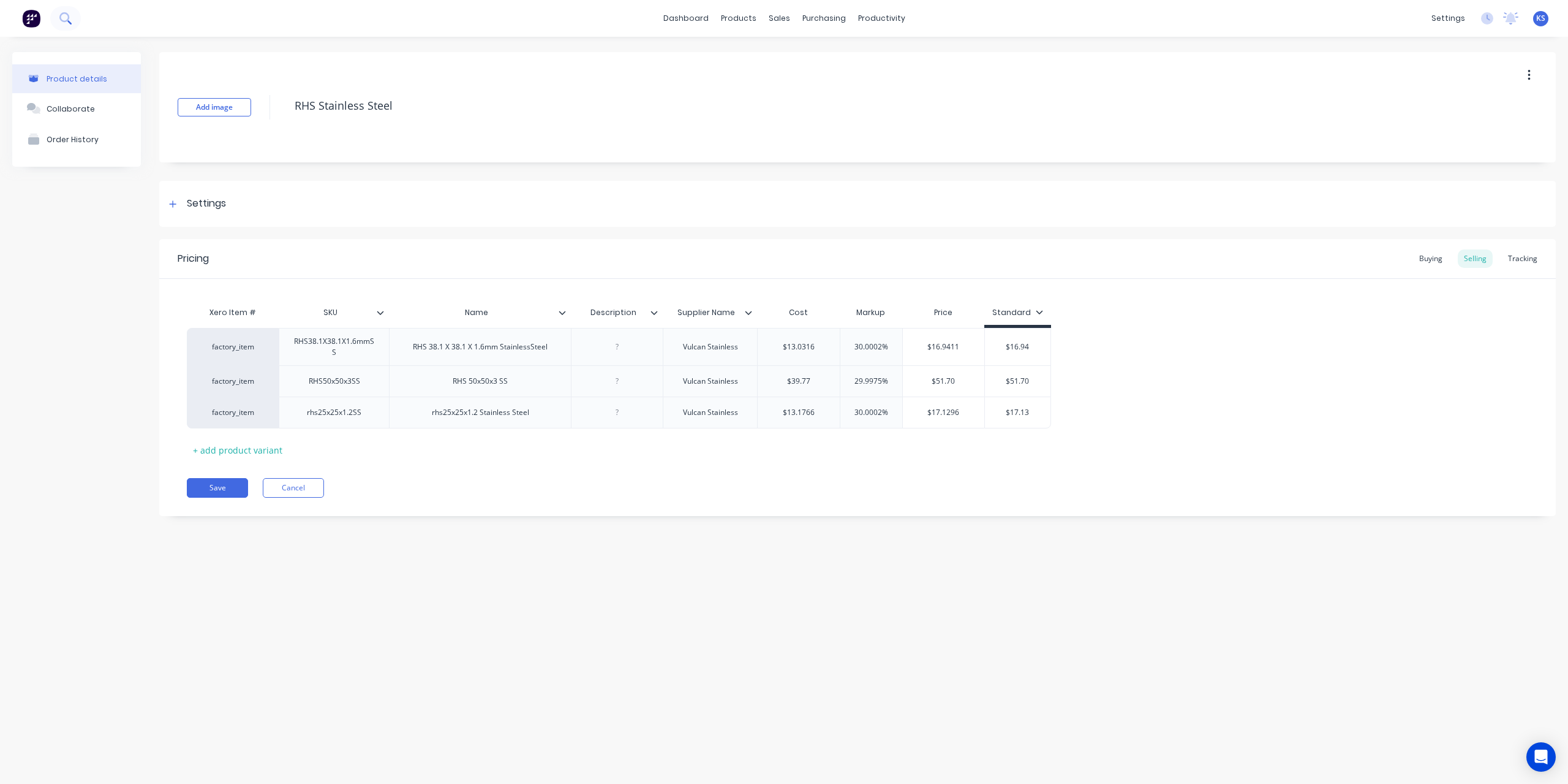
click at [72, 20] on button at bounding box center [66, 18] width 30 height 24
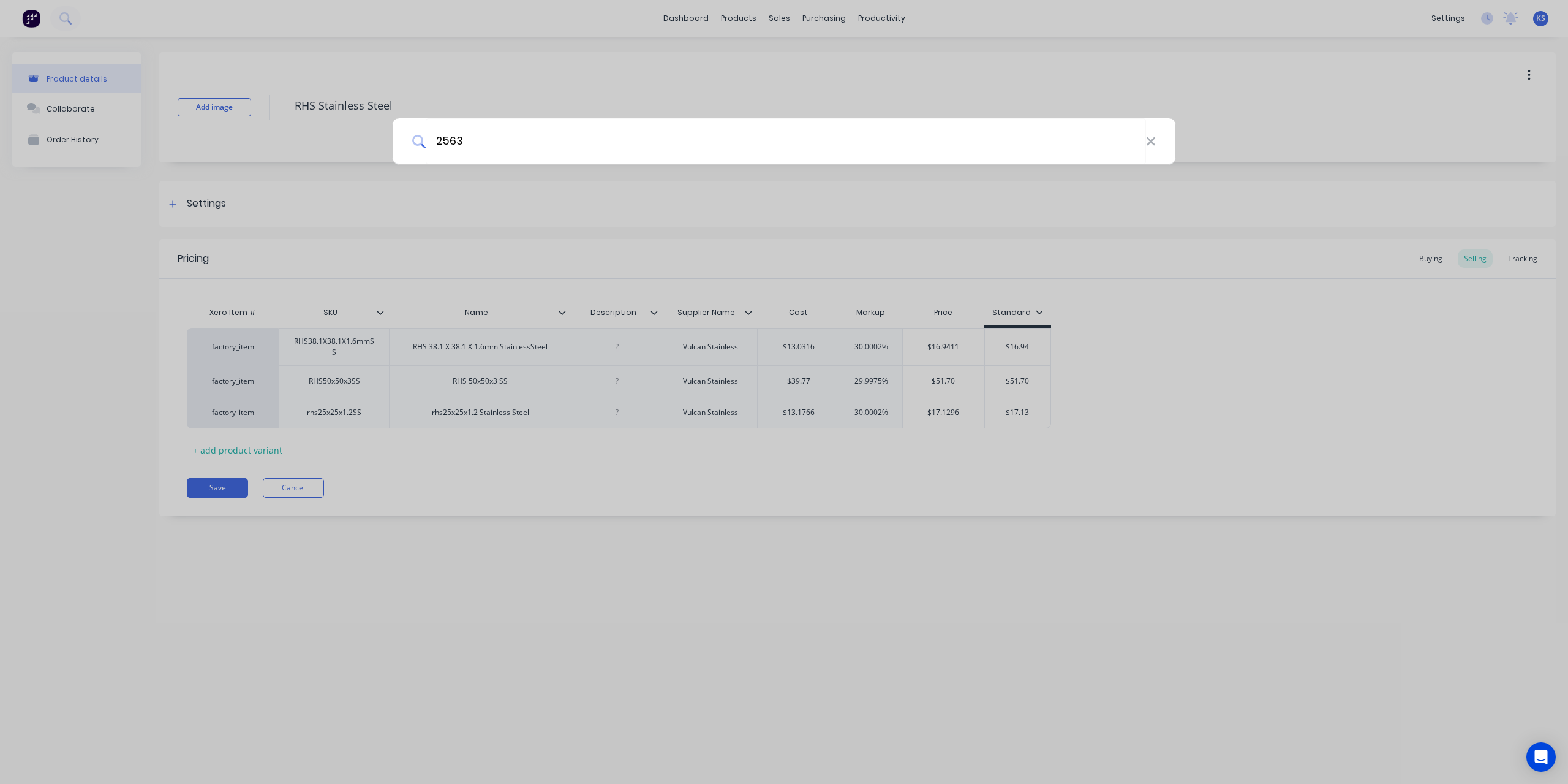
type input "2563"
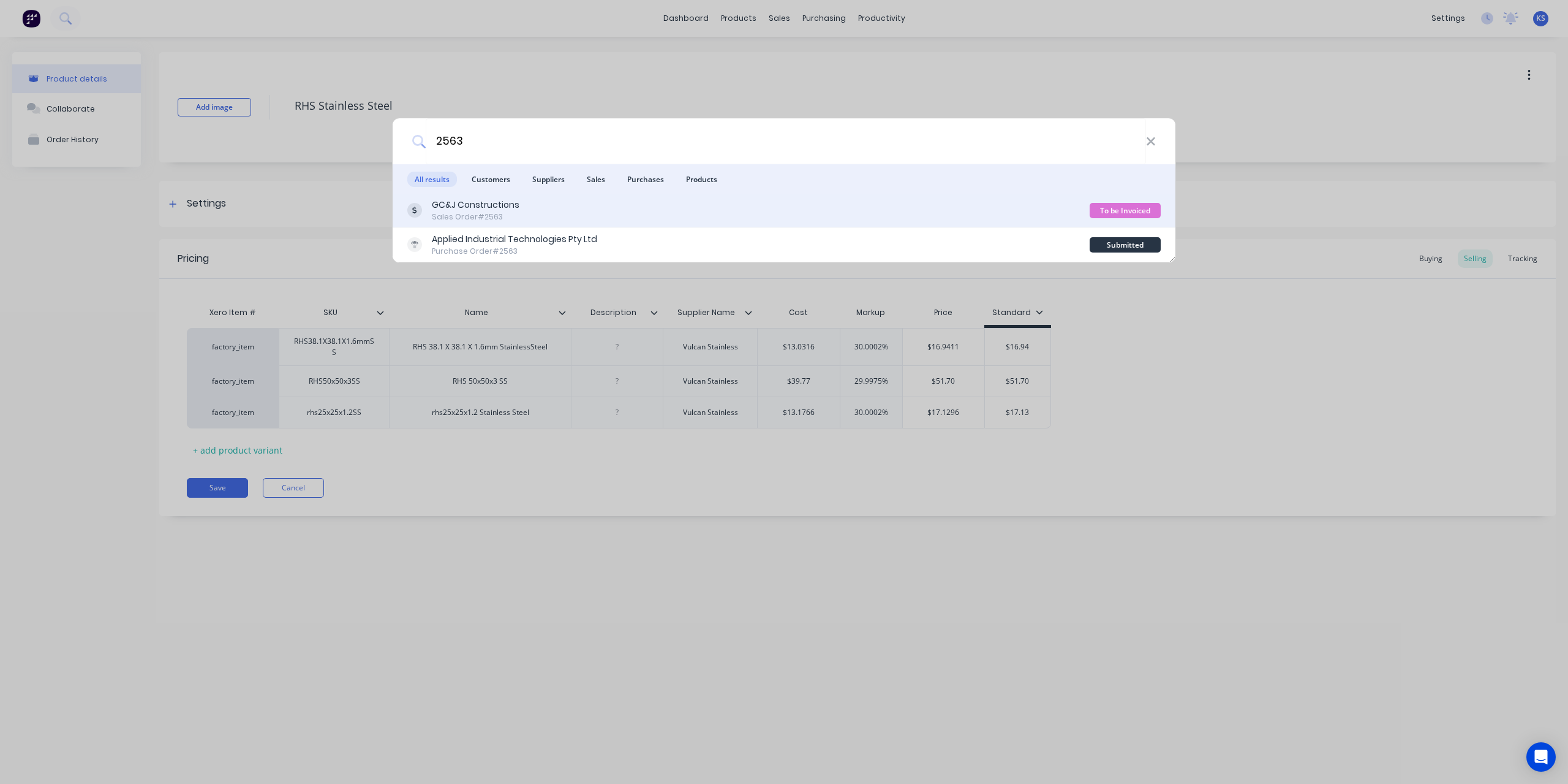
click at [460, 209] on div "GC&J Constructions" at bounding box center [476, 204] width 88 height 13
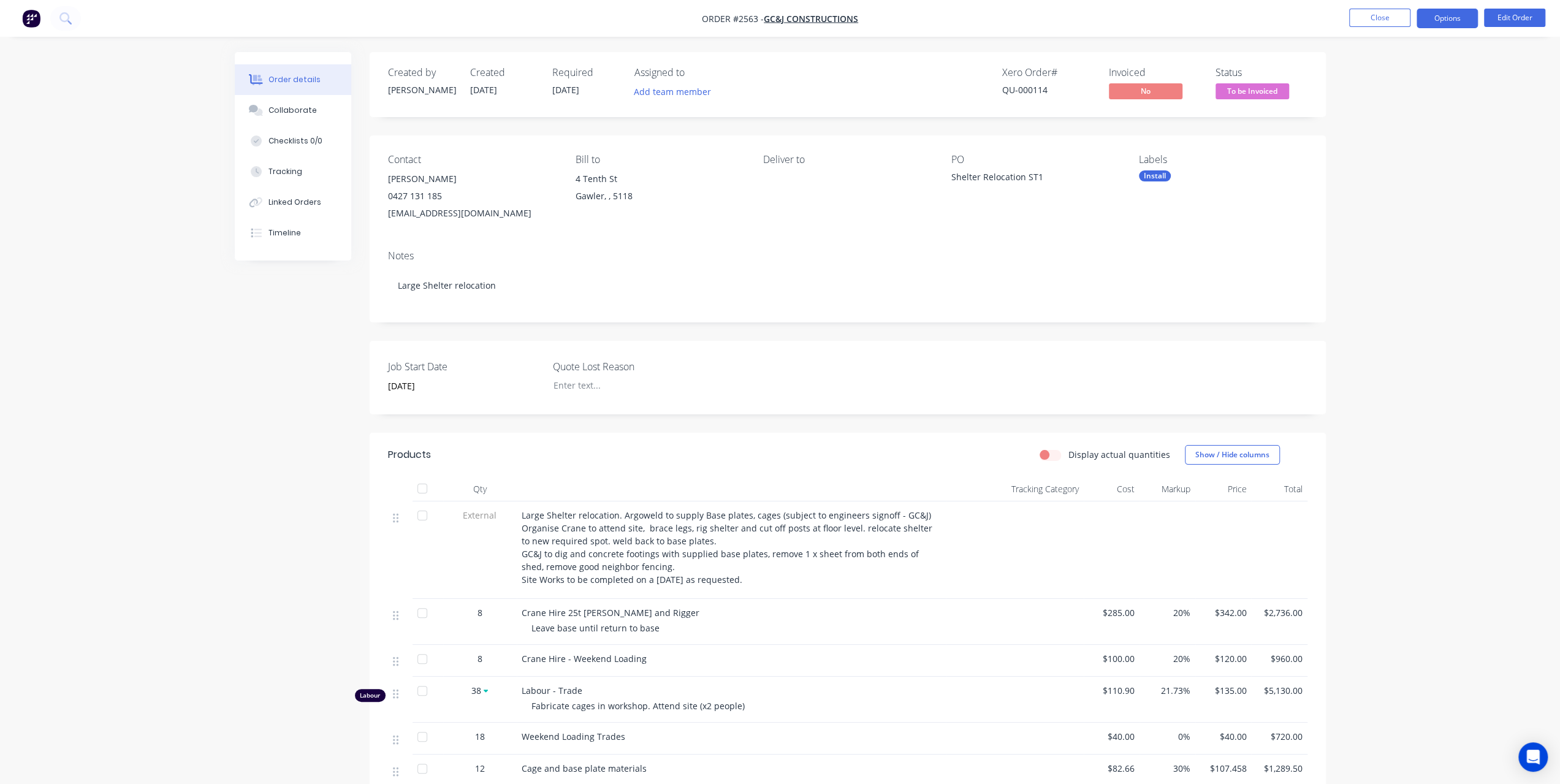
click at [1444, 19] on button "Options" at bounding box center [1447, 18] width 61 height 20
click at [1394, 75] on div "Invoice" at bounding box center [1410, 74] width 113 height 18
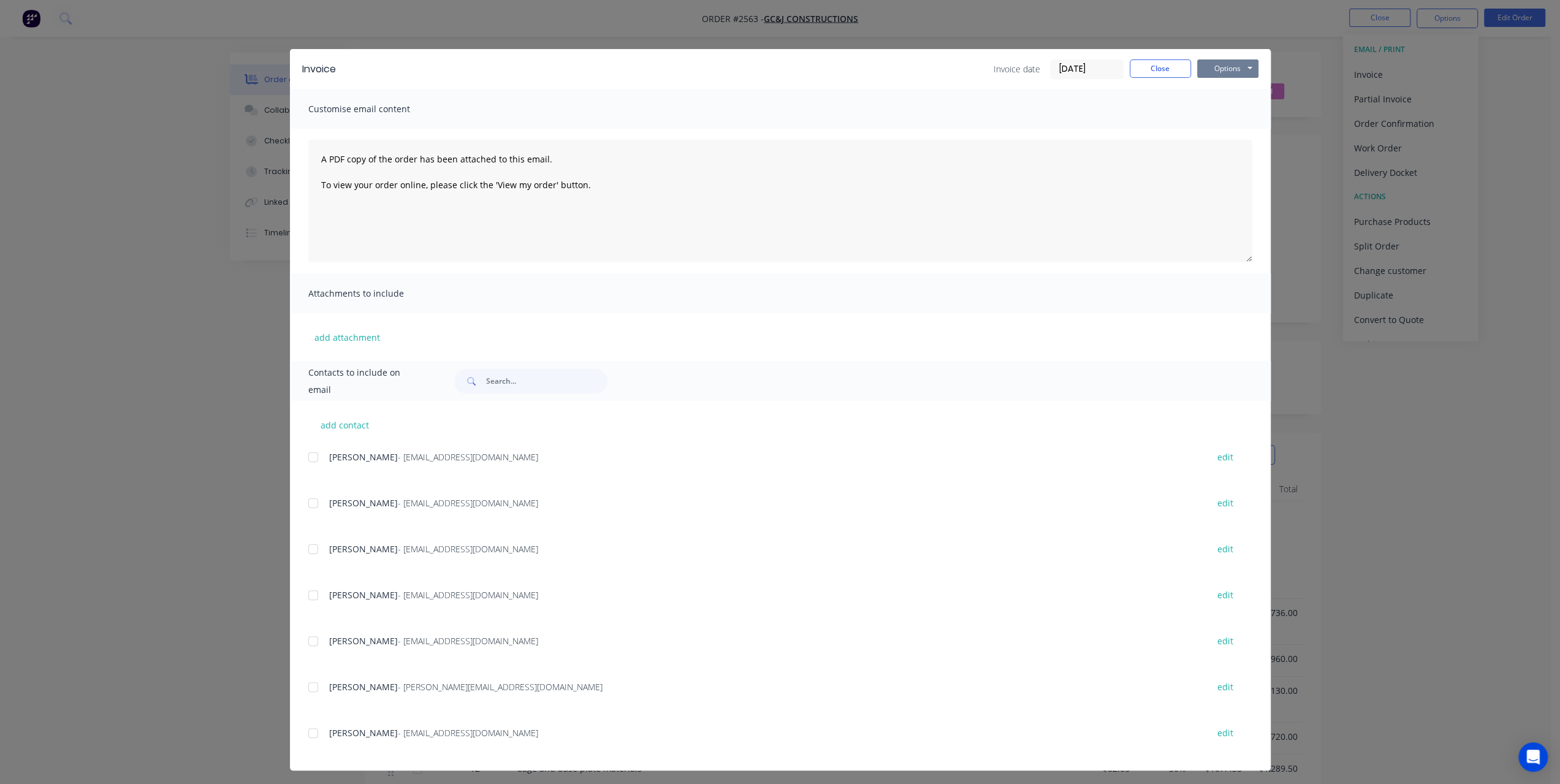
click at [1217, 66] on button "Options" at bounding box center [1227, 69] width 61 height 18
click at [1206, 88] on button "Preview" at bounding box center [1236, 90] width 79 height 21
click at [1221, 66] on button "Options" at bounding box center [1227, 69] width 61 height 18
click at [1211, 108] on button "Print" at bounding box center [1236, 111] width 79 height 21
click at [1176, 75] on button "Close" at bounding box center [1160, 69] width 61 height 18
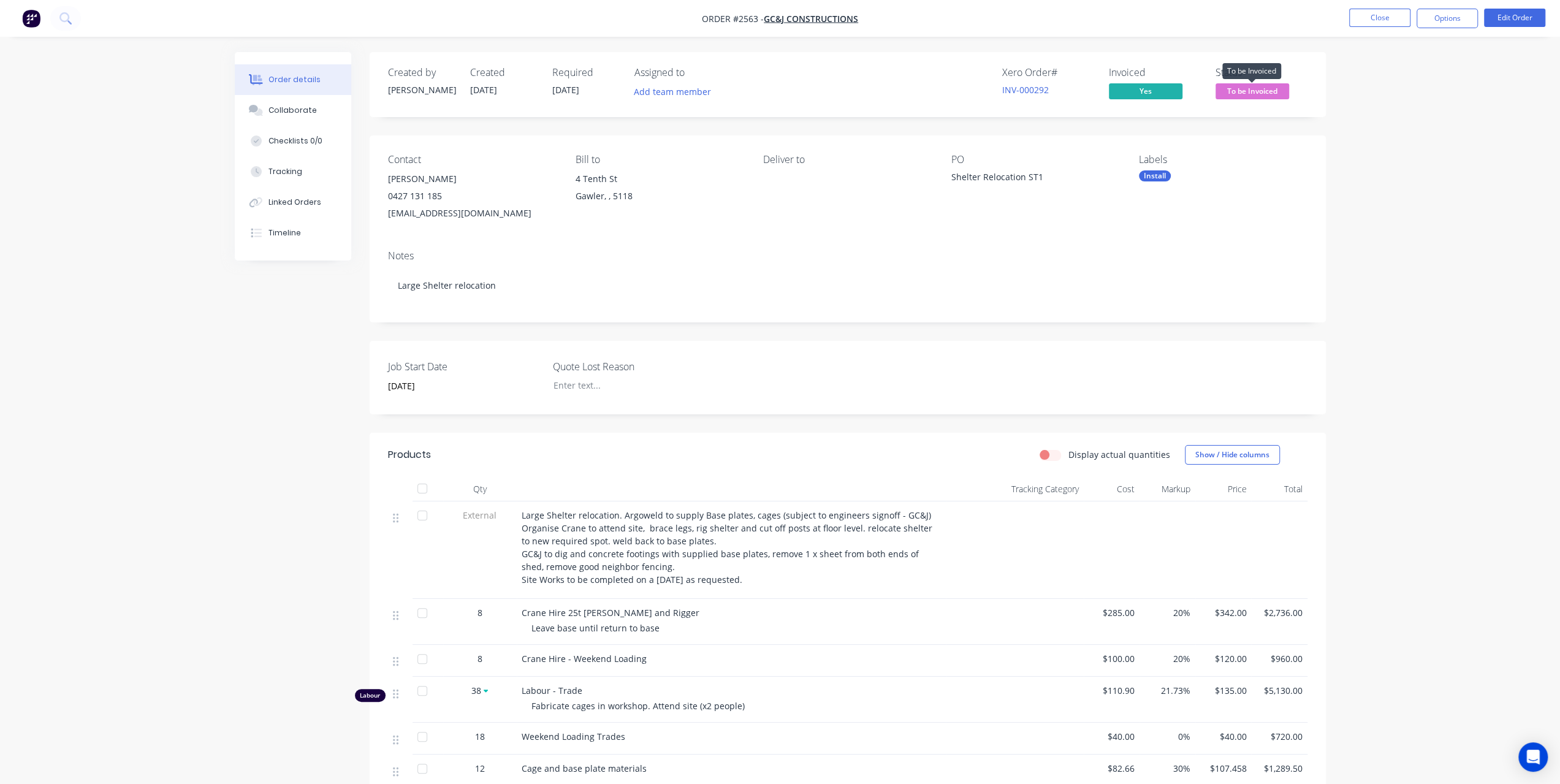
click at [1279, 88] on span "To be Invoiced" at bounding box center [1253, 91] width 73 height 15
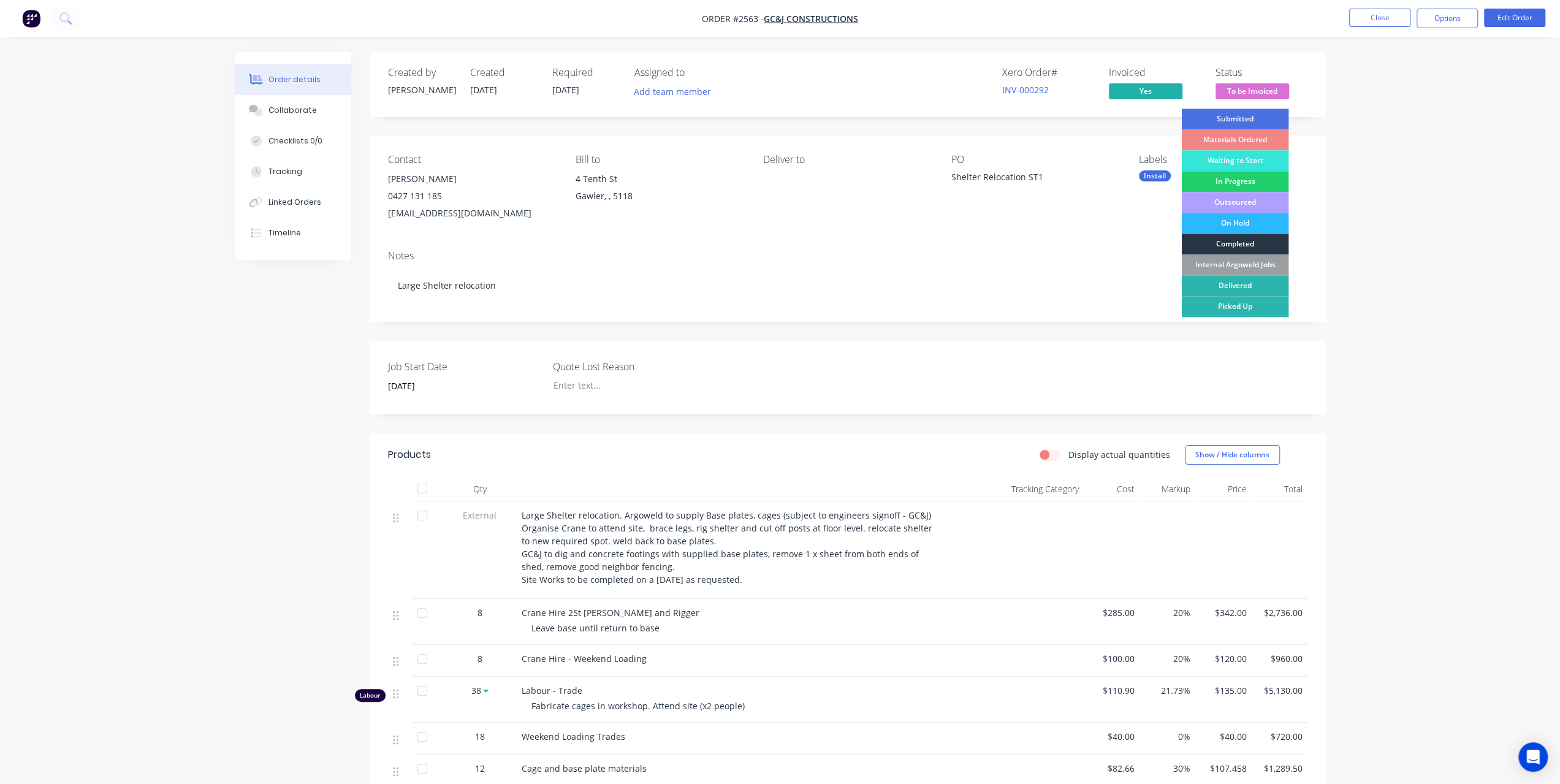
click at [1232, 242] on div "Completed" at bounding box center [1235, 243] width 108 height 21
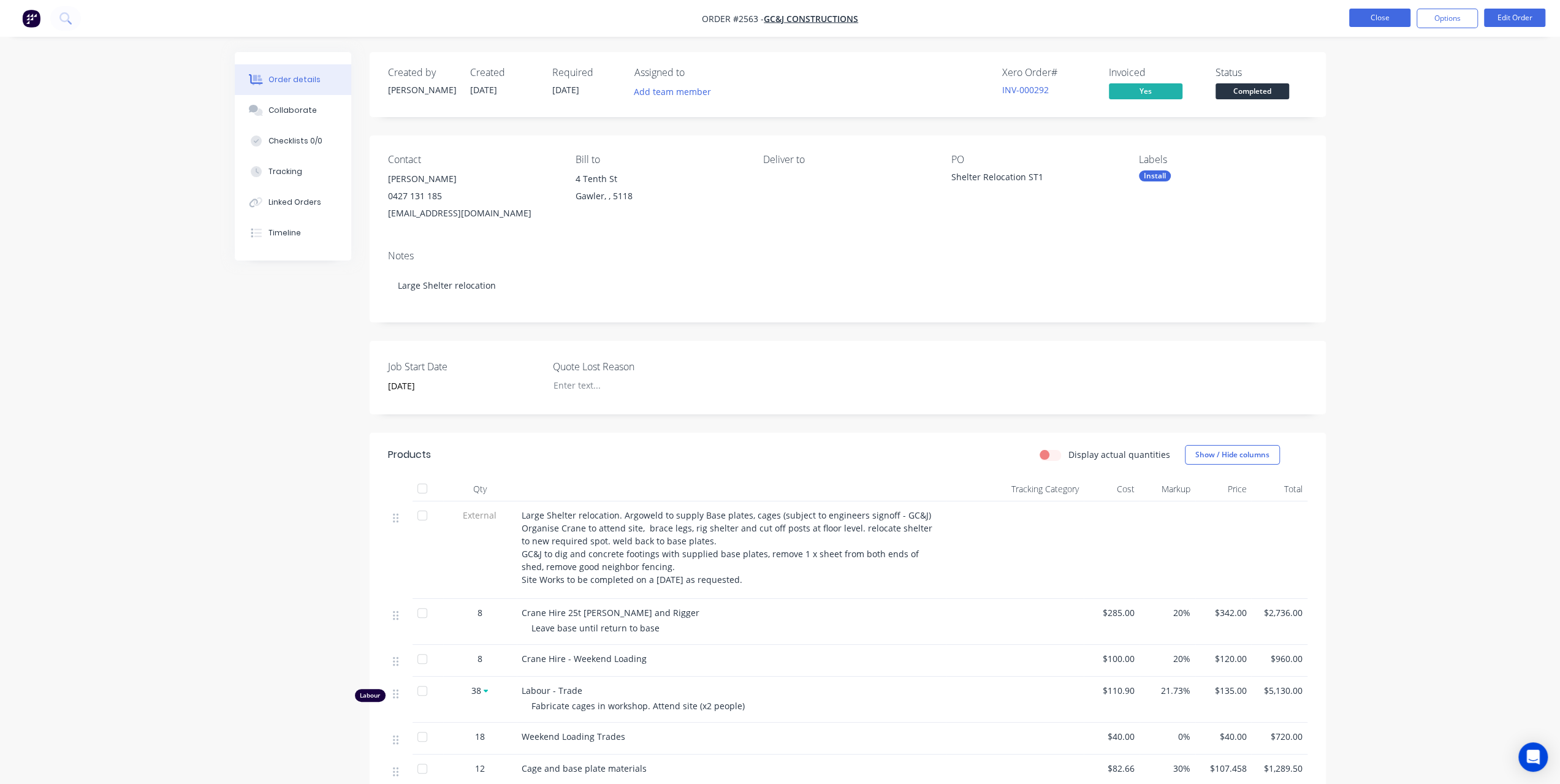
click at [1375, 24] on button "Close" at bounding box center [1380, 18] width 61 height 18
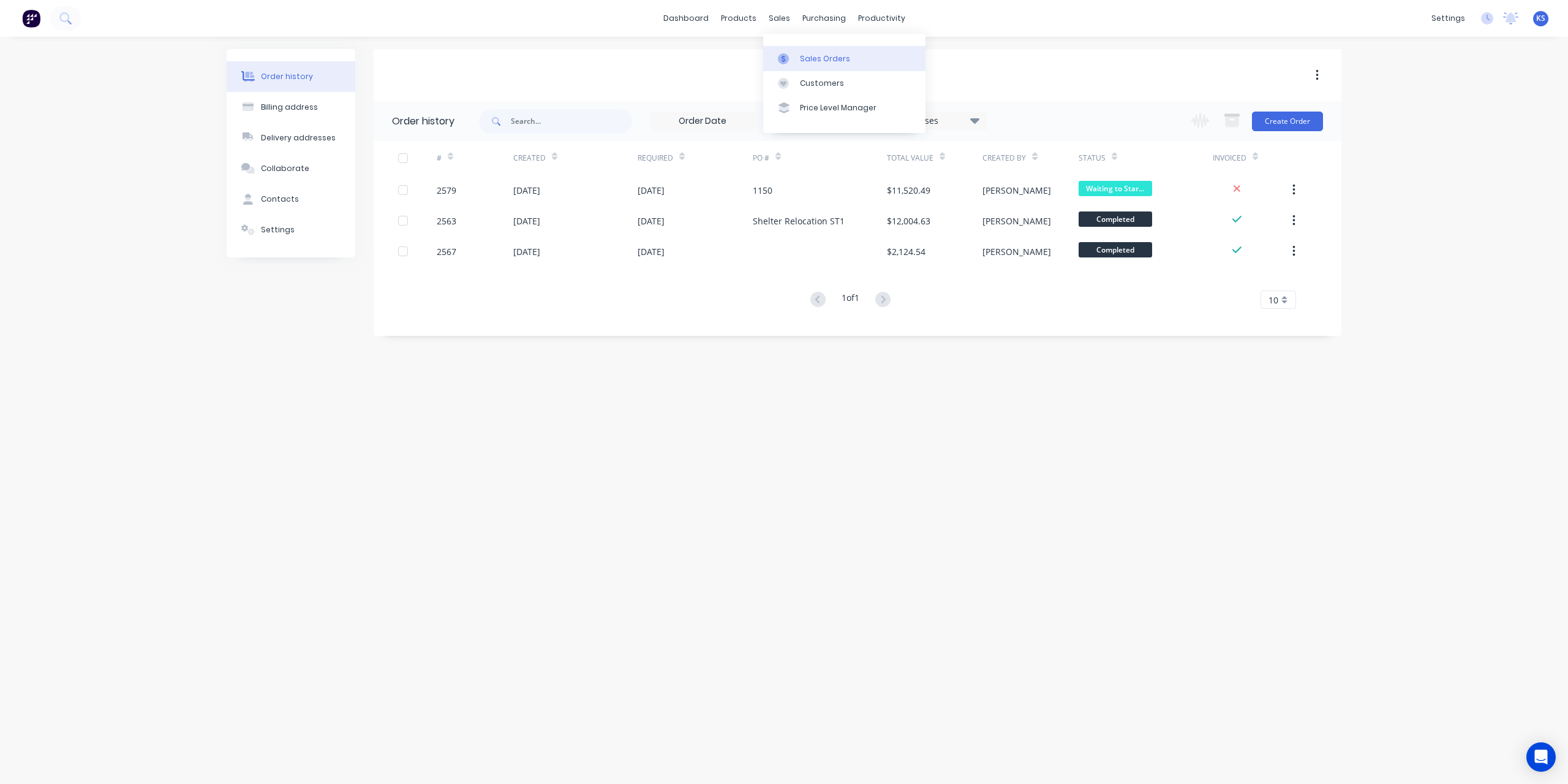
click at [793, 62] on div at bounding box center [787, 59] width 18 height 11
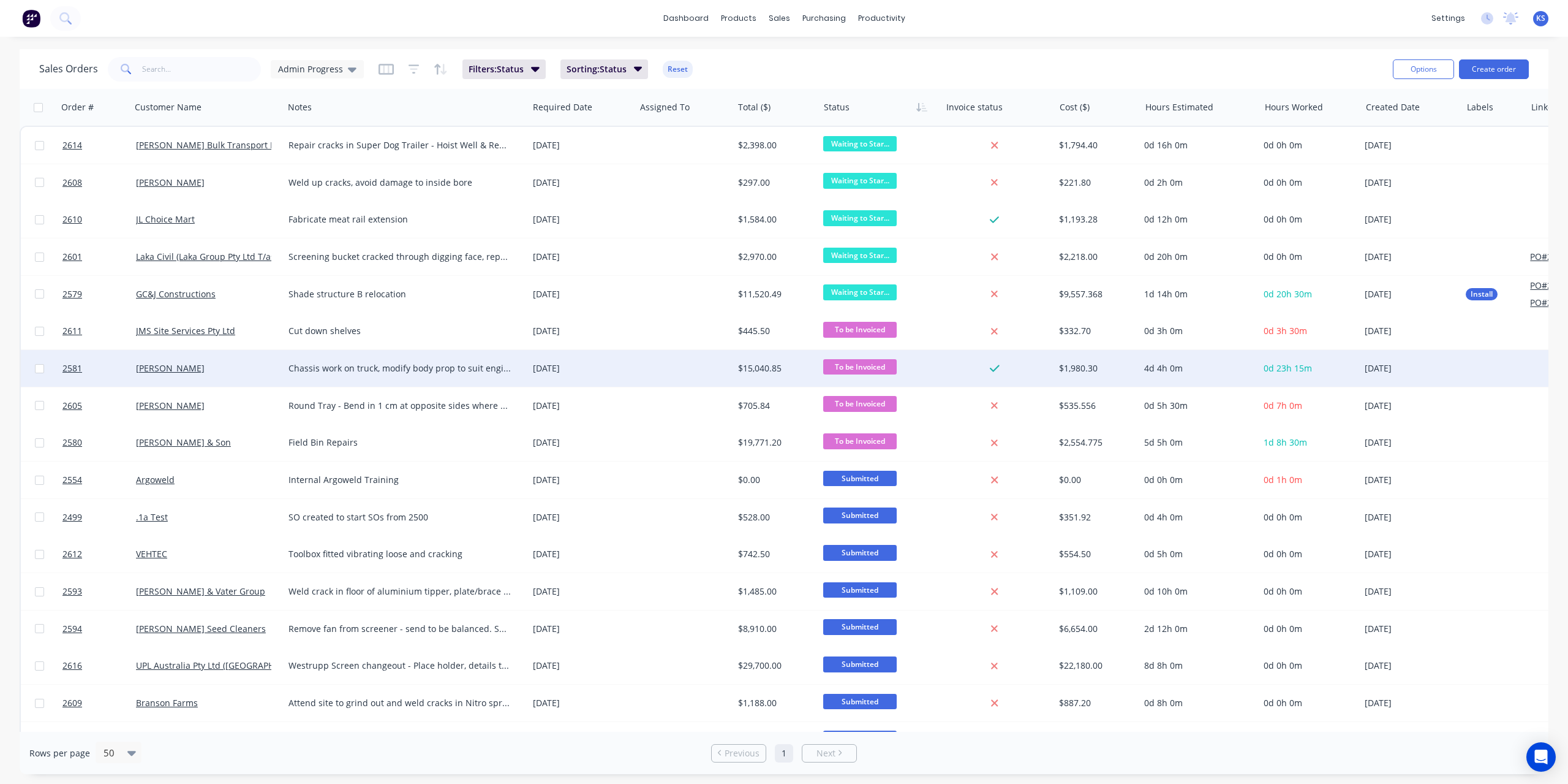
click at [871, 364] on span "To be Invoiced" at bounding box center [860, 367] width 73 height 15
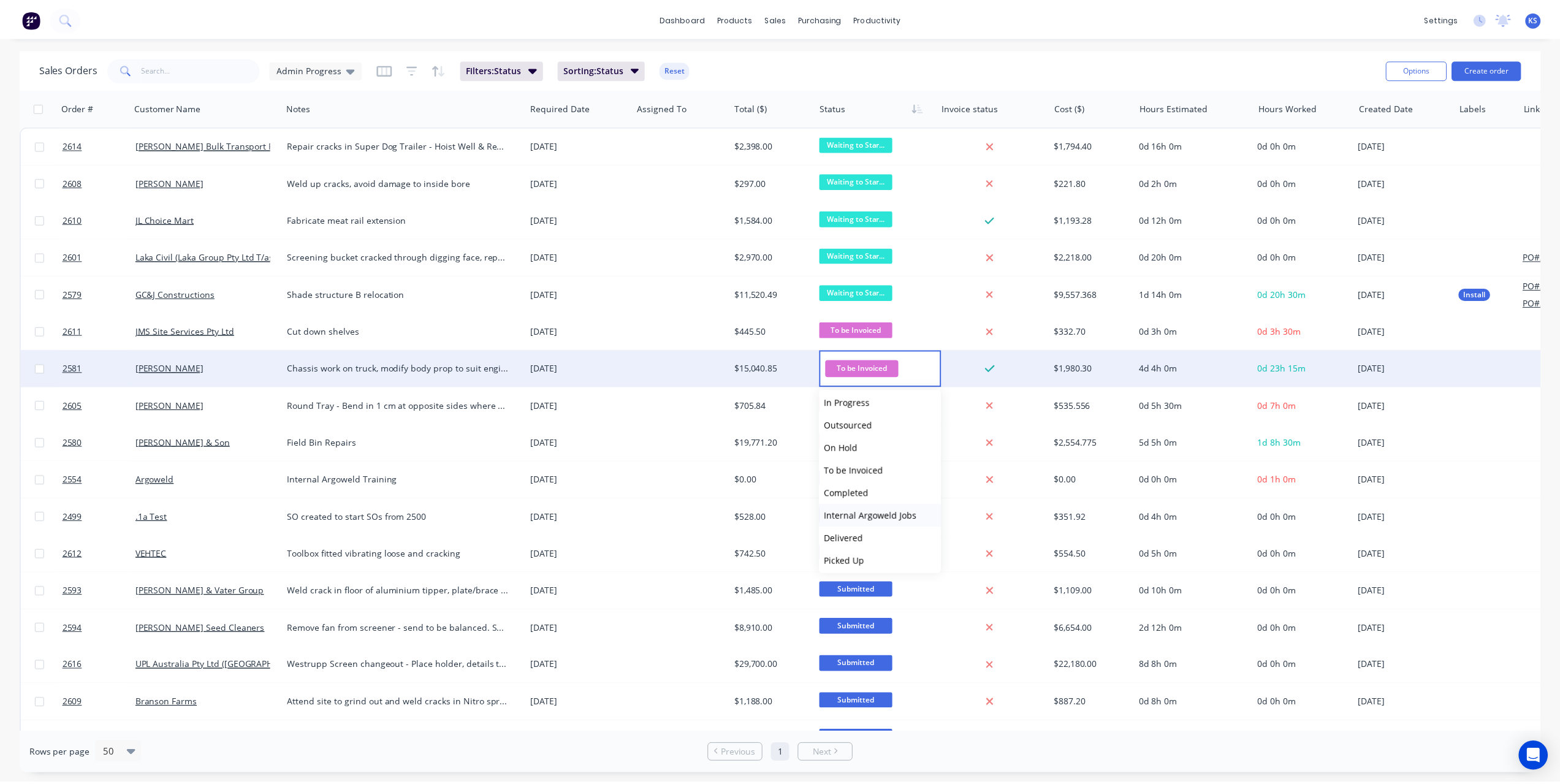
scroll to position [76, 0]
click at [870, 487] on span "Completed" at bounding box center [851, 489] width 45 height 11
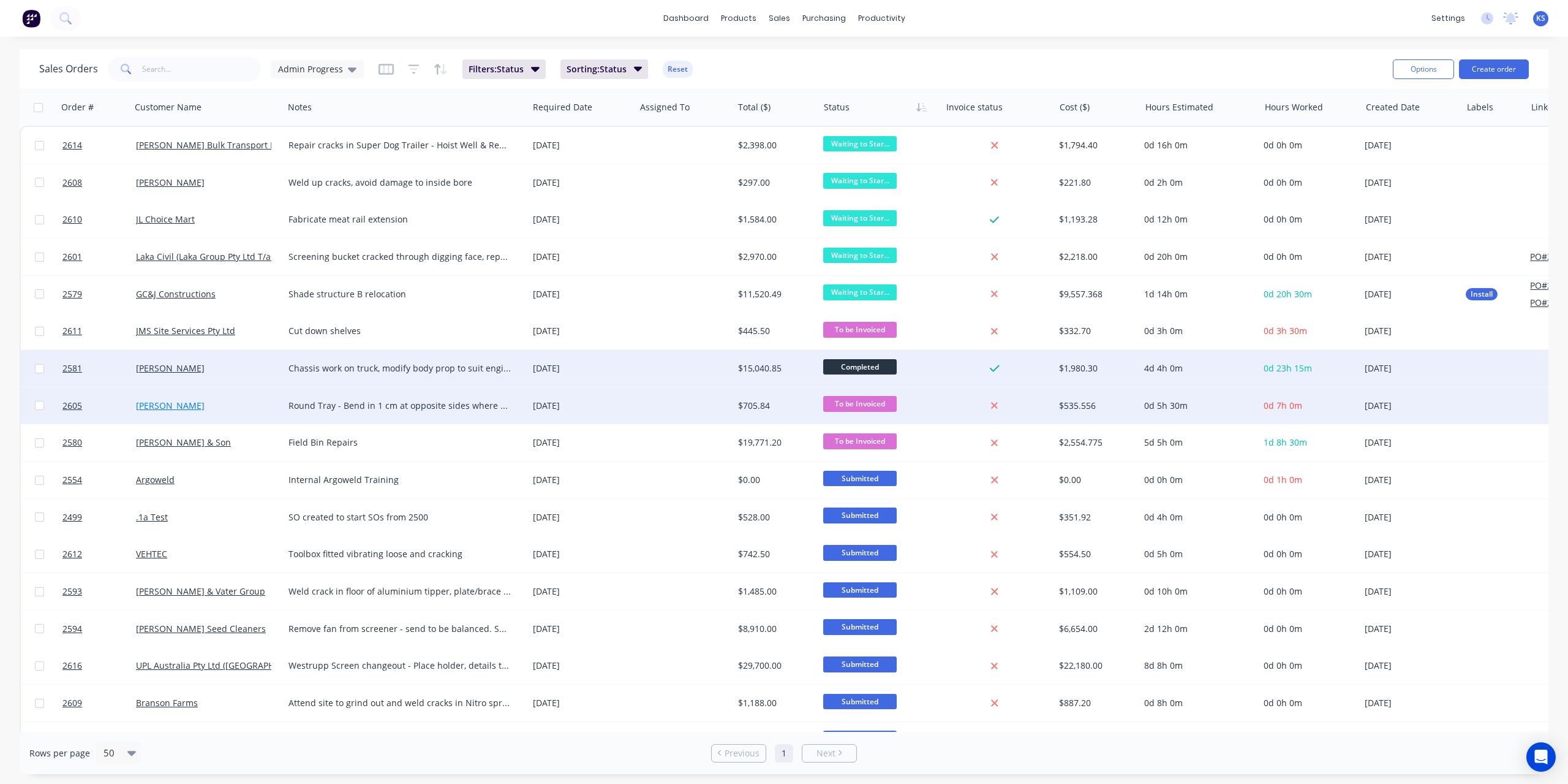
click at [158, 406] on link "Dawn Buckby" at bounding box center [170, 405] width 69 height 11
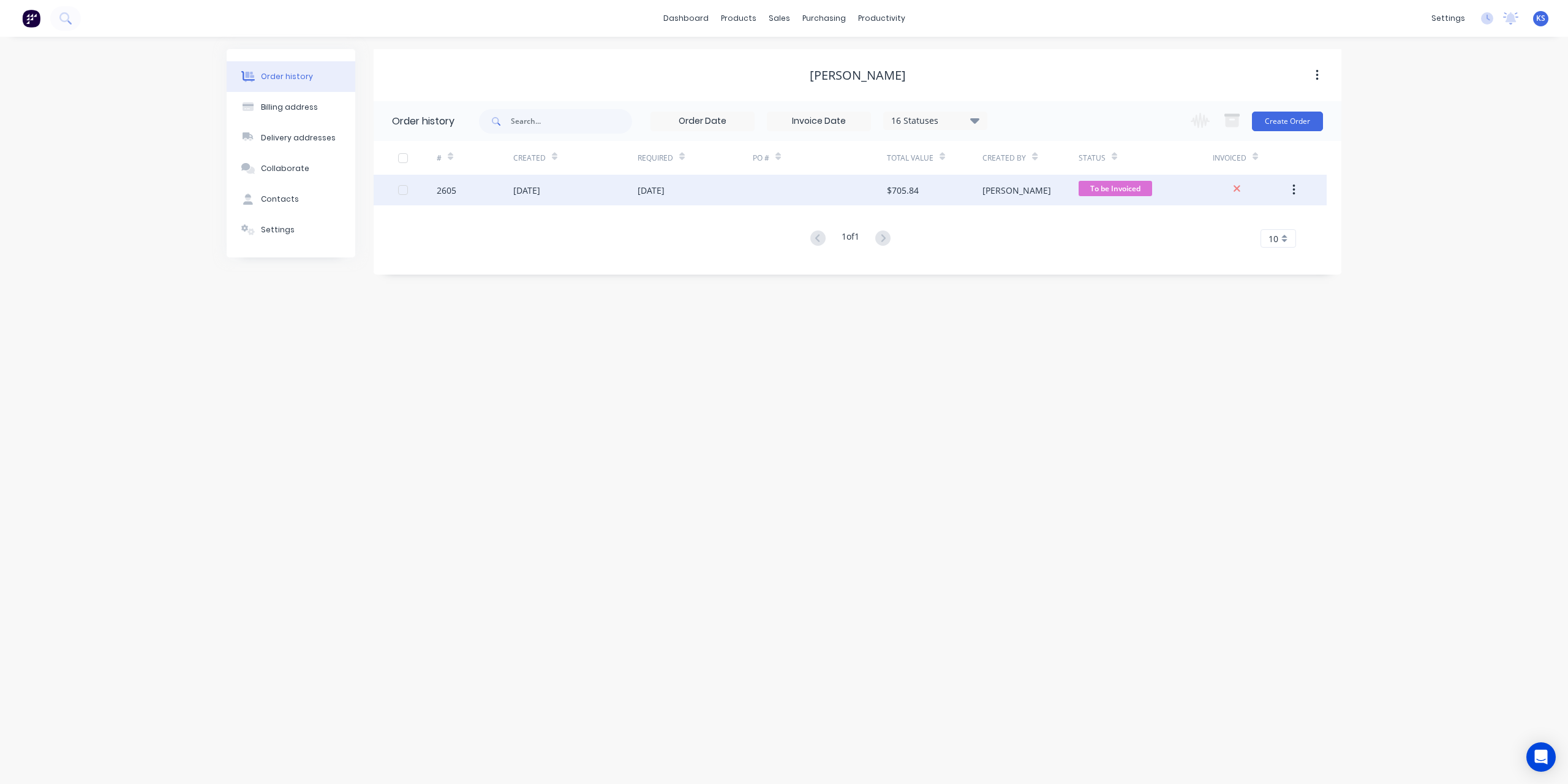
click at [665, 187] on div "25 Aug 2025" at bounding box center [651, 190] width 27 height 13
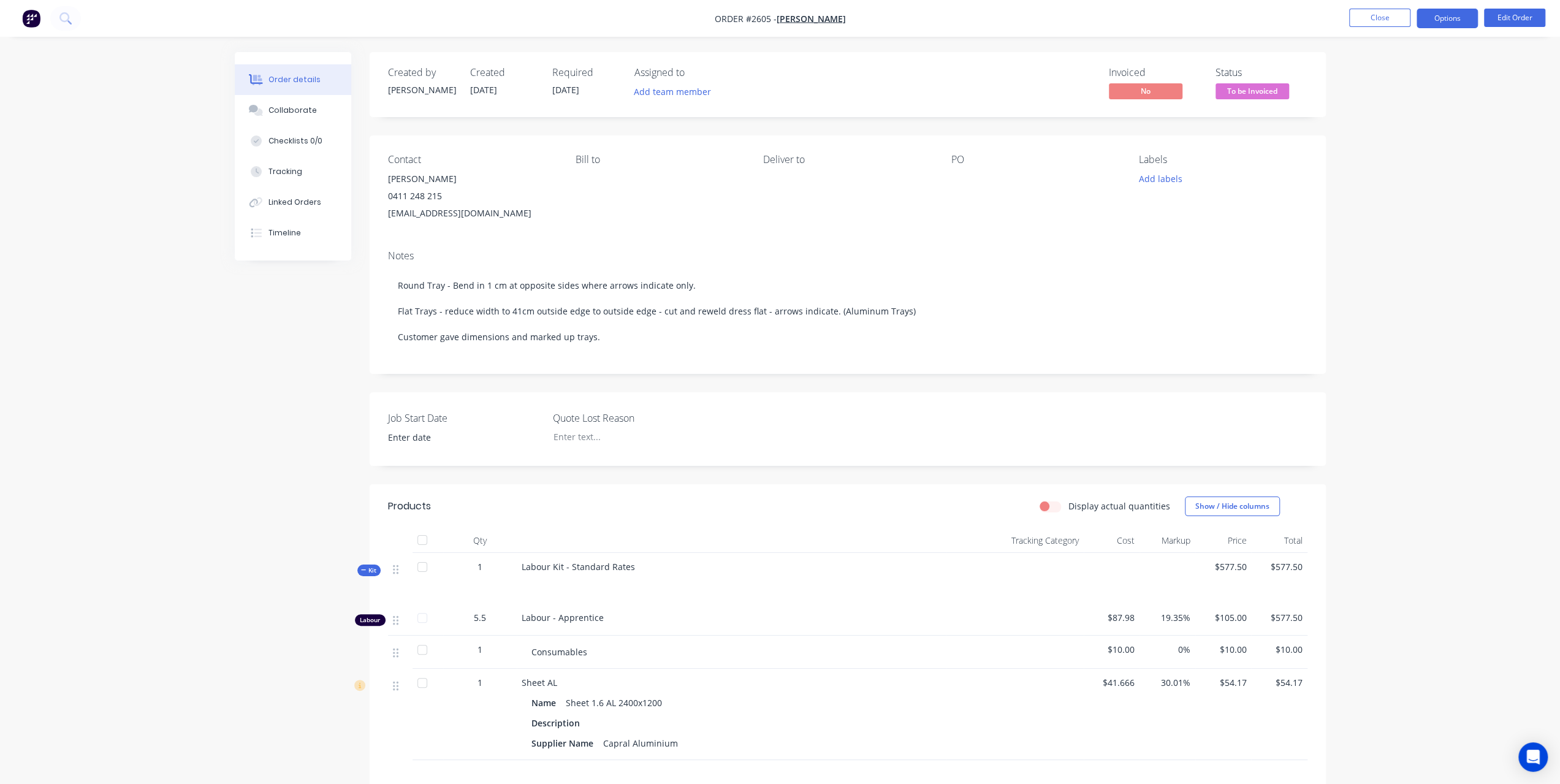
click at [1450, 18] on button "Options" at bounding box center [1447, 18] width 61 height 20
click at [1415, 72] on div "Invoice" at bounding box center [1410, 74] width 113 height 18
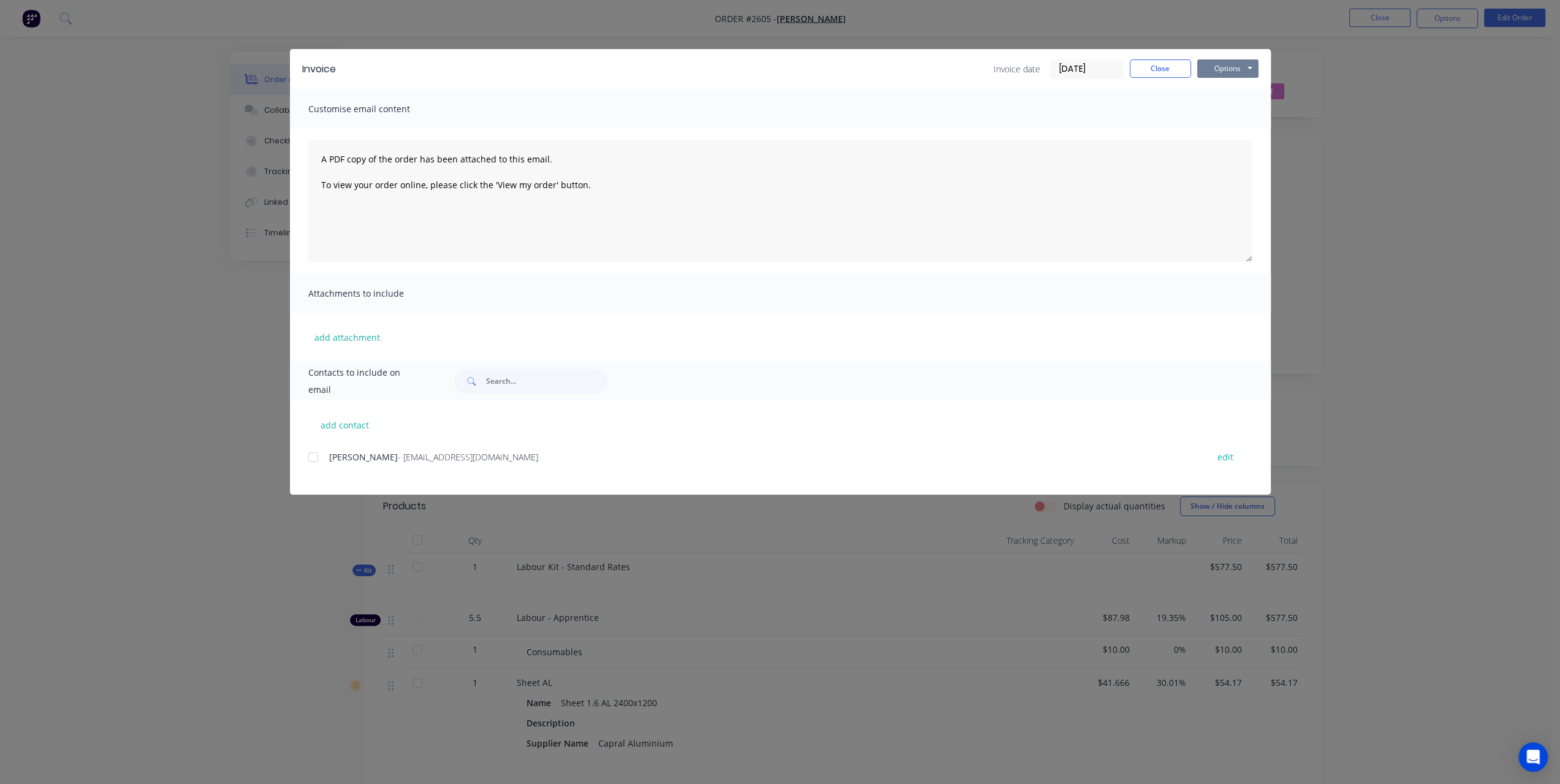
click at [1226, 65] on button "Options" at bounding box center [1227, 69] width 61 height 18
click at [1223, 96] on button "Preview" at bounding box center [1236, 90] width 79 height 21
click at [1156, 68] on button "Close" at bounding box center [1160, 69] width 61 height 18
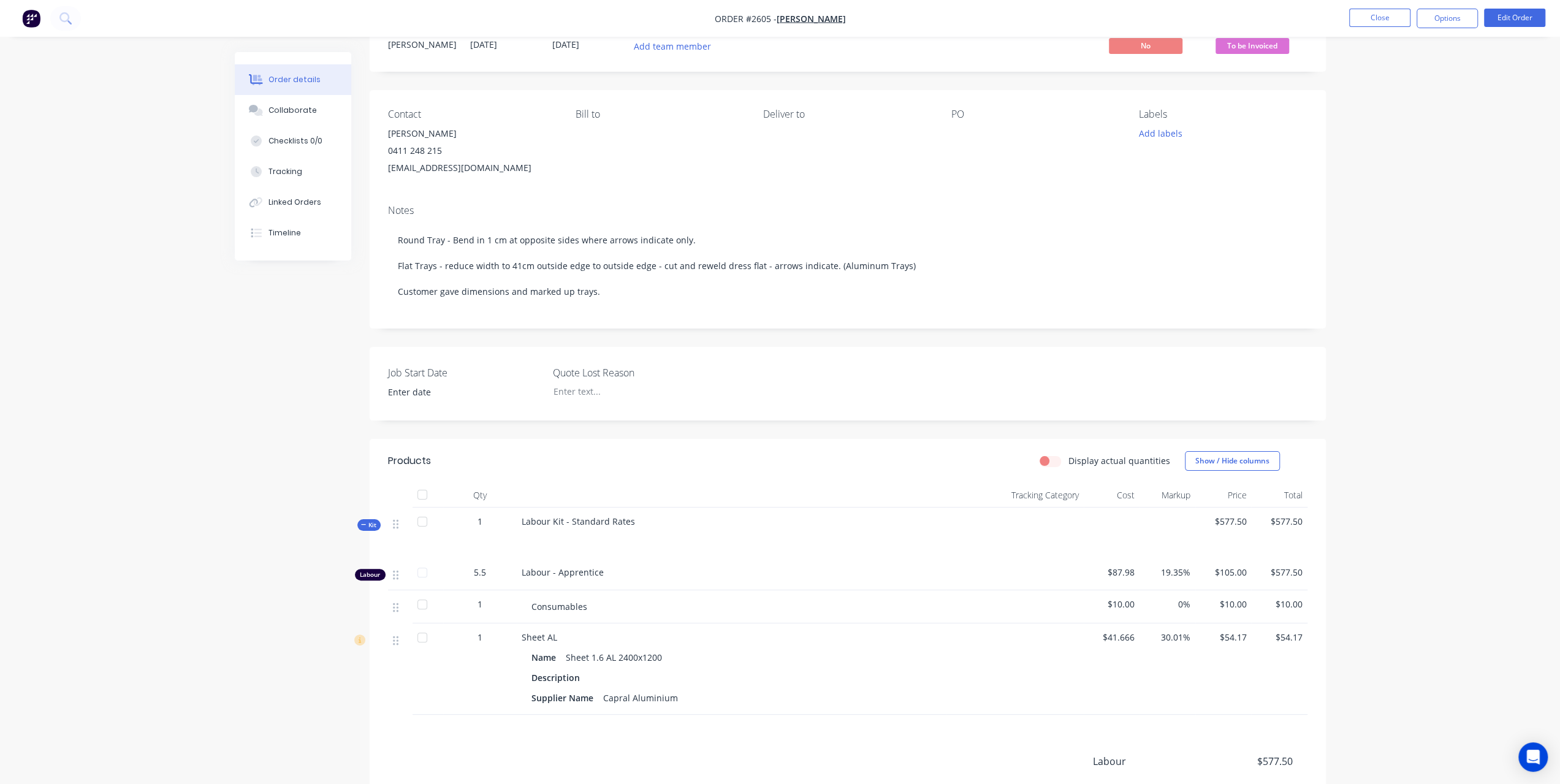
scroll to position [194, 0]
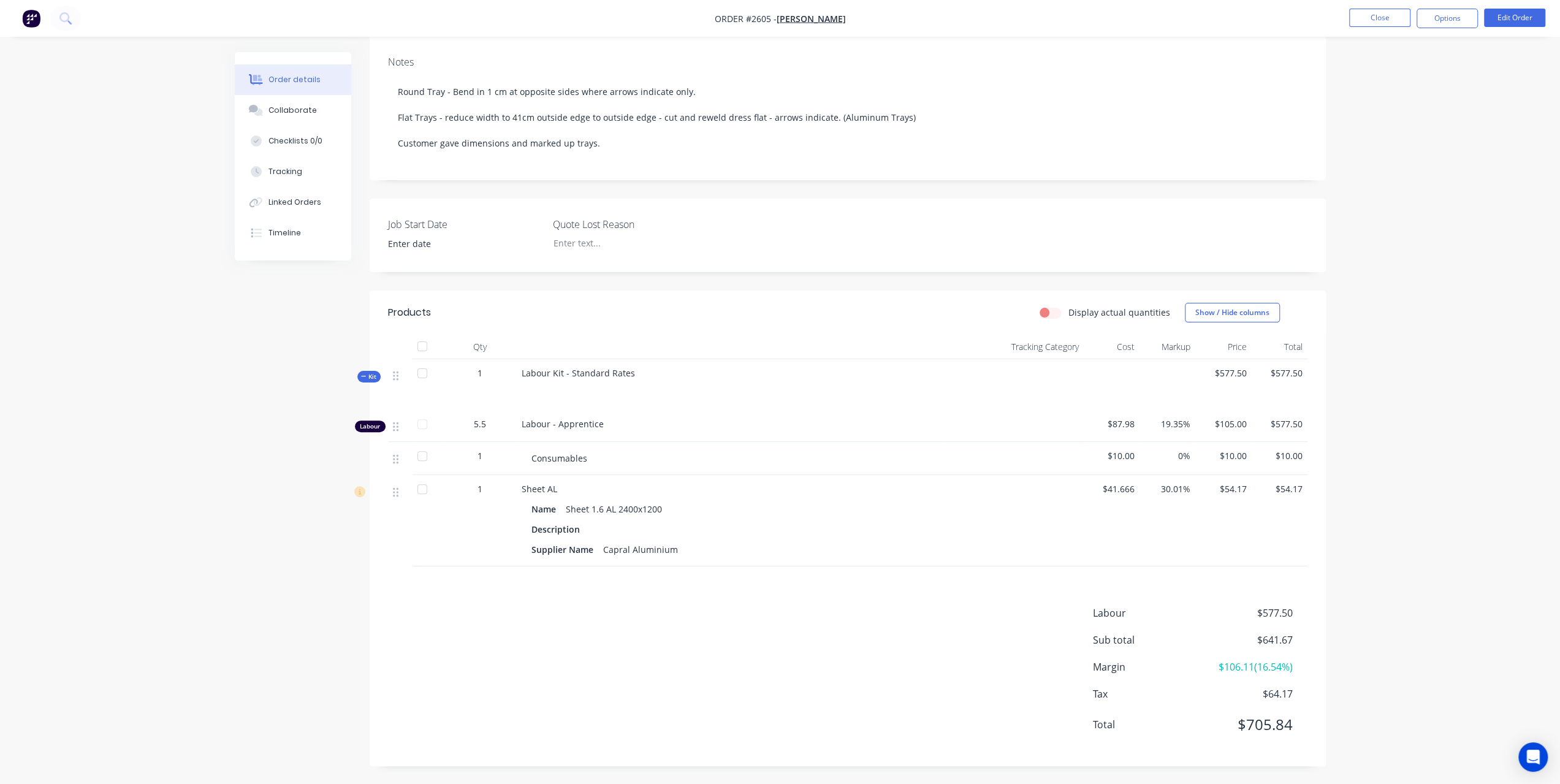
click at [430, 491] on div at bounding box center [423, 489] width 24 height 24
click at [422, 490] on div at bounding box center [423, 489] width 24 height 24
click at [1534, 24] on button "Edit Order" at bounding box center [1515, 18] width 61 height 18
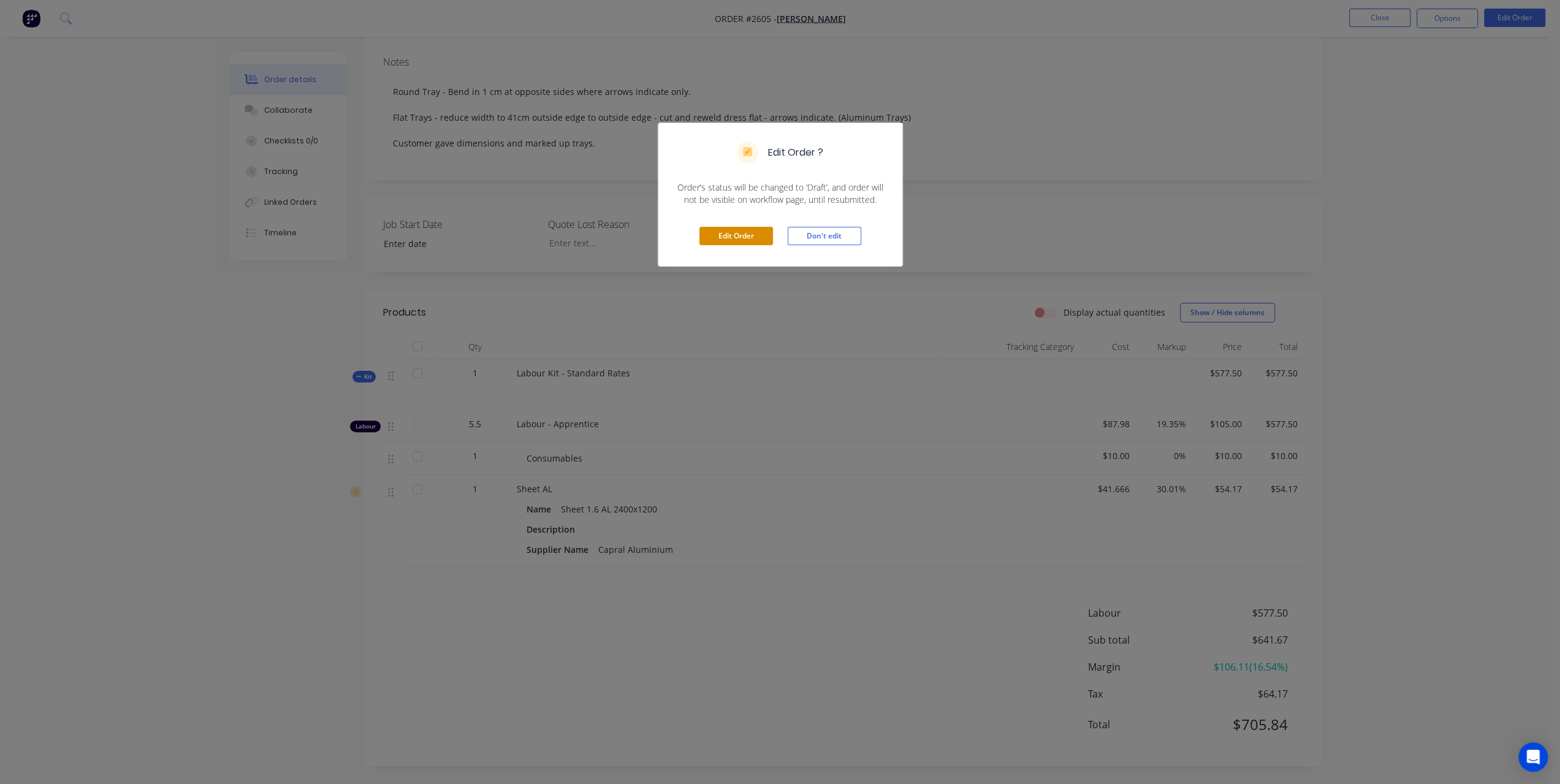
click at [746, 235] on button "Edit Order" at bounding box center [736, 236] width 73 height 18
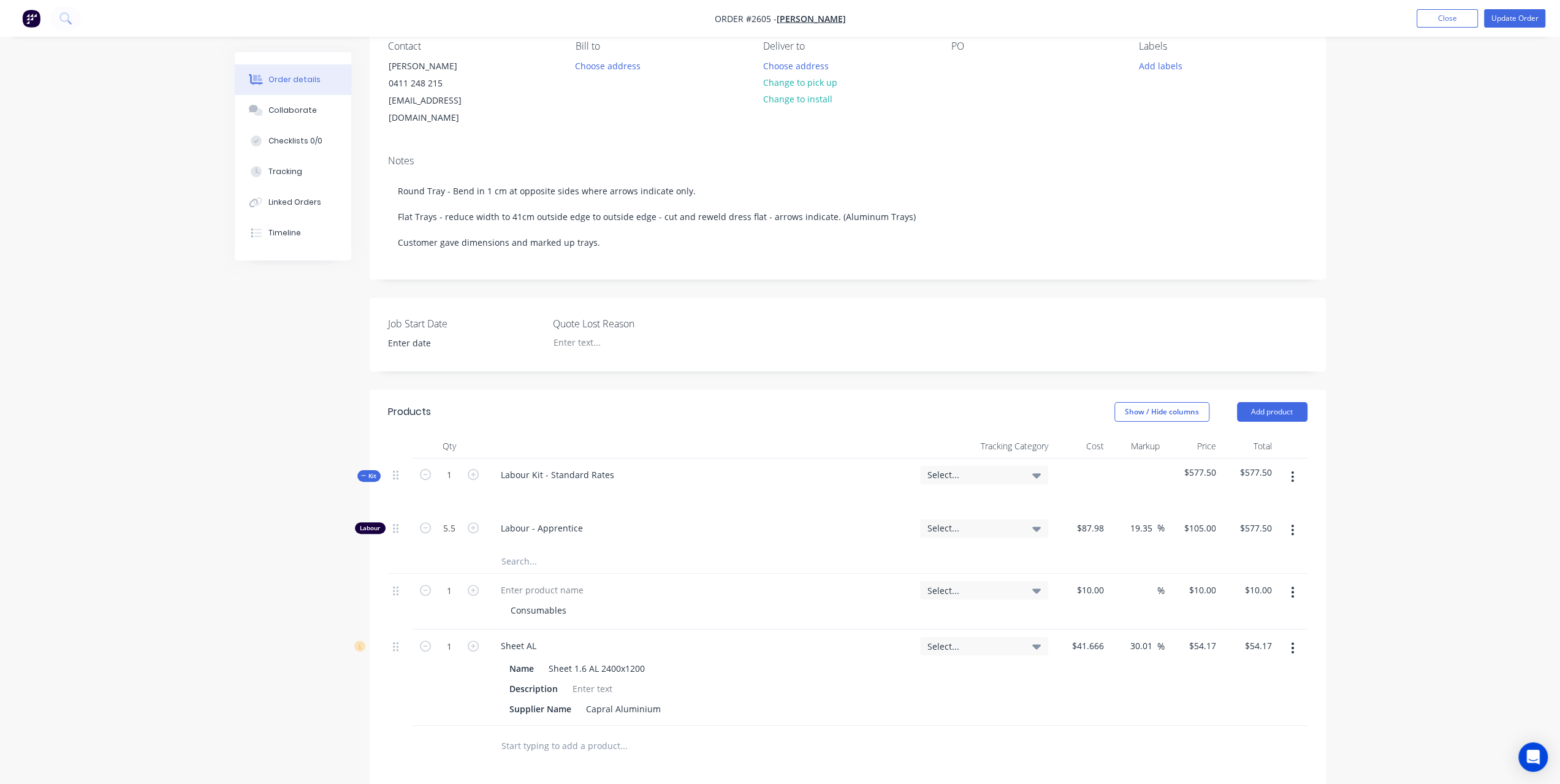
scroll to position [307, 0]
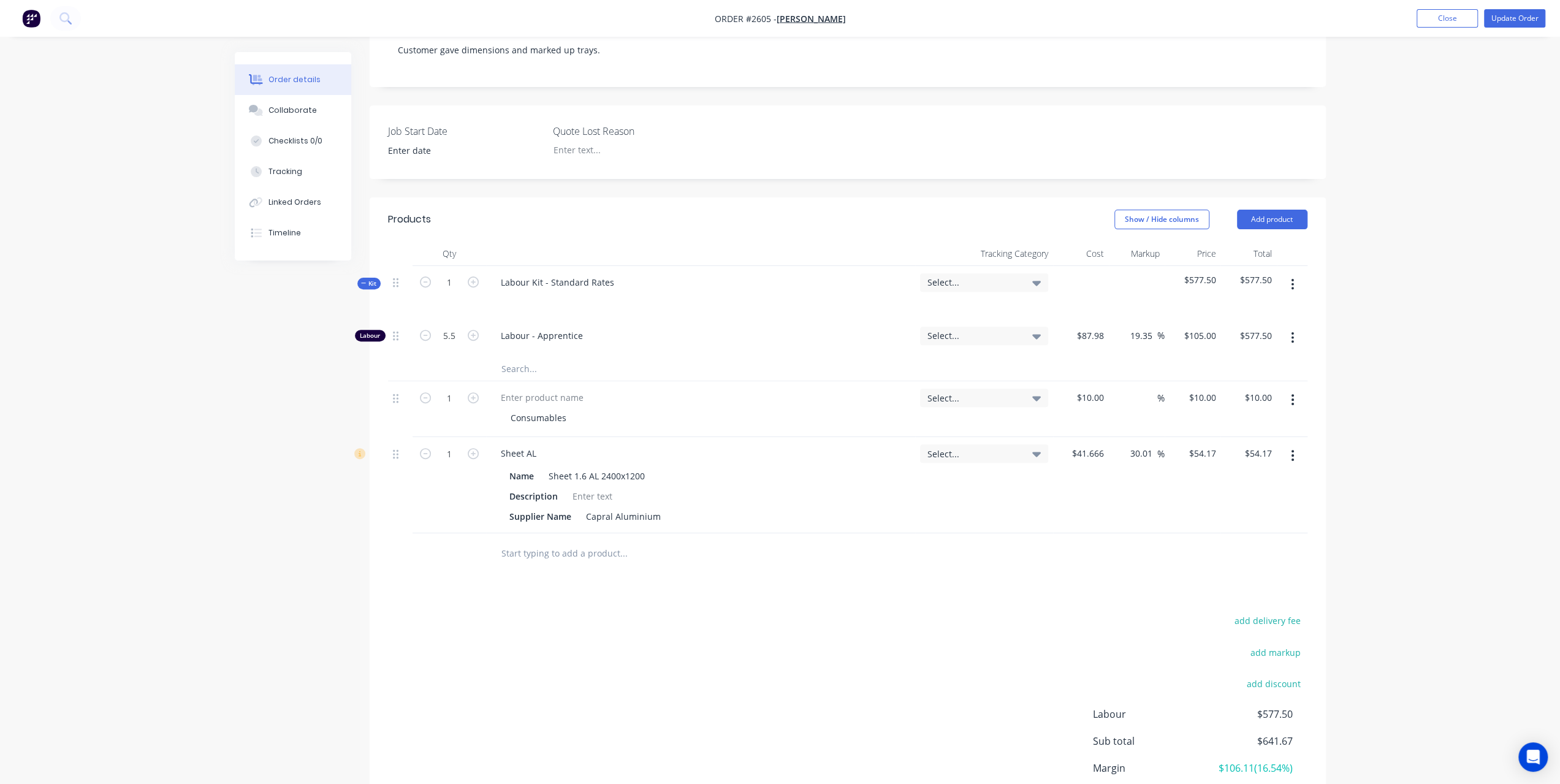
click at [1289, 445] on button "button" at bounding box center [1292, 455] width 29 height 22
click at [685, 612] on div "add delivery fee add markup add discount Labour $577.50 Sub total $641.67 Margi…" at bounding box center [848, 731] width 919 height 236
drag, startPoint x: 548, startPoint y: 453, endPoint x: 705, endPoint y: 468, distance: 157.7
click at [705, 468] on div "Name Sheet 1.6 AL 2400x1200 Description Supplier Name Capral Aluminium" at bounding box center [701, 495] width 420 height 61
copy div "Sheet 1.6 AL 2400x1200"
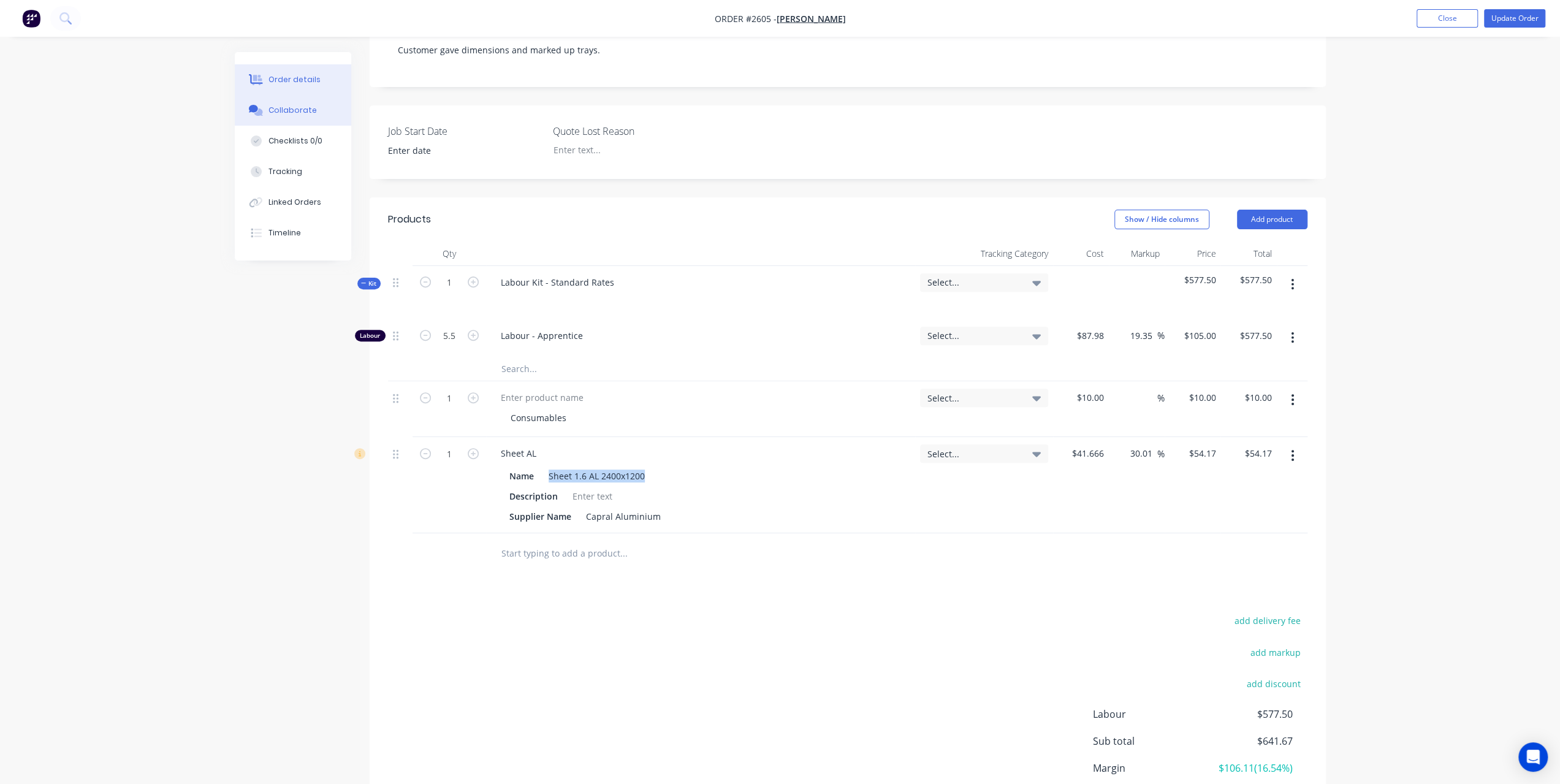
click at [297, 108] on div "Collaborate" at bounding box center [292, 110] width 48 height 11
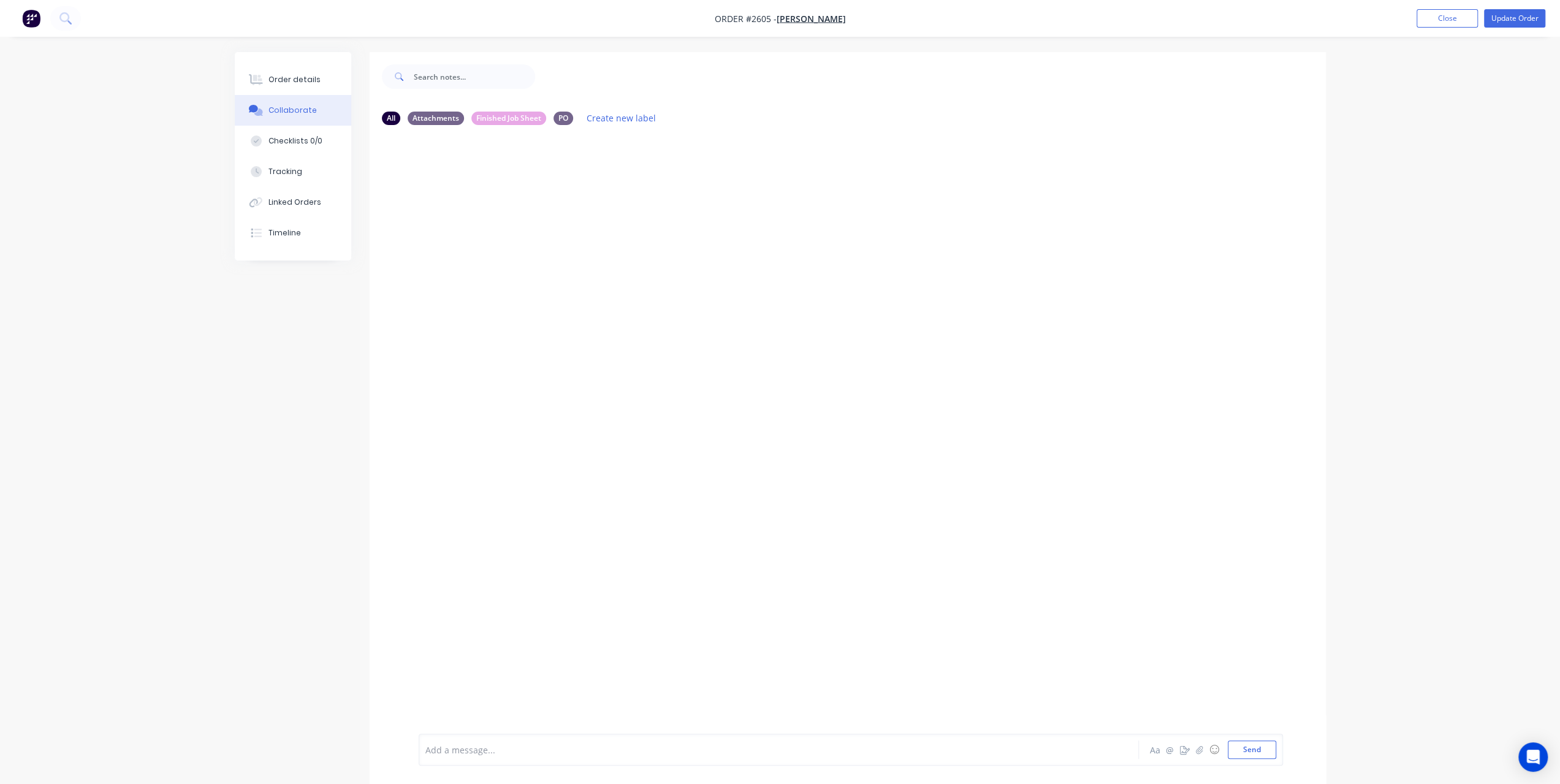
click at [465, 748] on div at bounding box center [745, 750] width 638 height 13
paste div
click at [580, 183] on button "button" at bounding box center [578, 184] width 5 height 18
click at [600, 205] on button "Edit" at bounding box center [622, 206] width 77 height 21
click at [557, 182] on p "Sheet 1.6 AL 2400x1200 - Deleted" at bounding box center [494, 184] width 133 height 12
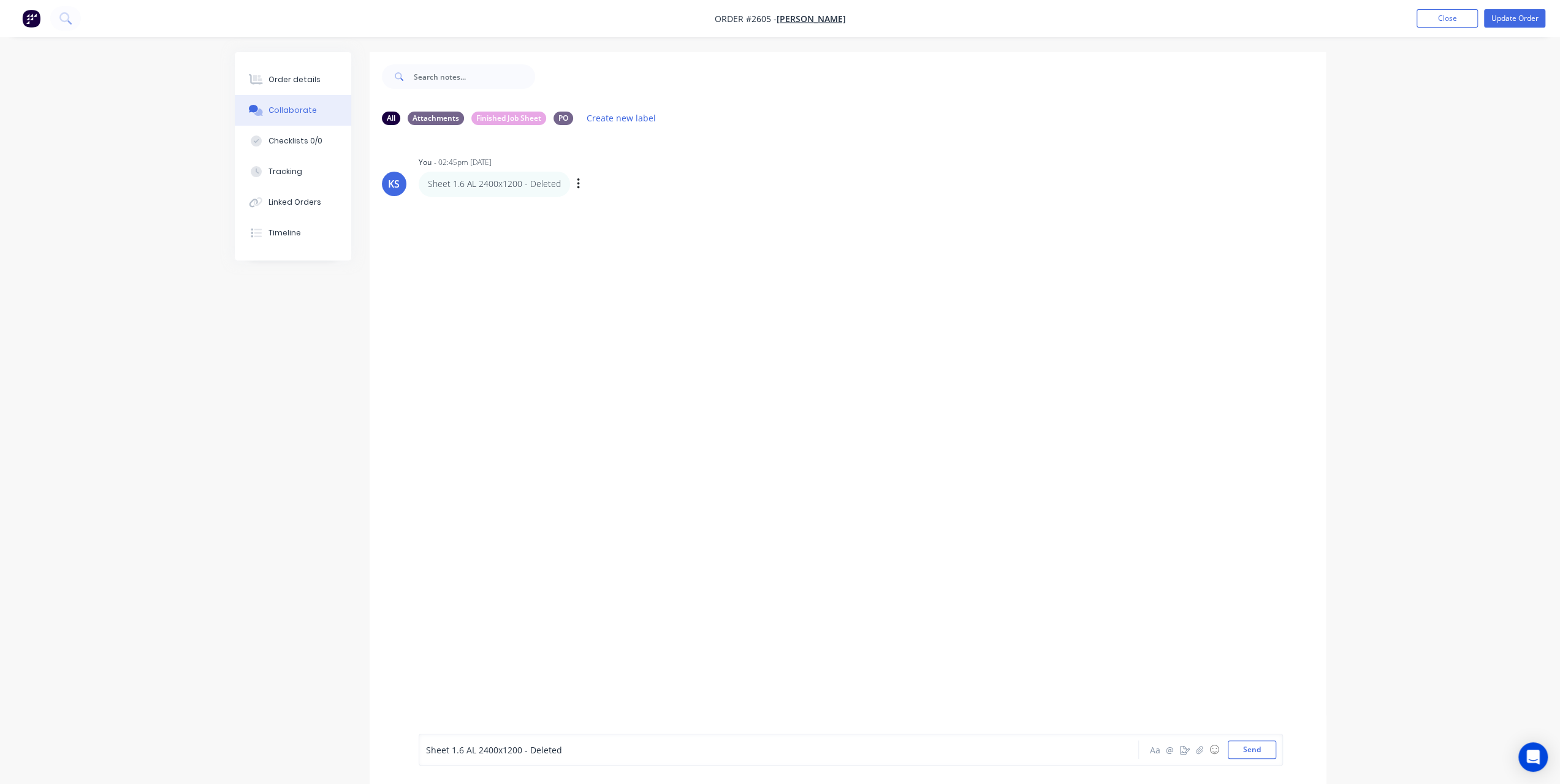
click at [585, 185] on div "Sheet 1.6 AL 2400x1200 - Deleted Labels Edit Delete" at bounding box center [610, 184] width 383 height 24
click at [630, 740] on div "Sheet 1.6 AL 2400x1200 - Deleted Aa @ ☺ Send" at bounding box center [851, 750] width 864 height 32
click at [625, 753] on div "Sheet 1.6 AL 2400x1200 - Deleted" at bounding box center [745, 750] width 638 height 13
click at [1245, 744] on button "Send" at bounding box center [1252, 750] width 48 height 18
click at [282, 80] on div "Order details" at bounding box center [294, 79] width 52 height 11
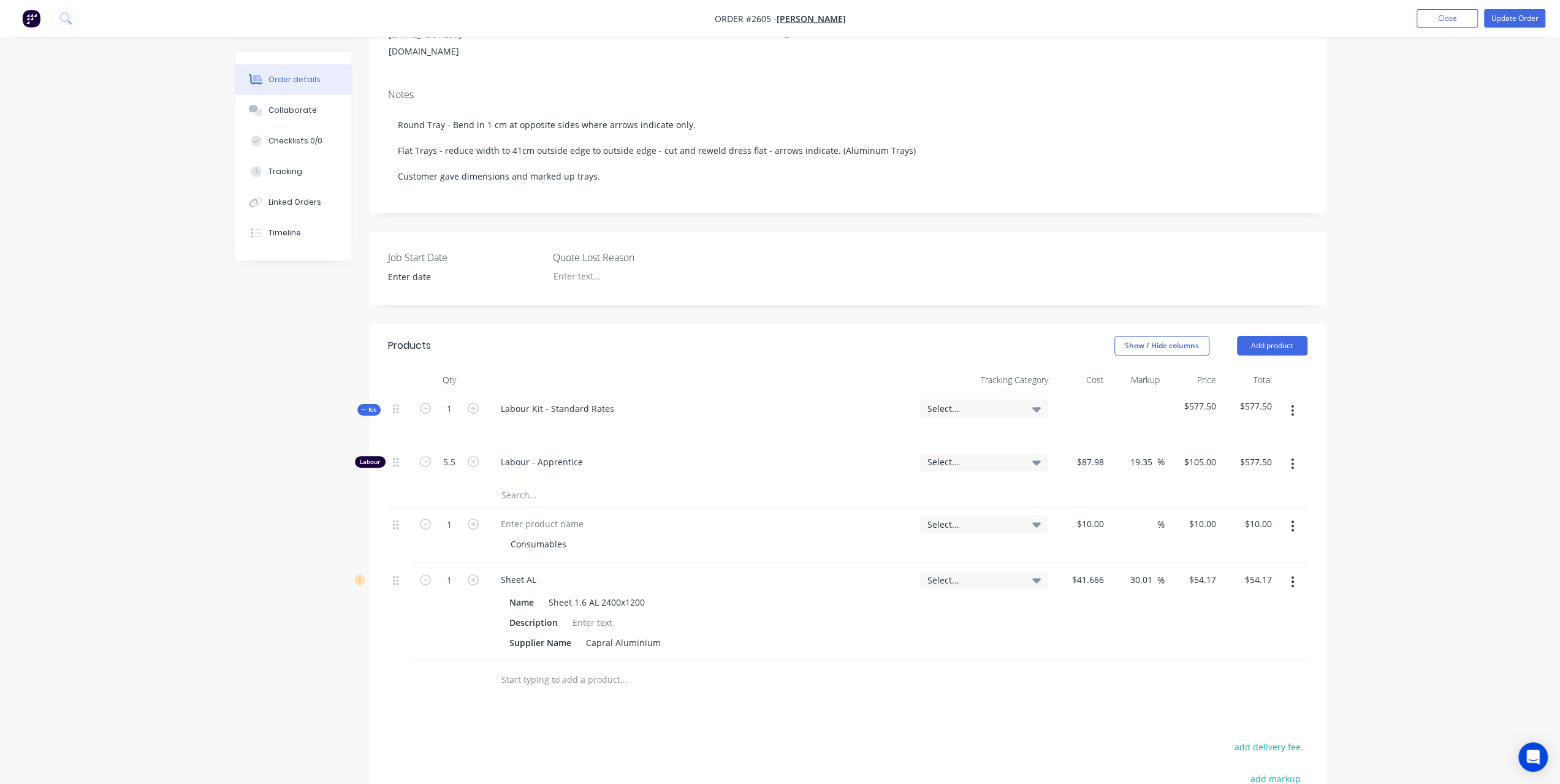
scroll to position [307, 0]
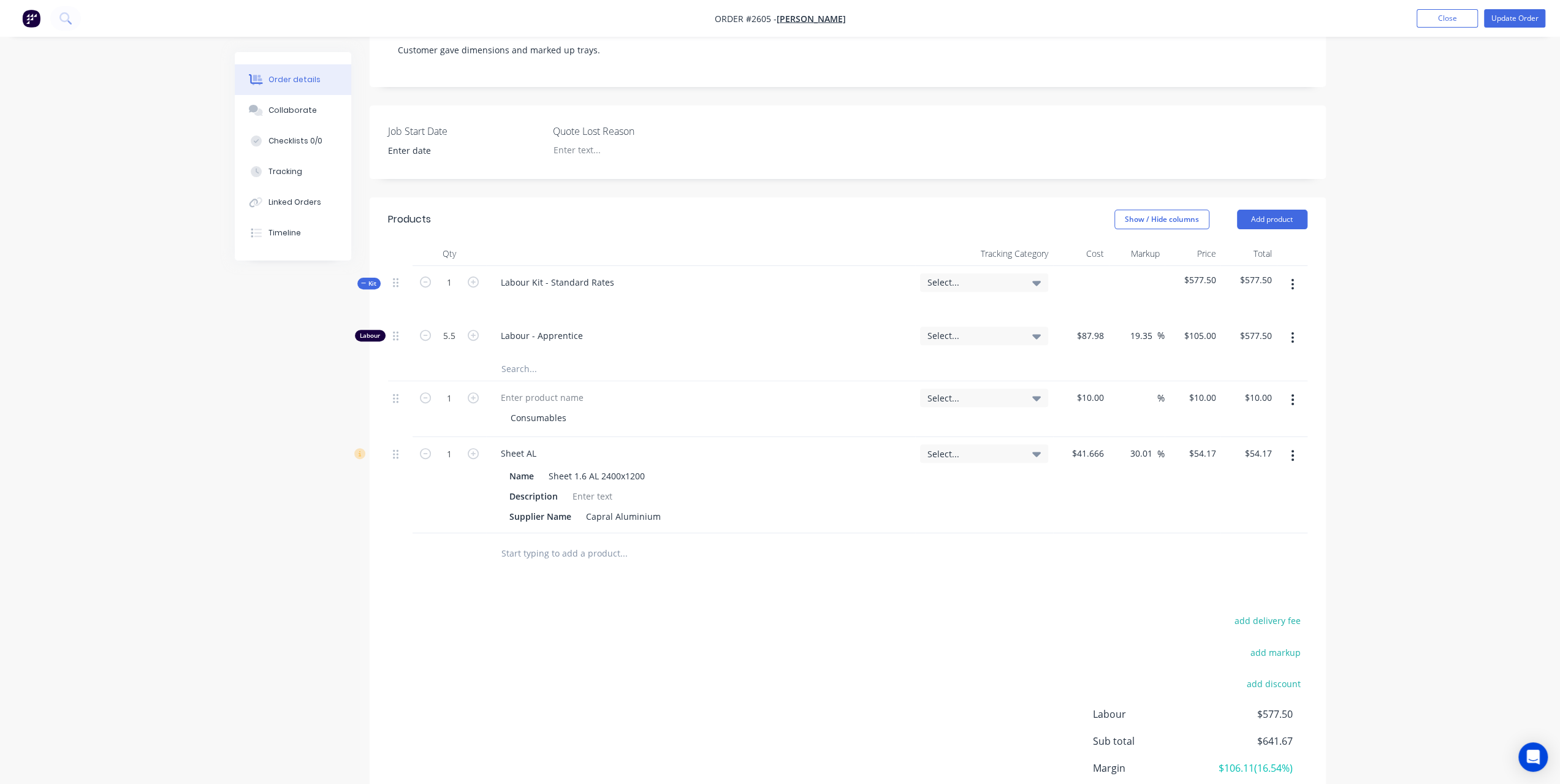
click at [1287, 445] on button "button" at bounding box center [1292, 455] width 29 height 22
click at [1219, 552] on div "Delete" at bounding box center [1250, 561] width 95 height 18
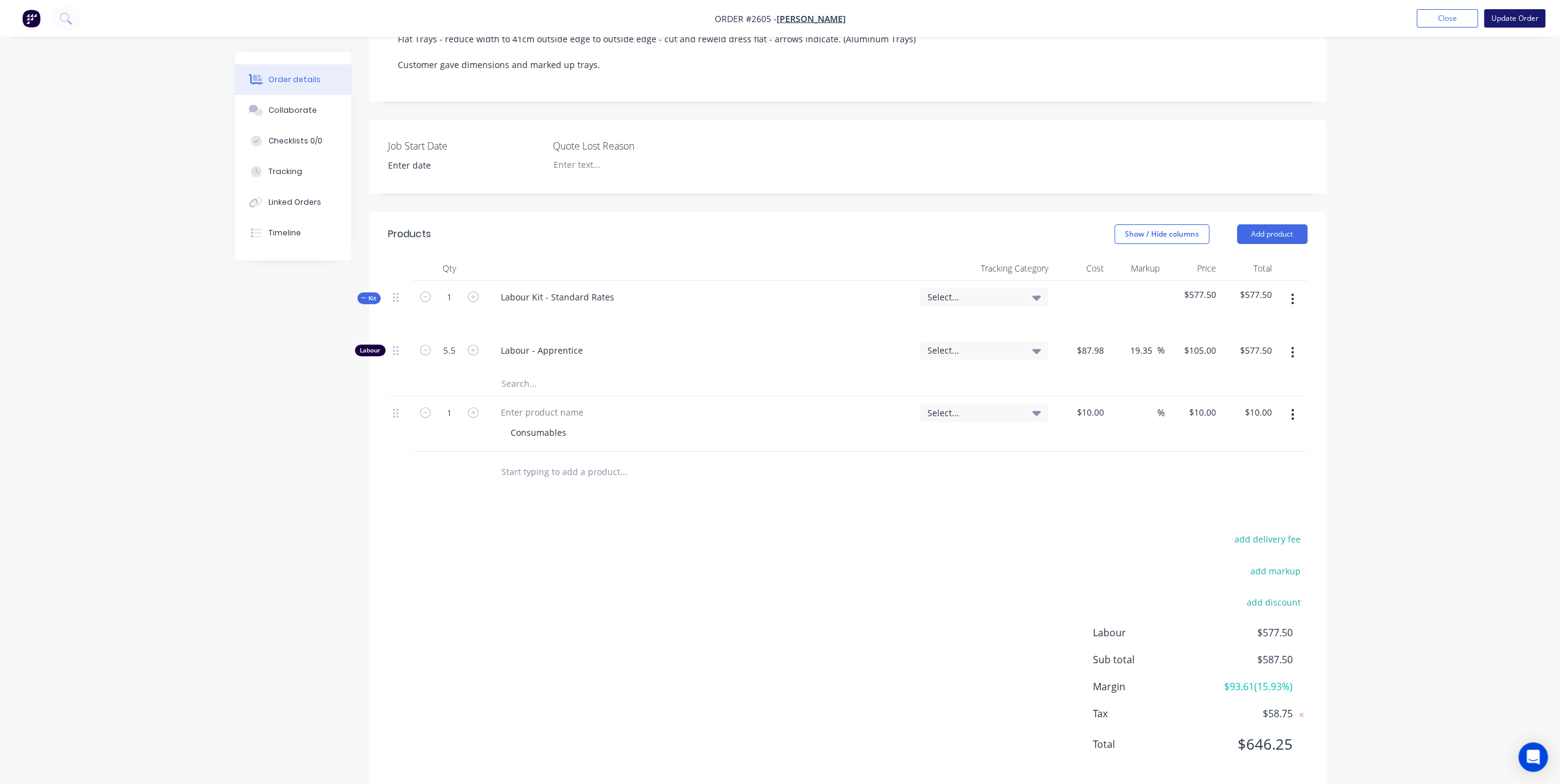
click at [1519, 19] on button "Update Order" at bounding box center [1515, 18] width 61 height 18
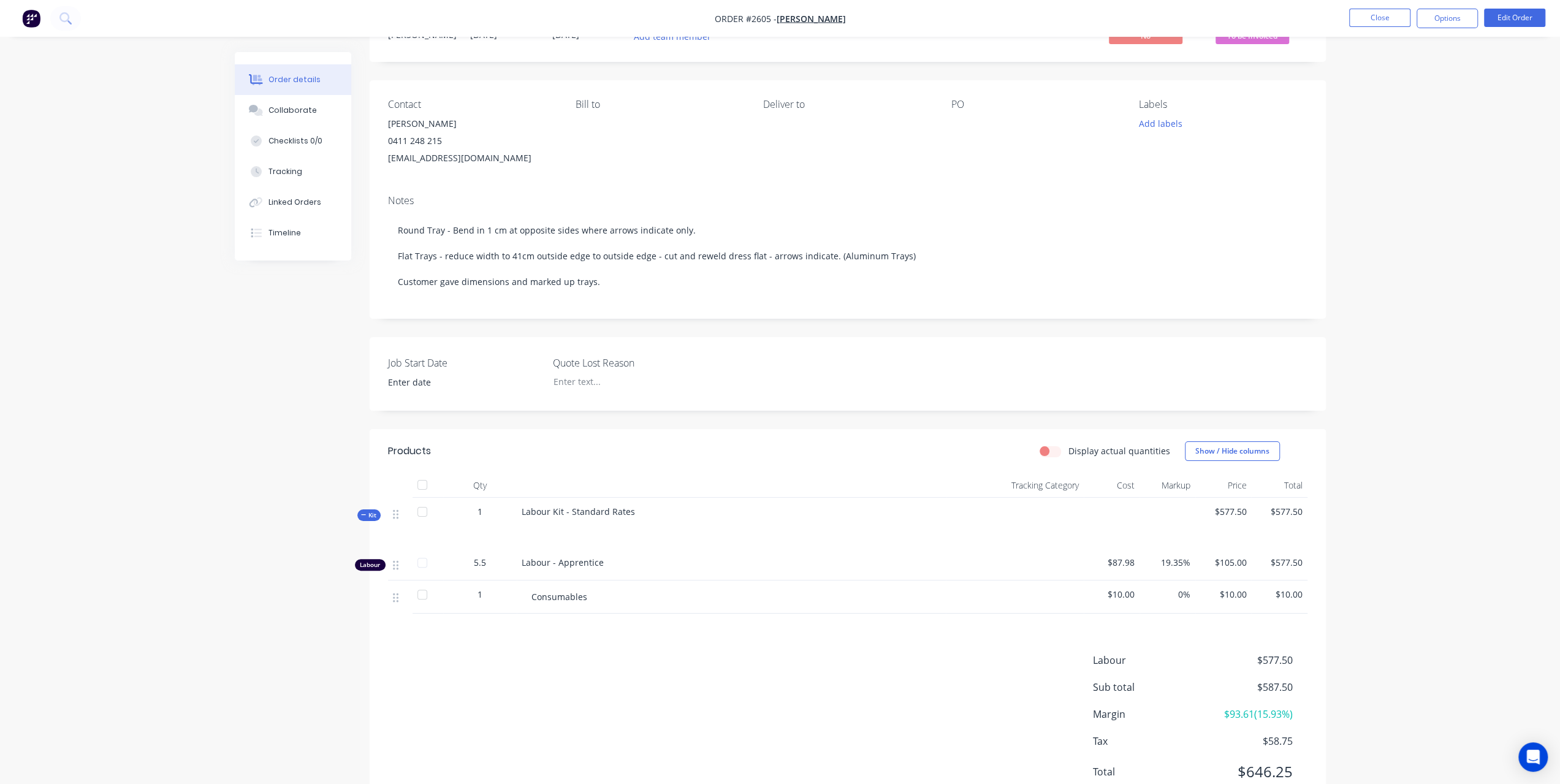
scroll to position [0, 0]
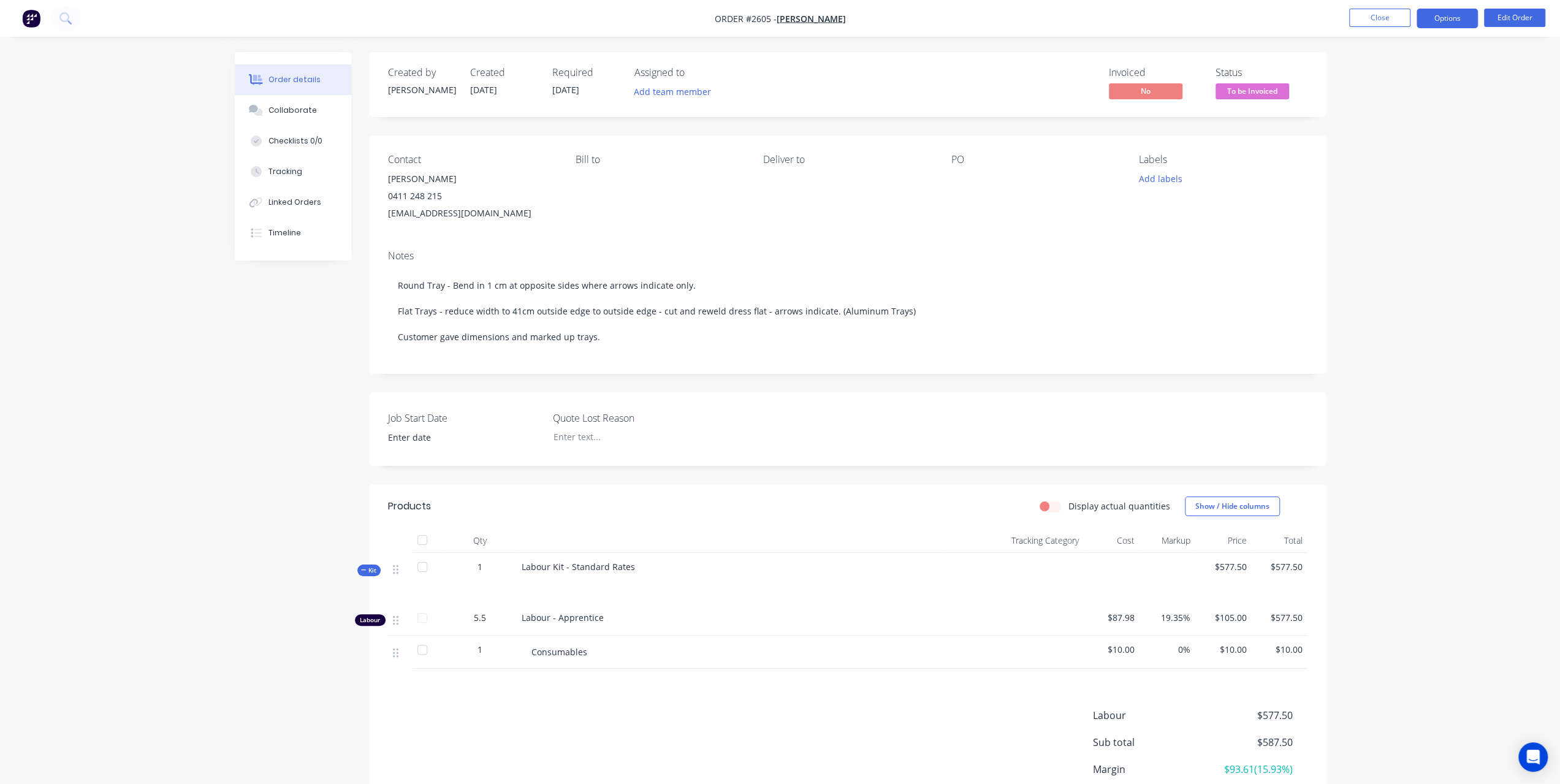
click at [1421, 24] on button "Options" at bounding box center [1447, 18] width 61 height 20
click at [1394, 72] on div "Invoice" at bounding box center [1410, 74] width 113 height 18
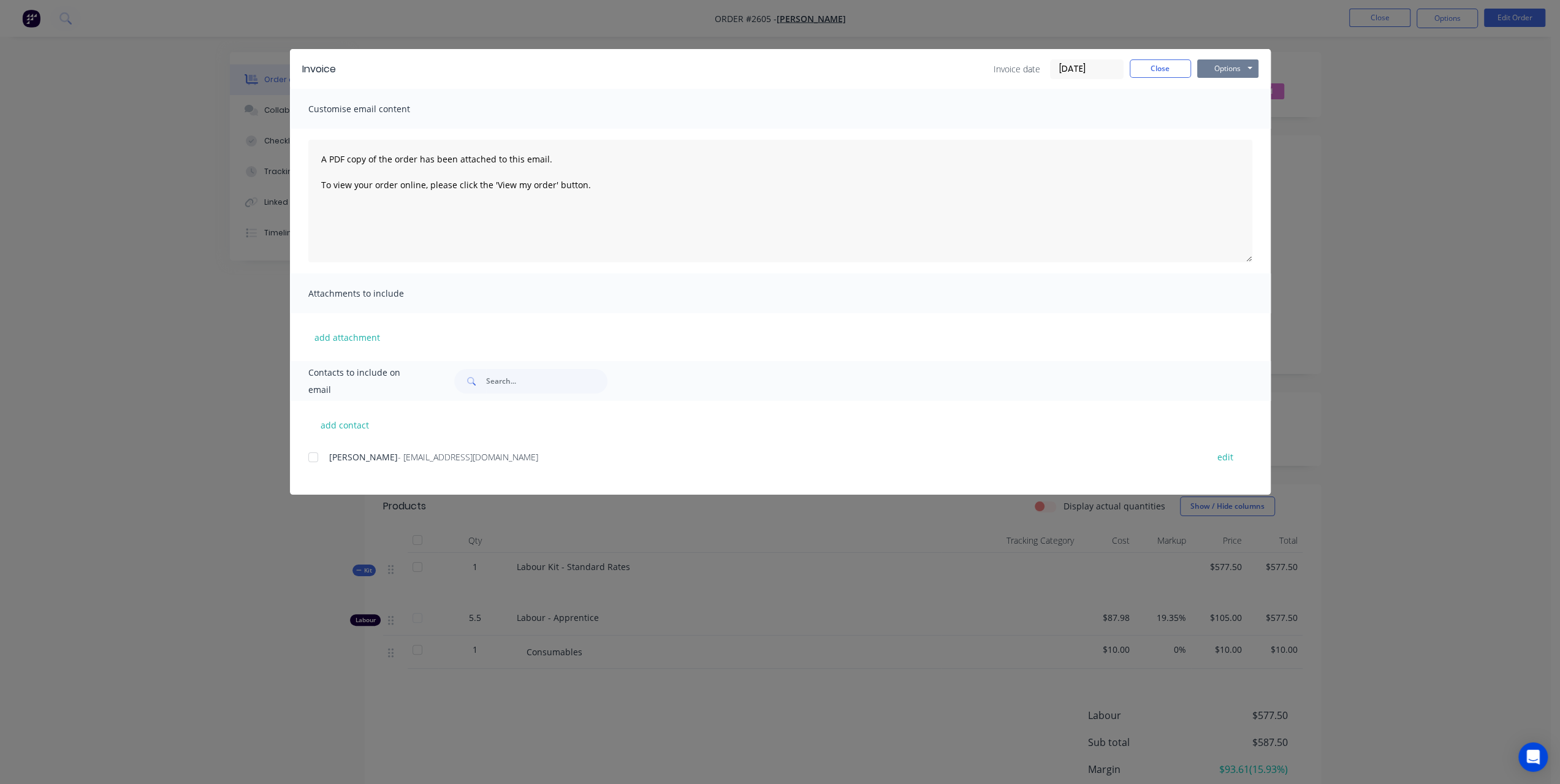
click at [1222, 67] on button "Options" at bounding box center [1227, 69] width 61 height 18
click at [1219, 92] on button "Preview" at bounding box center [1236, 90] width 79 height 21
click at [1227, 72] on button "Options" at bounding box center [1227, 69] width 61 height 18
click at [1225, 110] on button "Print" at bounding box center [1236, 111] width 79 height 21
click at [1150, 68] on button "Close" at bounding box center [1160, 69] width 61 height 18
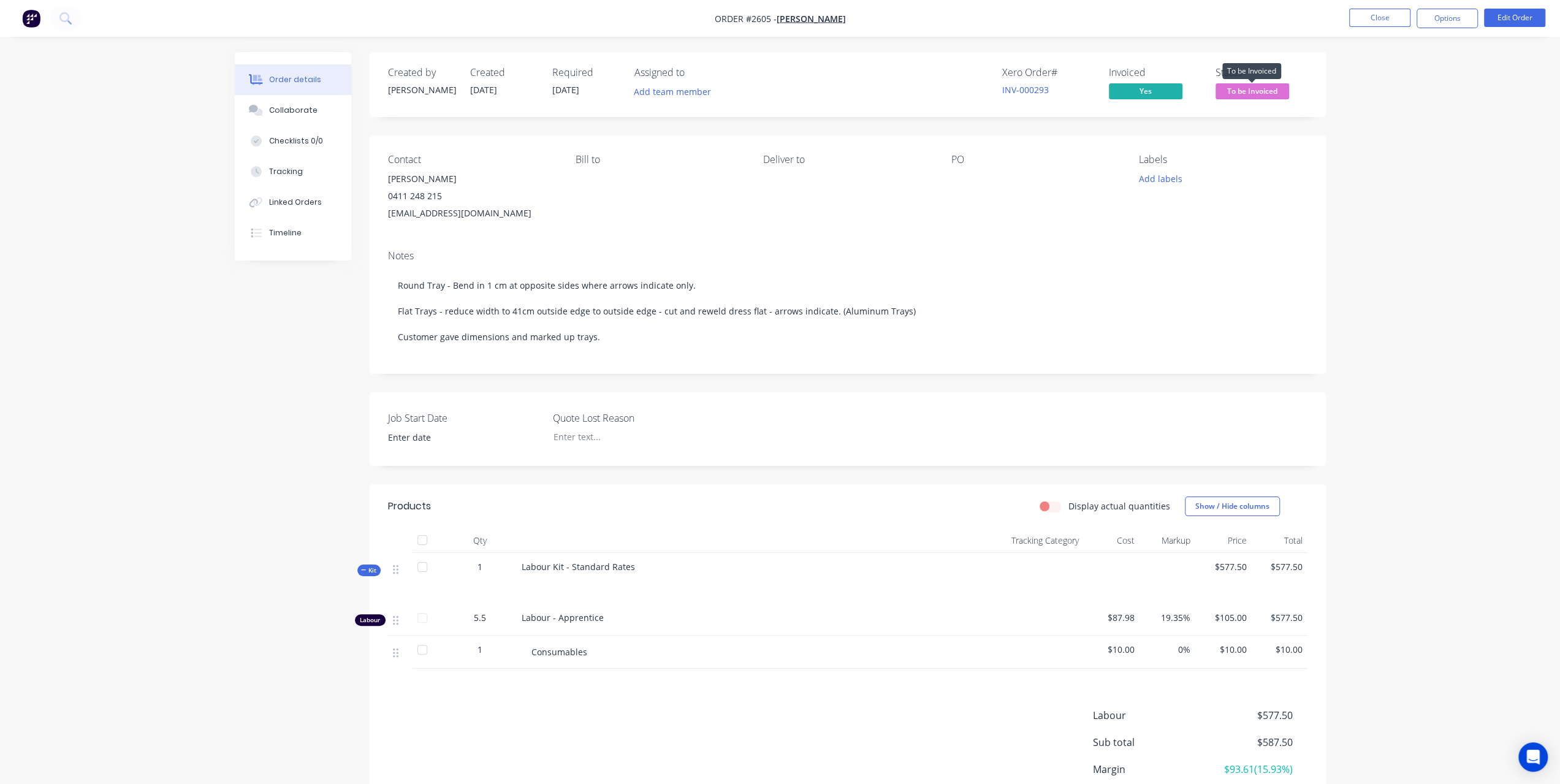
click at [1239, 89] on span "To be Invoiced" at bounding box center [1253, 91] width 73 height 15
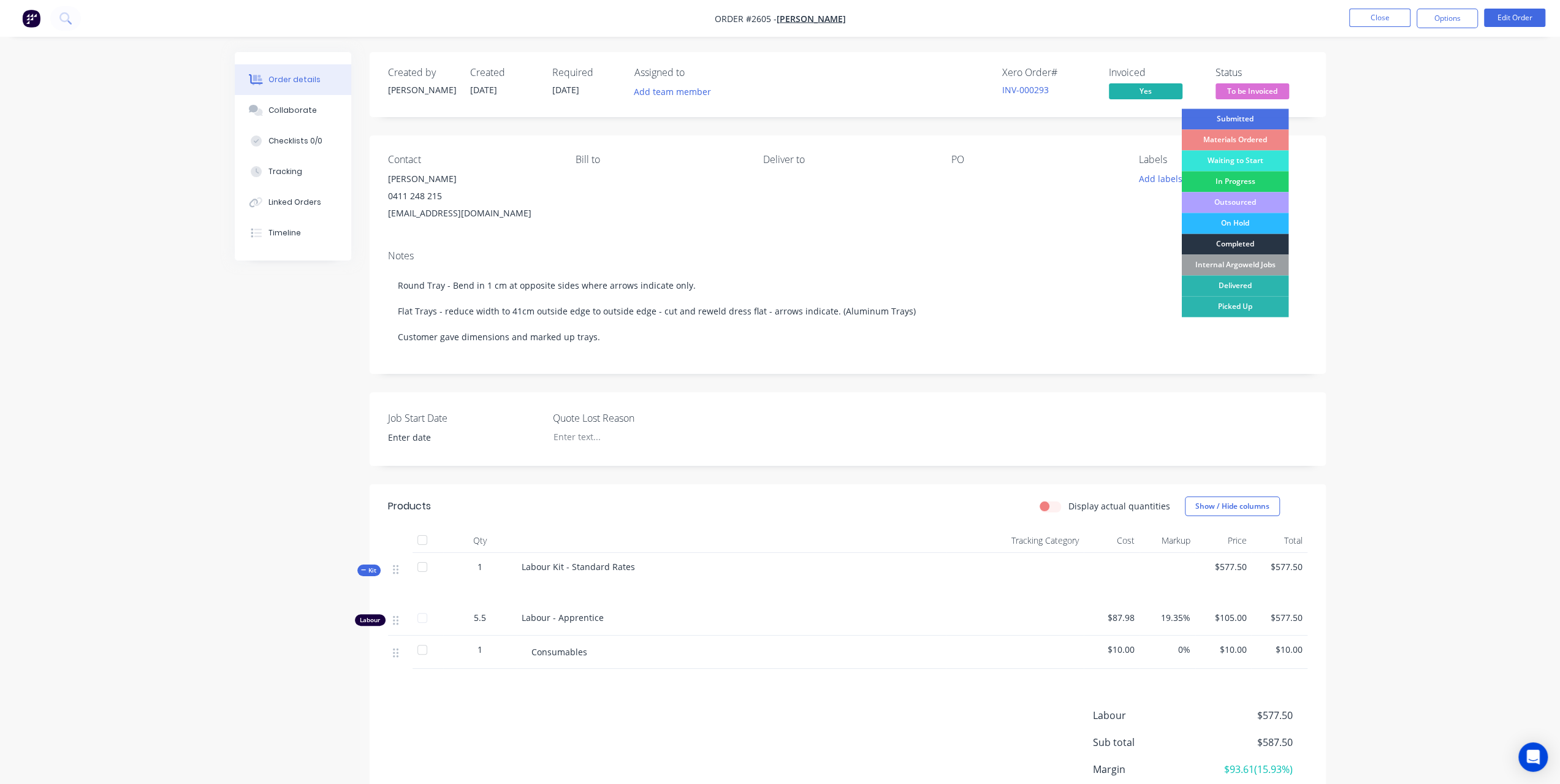
click at [1262, 245] on div "Completed" at bounding box center [1235, 243] width 108 height 21
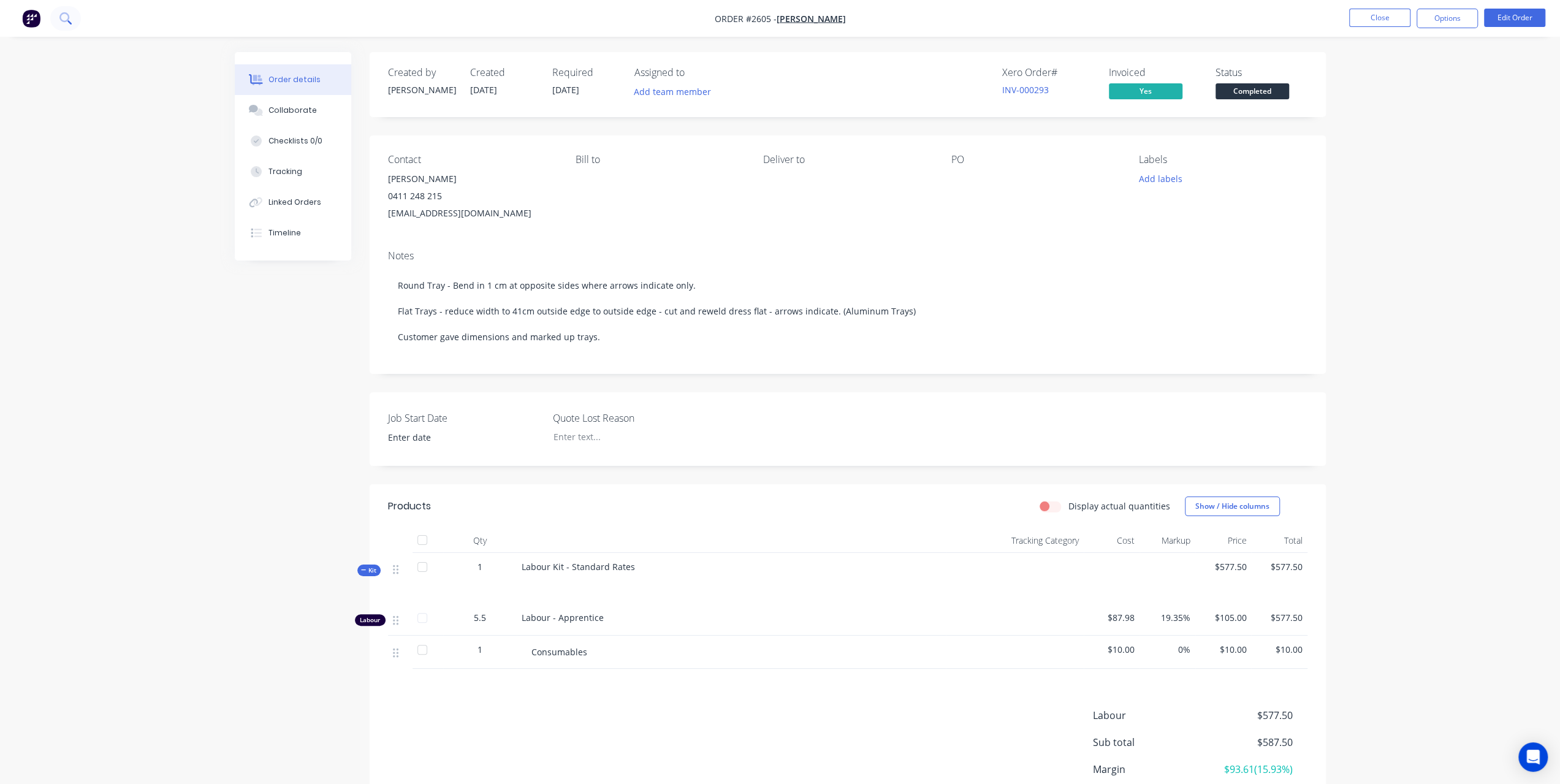
click at [56, 18] on button at bounding box center [66, 18] width 31 height 24
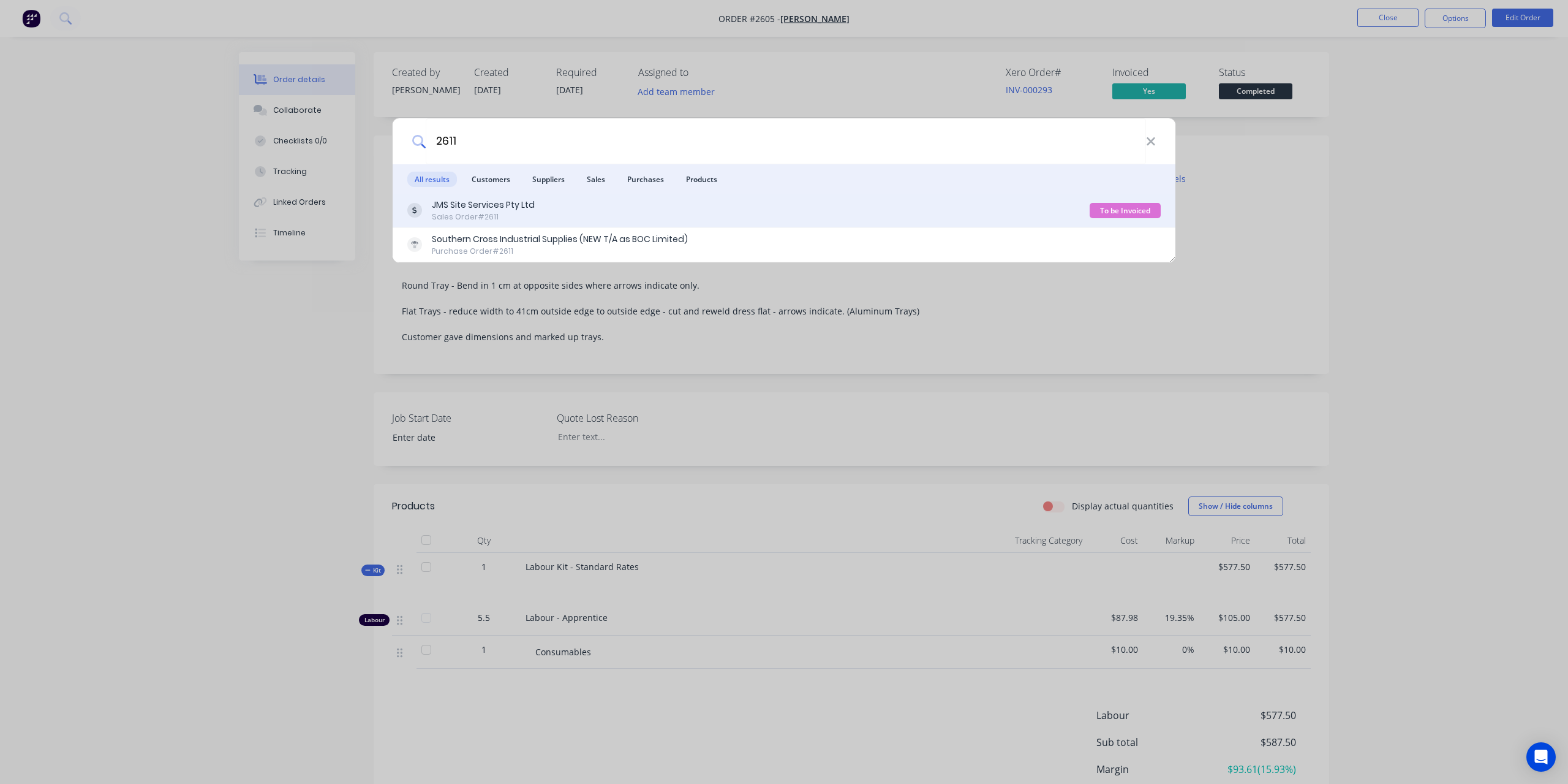
type input "2611"
click at [509, 220] on div "Sales Order #2611" at bounding box center [483, 217] width 103 height 11
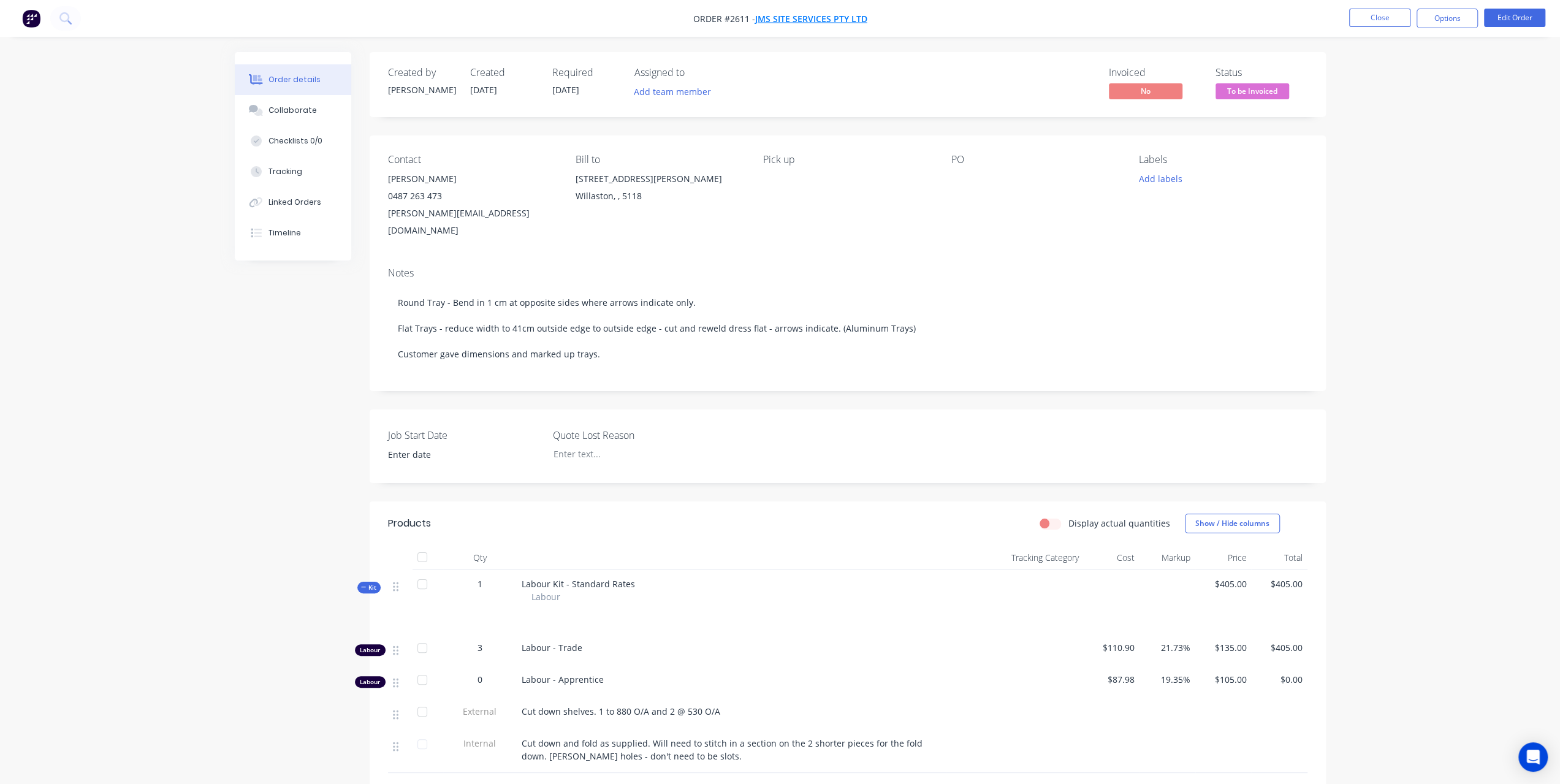
click at [775, 18] on span "JMS Site Services Pty Ltd" at bounding box center [811, 18] width 112 height 11
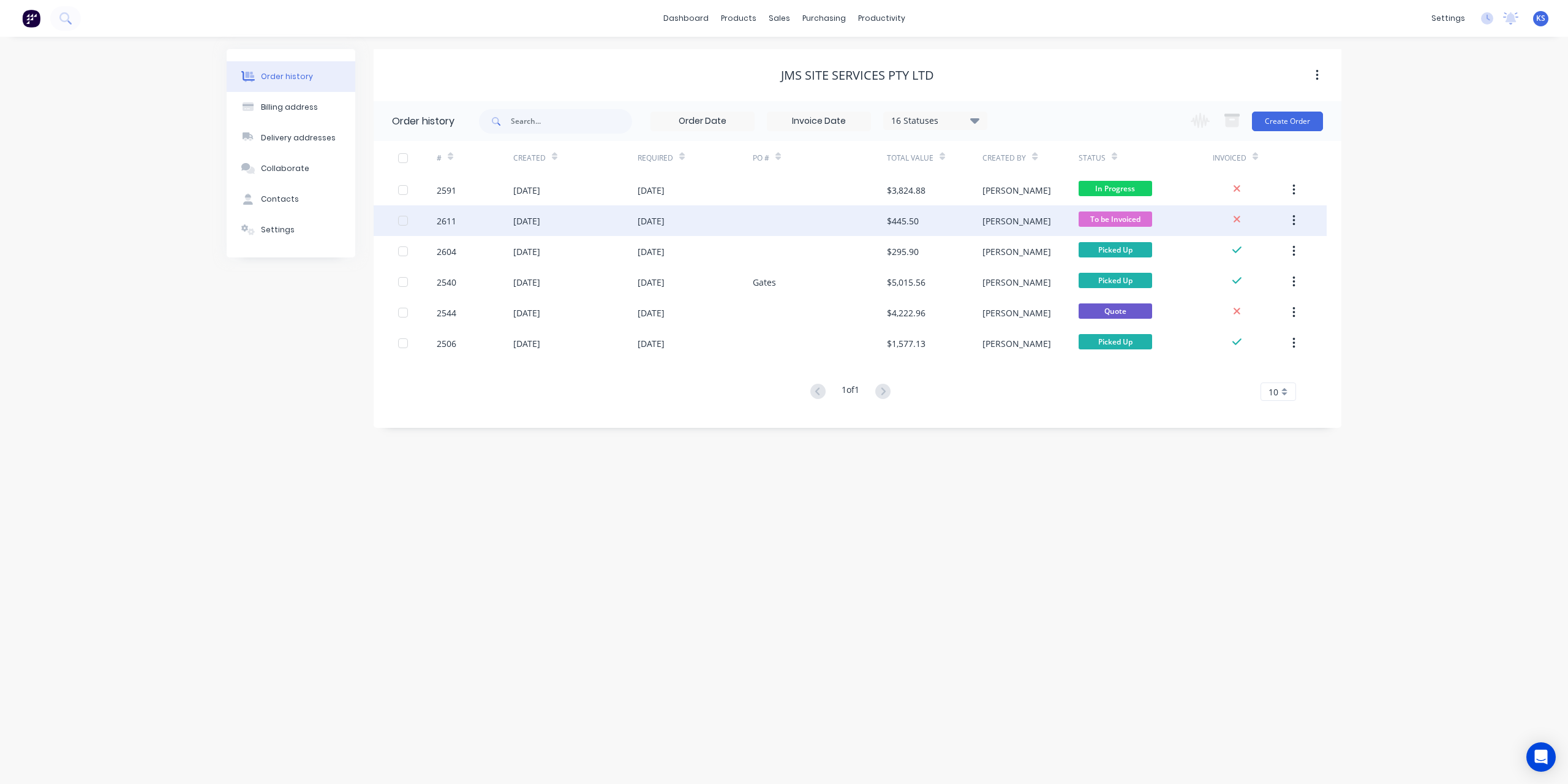
click at [535, 220] on div "25 Aug 2025" at bounding box center [526, 220] width 27 height 13
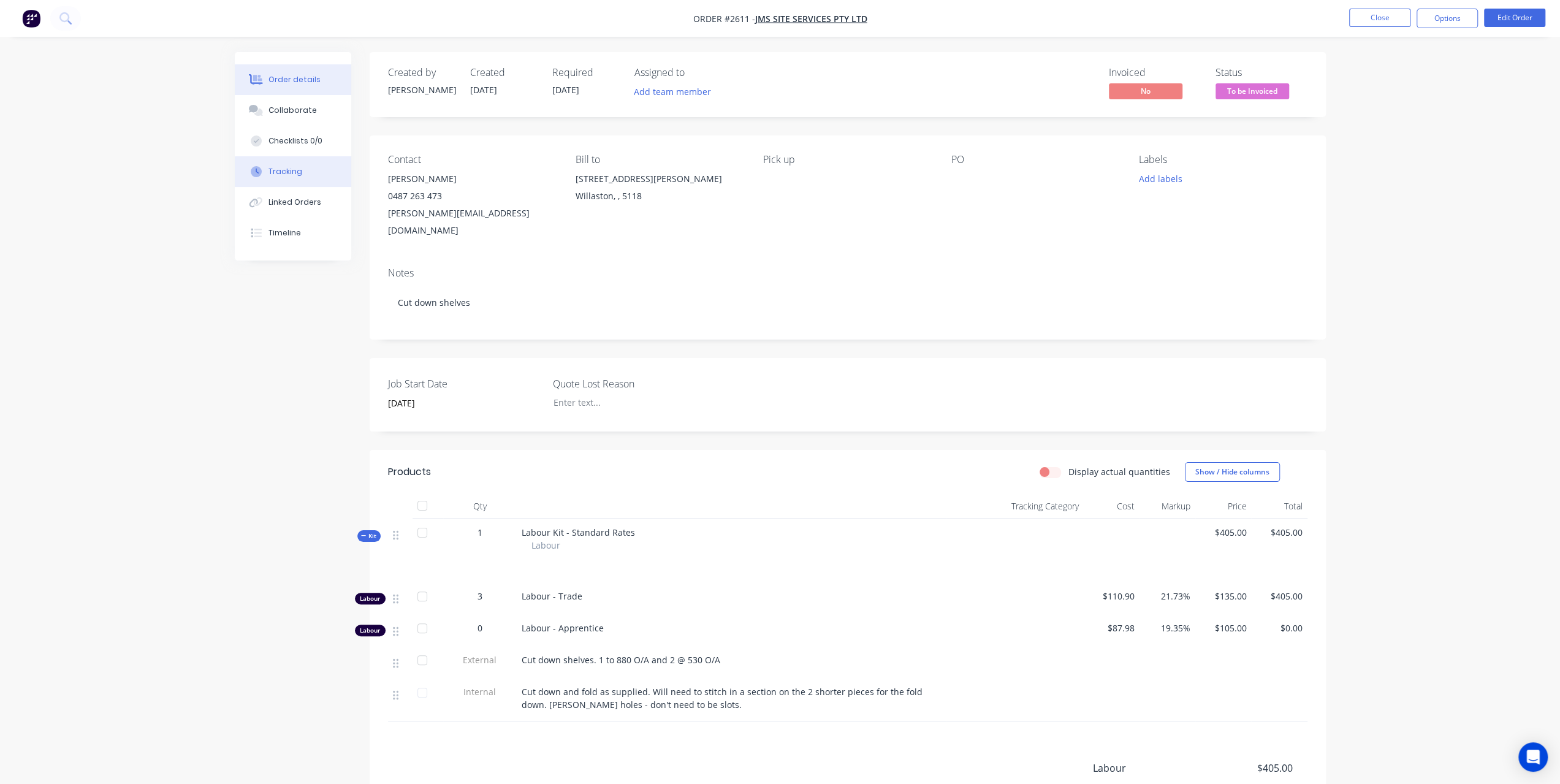
click at [291, 176] on div "Tracking" at bounding box center [285, 172] width 34 height 11
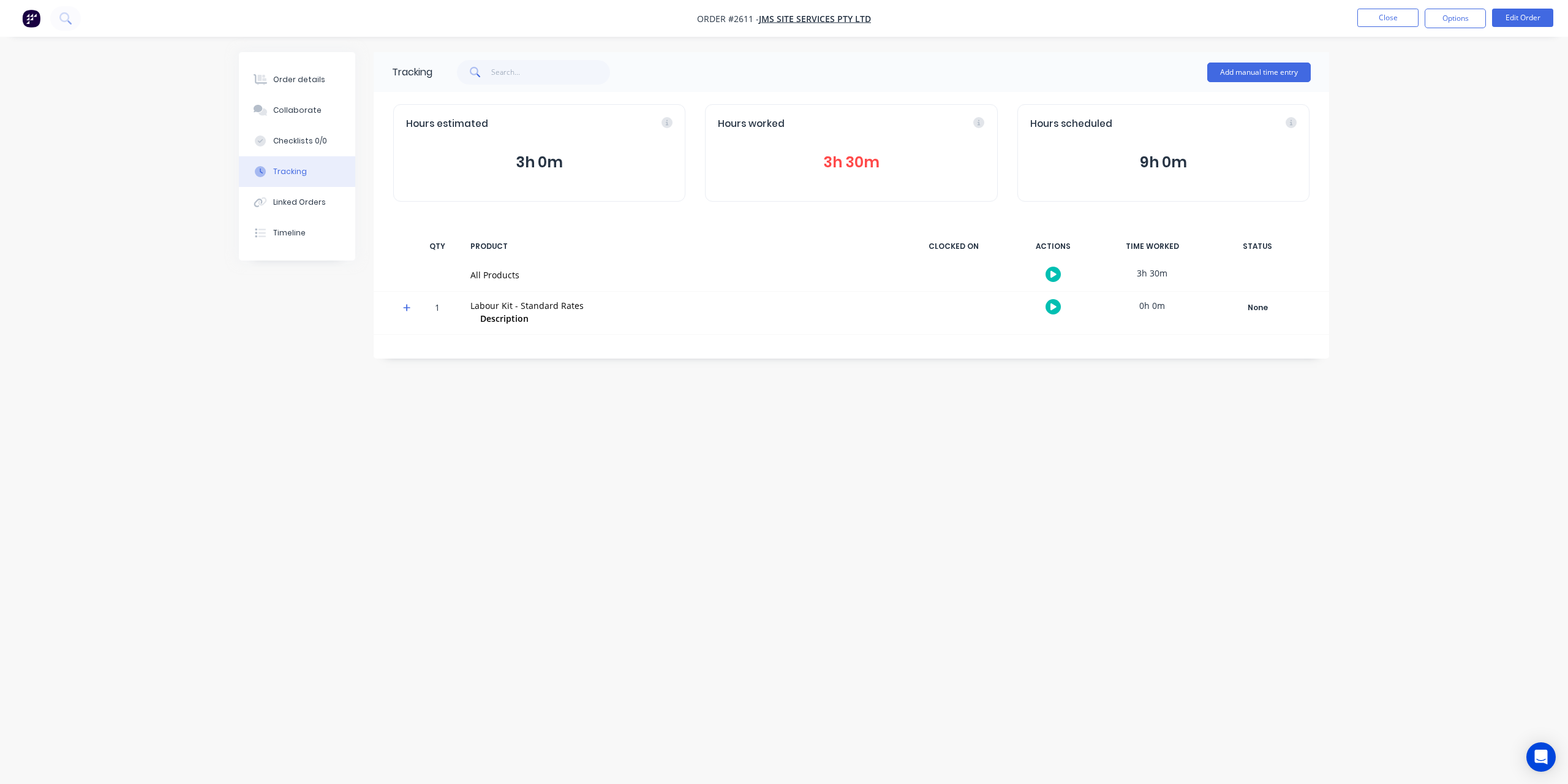
click at [842, 155] on button "3h 30m" at bounding box center [851, 162] width 267 height 24
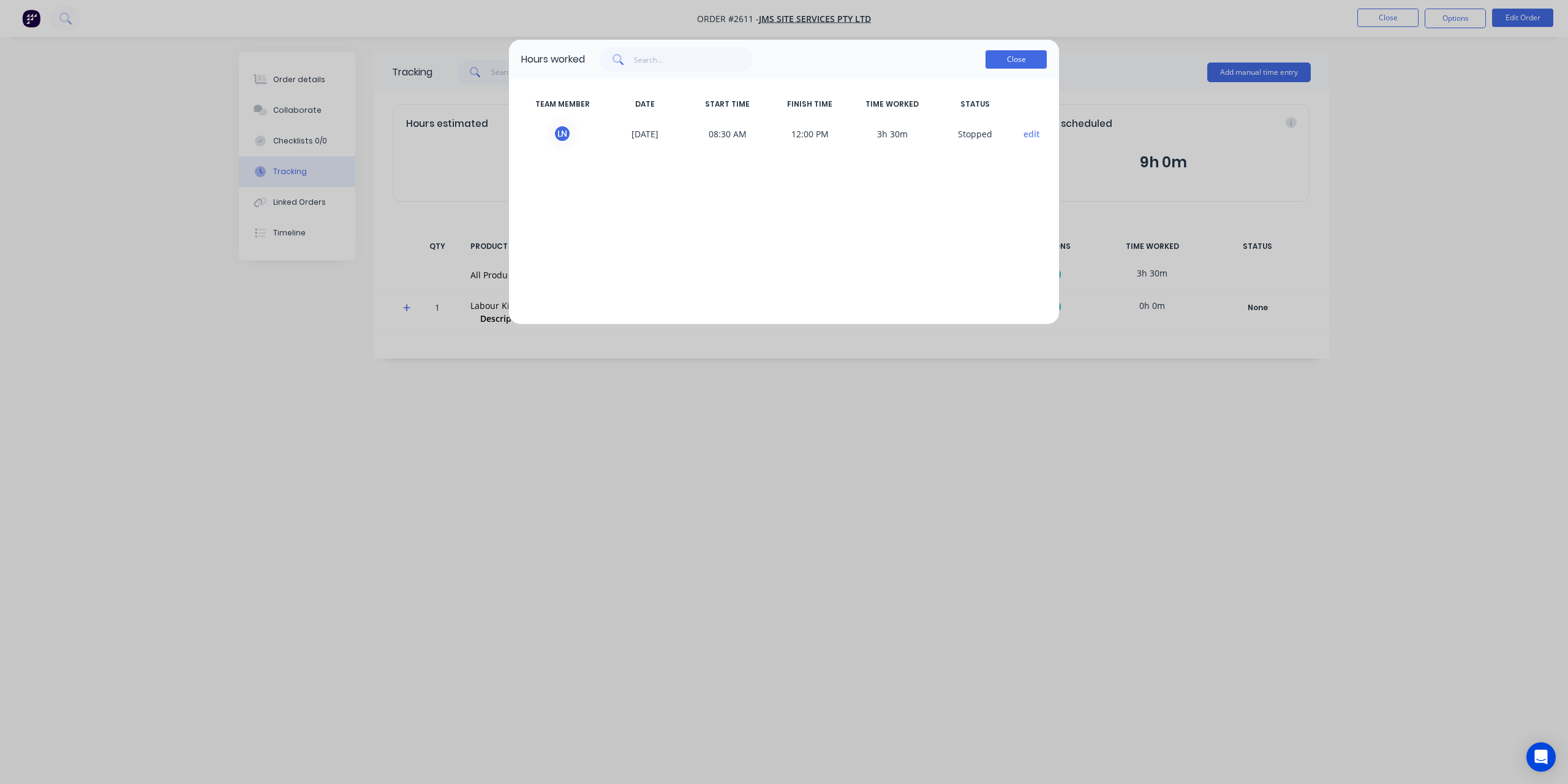
click at [1015, 58] on button "Close" at bounding box center [1016, 59] width 61 height 18
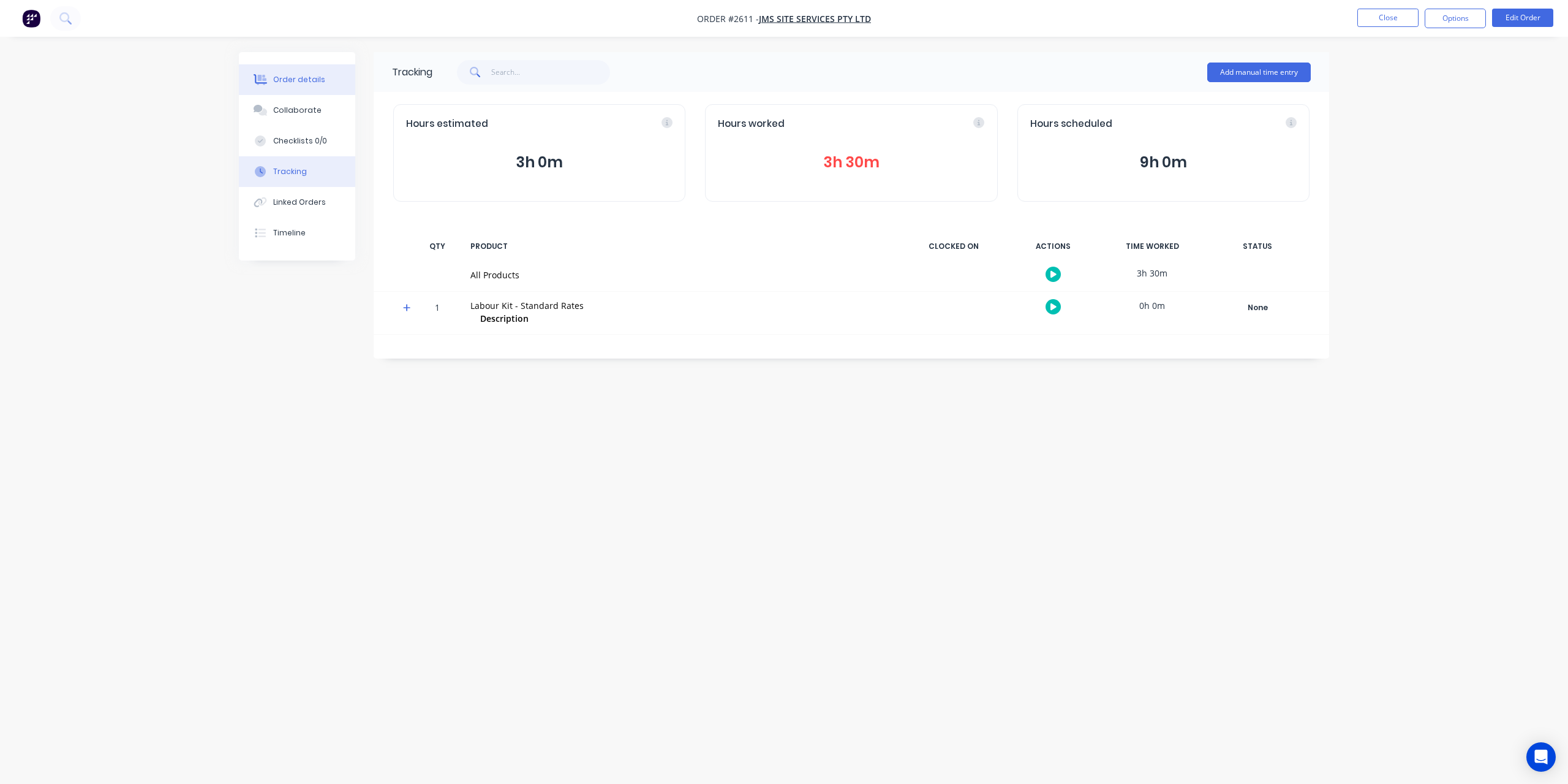
click at [310, 86] on button "Order details" at bounding box center [297, 79] width 117 height 31
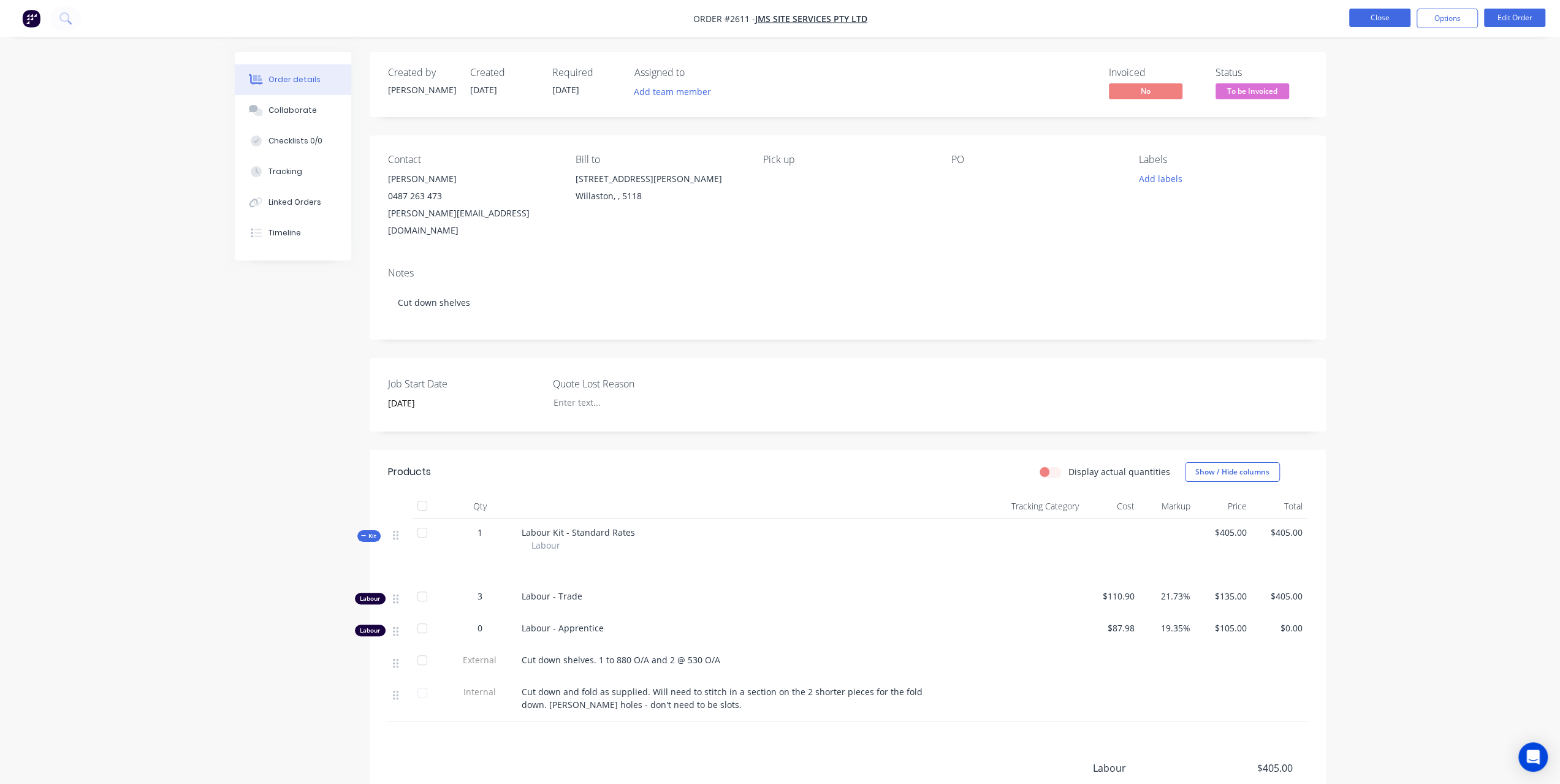
click at [1372, 21] on button "Close" at bounding box center [1380, 18] width 61 height 18
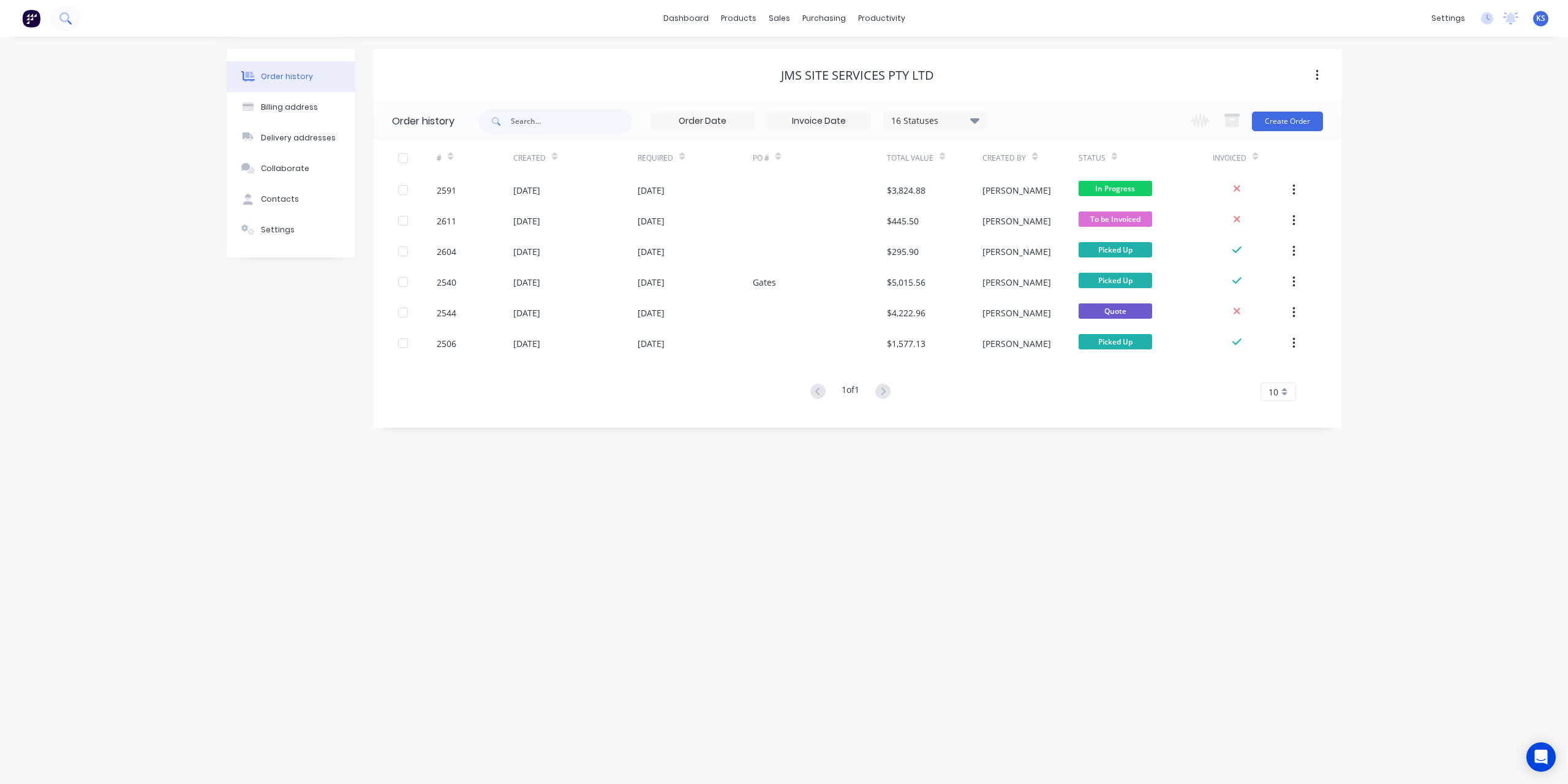
click at [70, 18] on icon at bounding box center [65, 18] width 11 height 11
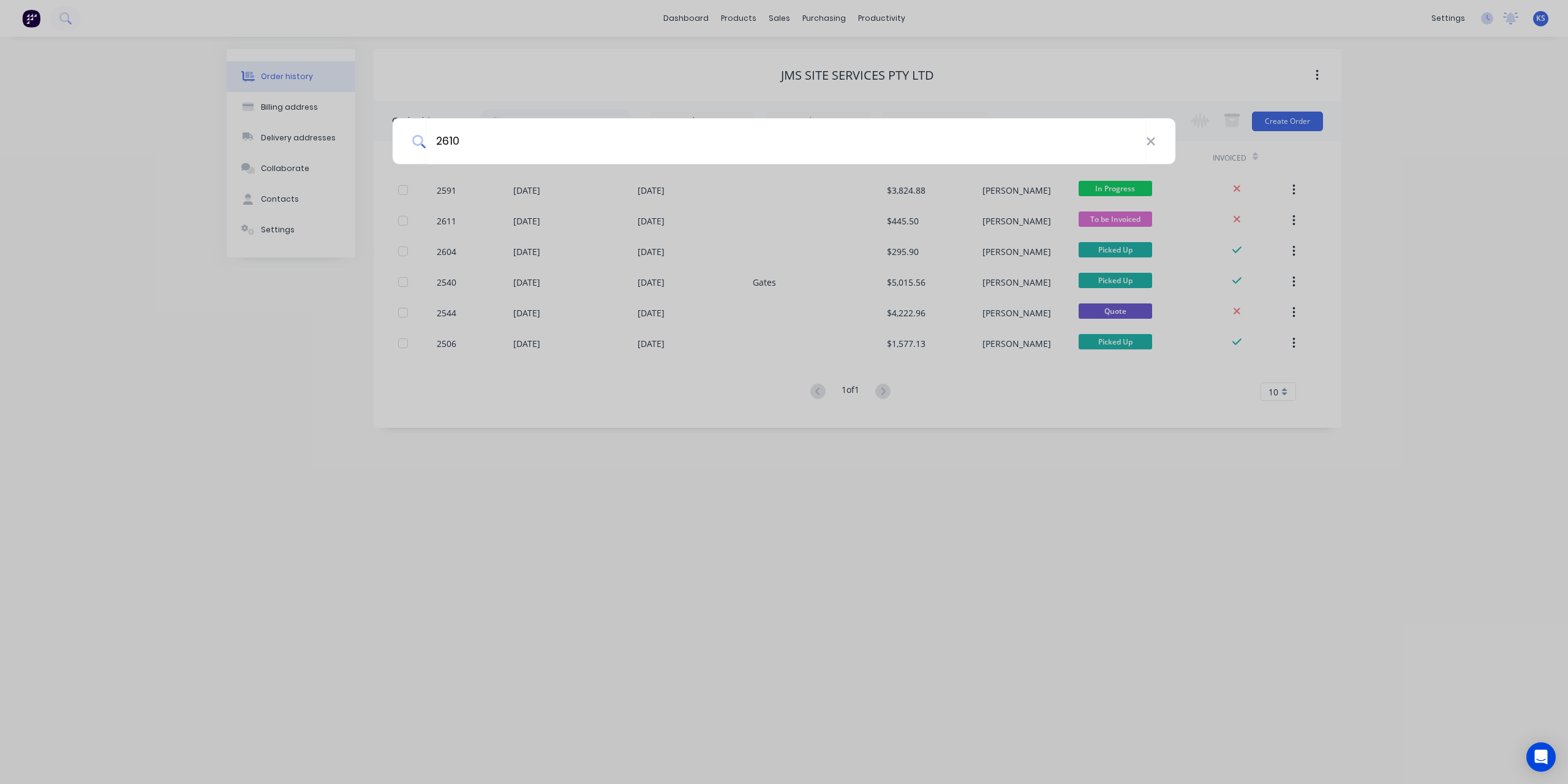
type input "2610"
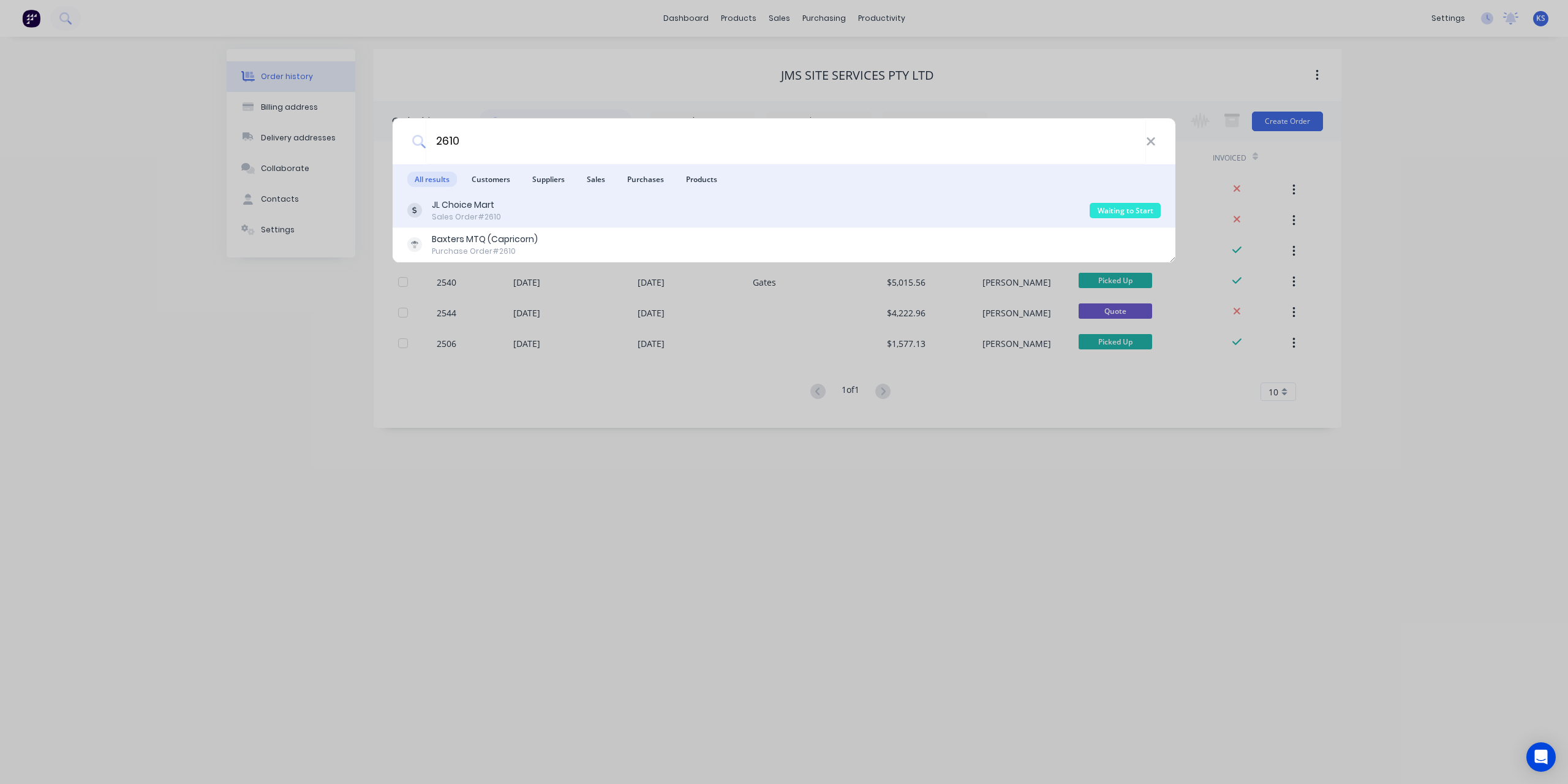
click at [443, 206] on div "JL Choice Mart" at bounding box center [467, 204] width 69 height 13
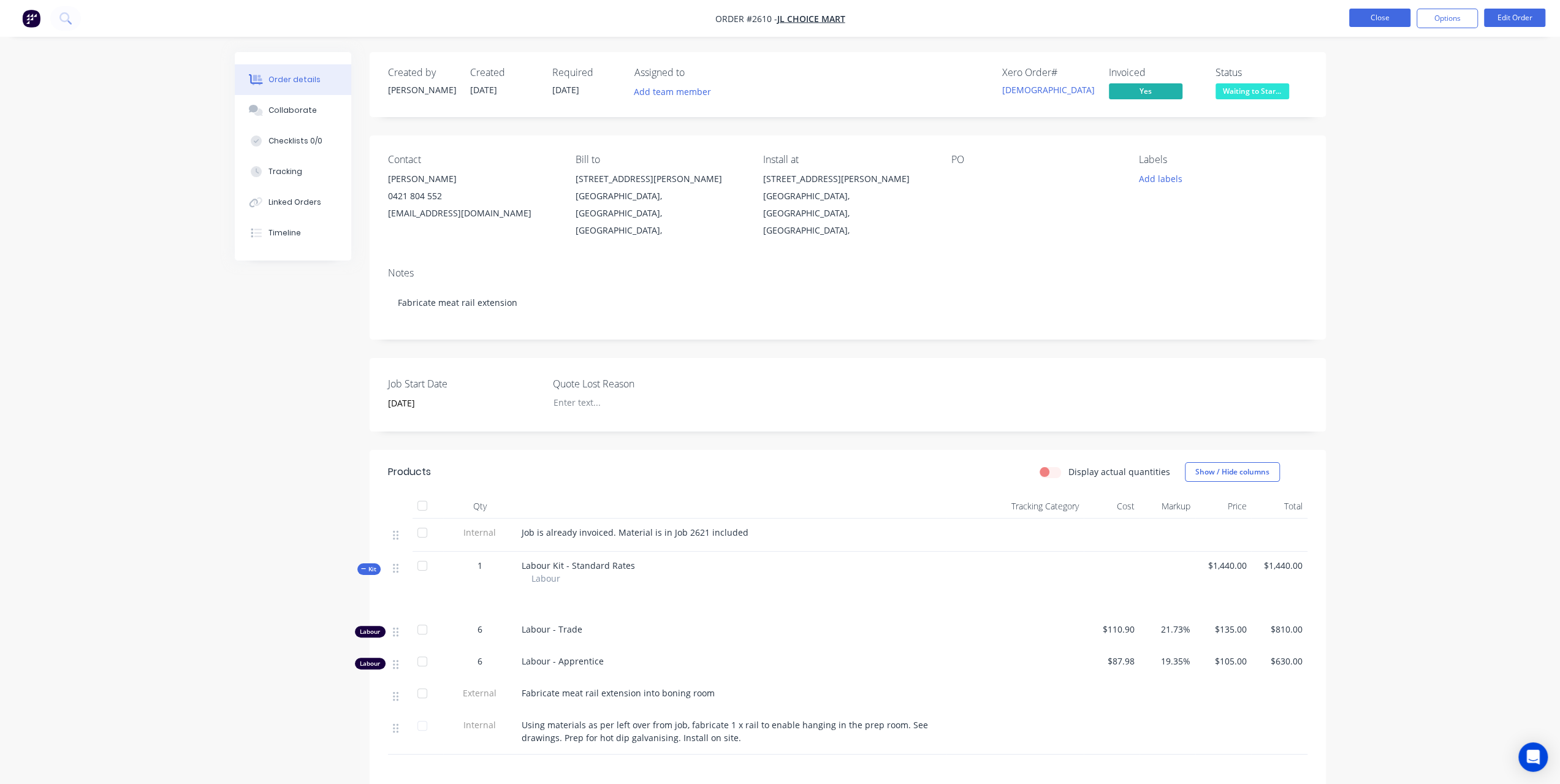
click at [1387, 14] on button "Close" at bounding box center [1380, 18] width 61 height 18
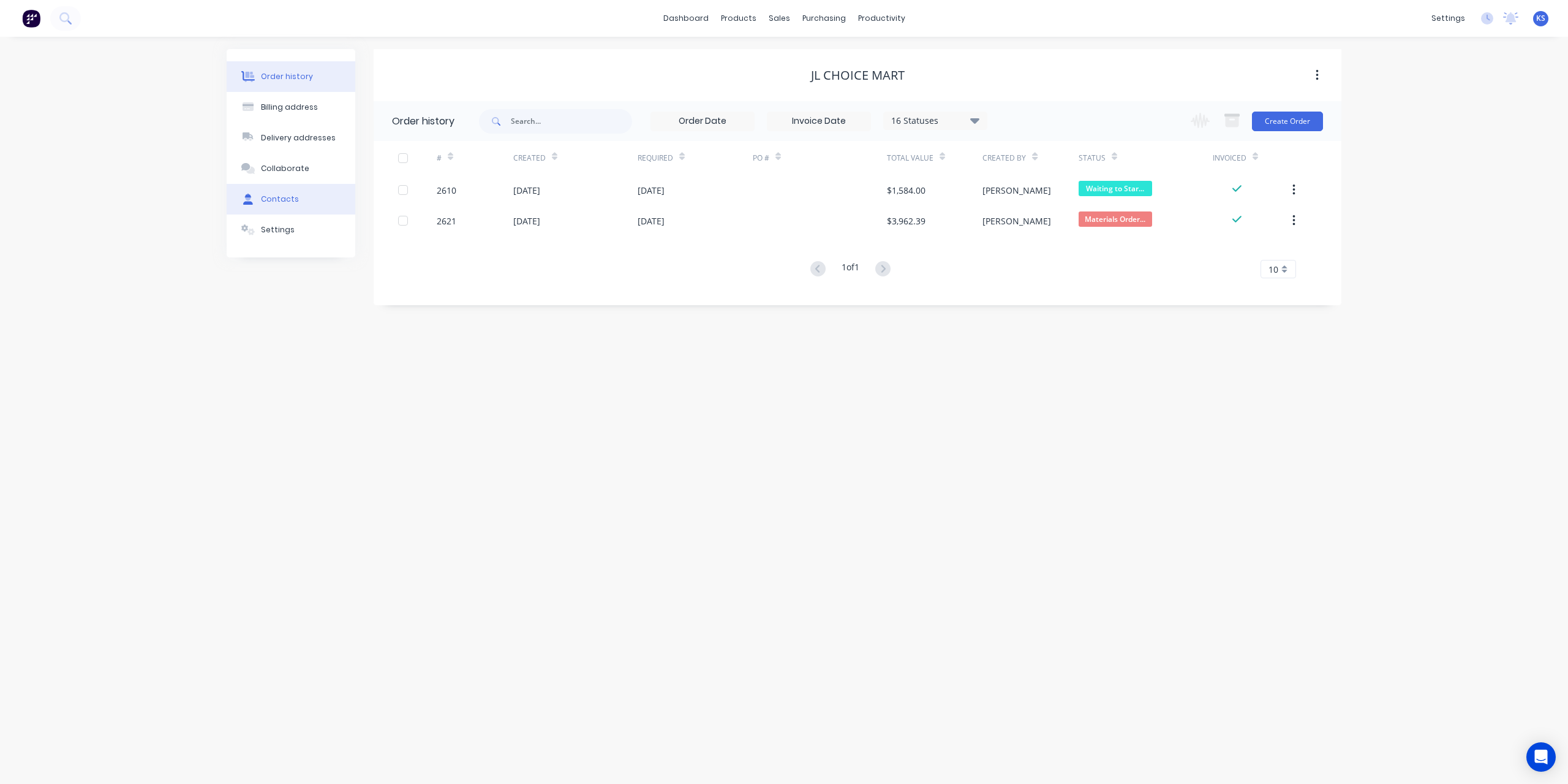
click at [299, 207] on button "Contacts" at bounding box center [290, 199] width 129 height 31
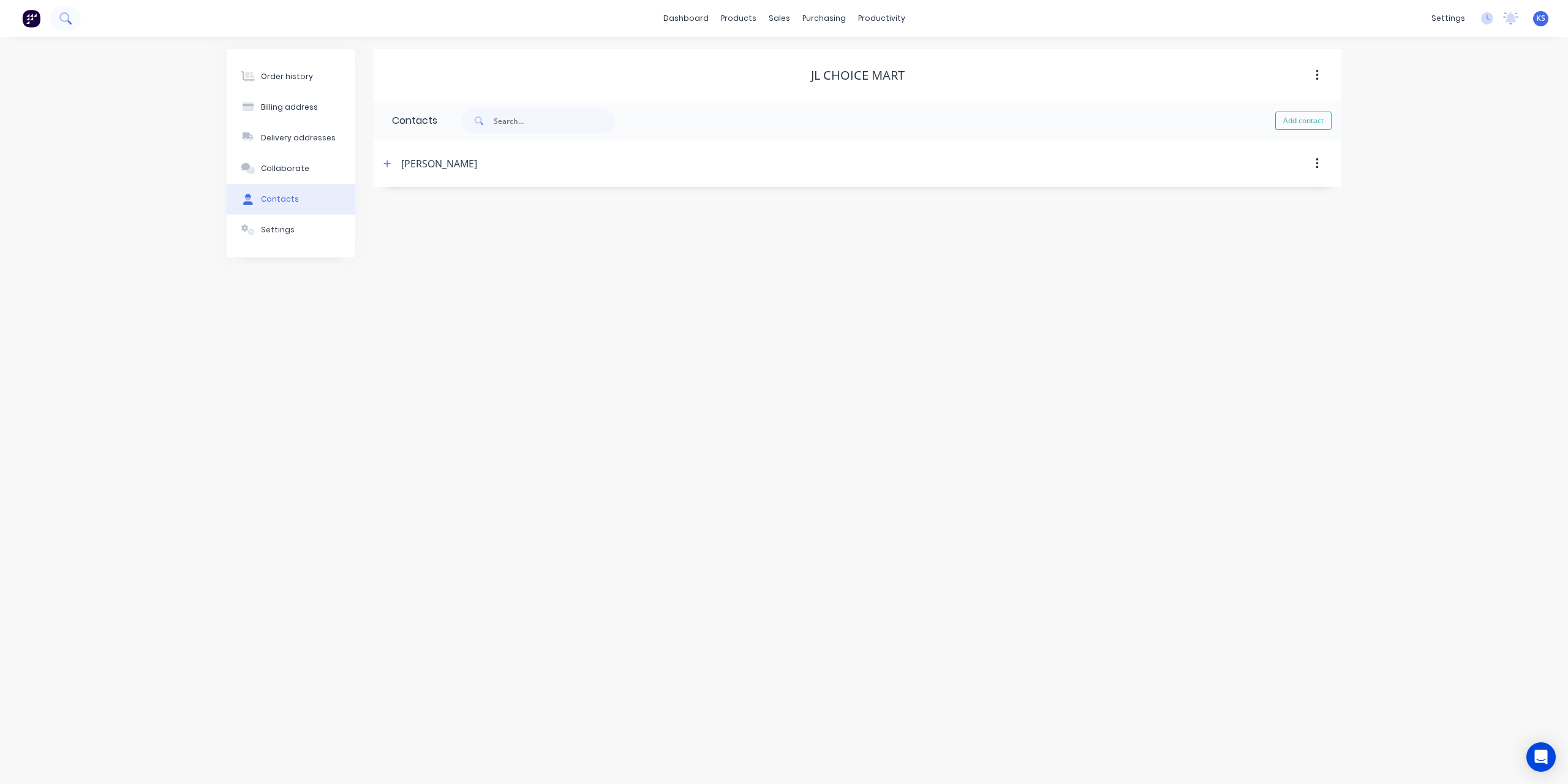
click at [72, 18] on button at bounding box center [66, 18] width 30 height 24
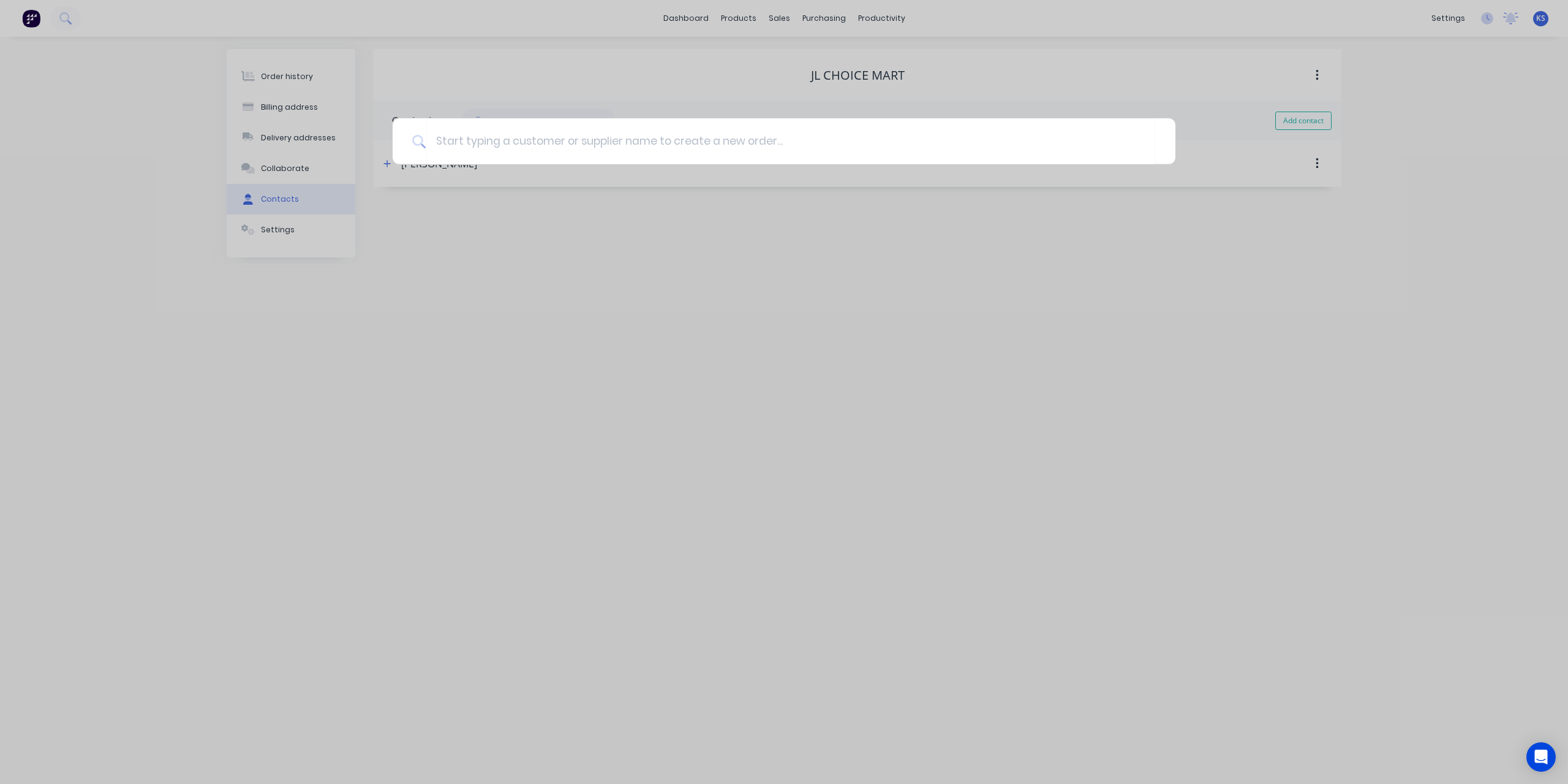
click at [623, 36] on div at bounding box center [784, 392] width 1568 height 784
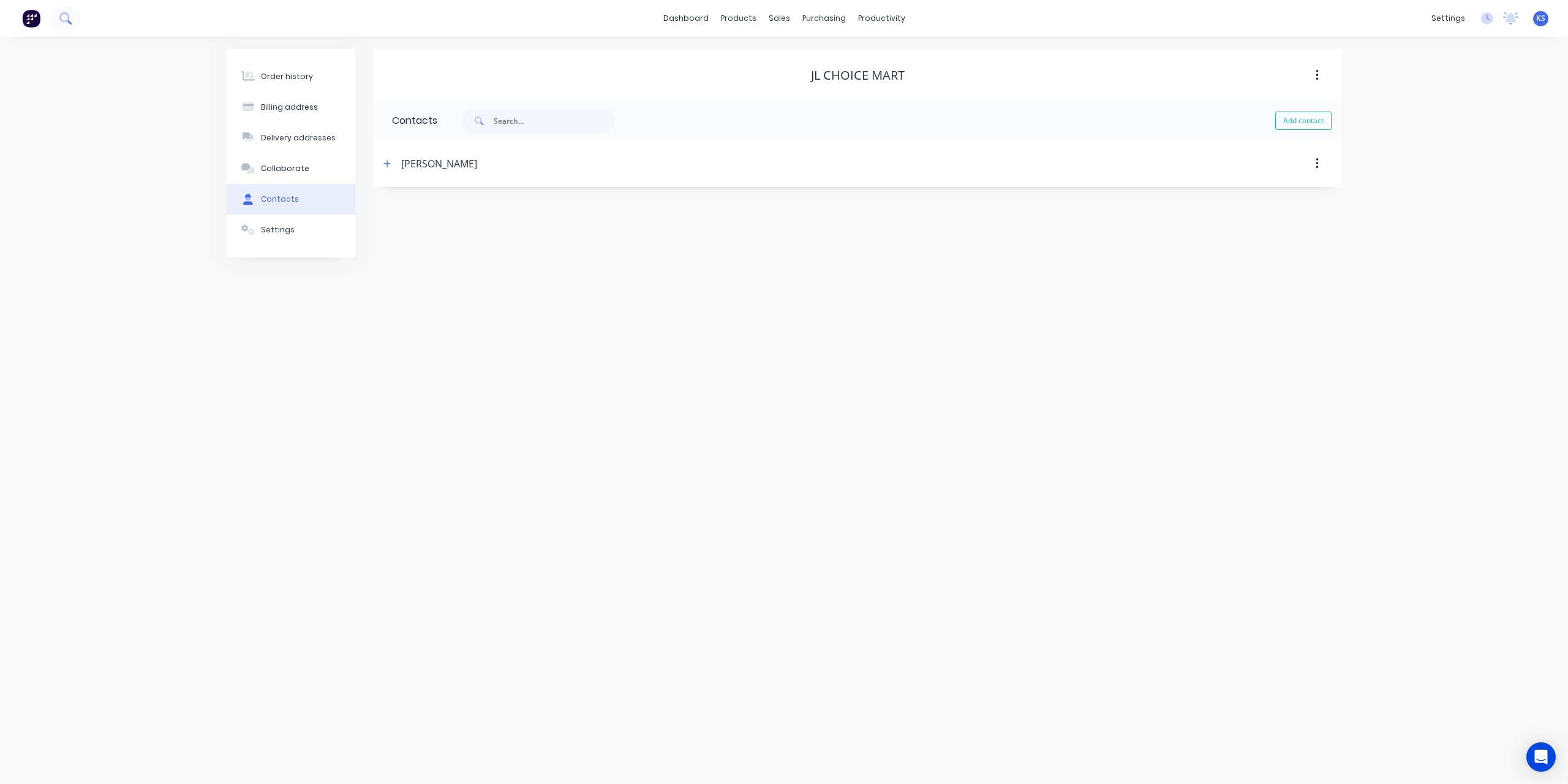
click at [79, 24] on button at bounding box center [66, 18] width 30 height 24
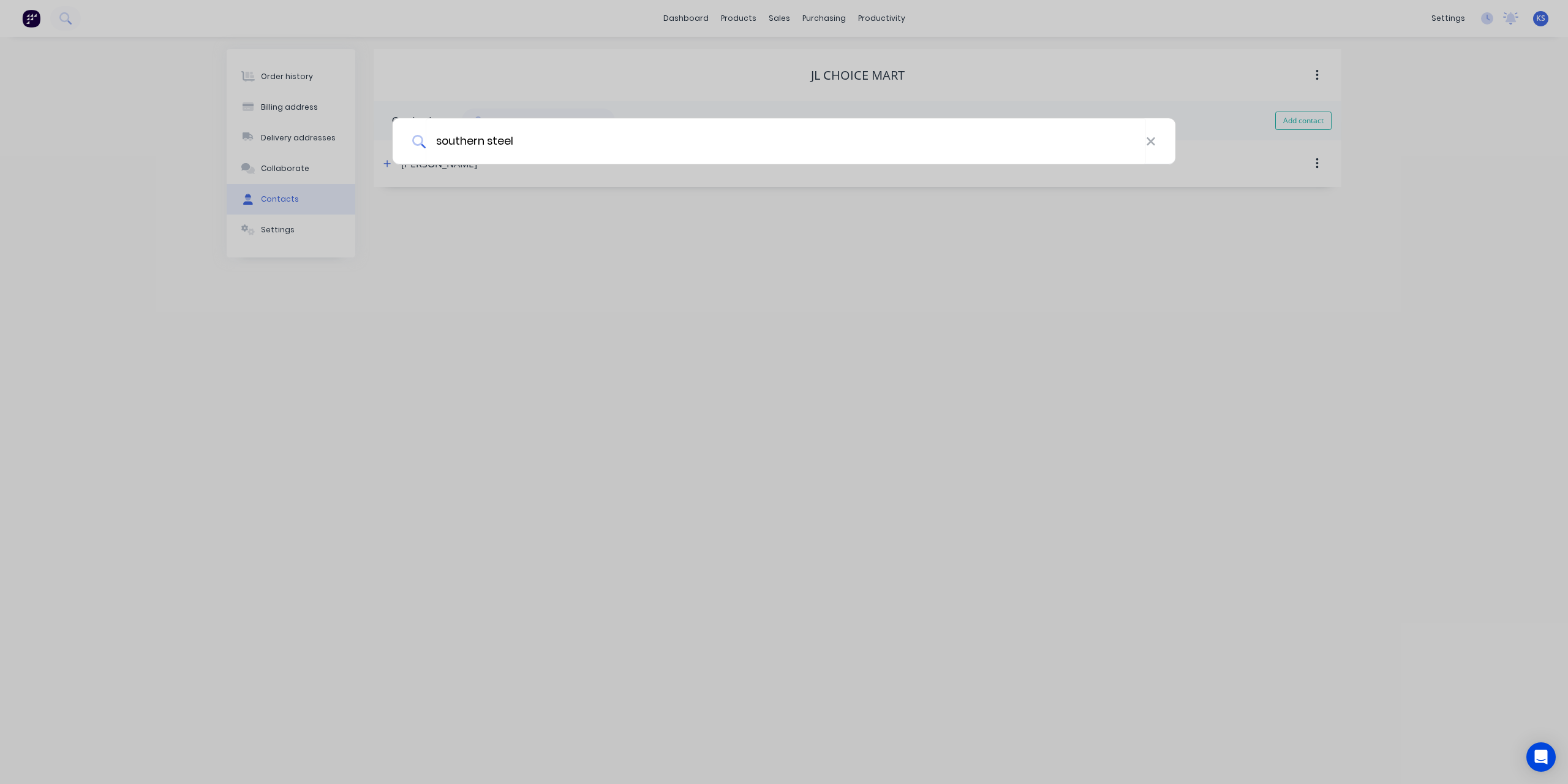
type input "southern steel"
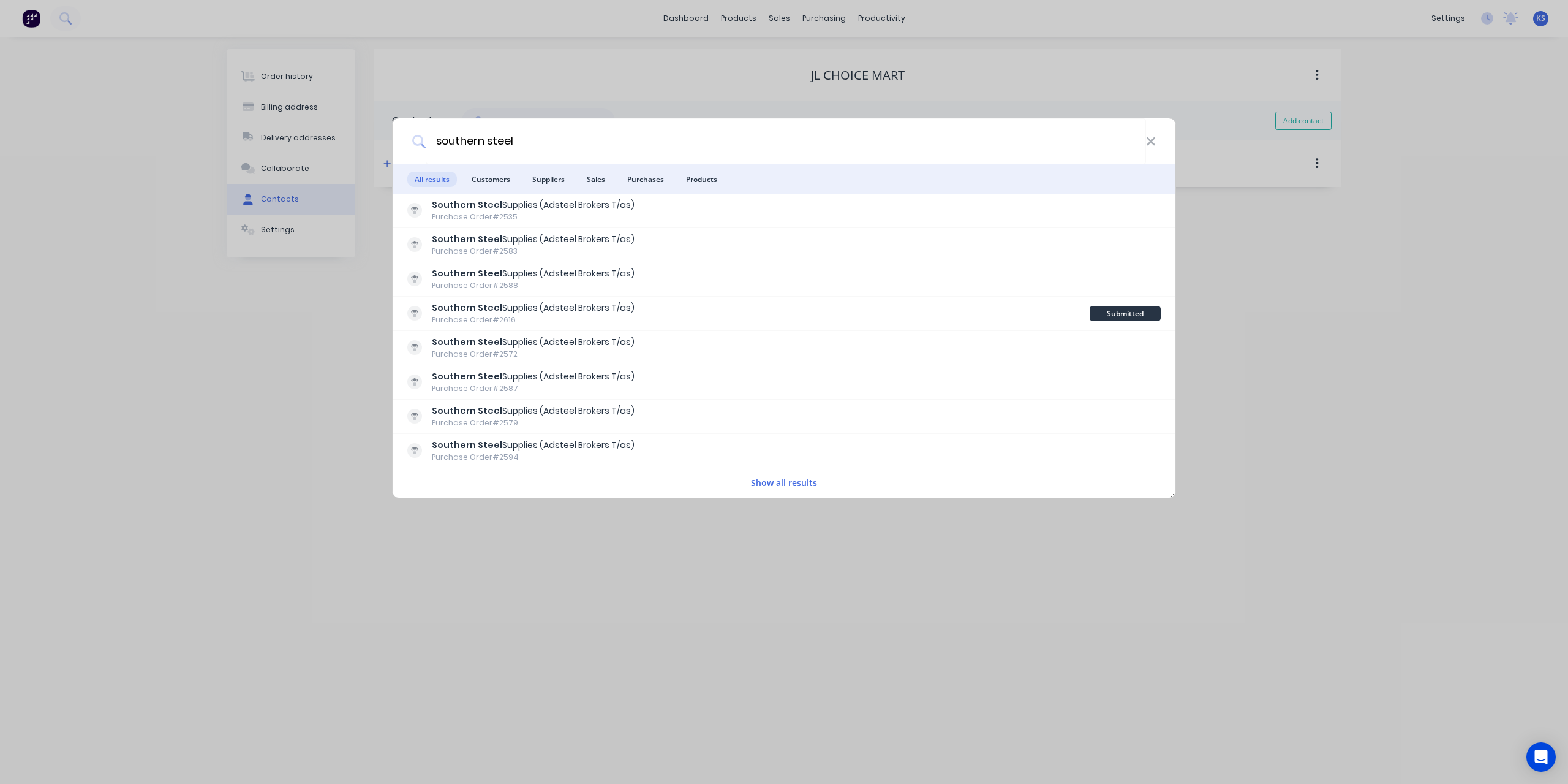
click at [781, 477] on button "Show all results" at bounding box center [784, 483] width 73 height 14
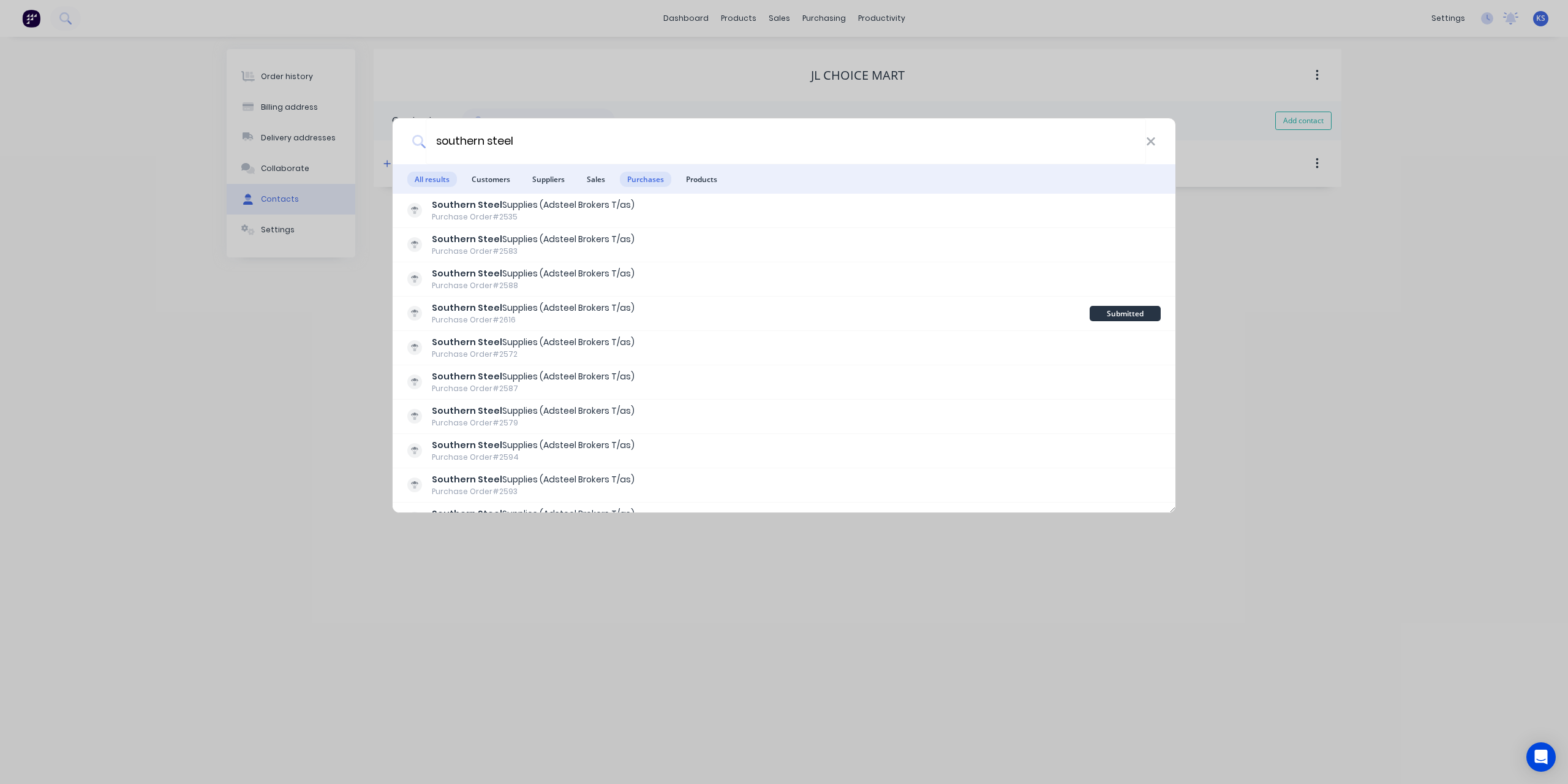
click at [637, 185] on span "Purchases" at bounding box center [646, 179] width 52 height 15
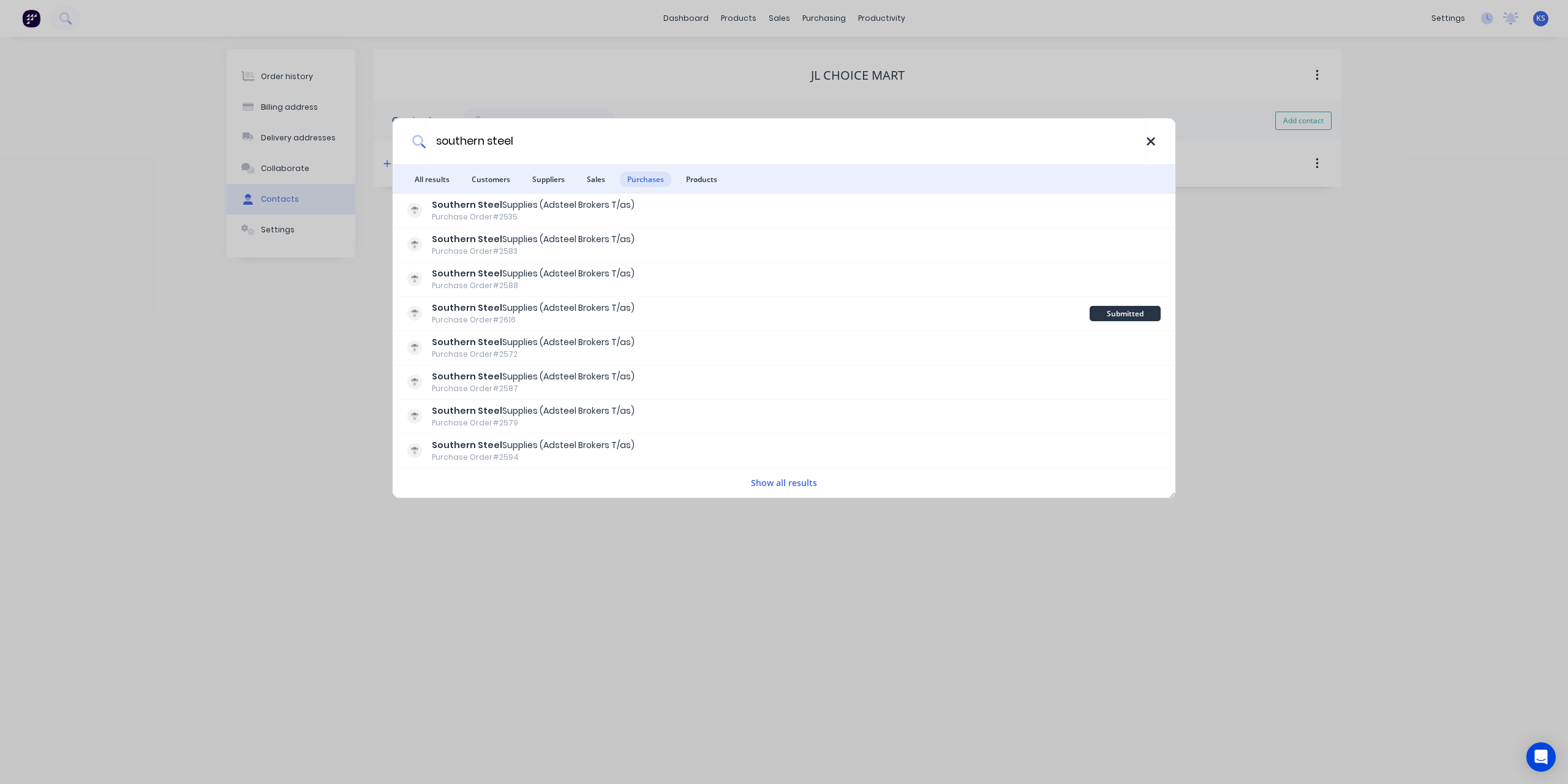
click at [1153, 139] on icon at bounding box center [1150, 141] width 8 height 8
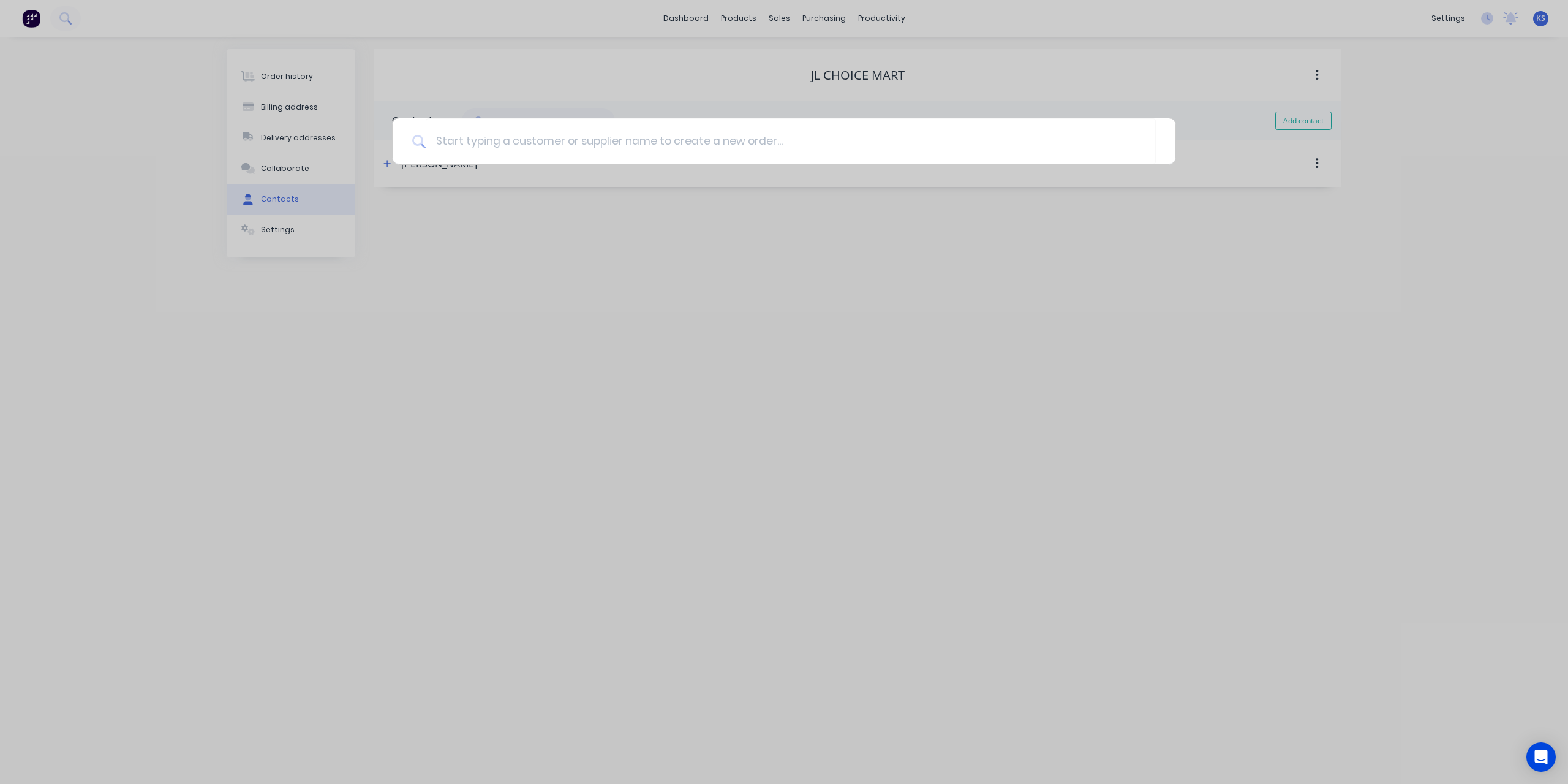
click at [694, 18] on div at bounding box center [784, 392] width 1568 height 784
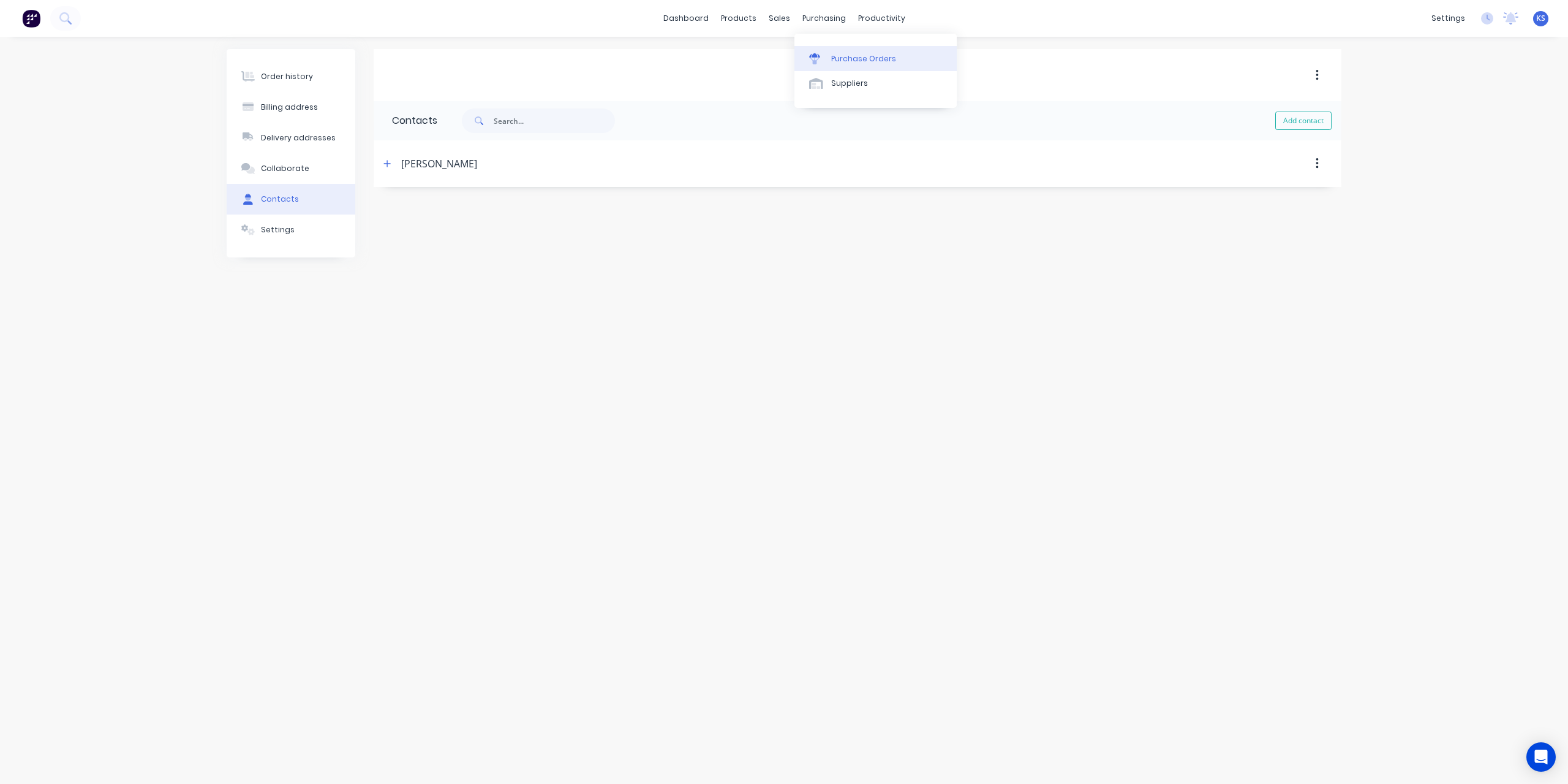
click at [854, 51] on link "Purchase Orders" at bounding box center [875, 58] width 162 height 24
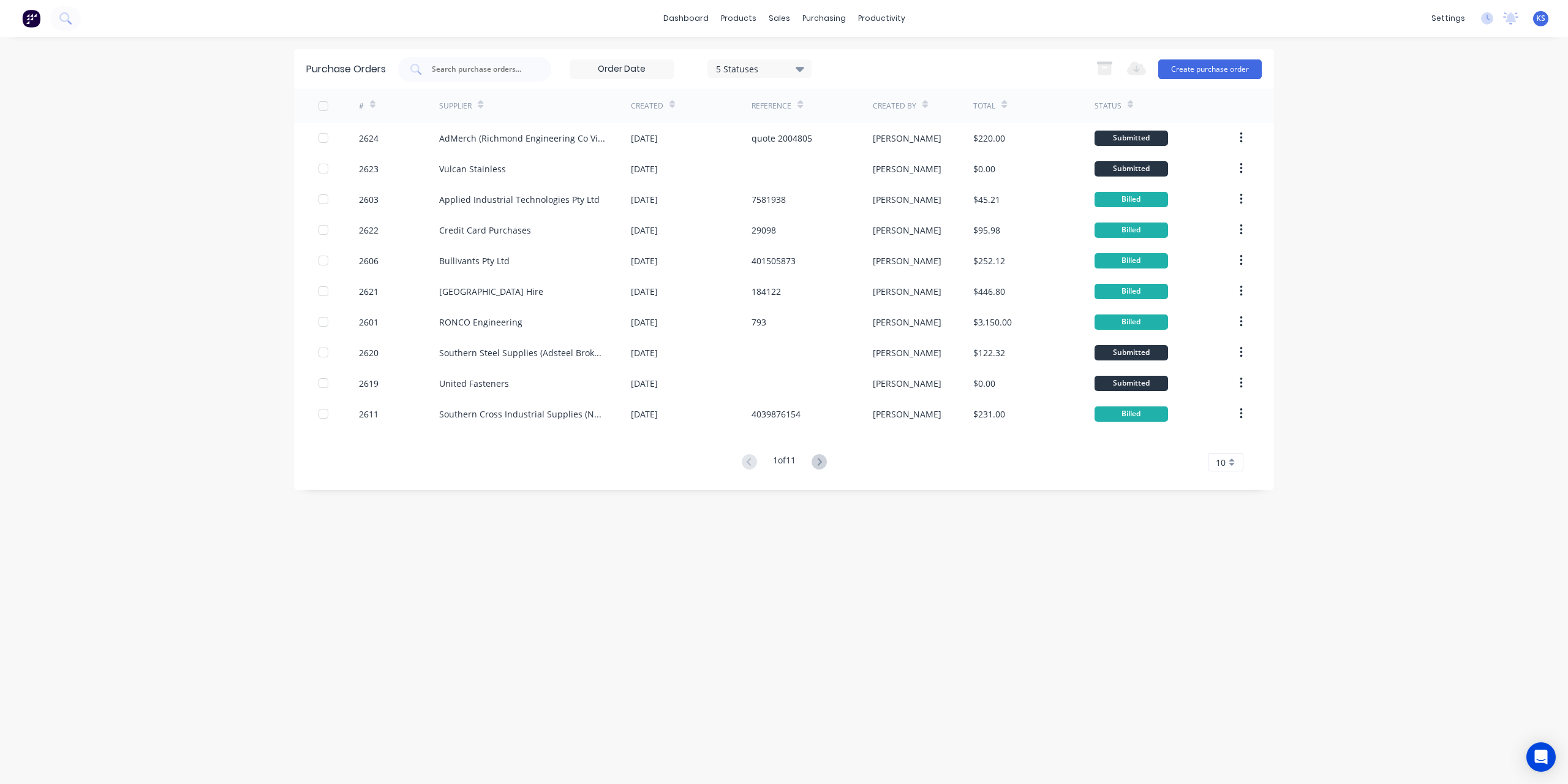
click at [495, 82] on div "Purchase Orders 5 Statuses 5 Statuses Export to Excel (XLSX) Create purchase or…" at bounding box center [784, 69] width 980 height 40
click at [485, 67] on input "text" at bounding box center [481, 69] width 101 height 12
type input "southern steel"
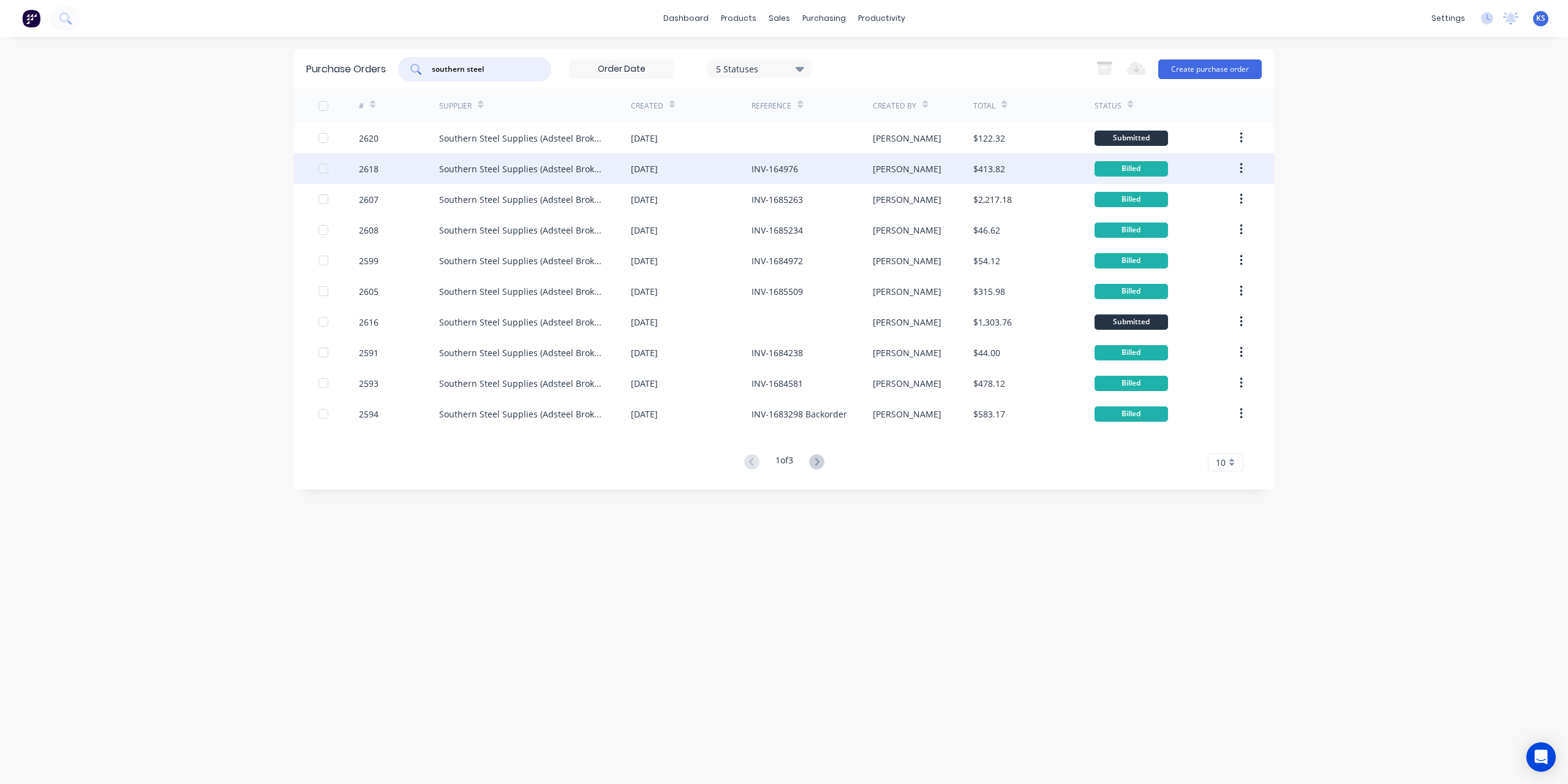
click at [772, 169] on div "INV-164976" at bounding box center [774, 169] width 46 height 13
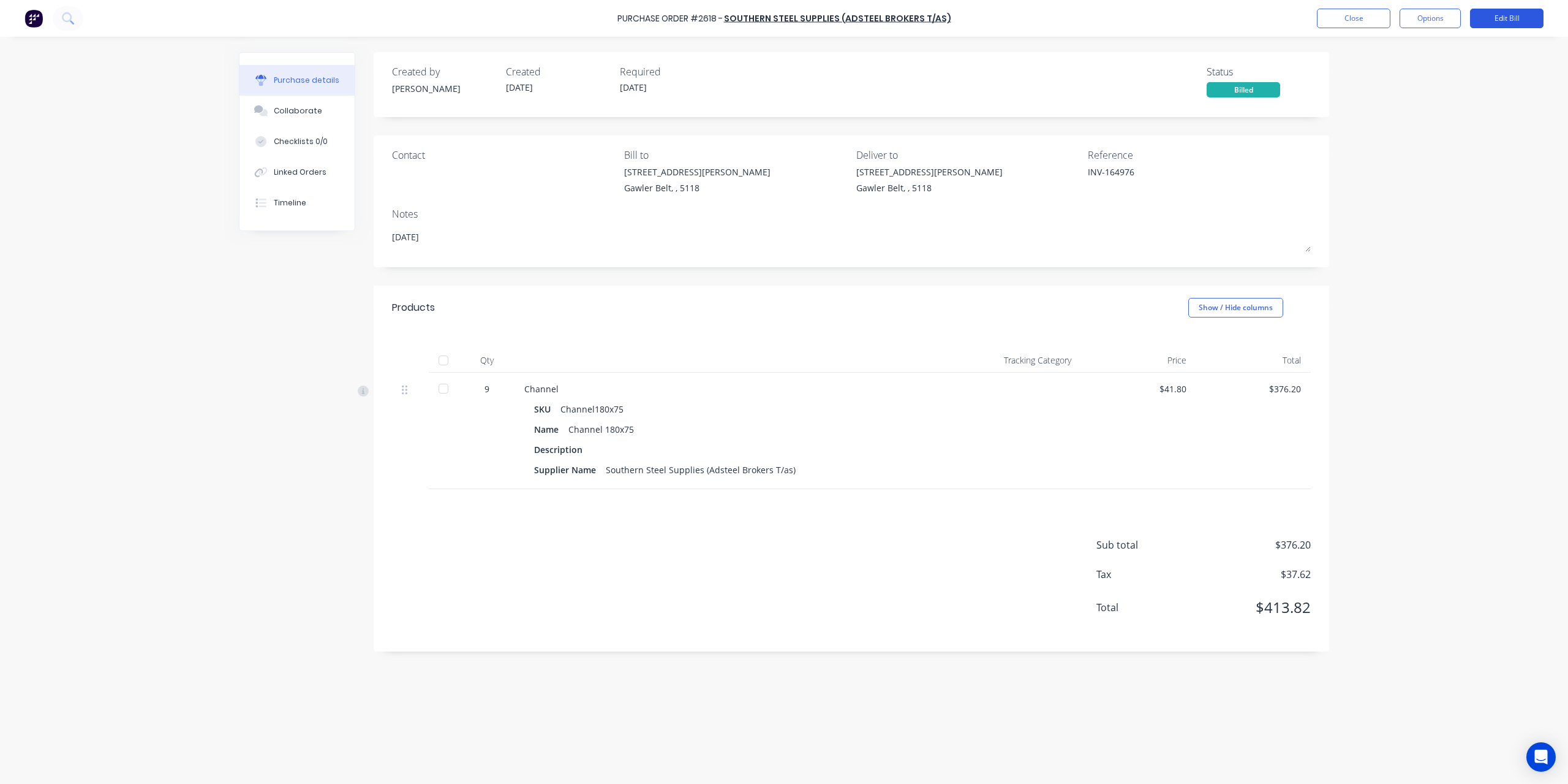
click at [1509, 11] on button "Edit Bill" at bounding box center [1507, 18] width 73 height 20
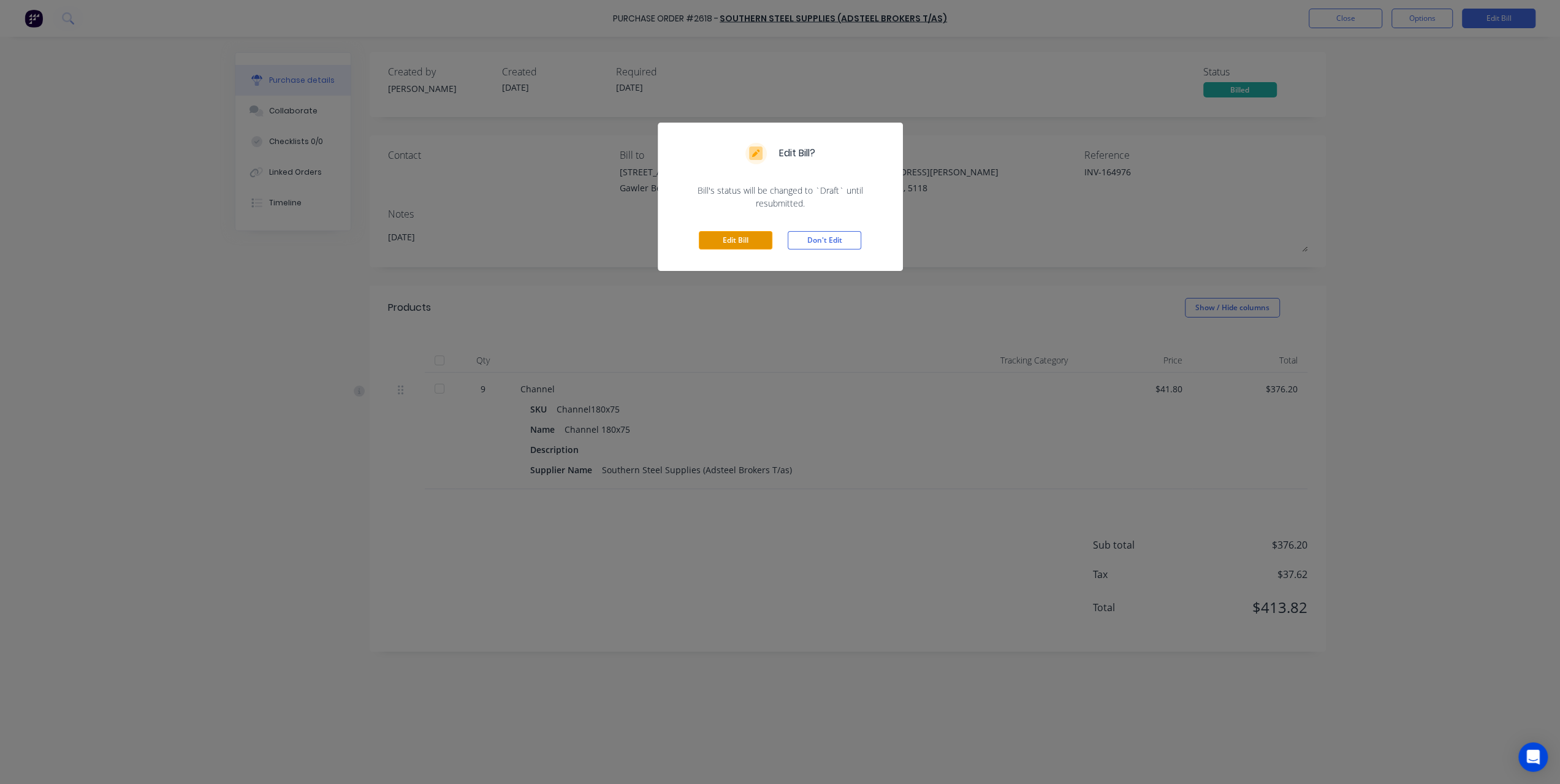
click at [741, 239] on button "Edit Bill" at bounding box center [735, 240] width 73 height 18
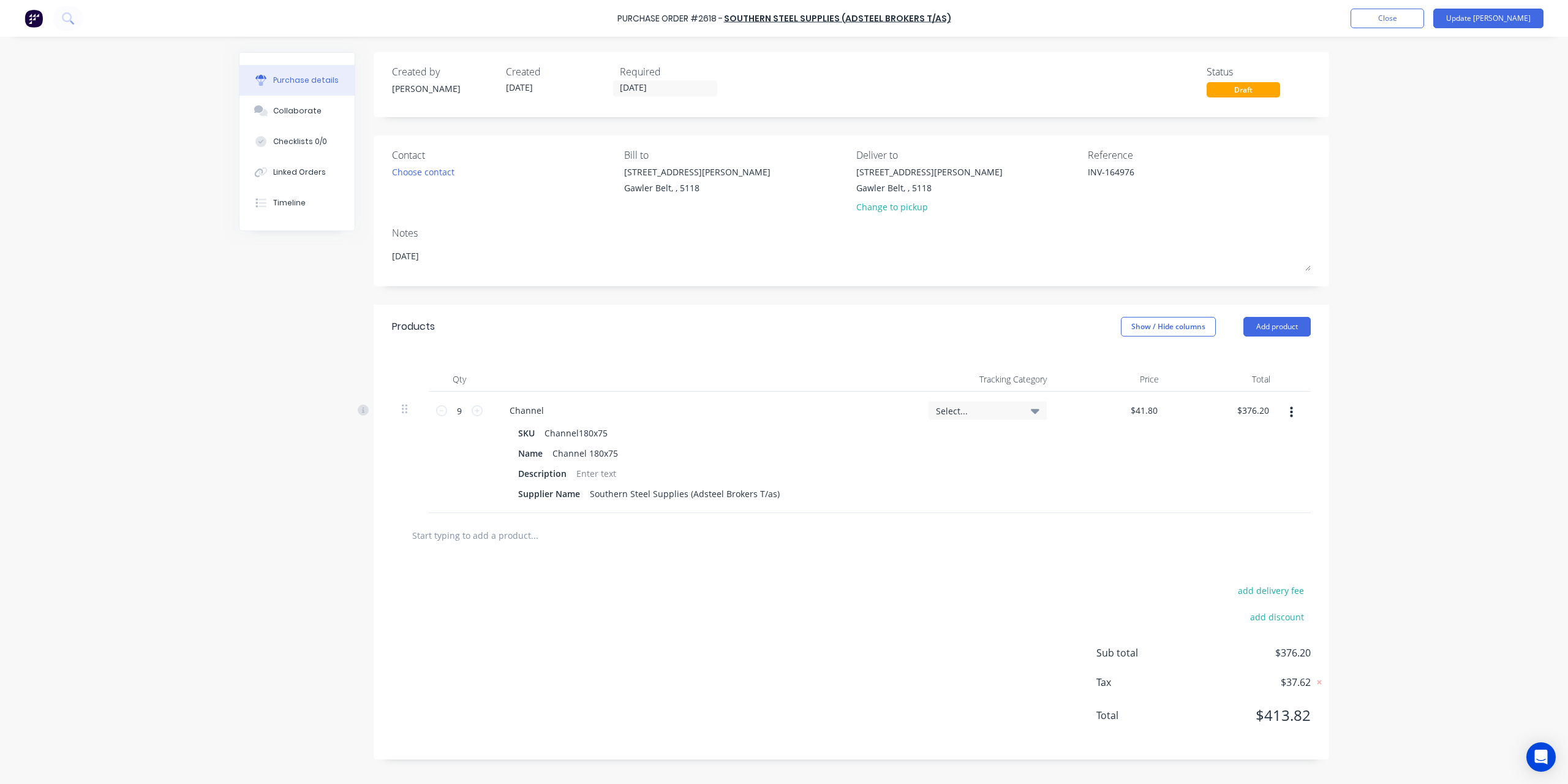
type textarea "x"
click at [1112, 169] on textarea "INV-164976" at bounding box center [1164, 179] width 153 height 27
type textarea "INV-1684976"
type textarea "x"
type textarea "INV-1684976"
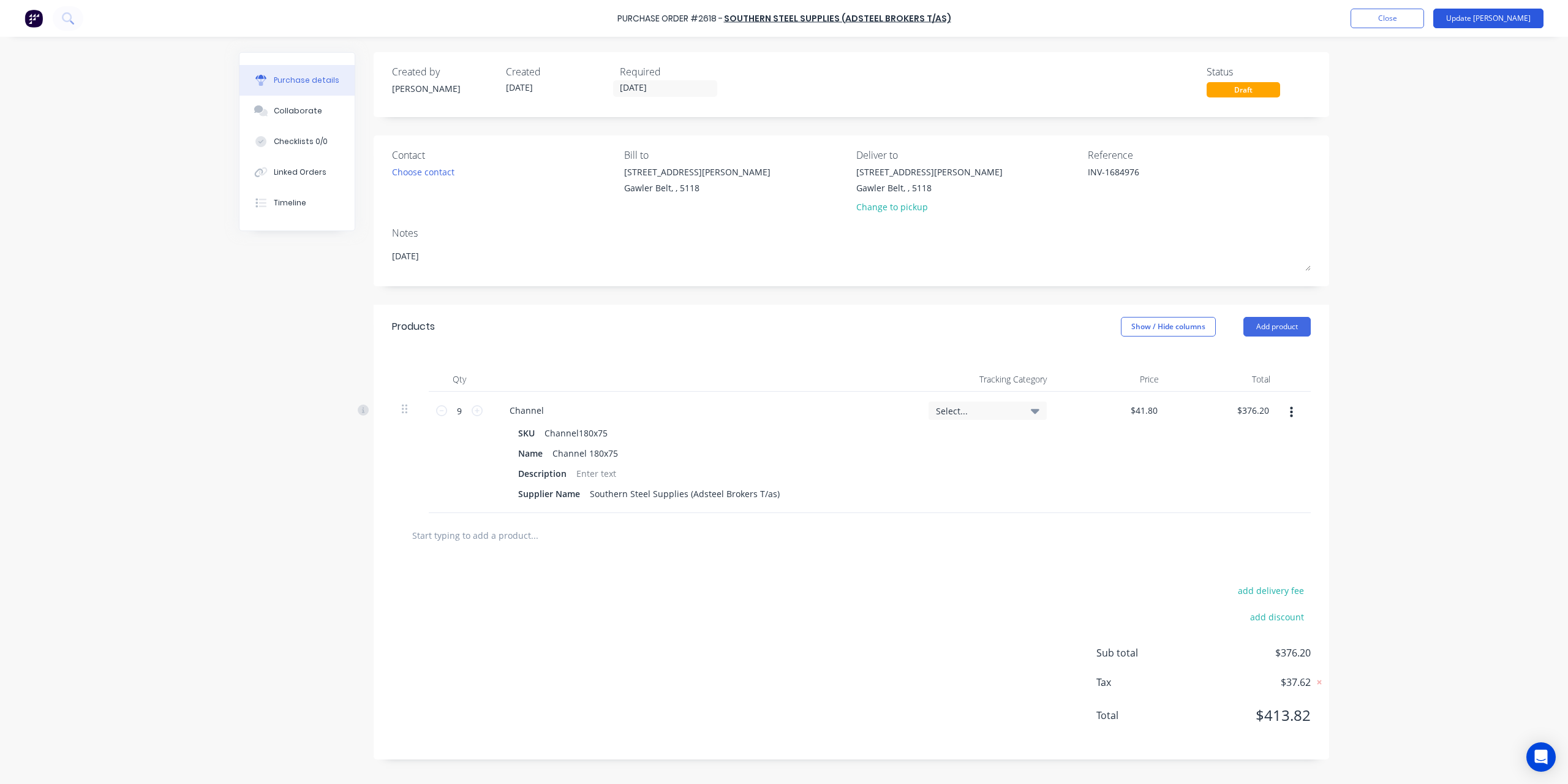
click at [1527, 11] on button "Update Bill" at bounding box center [1488, 18] width 111 height 20
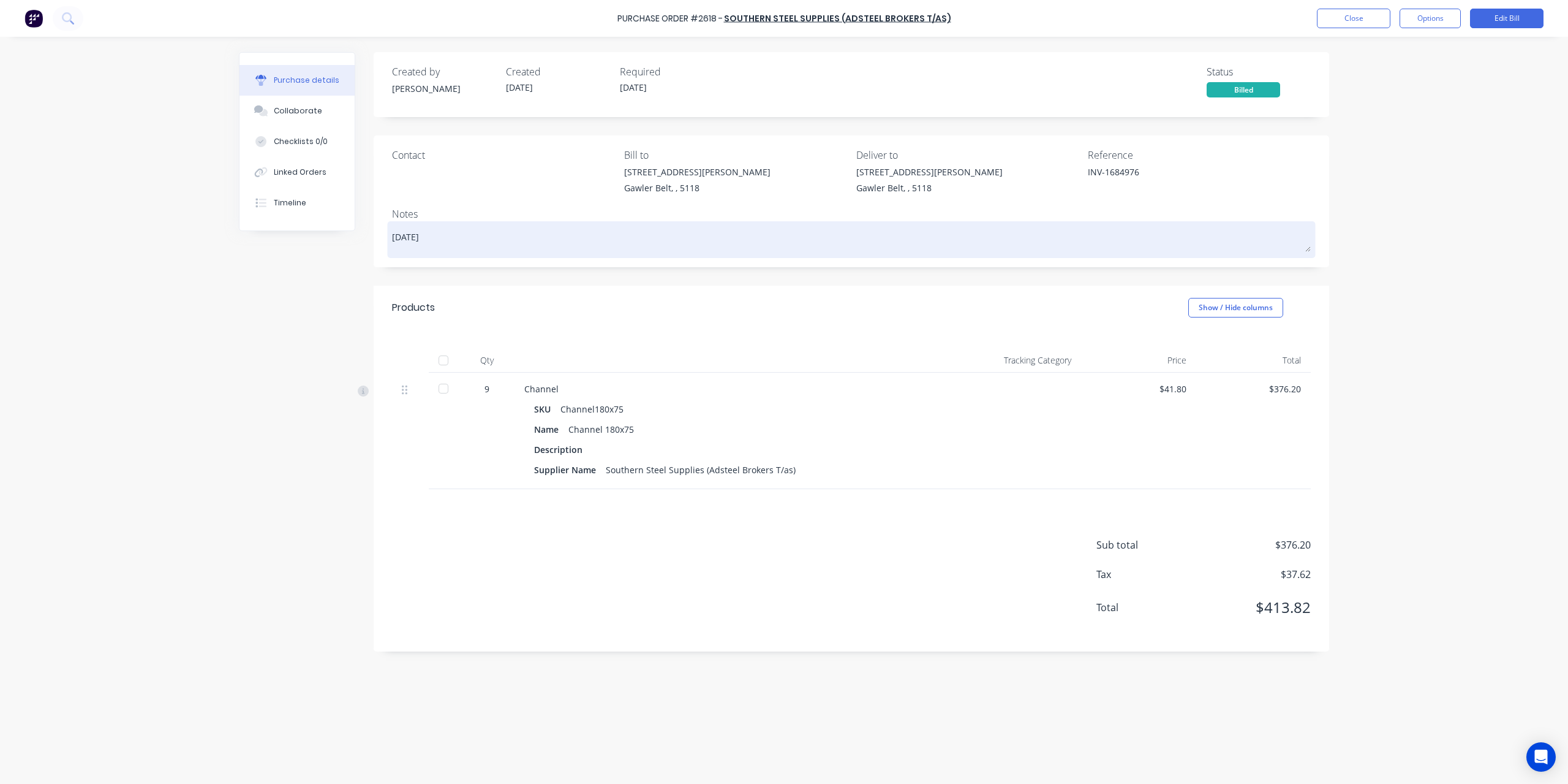
click at [484, 239] on textarea "19/08/25" at bounding box center [851, 238] width 919 height 27
type textarea "x"
type textarea "19/08/25"
type textarea "x"
type textarea "19/08/25 I"
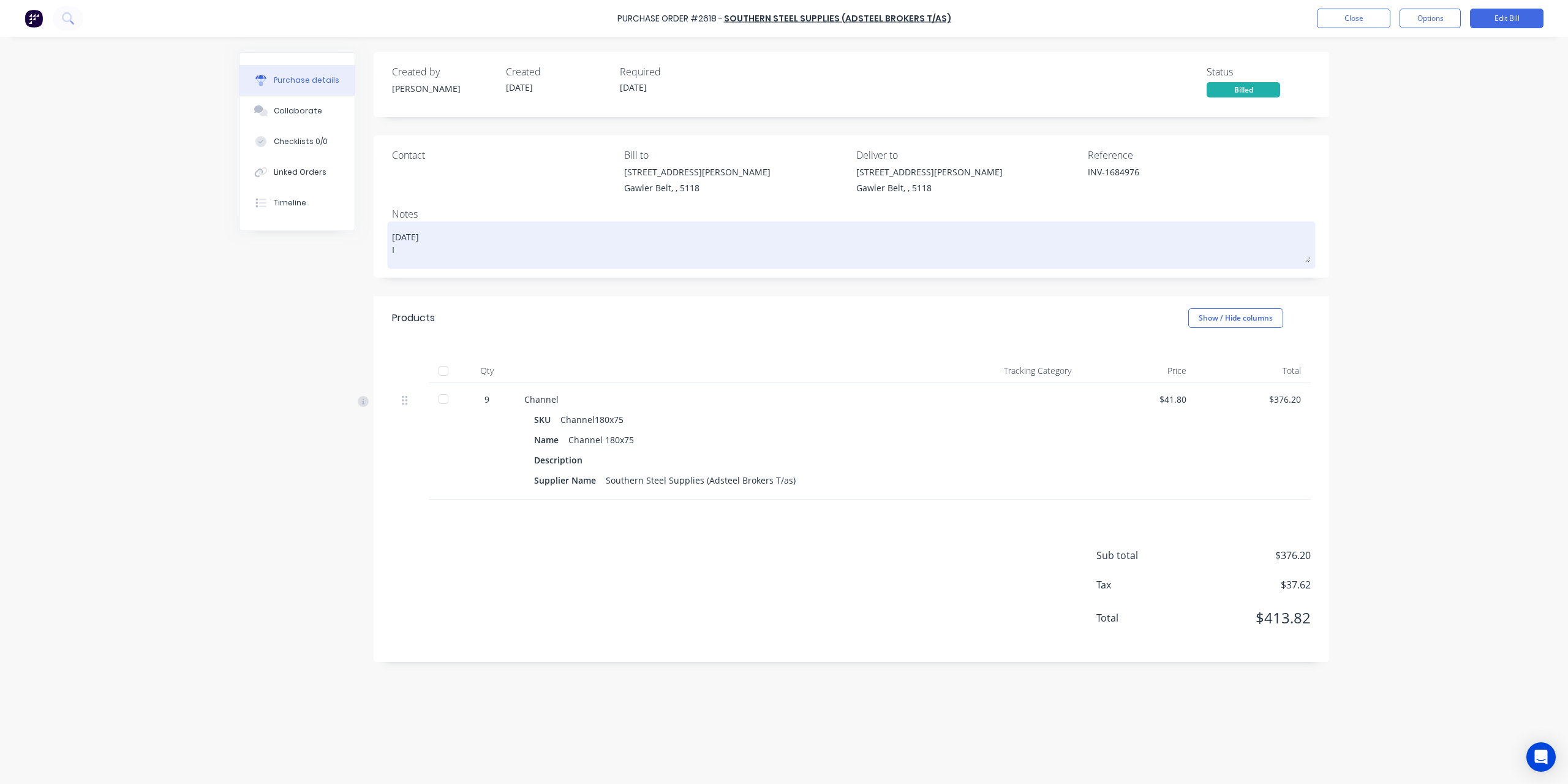
type textarea "x"
type textarea "19/08/25 Is"
type textarea "x"
type textarea "19/08/25 Is"
type textarea "x"
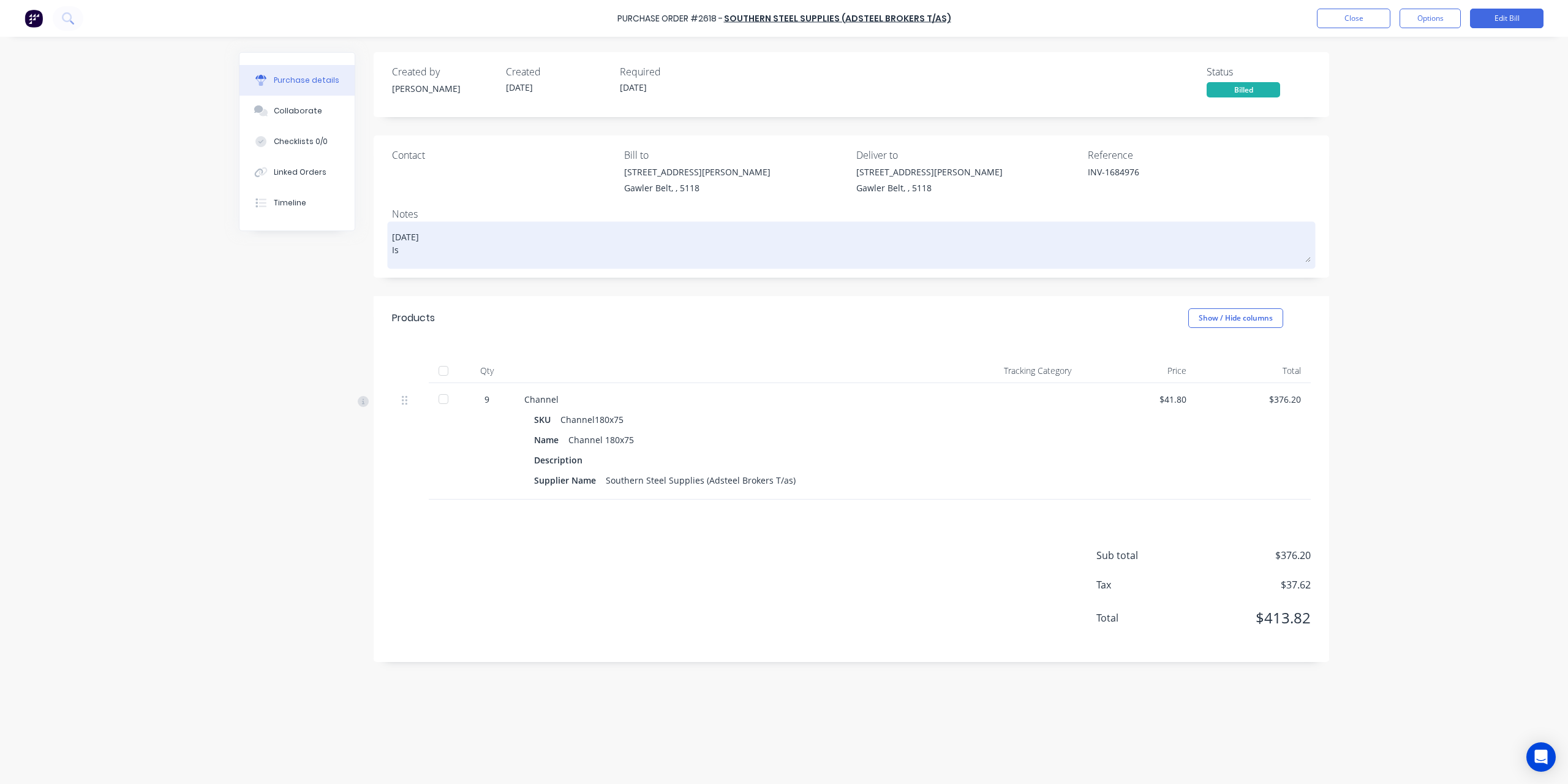
type textarea "19/08/25 Is f"
type textarea "x"
type textarea "19/08/25 Is for"
type textarea "x"
type textarea "19/08/25 Is for"
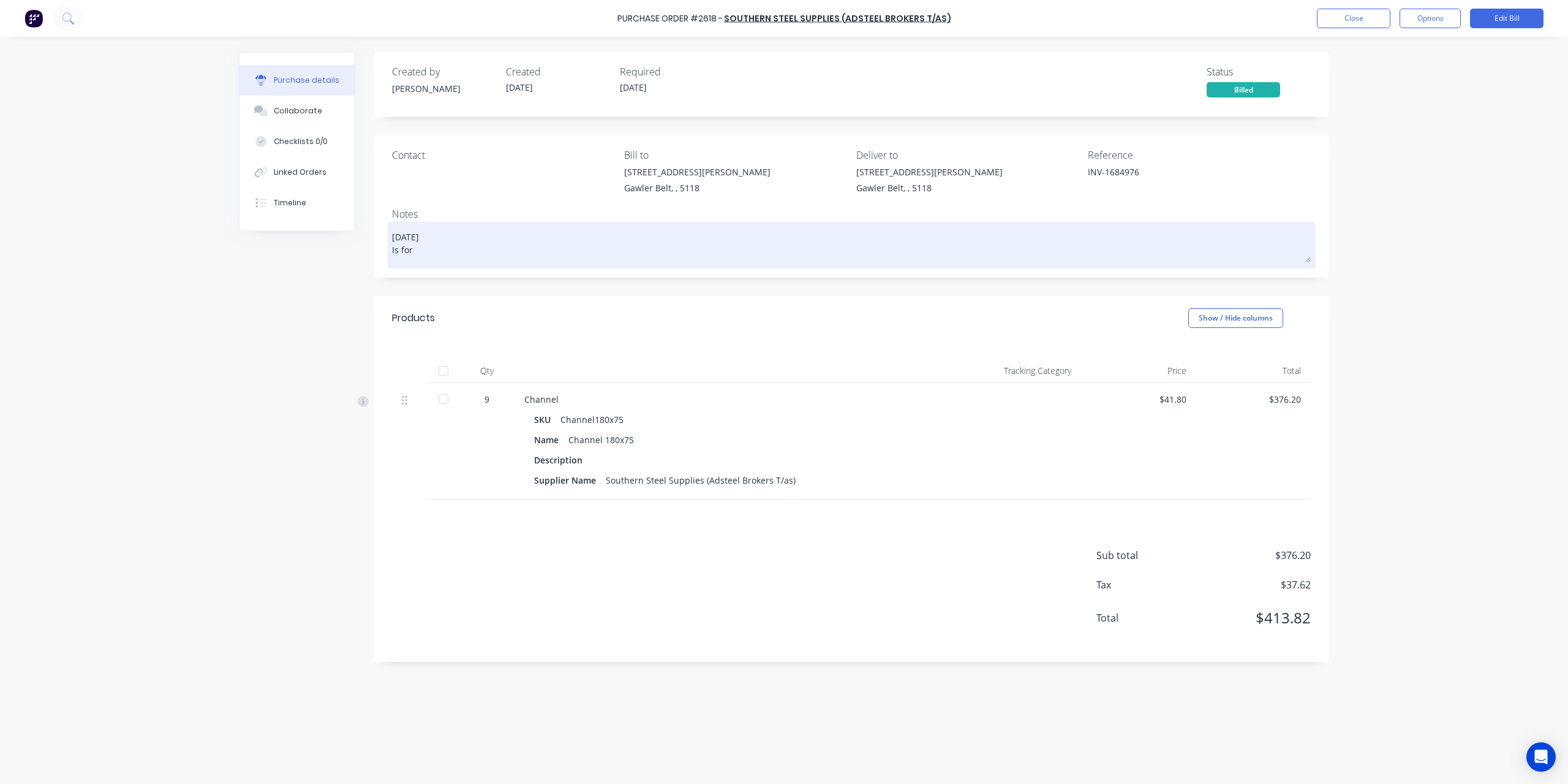
type textarea "x"
type textarea "19/08/25 Is for G"
type textarea "x"
type textarea "19/08/25 Is for Ga"
type textarea "x"
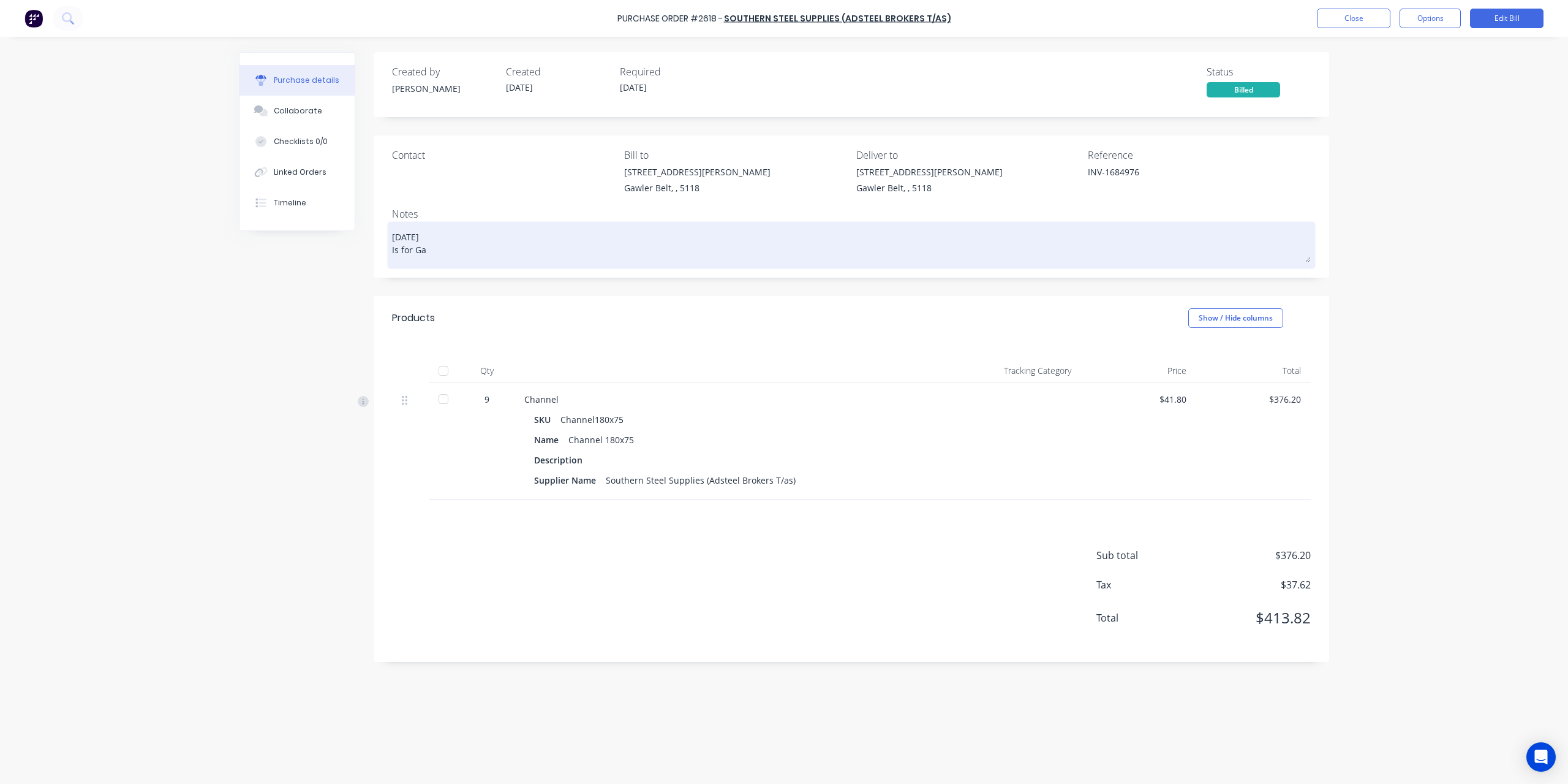
type textarea "19/08/25 Is for Gaw"
type textarea "x"
type textarea "19/08/25 Is for Gawle"
type textarea "x"
type textarea "19/08/25 Is for Gawler"
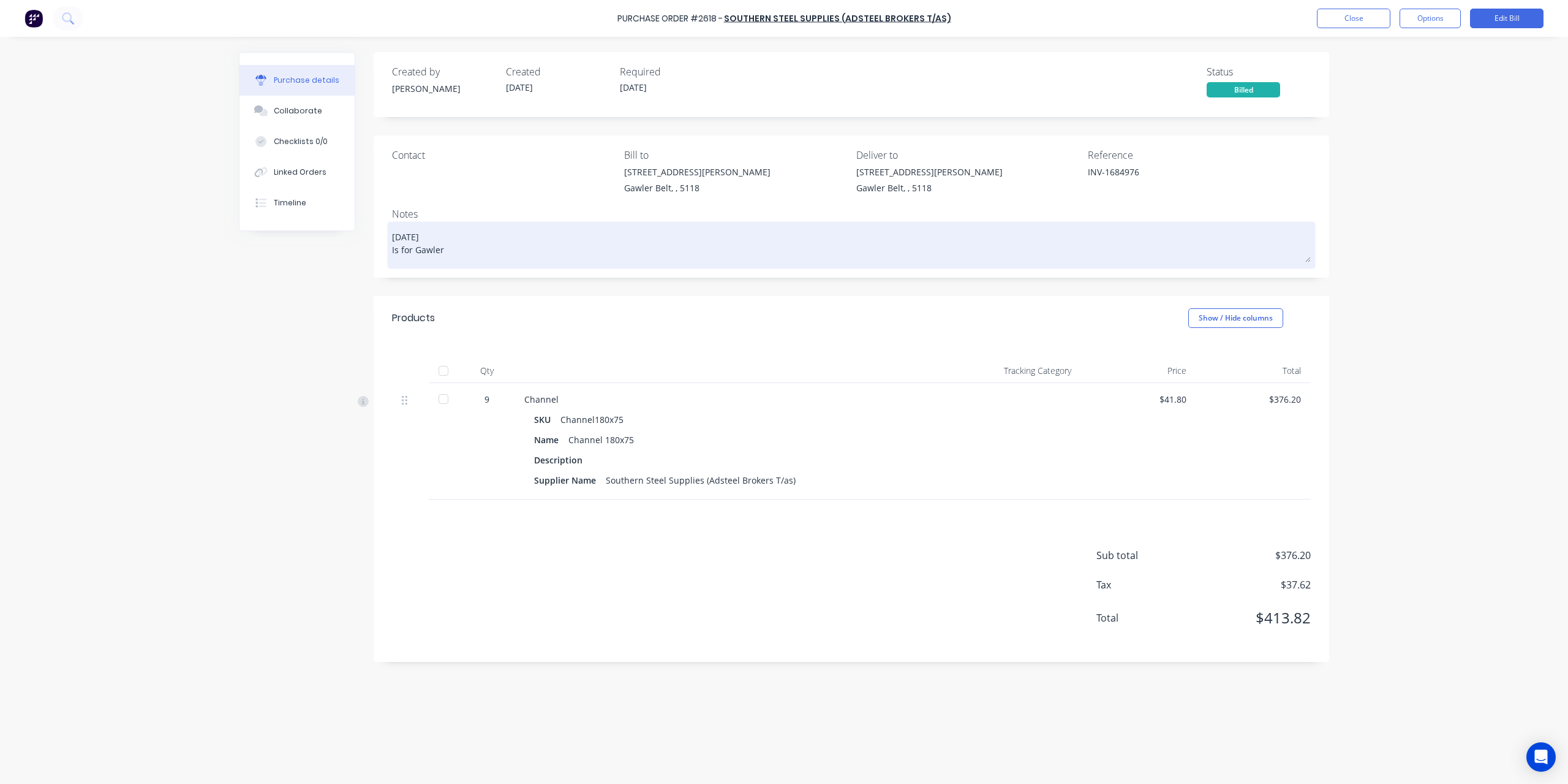
type textarea "x"
type textarea "19/08/25 Is for Gawler B"
type textarea "x"
type textarea "19/08/25 Is for Gawler Bo"
type textarea "x"
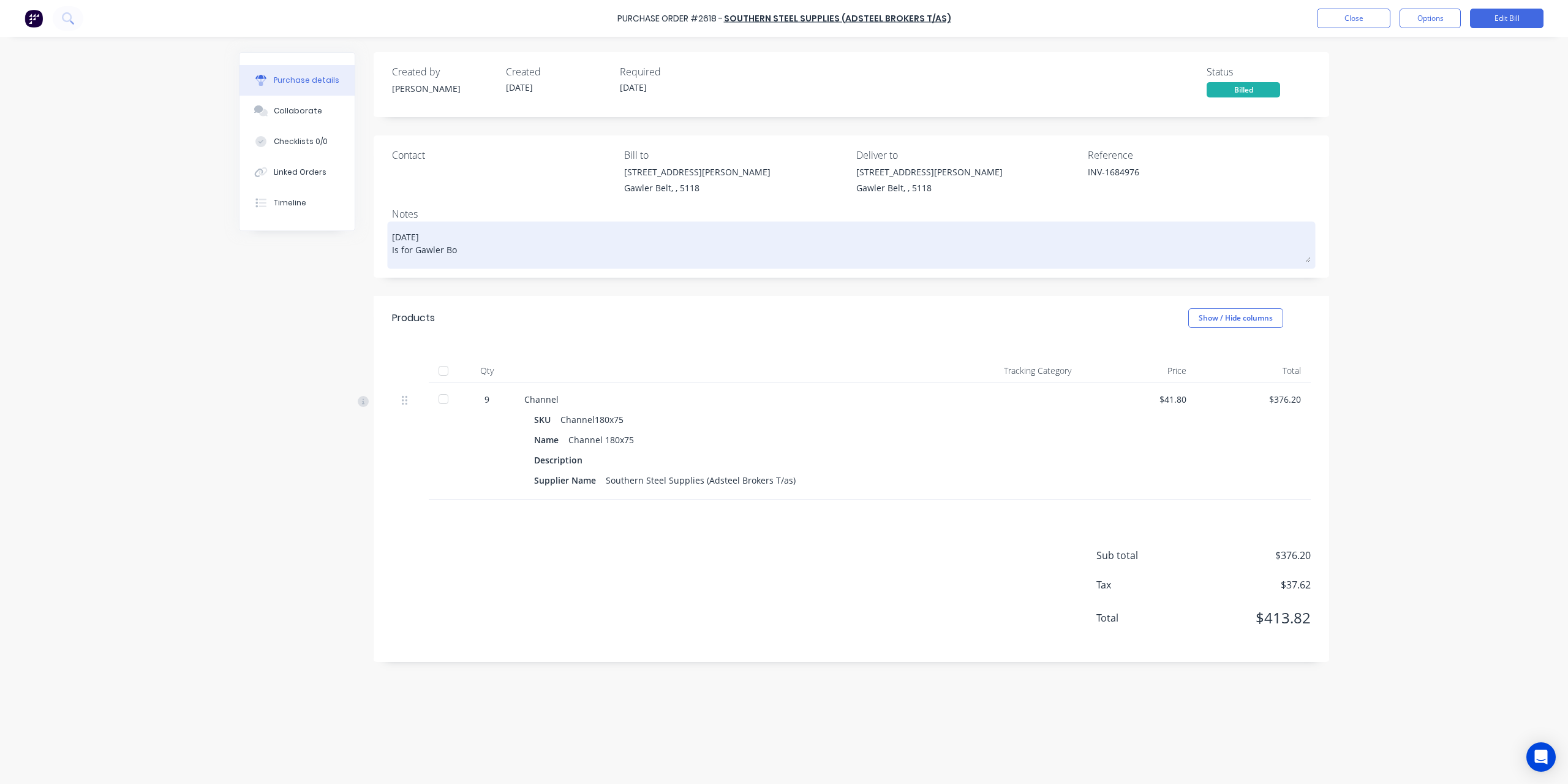
type textarea "19/08/25 Is for Gawler Bod"
type textarea "x"
type textarea "19/08/25 Is for Gawler Body"
type textarea "x"
type textarea "19/08/25 Is for Gawler Body"
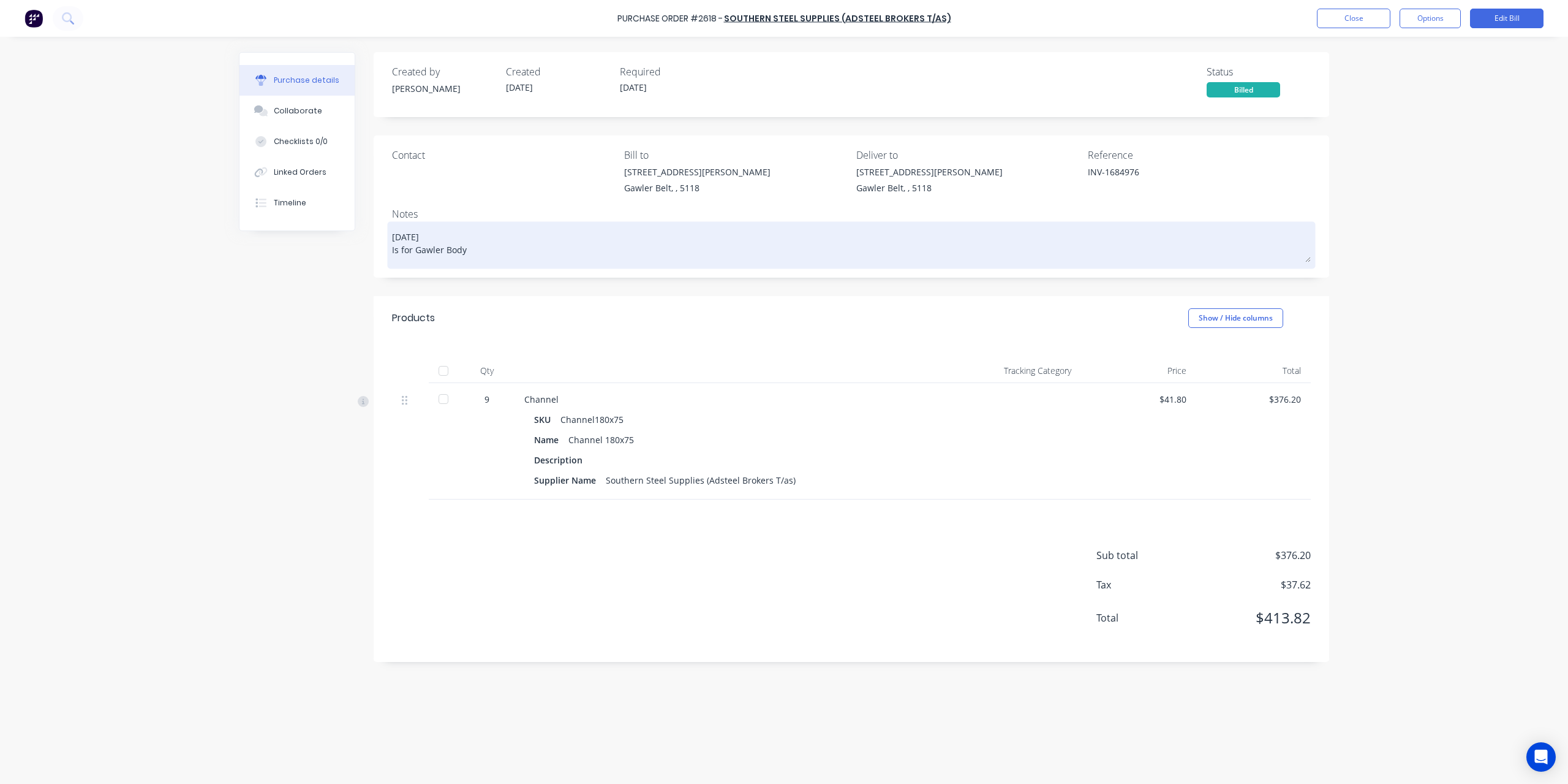
type textarea "x"
type textarea "19/08/25 Is for Gawler Body w"
type textarea "x"
type textarea "19/08/25 Is for Gawler Body wo"
type textarea "x"
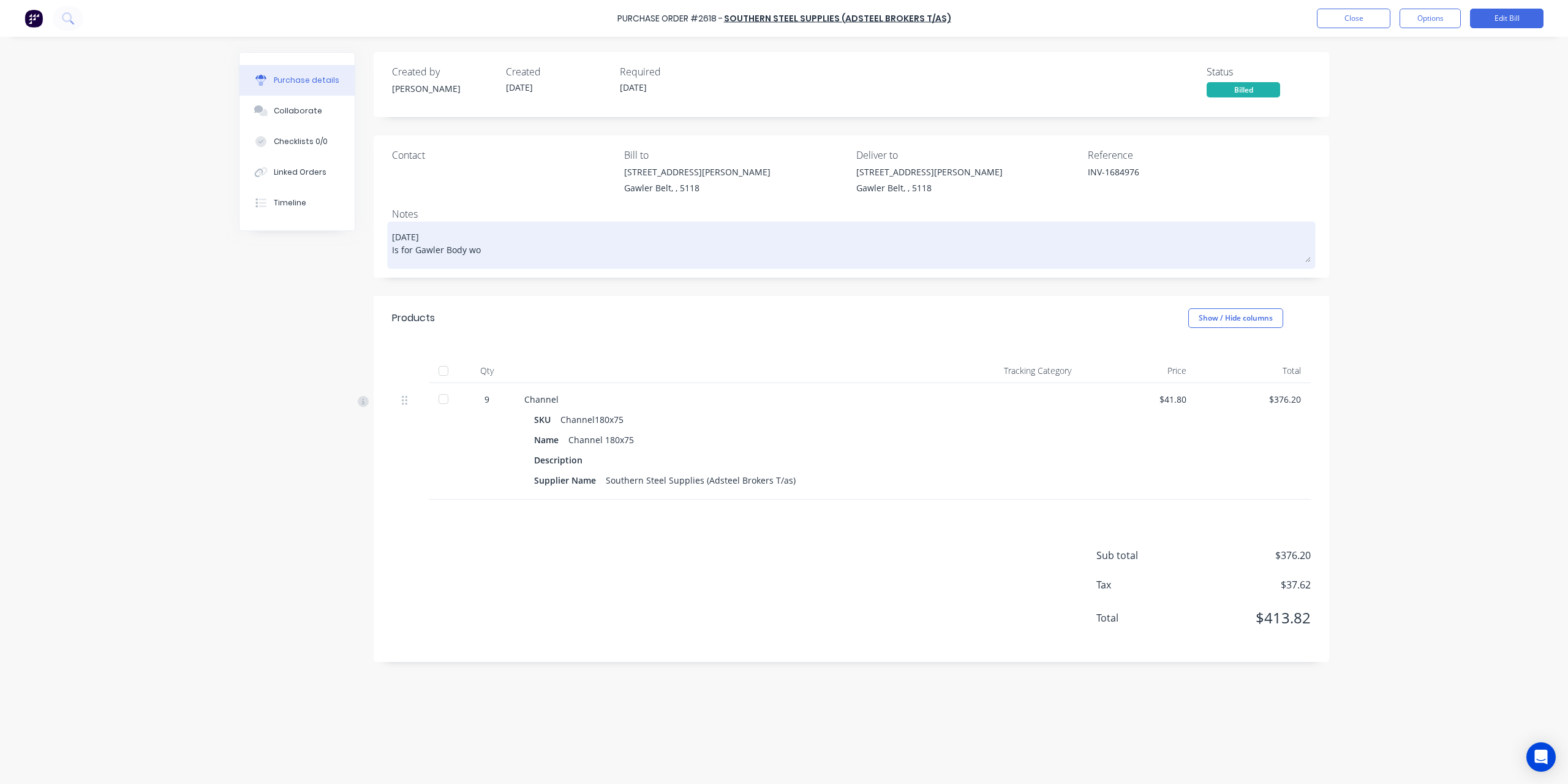
type textarea "19/08/25 Is for Gawler Body wor"
type textarea "x"
type textarea "19/08/25 Is for Gawler Body work"
type textarea "x"
type textarea "19/08/25 Is for Gawler Body works"
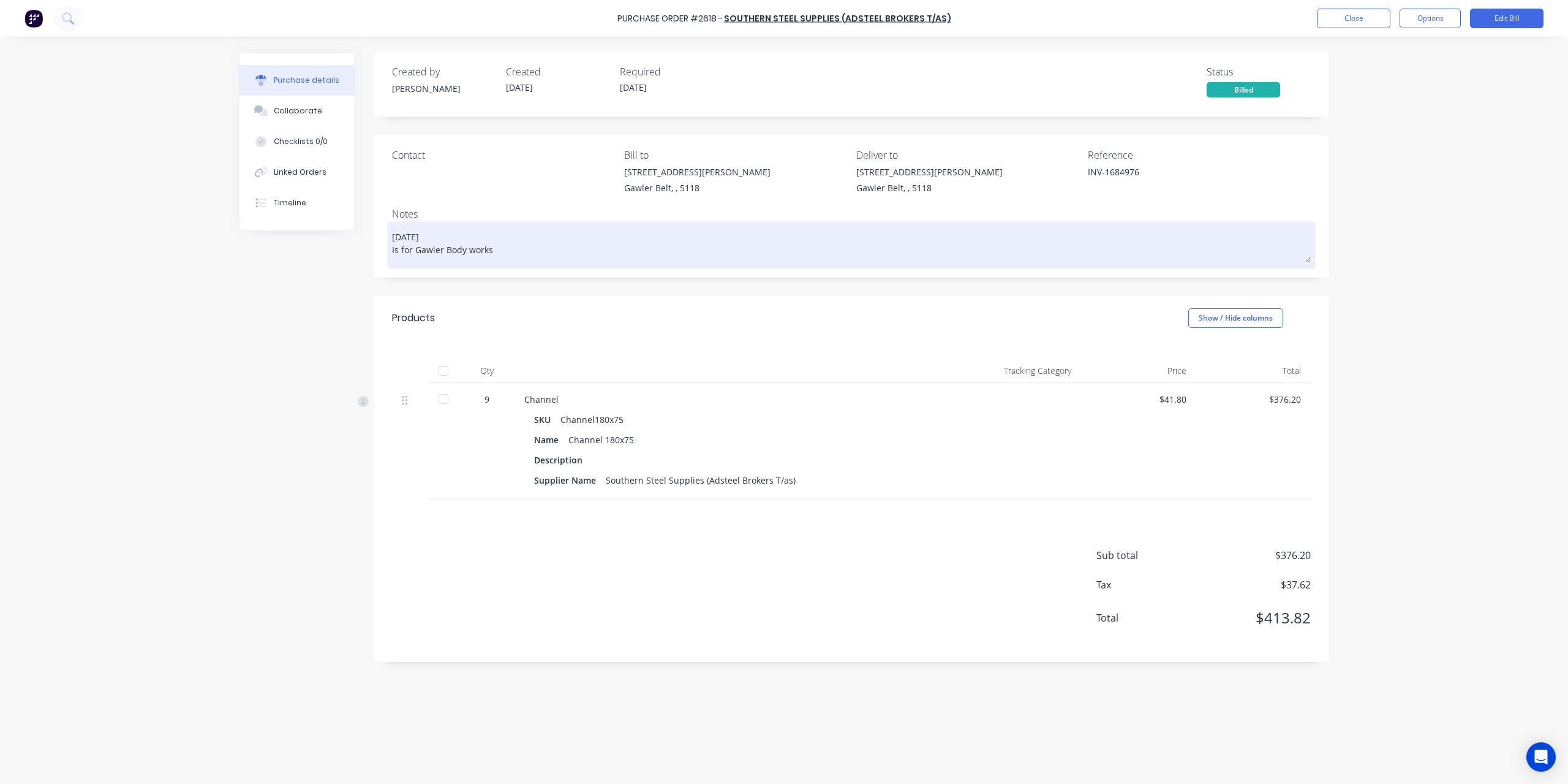
type textarea "x"
type textarea "19/08/25 Is for Gawler Body works"
type textarea "x"
type textarea "19/08/25 Is for Gawler Body works -"
type textarea "x"
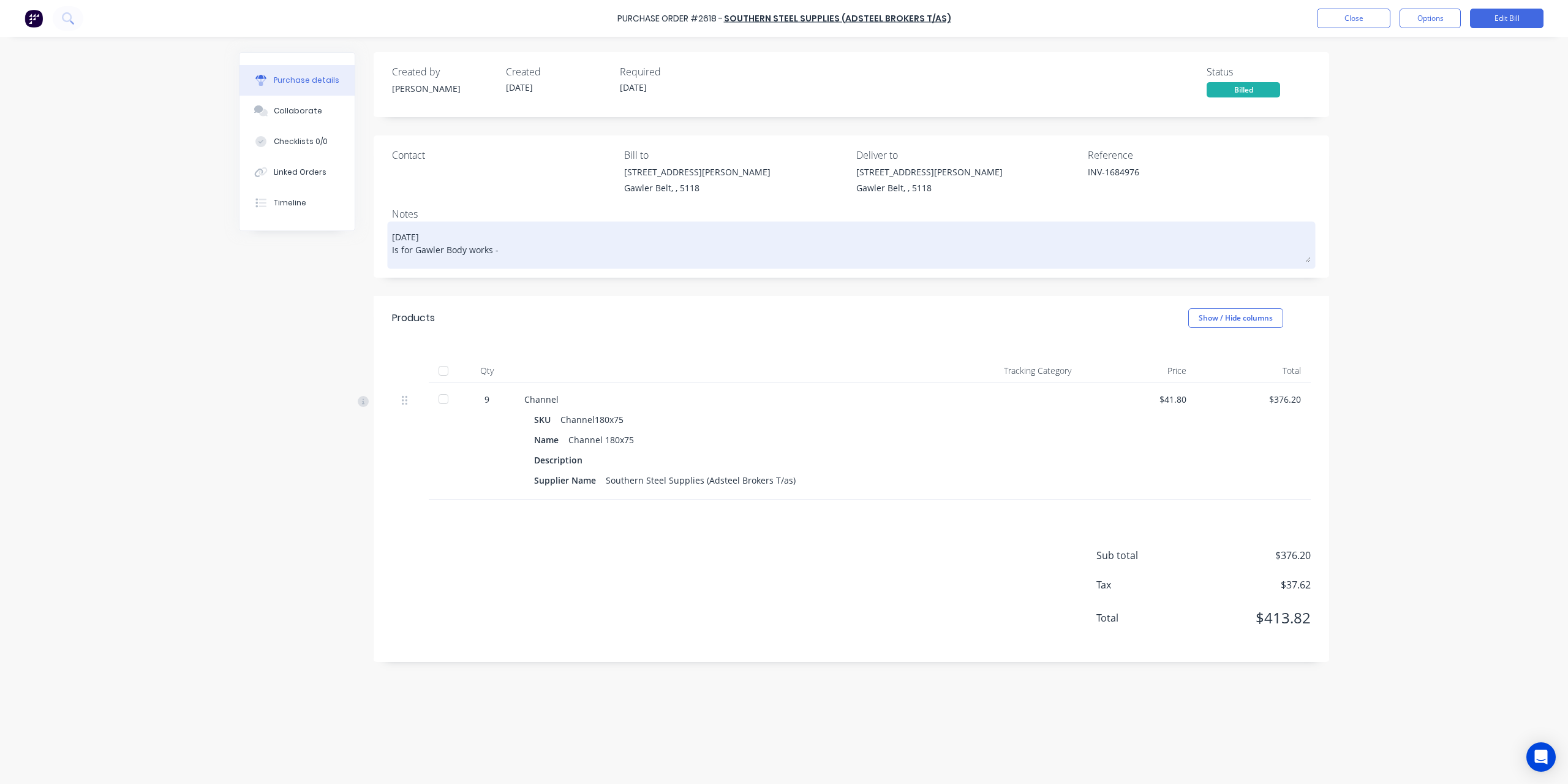
type textarea "19/08/25 Is for Gawler Body works -"
type textarea "x"
type textarea "19/08/25 Is for Gawler Body works -"
type textarea "x"
type textarea "19/08/25 Is for Gawler Body works"
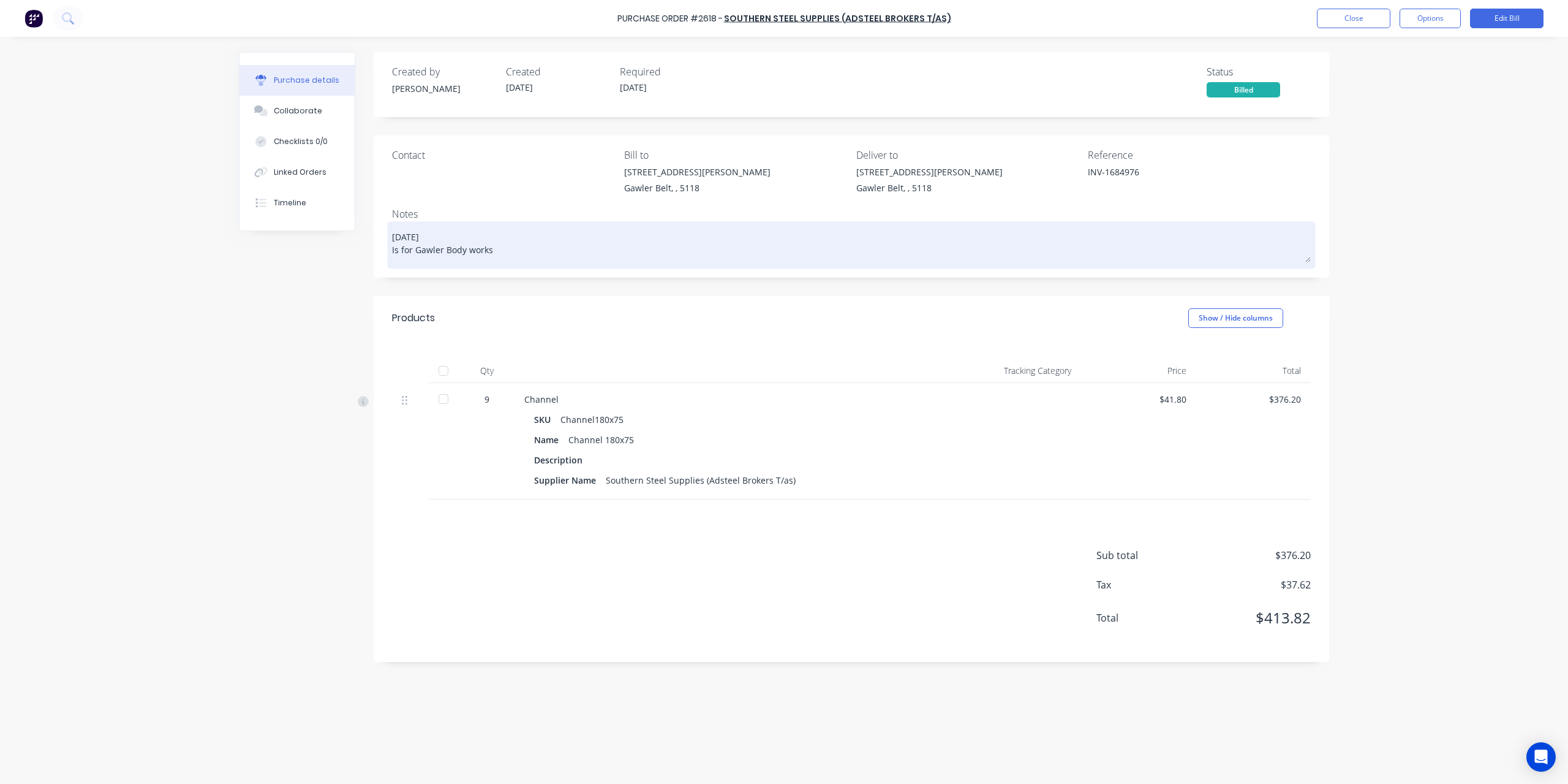
type textarea "x"
type textarea "19/08/25 Is for Gawler Body works ("
type textarea "x"
type textarea "19/08/25 Is for Gawler Body works (W"
type textarea "x"
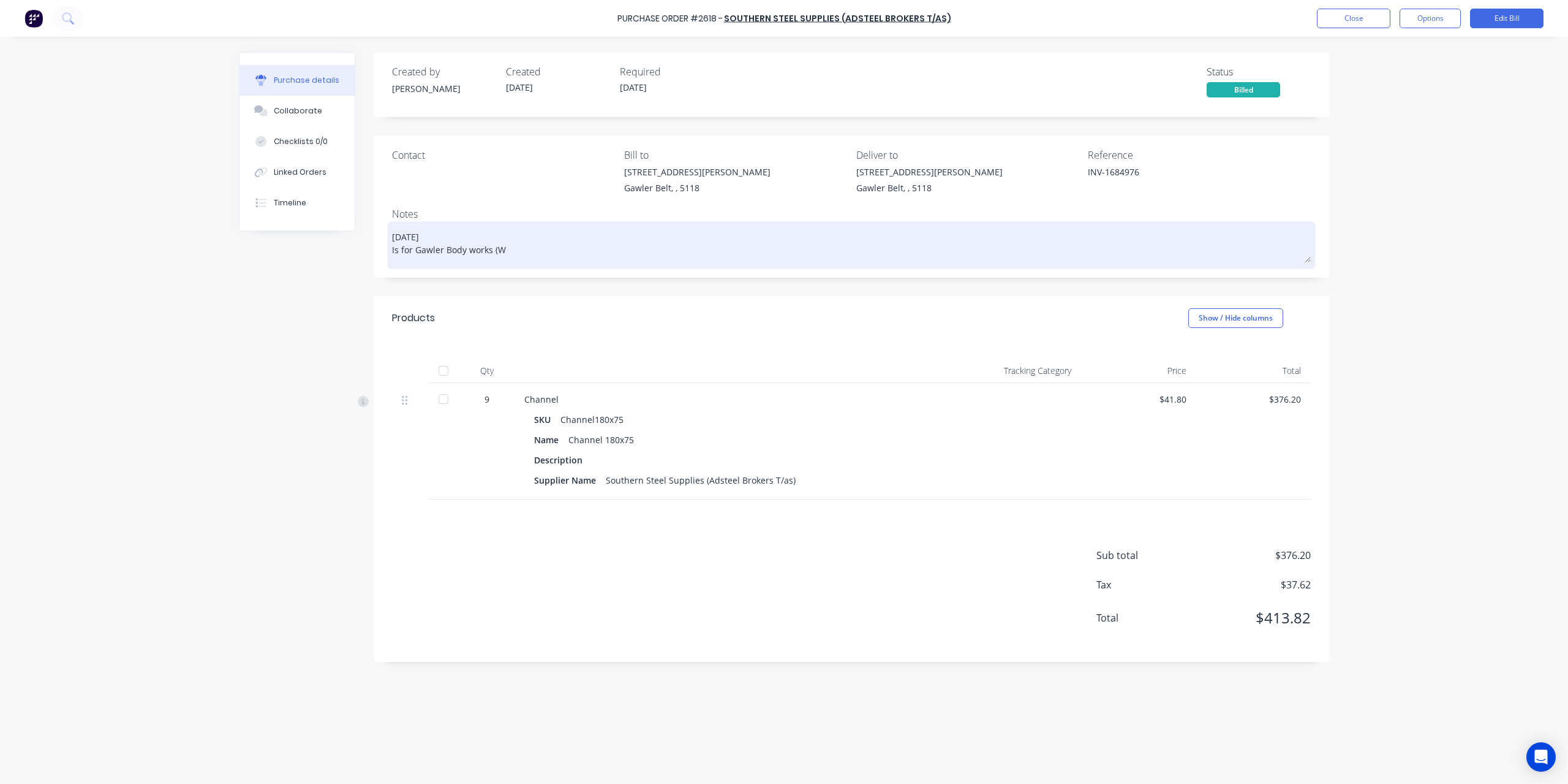
type textarea "19/08/25 Is for Gawler Body works (Wo"
type textarea "x"
type textarea "19/08/25 Is for Gawler Body works (Wor"
type textarea "x"
type textarea "19/08/25 Is for Gawler Body works (Work"
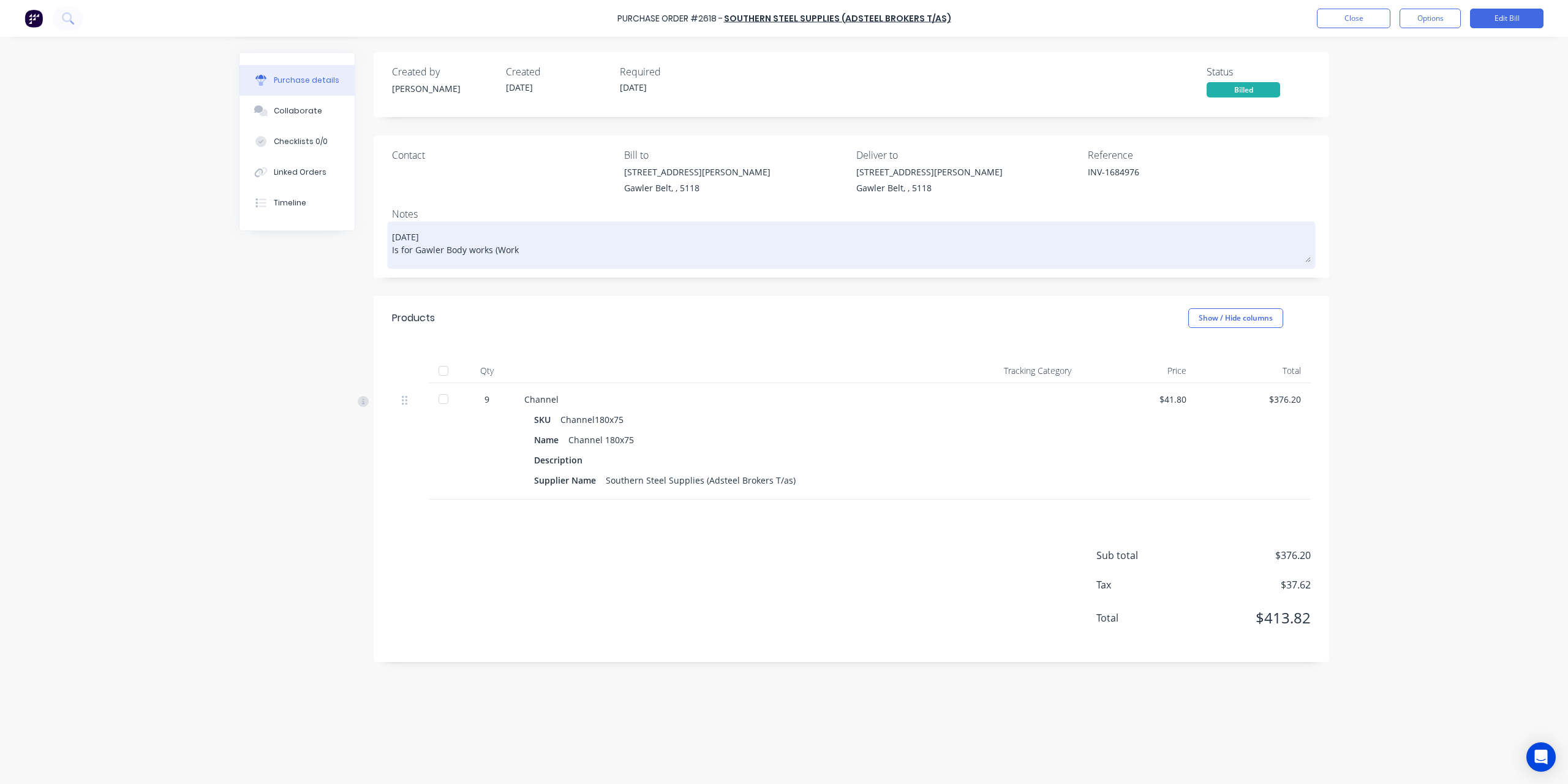
type textarea "x"
type textarea "19/08/25 Is for Gawler Body works (Work"
type textarea "x"
type textarea "19/08/25 Is for Gawler Body works (Work G"
type textarea "x"
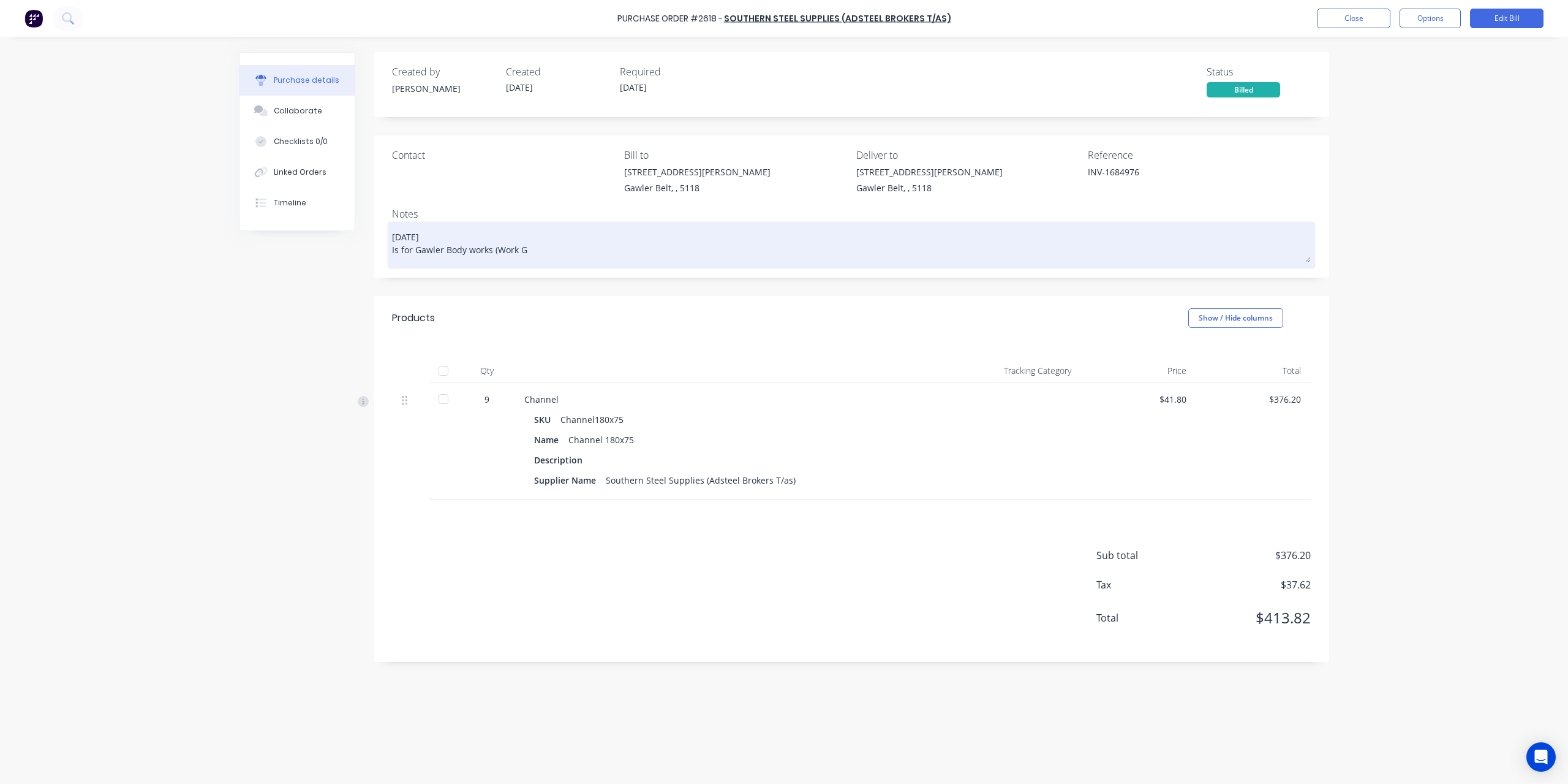
type textarea "19/08/25 Is for Gawler Body works (Work Gu"
type textarea "x"
type textarea "19/08/25 Is for Gawler Body works (Work Gur"
type textarea "x"
type textarea "19/08/25 Is for Gawler Body works (Work Guru"
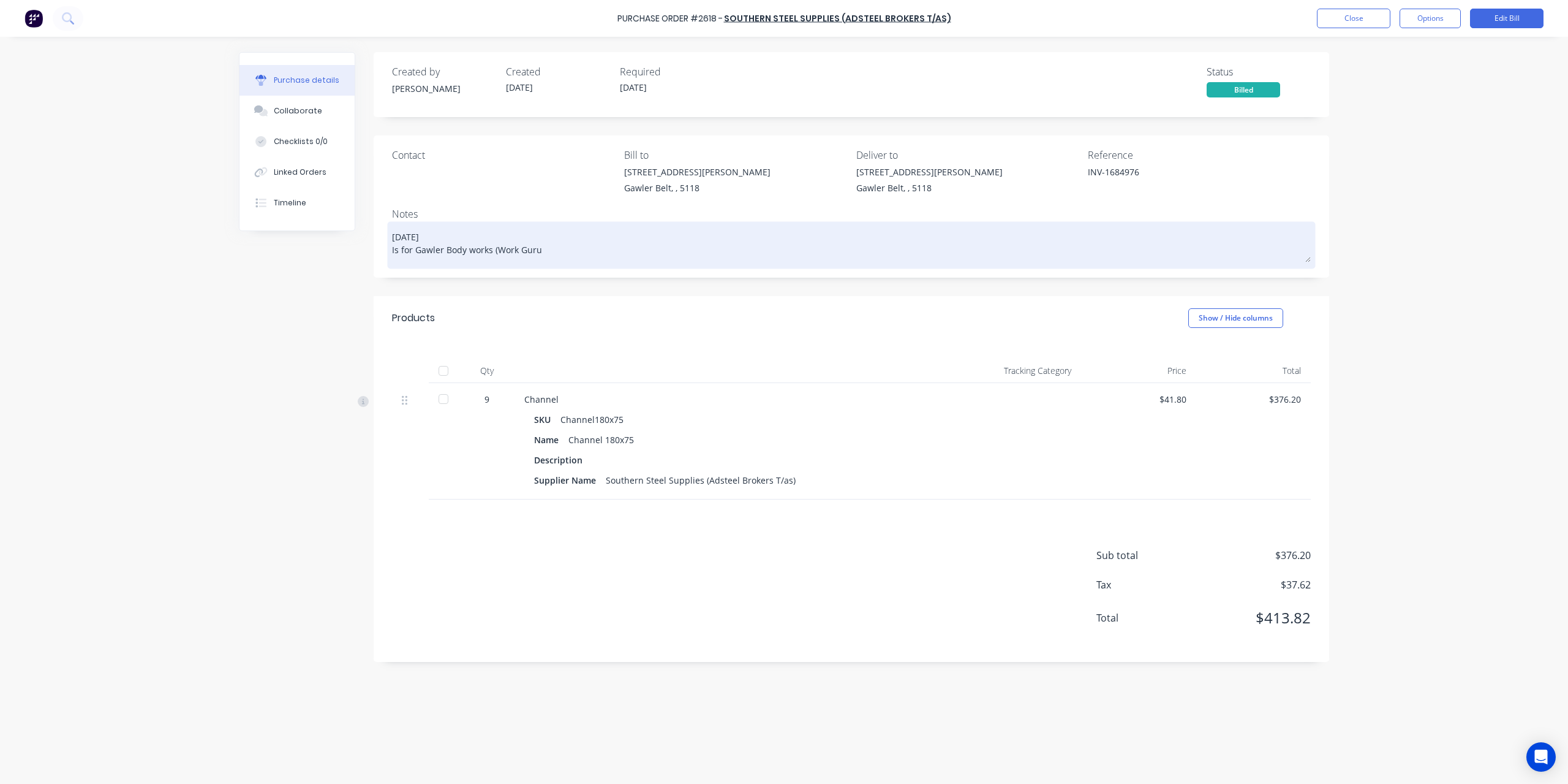
type textarea "x"
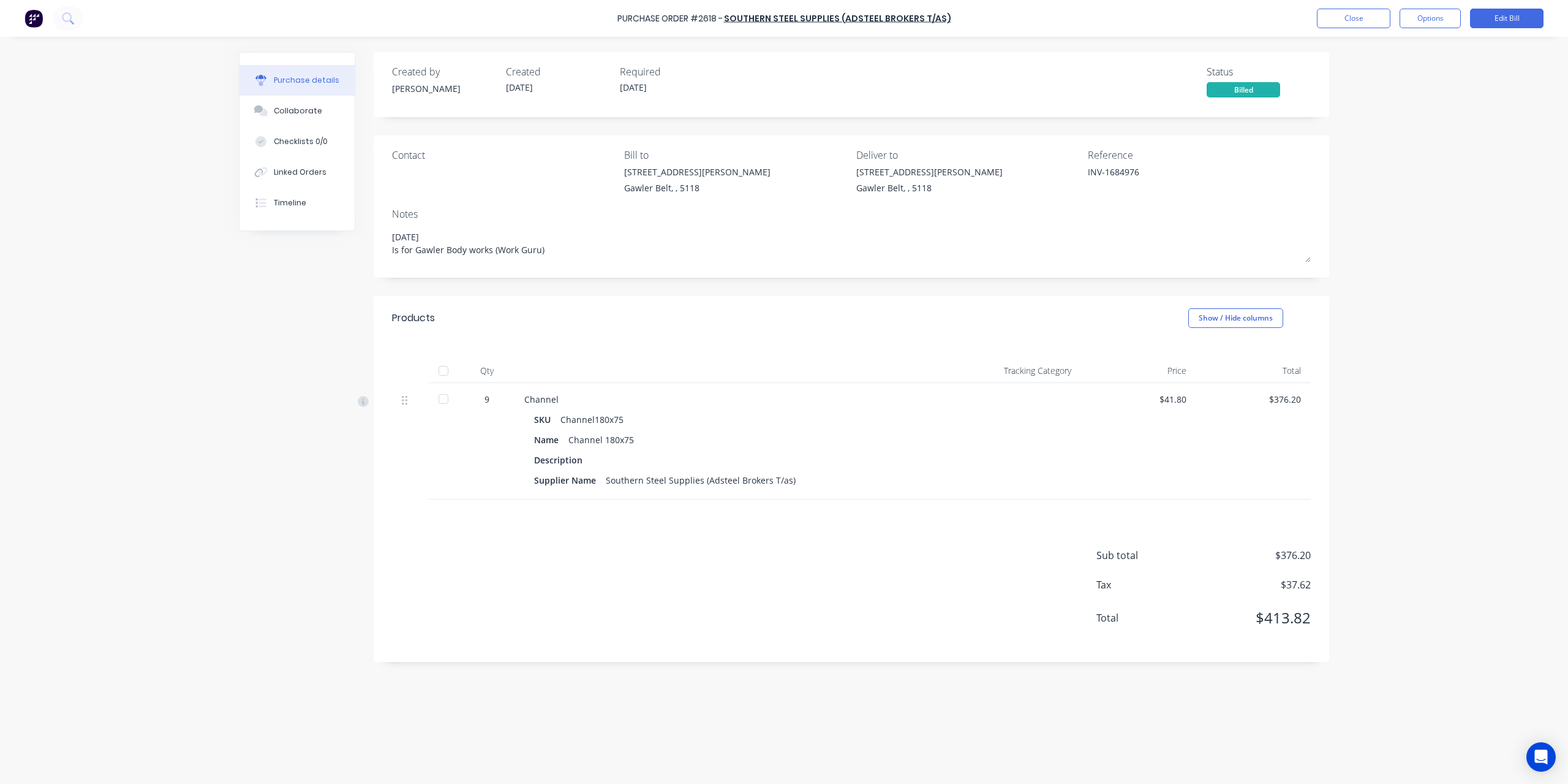
type textarea "19/08/25 Is for Gawler Body works (Work Guru)"
type textarea "x"
type textarea "19/08/25 Is for Gawler Body works (Work Guru)"
click at [1496, 59] on div "Purchase Order #2618 - Southern Steel Supplies (Adsteel Brokers T/as) Close Opt…" at bounding box center [784, 392] width 1568 height 784
click at [1352, 21] on button "Close" at bounding box center [1354, 18] width 73 height 20
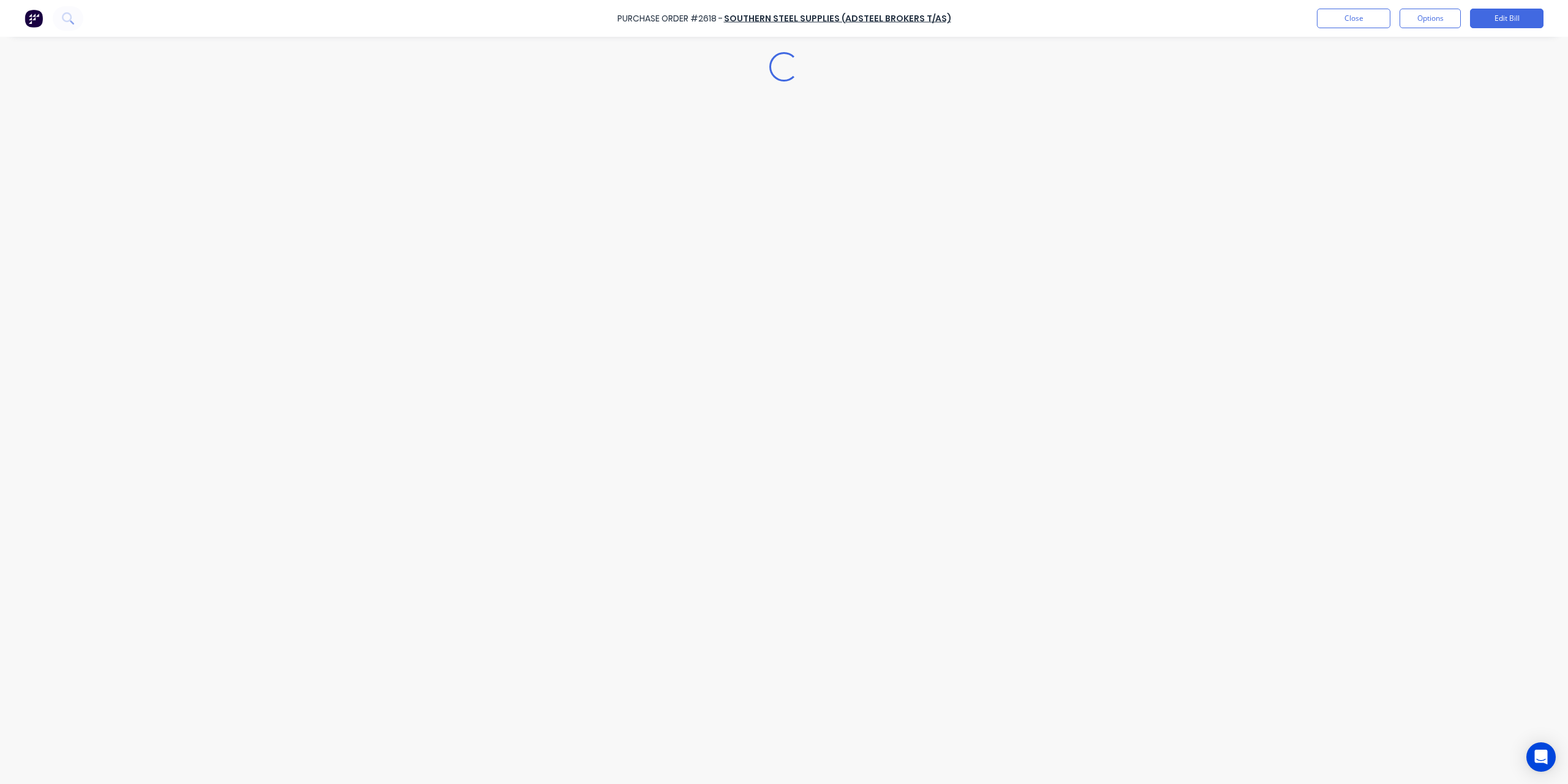
type textarea "x"
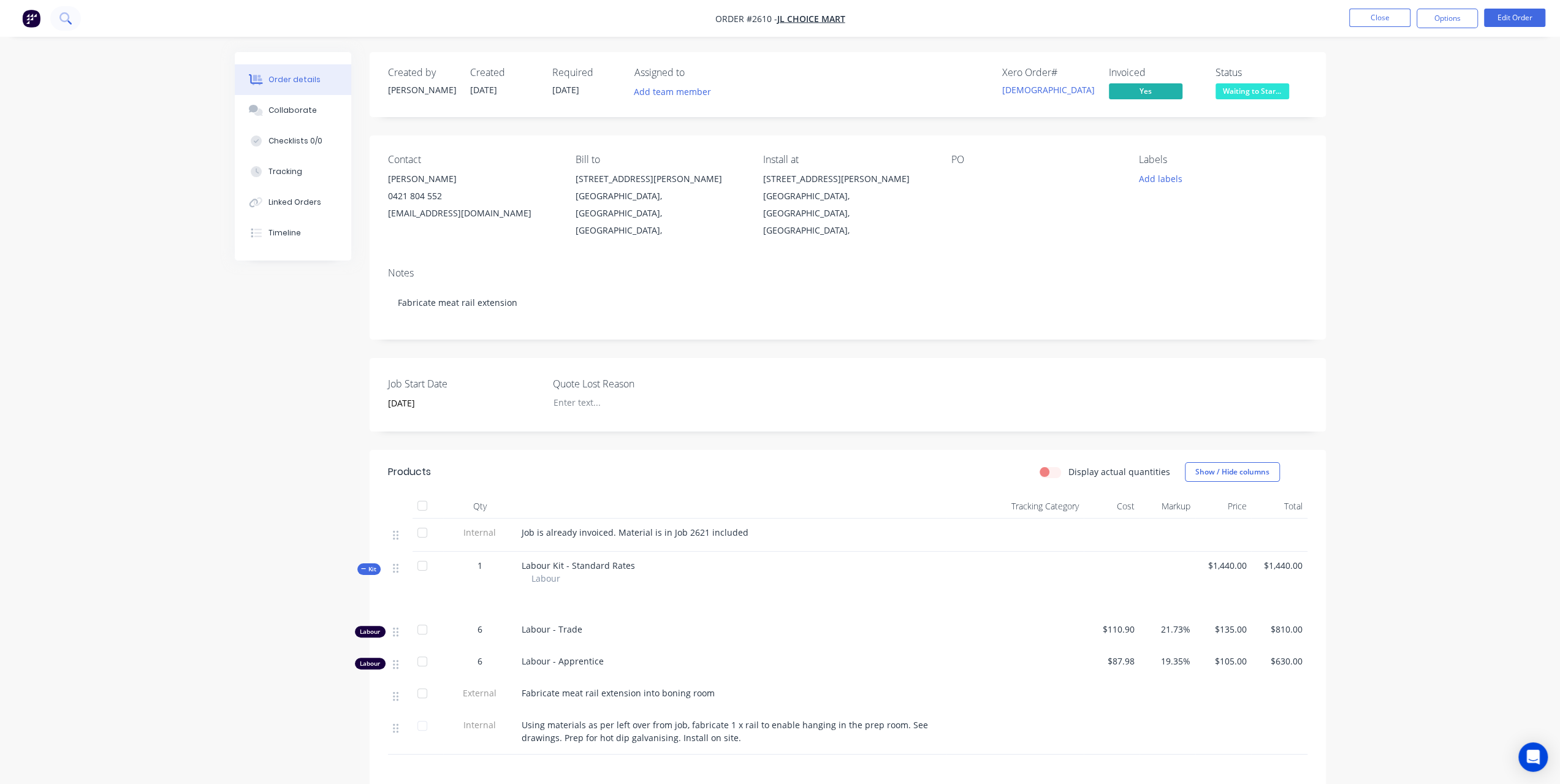
click at [69, 23] on icon at bounding box center [69, 23] width 5 height 5
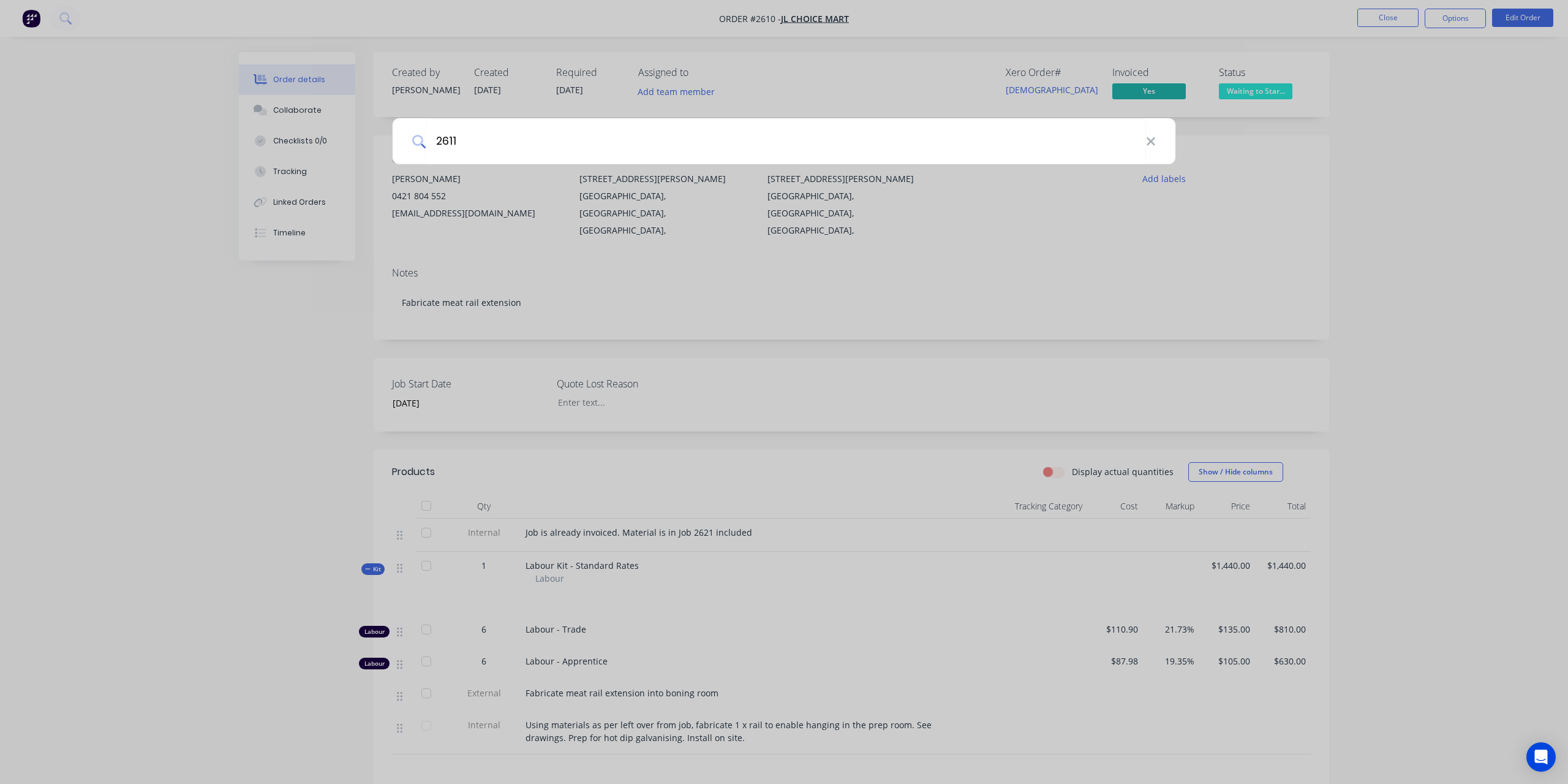
type input "2611"
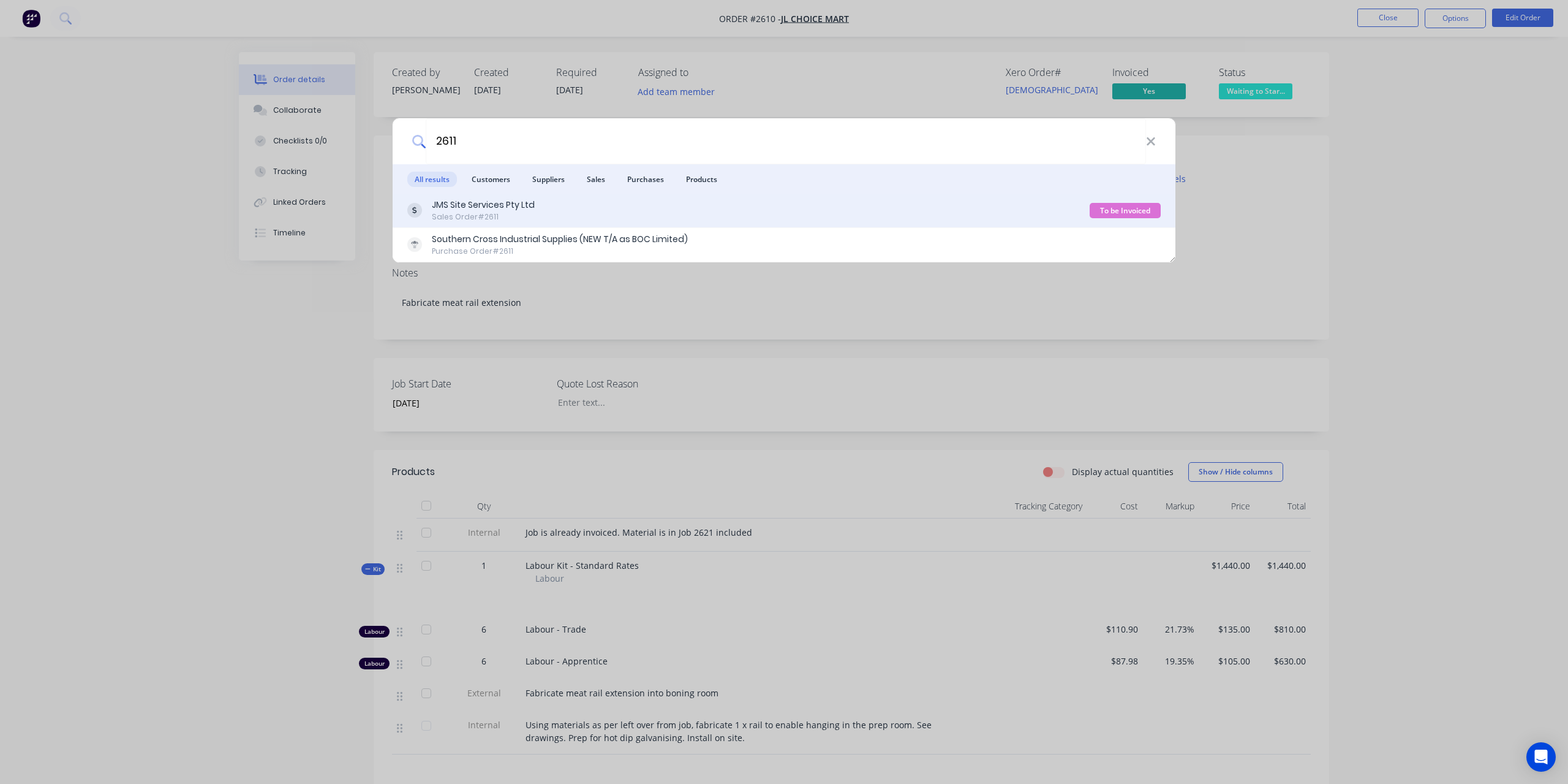
click at [468, 212] on div "Sales Order #2611" at bounding box center [483, 217] width 103 height 11
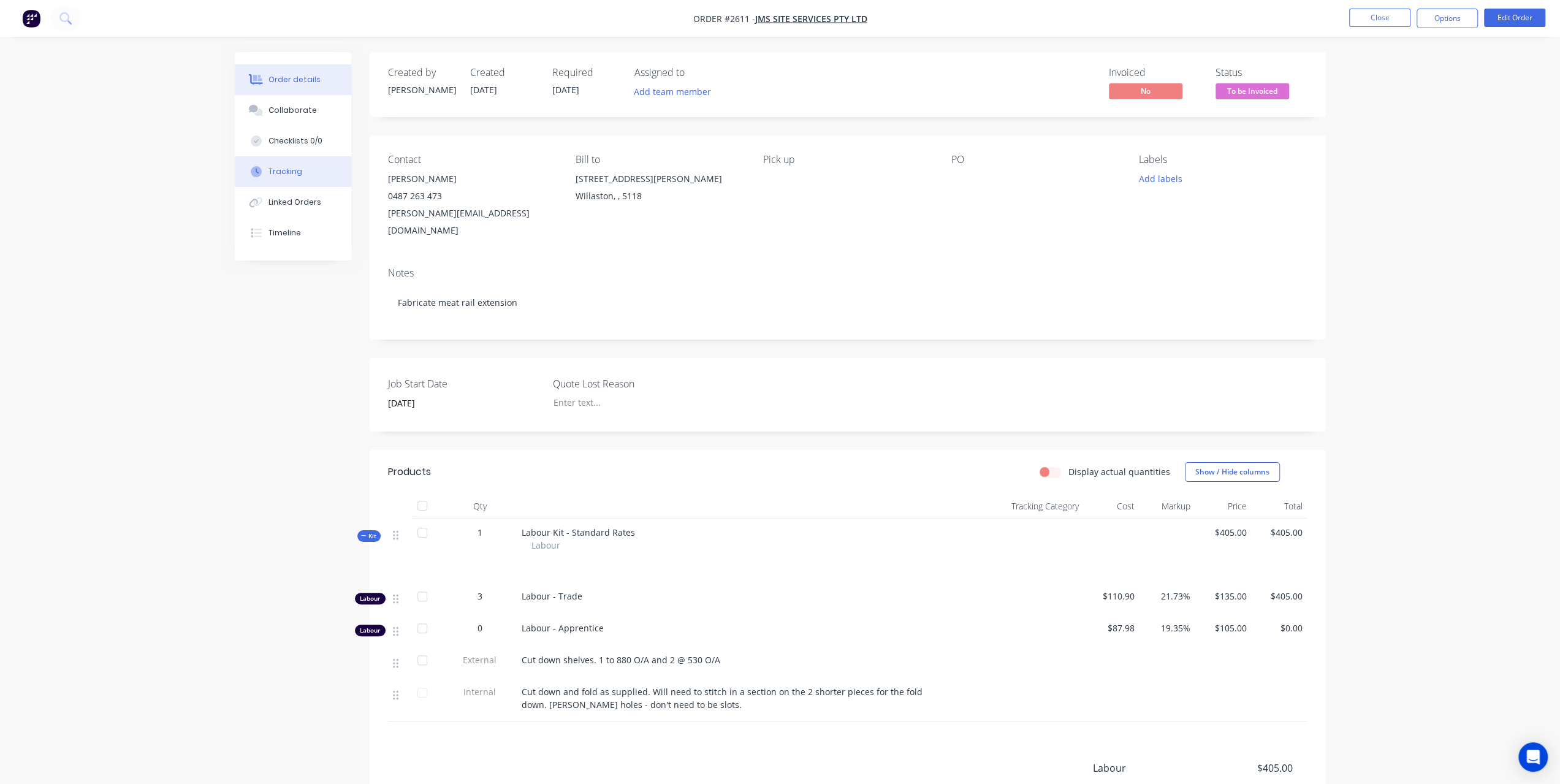
click at [293, 173] on div "Tracking" at bounding box center [285, 172] width 34 height 11
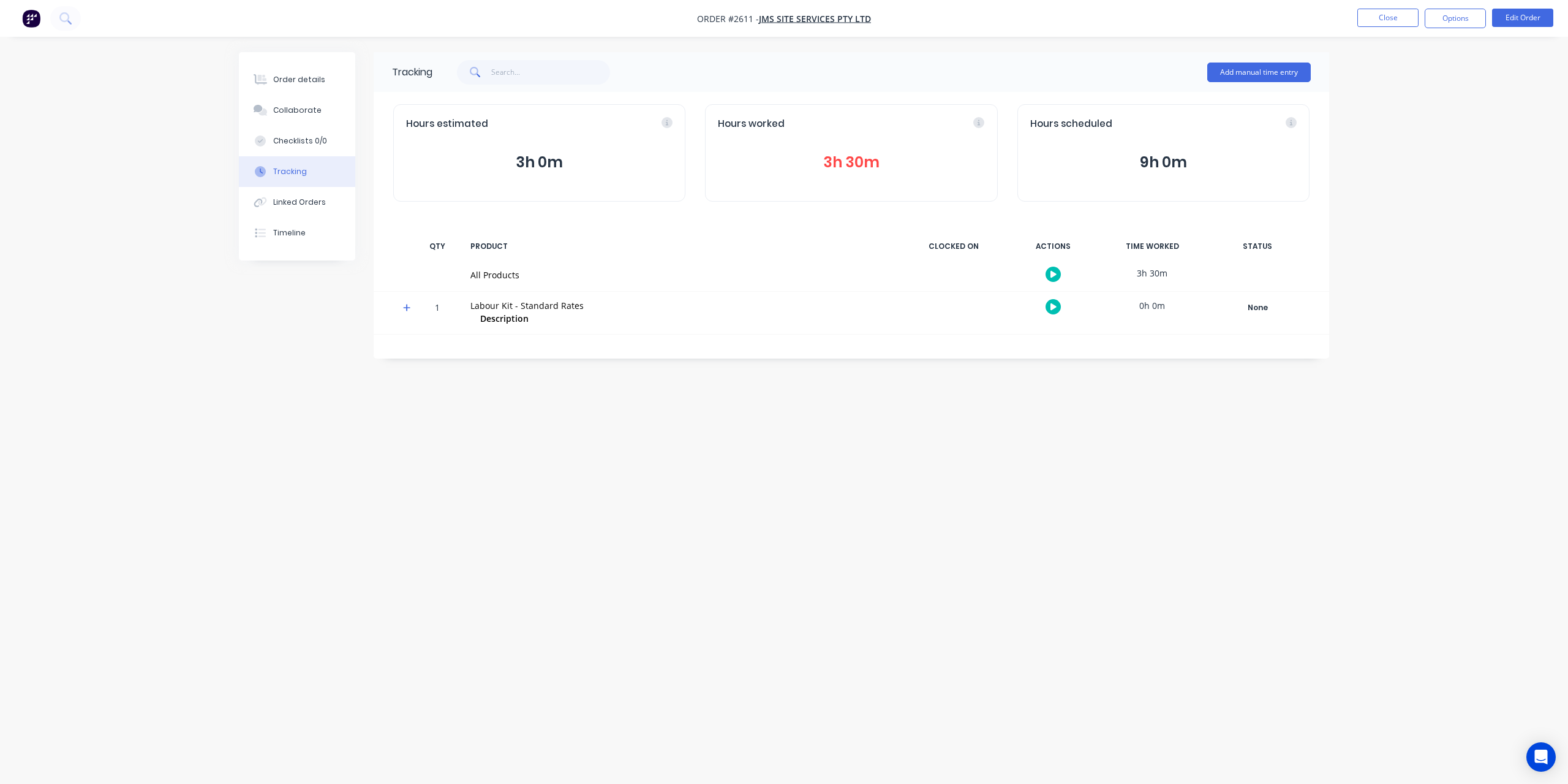
click at [871, 161] on button "3h 30m" at bounding box center [851, 162] width 267 height 24
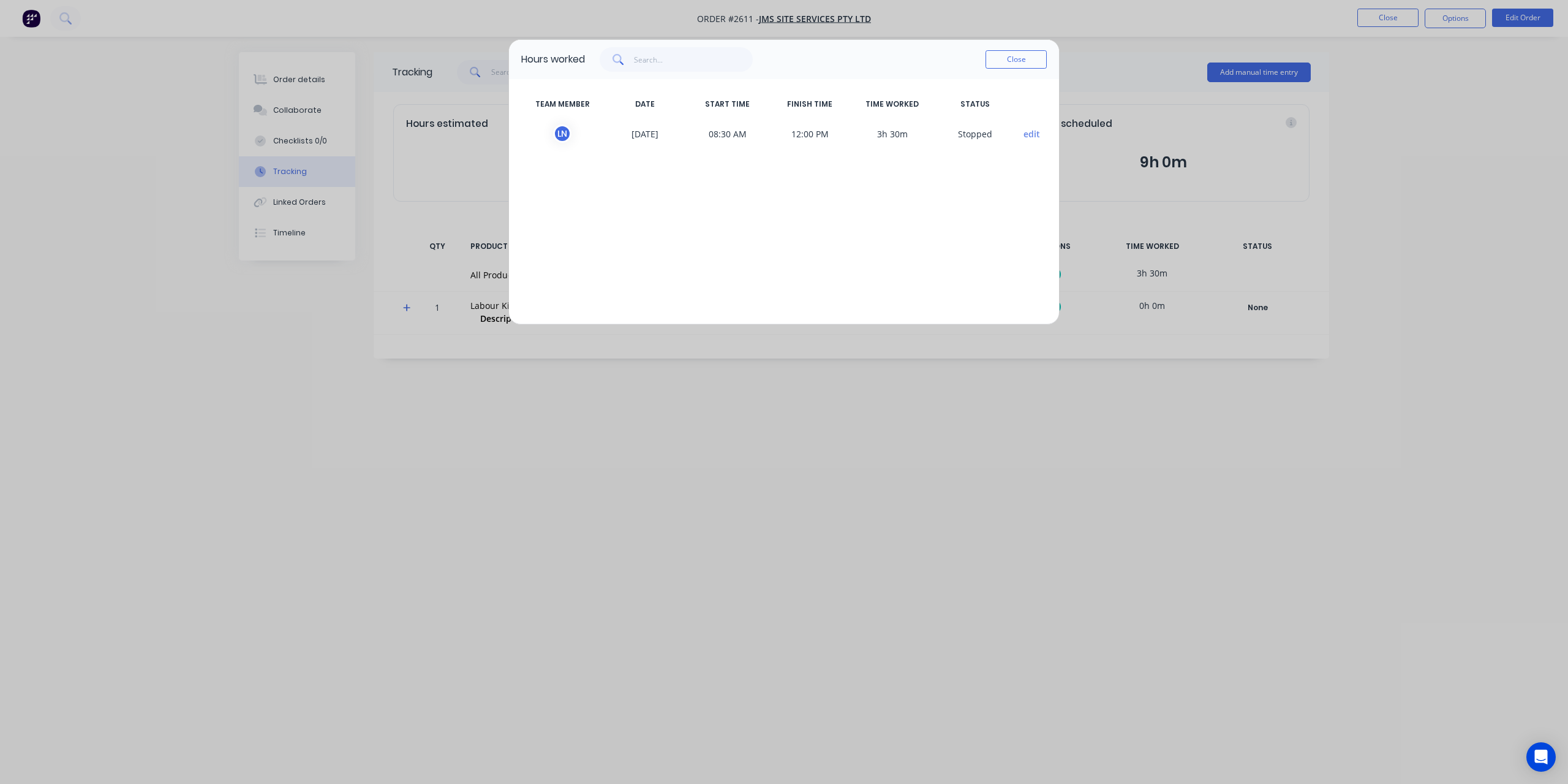
click at [1021, 68] on div "Close" at bounding box center [1016, 59] width 61 height 24
click at [1021, 66] on button "Close" at bounding box center [1016, 59] width 61 height 18
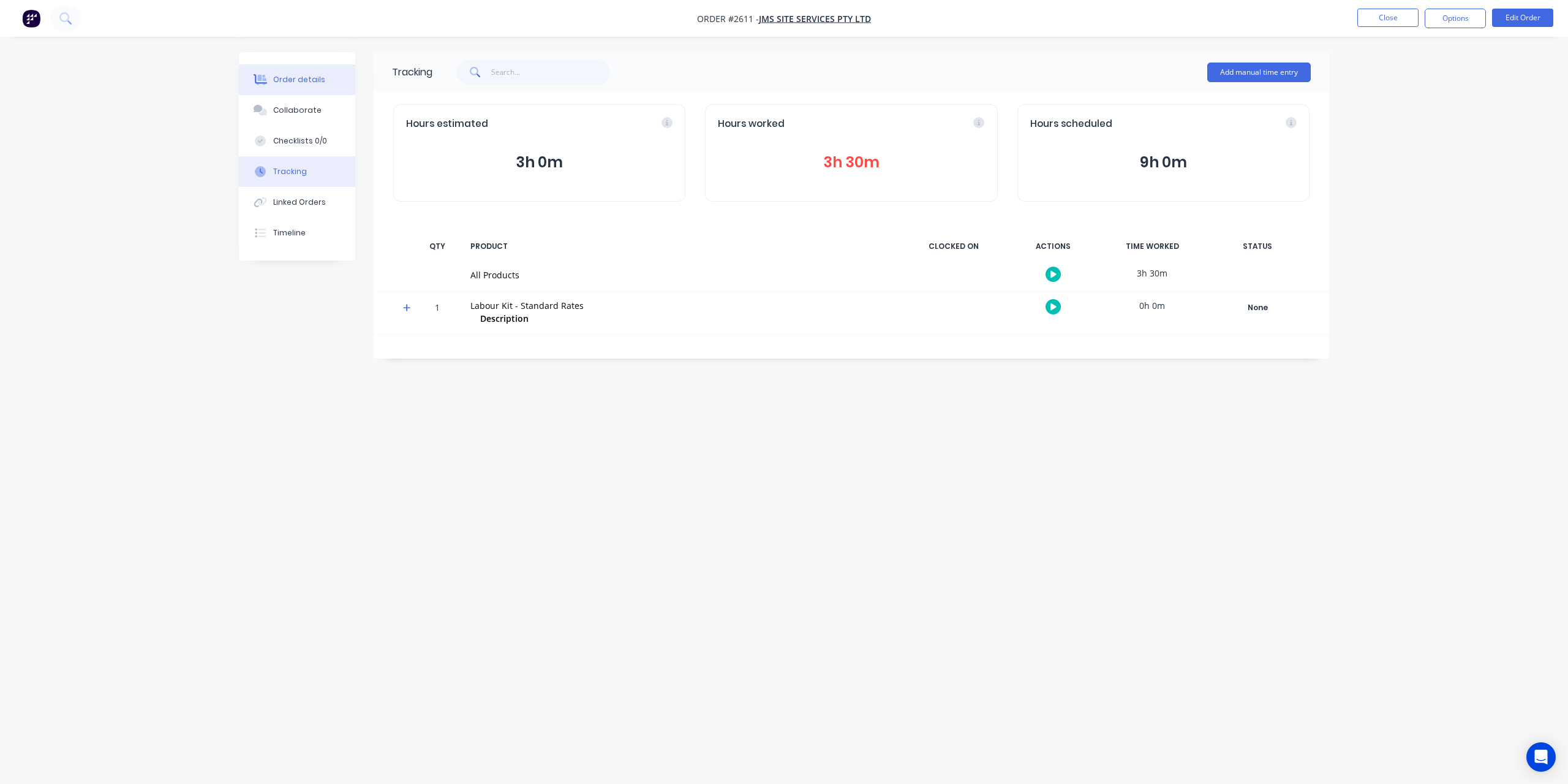
click at [318, 80] on div "Order details" at bounding box center [299, 79] width 52 height 11
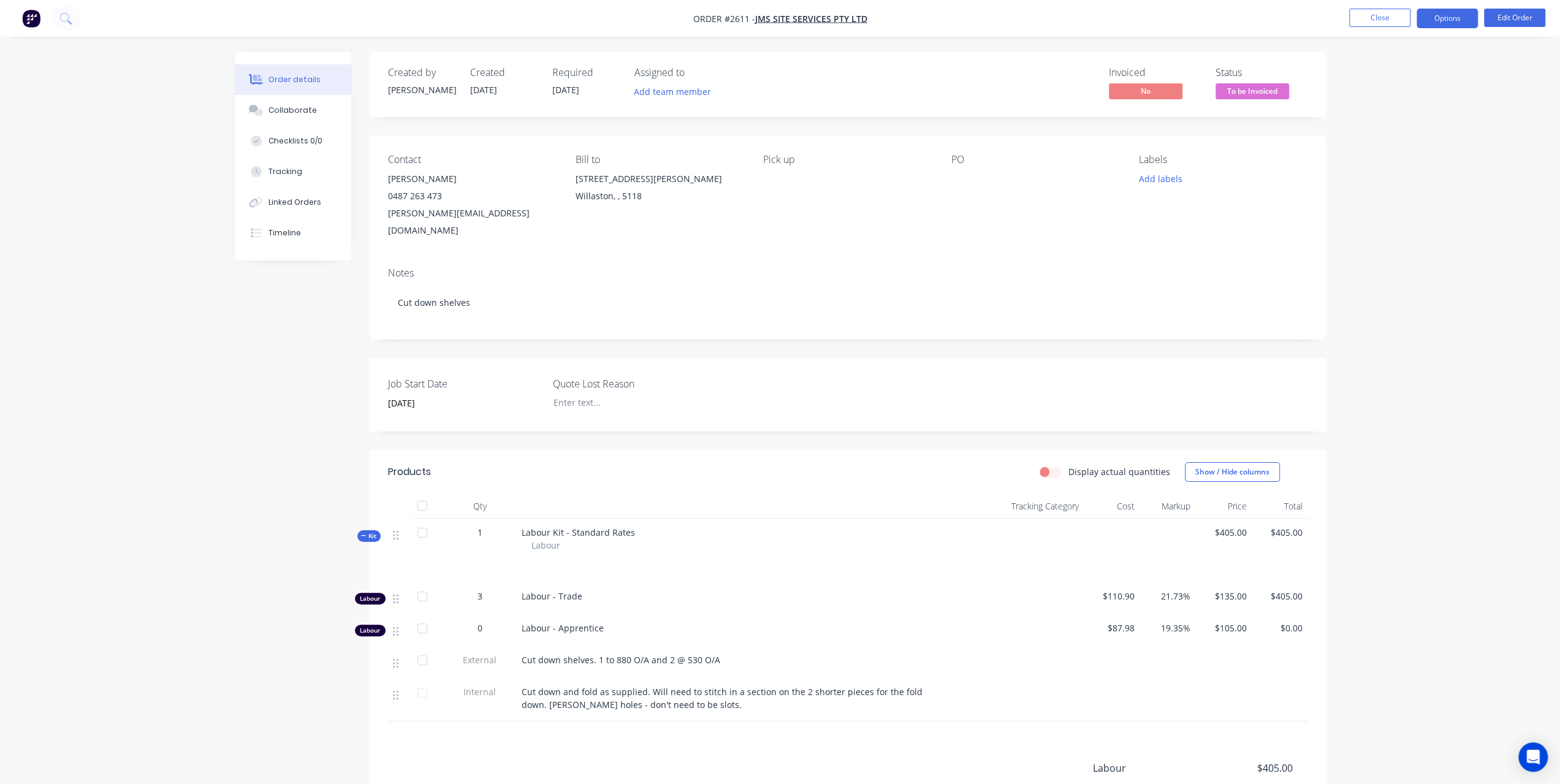
click at [1438, 23] on button "Options" at bounding box center [1447, 18] width 61 height 20
click at [1391, 74] on div "Invoice" at bounding box center [1410, 74] width 113 height 18
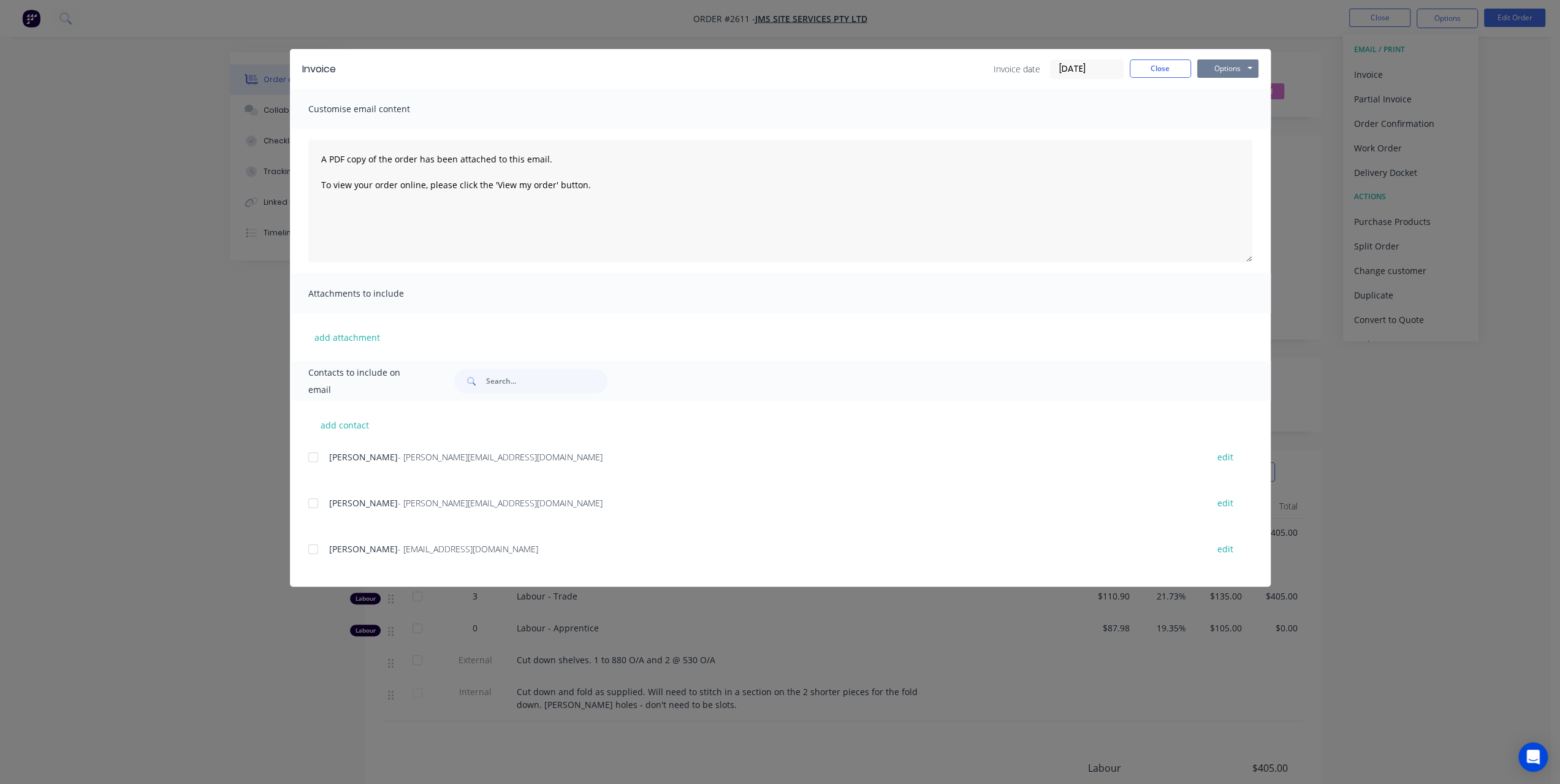
click at [1240, 69] on button "Options" at bounding box center [1227, 69] width 61 height 18
click at [1217, 88] on button "Preview" at bounding box center [1236, 90] width 79 height 21
click at [1231, 68] on button "Options" at bounding box center [1227, 69] width 61 height 18
click at [1217, 112] on button "Print" at bounding box center [1236, 111] width 79 height 21
